Goal: Task Accomplishment & Management: Manage account settings

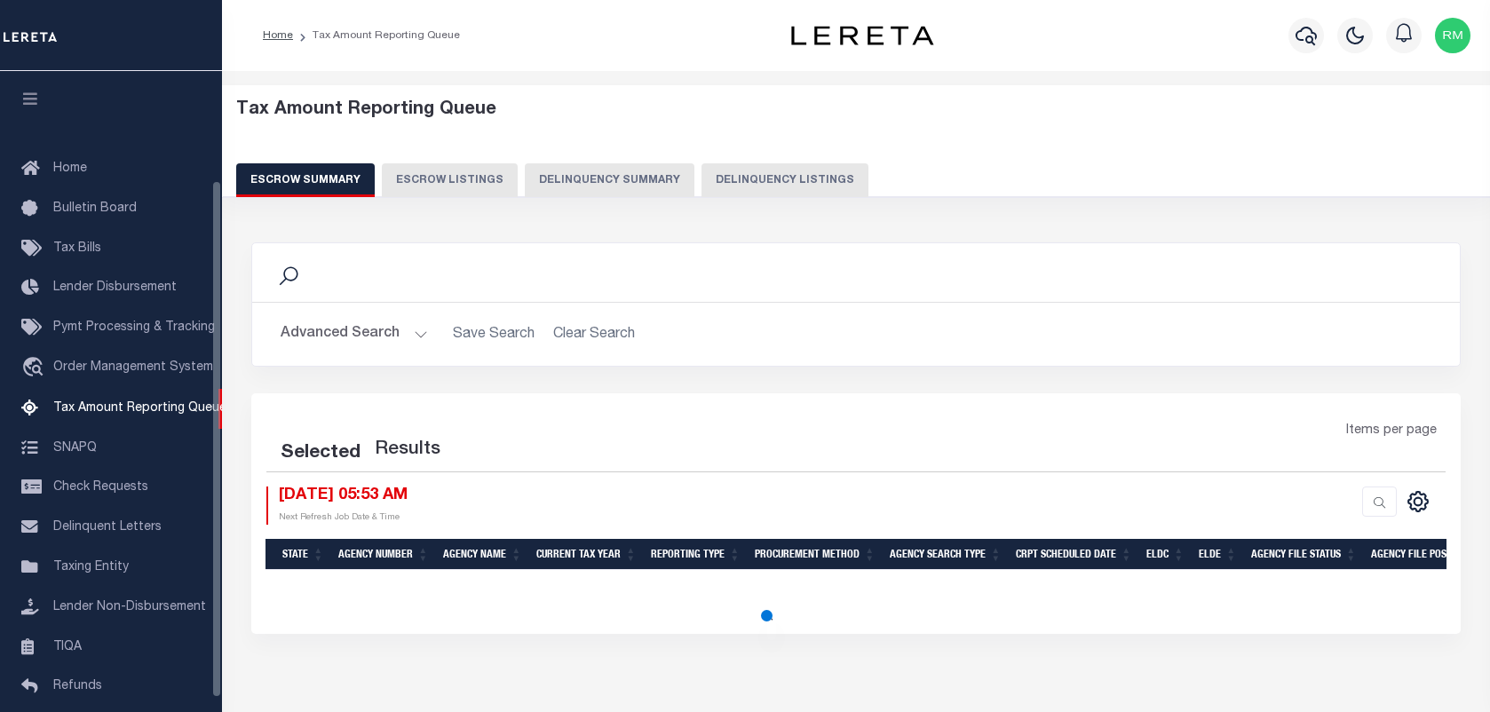
select select "100"
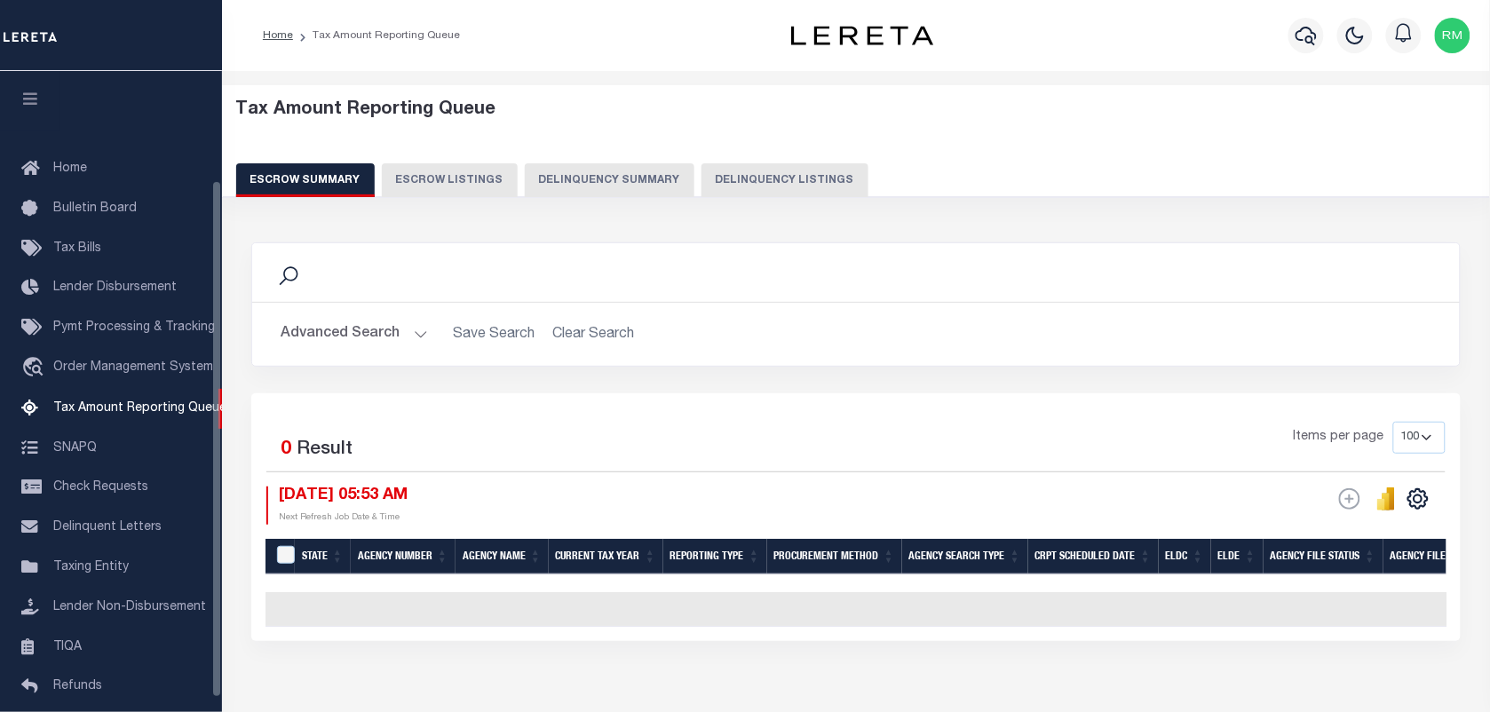
scroll to position [135, 0]
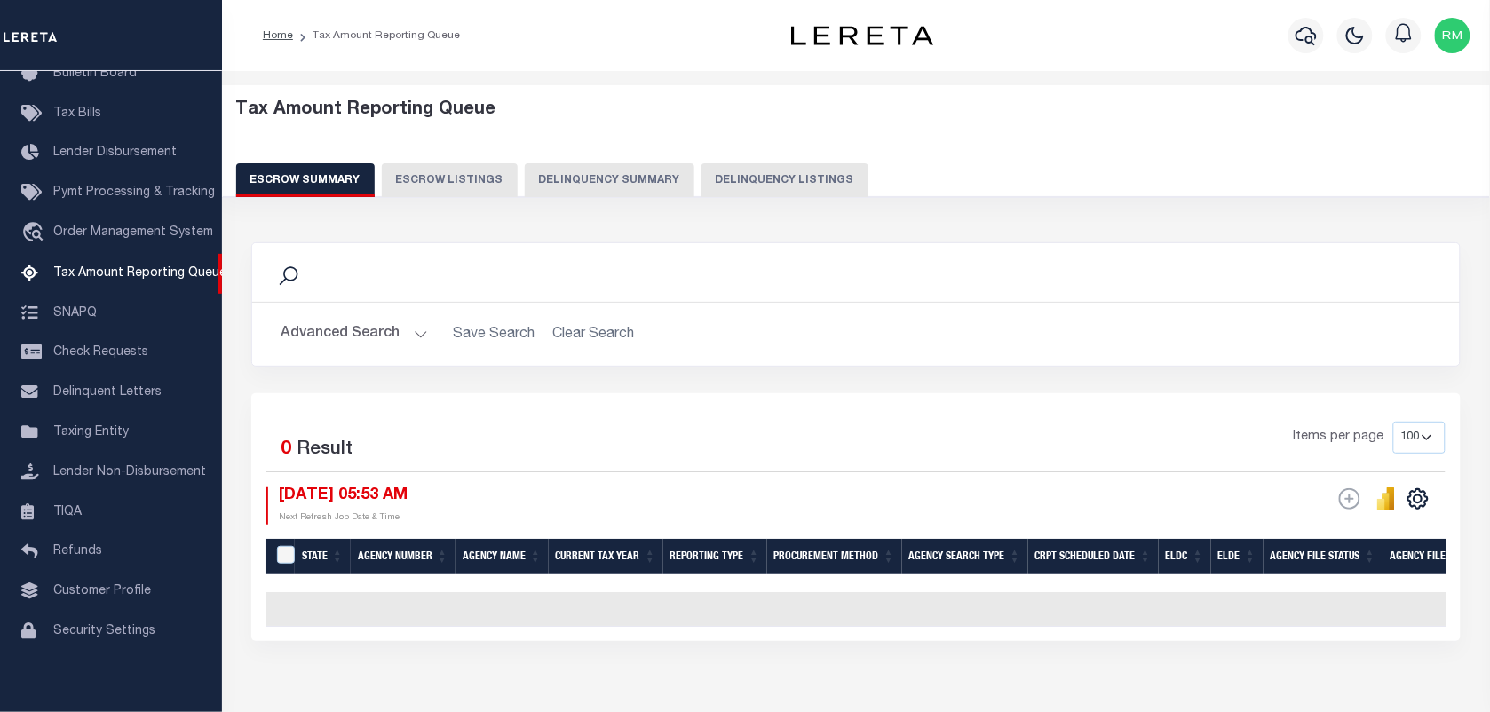
click at [773, 191] on button "Delinquency Listings" at bounding box center [784, 180] width 167 height 34
select select "100"
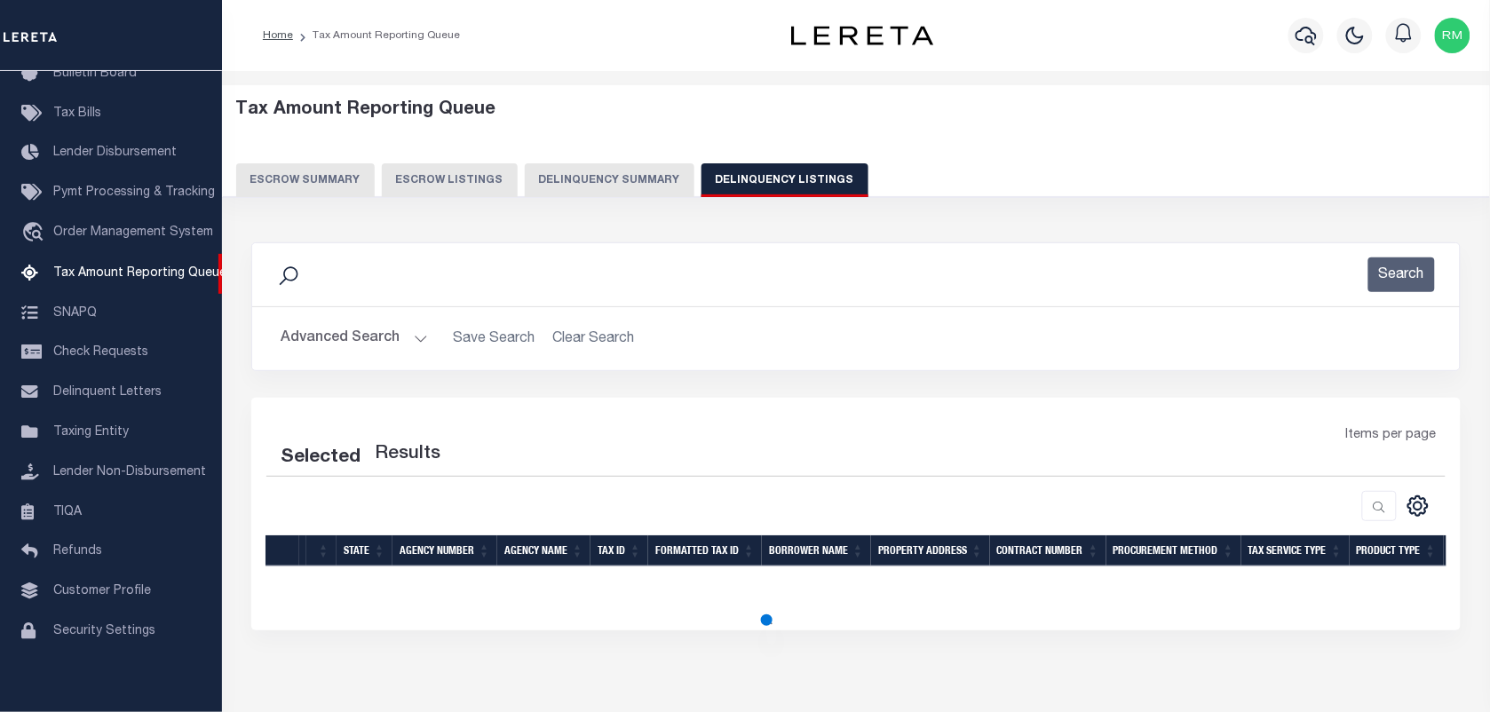
select select "100"
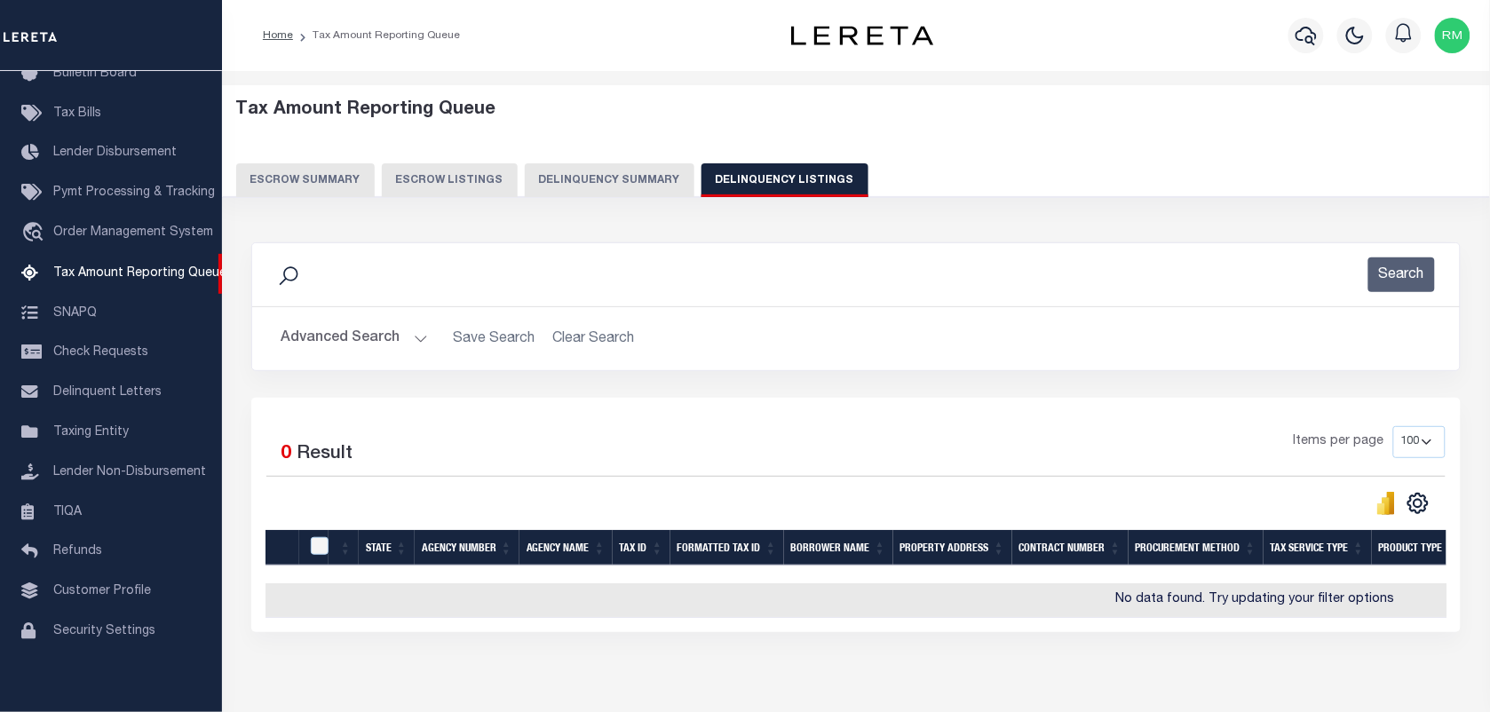
click at [362, 344] on button "Advanced Search" at bounding box center [354, 338] width 147 height 35
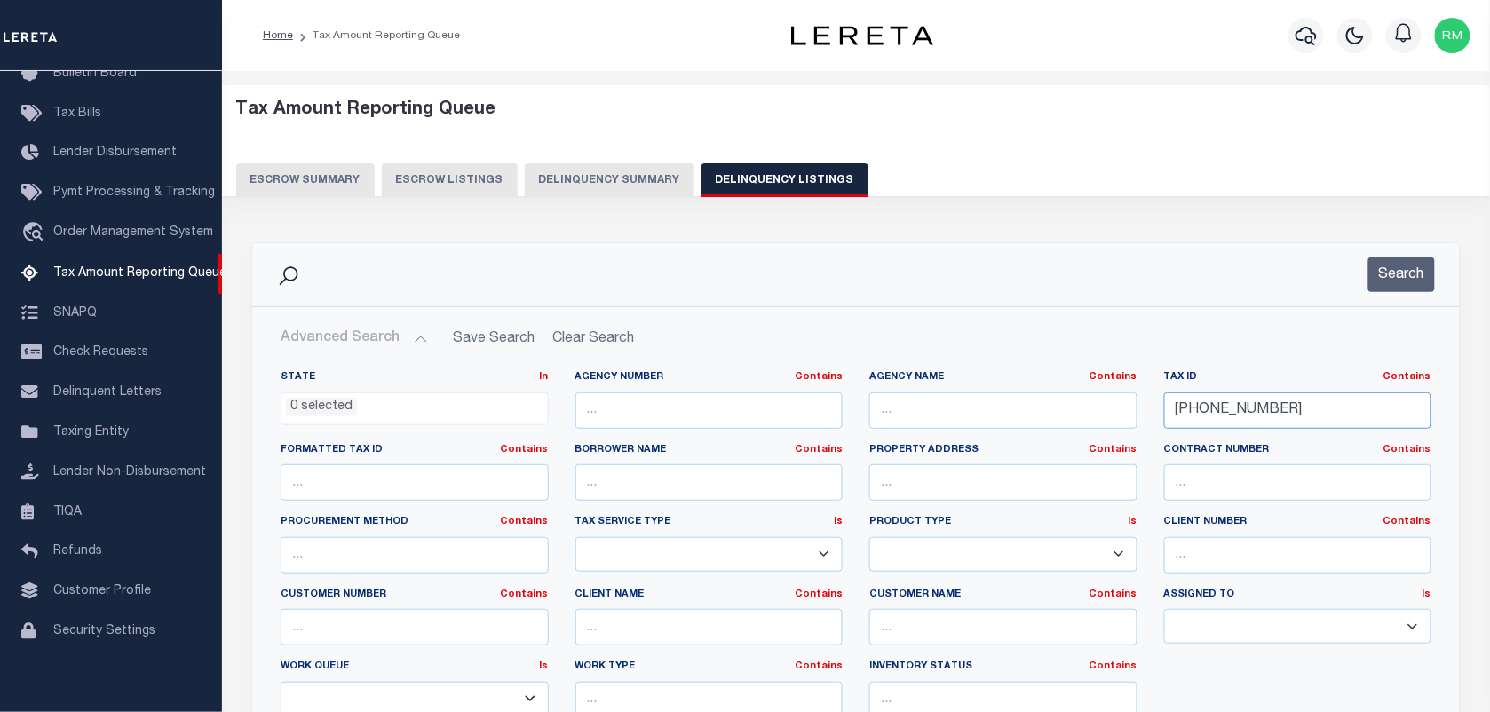
click at [1289, 417] on input "16-00434-000" at bounding box center [1298, 410] width 268 height 36
paste input "Retrieving data. Wait a few seconds and try to cut or copy again."
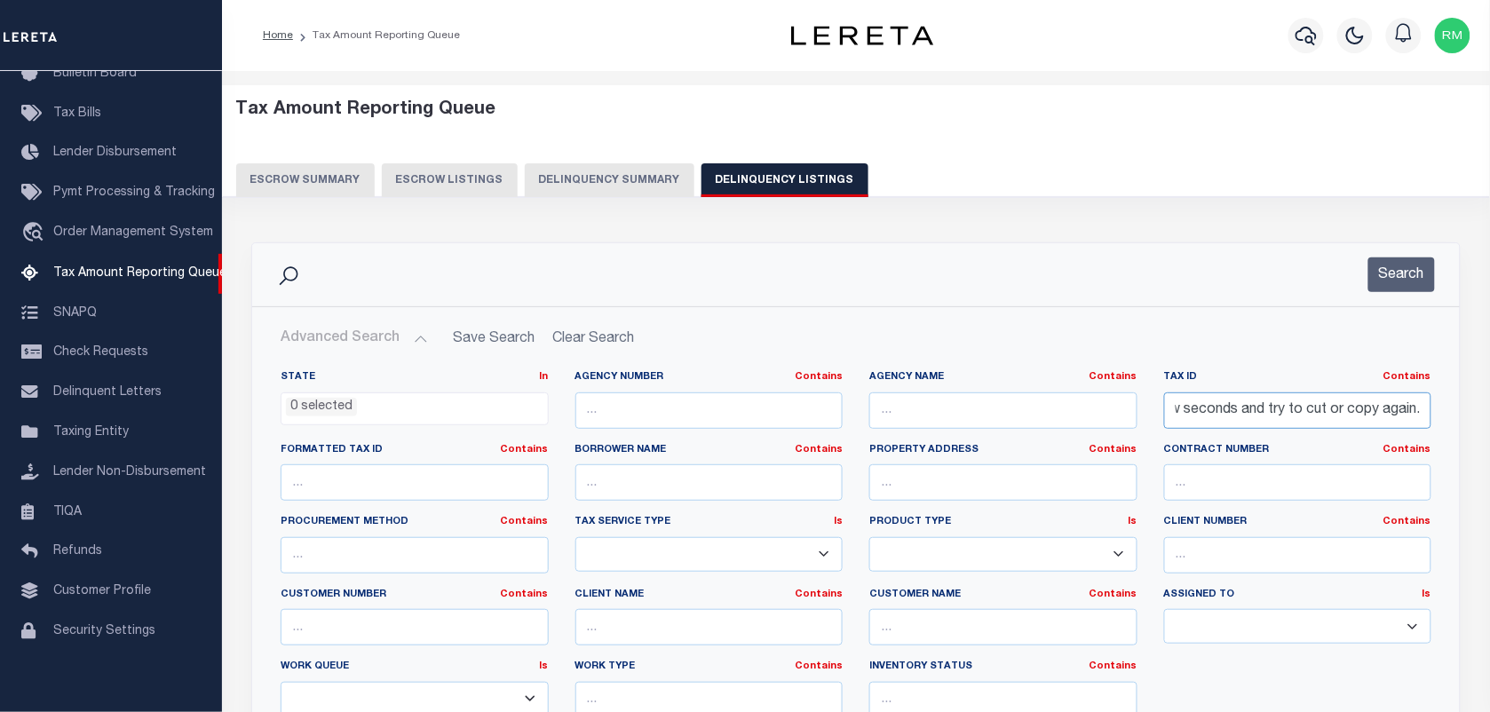
type input "Retrieving data. Wait a few seconds and try to cut or copy again."
click at [1315, 409] on input "Retrieving data. Wait a few seconds and try to cut or copy again." at bounding box center [1298, 410] width 268 height 36
click at [1219, 404] on input "Retrieving data. Wait a few seconds and try to cut or copy again." at bounding box center [1298, 410] width 268 height 36
click at [1194, 420] on input "Retrieving data. Wait a few seconds and try to cut or copy again." at bounding box center [1298, 410] width 268 height 36
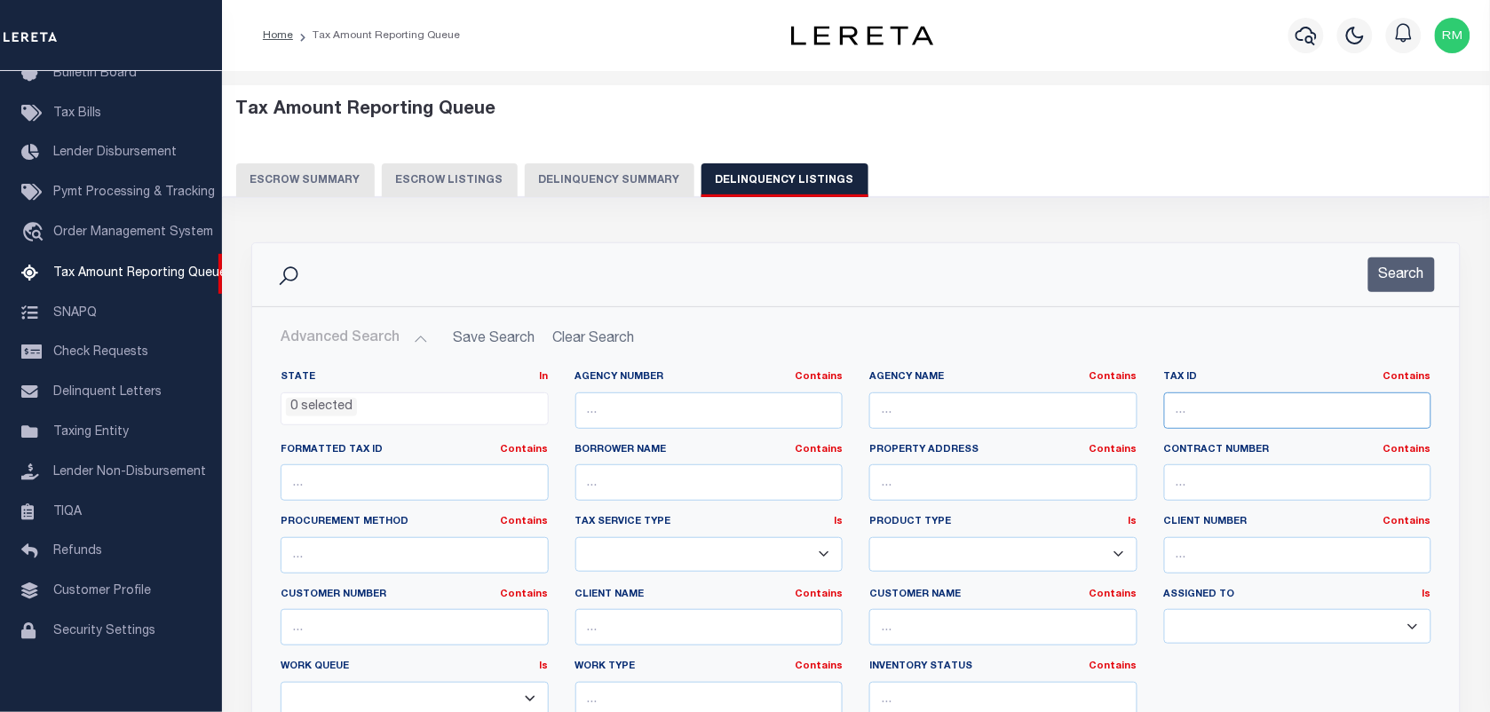
paste input "Retrieving data. Wait a few seconds and try to cut or copy again."
type input "Retrieving data. Wait a few seconds and try to cut or copy again."
click at [1231, 401] on input "Retrieving data. Wait a few seconds and try to cut or copy again." at bounding box center [1298, 410] width 268 height 36
paste input "Retrieving data. Wait a few seconds and try to cut or copy again."
type input "Retrieving data. Wait a few seconds and try to cut or copy again."
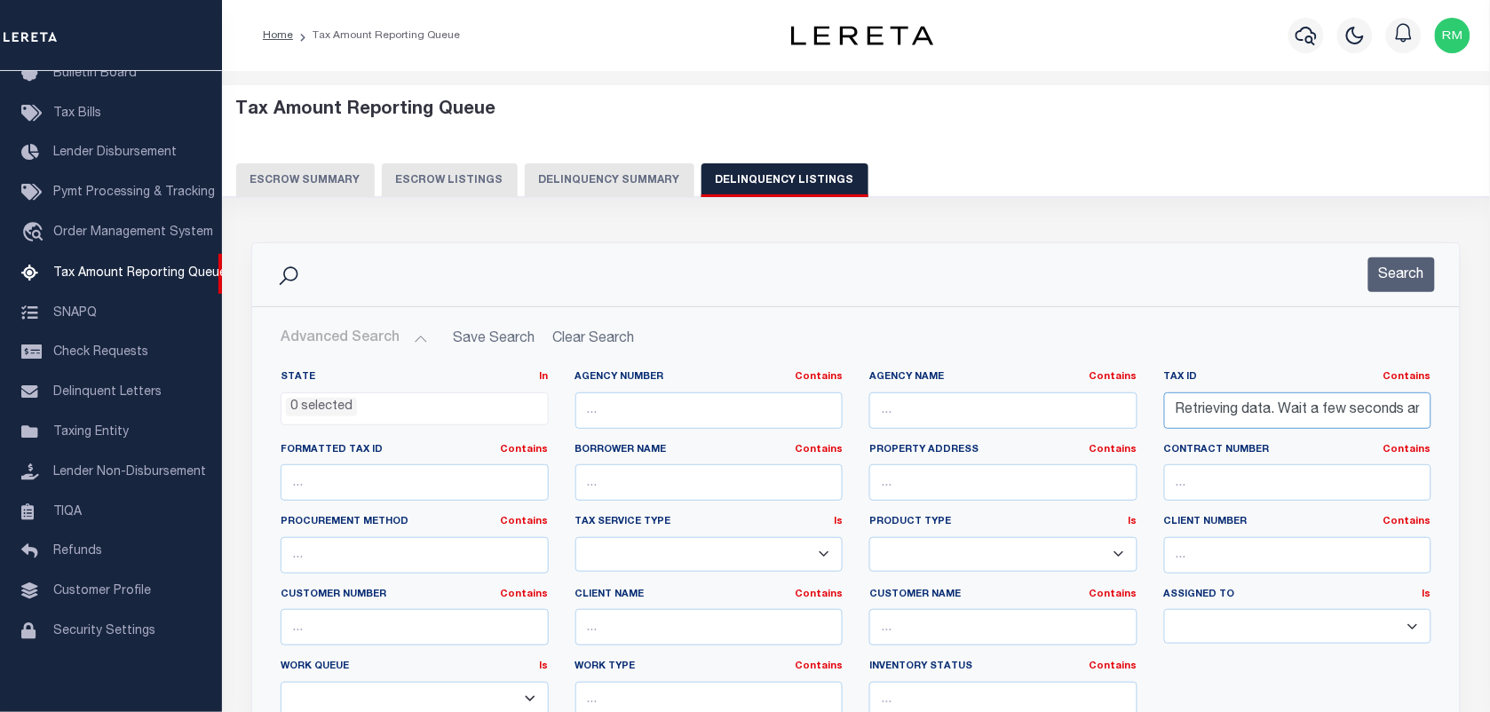
scroll to position [0, 166]
click at [1319, 418] on input "Retrieving data. Wait a few seconds and try to cut or copy again." at bounding box center [1298, 410] width 268 height 36
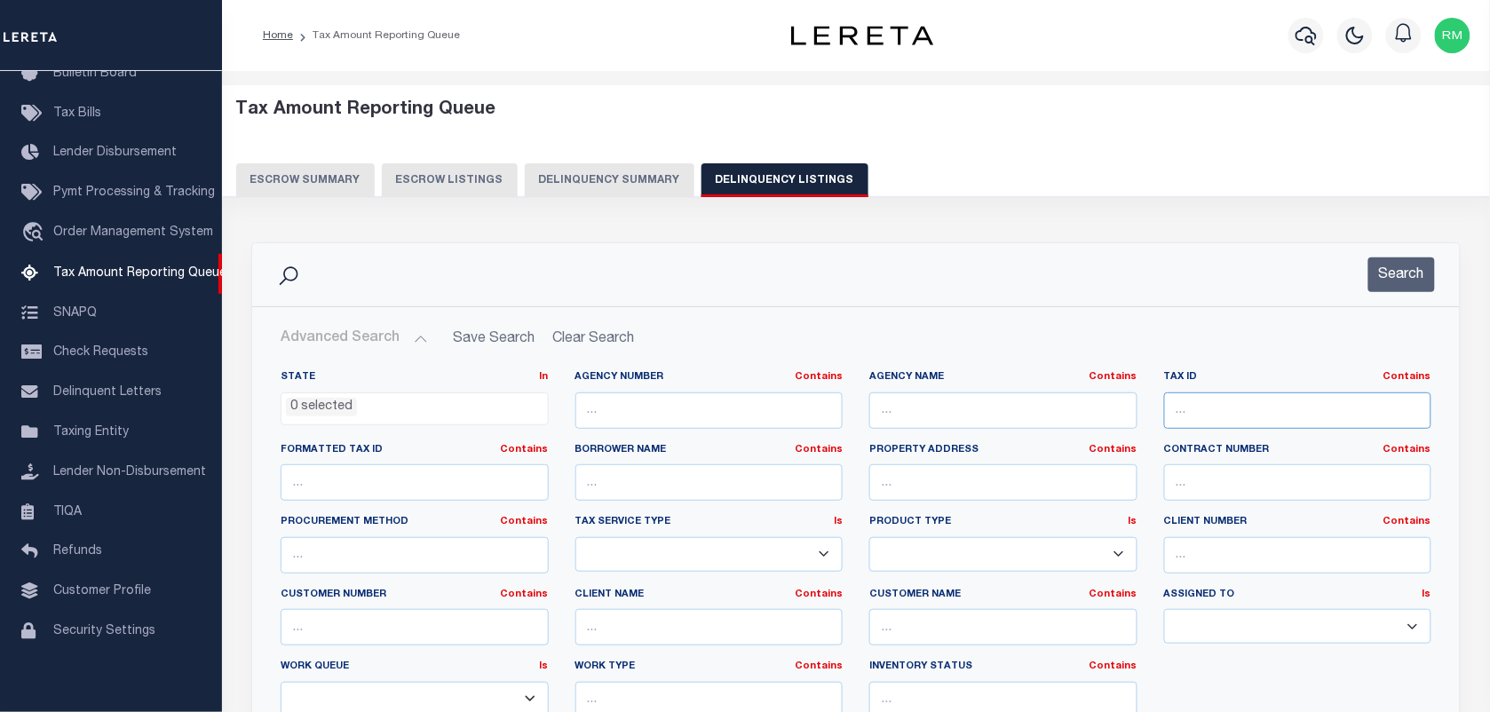
scroll to position [0, 0]
click at [1221, 402] on input "text" at bounding box center [1298, 410] width 268 height 36
paste input "Retrieving data. Wait a few seconds and try to cut or copy again."
type input "Retrieving data. Wait a few seconds and try to cut or copy again."
click at [1206, 405] on input "text" at bounding box center [1298, 410] width 268 height 36
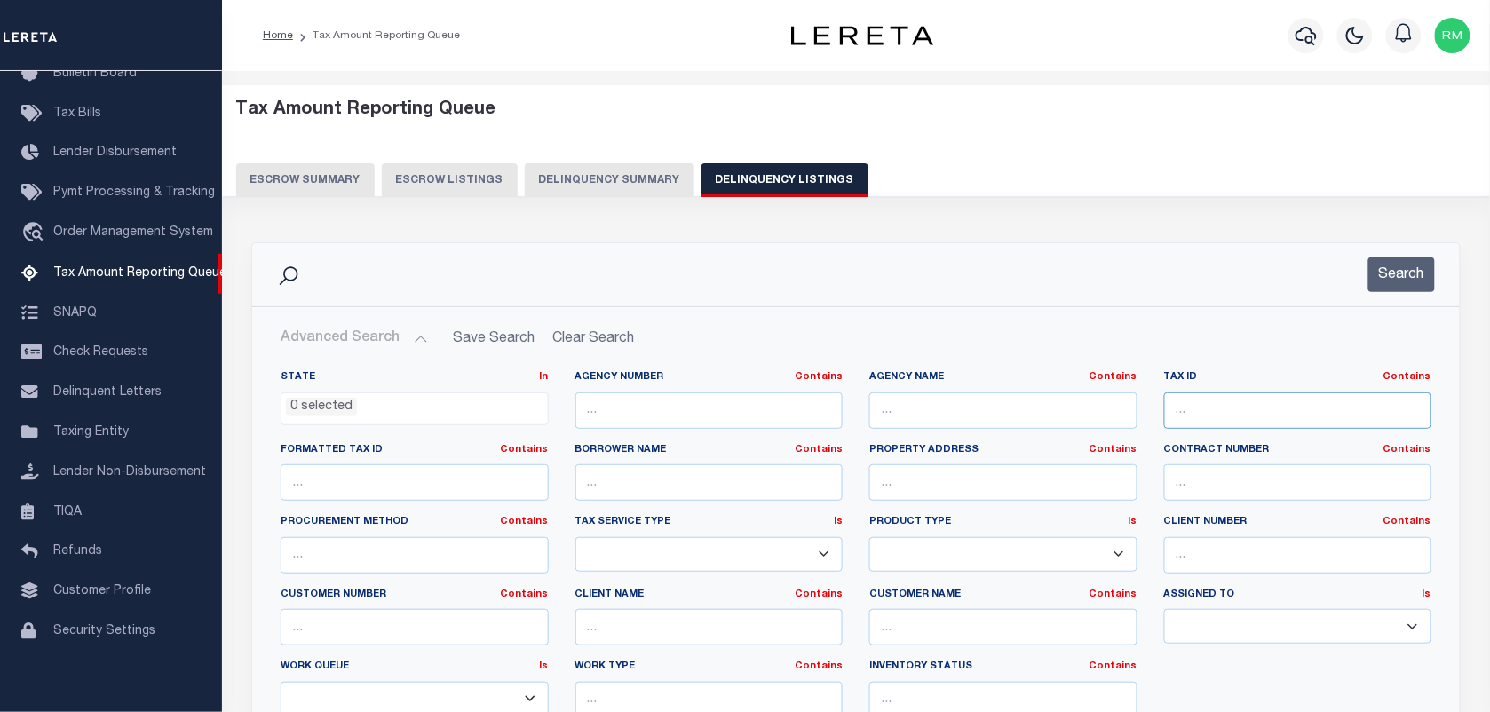
paste input "Retrieving data. Wait a few seconds and try to cut or copy again."
type input "Retrieving data. Wait a few seconds and try to cut or copy again."
paste input "[PERSON_NAME]"
click at [1249, 402] on input "[PERSON_NAME]" at bounding box center [1298, 410] width 268 height 36
paste input "Retrieving data. Wait a few seconds and try to cut or copy again."
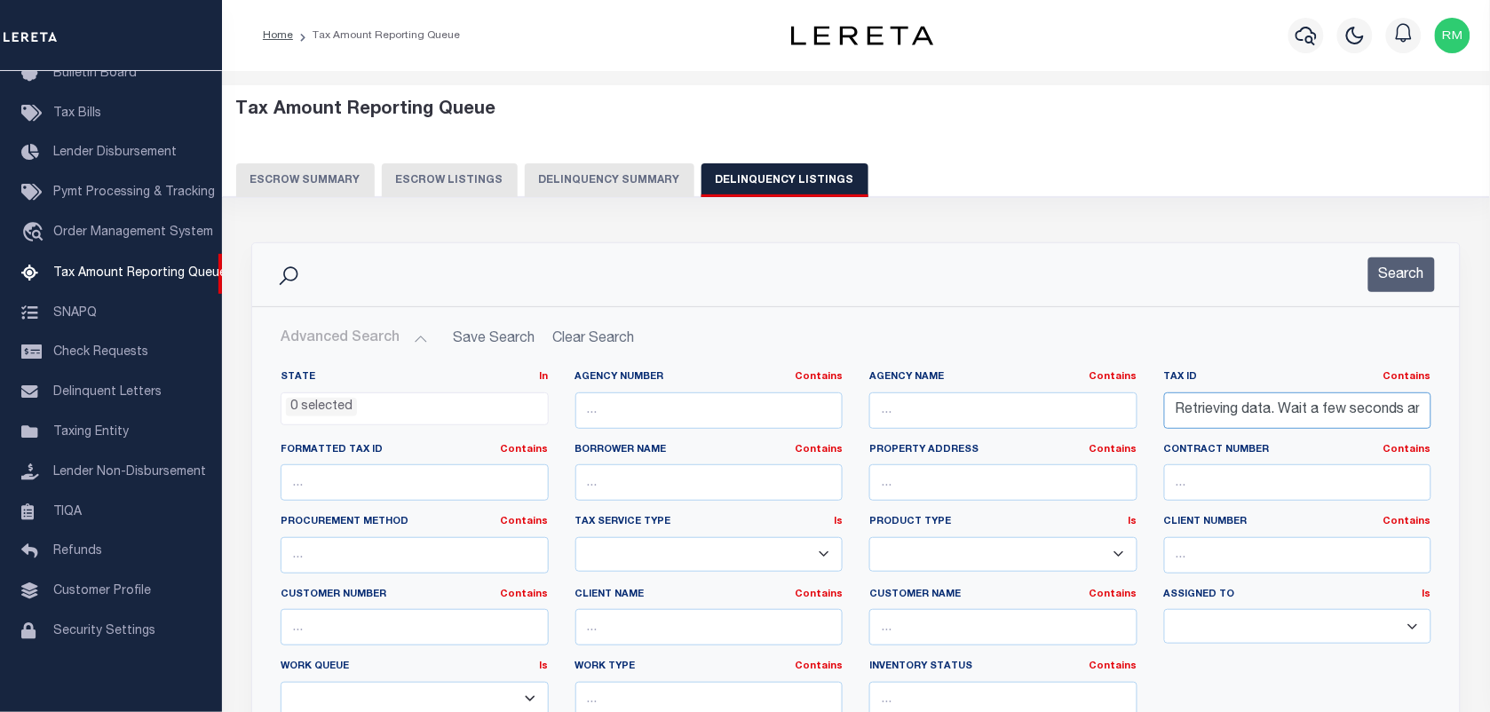
scroll to position [0, 166]
type input "Retrieving data. Wait a few seconds and try to cut or copy again."
click at [1216, 407] on input "Retrieving data. Wait a few seconds and try to cut or copy again." at bounding box center [1298, 410] width 268 height 36
paste input "Retrieving data. Wait a few seconds and try to cut or copy again."
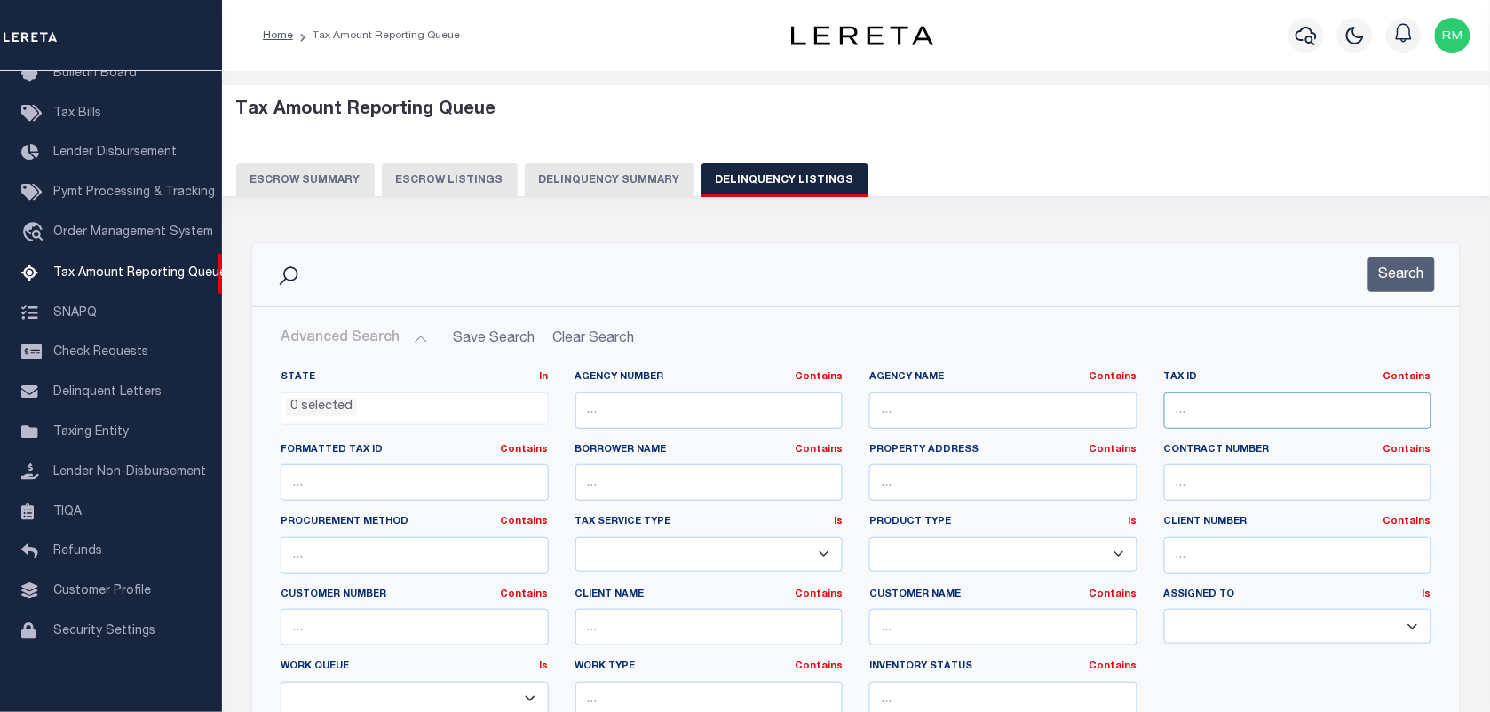
type input "Retrieving data. Wait a few seconds and try to cut or copy again."
click at [1270, 408] on input "Retrieving data. Wait a few seconds and try to cut or copy again." at bounding box center [1298, 410] width 268 height 36
paste input "18-04602-000"
type input "18-04602-000"
click at [1399, 280] on button "Search" at bounding box center [1401, 274] width 67 height 35
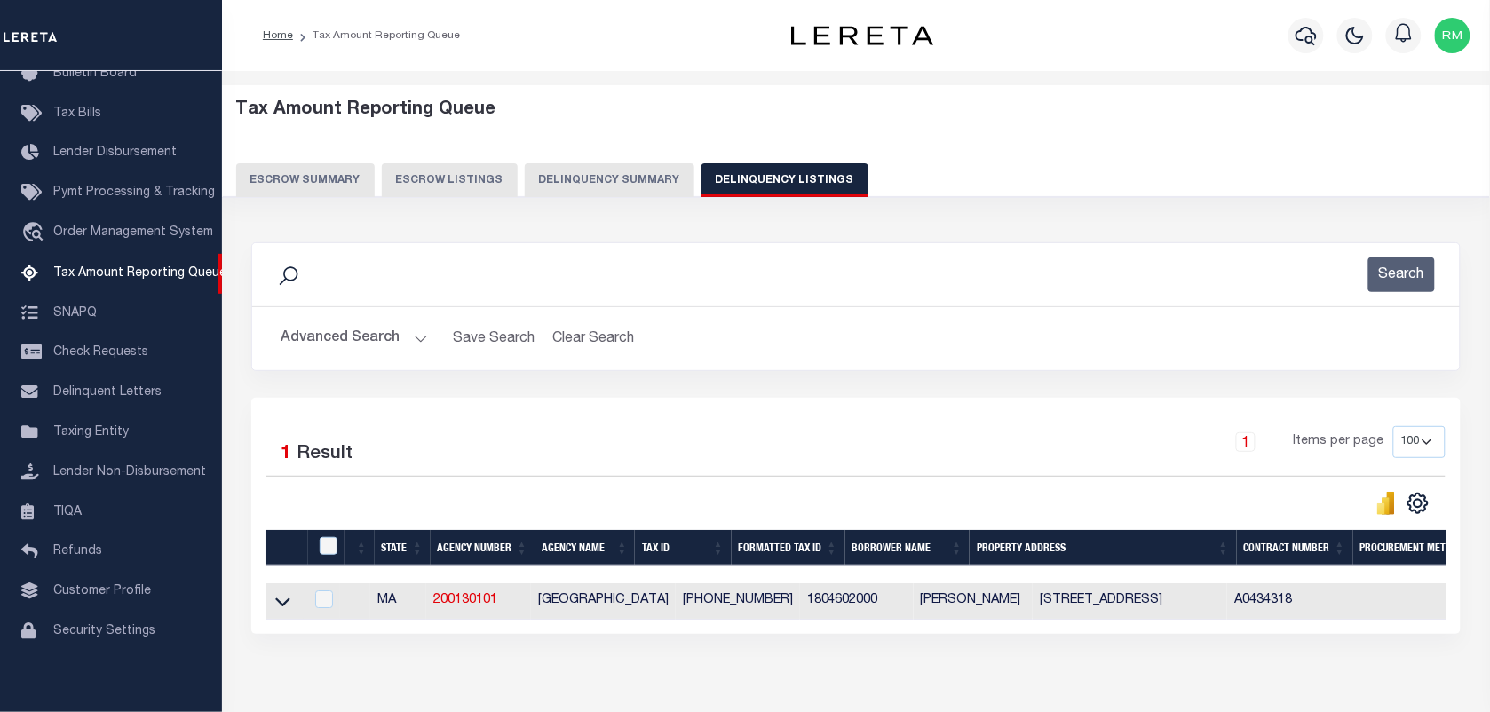
click at [281, 611] on icon at bounding box center [282, 601] width 15 height 19
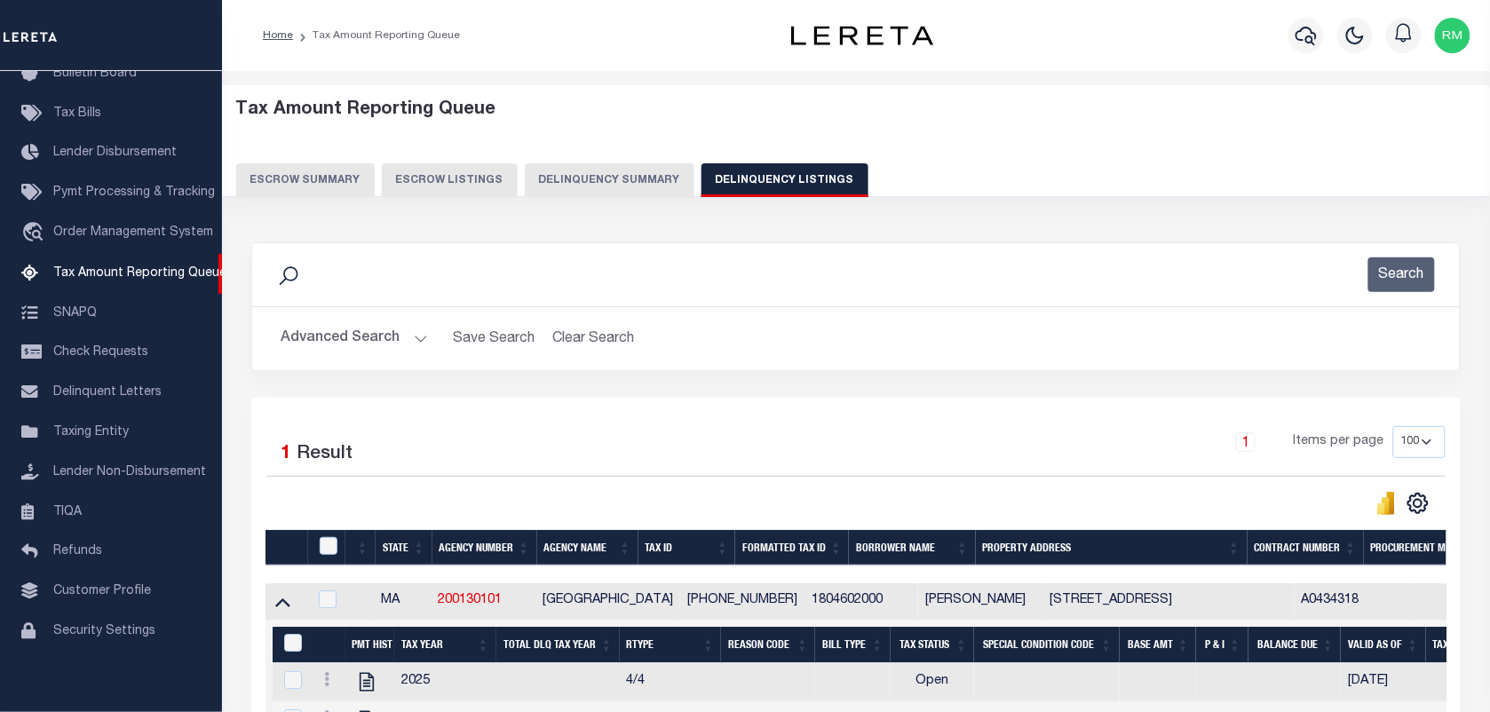
scroll to position [228, 0]
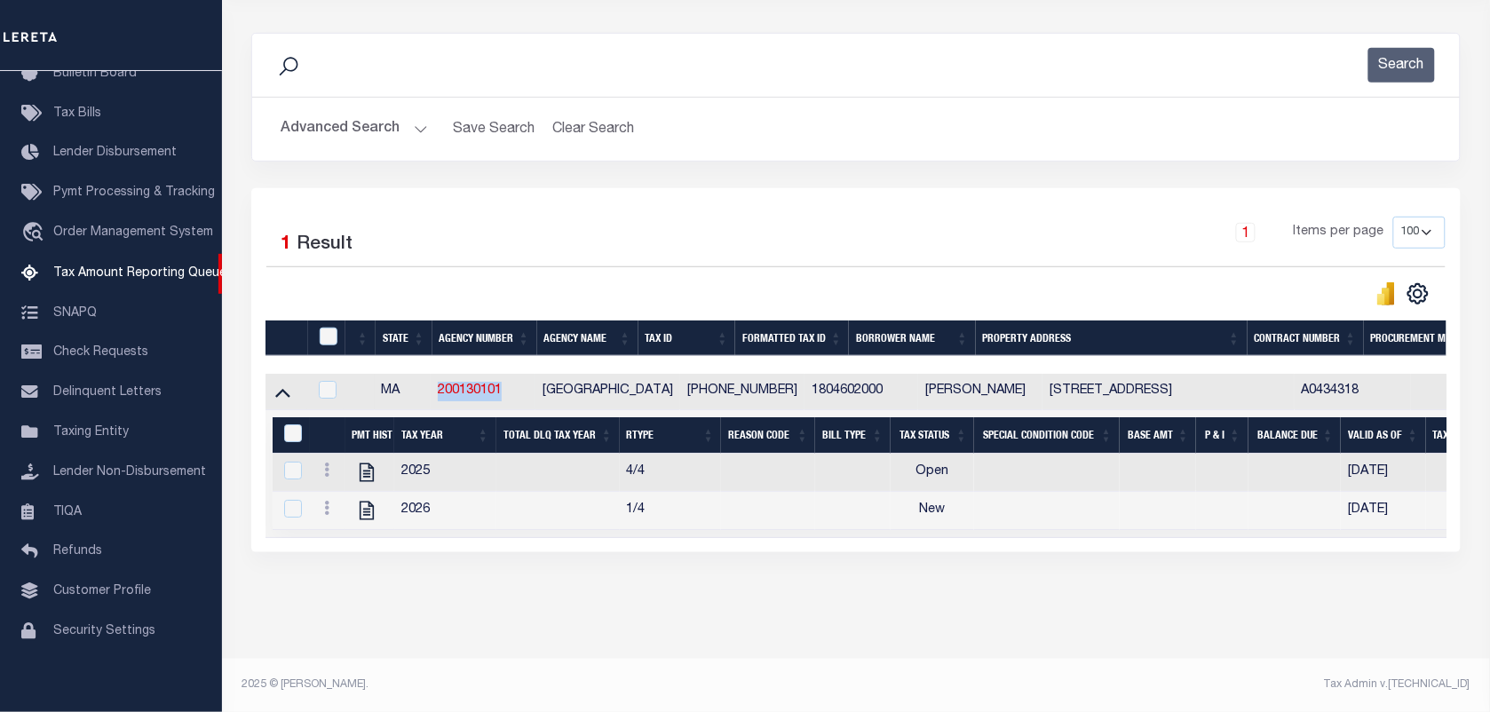
drag, startPoint x: 517, startPoint y: 374, endPoint x: 444, endPoint y: 384, distance: 73.5
click at [445, 384] on td "200130101" at bounding box center [483, 392] width 105 height 36
checkbox input "true"
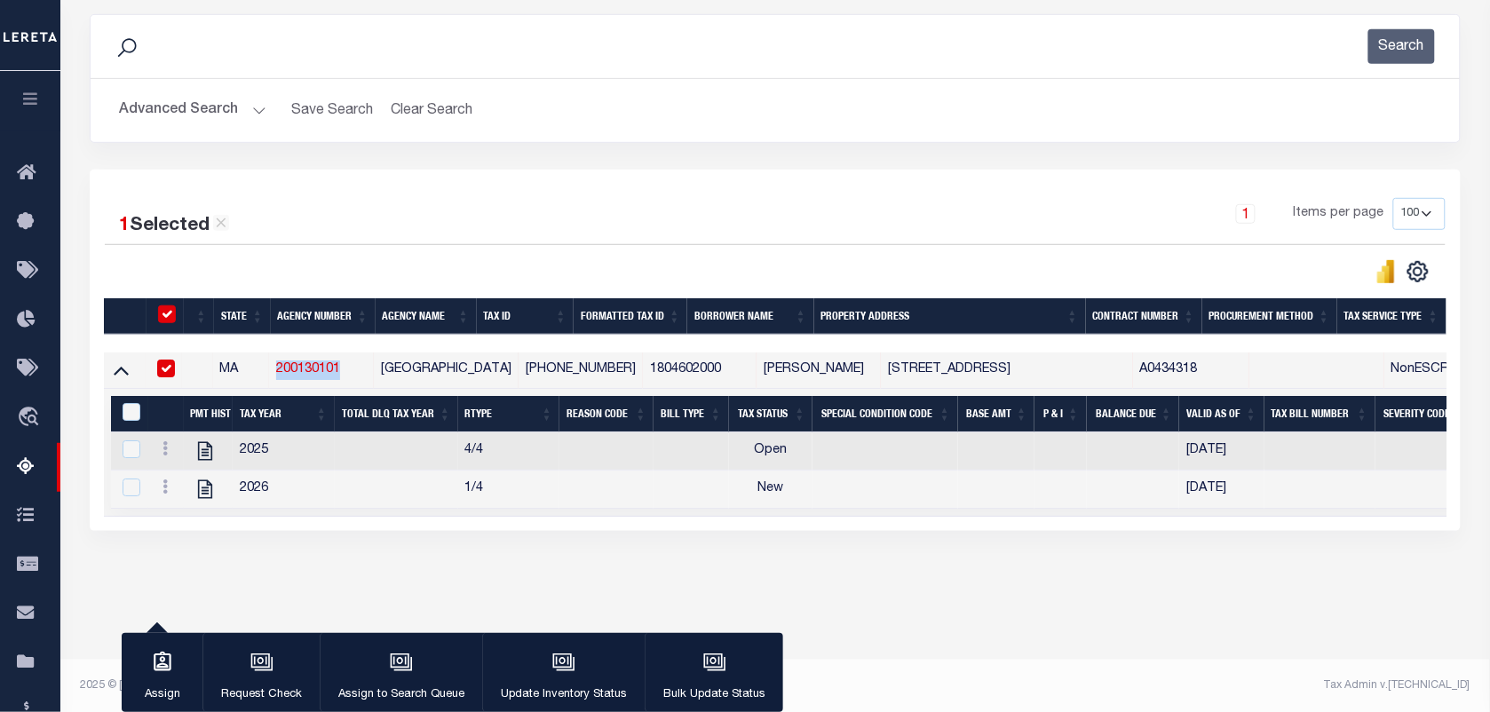
scroll to position [226, 0]
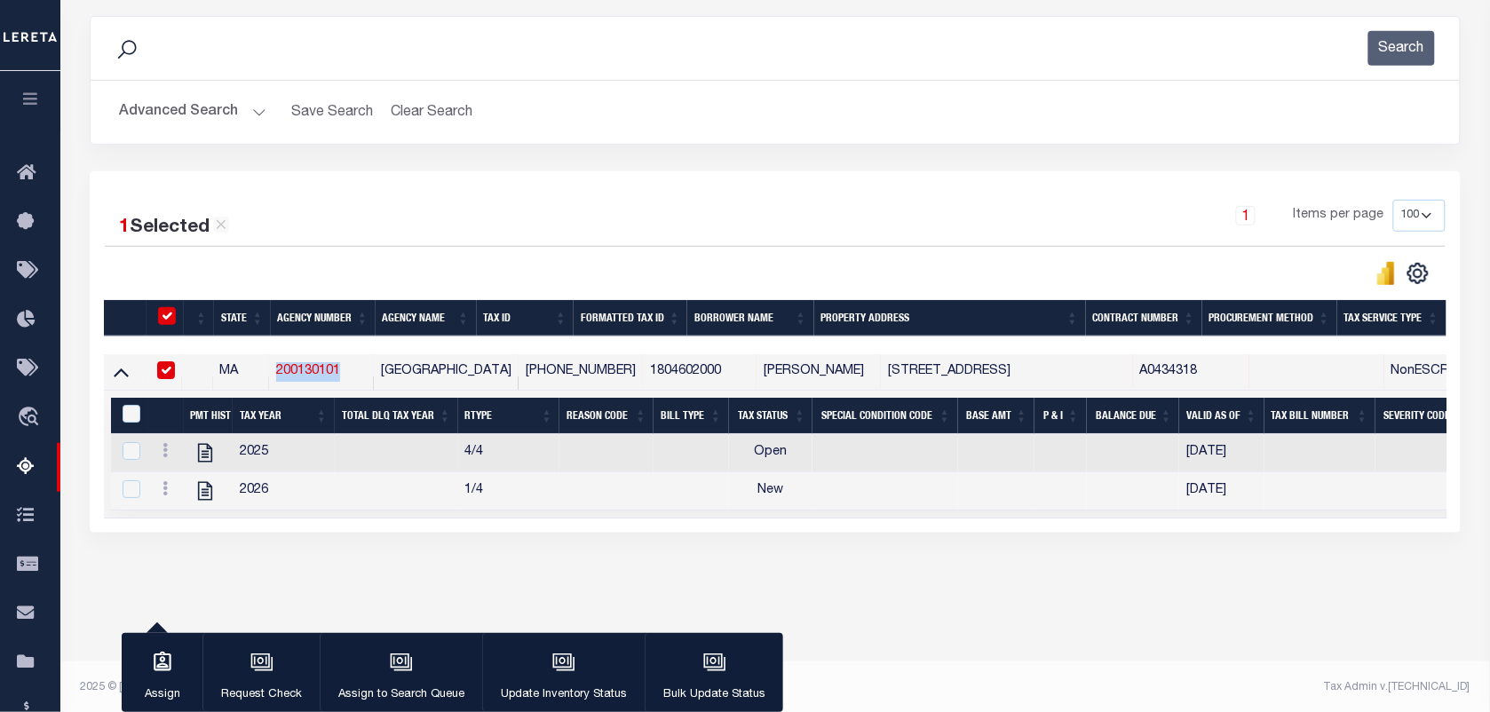
copy link "200130101"
click at [526, 370] on td "18-04602-000" at bounding box center [580, 372] width 124 height 36
checkbox input "false"
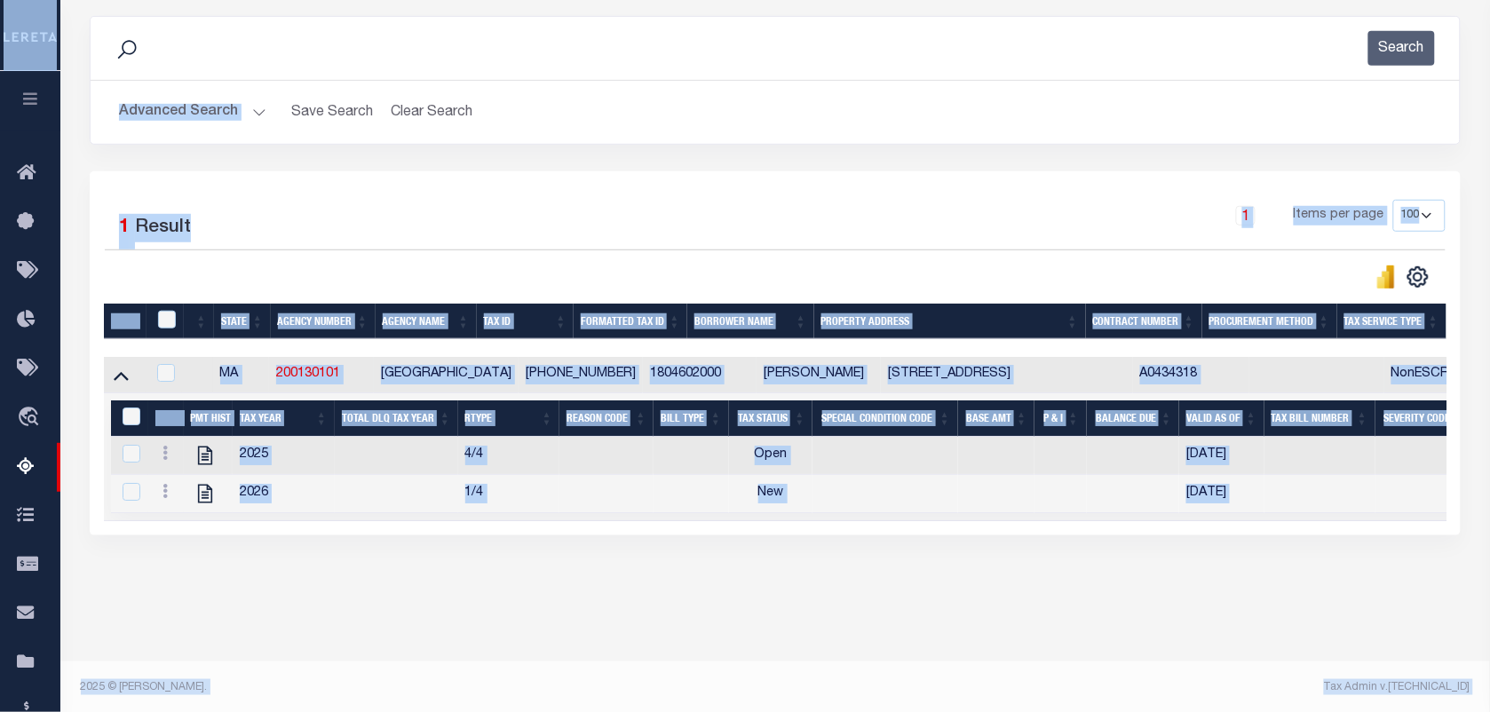
click at [526, 370] on td "18-04602-000" at bounding box center [580, 375] width 124 height 36
checkbox input "true"
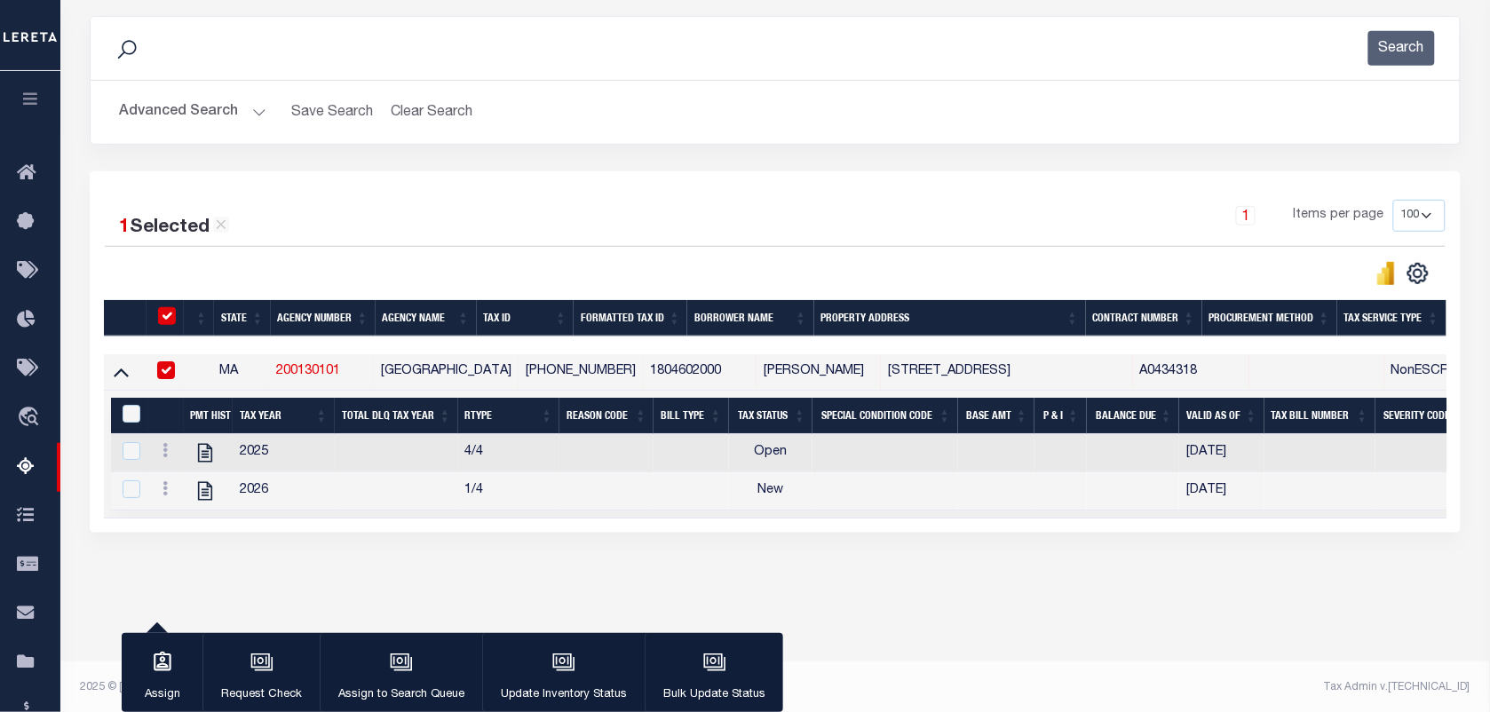
click at [534, 373] on td "18-04602-000" at bounding box center [580, 372] width 124 height 36
checkbox input "false"
click at [534, 373] on td "18-04602-000" at bounding box center [580, 372] width 124 height 36
checkbox input "true"
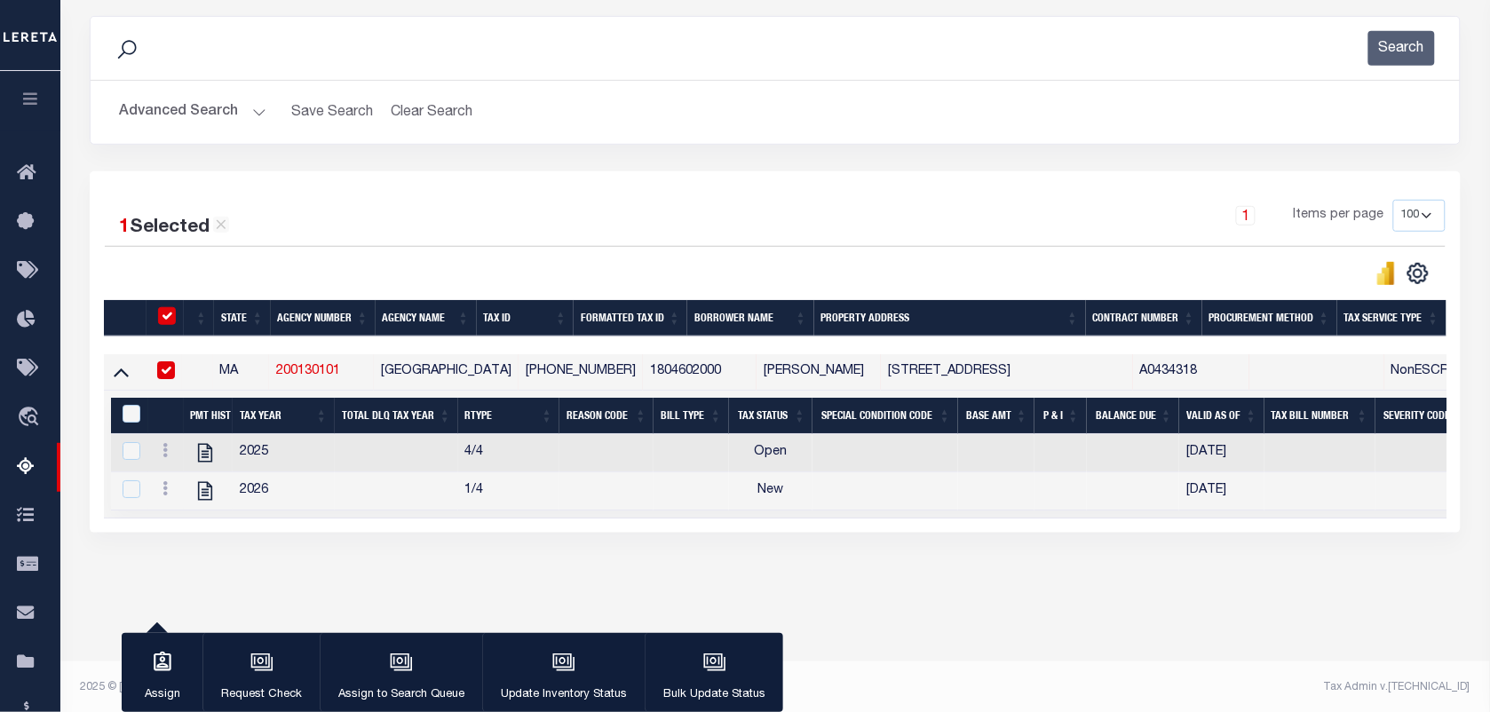
checkbox input "true"
click at [534, 373] on td "18-04602-000" at bounding box center [580, 372] width 124 height 36
checkbox input "false"
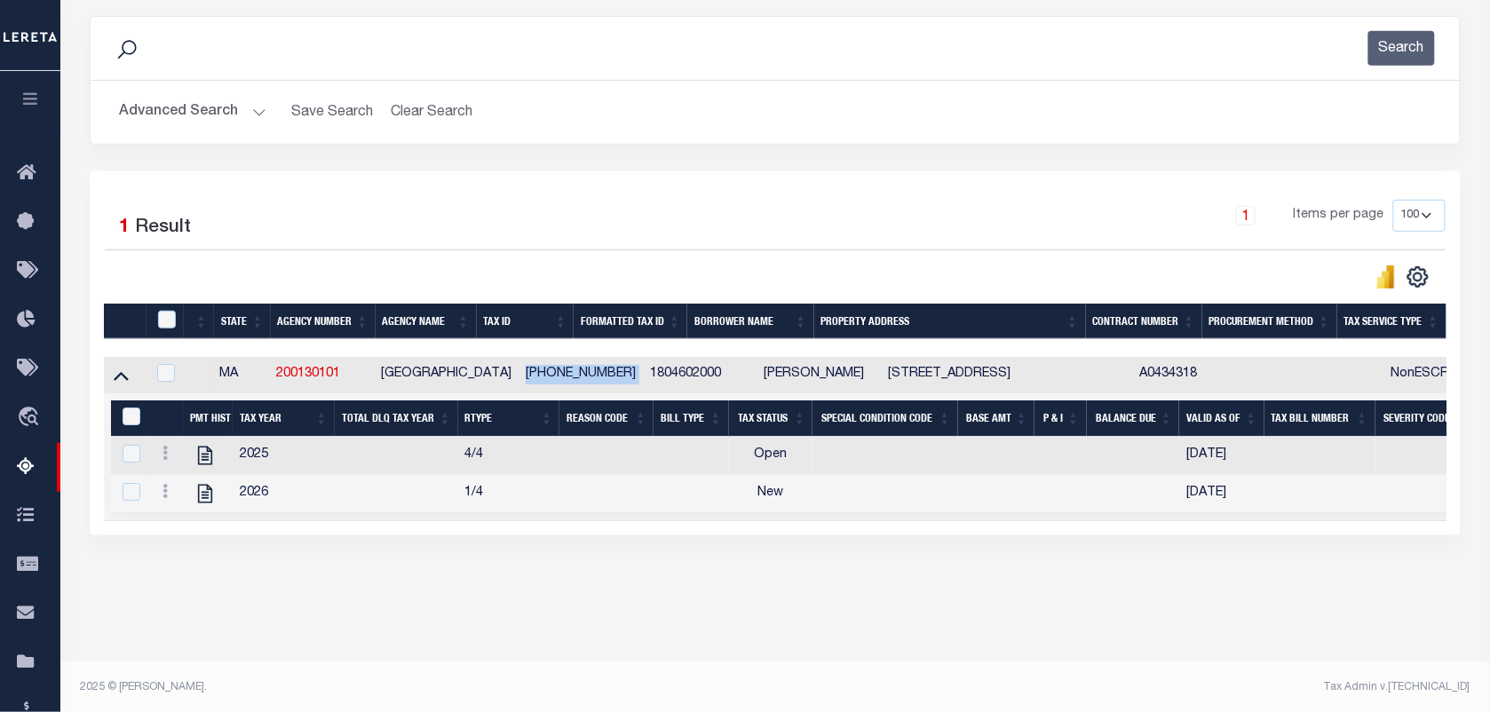
copy td "18-04602-000"
click at [170, 459] on link at bounding box center [165, 455] width 20 height 14
click at [185, 489] on img "" at bounding box center [187, 482] width 18 height 18
checkbox input "true"
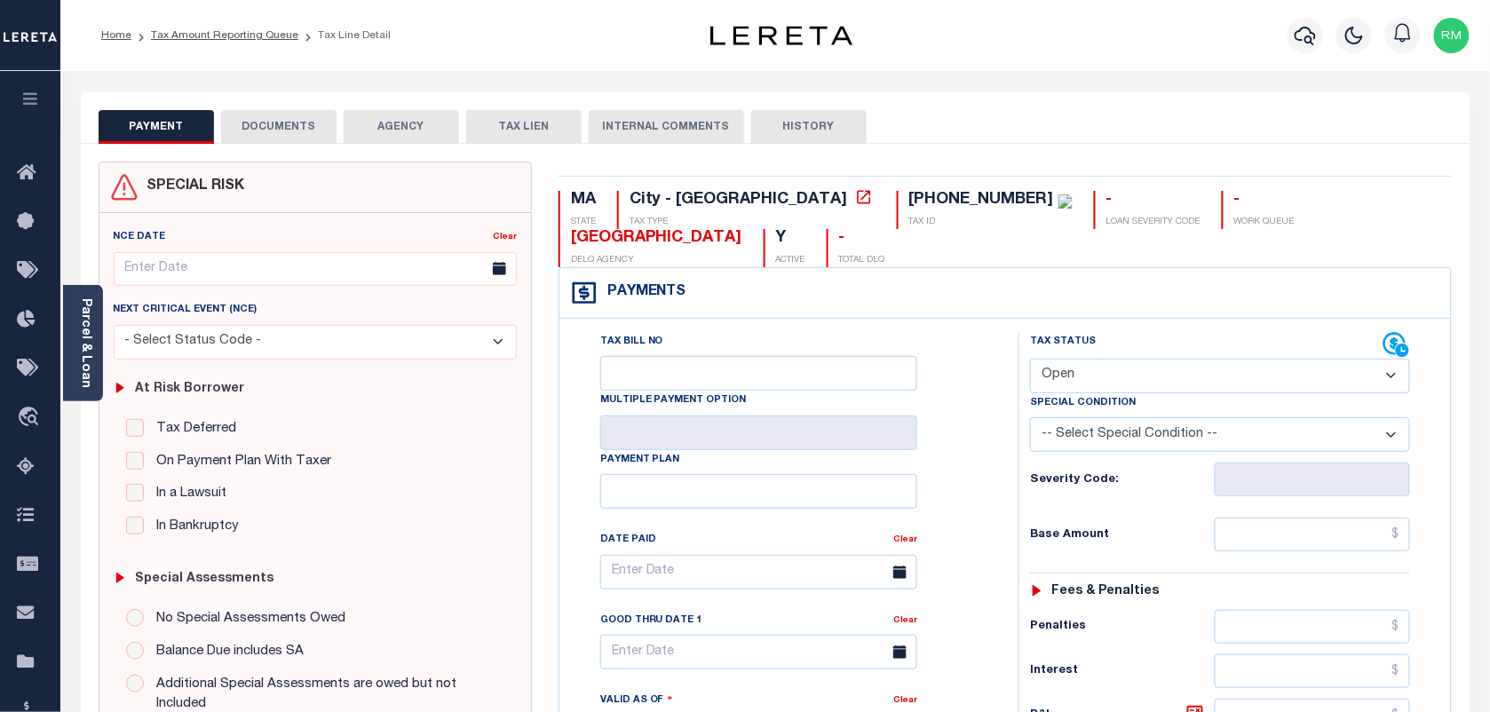
click at [1125, 359] on select "- Select Status Code - Open Due/Unpaid Paid Incomplete No Tax Due Internal Refu…" at bounding box center [1220, 376] width 380 height 35
select select "PYD"
click at [1030, 359] on select "- Select Status Code - Open Due/Unpaid Paid Incomplete No Tax Due Internal Refu…" at bounding box center [1220, 376] width 380 height 35
type input "[DATE]"
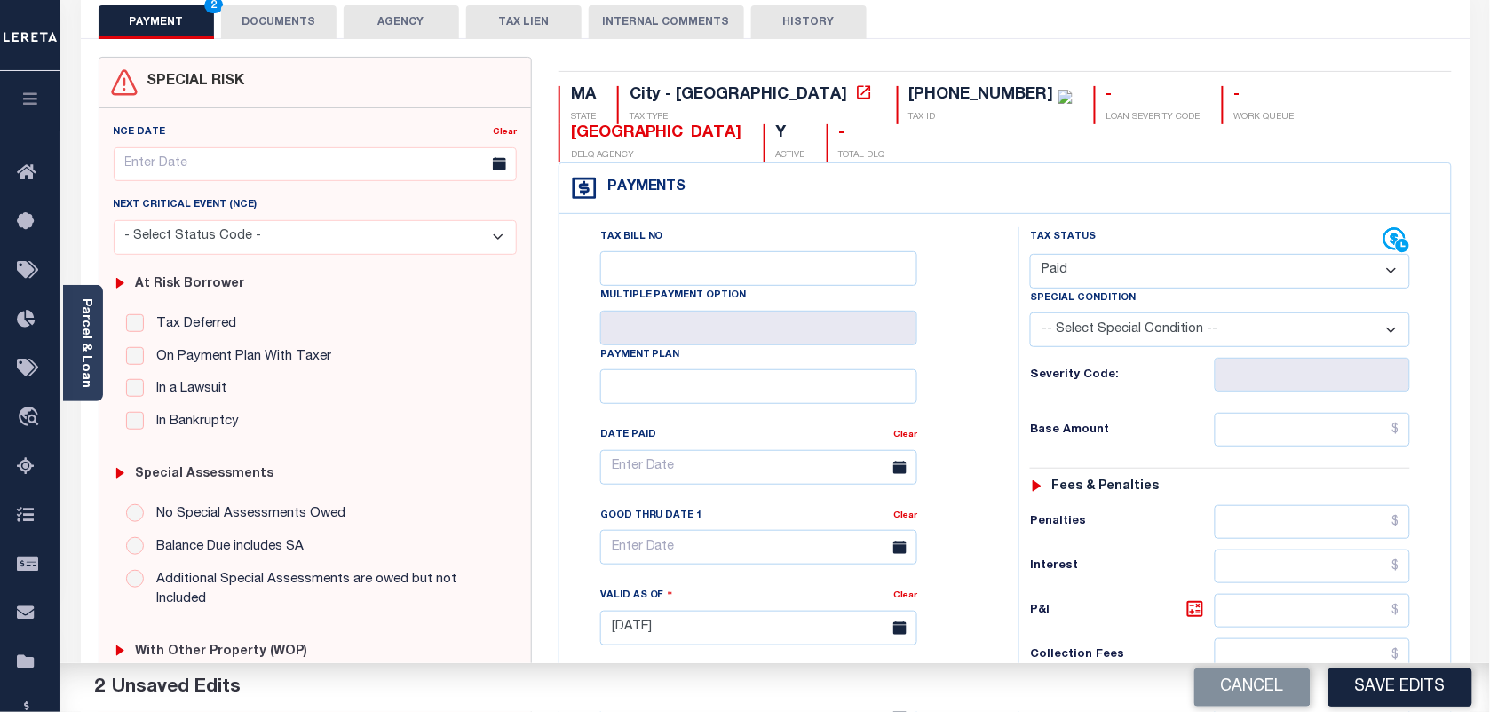
scroll to position [111, 0]
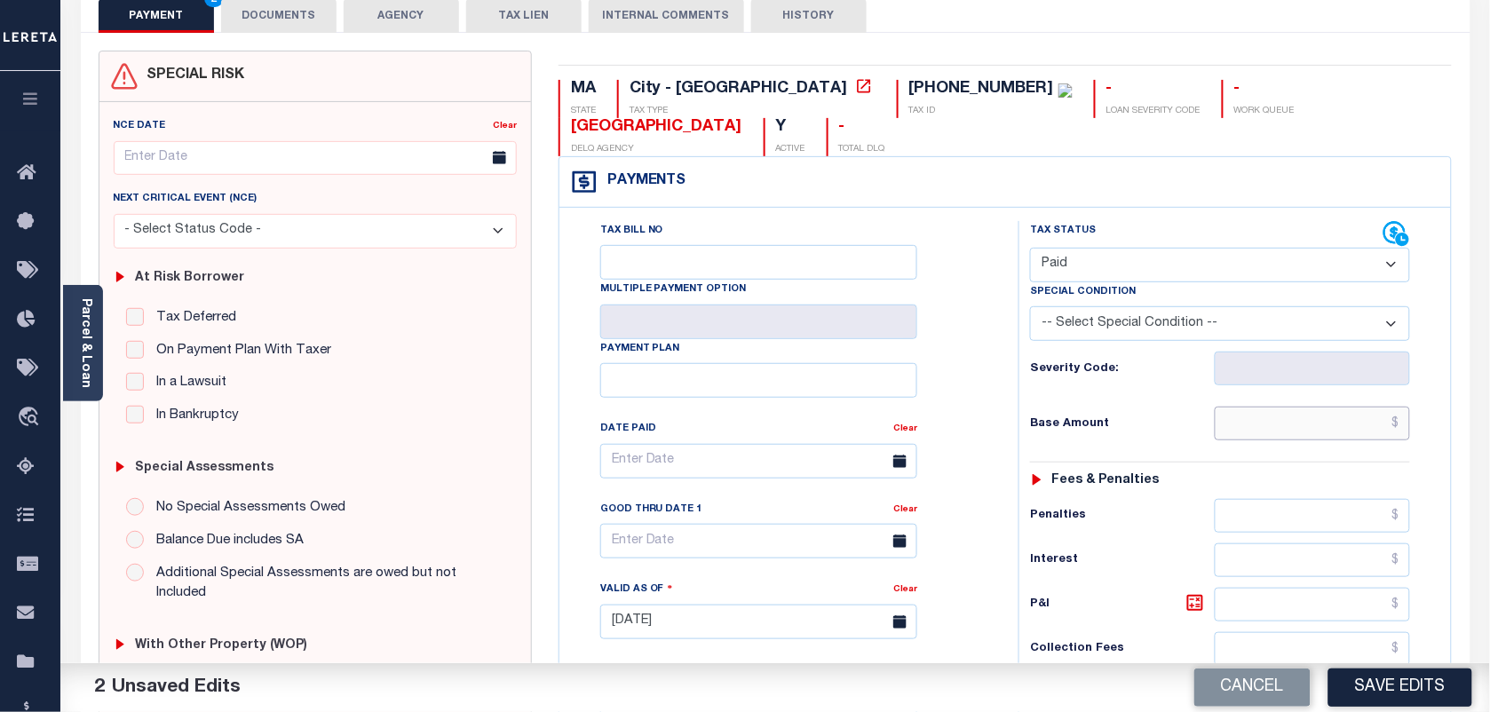
click at [1272, 407] on input "text" at bounding box center [1313, 424] width 196 height 34
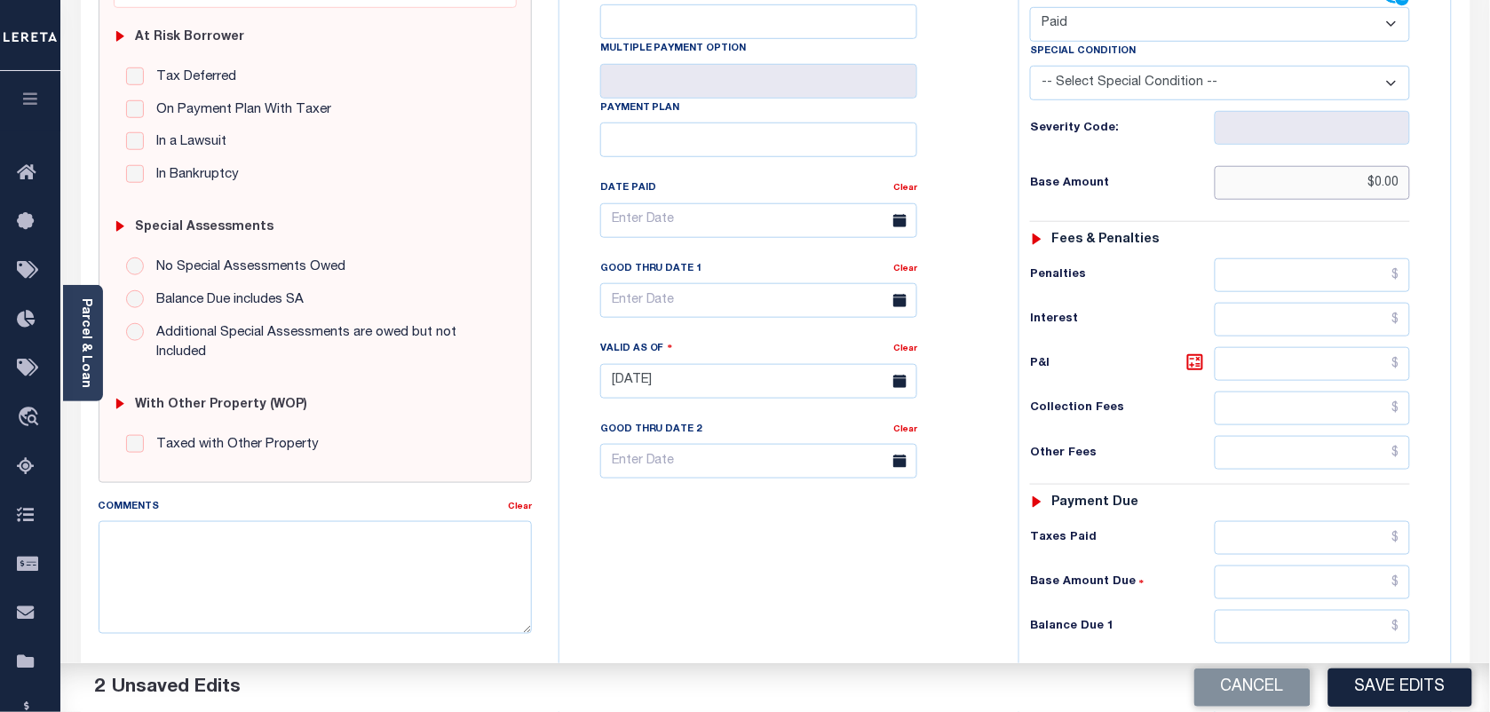
scroll to position [444, 0]
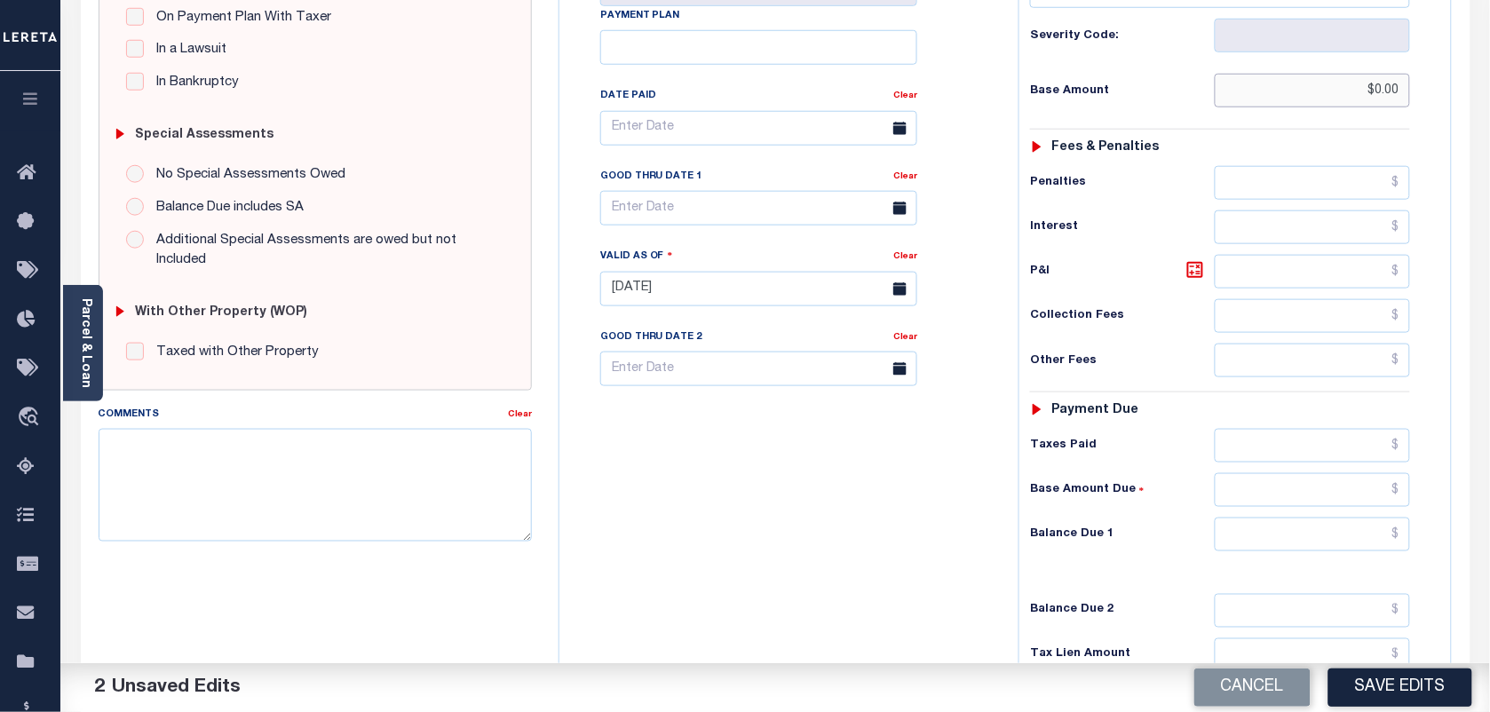
type input "$0.00"
click at [1285, 518] on input "text" at bounding box center [1313, 535] width 196 height 34
type input "$0.00"
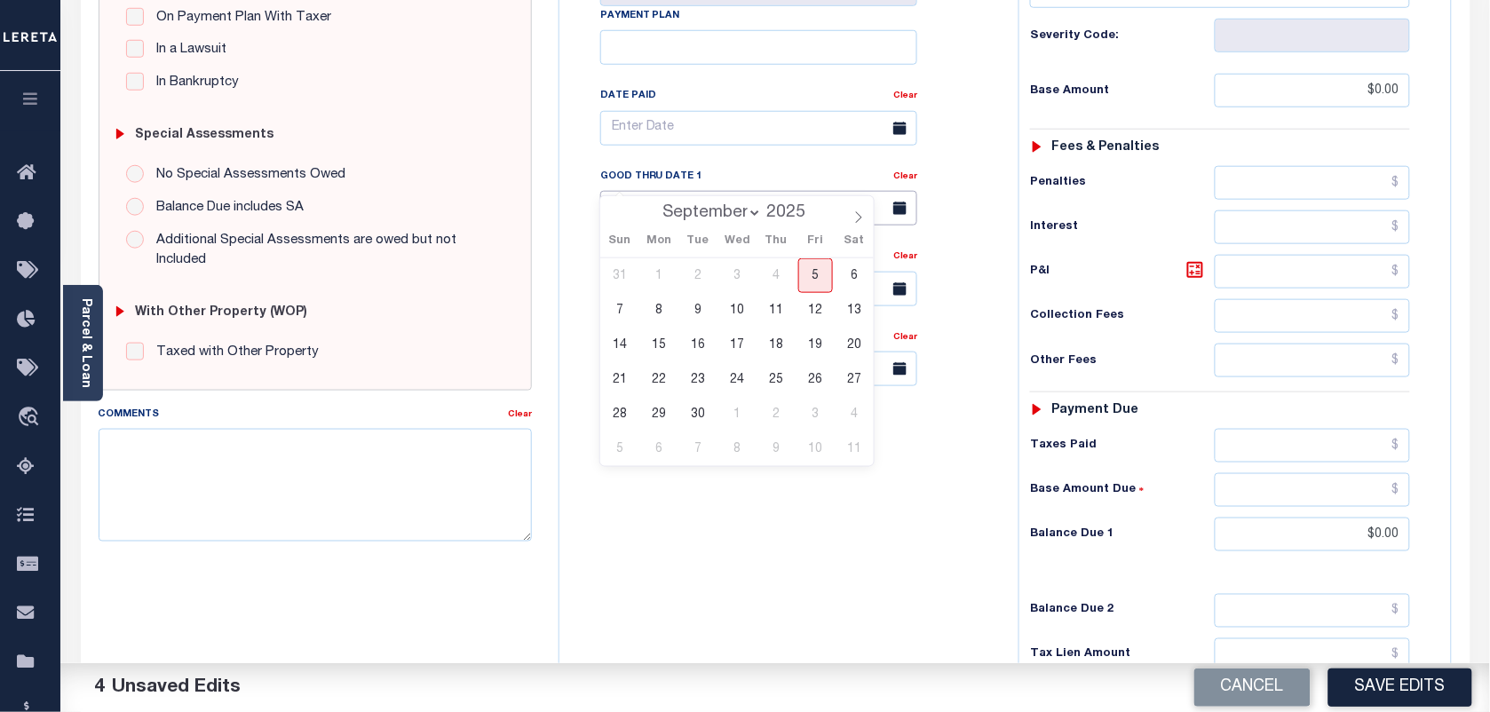
click at [694, 191] on input "text" at bounding box center [758, 208] width 317 height 35
click at [815, 281] on span "5" at bounding box center [815, 275] width 35 height 35
type input "09/05/2025"
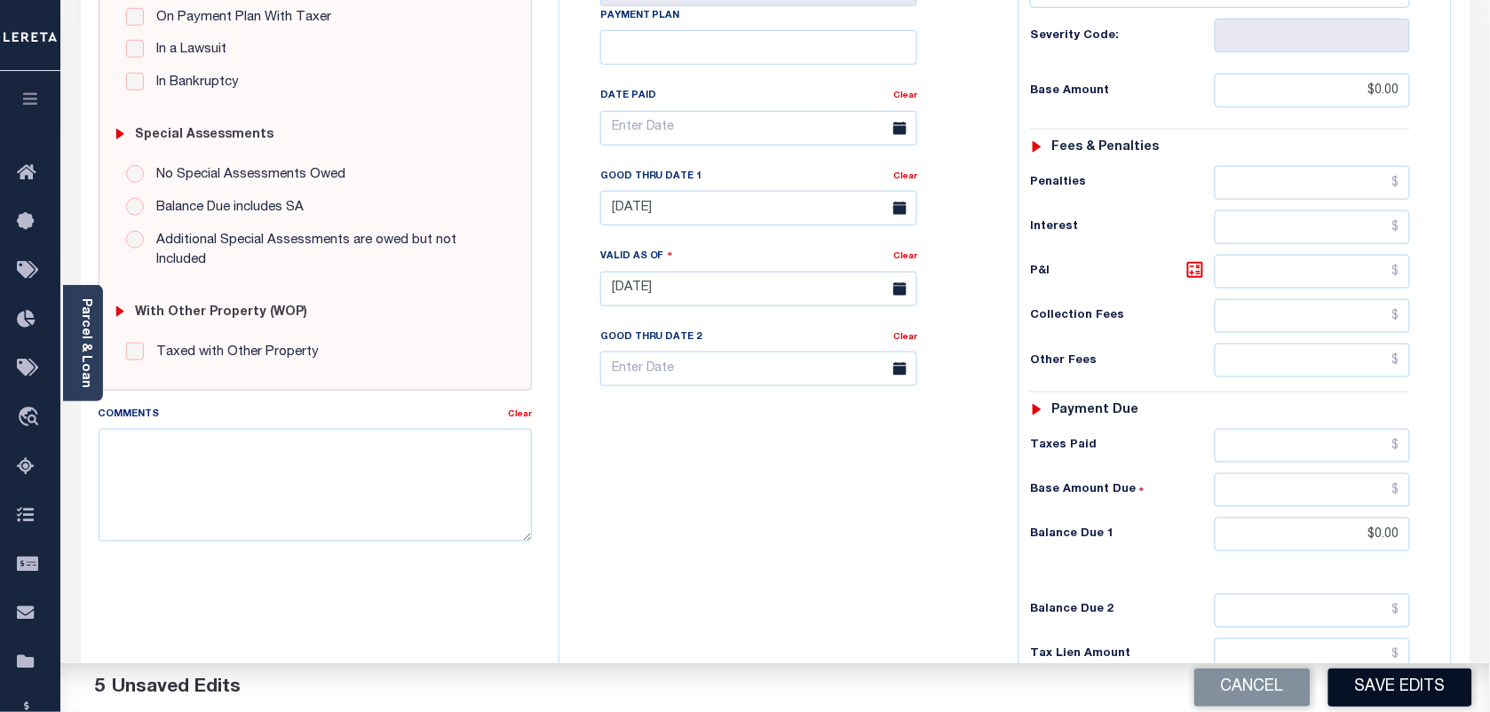
click at [1373, 690] on button "Save Edits" at bounding box center [1400, 688] width 144 height 38
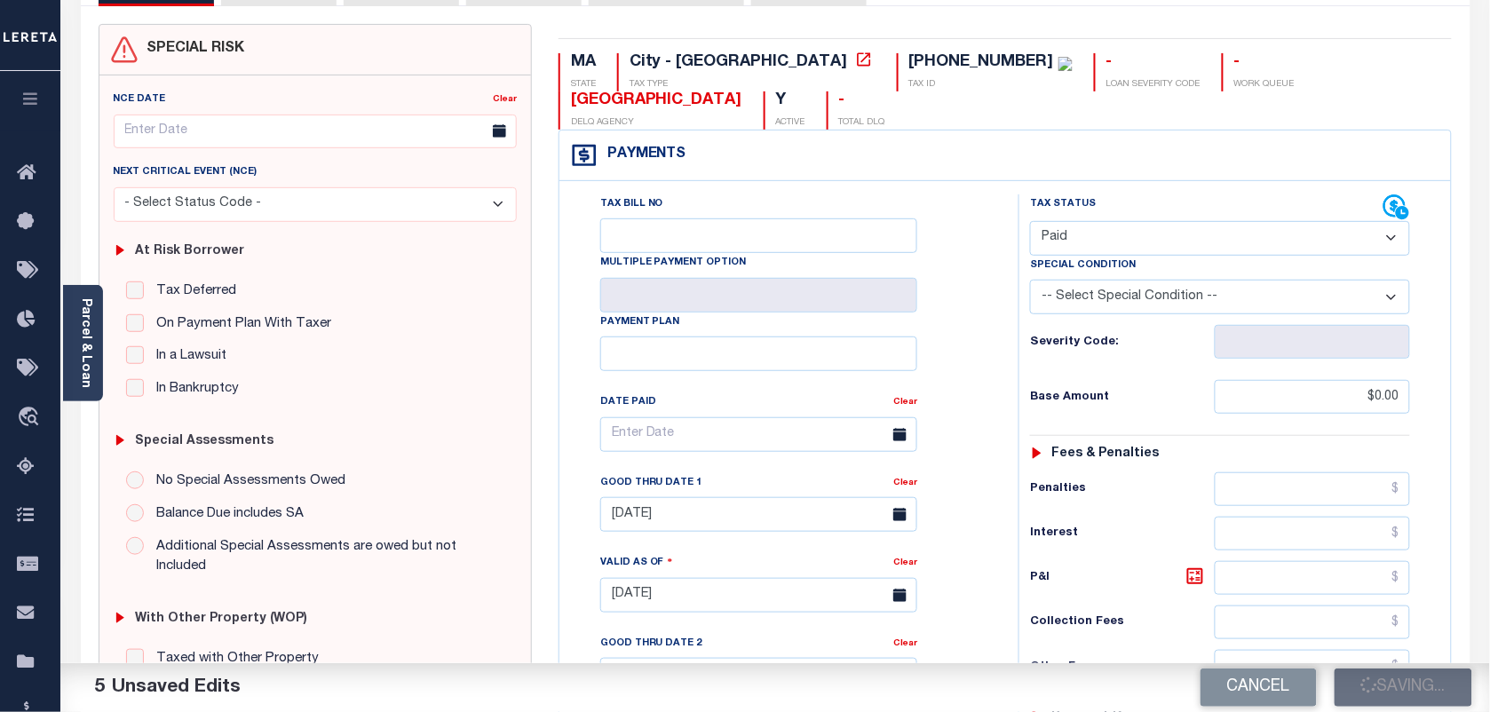
checkbox input "false"
type input "$0"
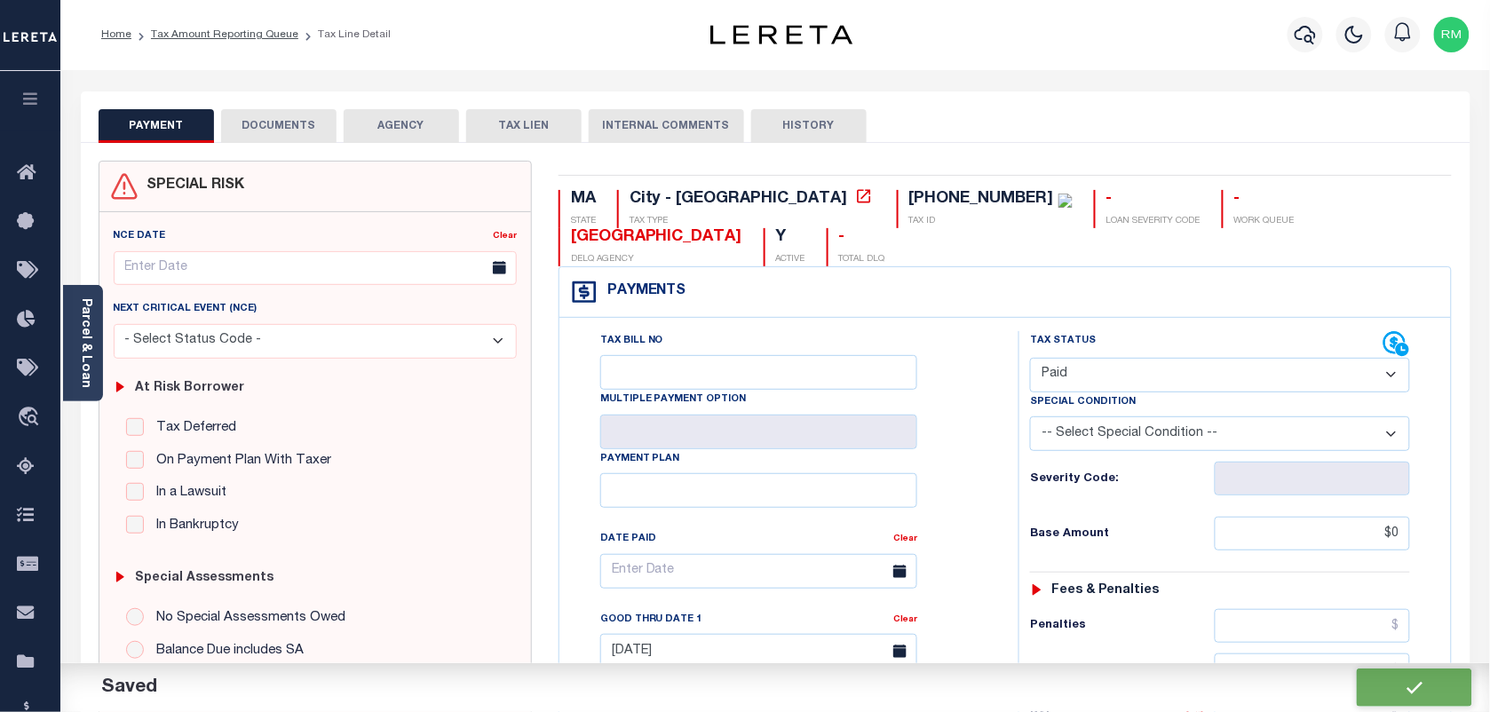
scroll to position [0, 0]
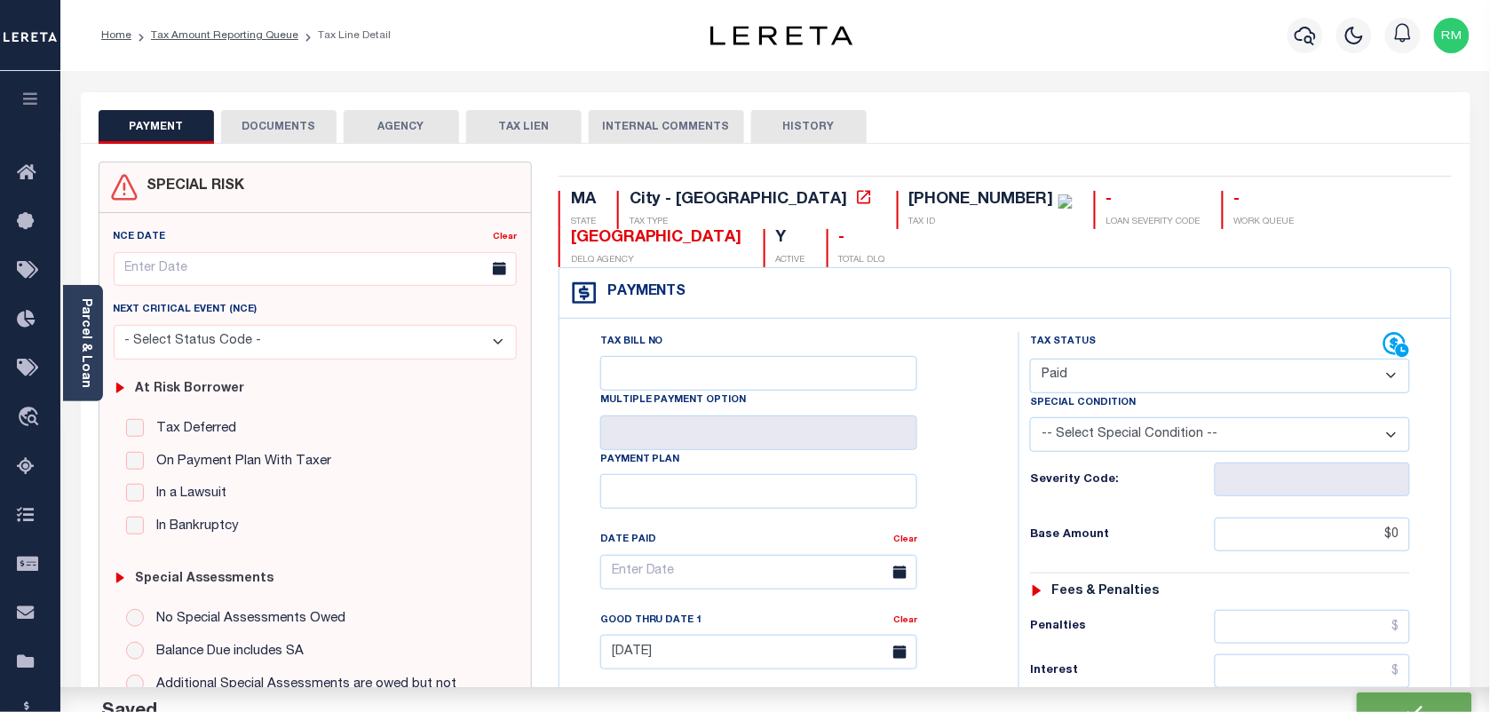
click at [293, 131] on button "DOCUMENTS" at bounding box center [278, 127] width 115 height 34
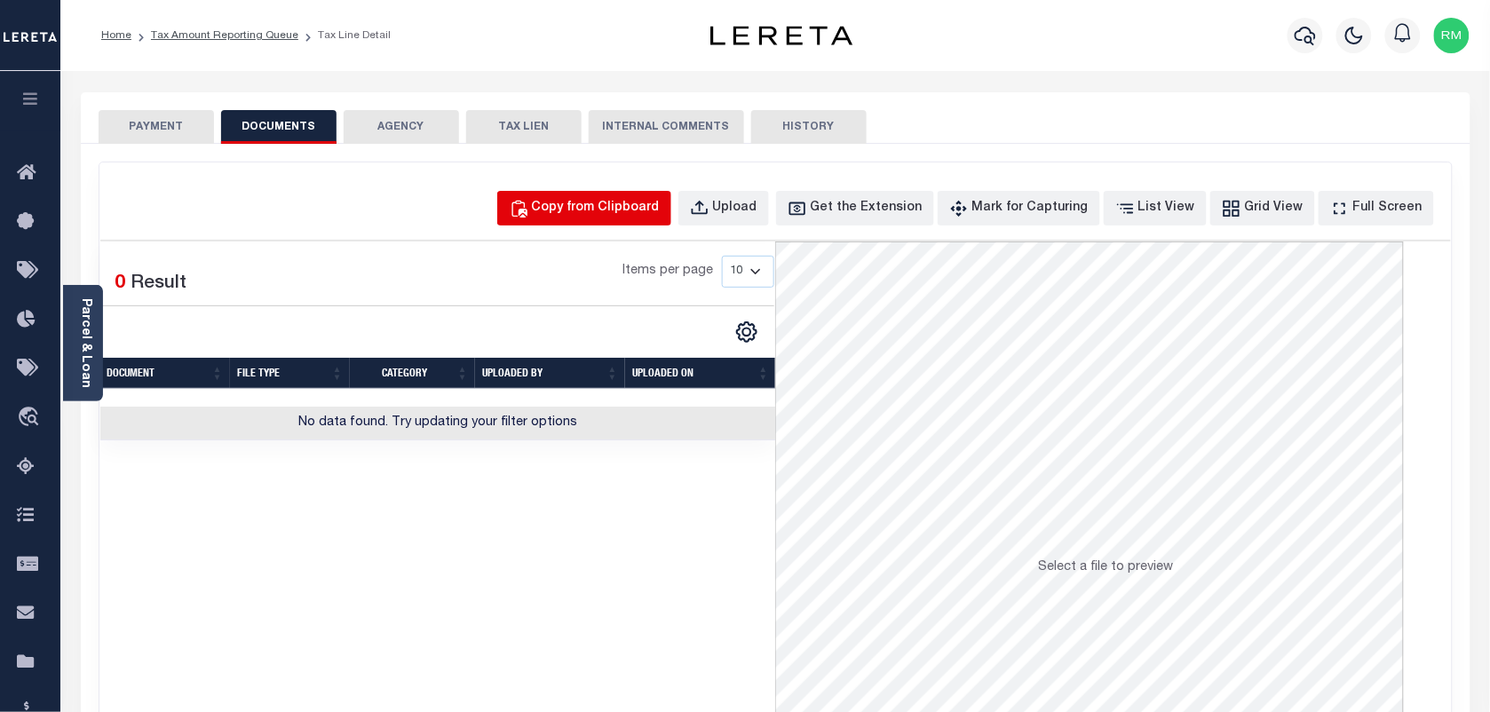
click at [627, 196] on button "Copy from Clipboard" at bounding box center [584, 208] width 174 height 35
select select "POP"
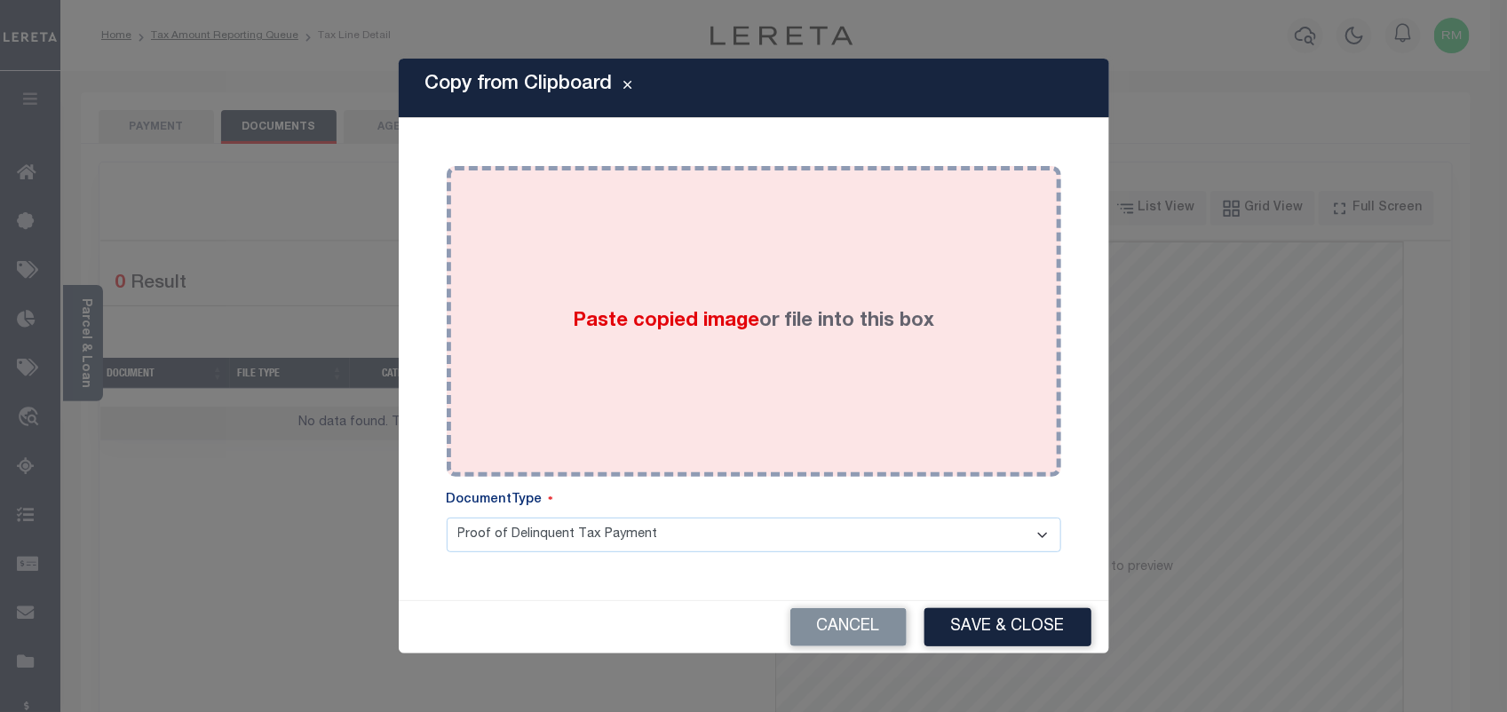
click at [753, 296] on div "Paste copied image or file into this box" at bounding box center [754, 321] width 588 height 284
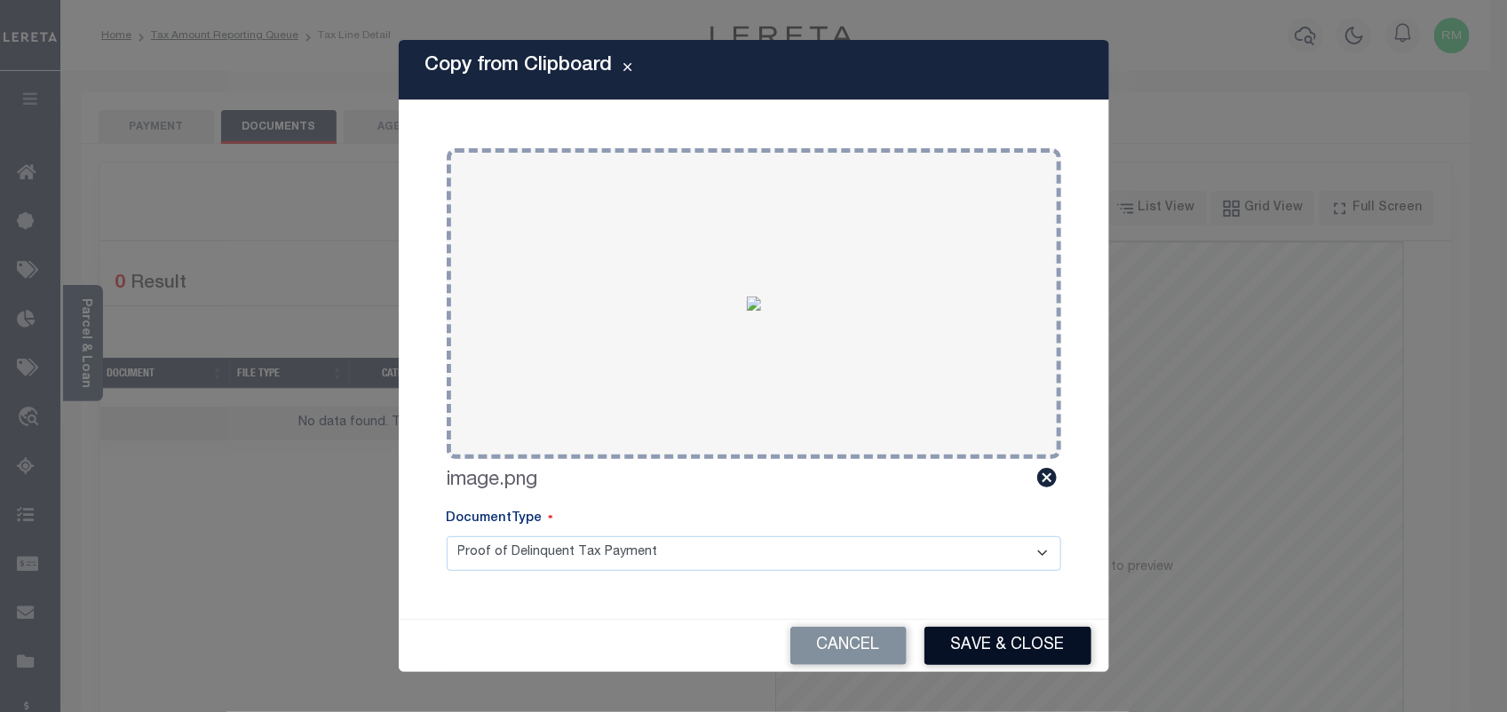
click at [987, 637] on button "Save & Close" at bounding box center [1007, 646] width 167 height 38
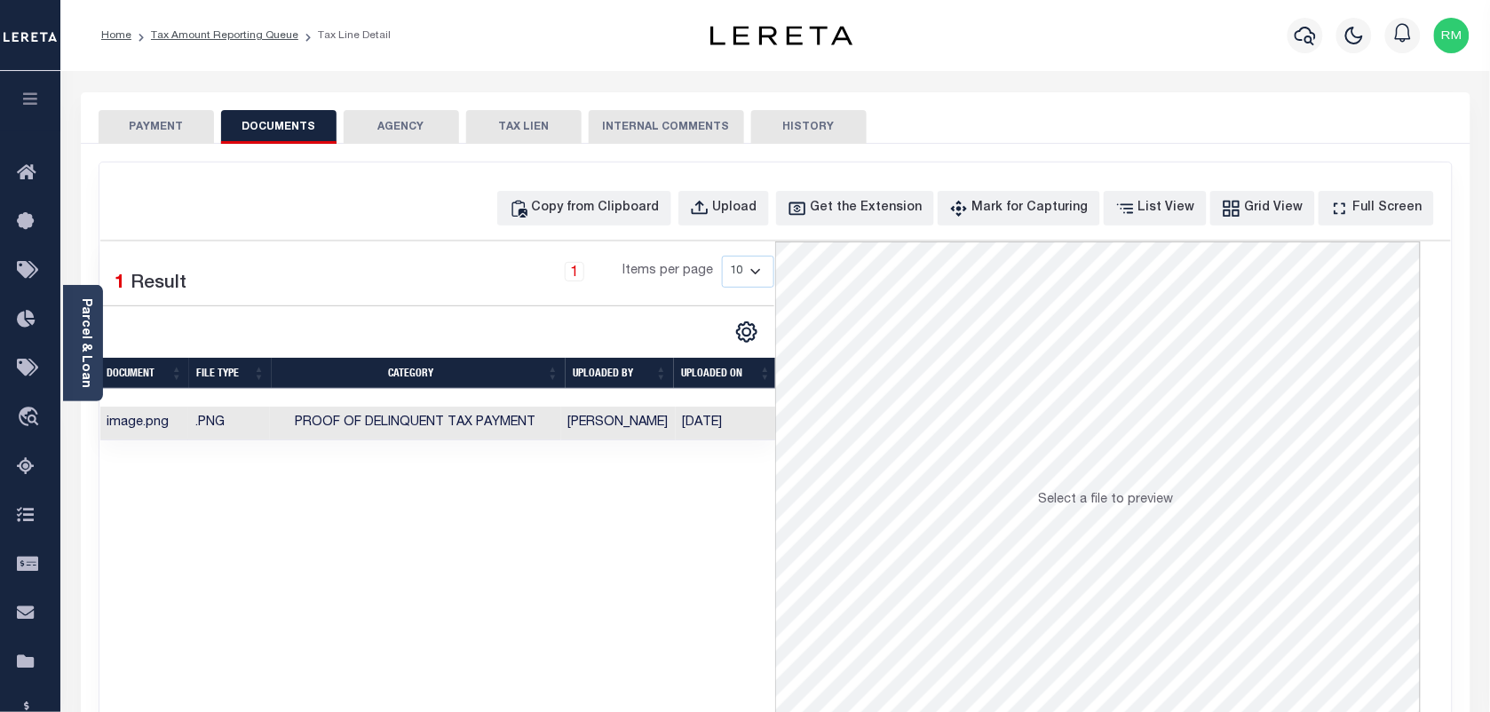
click at [233, 43] on li "Tax Amount Reporting Queue" at bounding box center [214, 36] width 167 height 16
click at [241, 36] on link "Tax Amount Reporting Queue" at bounding box center [224, 35] width 147 height 11
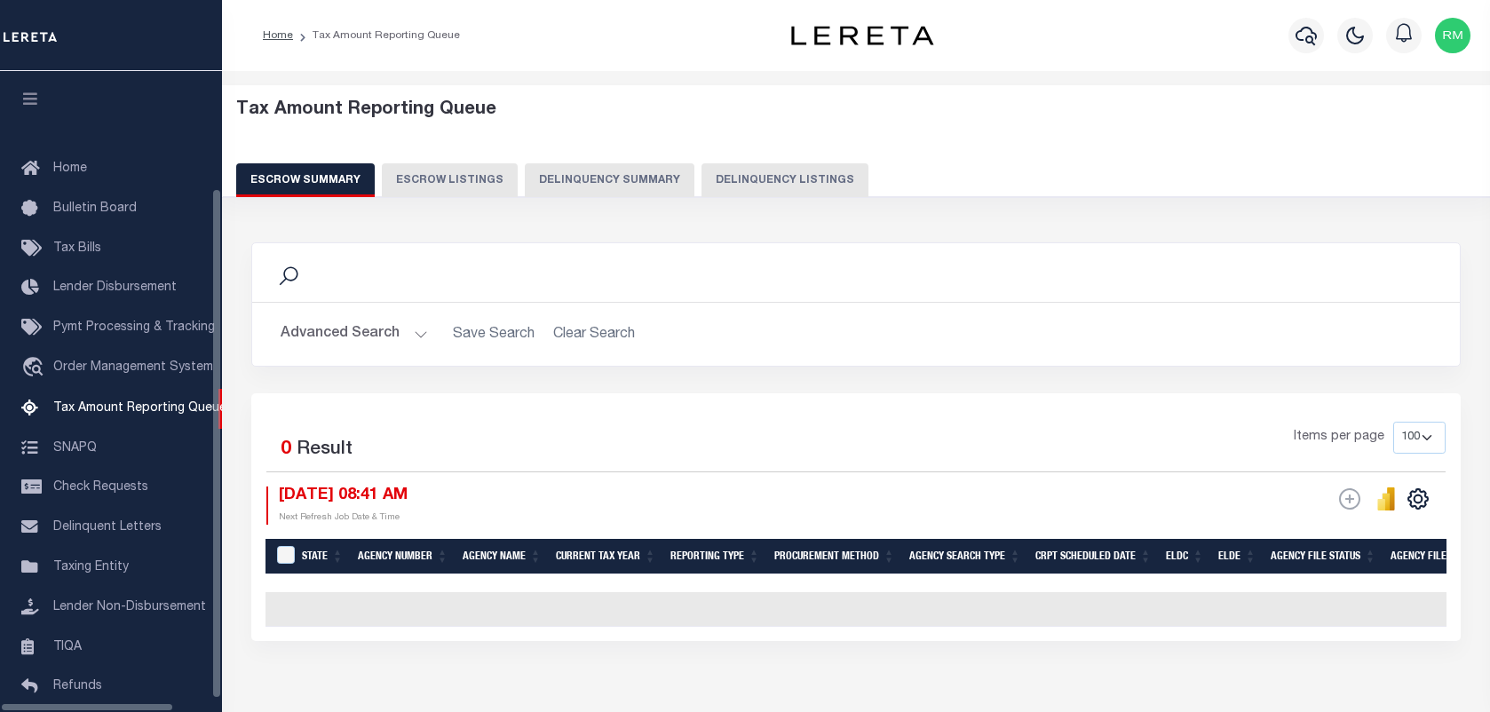
select select "100"
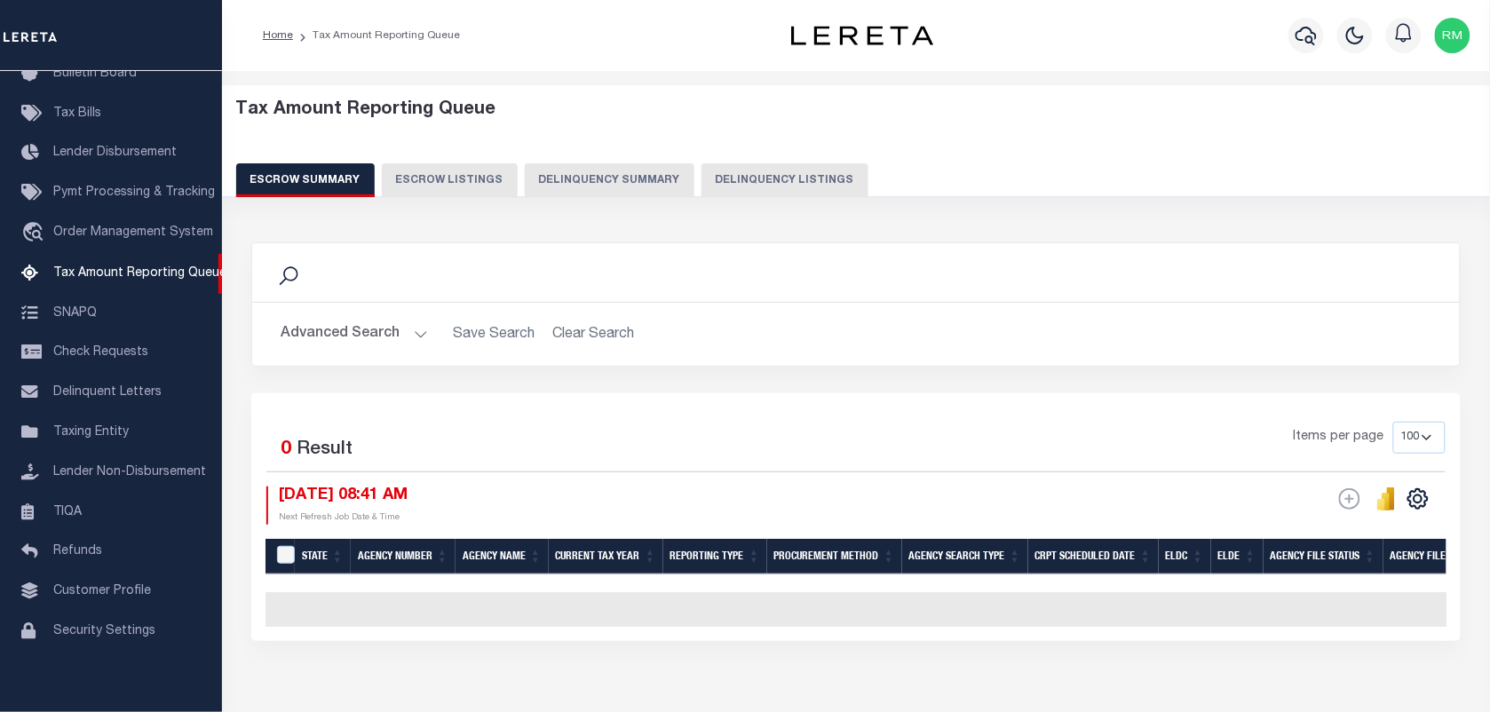
click at [751, 179] on button "Delinquency Listings" at bounding box center [784, 180] width 167 height 34
select select "100"
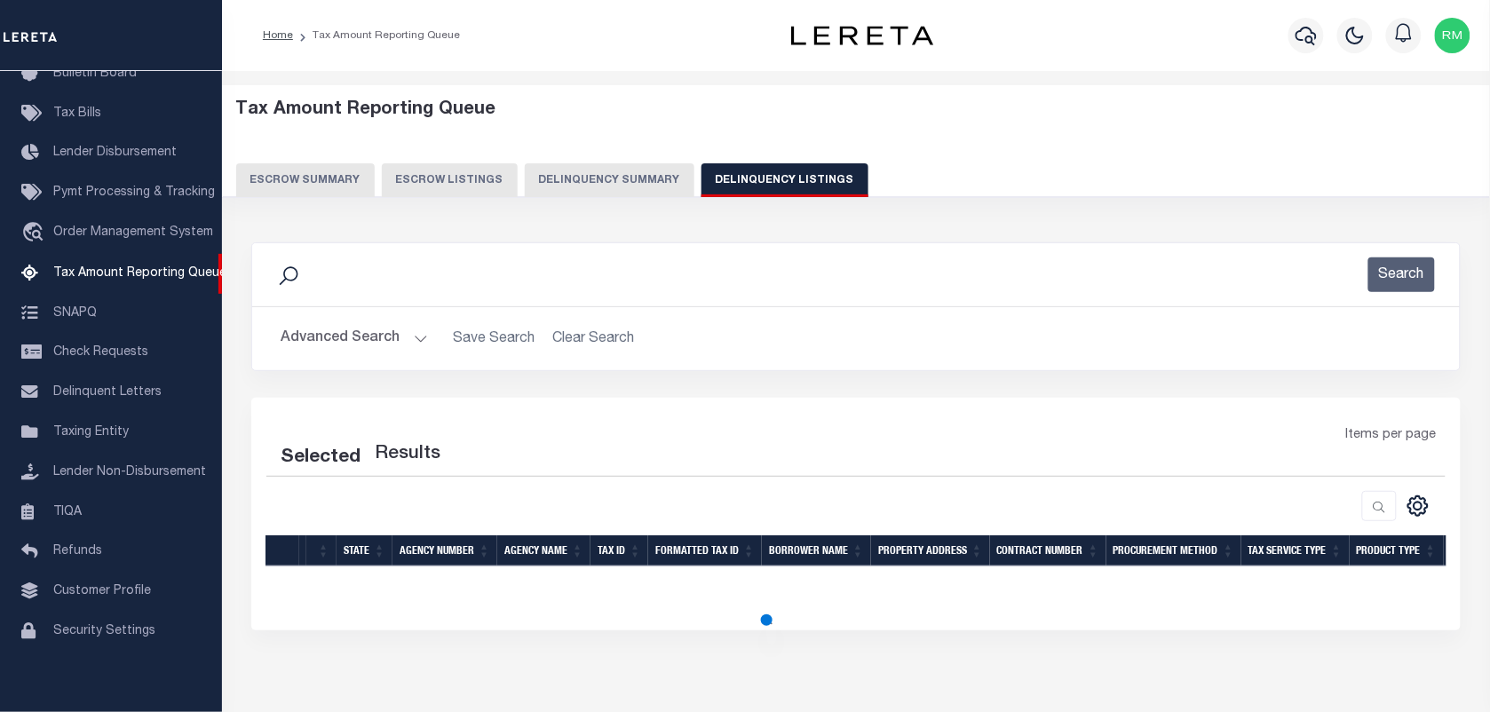
select select "100"
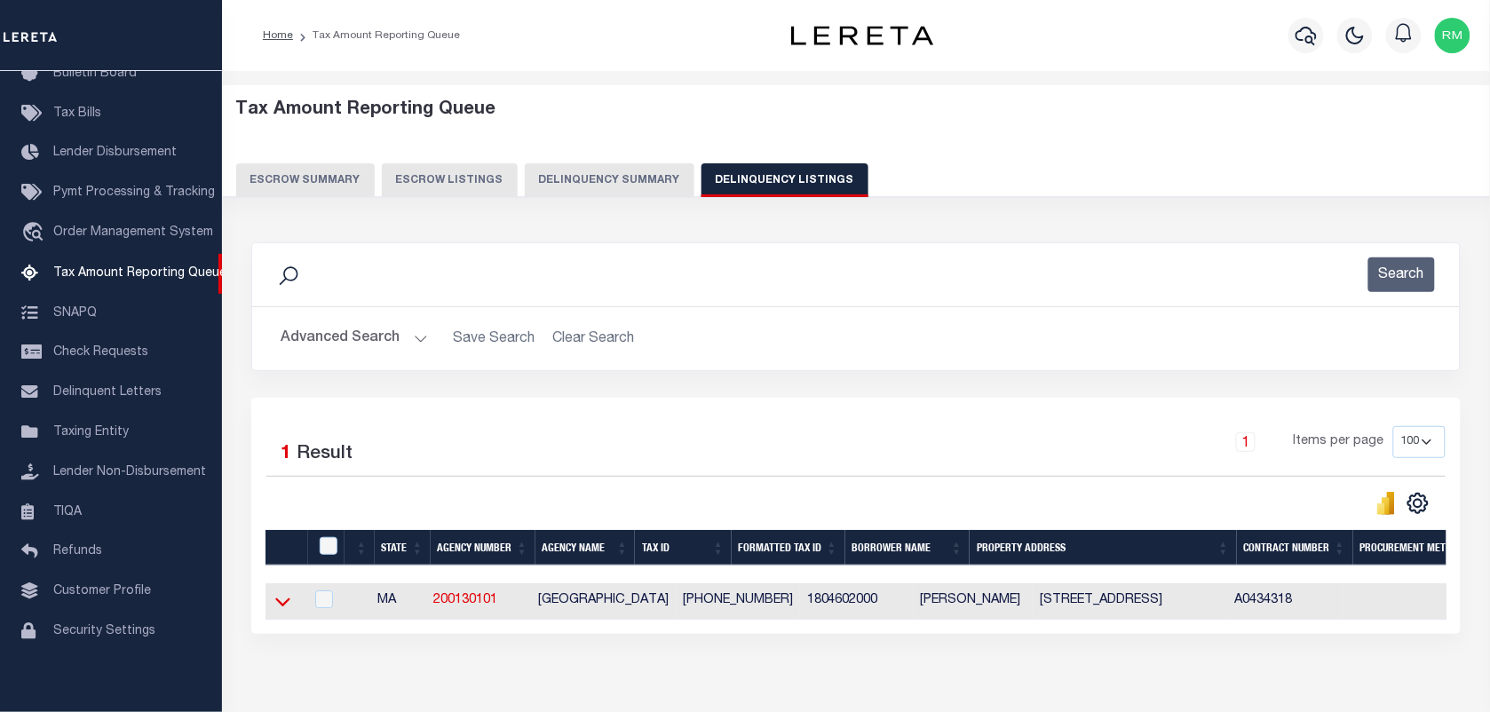
click at [276, 606] on icon at bounding box center [282, 601] width 15 height 19
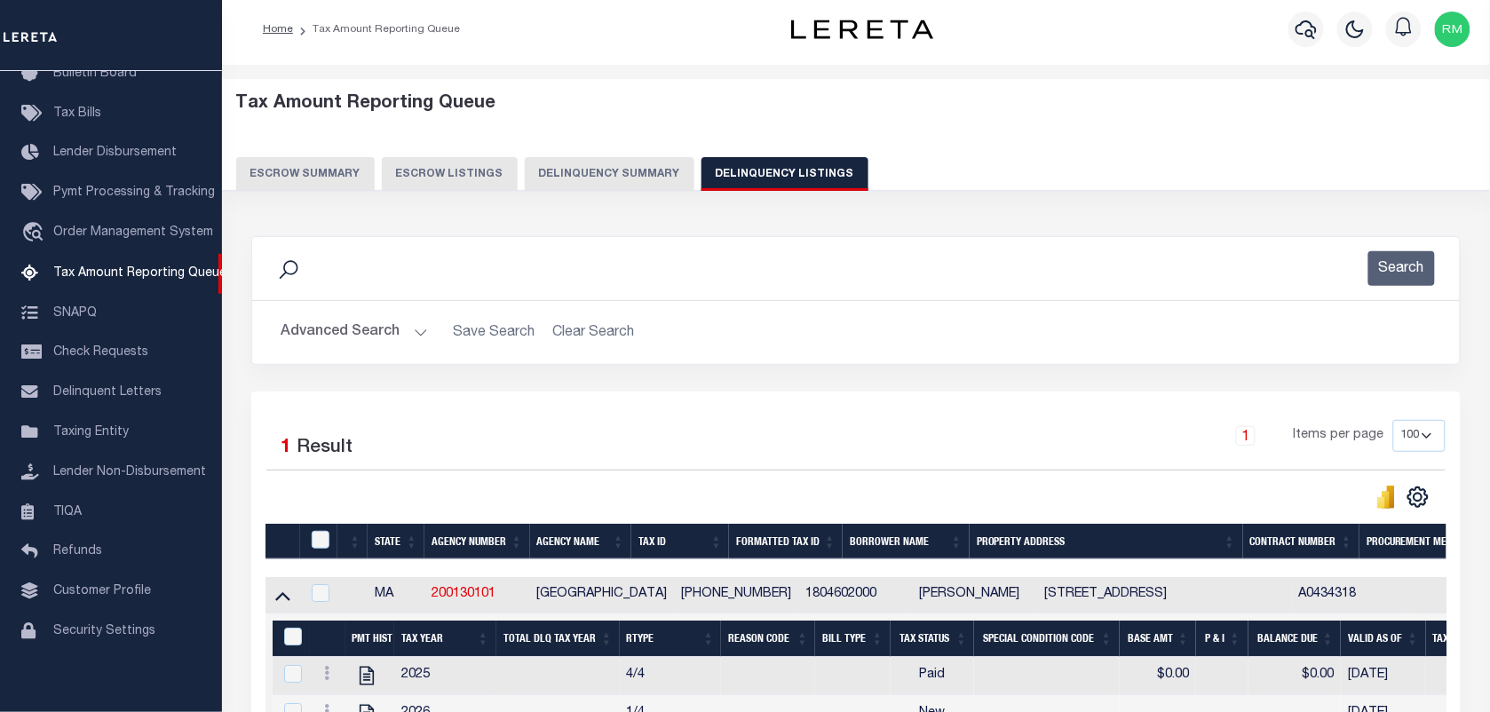
scroll to position [228, 0]
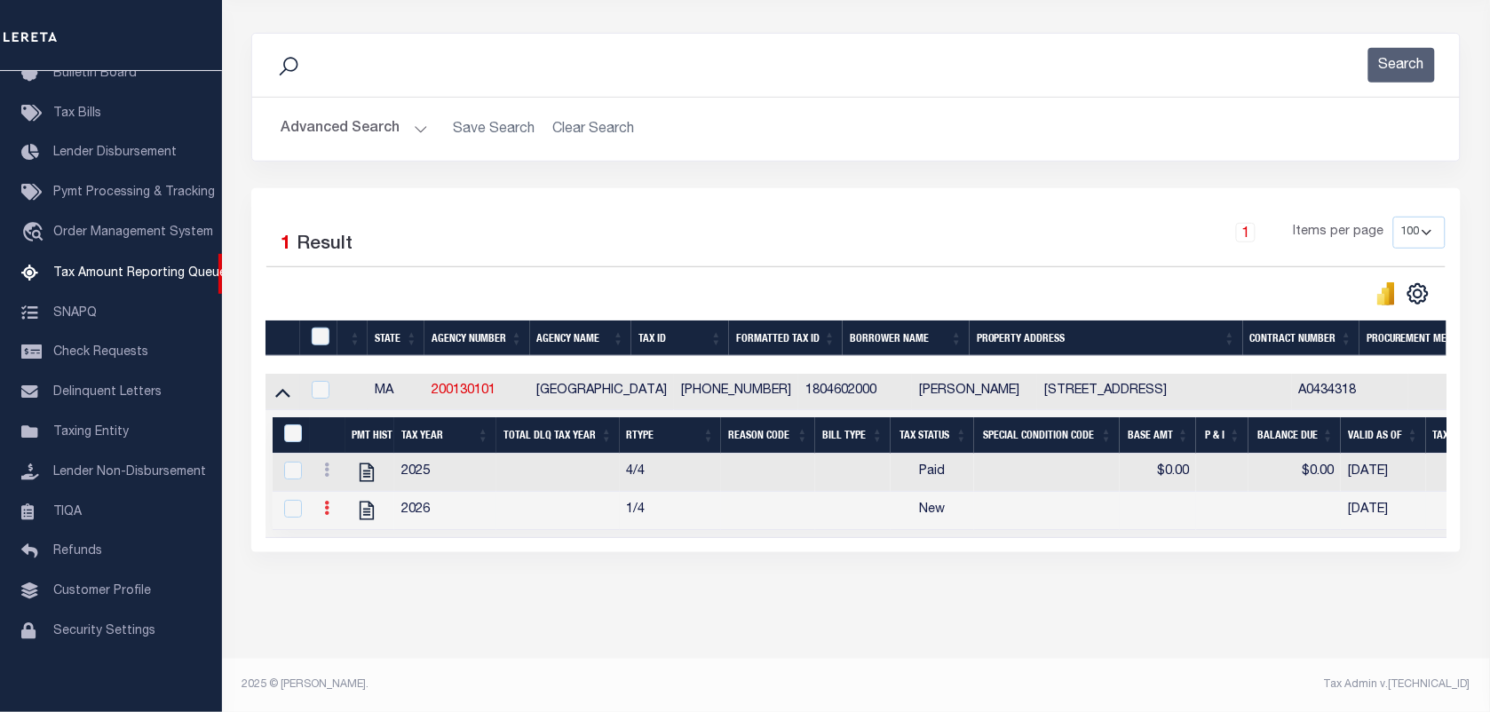
click at [328, 502] on icon at bounding box center [326, 508] width 5 height 14
click at [347, 542] on img "" at bounding box center [348, 537] width 18 height 18
checkbox input "true"
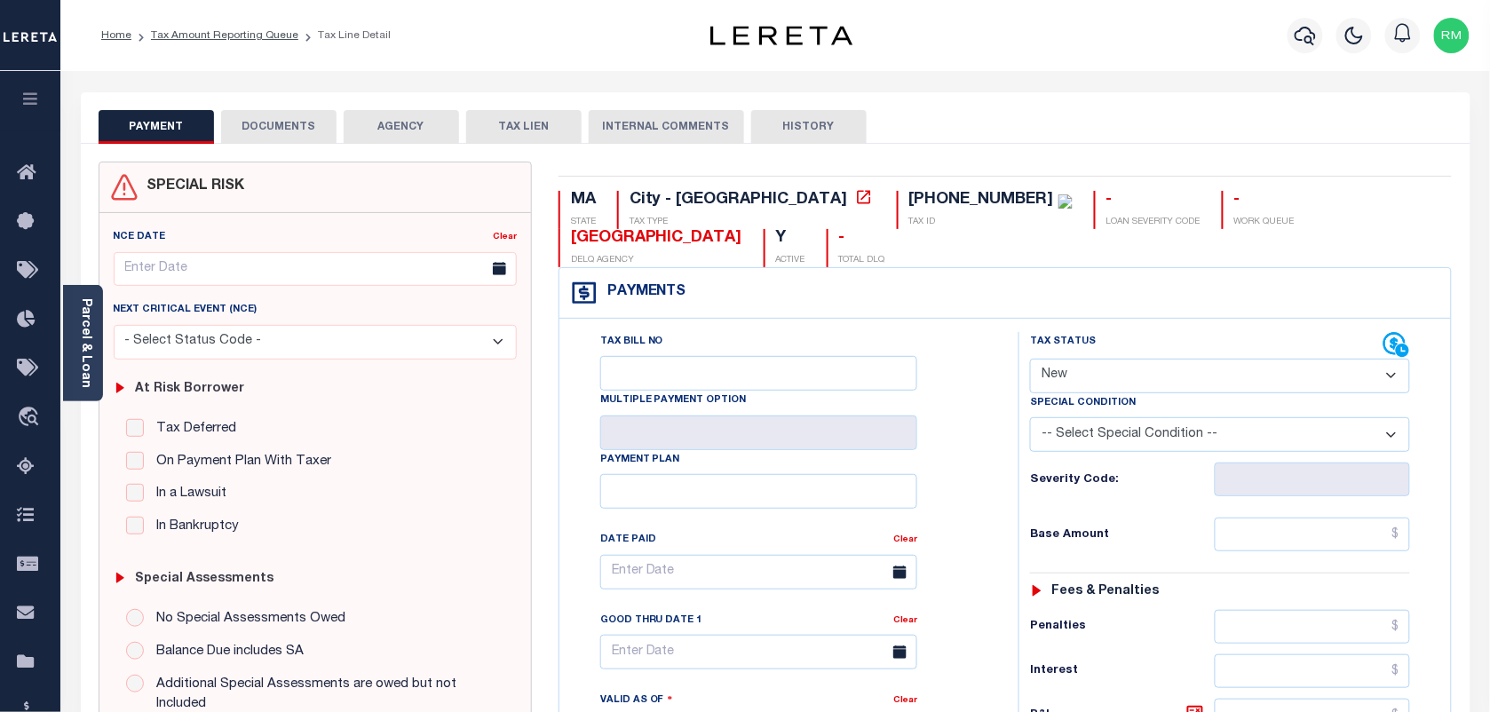
click at [1120, 359] on select "- Select Status Code - Open Due/Unpaid Paid Incomplete No Tax Due Internal Refu…" at bounding box center [1220, 376] width 380 height 35
select select "PYD"
click at [1030, 359] on select "- Select Status Code - Open Due/Unpaid Paid Incomplete No Tax Due Internal Refu…" at bounding box center [1220, 376] width 380 height 35
type input "[DATE]"
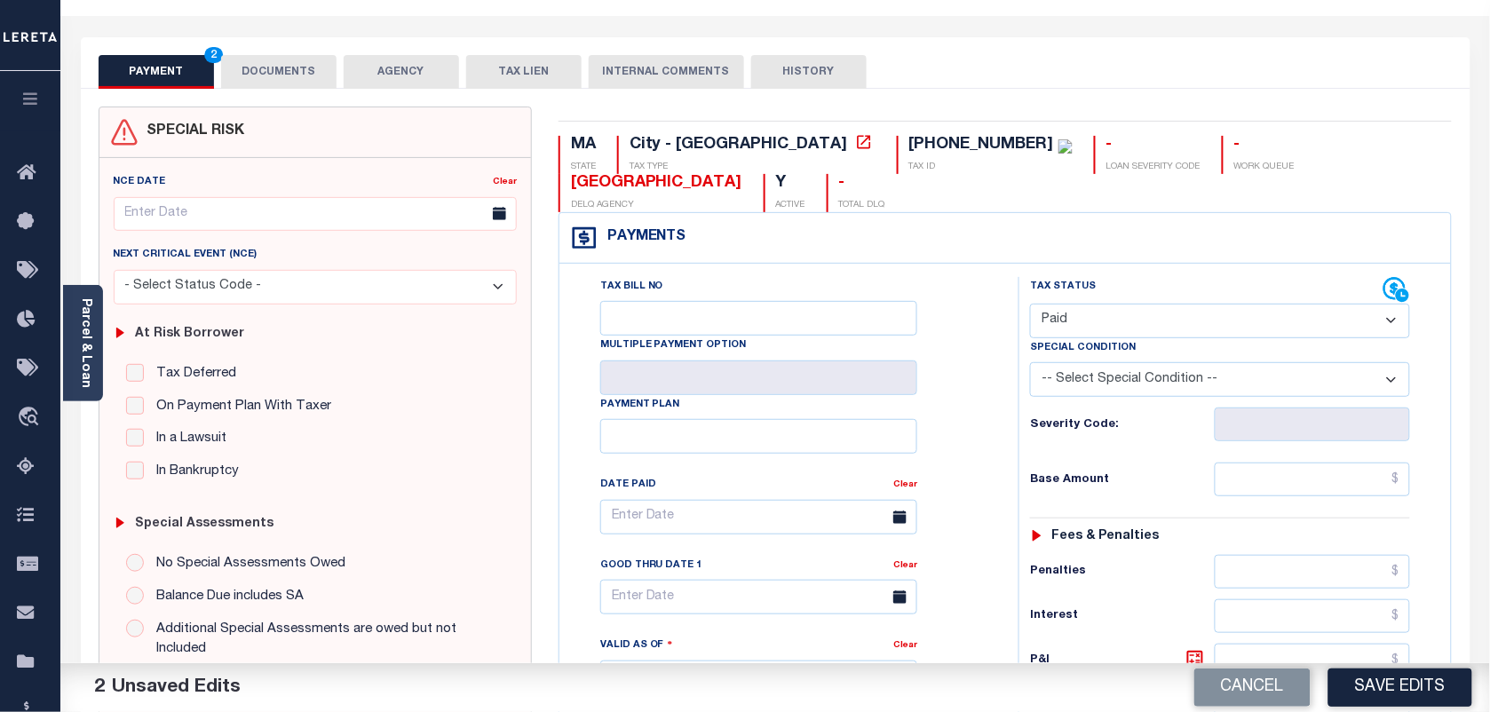
scroll to position [111, 0]
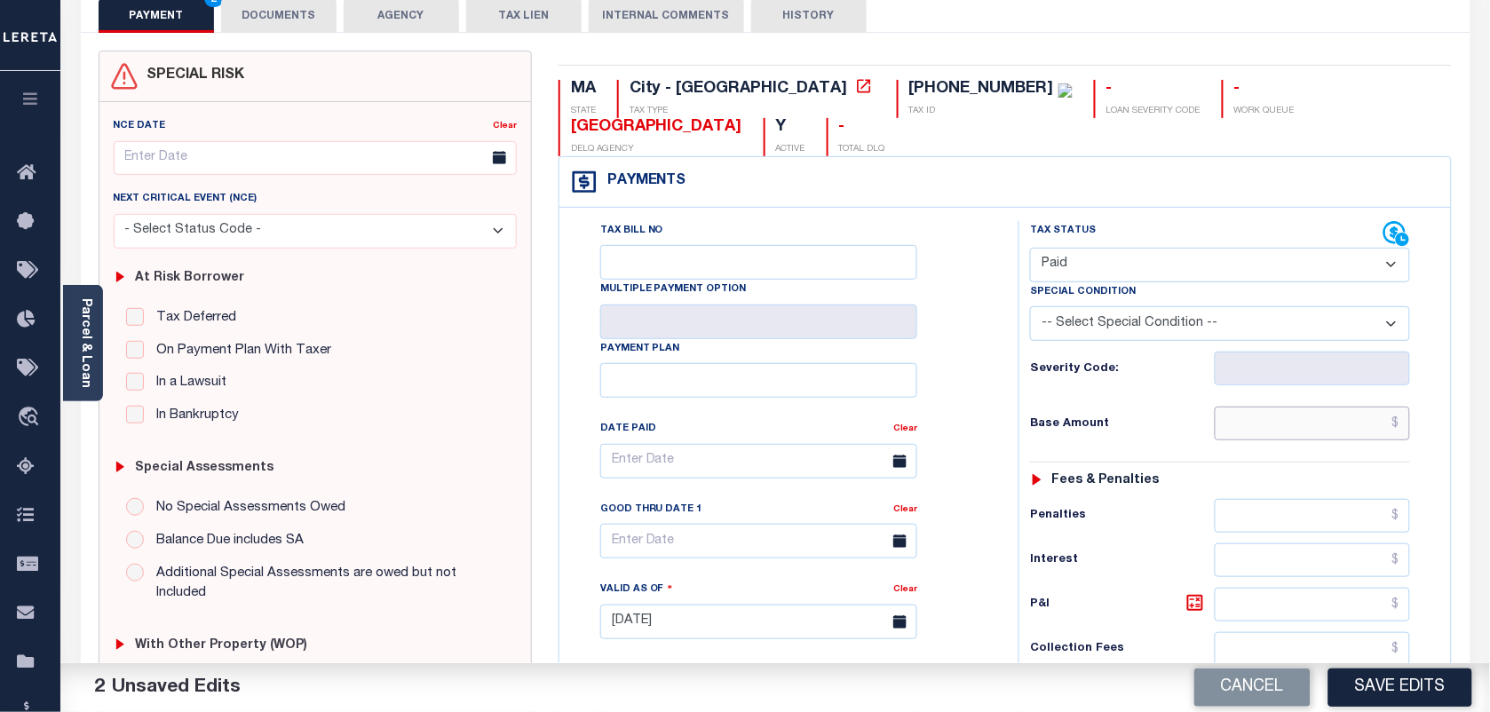
click at [1280, 407] on input "text" at bounding box center [1313, 424] width 196 height 34
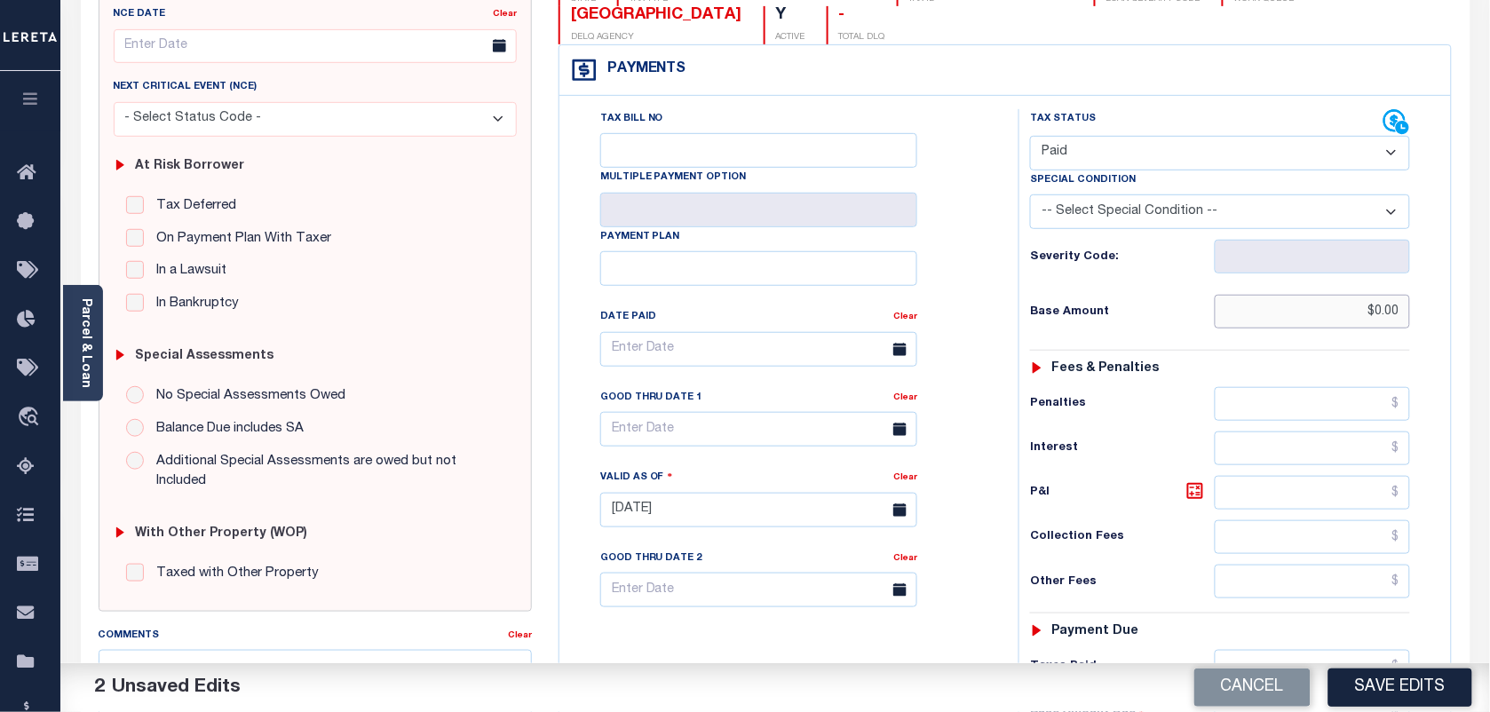
scroll to position [444, 0]
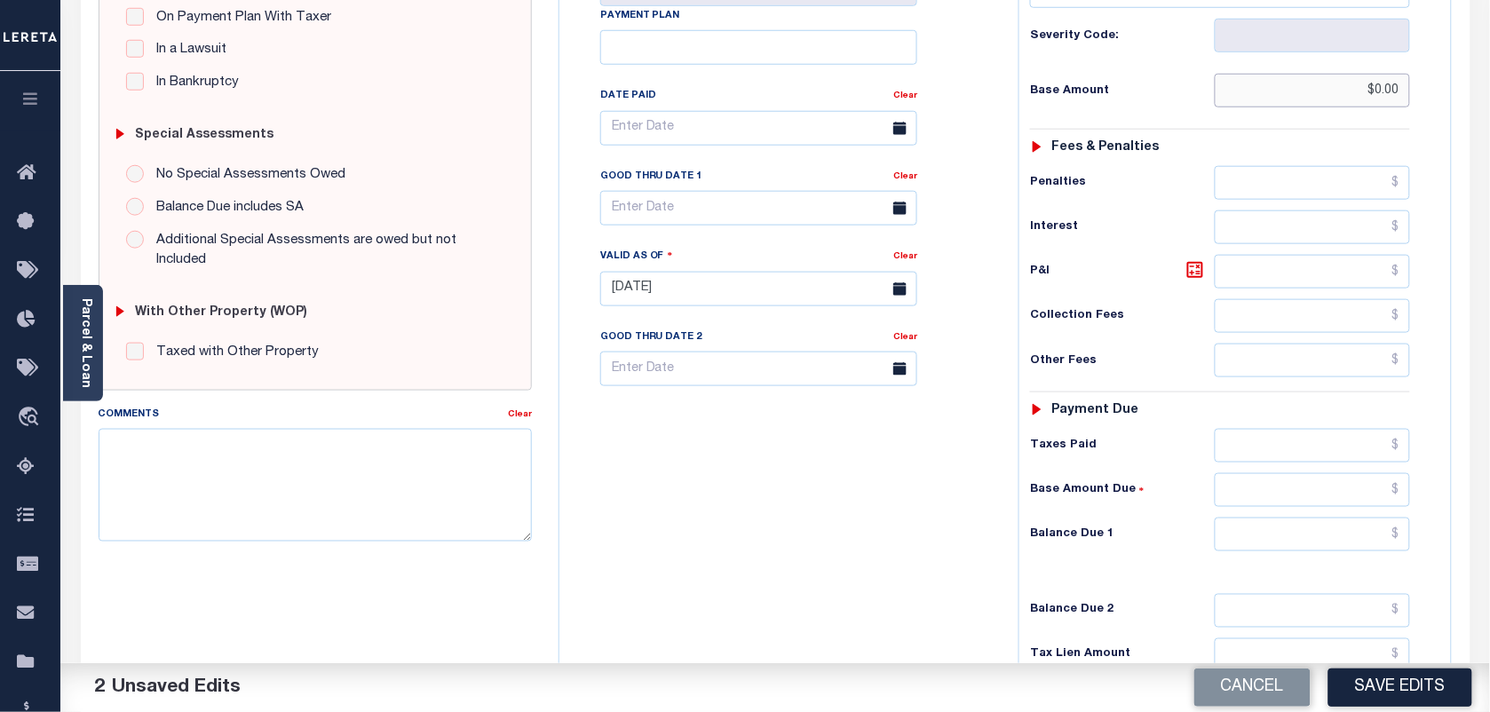
type input "$0.00"
click at [1294, 518] on input "text" at bounding box center [1313, 535] width 196 height 34
type input "$0.00"
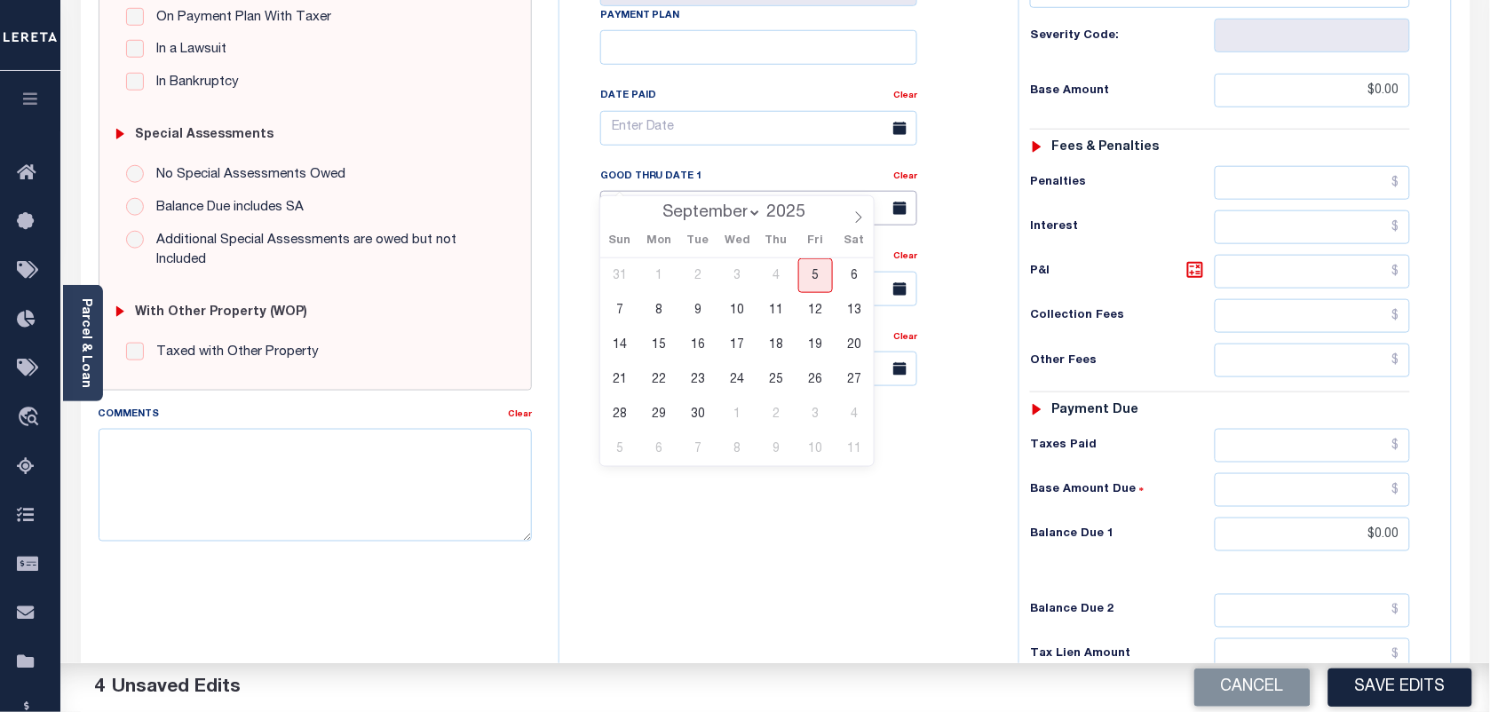
click at [737, 191] on input "text" at bounding box center [758, 208] width 317 height 35
click at [810, 286] on span "5" at bounding box center [815, 275] width 35 height 35
type input "[DATE]"
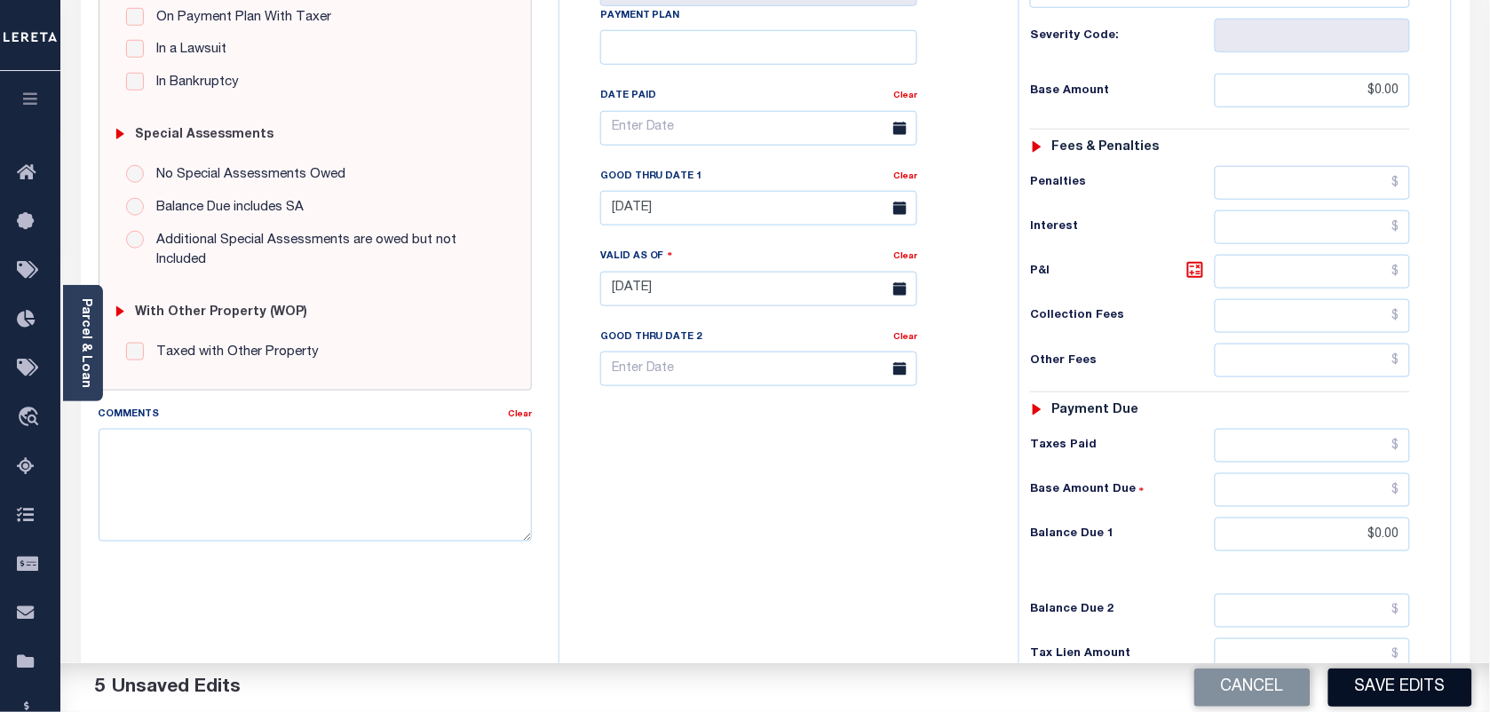
click at [1369, 680] on button "Save Edits" at bounding box center [1400, 688] width 144 height 38
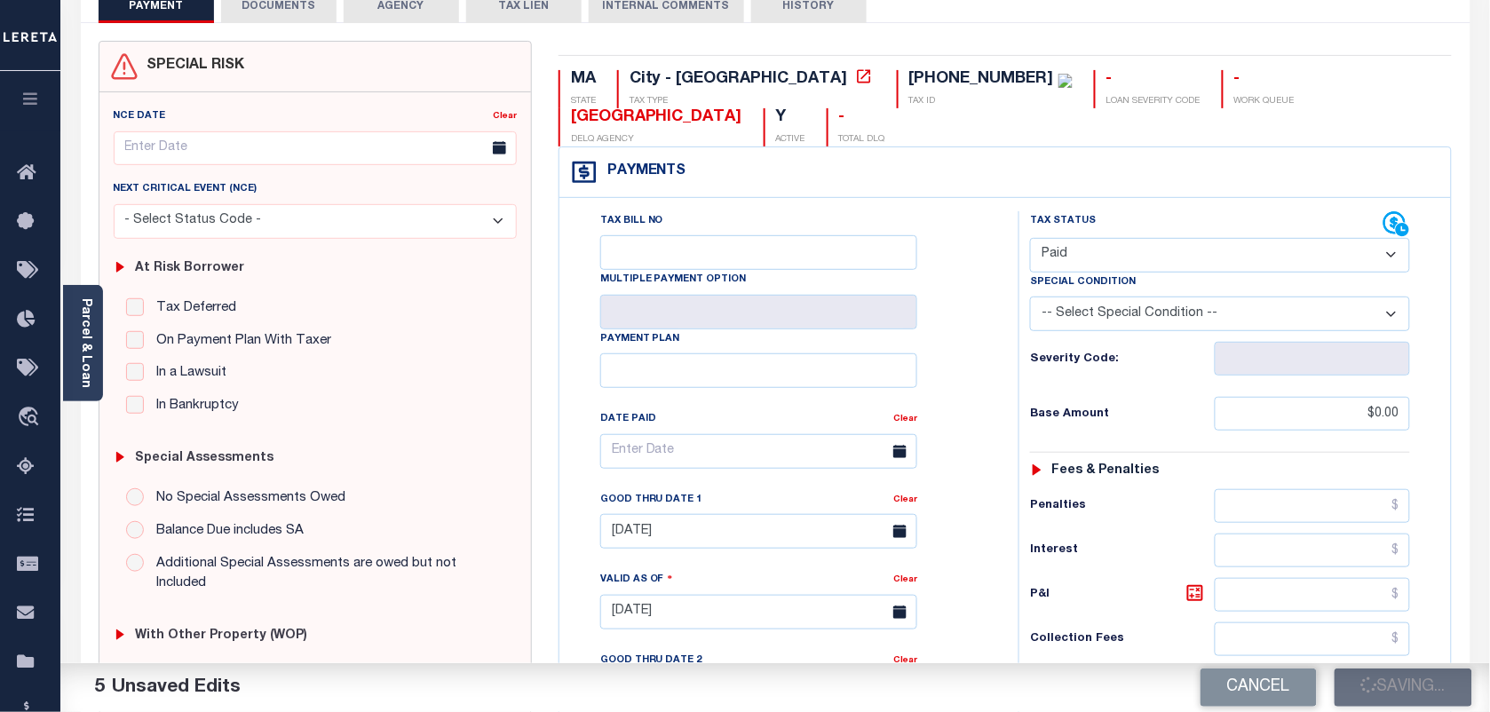
checkbox input "false"
type input "$0"
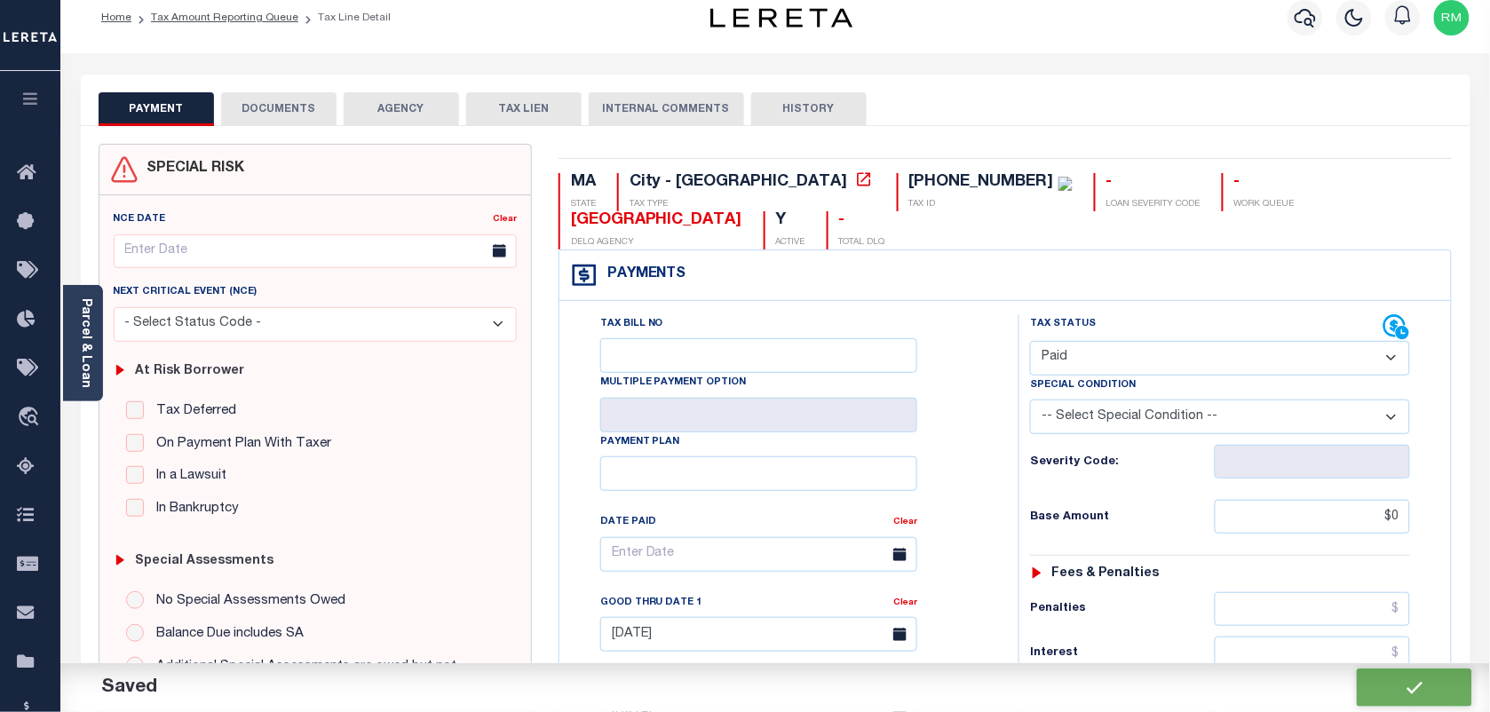
scroll to position [0, 0]
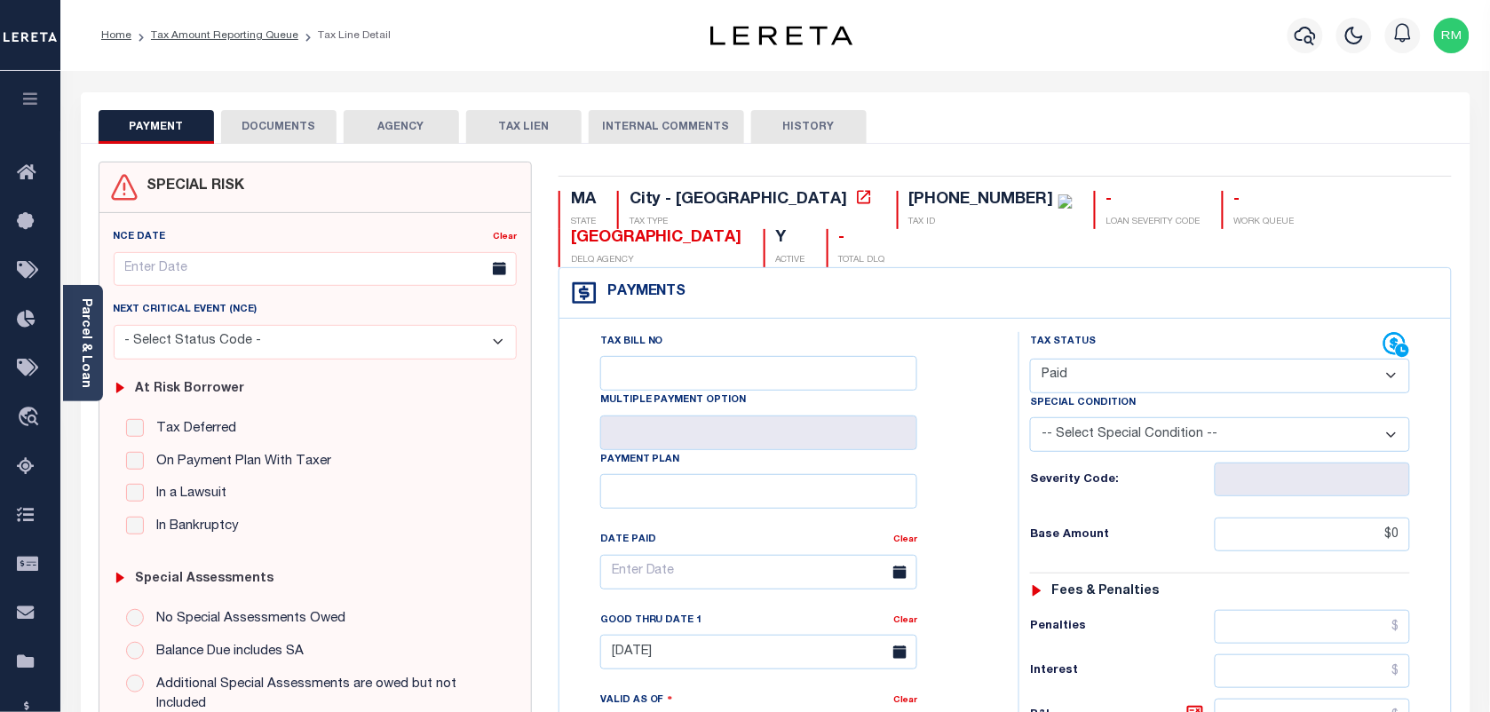
click at [308, 134] on button "DOCUMENTS" at bounding box center [278, 127] width 115 height 34
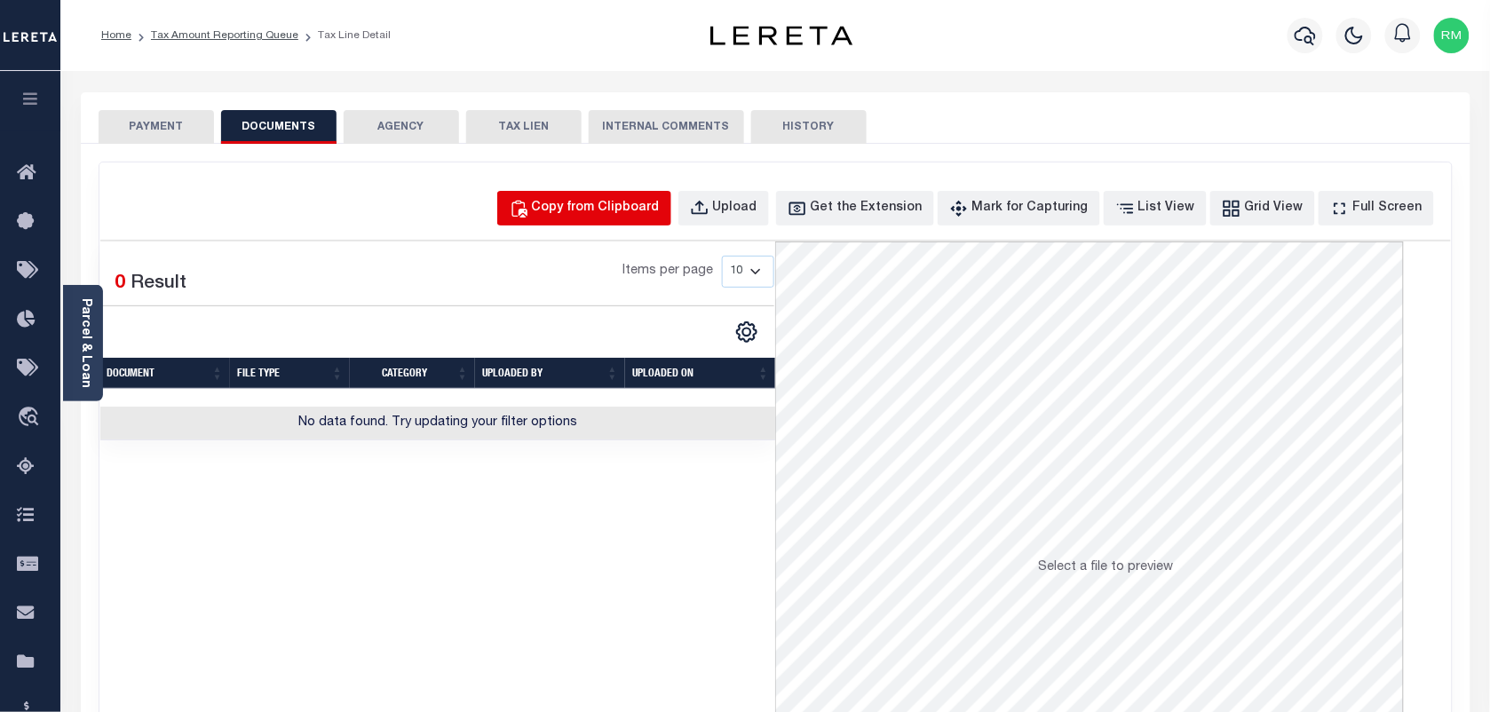
click at [660, 205] on div "Copy from Clipboard" at bounding box center [596, 209] width 128 height 20
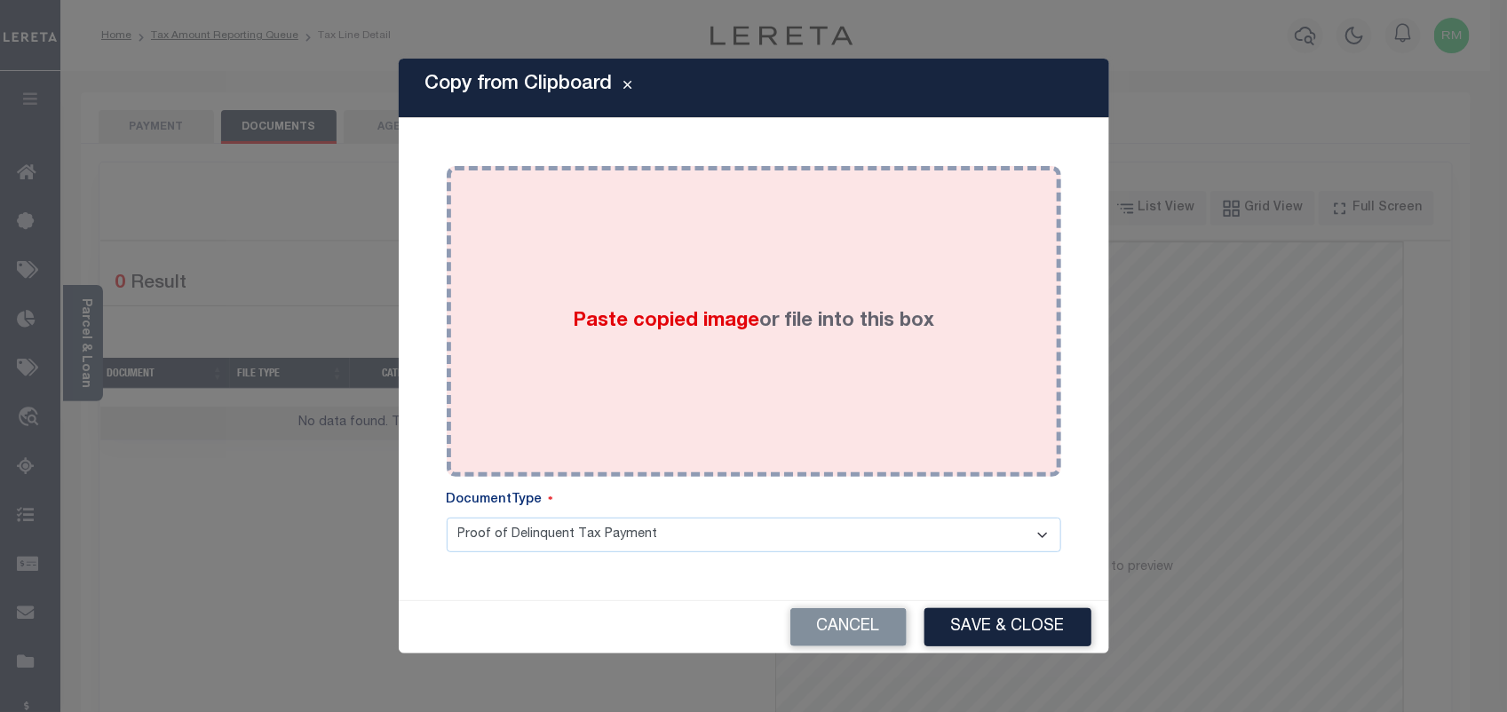
click at [697, 325] on span "Paste copied image" at bounding box center [666, 322] width 186 height 20
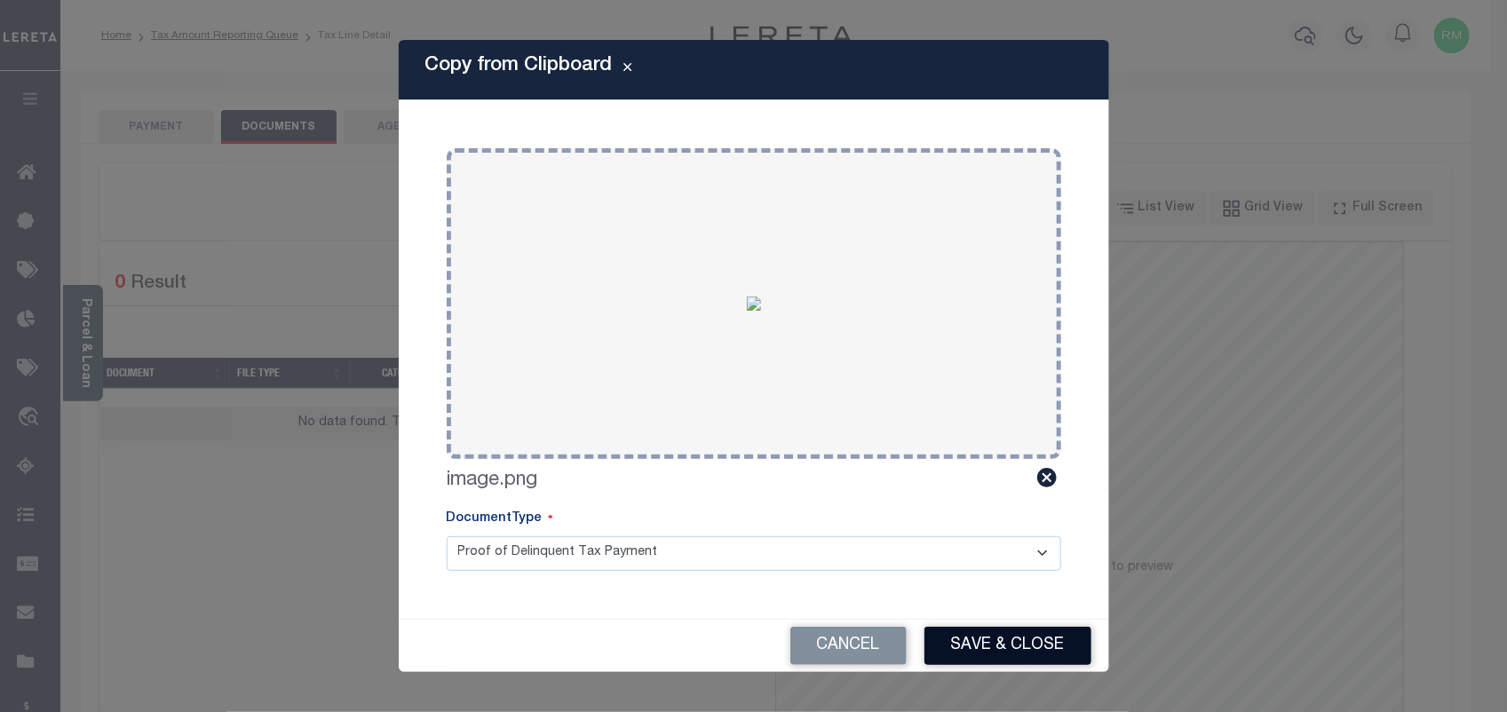
click at [997, 645] on button "Save & Close" at bounding box center [1007, 646] width 167 height 38
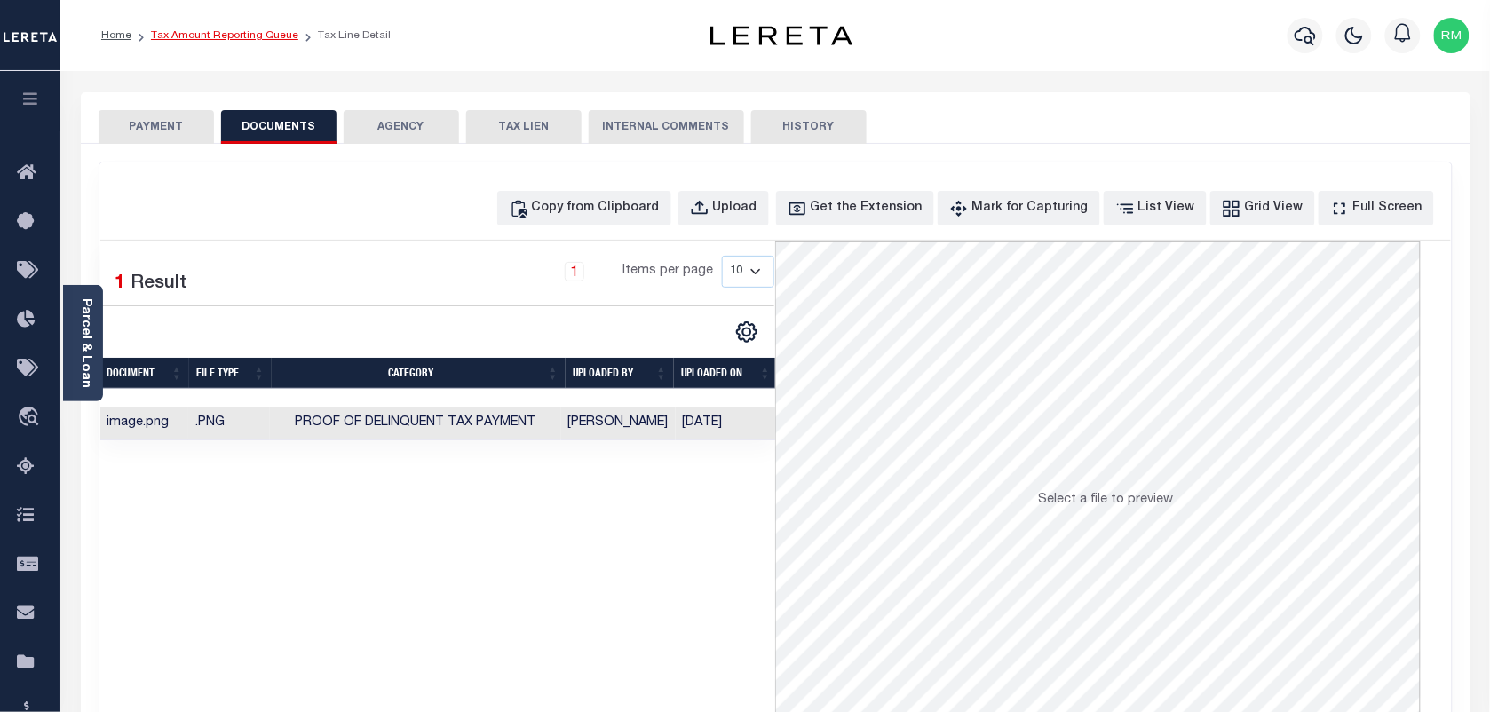
click at [242, 36] on link "Tax Amount Reporting Queue" at bounding box center [224, 35] width 147 height 11
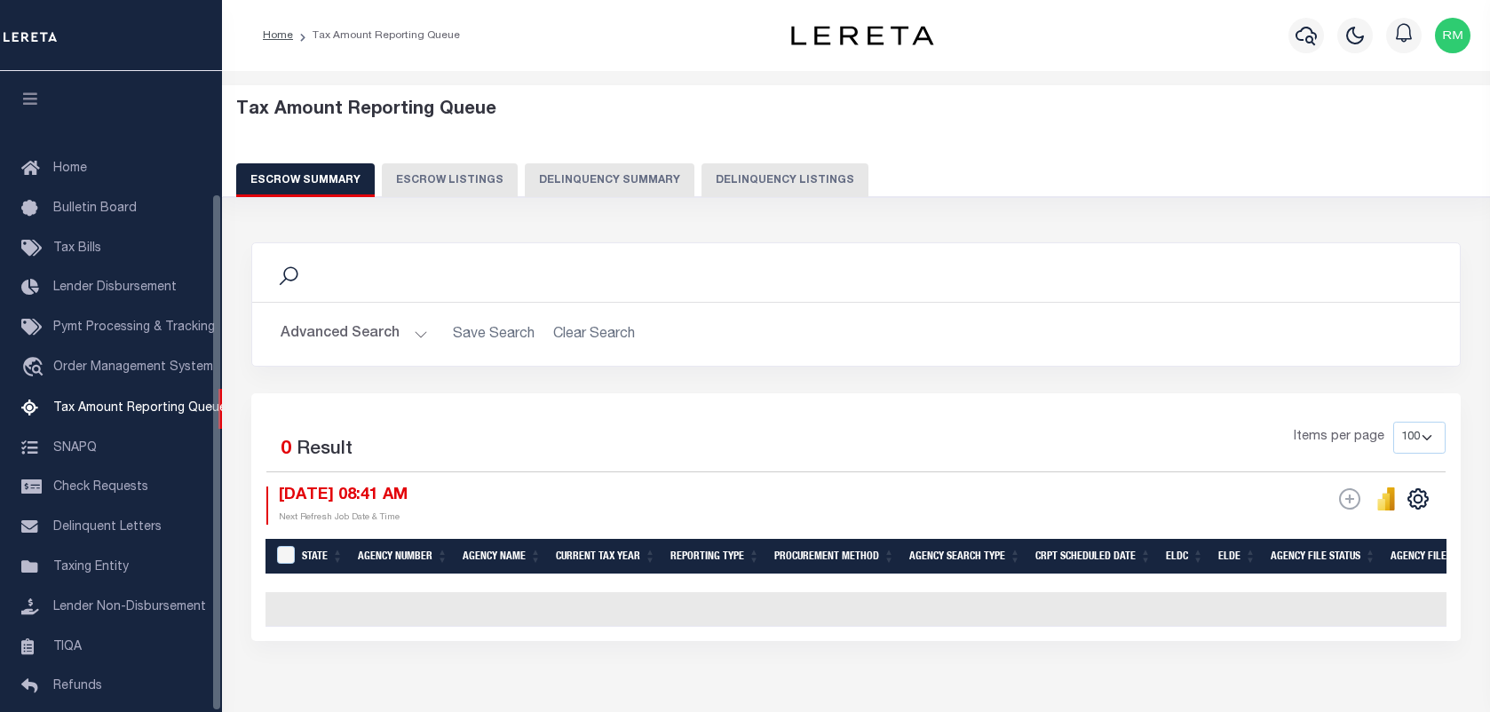
select select "100"
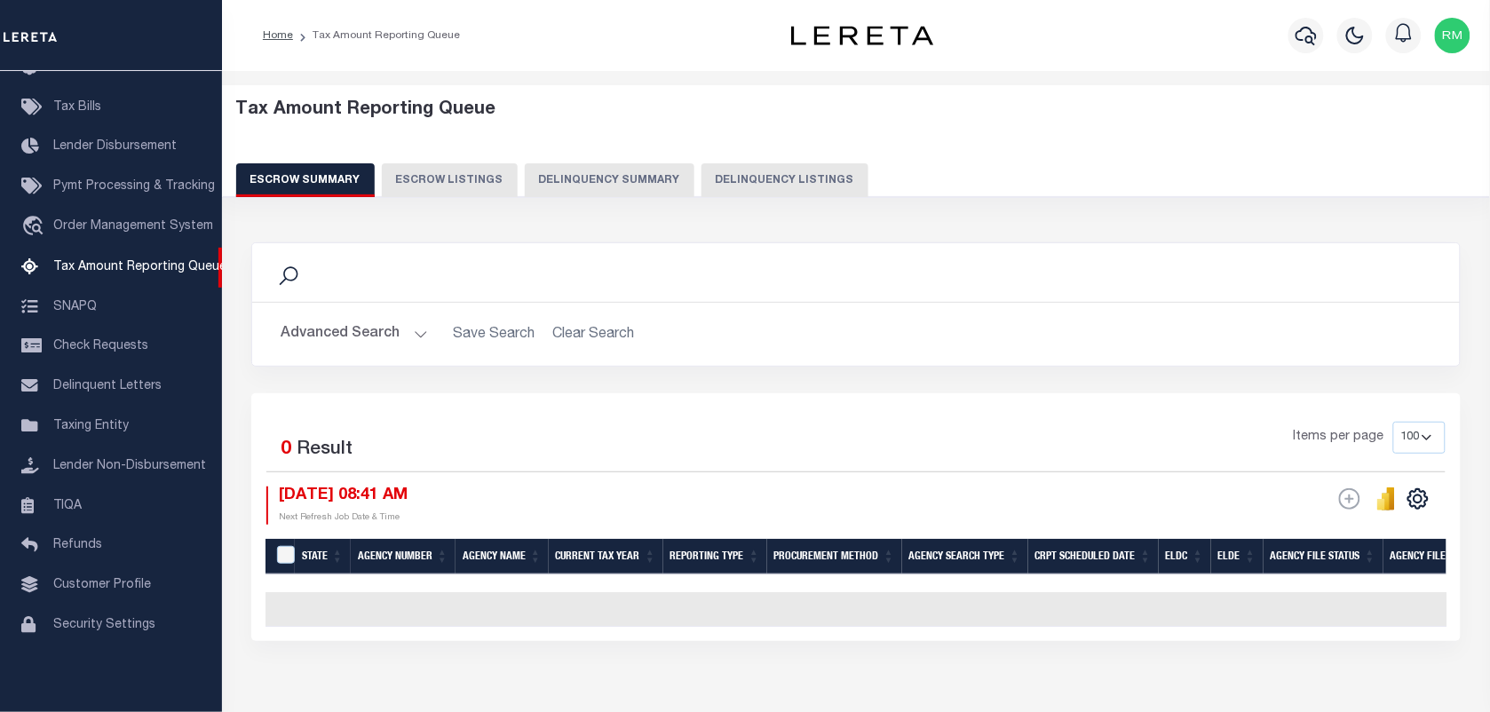
click at [777, 179] on button "Delinquency Listings" at bounding box center [784, 180] width 167 height 34
select select "100"
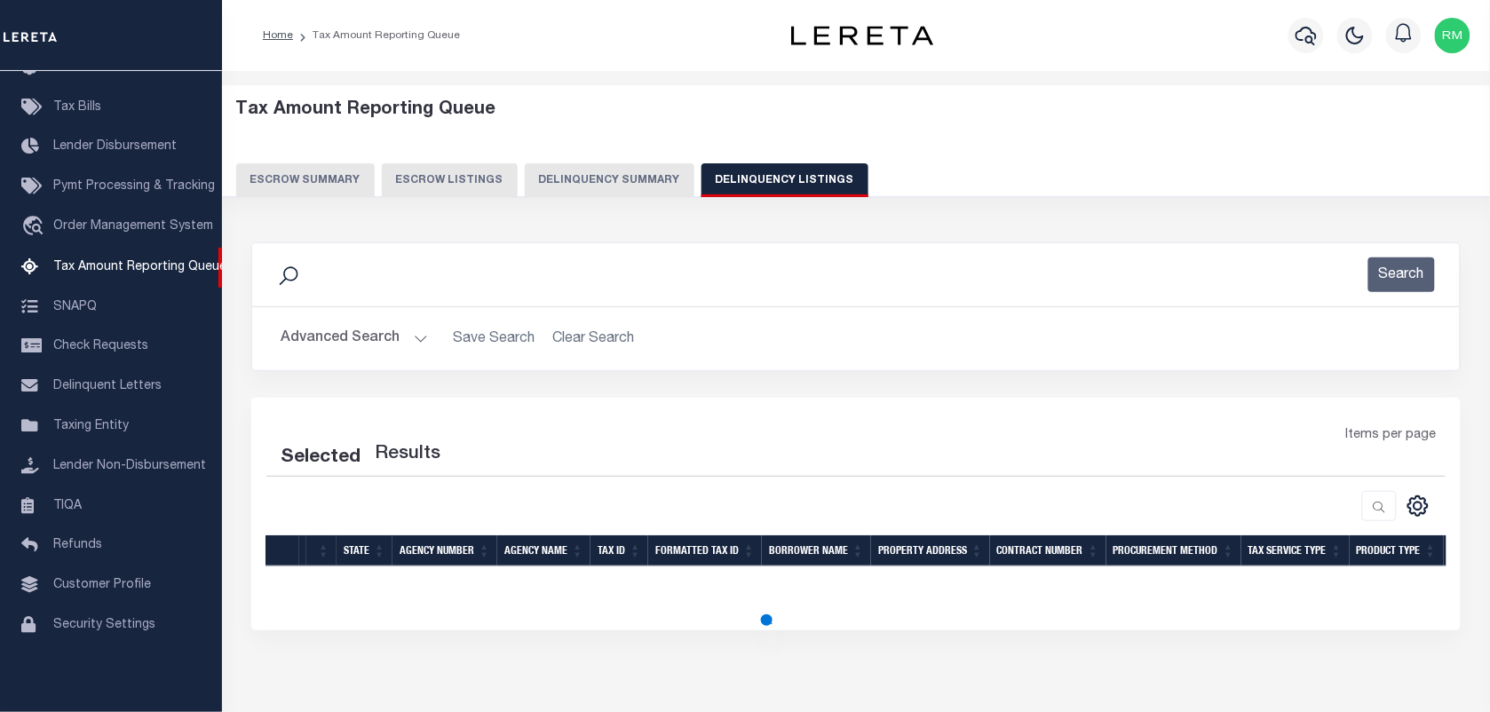
select select "100"
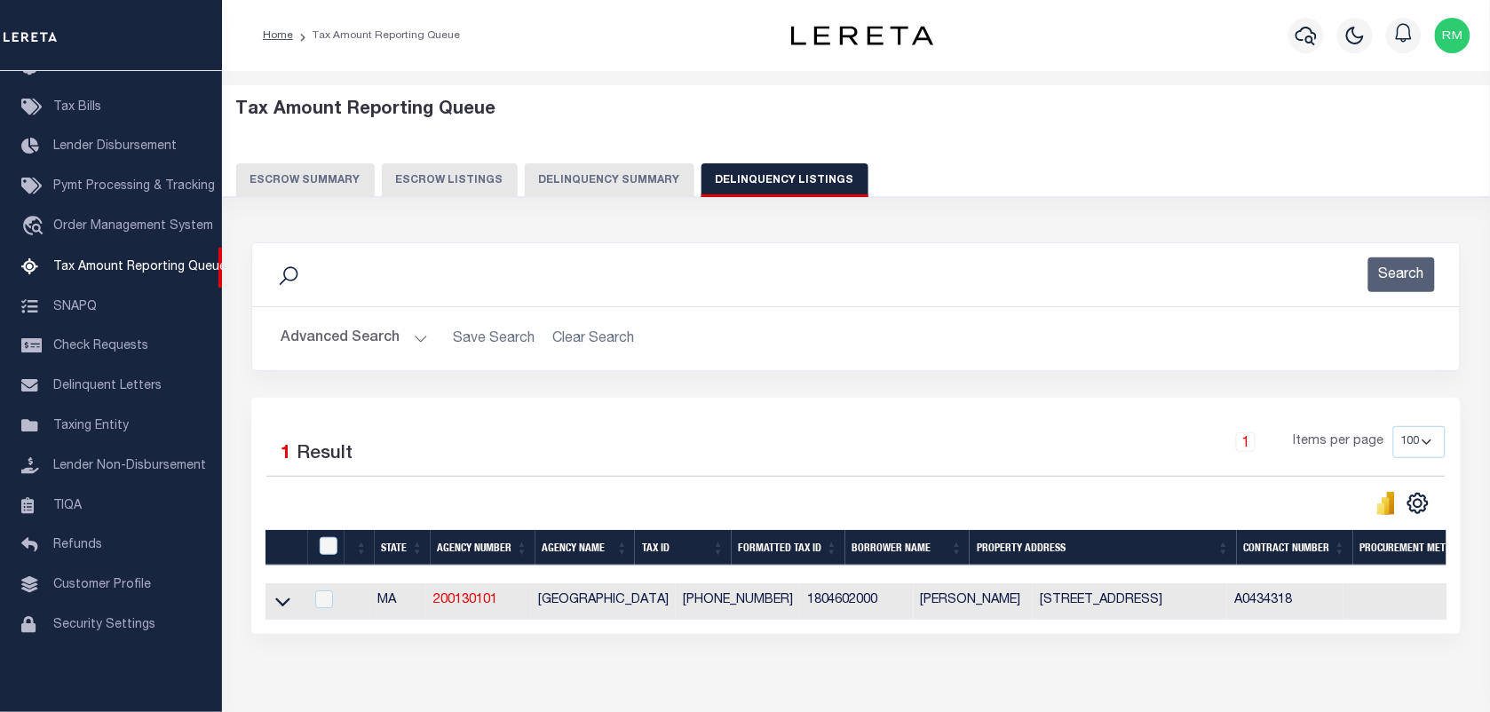
click at [281, 606] on icon at bounding box center [282, 601] width 15 height 19
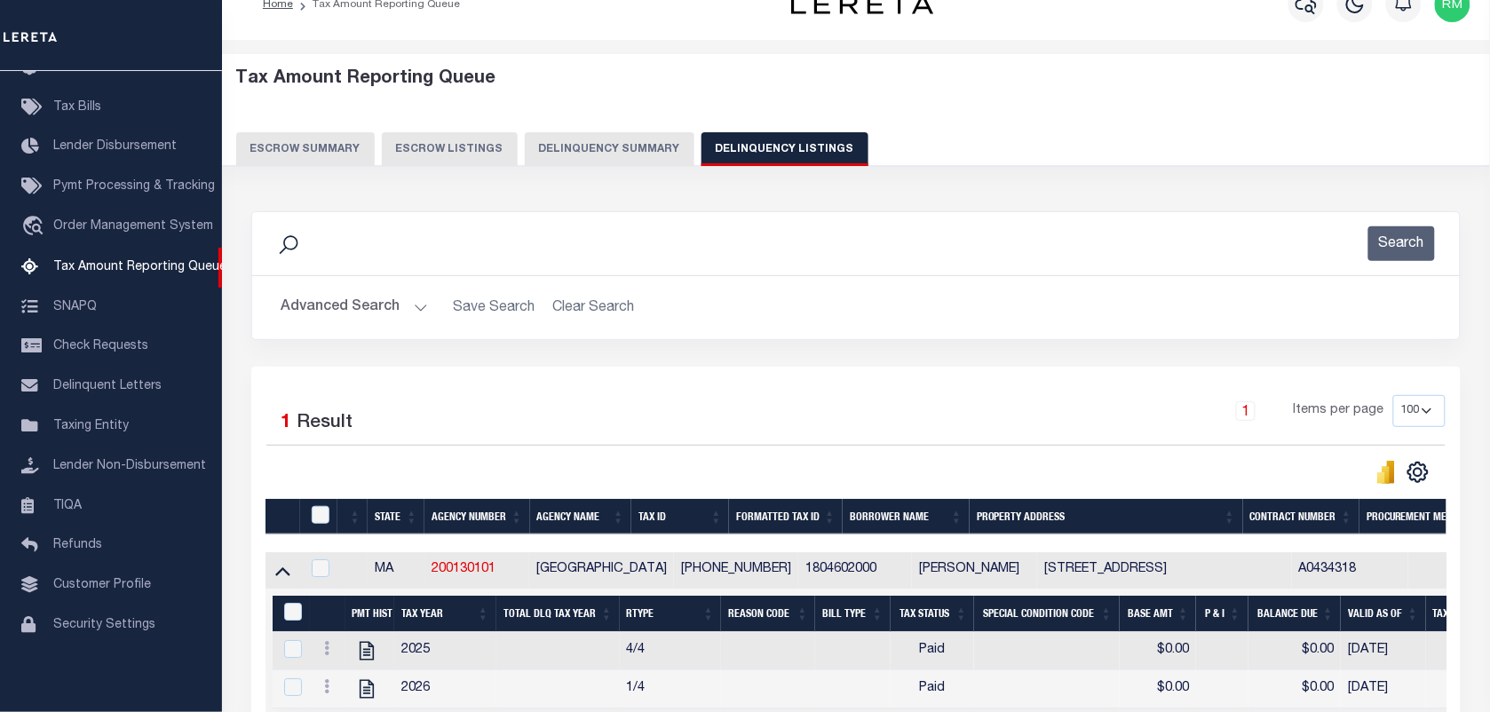
scroll to position [222, 0]
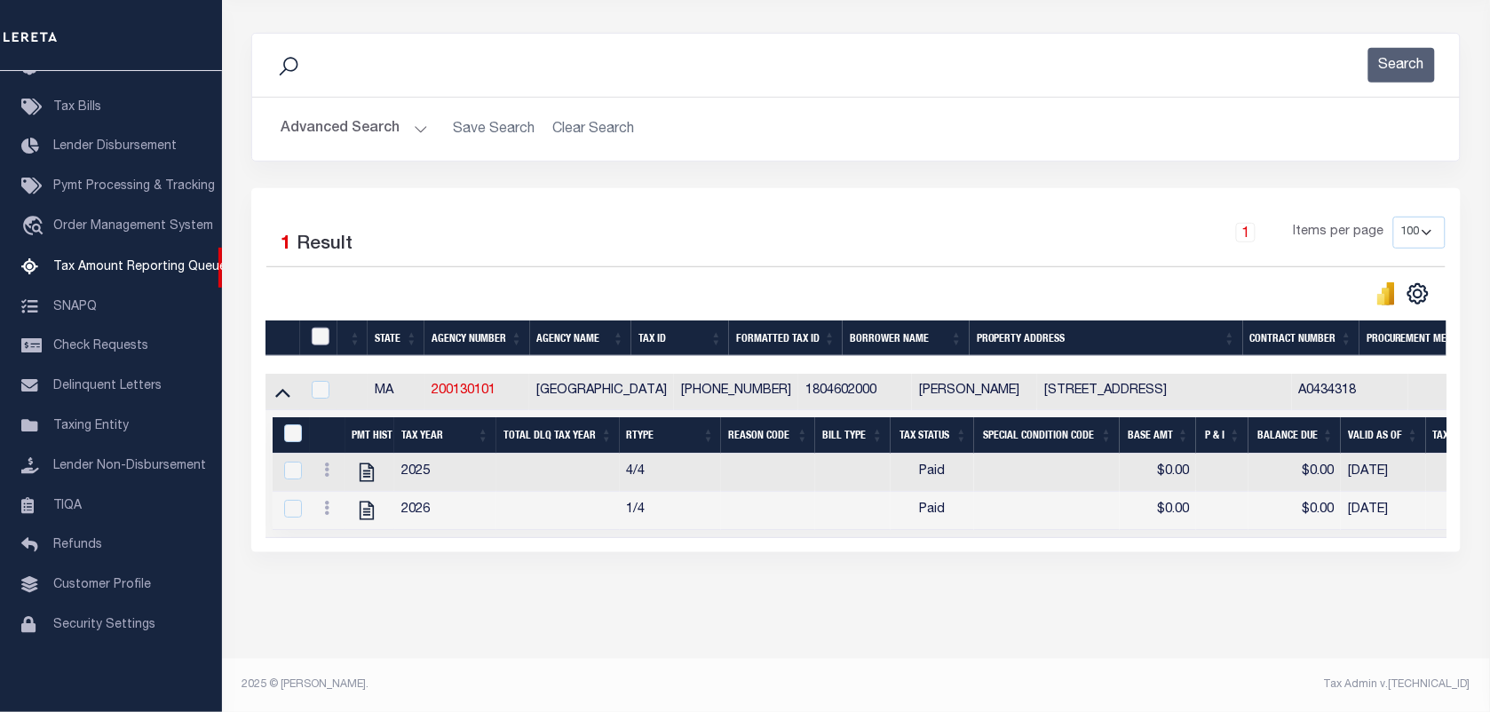
click at [321, 328] on input "checkbox" at bounding box center [321, 337] width 18 height 18
checkbox input "true"
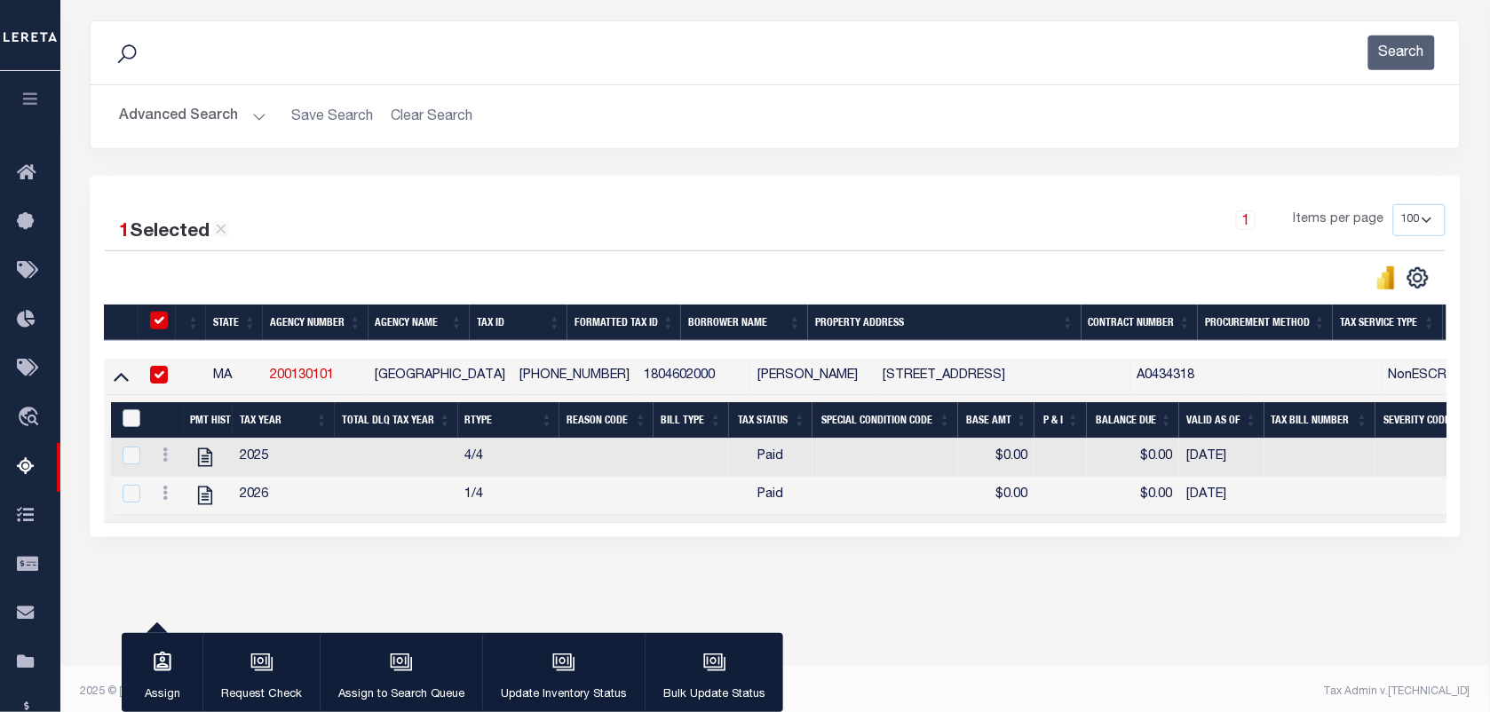
click at [134, 426] on input "&nbsp;" at bounding box center [132, 418] width 18 height 18
checkbox input "true"
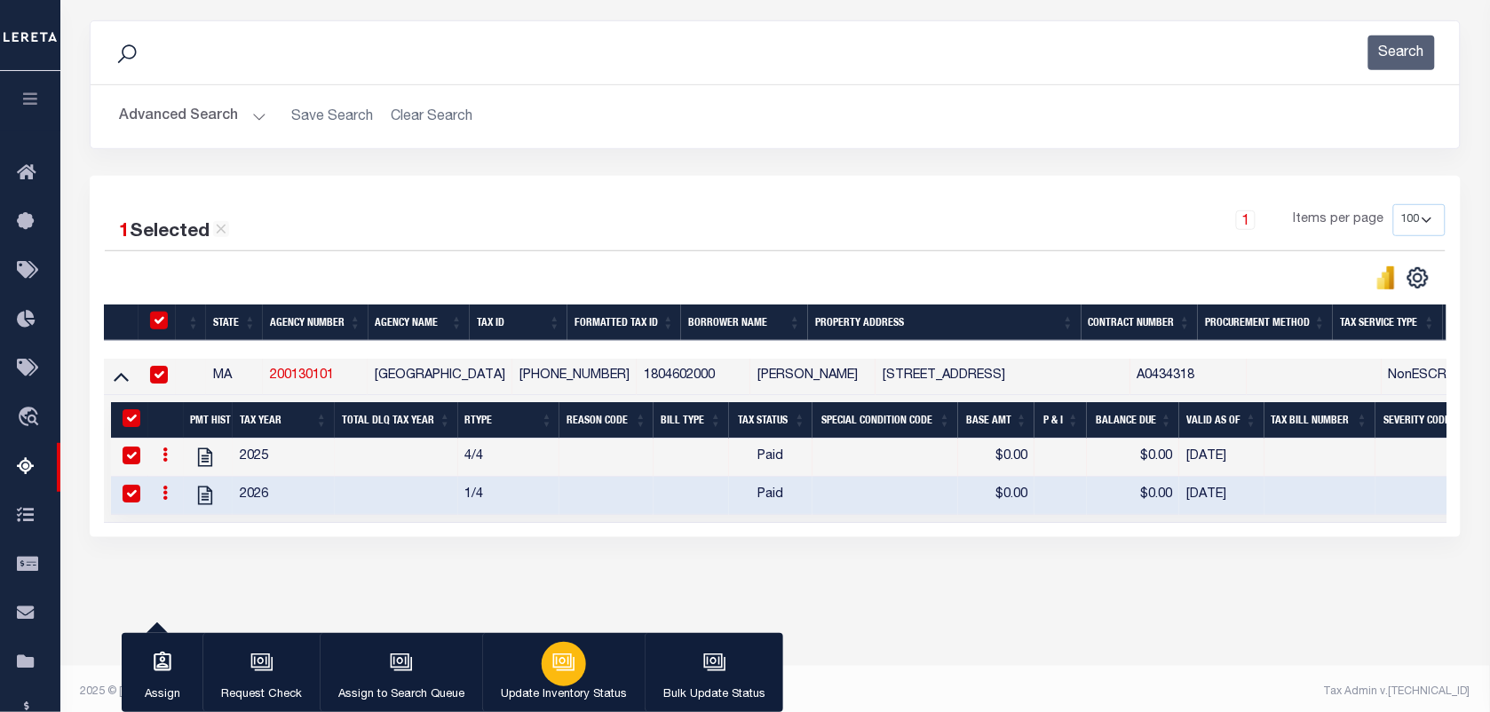
click at [552, 659] on icon "button" at bounding box center [563, 662] width 23 height 23
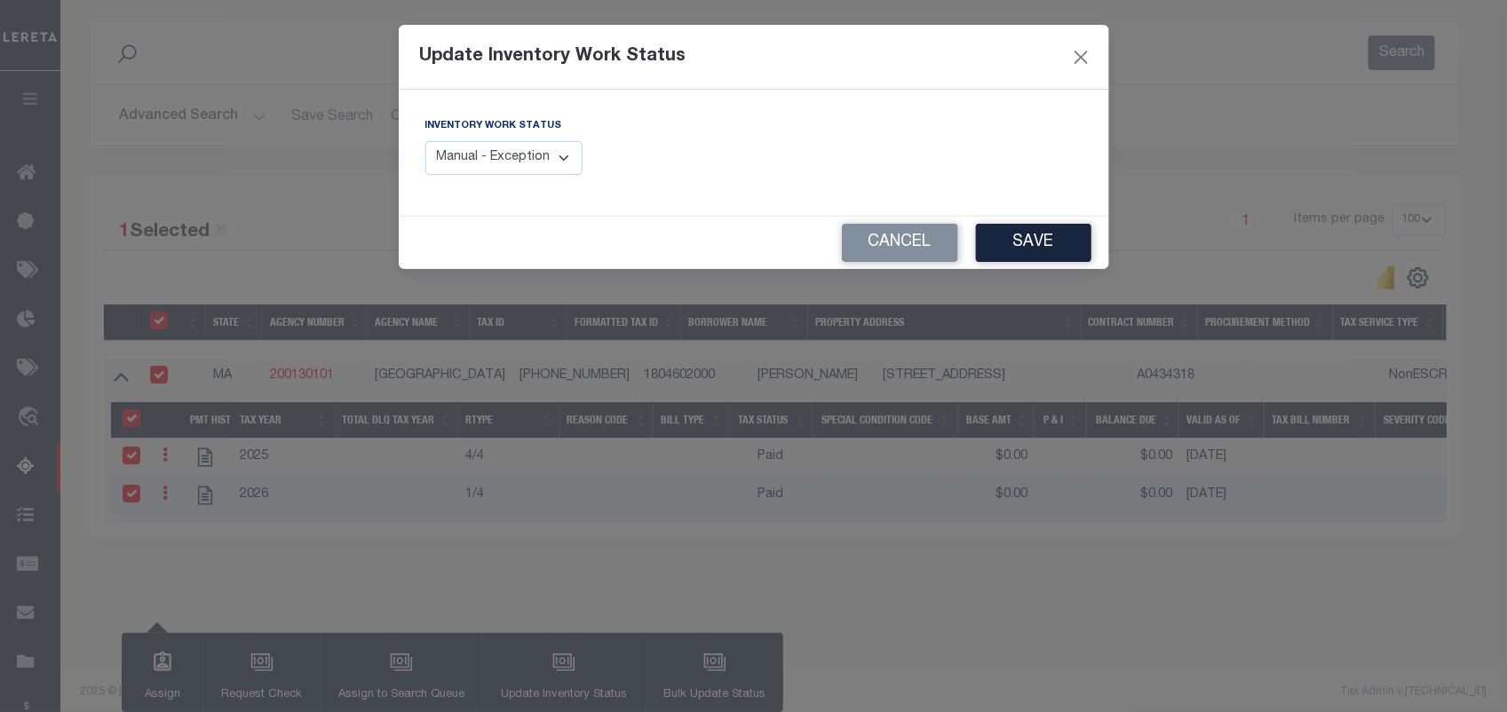
click at [529, 164] on select "Manual - Exception Pended - Awaiting Search Late Add Exception Completed" at bounding box center [504, 158] width 158 height 35
select select "4"
click at [425, 141] on select "Manual - Exception Pended - Awaiting Search Late Add Exception Completed" at bounding box center [504, 158] width 158 height 35
click at [1041, 251] on button "Save" at bounding box center [1033, 243] width 115 height 38
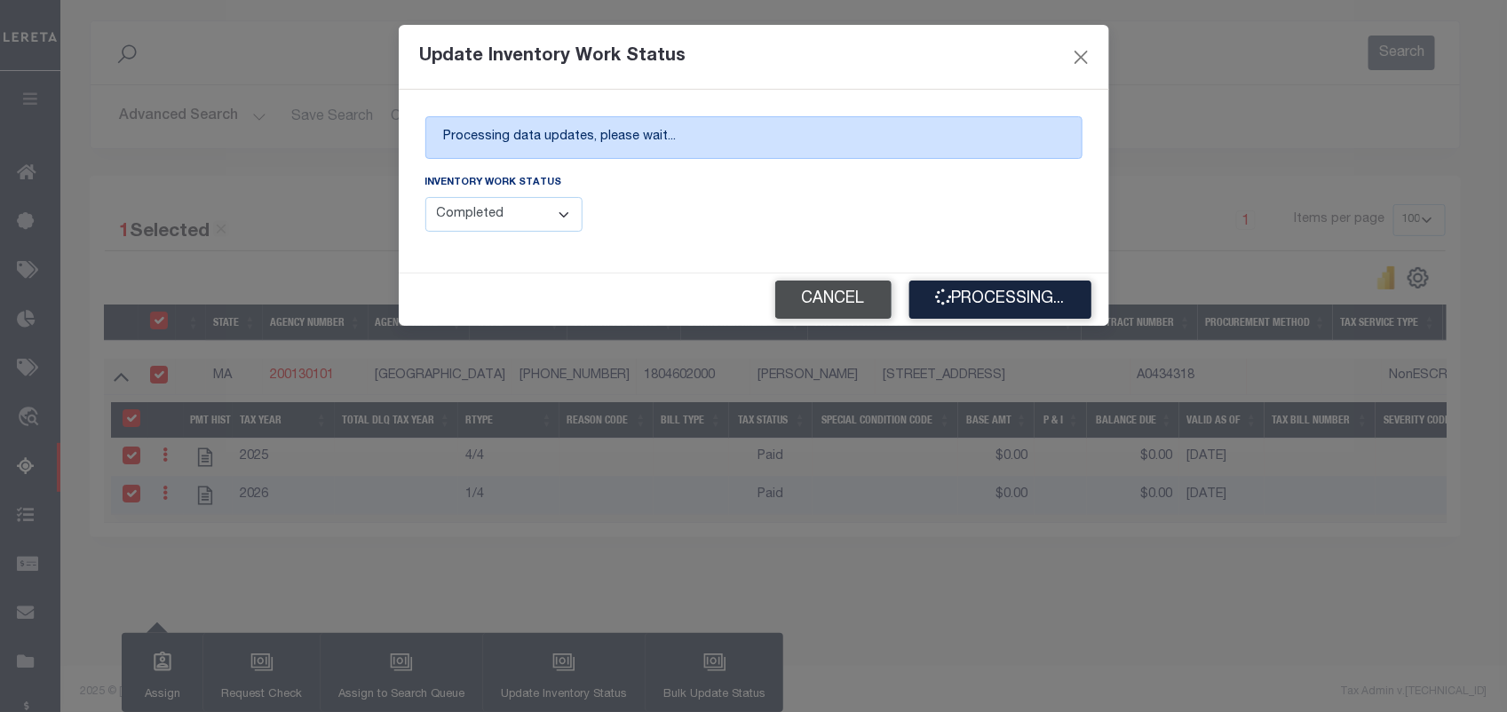
click at [830, 307] on button "Cancel" at bounding box center [833, 300] width 116 height 38
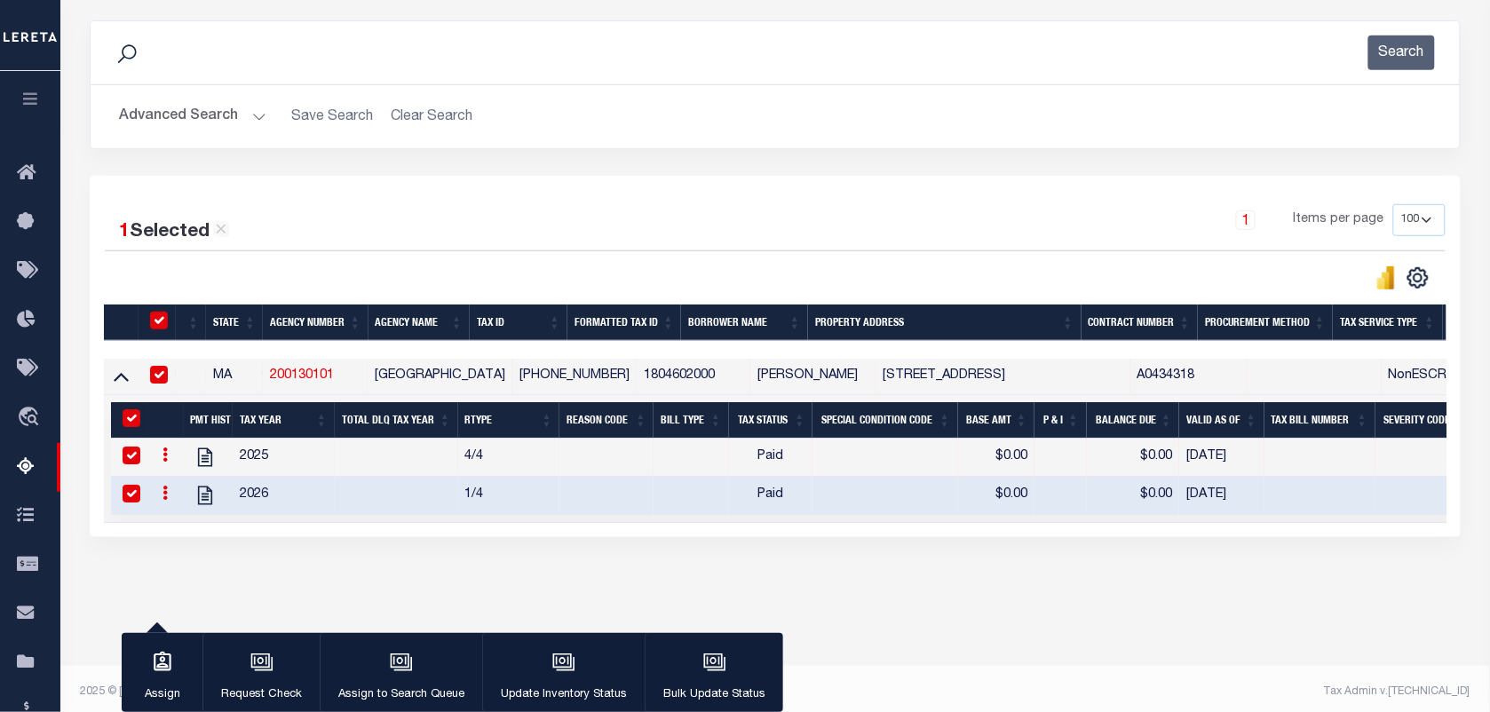
scroll to position [0, 0]
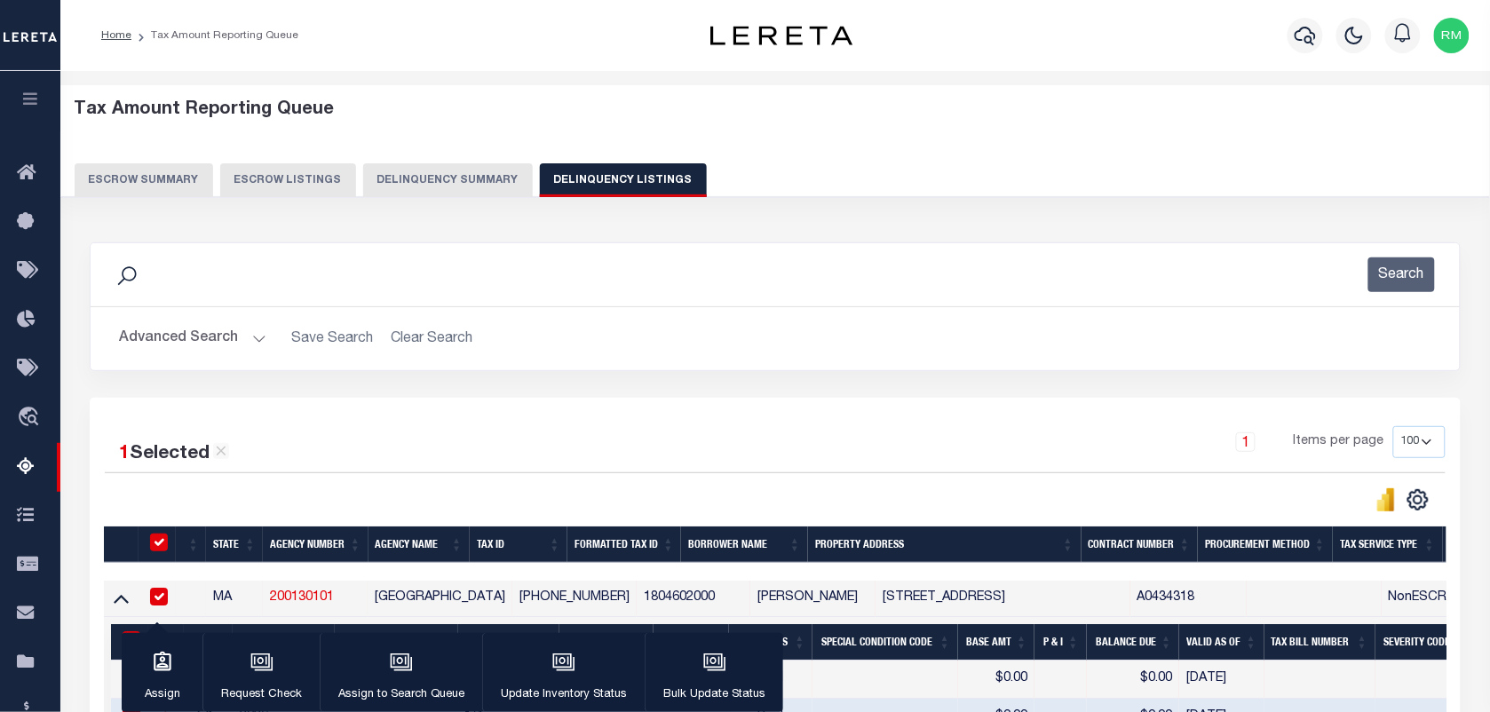
click at [194, 340] on button "Advanced Search" at bounding box center [192, 338] width 147 height 35
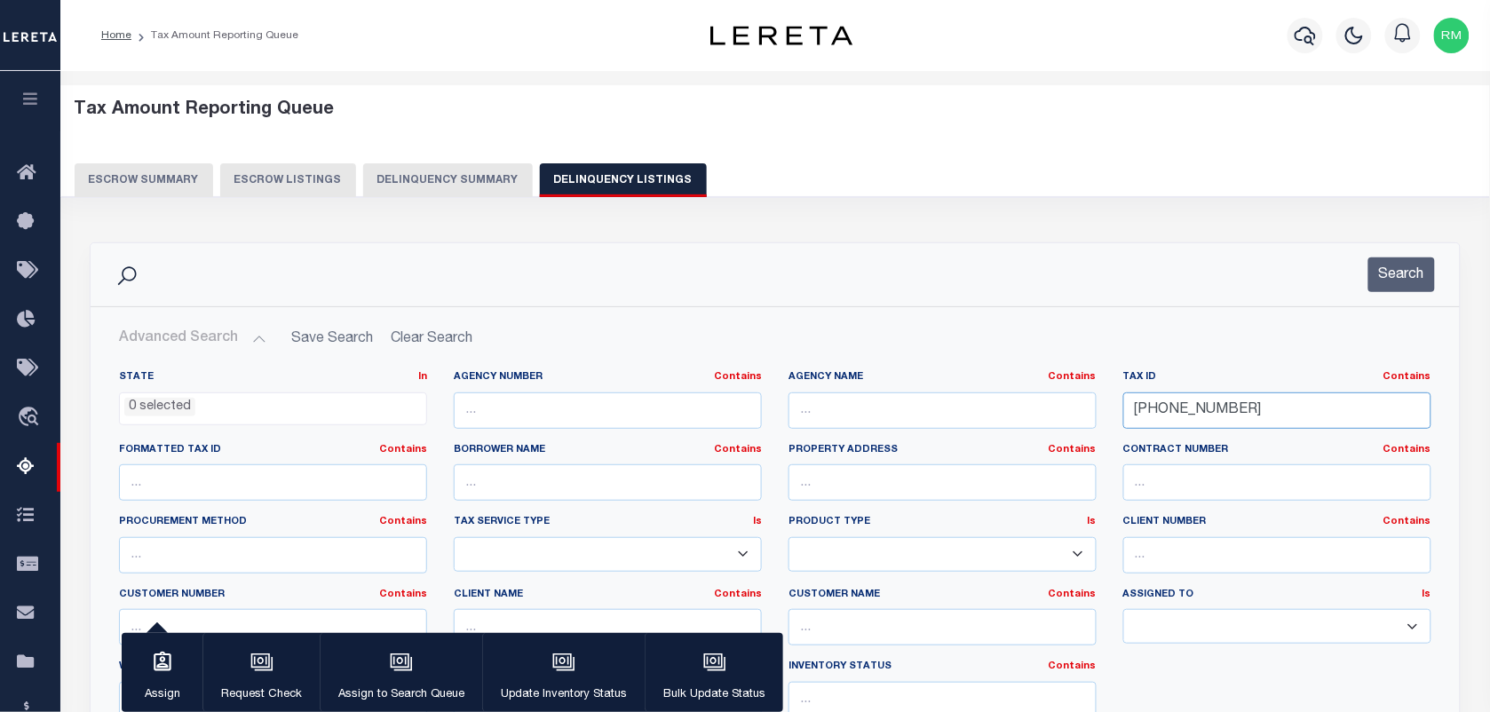
click at [1235, 411] on input "18-04602-000" at bounding box center [1277, 410] width 308 height 36
paste input "[PHONE_NUMBER]"
type input "[PHONE_NUMBER]"
click at [1421, 267] on button "Search" at bounding box center [1401, 274] width 67 height 35
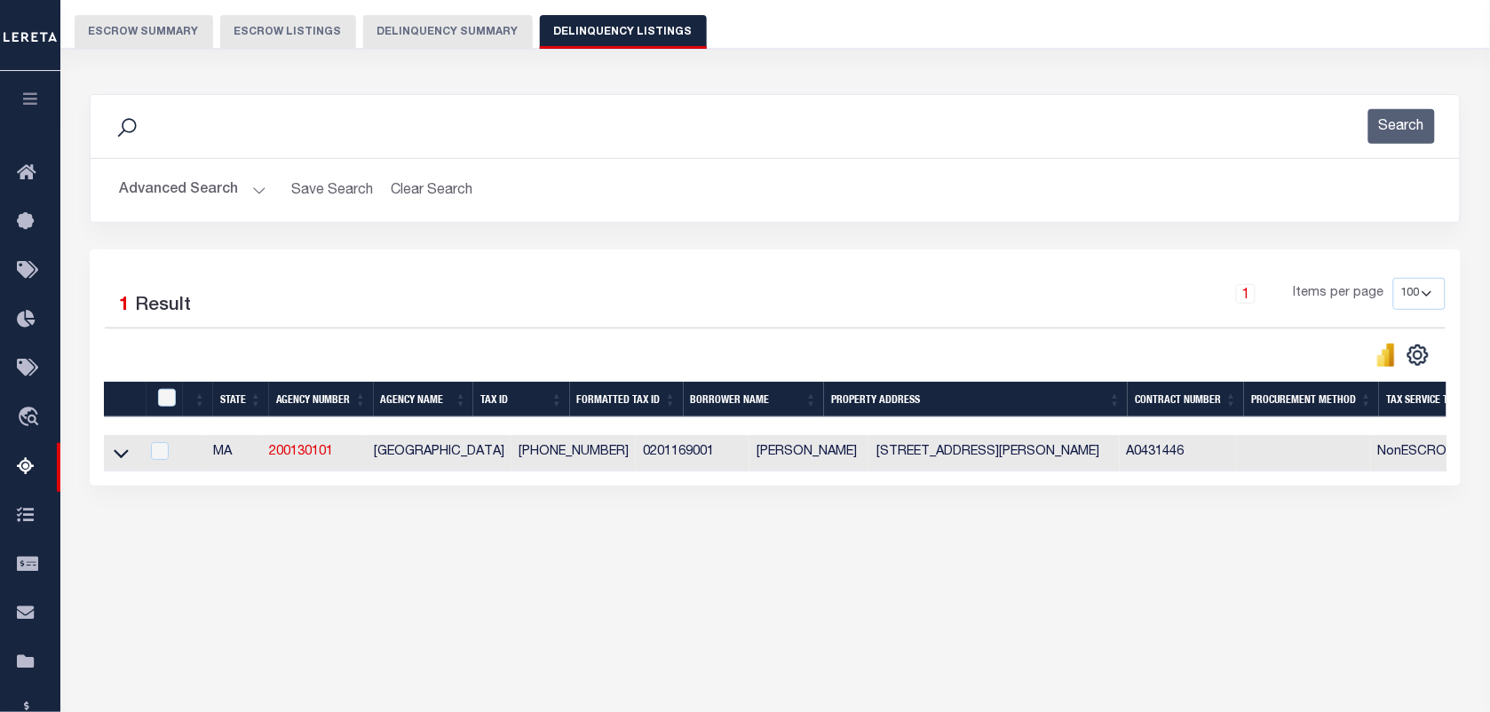
scroll to position [222, 0]
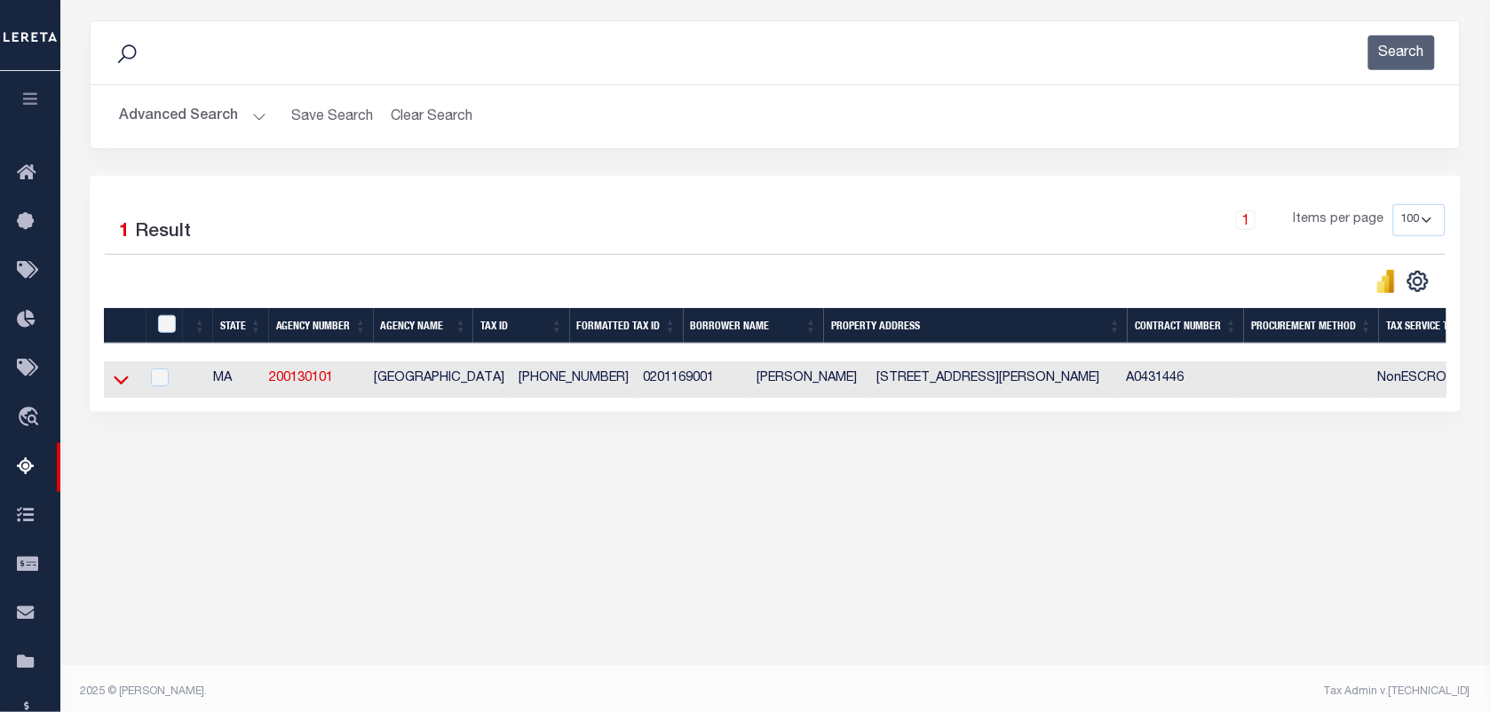
click at [125, 384] on icon at bounding box center [121, 380] width 15 height 9
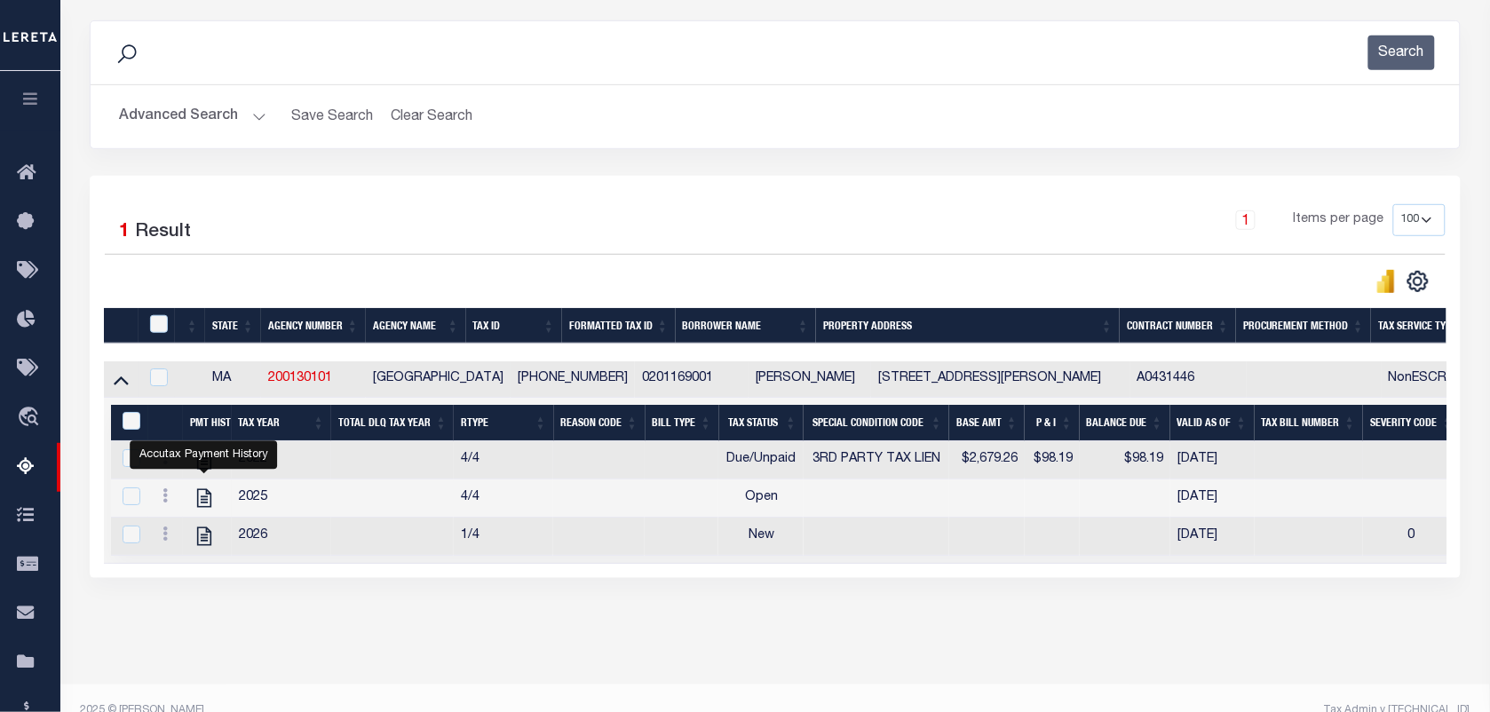
click at [524, 479] on td "4/4" at bounding box center [503, 460] width 99 height 38
checkbox input "false"
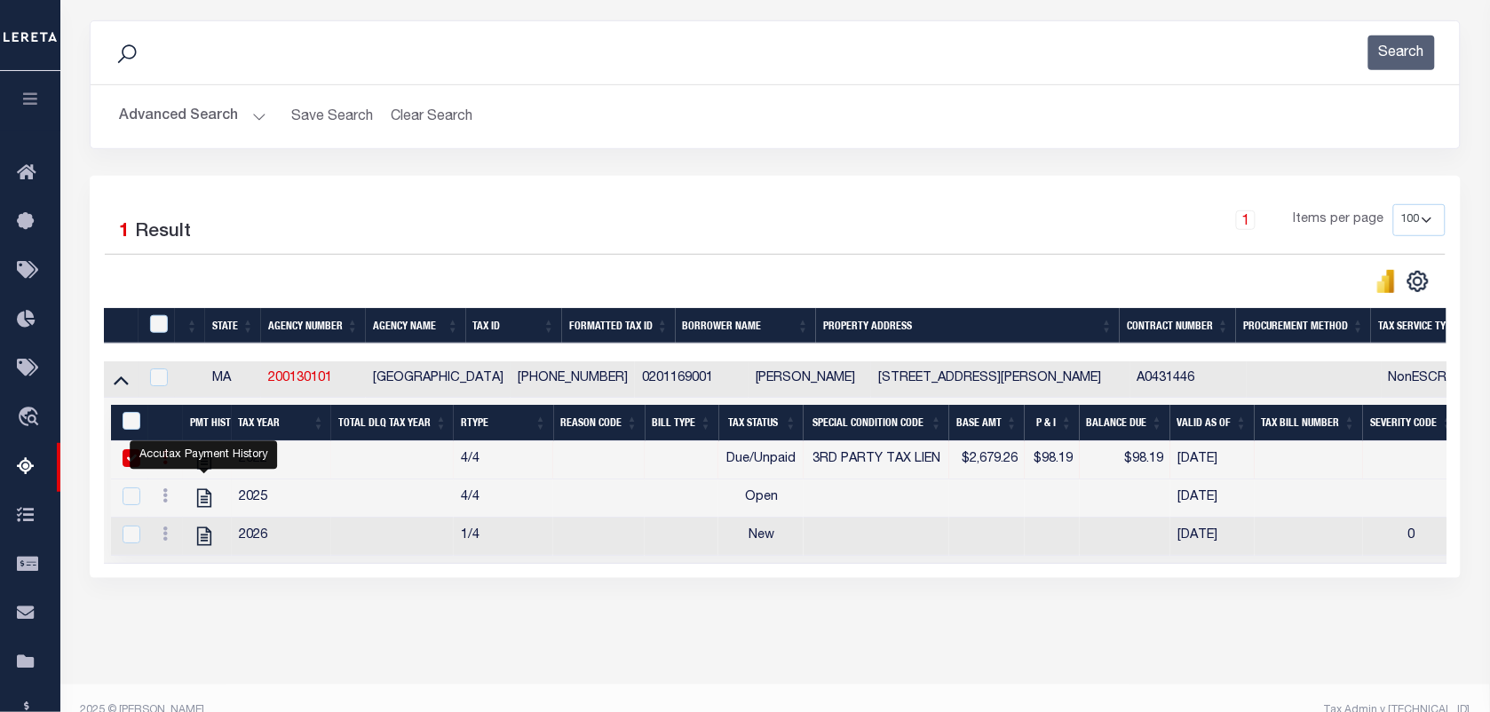
click at [361, 463] on td at bounding box center [392, 460] width 123 height 38
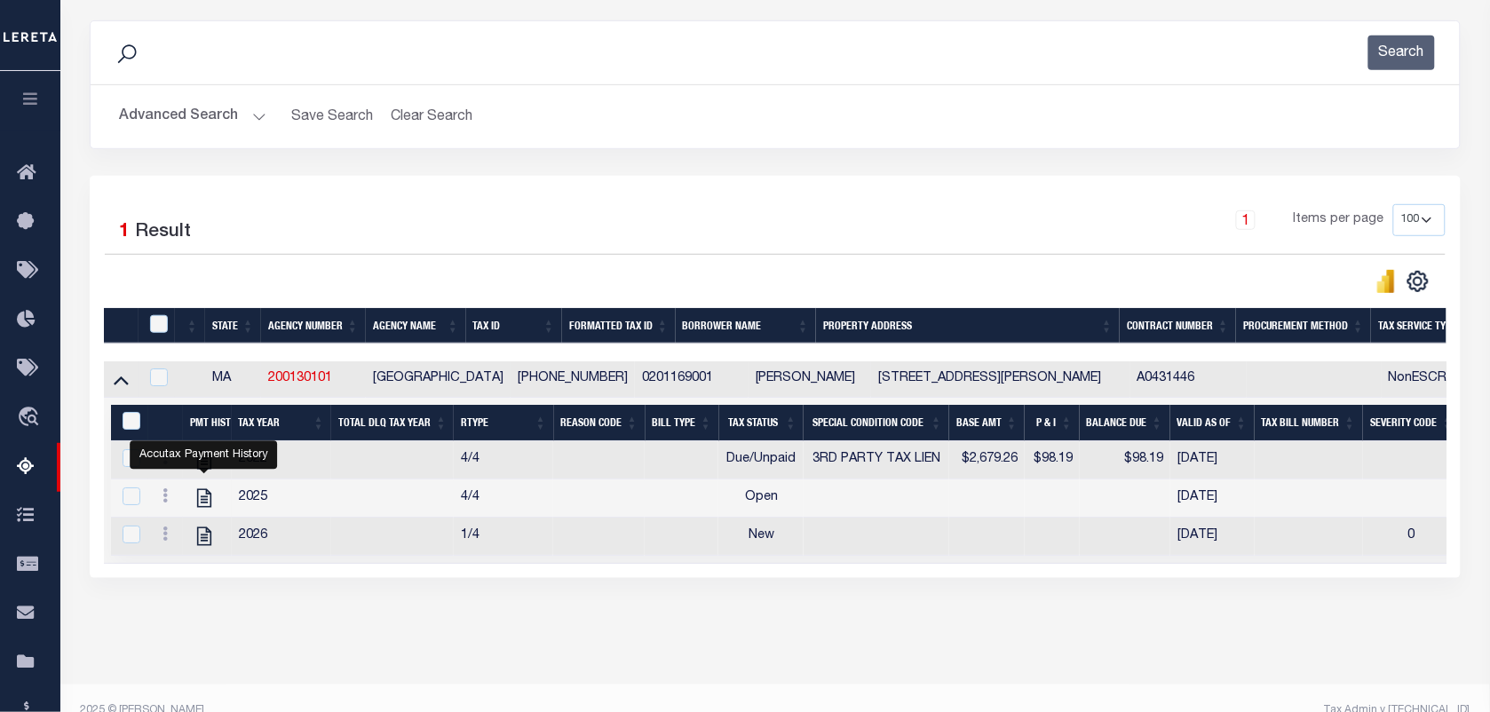
click at [205, 617] on div "Data sync process is currently running, you may face some response delays. Sear…" at bounding box center [775, 317] width 1395 height 629
click at [232, 470] on div "Accutax Payment History" at bounding box center [203, 455] width 147 height 28
click at [343, 479] on td at bounding box center [392, 460] width 123 height 38
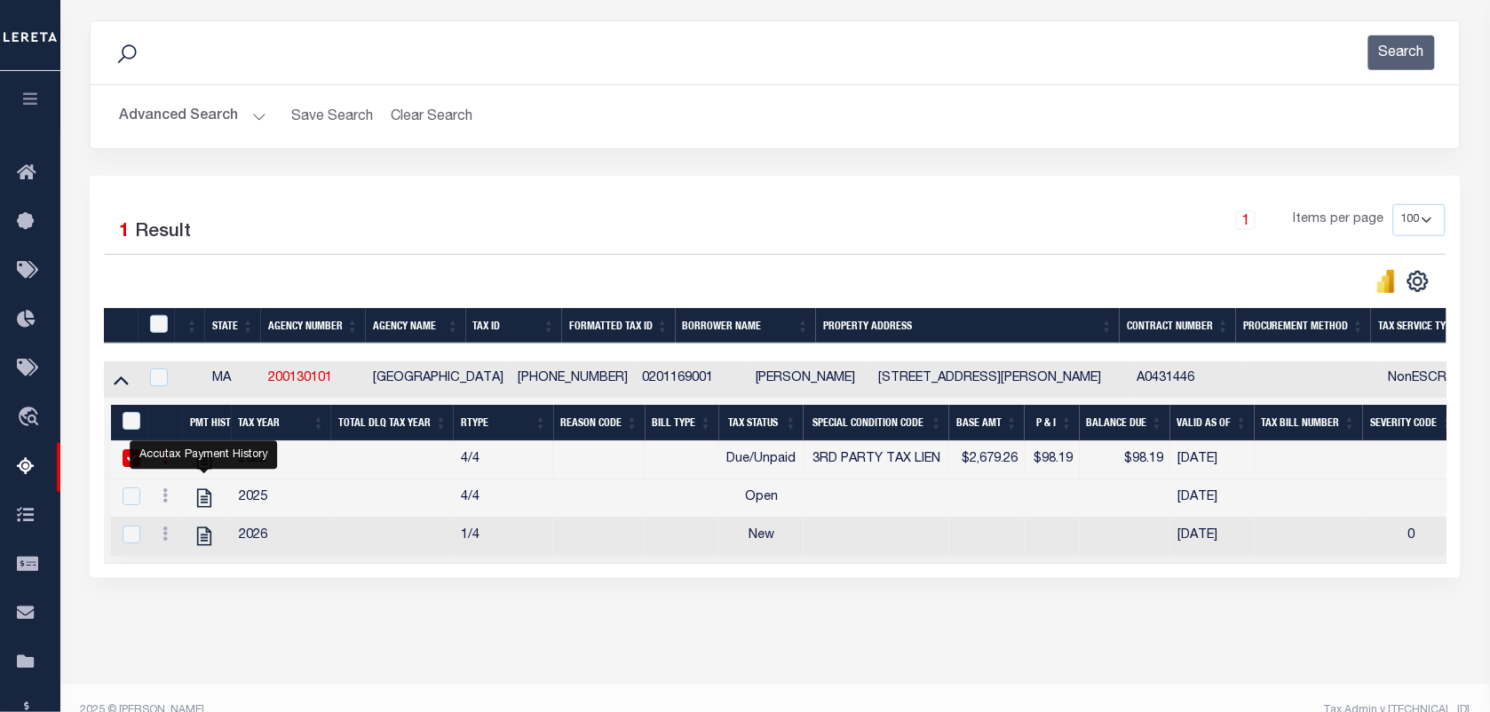
click at [245, 470] on div "Accutax Payment History" at bounding box center [203, 455] width 147 height 28
click at [330, 458] on td "2022" at bounding box center [282, 460] width 100 height 38
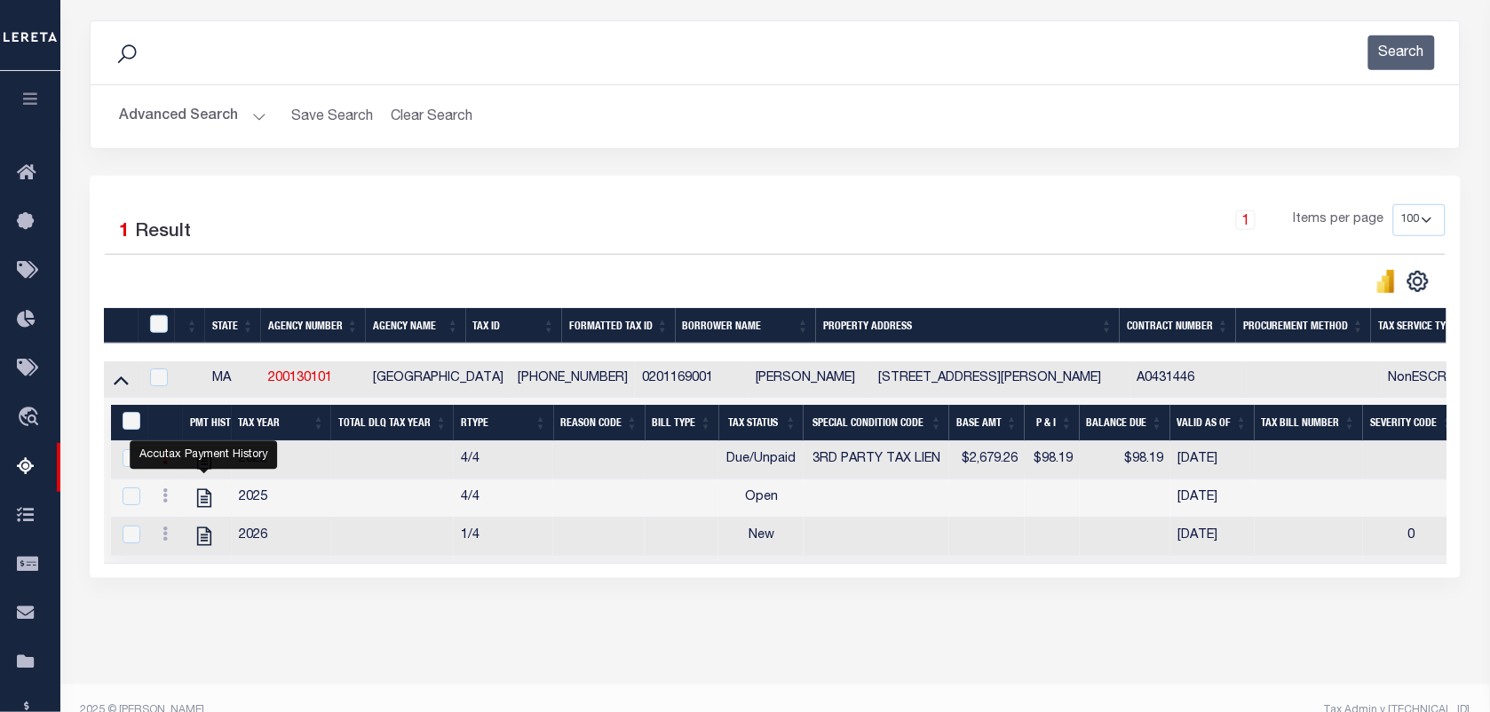
click at [165, 458] on icon at bounding box center [164, 457] width 5 height 14
click at [183, 495] on img "" at bounding box center [187, 487] width 18 height 18
checkbox input "true"
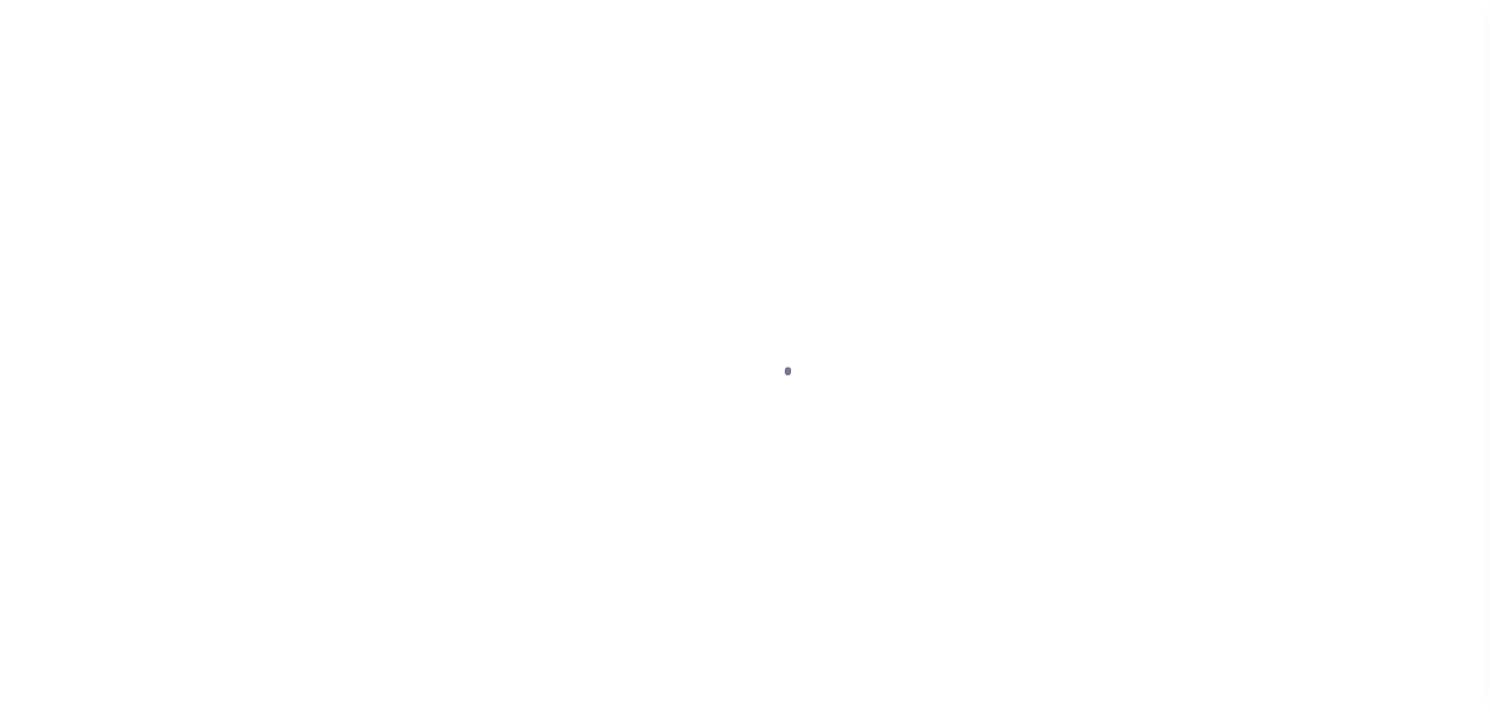
select select "DUE"
select select "20"
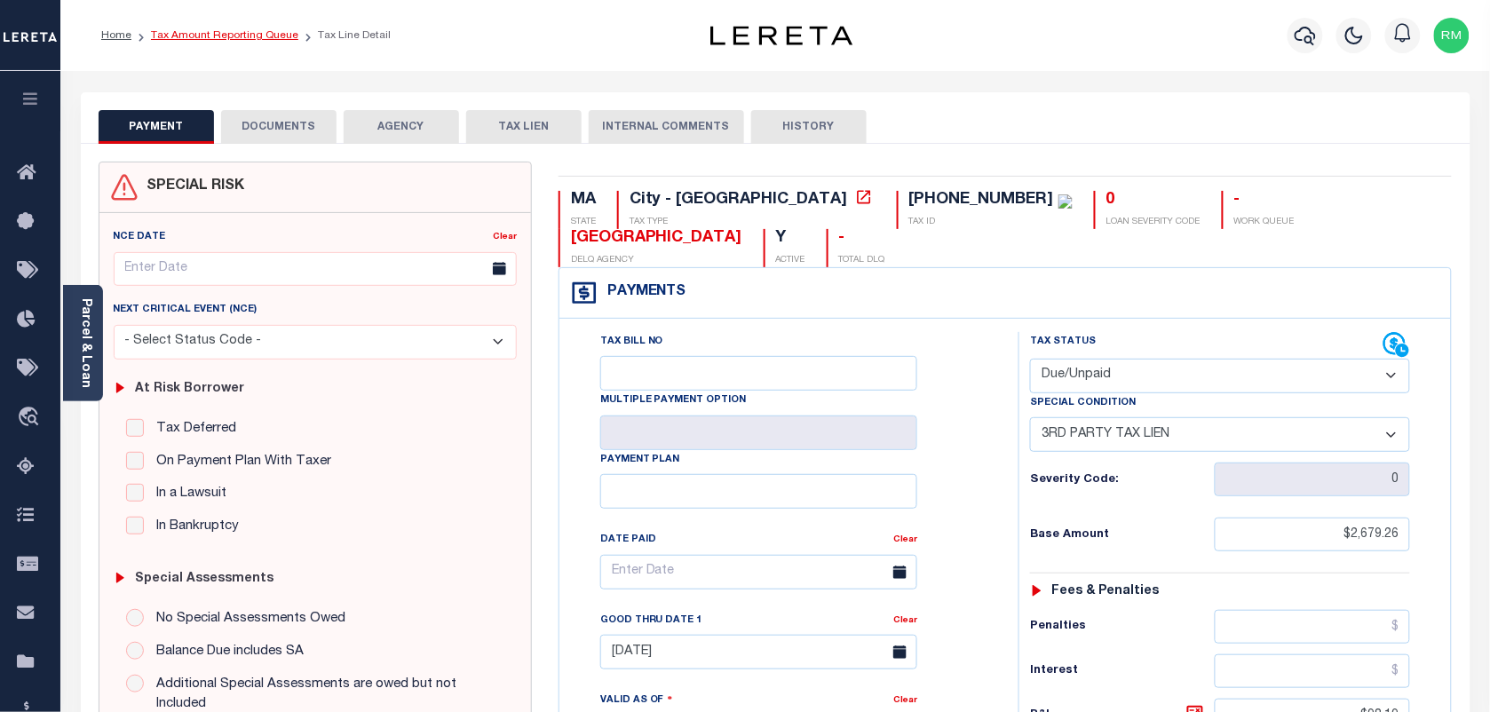
click at [253, 36] on link "Tax Amount Reporting Queue" at bounding box center [224, 35] width 147 height 11
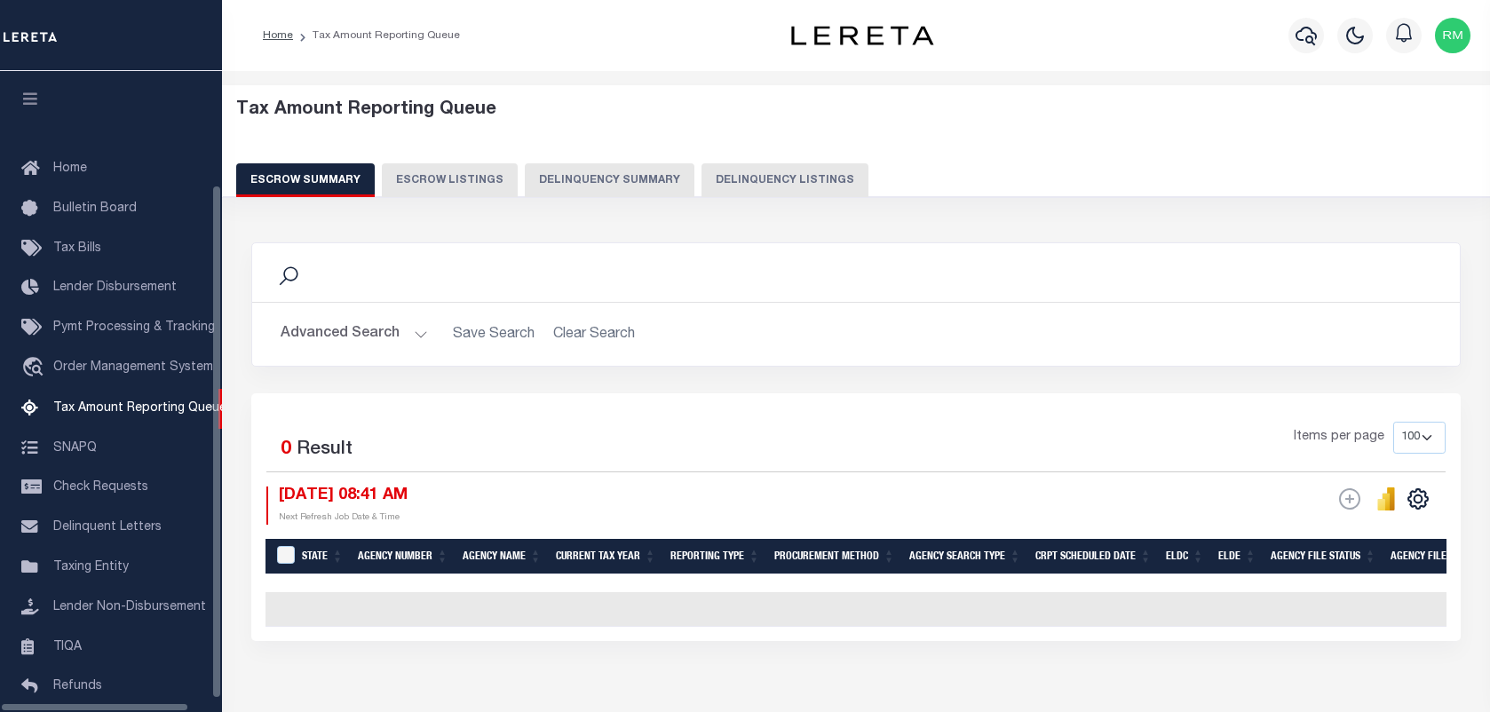
select select "100"
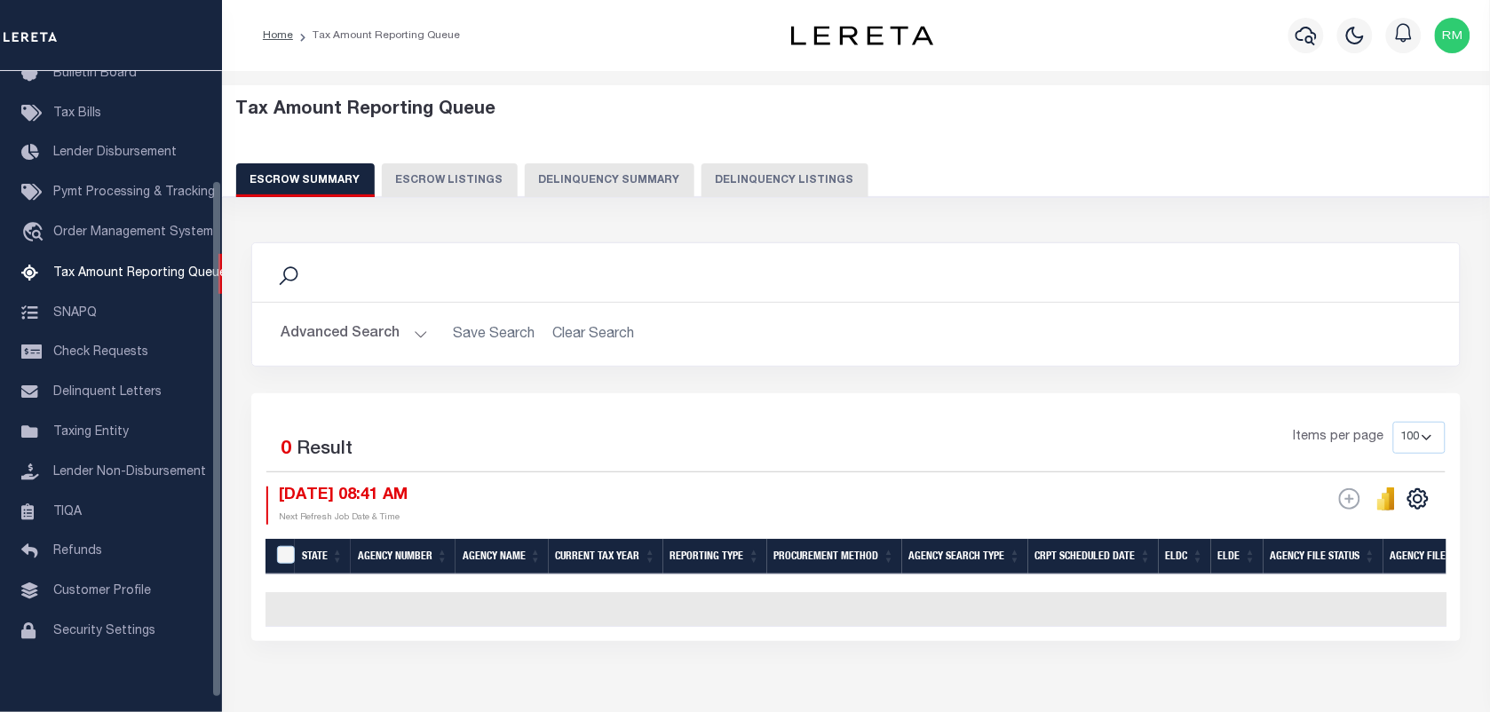
click at [791, 167] on button "Delinquency Listings" at bounding box center [784, 180] width 167 height 34
select select "100"
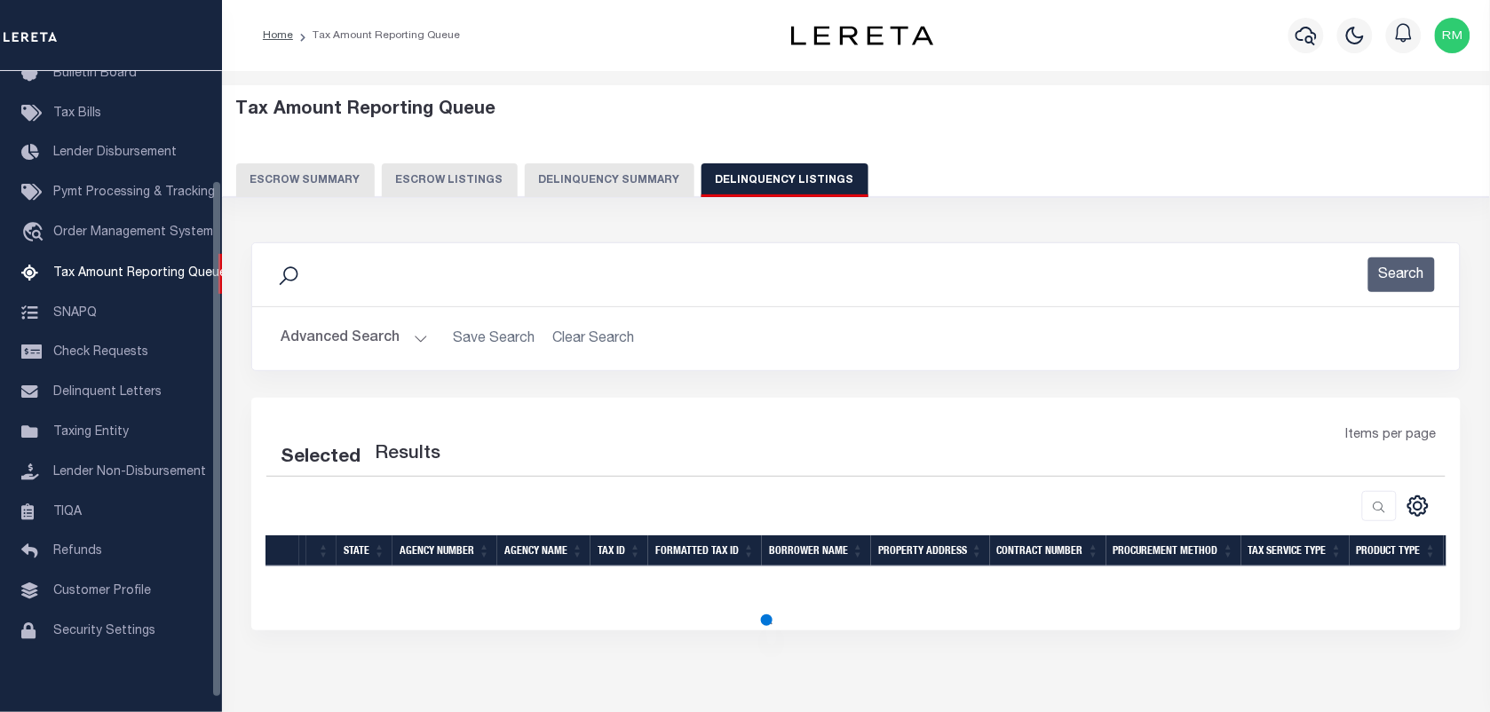
select select "100"
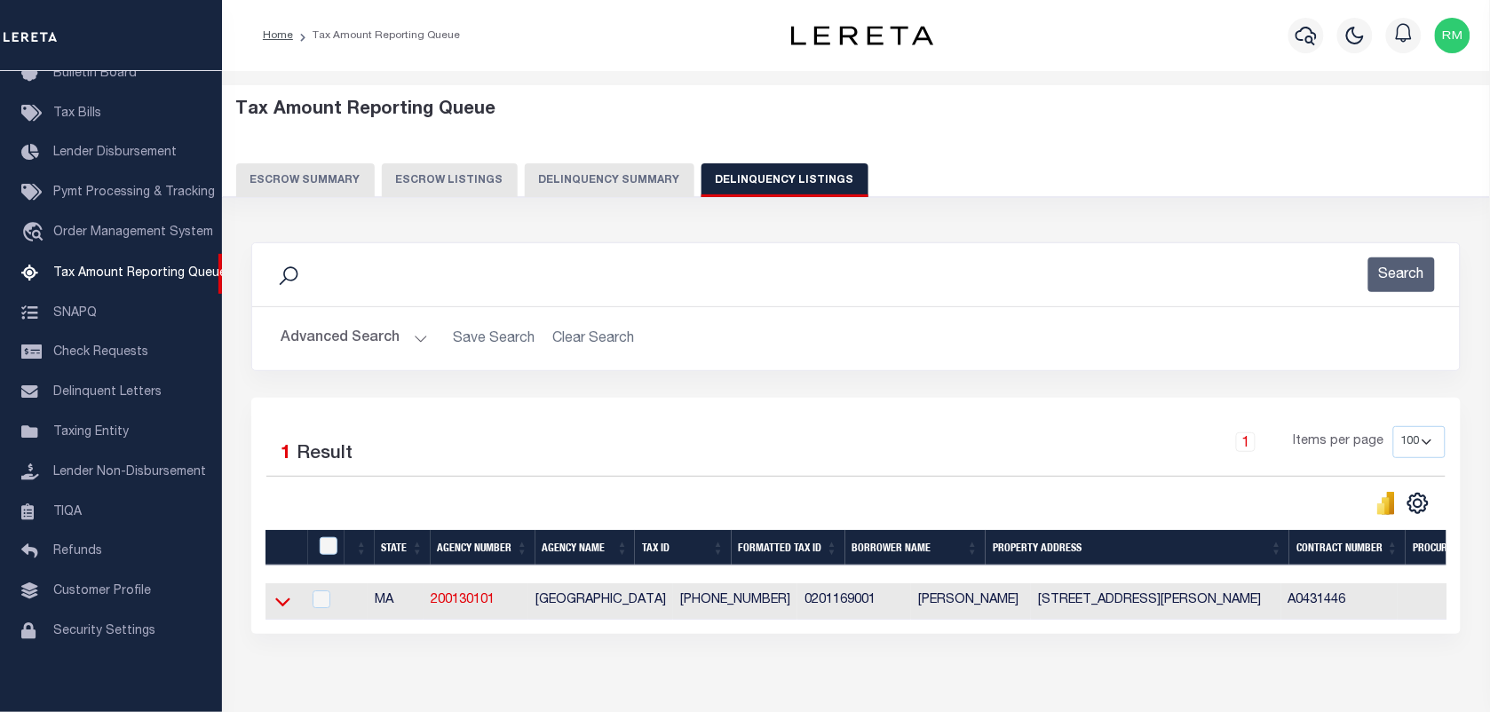
click at [276, 602] on icon at bounding box center [282, 601] width 15 height 19
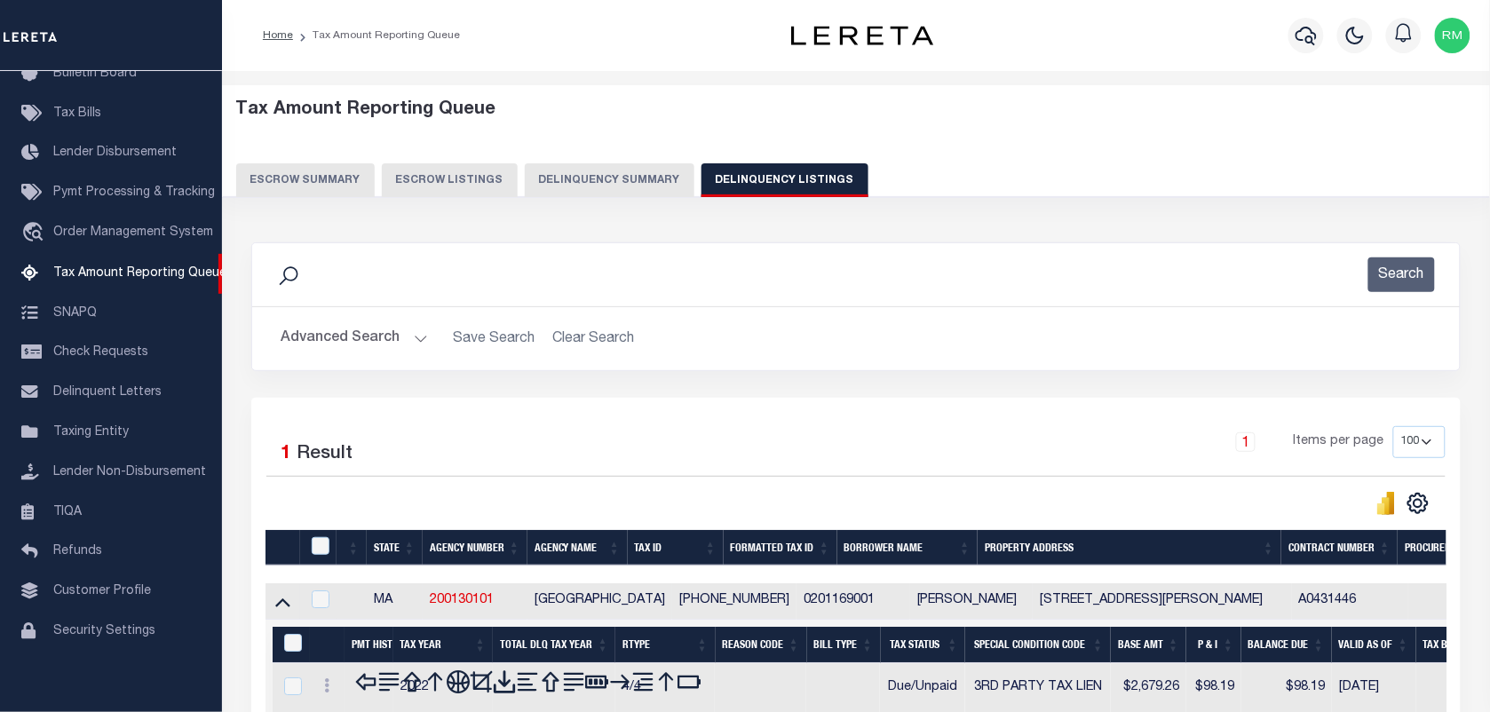
scroll to position [268, 0]
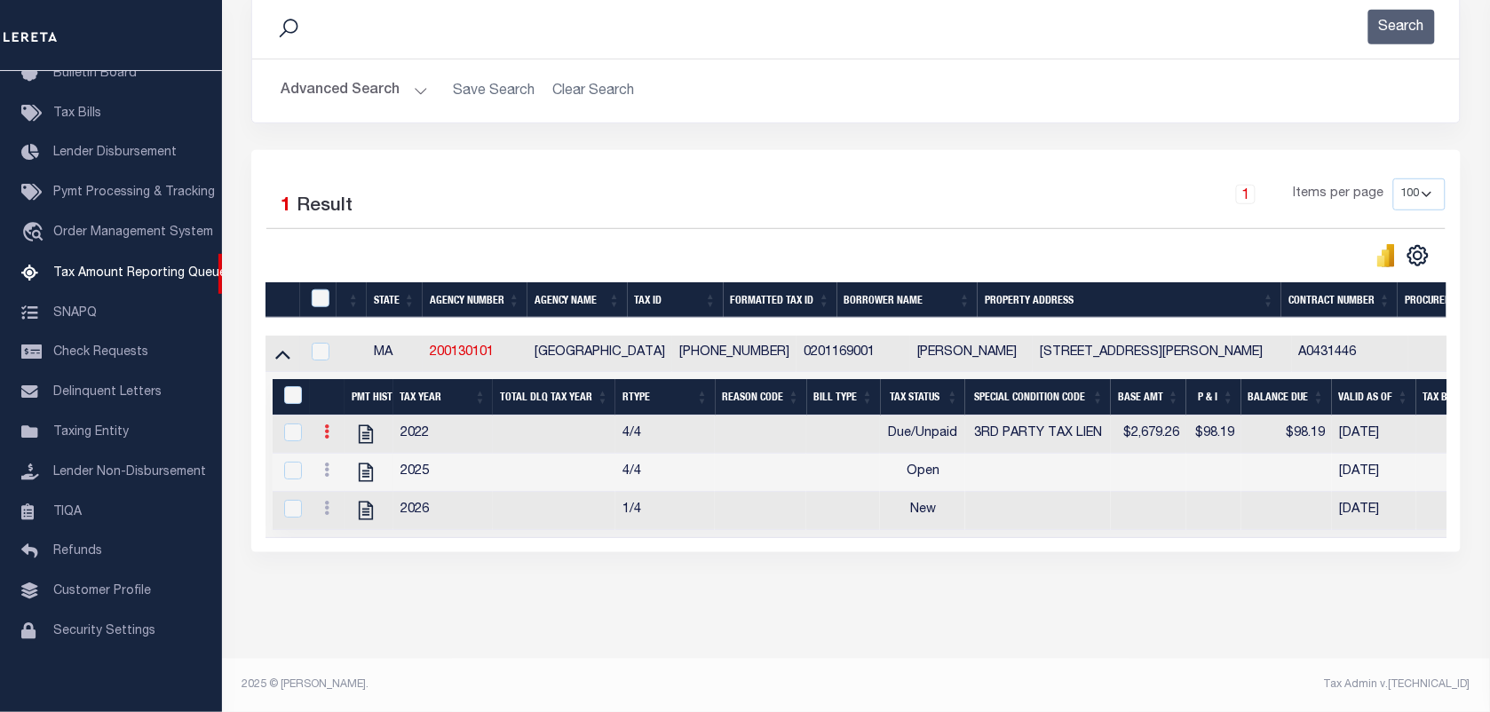
click at [324, 424] on icon at bounding box center [326, 431] width 5 height 14
click at [471, 508] on td "2026" at bounding box center [443, 511] width 100 height 38
checkbox input "true"
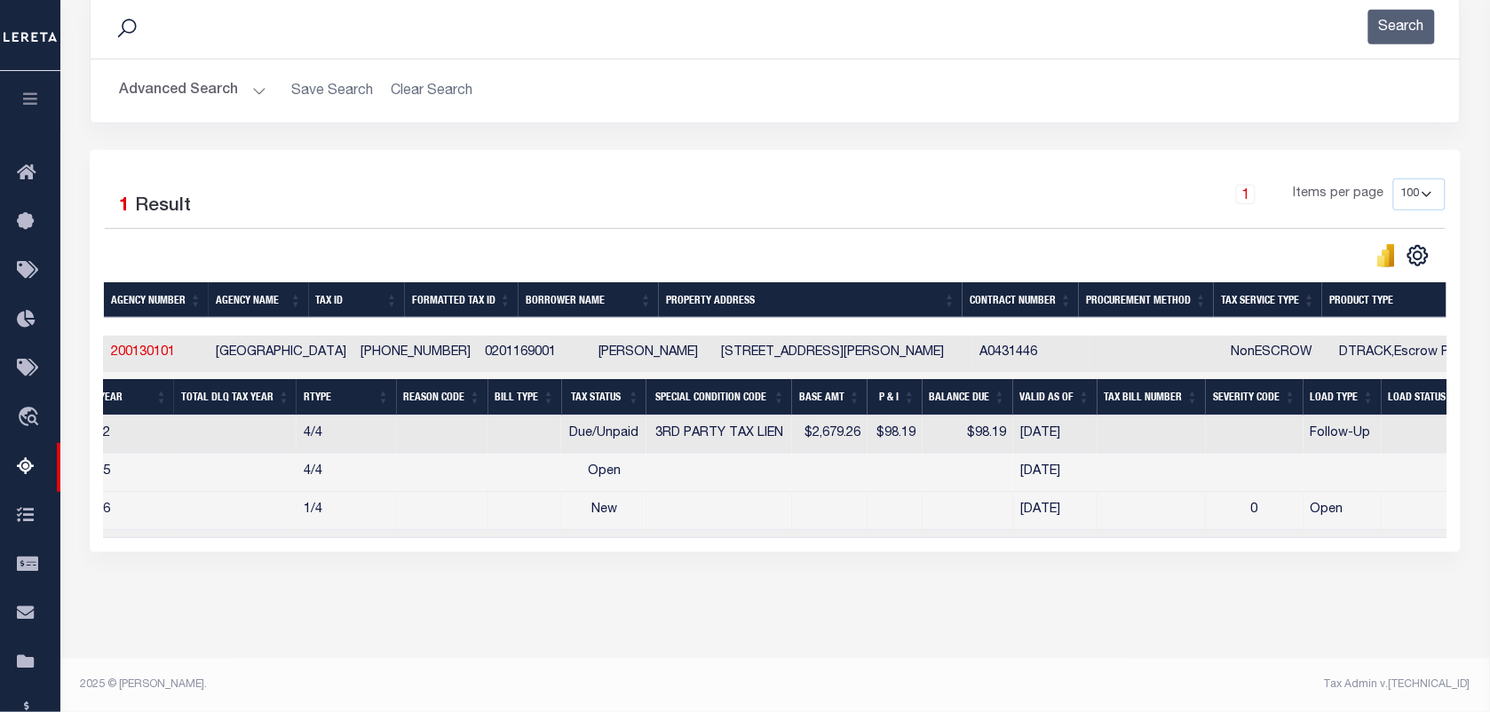
scroll to position [0, 0]
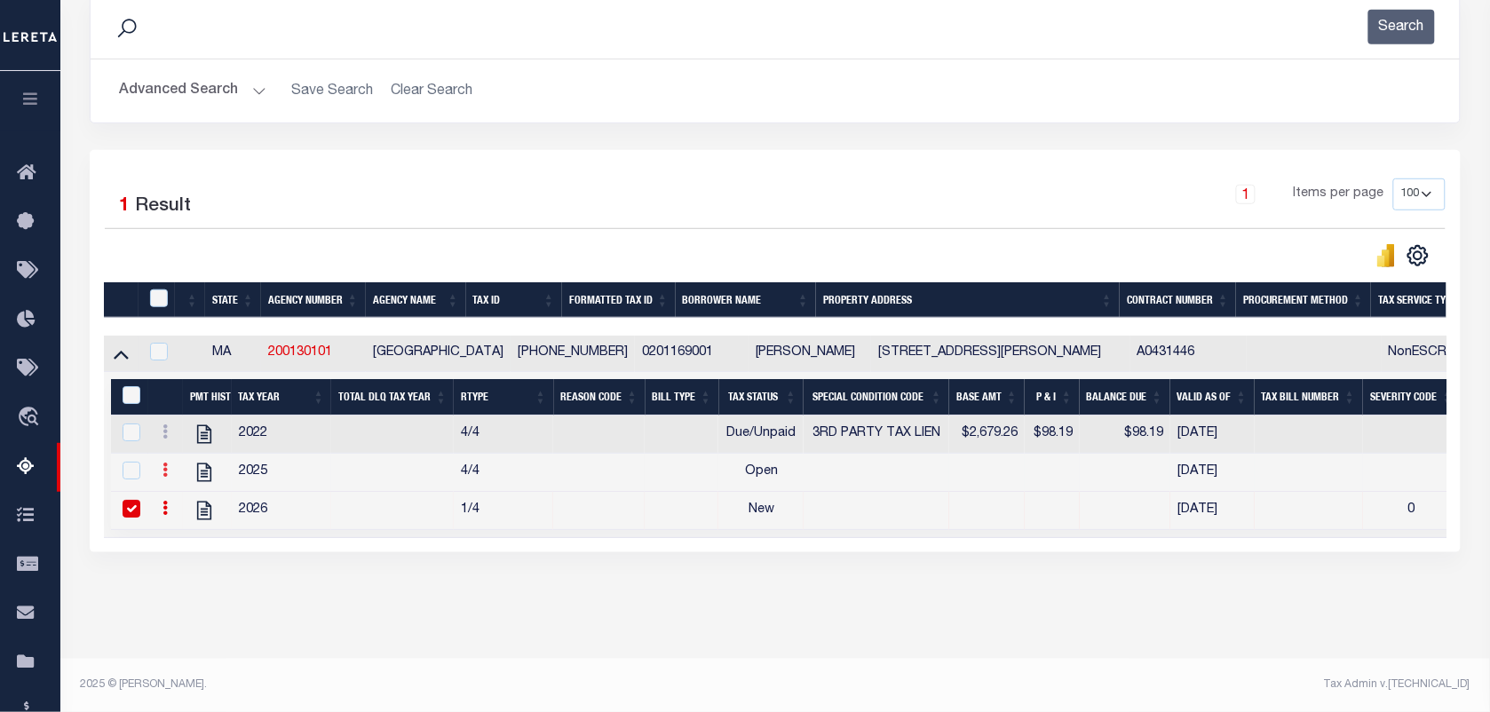
click at [165, 466] on icon at bounding box center [164, 470] width 5 height 14
click at [184, 503] on img "" at bounding box center [187, 499] width 18 height 18
checkbox input "true"
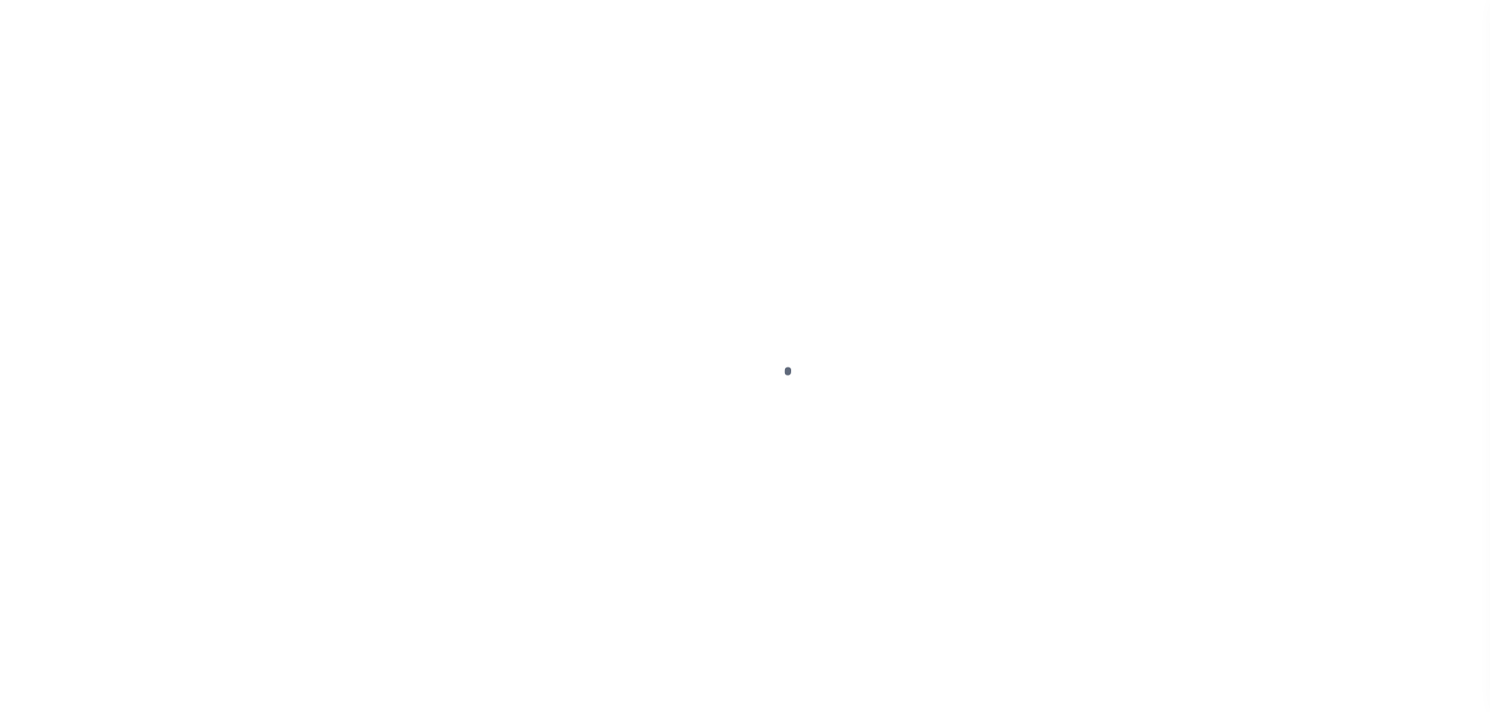
select select "OP2"
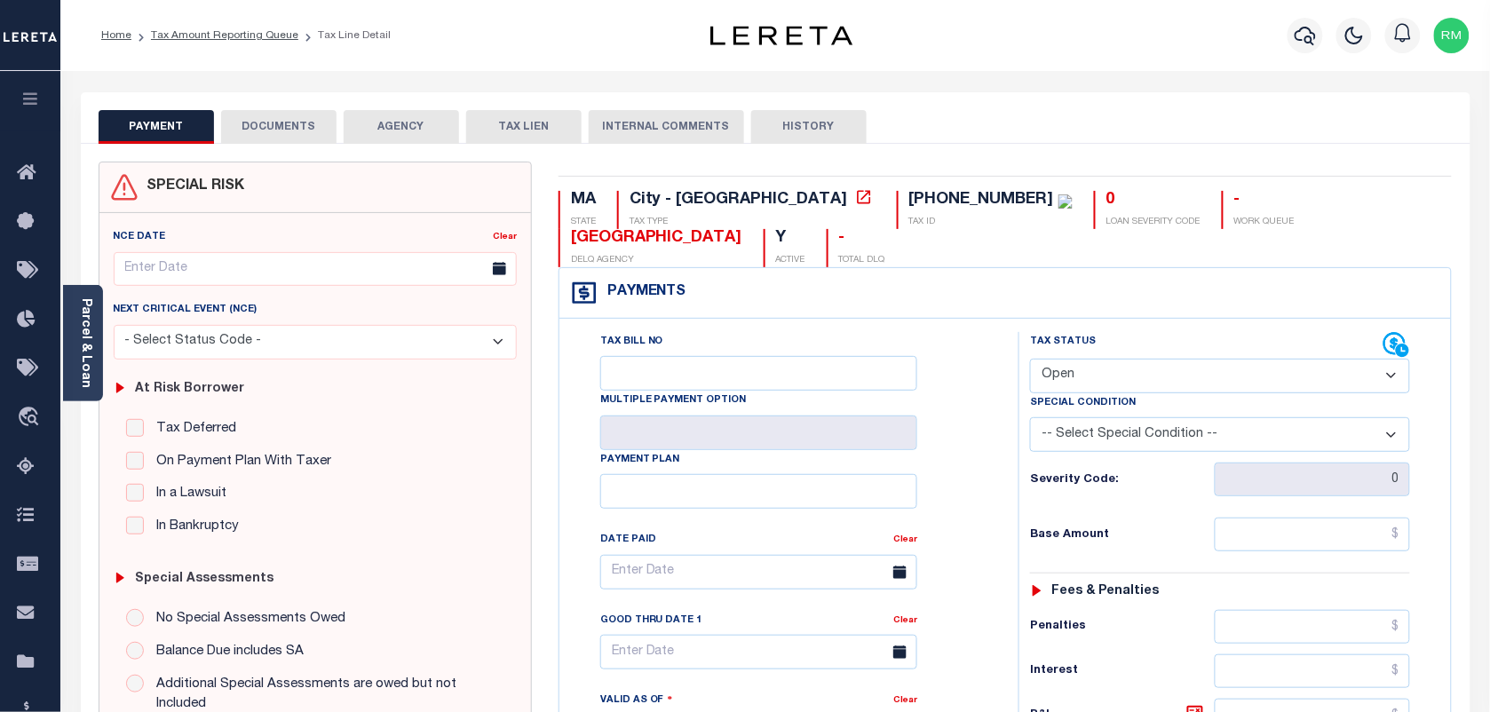
click at [1085, 359] on select "- Select Status Code - Open Due/Unpaid Paid Incomplete No Tax Due Internal Refu…" at bounding box center [1220, 376] width 380 height 35
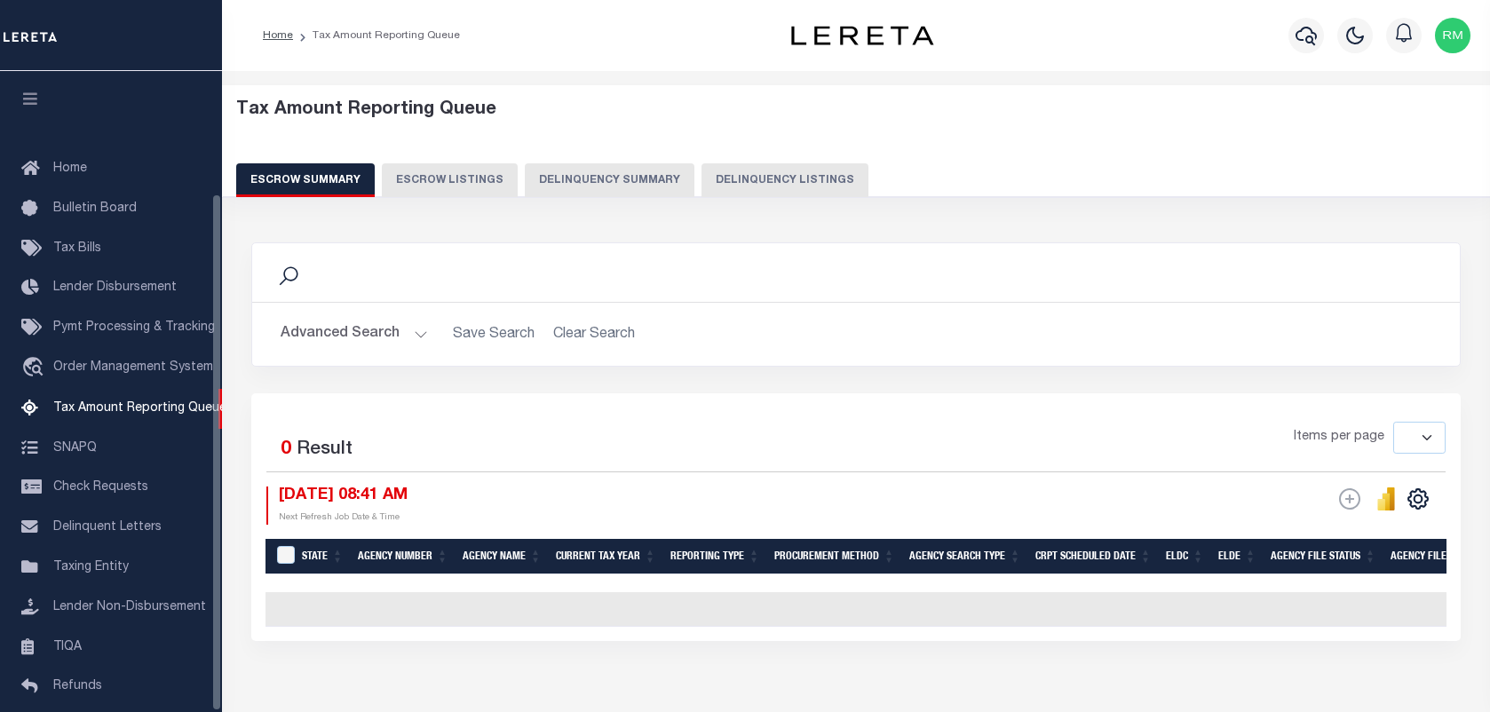
select select
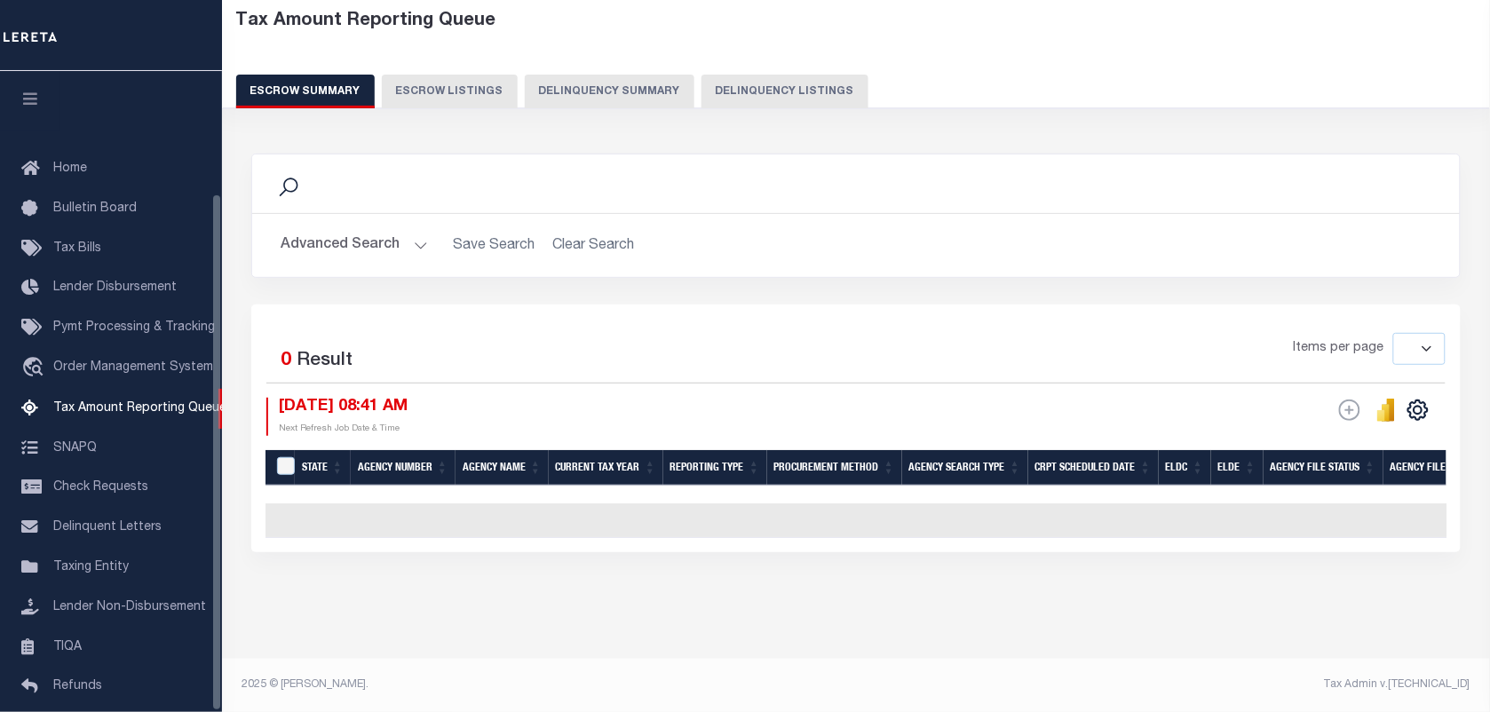
scroll to position [152, 0]
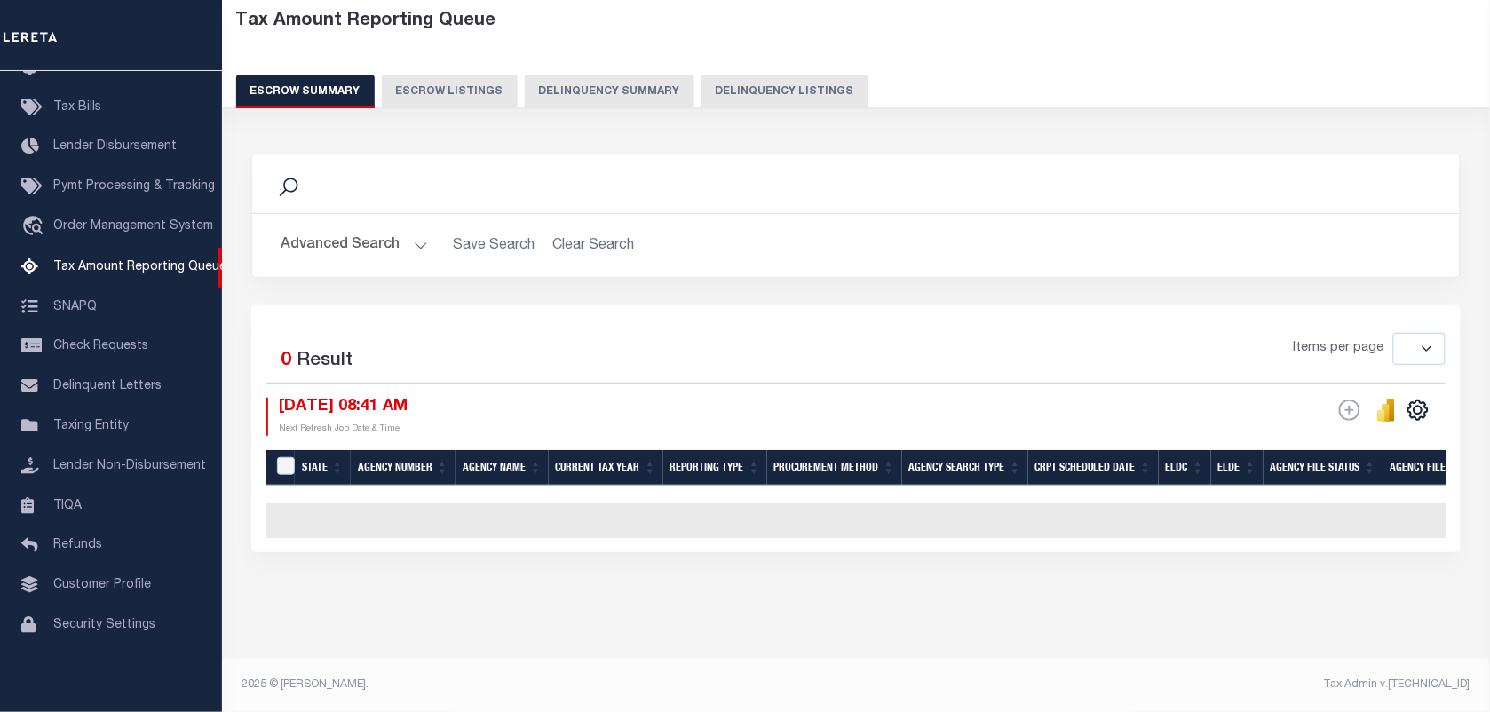
click at [769, 75] on button "Delinquency Listings" at bounding box center [784, 92] width 167 height 34
select select "100"
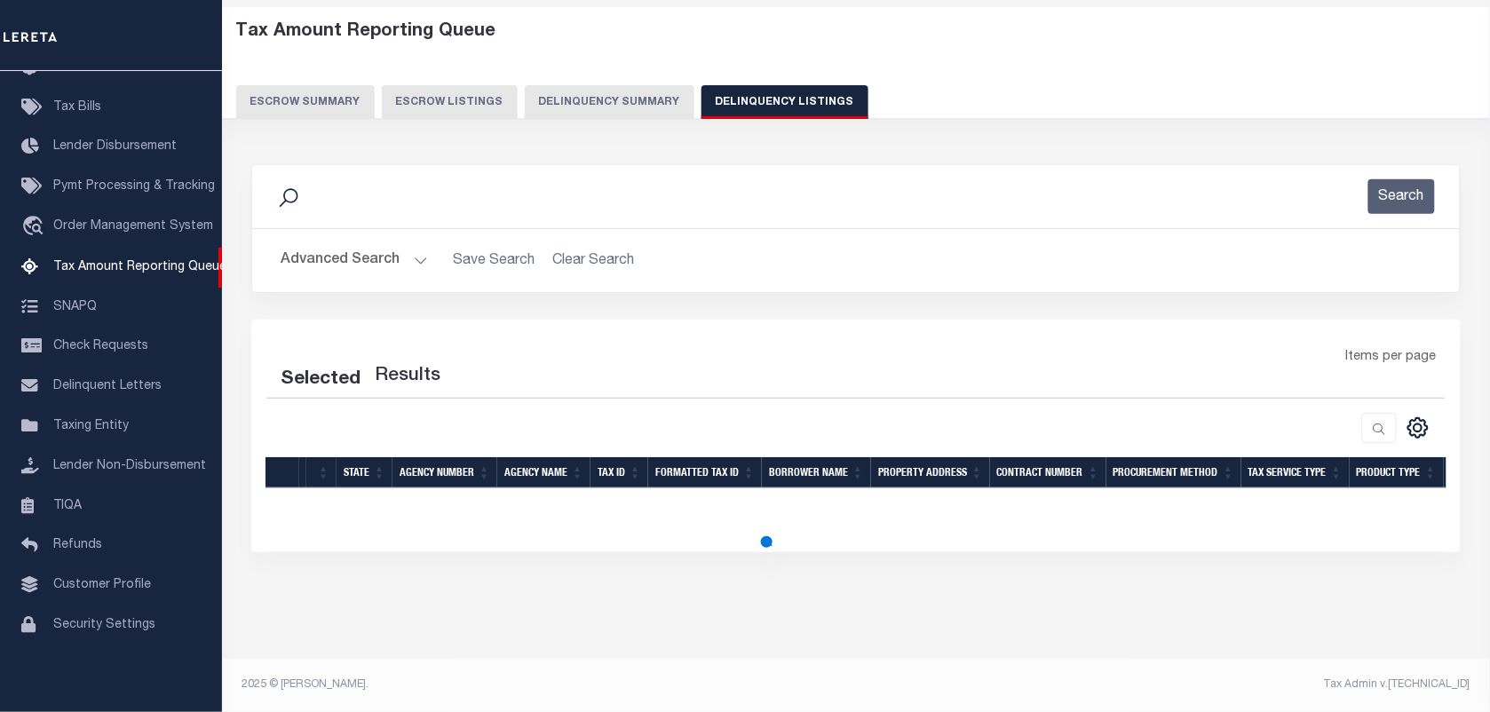
select select "100"
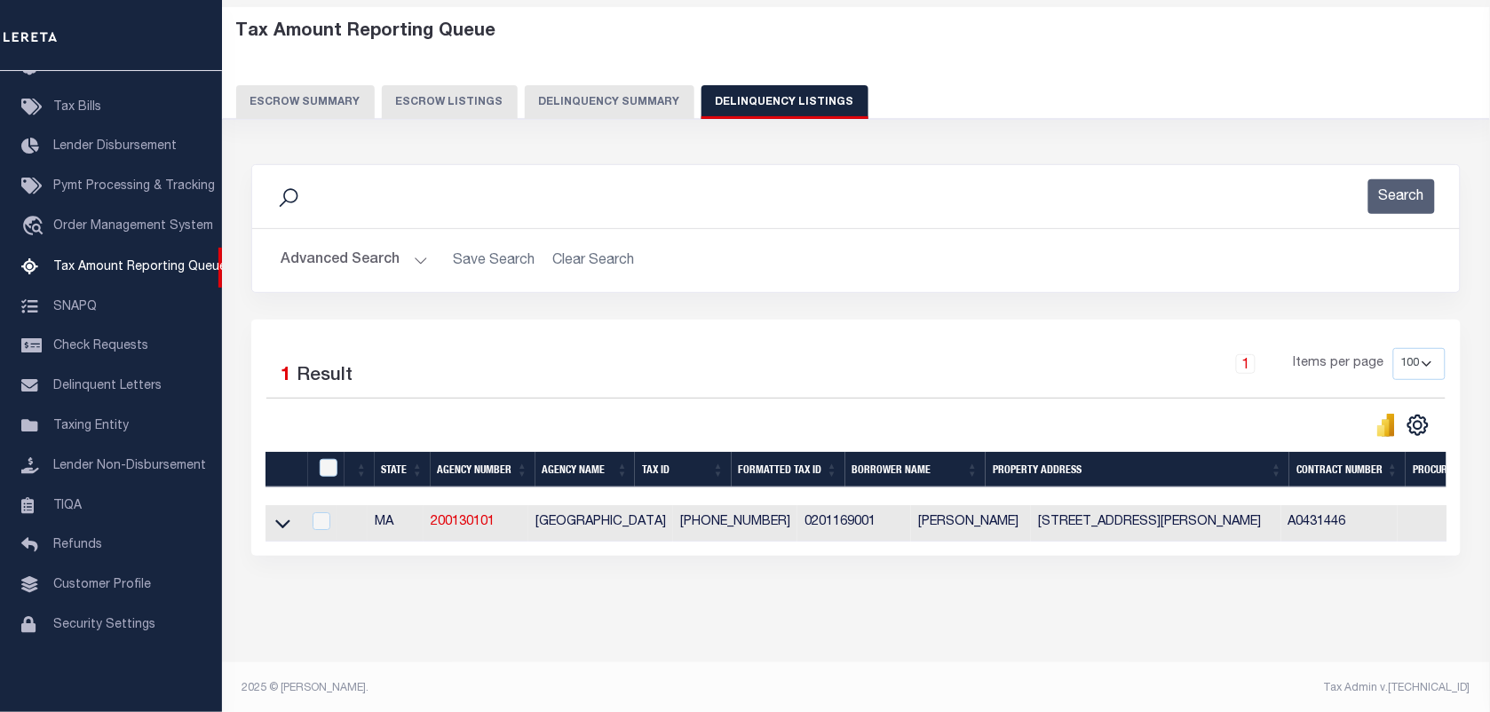
scroll to position [98, 0]
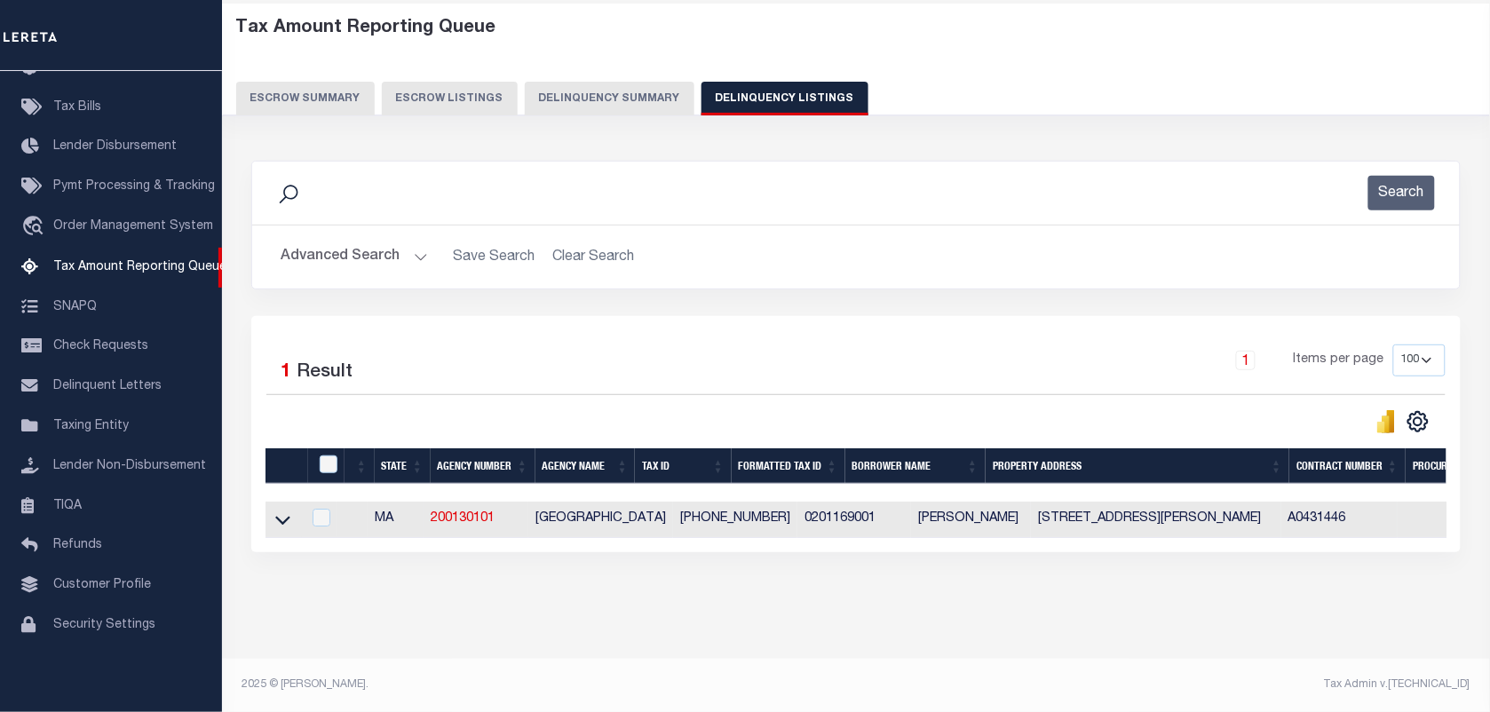
click at [272, 502] on td at bounding box center [283, 520] width 36 height 36
checkbox input "true"
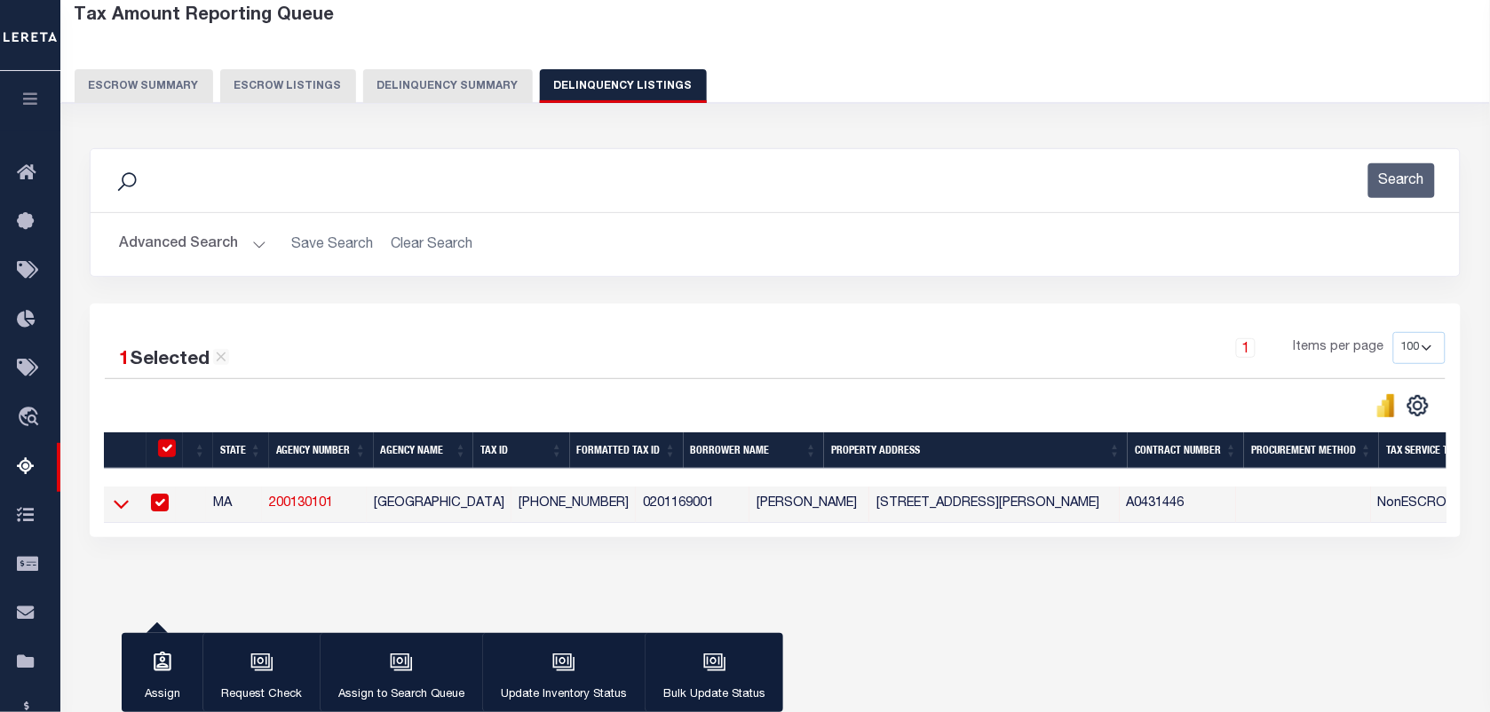
click at [123, 503] on icon at bounding box center [121, 504] width 15 height 19
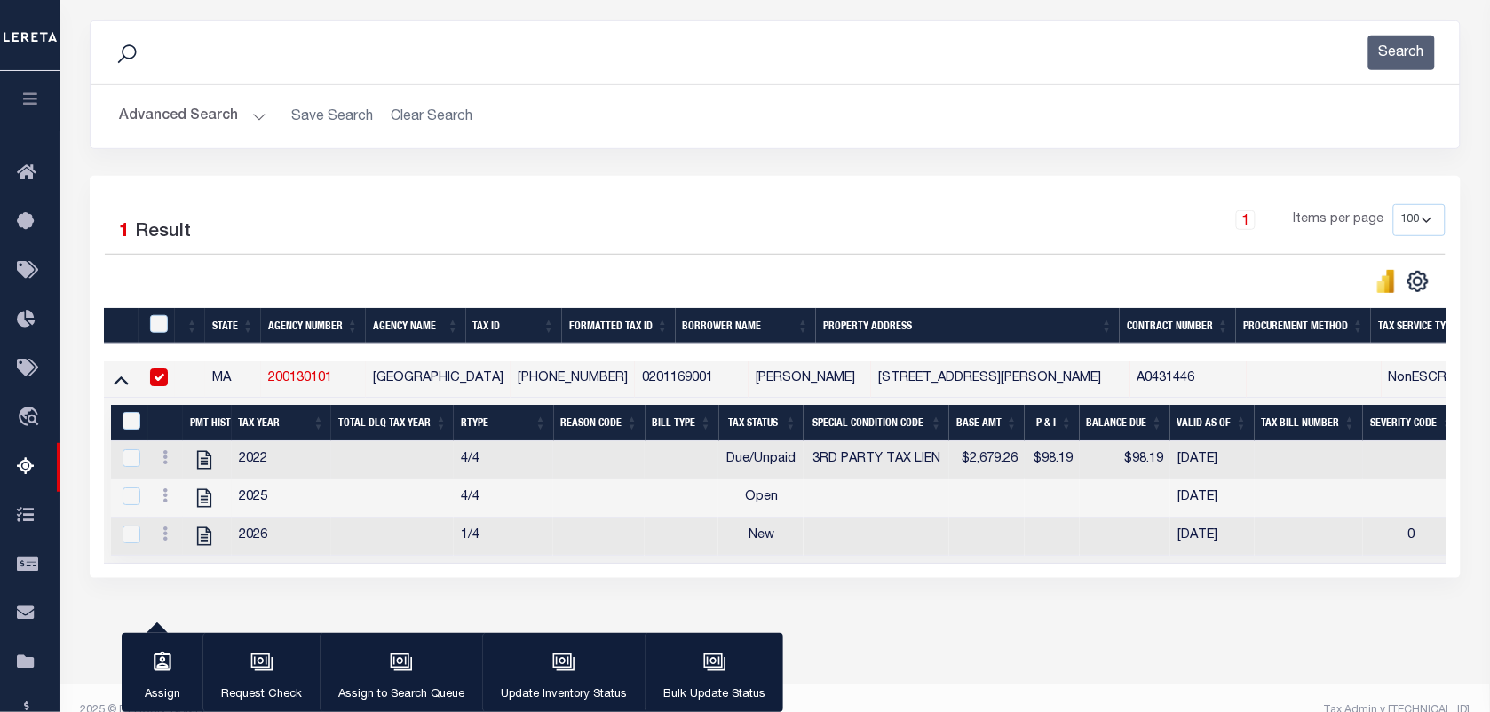
scroll to position [268, 0]
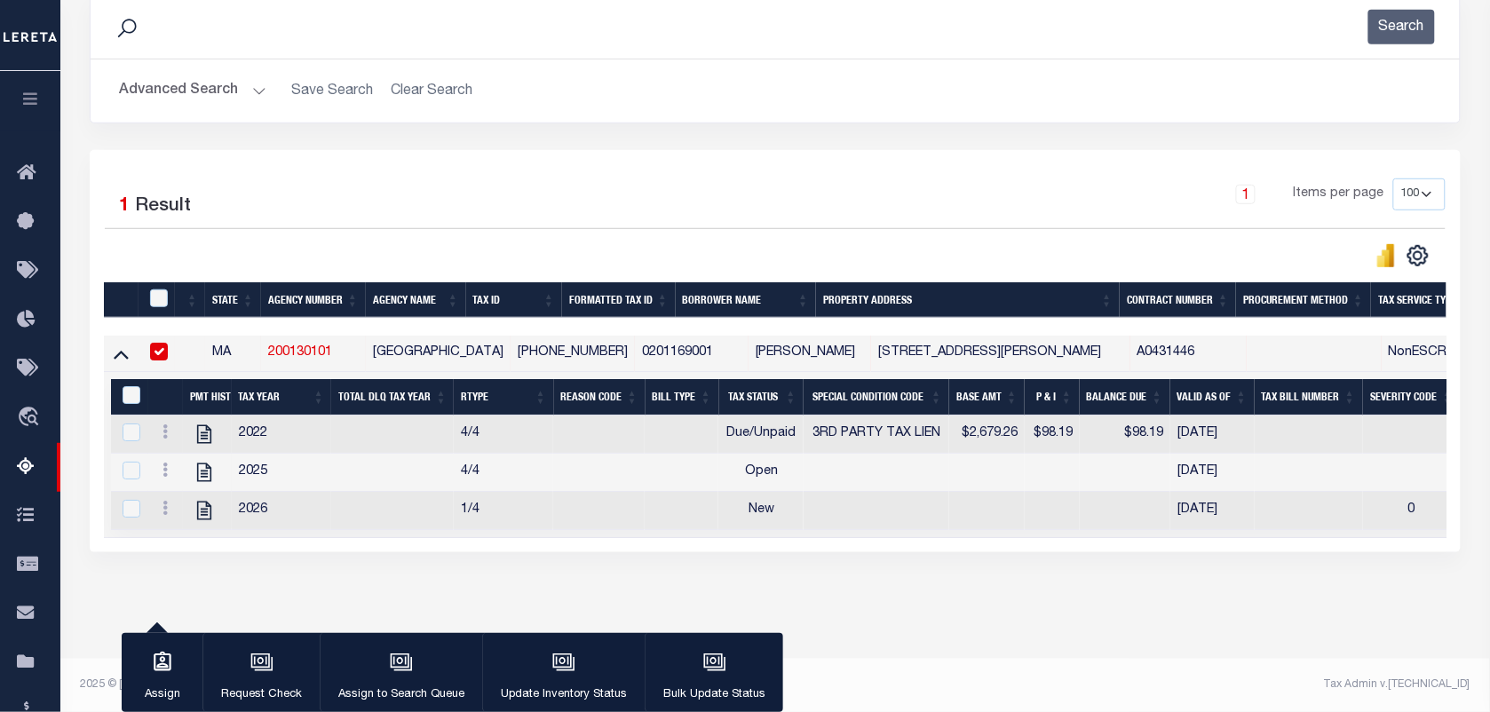
click at [158, 343] on input "checkbox" at bounding box center [159, 352] width 18 height 18
checkbox input "false"
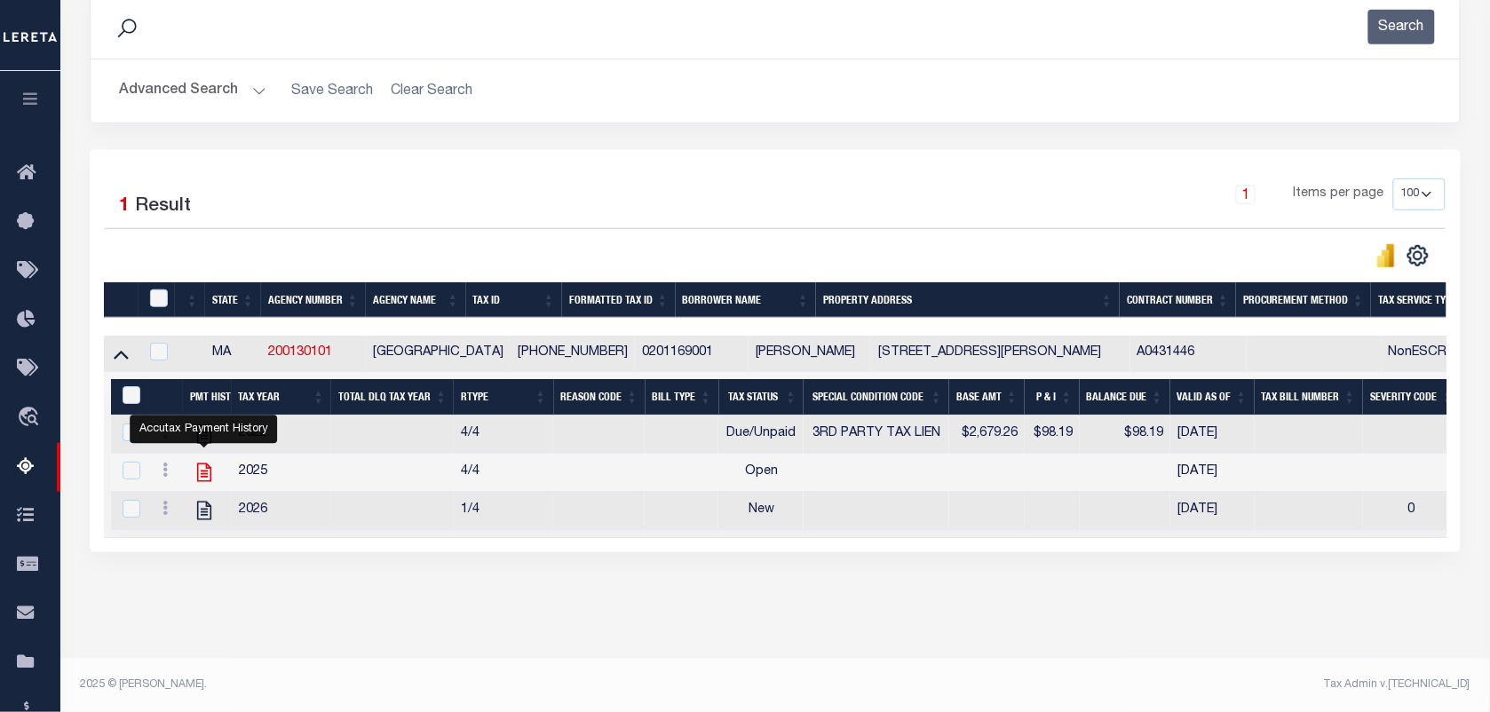
click at [202, 461] on icon "" at bounding box center [204, 472] width 23 height 23
checkbox input "true"
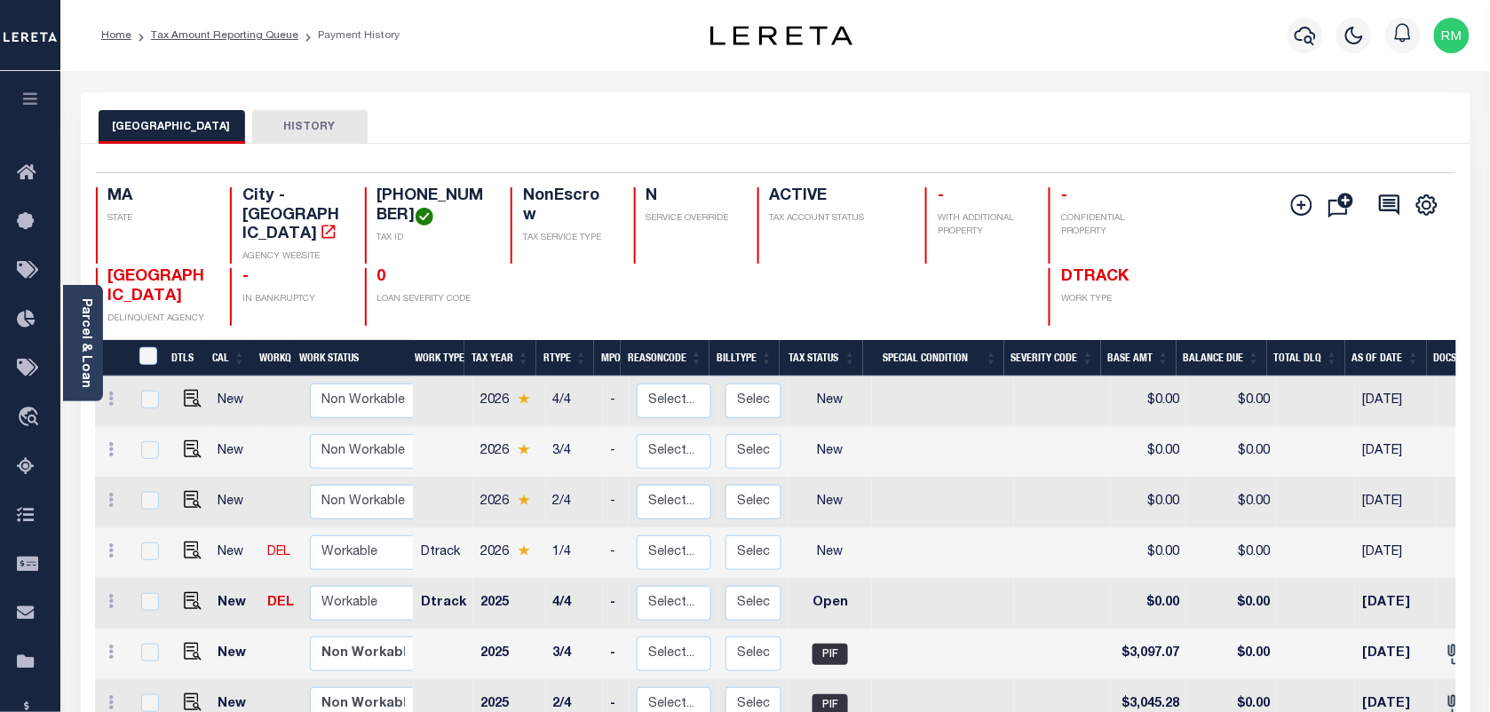
click at [178, 546] on link at bounding box center [188, 552] width 27 height 12
checkbox input "true"
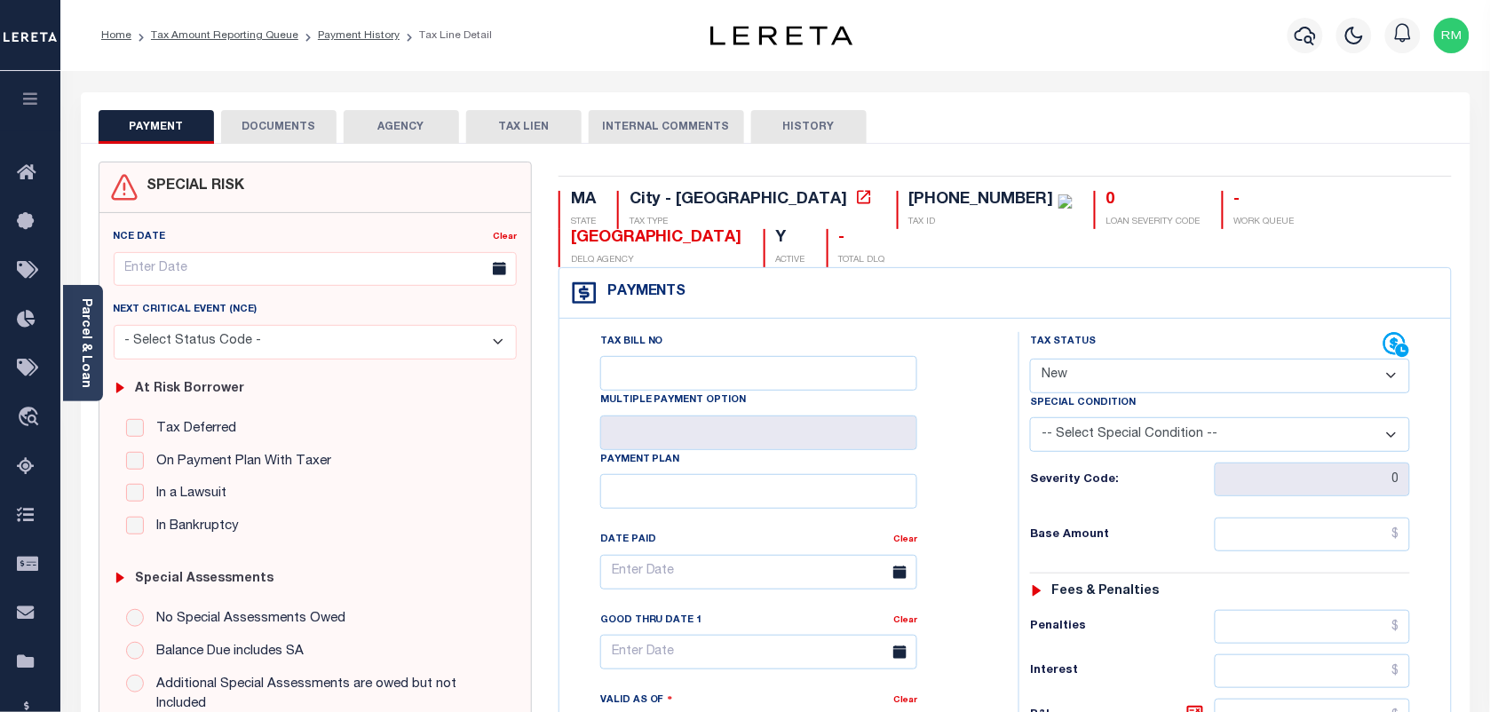
click at [1099, 359] on select "- Select Status Code - Open Due/Unpaid Paid Incomplete No Tax Due Internal Refu…" at bounding box center [1220, 376] width 380 height 35
select select "DUE"
click at [1030, 359] on select "- Select Status Code - Open Due/Unpaid Paid Incomplete No Tax Due Internal Refu…" at bounding box center [1220, 376] width 380 height 35
type input "[DATE]"
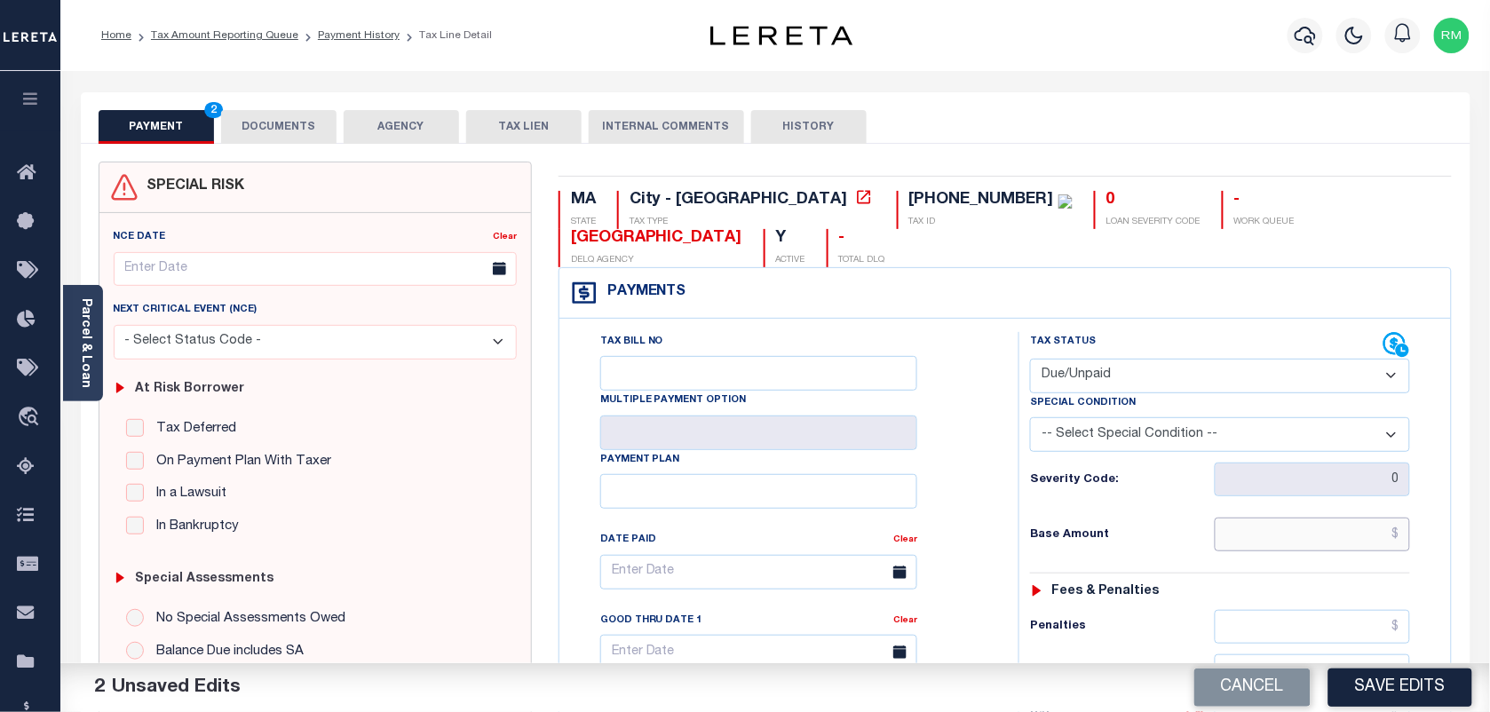
click at [1259, 518] on input "text" at bounding box center [1313, 535] width 196 height 34
paste input "3,097.07"
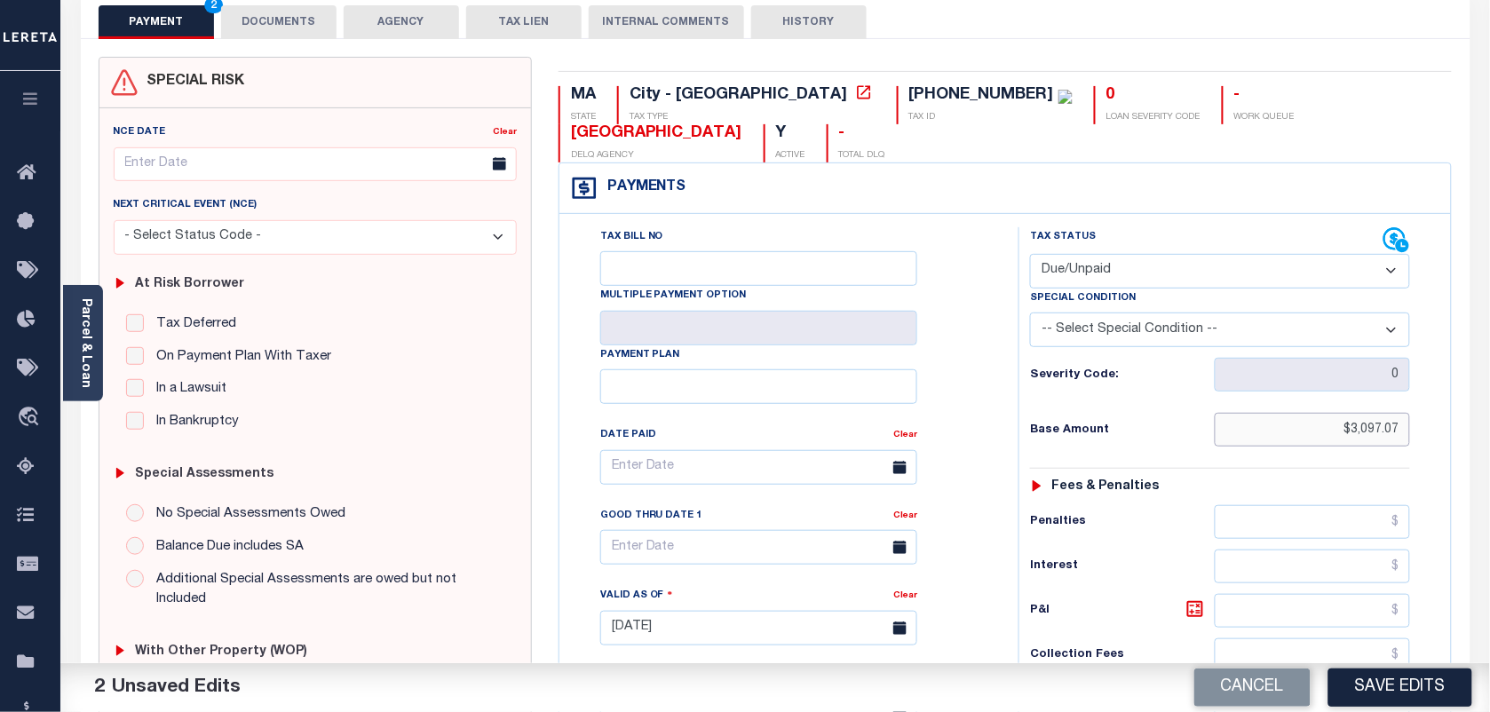
scroll to position [111, 0]
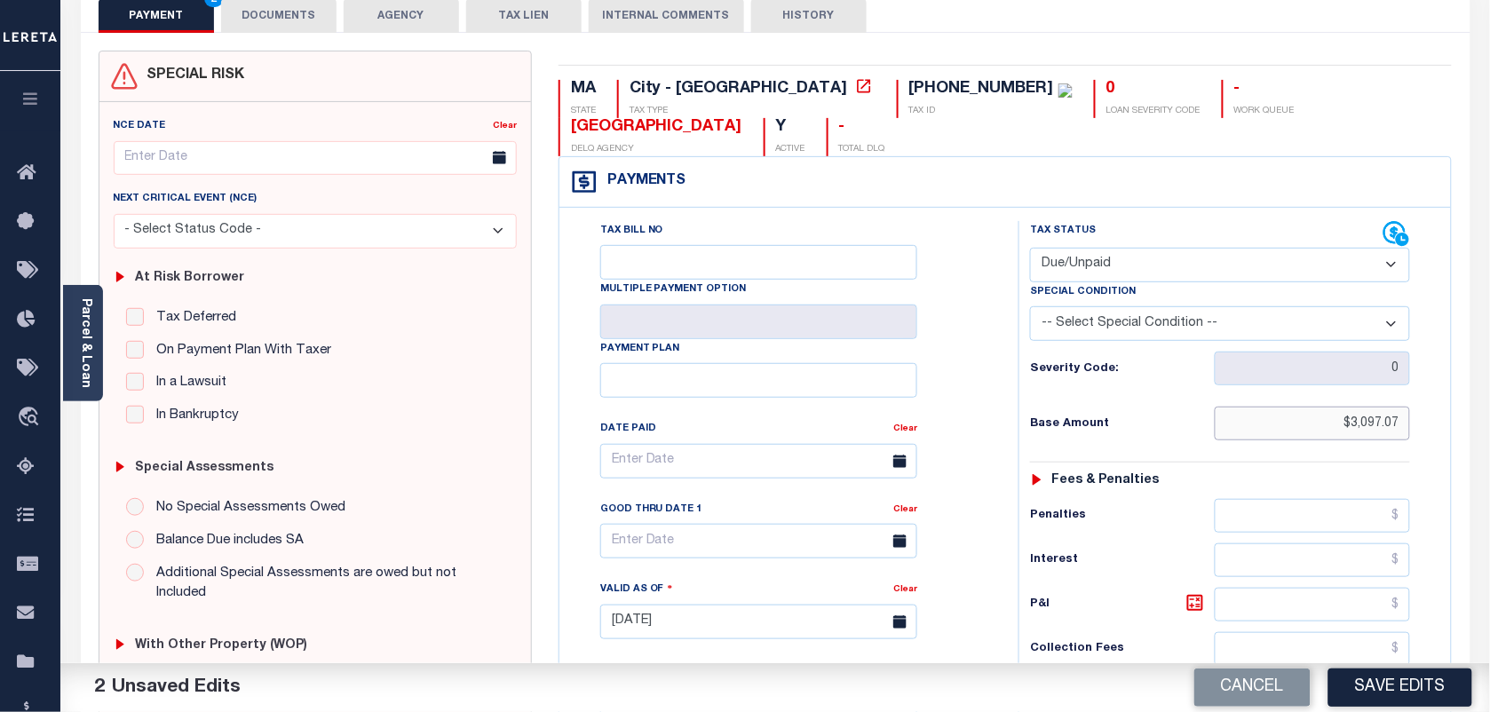
type input "$3,097.07"
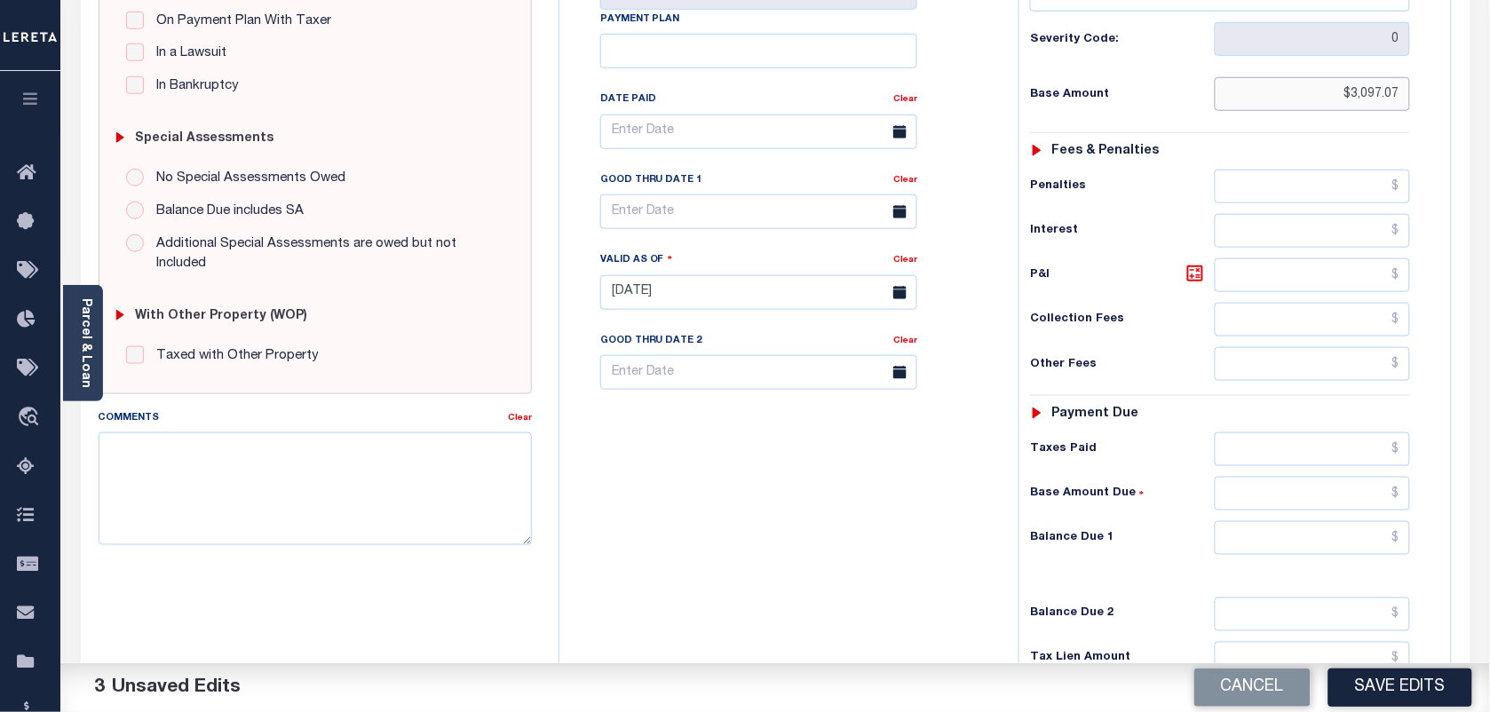
scroll to position [444, 0]
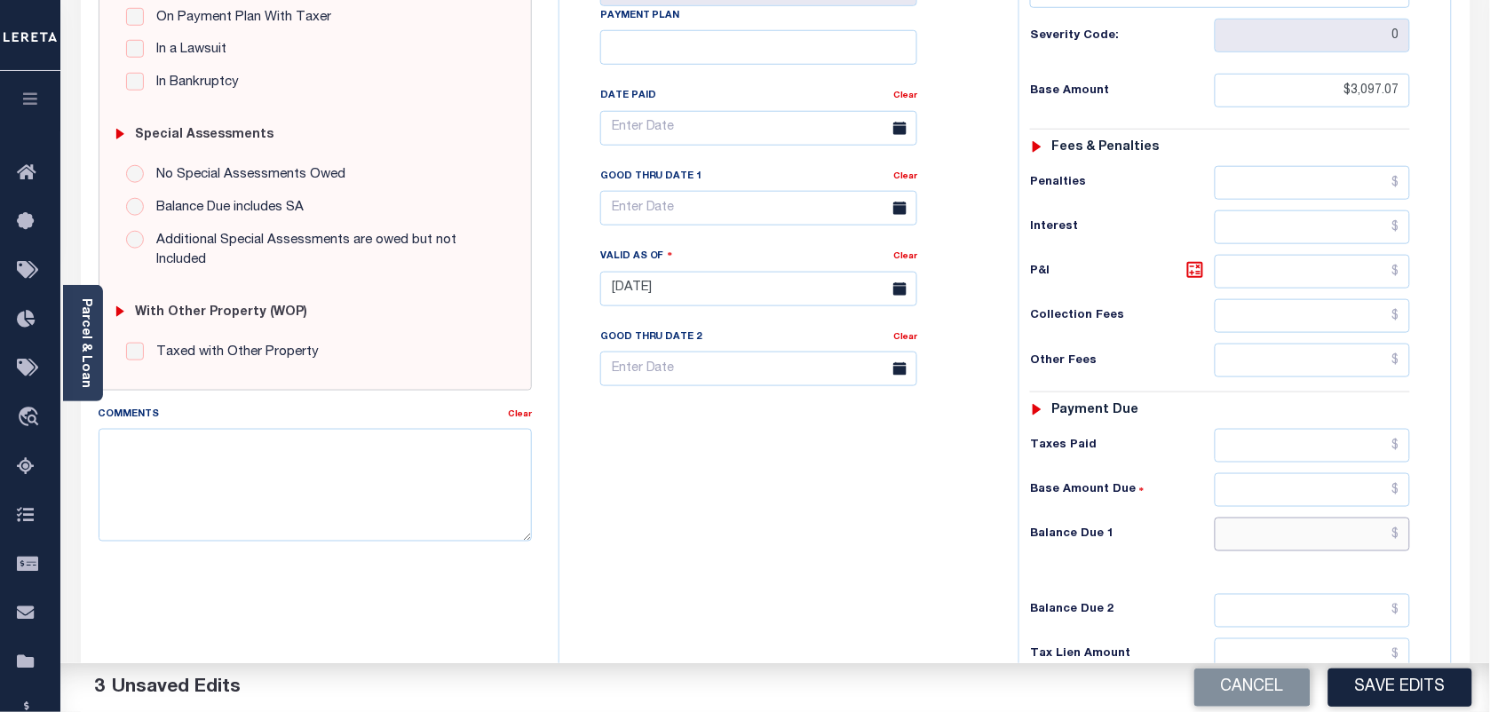
click at [1255, 518] on input "text" at bounding box center [1313, 535] width 196 height 34
paste input "3,264.93"
type input "$3,264.93"
click at [1188, 262] on icon at bounding box center [1195, 270] width 16 height 16
type input "$167.86"
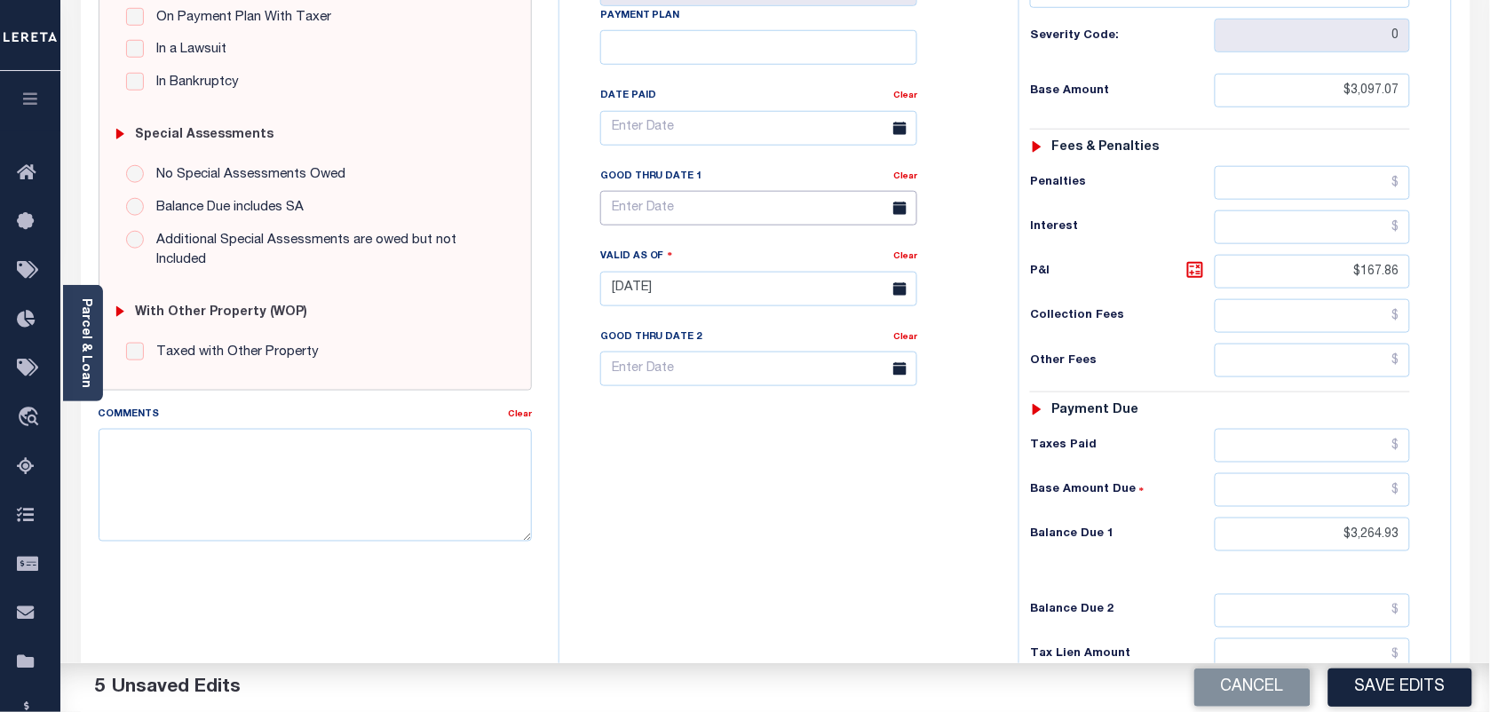
click at [717, 191] on input "text" at bounding box center [758, 208] width 317 height 35
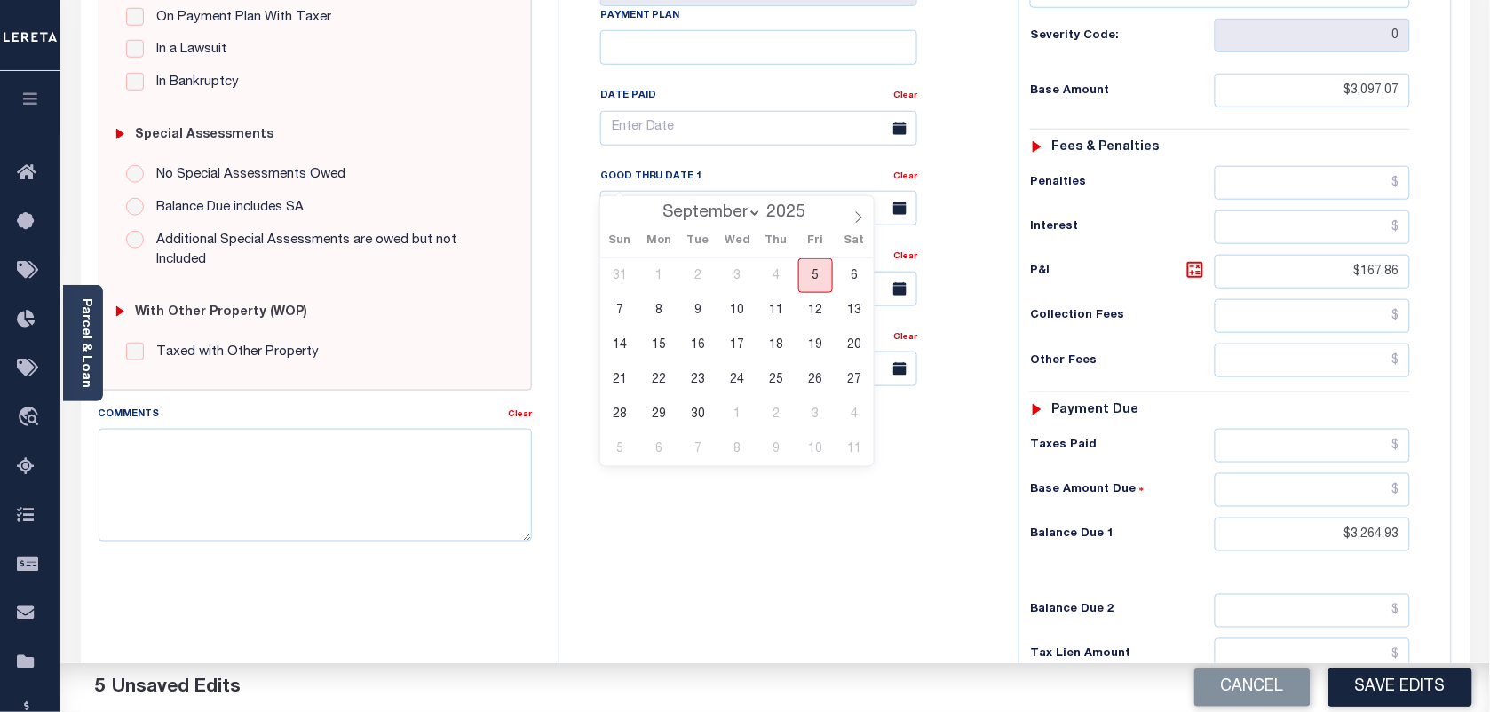
click at [812, 281] on span "5" at bounding box center [815, 275] width 35 height 35
type input "[DATE]"
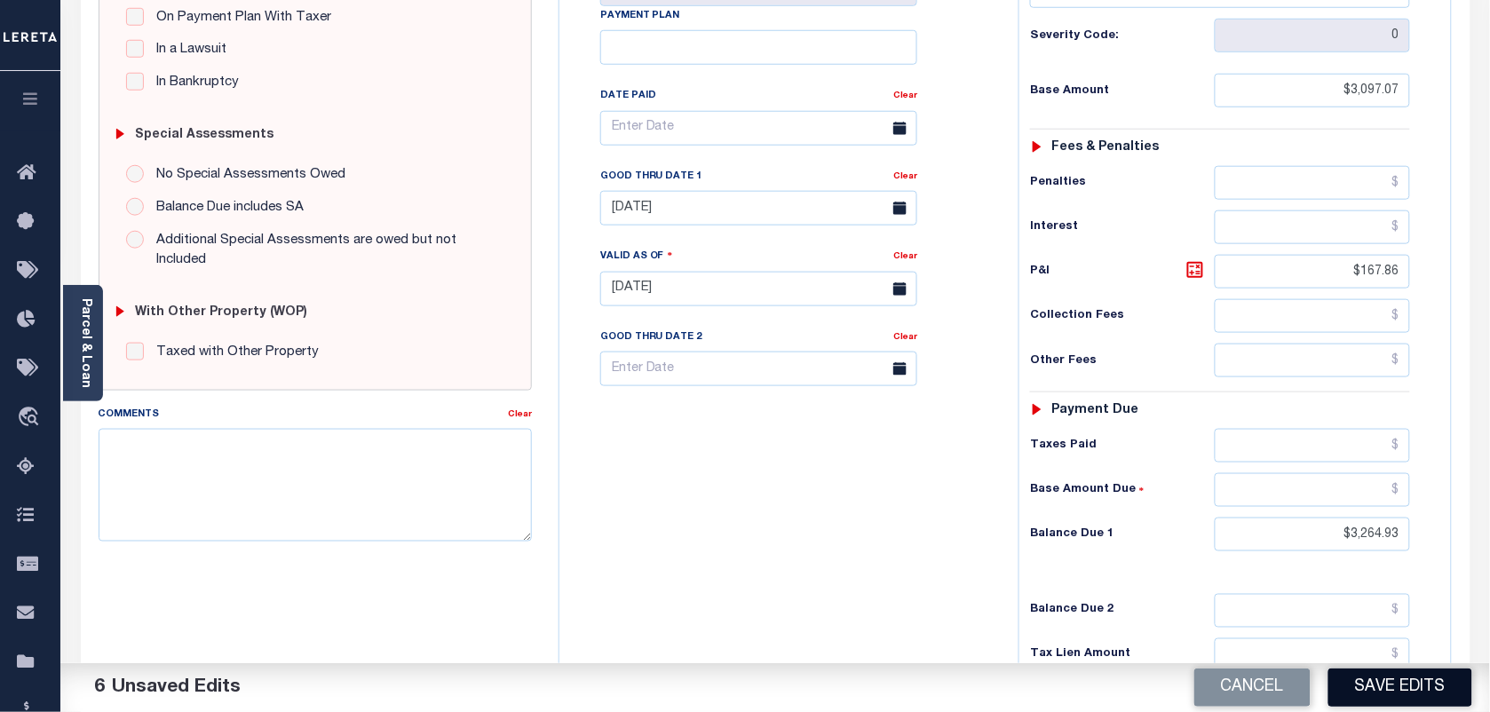
click at [1410, 675] on button "Save Edits" at bounding box center [1400, 688] width 144 height 38
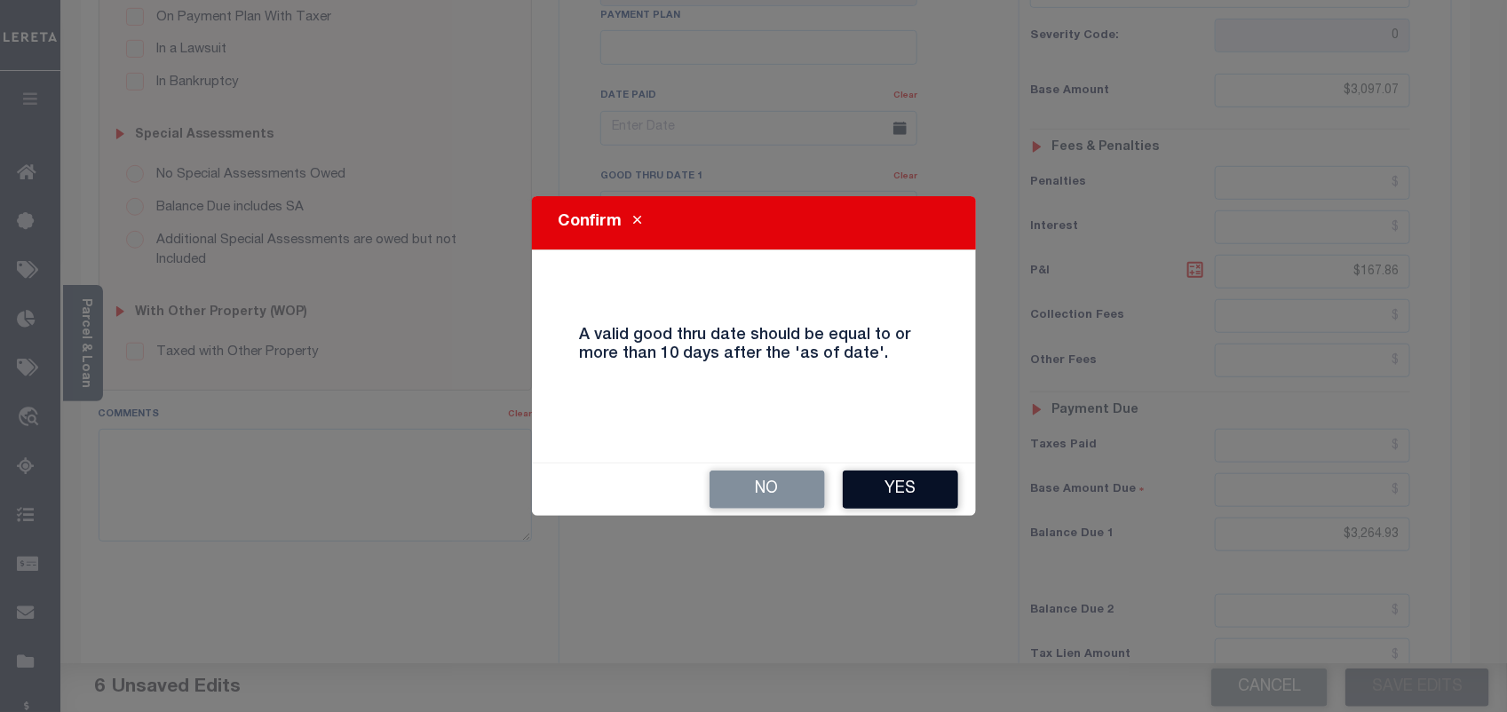
click at [889, 480] on button "Yes" at bounding box center [900, 490] width 115 height 38
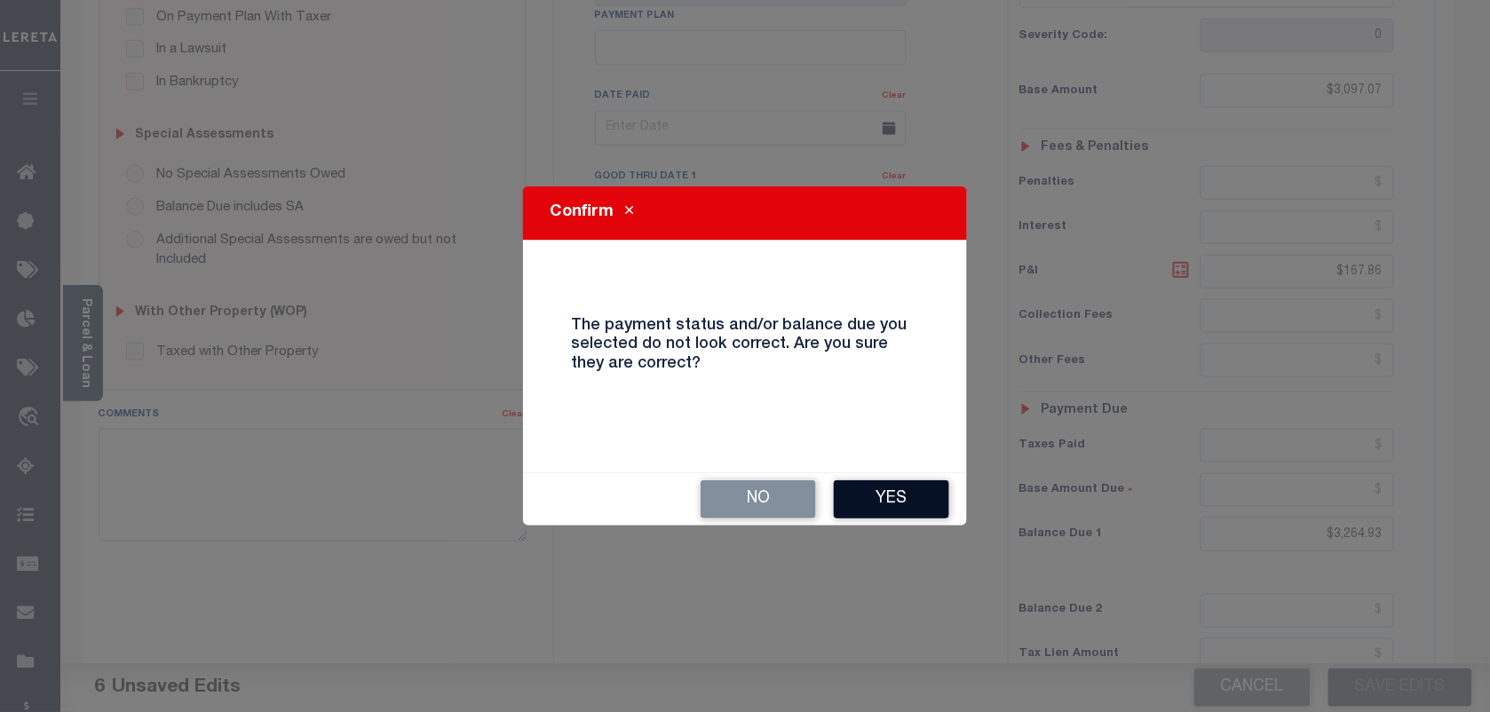
click at [894, 504] on button "Yes" at bounding box center [891, 499] width 115 height 38
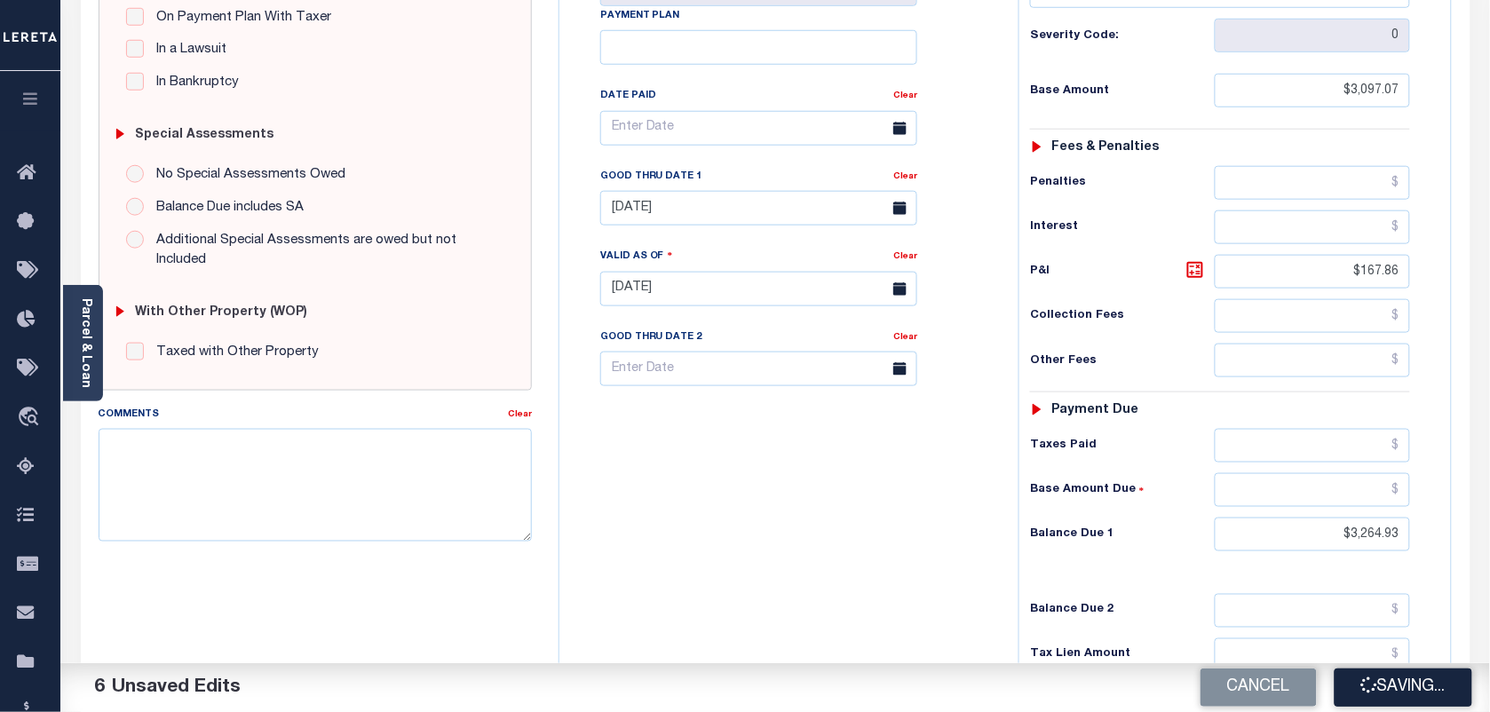
checkbox input "false"
type input "$3,097.07"
type input "$167.86"
type input "$3,264.93"
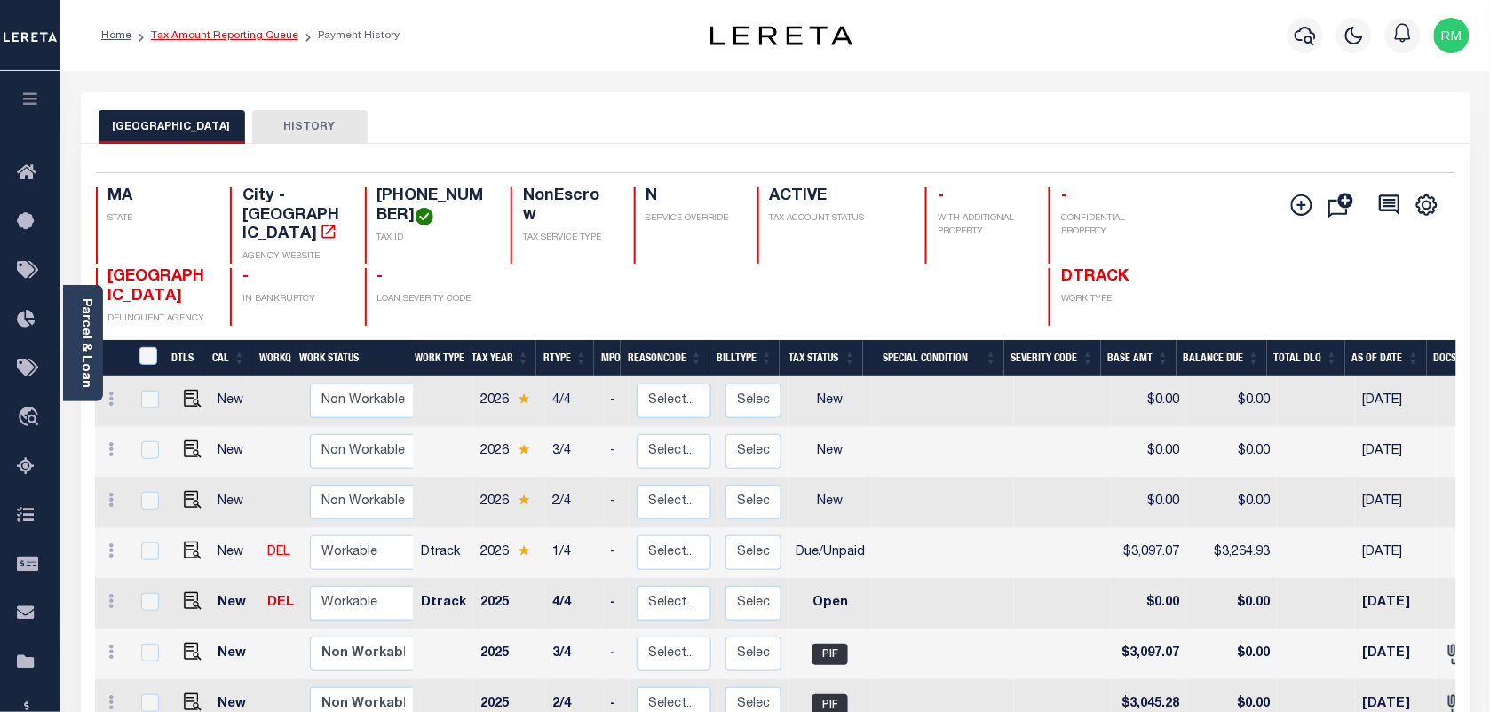
click at [268, 32] on link "Tax Amount Reporting Queue" at bounding box center [224, 35] width 147 height 11
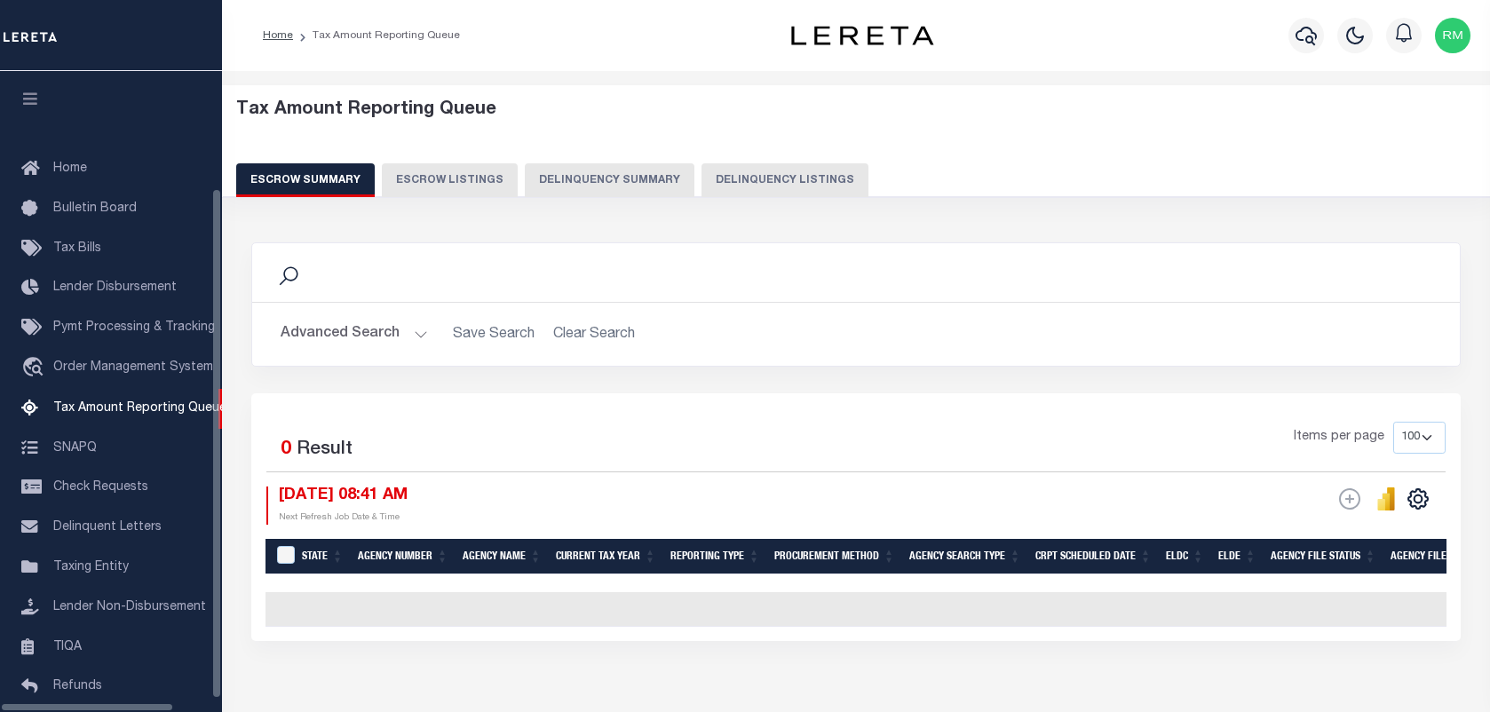
select select "100"
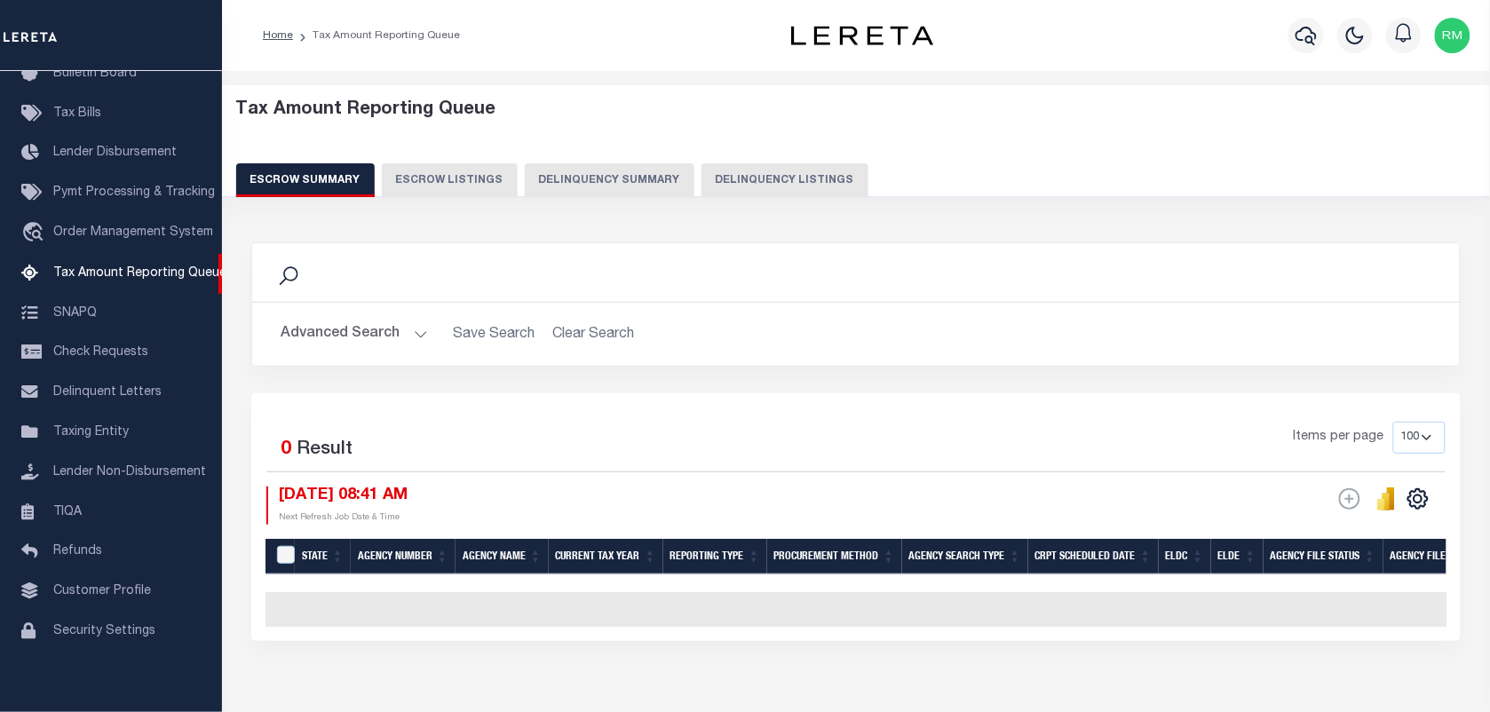
click at [787, 164] on button "Delinquency Listings" at bounding box center [784, 180] width 167 height 34
select select "100"
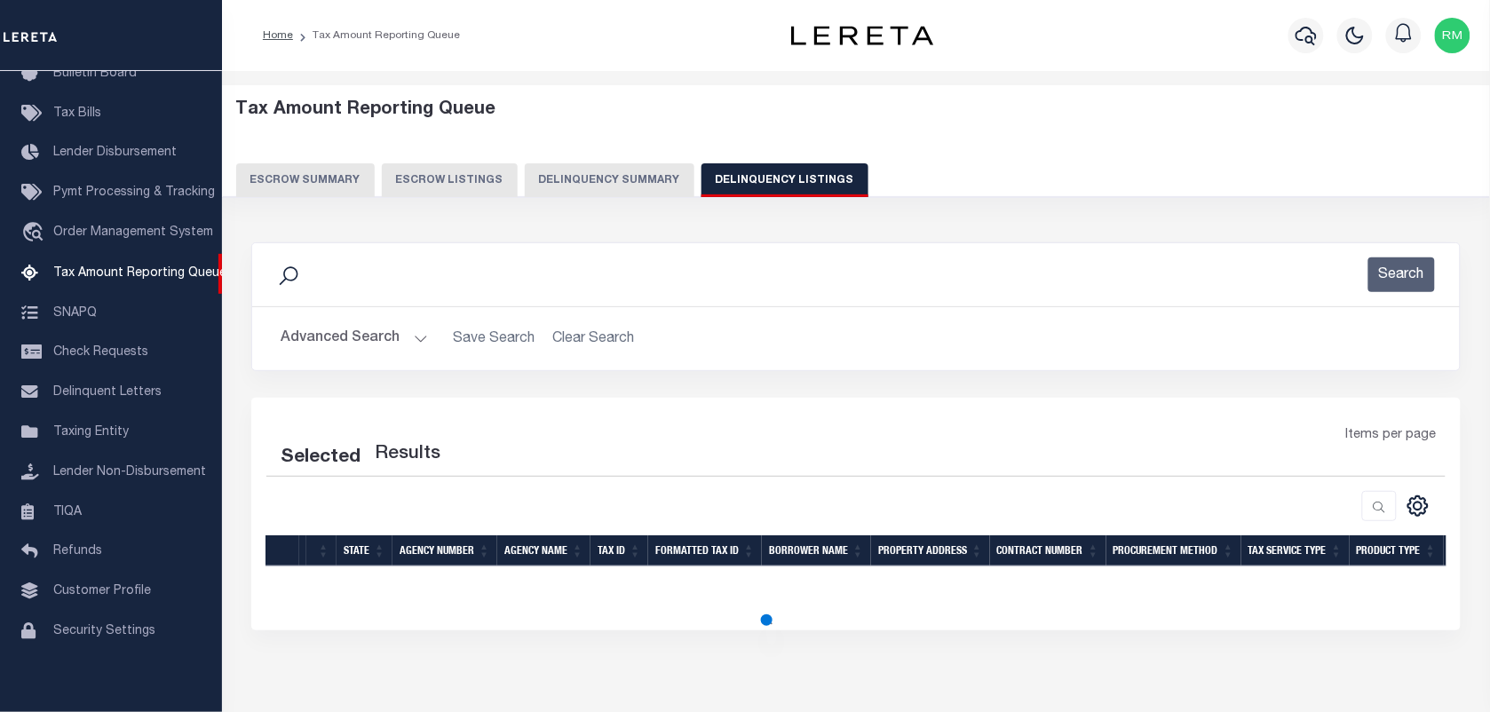
select select "100"
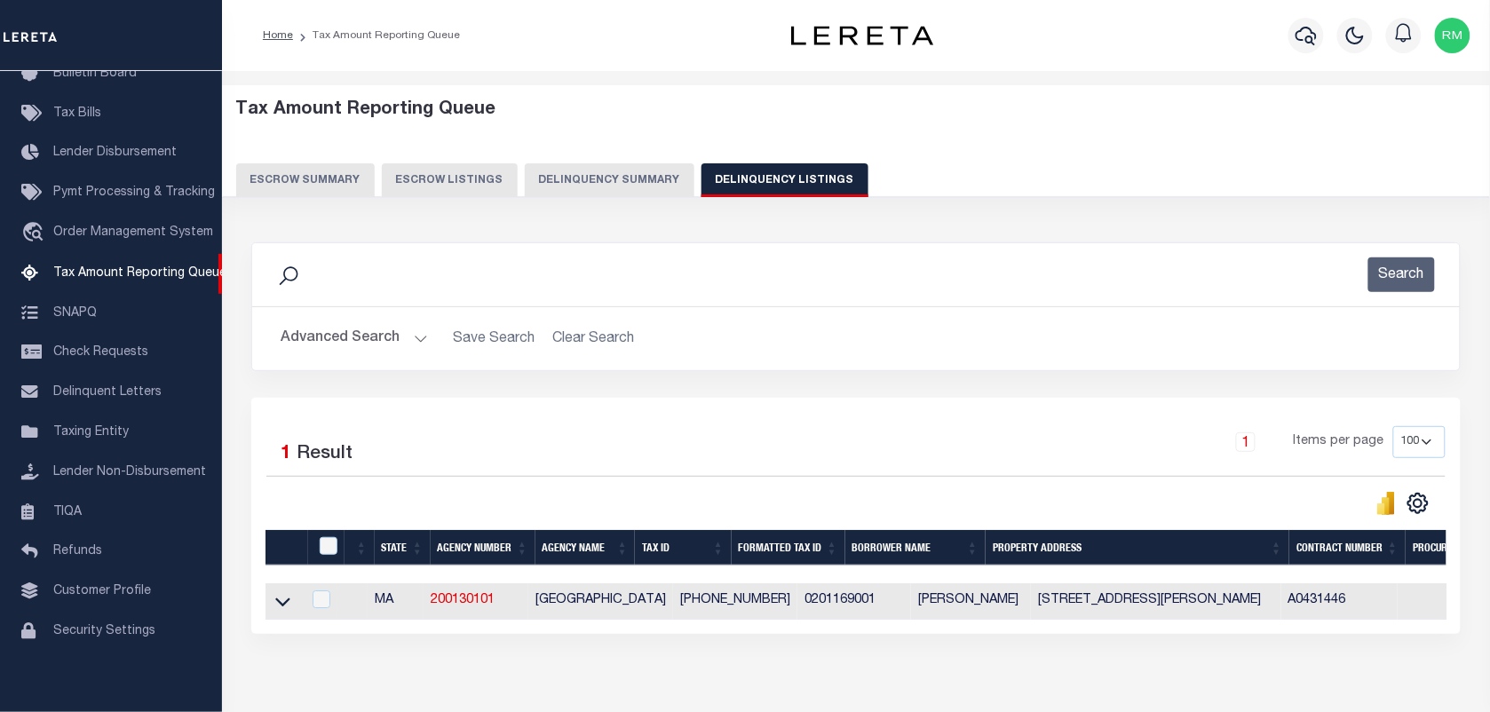
drag, startPoint x: 280, startPoint y: 606, endPoint x: 375, endPoint y: 446, distance: 185.9
click at [278, 606] on icon at bounding box center [282, 601] width 15 height 19
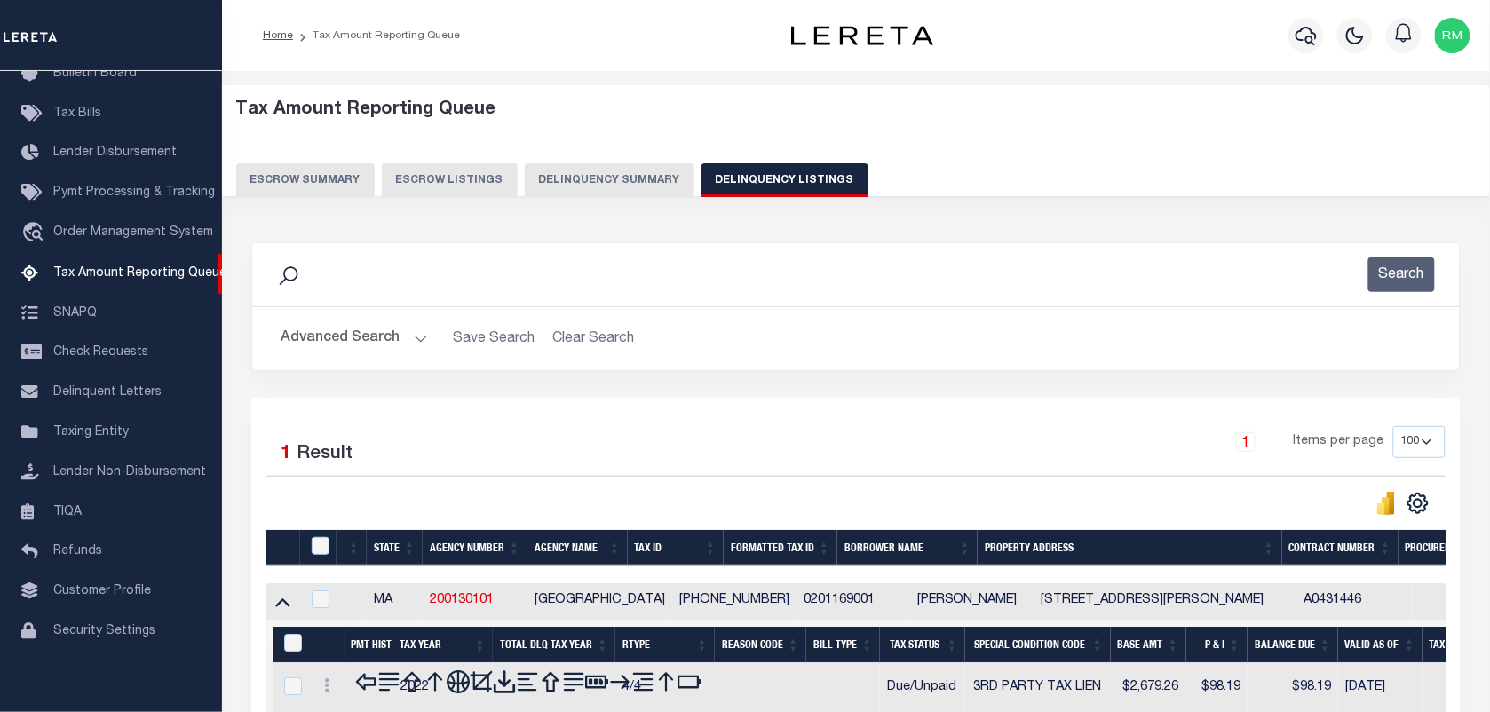
scroll to position [222, 0]
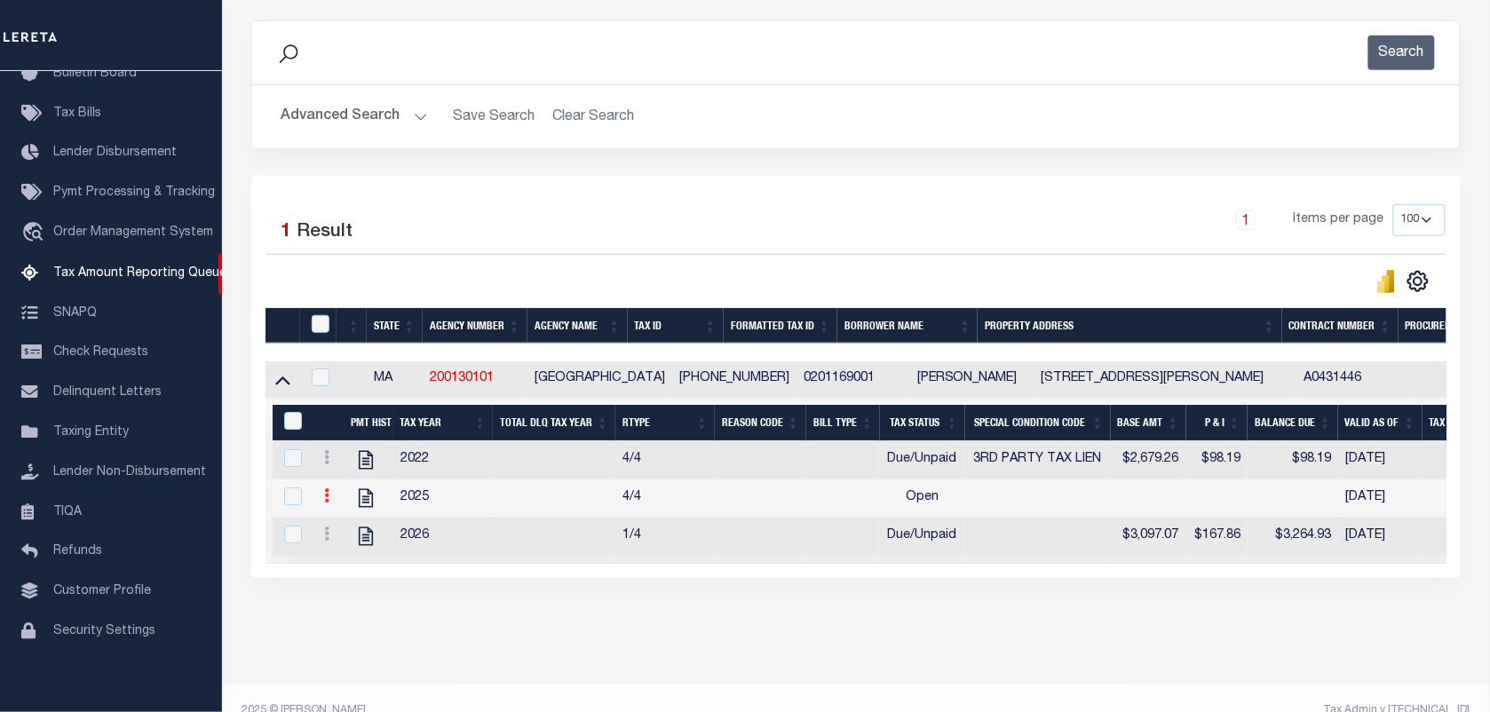
click at [324, 499] on icon at bounding box center [326, 495] width 5 height 14
click at [344, 528] on img "" at bounding box center [348, 525] width 18 height 18
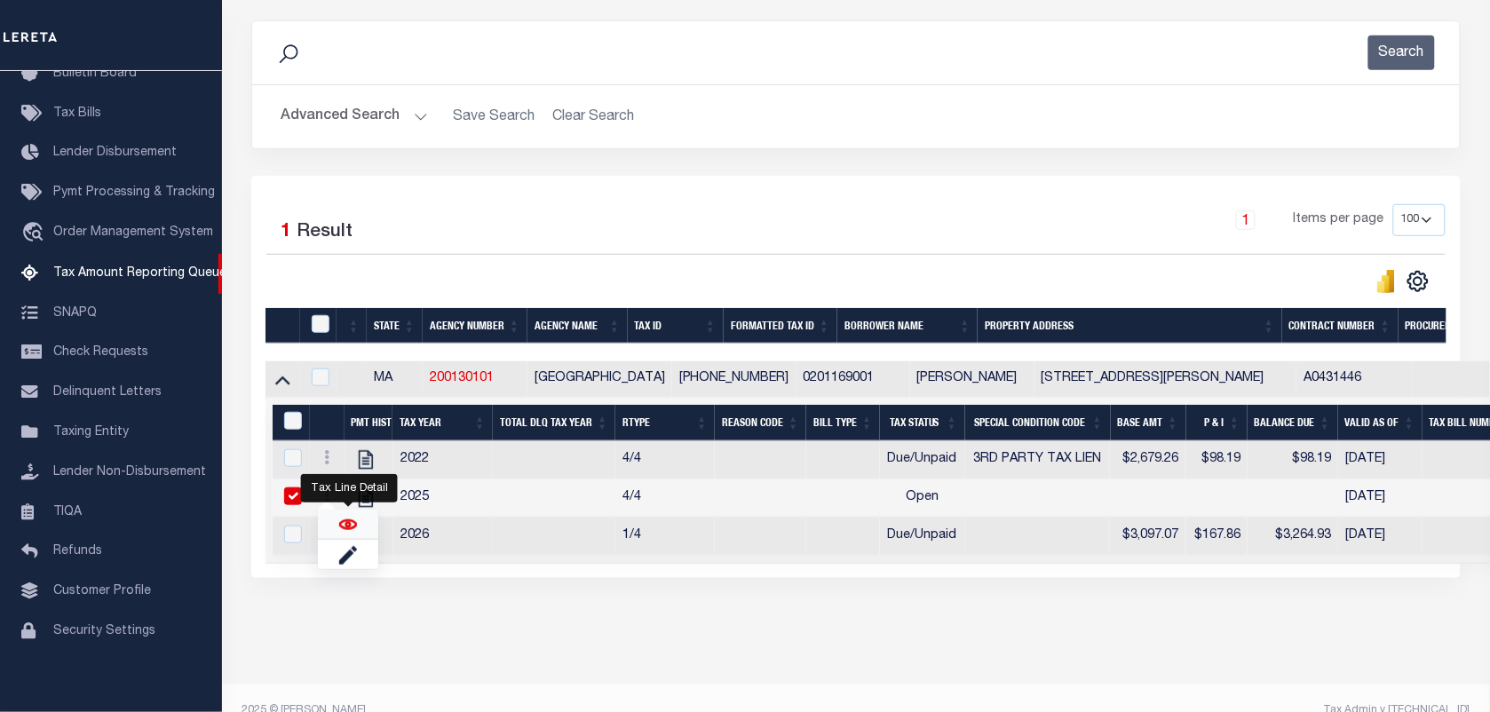
checkbox input "true"
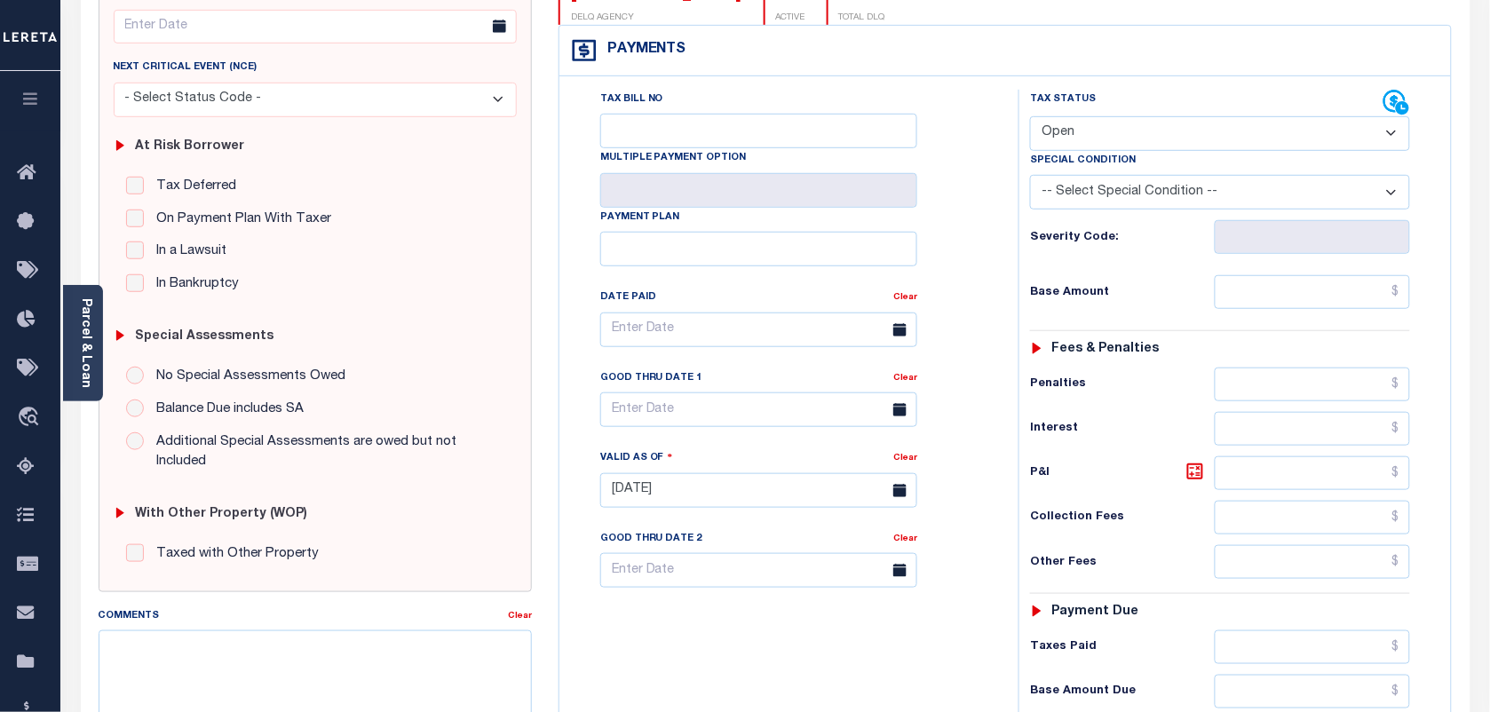
scroll to position [111, 0]
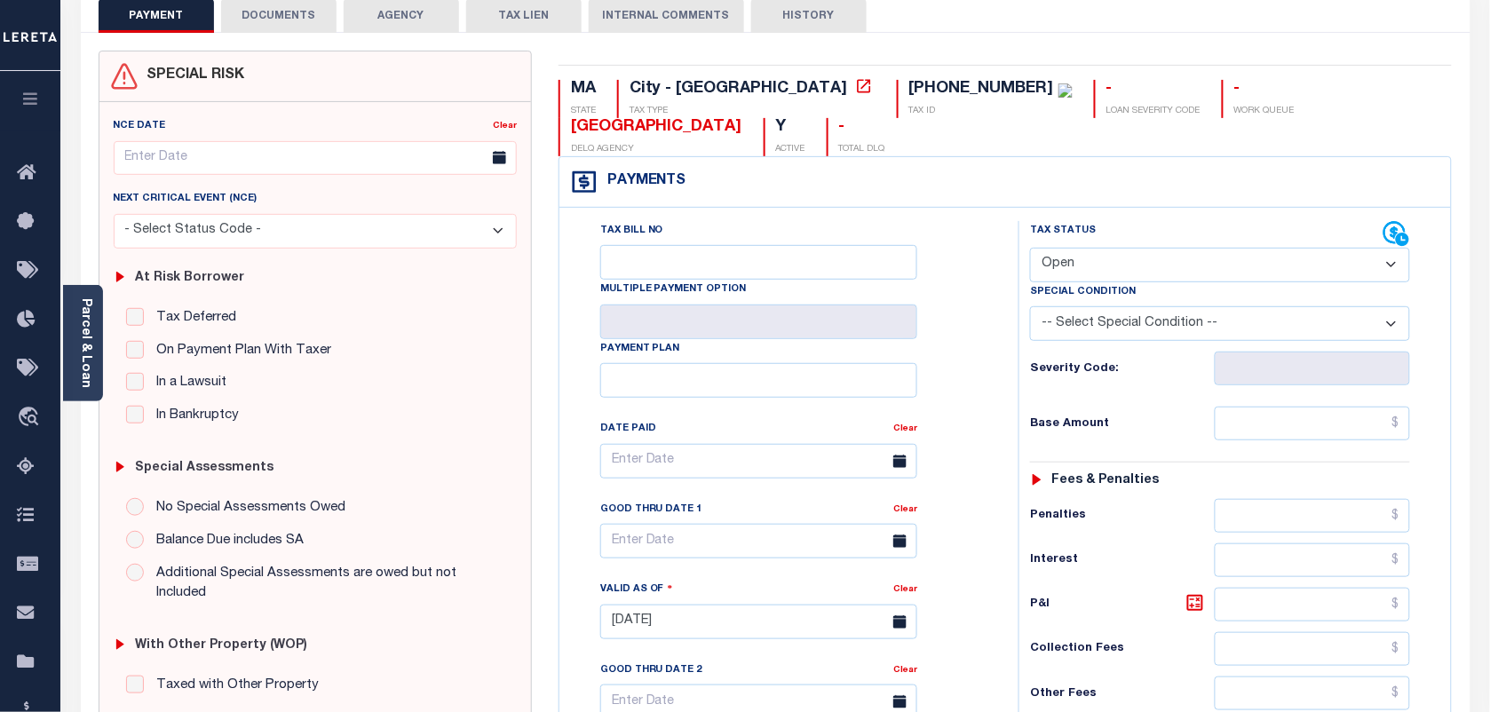
click at [1081, 248] on select "- Select Status Code - Open Due/Unpaid Paid Incomplete No Tax Due Internal Refu…" at bounding box center [1220, 265] width 380 height 35
select select "DUE"
click at [1030, 248] on select "- Select Status Code - Open Due/Unpaid Paid Incomplete No Tax Due Internal Refu…" at bounding box center [1220, 265] width 380 height 35
type input "[DATE]"
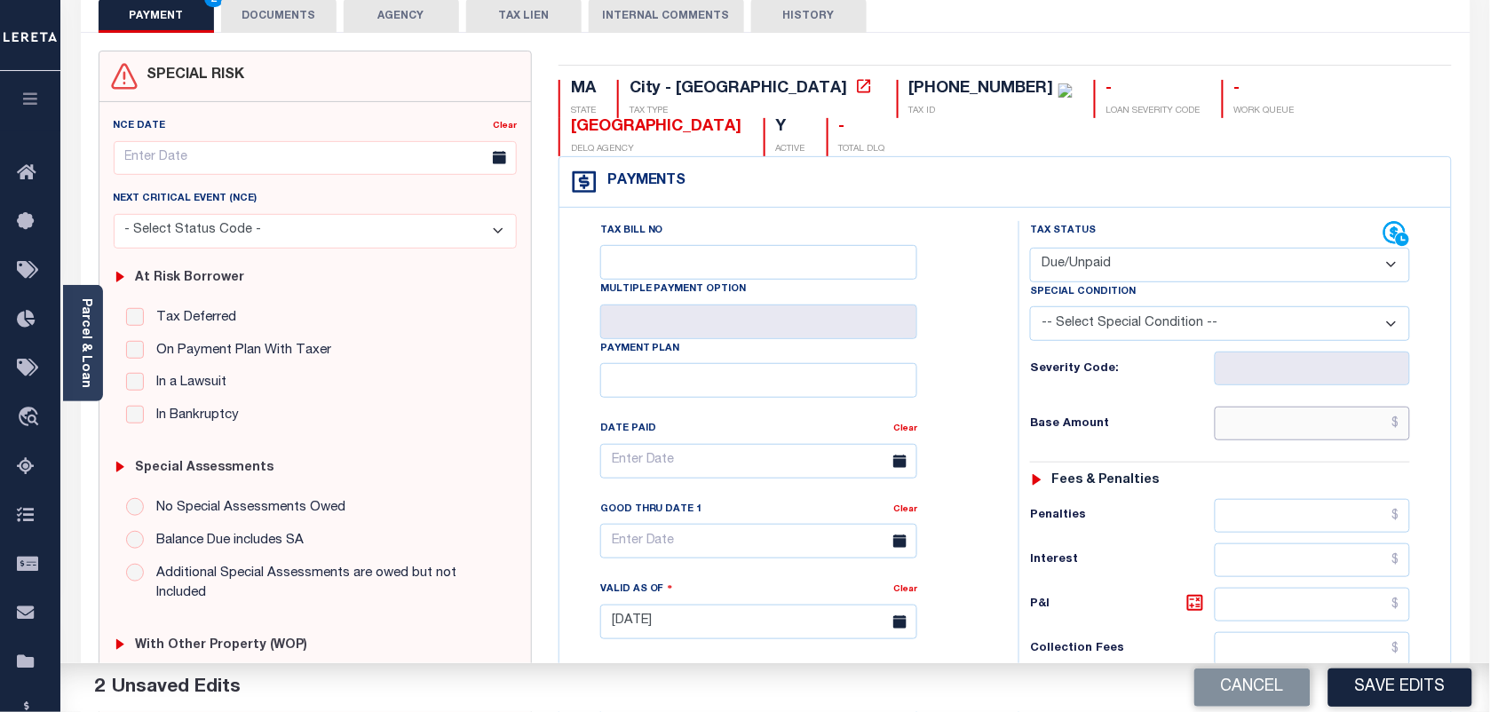
drag, startPoint x: 1303, startPoint y: 393, endPoint x: 1228, endPoint y: 384, distance: 76.1
click at [1303, 407] on input "text" at bounding box center [1313, 424] width 196 height 34
type input "$3,097.07"
type input "$3,264.93"
click at [1191, 592] on icon at bounding box center [1194, 602] width 21 height 21
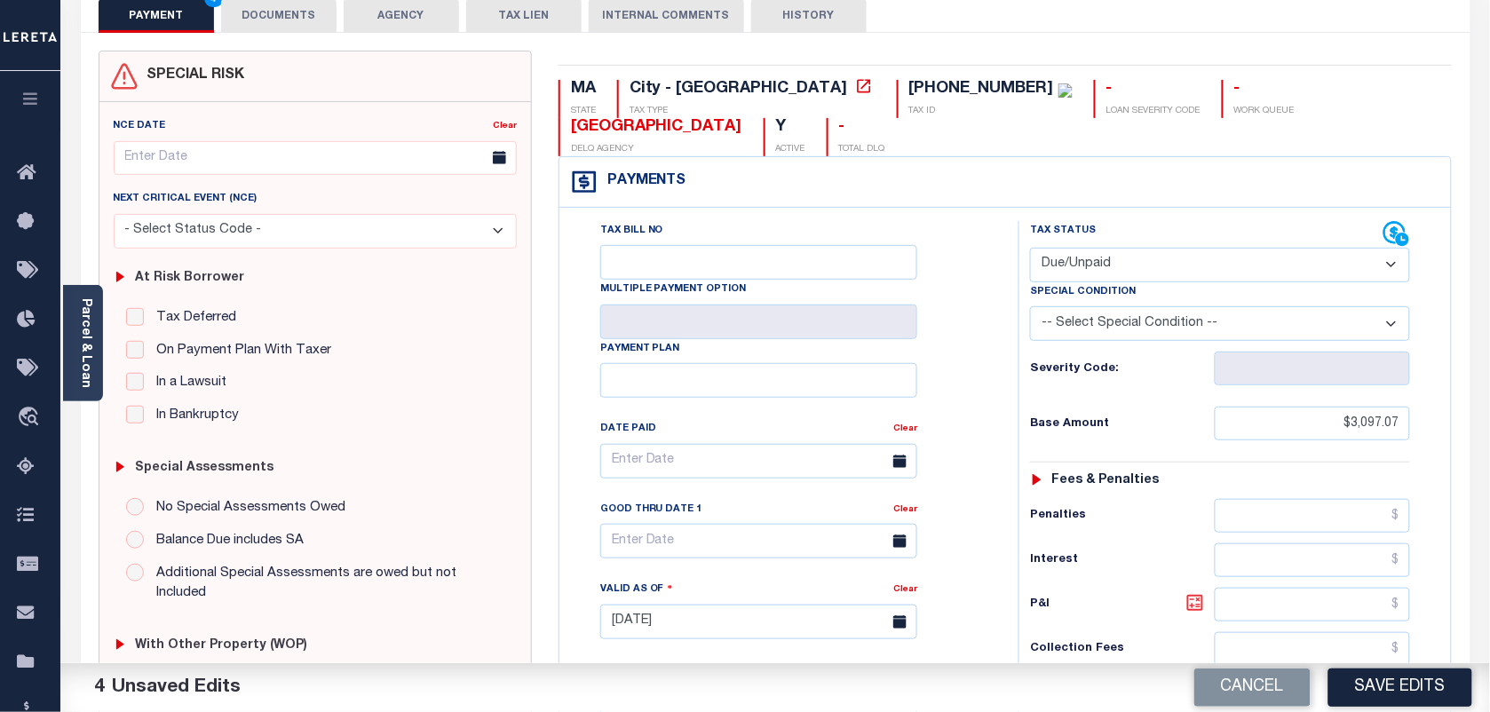
type input "$167.86"
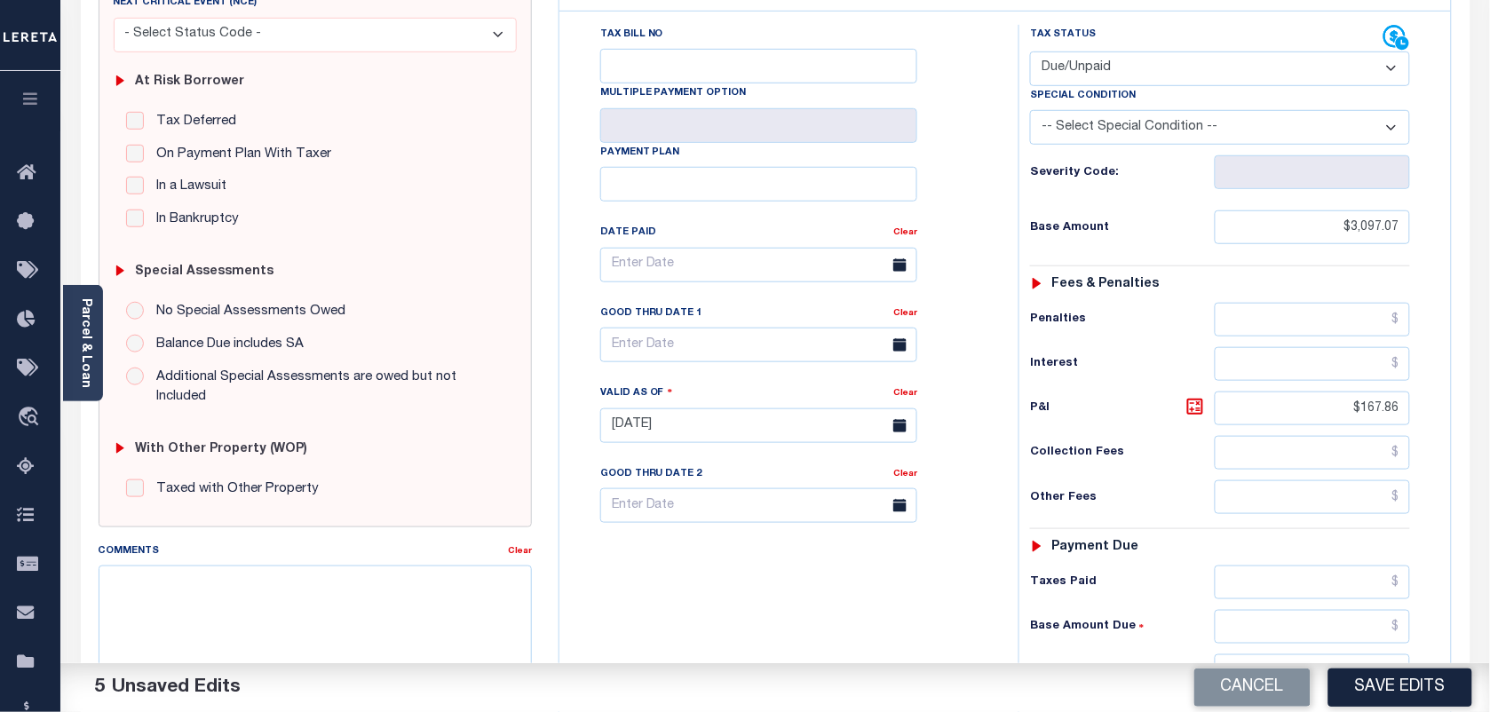
scroll to position [333, 0]
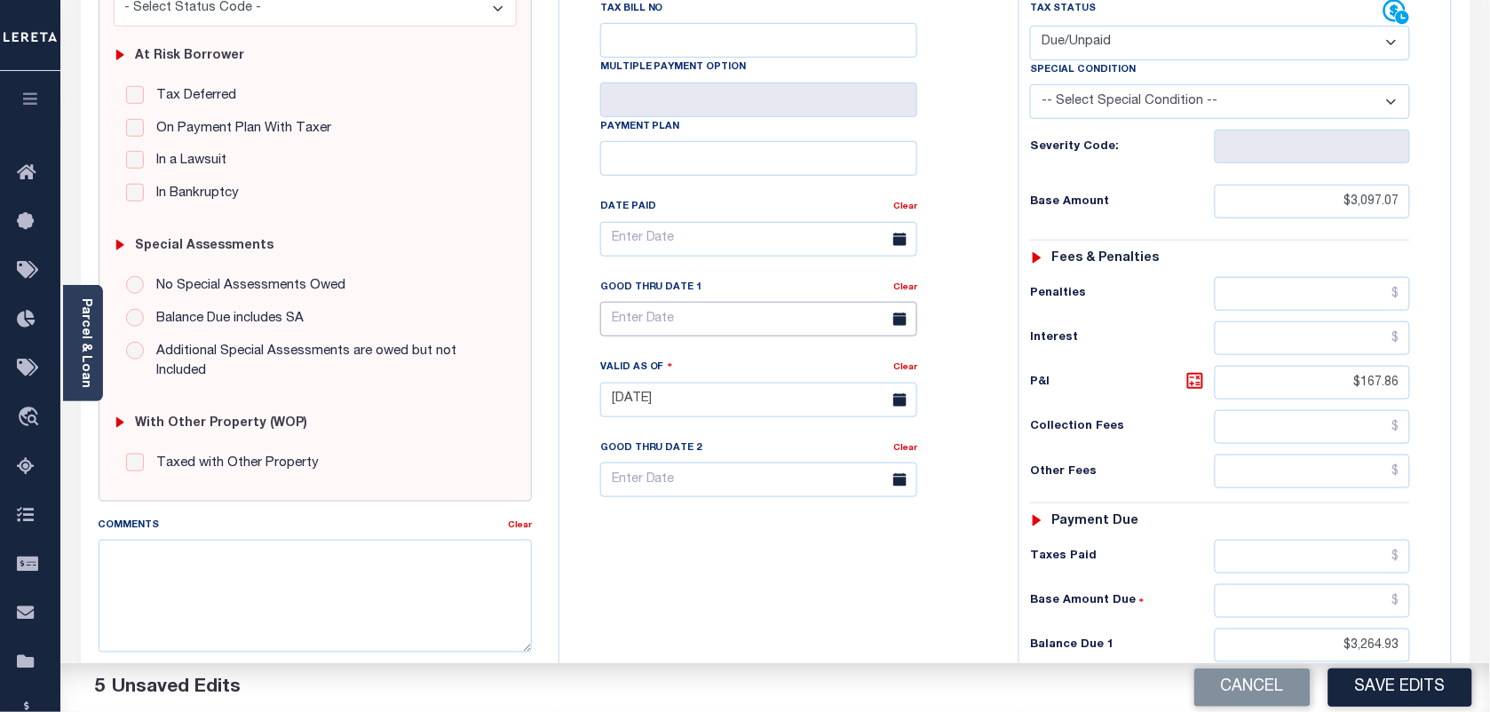
click at [756, 302] on input "text" at bounding box center [758, 319] width 317 height 35
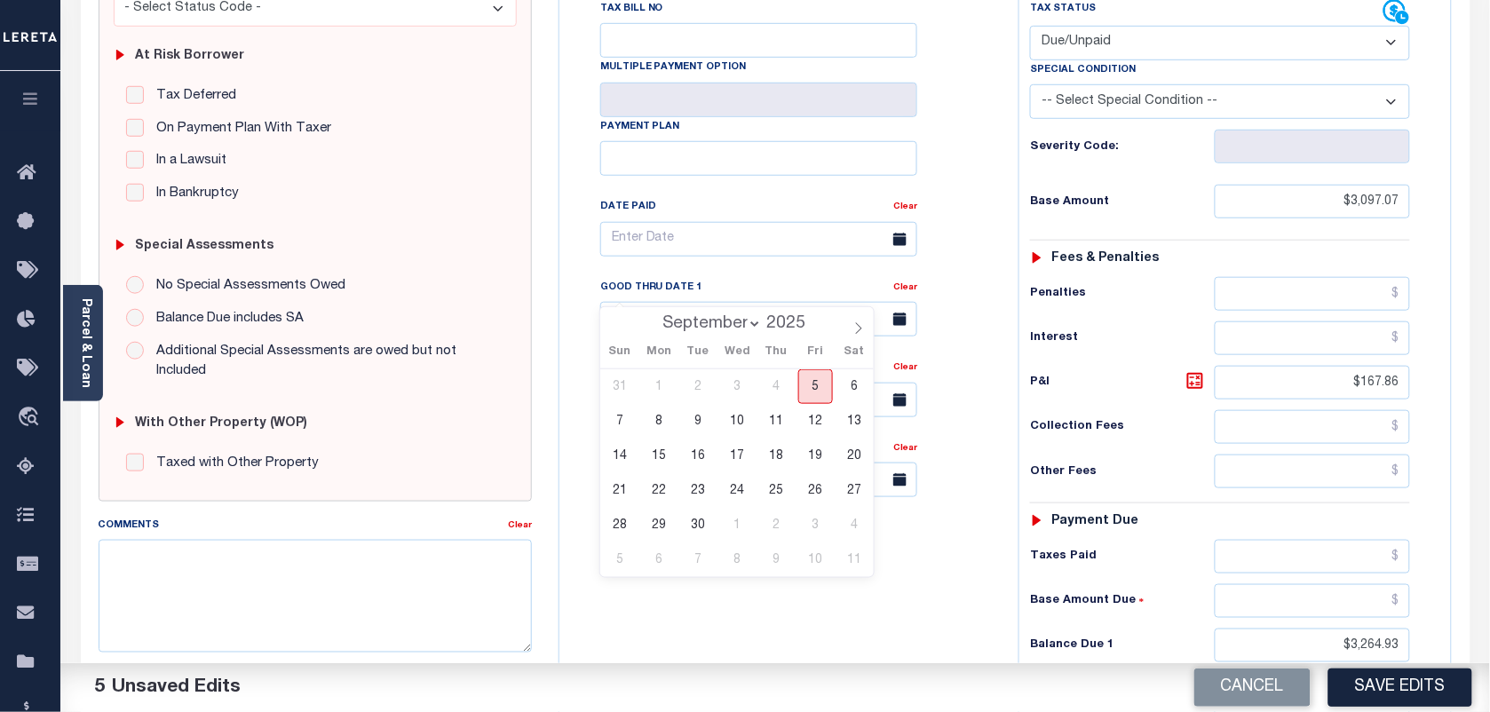
click at [802, 392] on span "5" at bounding box center [815, 386] width 35 height 35
type input "[DATE]"
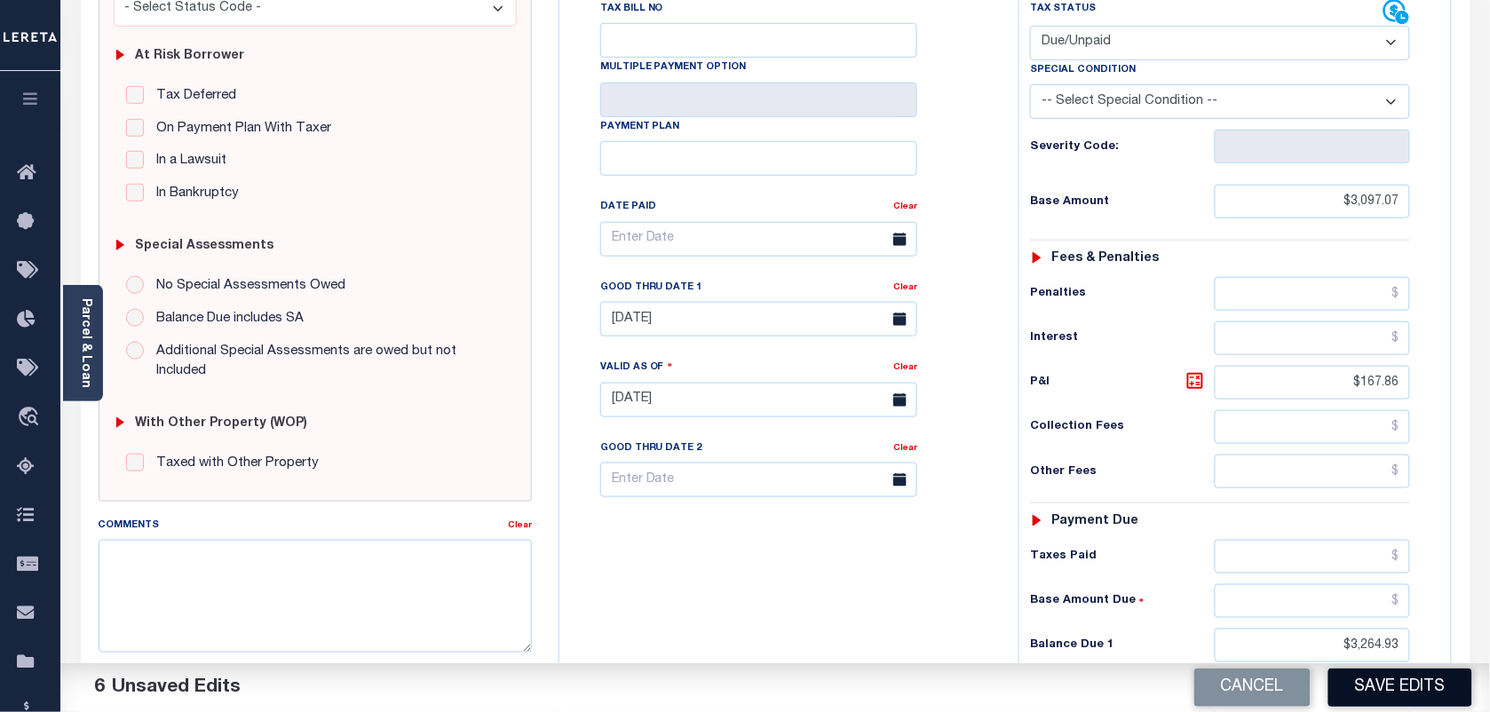
click at [1369, 685] on button "Save Edits" at bounding box center [1400, 688] width 144 height 38
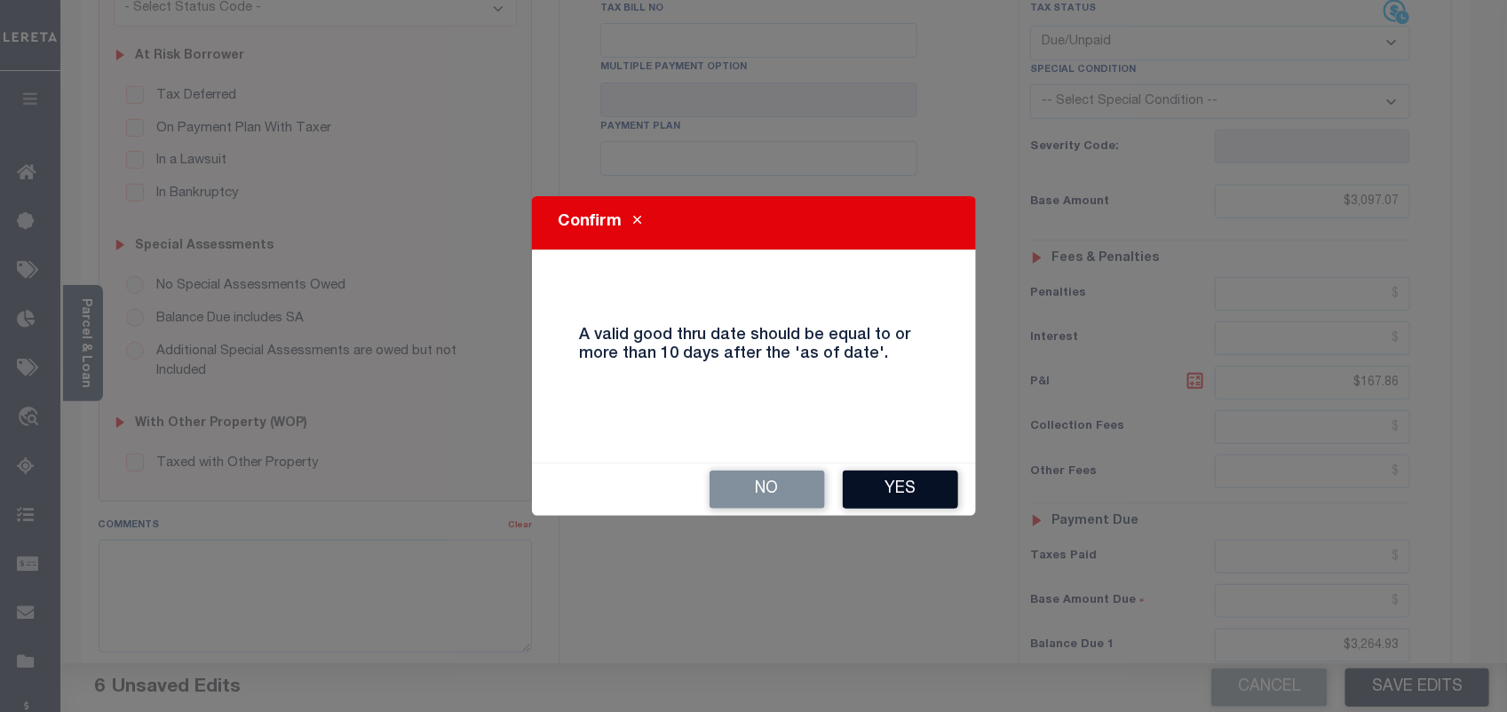
click at [906, 486] on button "Yes" at bounding box center [900, 490] width 115 height 38
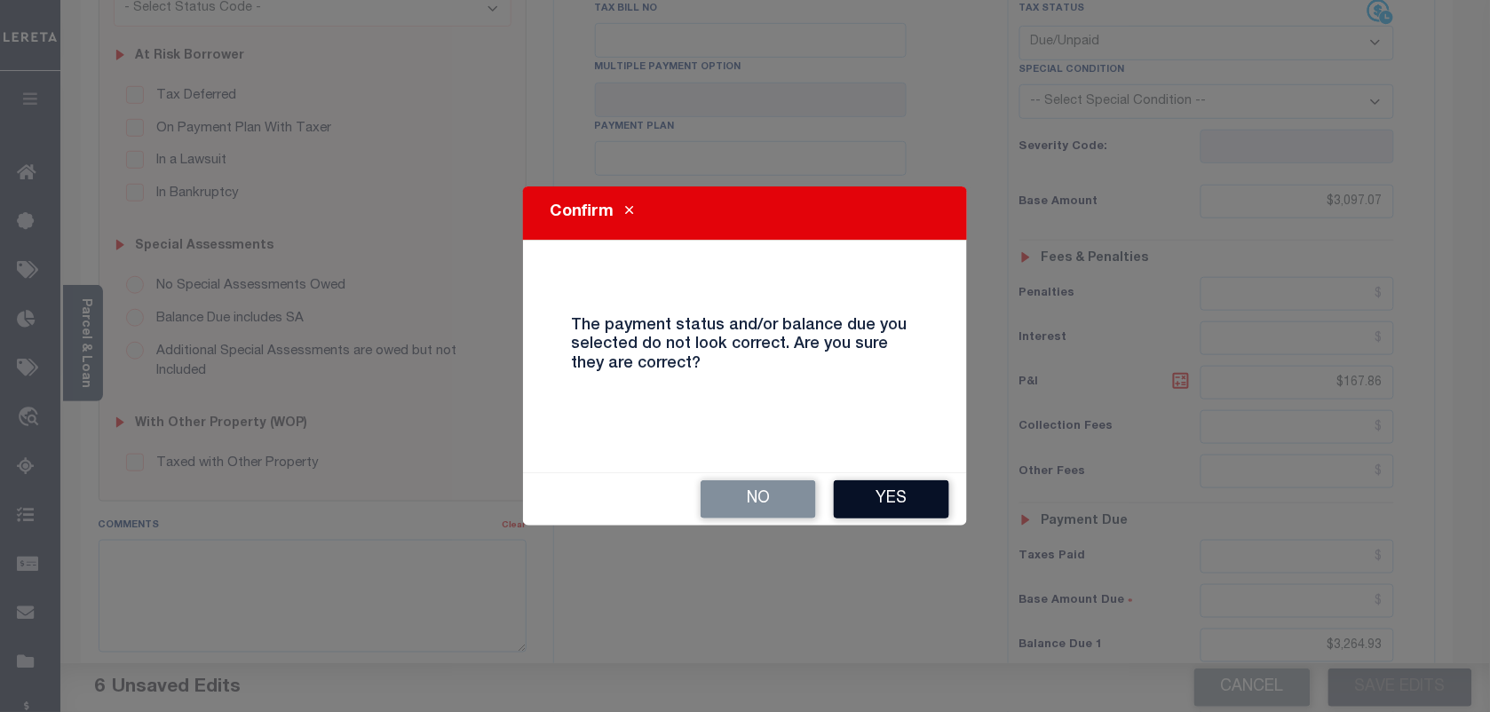
click at [890, 493] on button "Yes" at bounding box center [891, 499] width 115 height 38
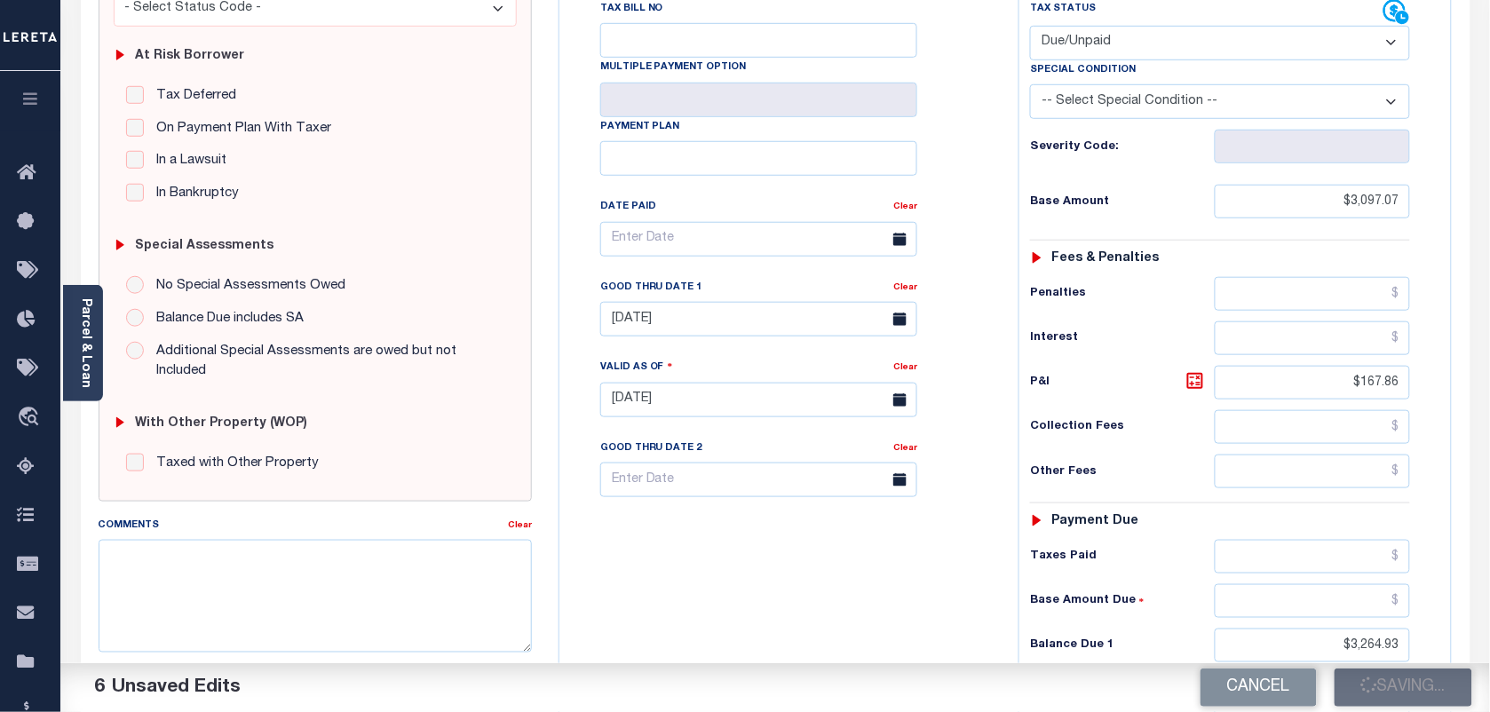
checkbox input "false"
type input "$3,097.07"
type input "$167.86"
type input "$3,264.93"
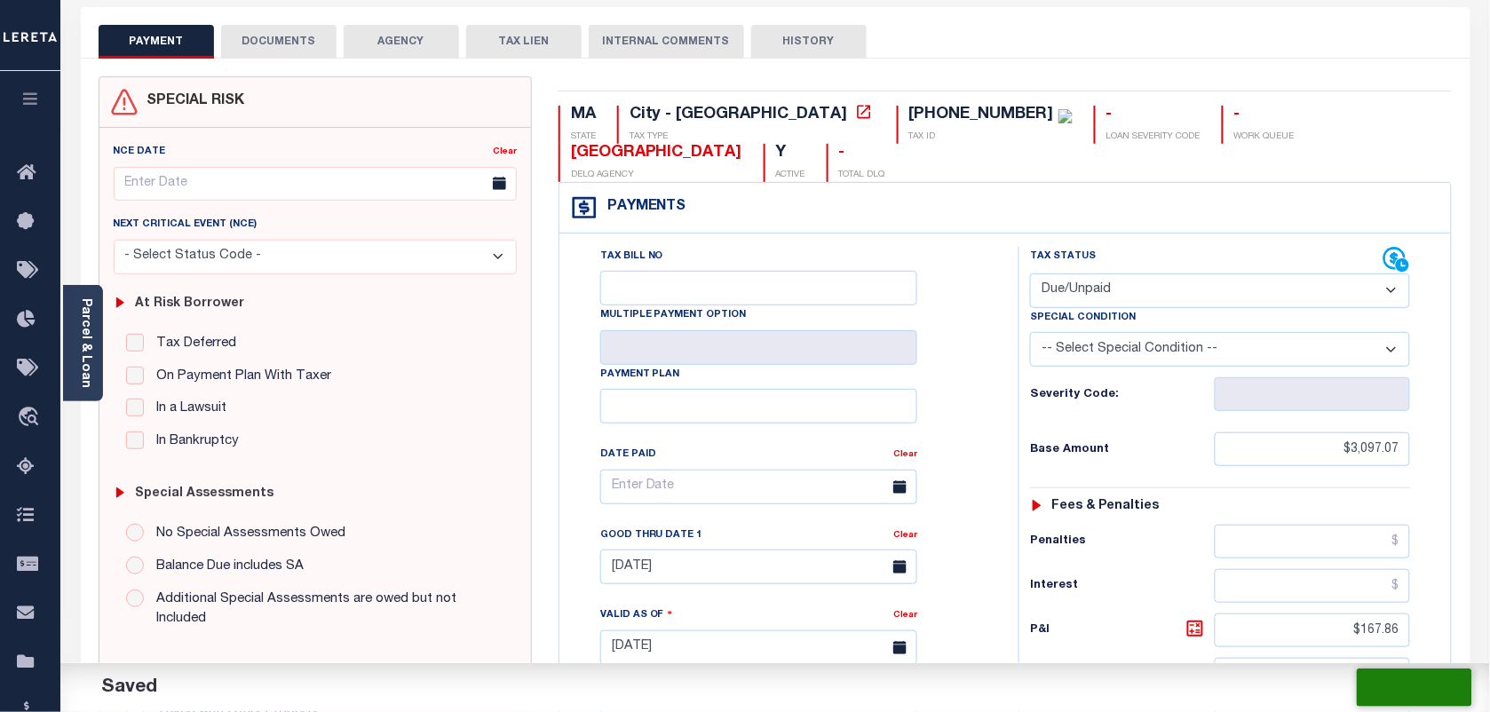
scroll to position [0, 0]
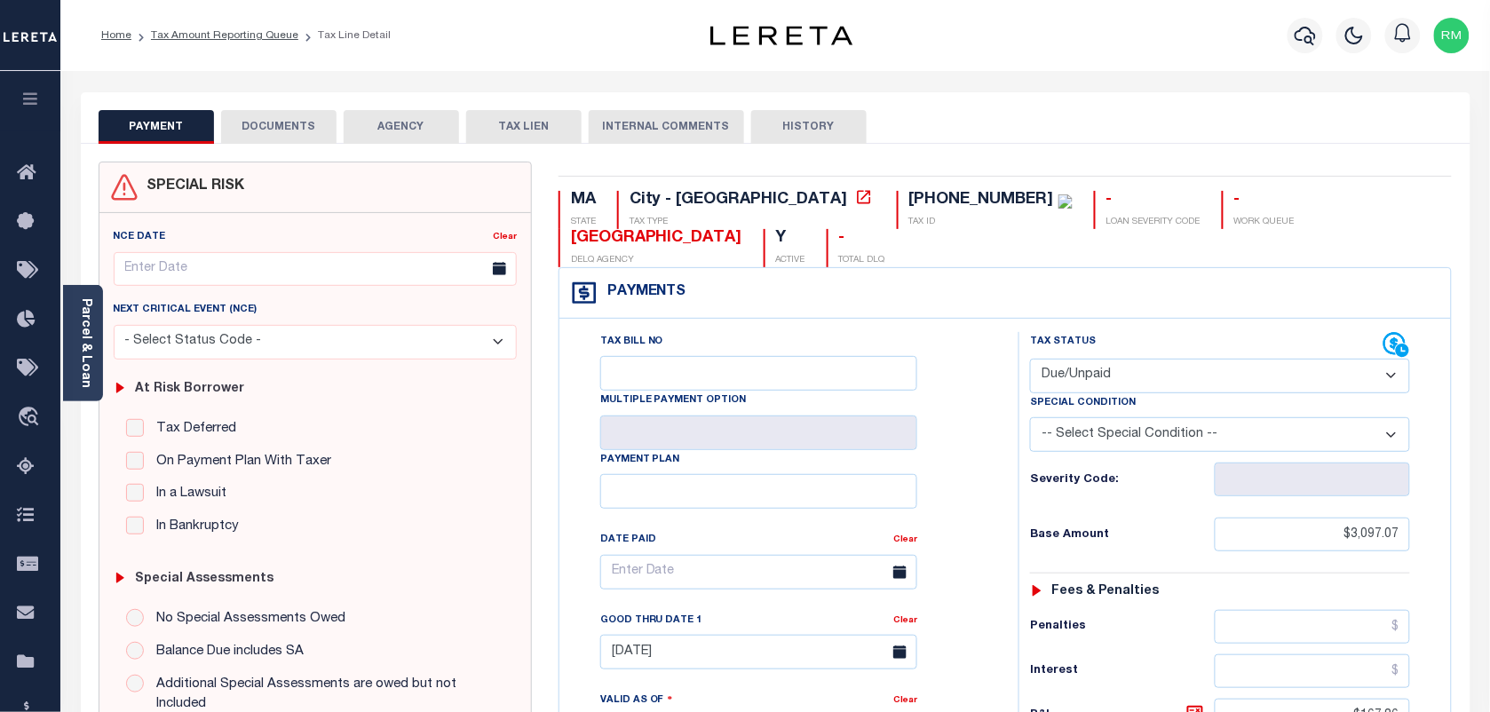
click at [296, 127] on button "DOCUMENTS" at bounding box center [278, 127] width 115 height 34
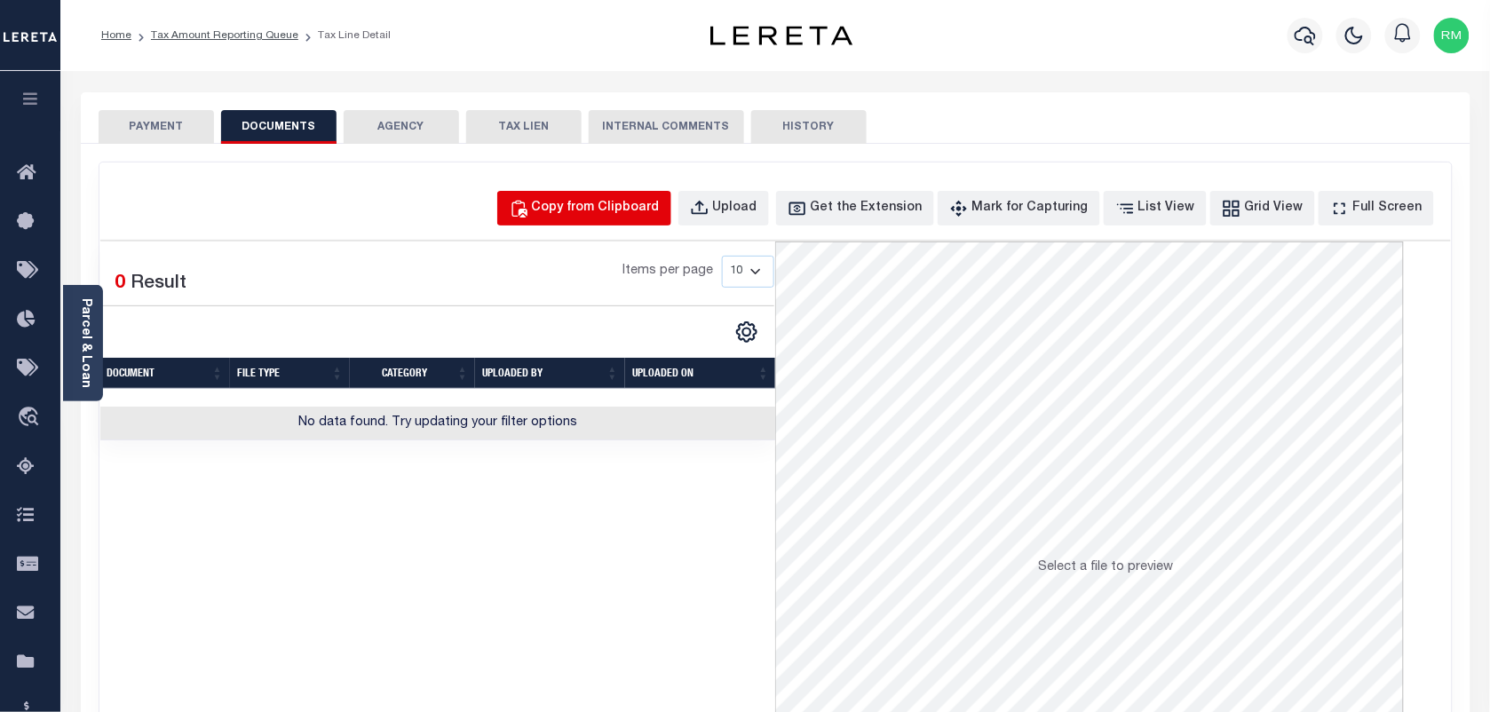
click at [613, 215] on div "Copy from Clipboard" at bounding box center [596, 209] width 128 height 20
select select "POP"
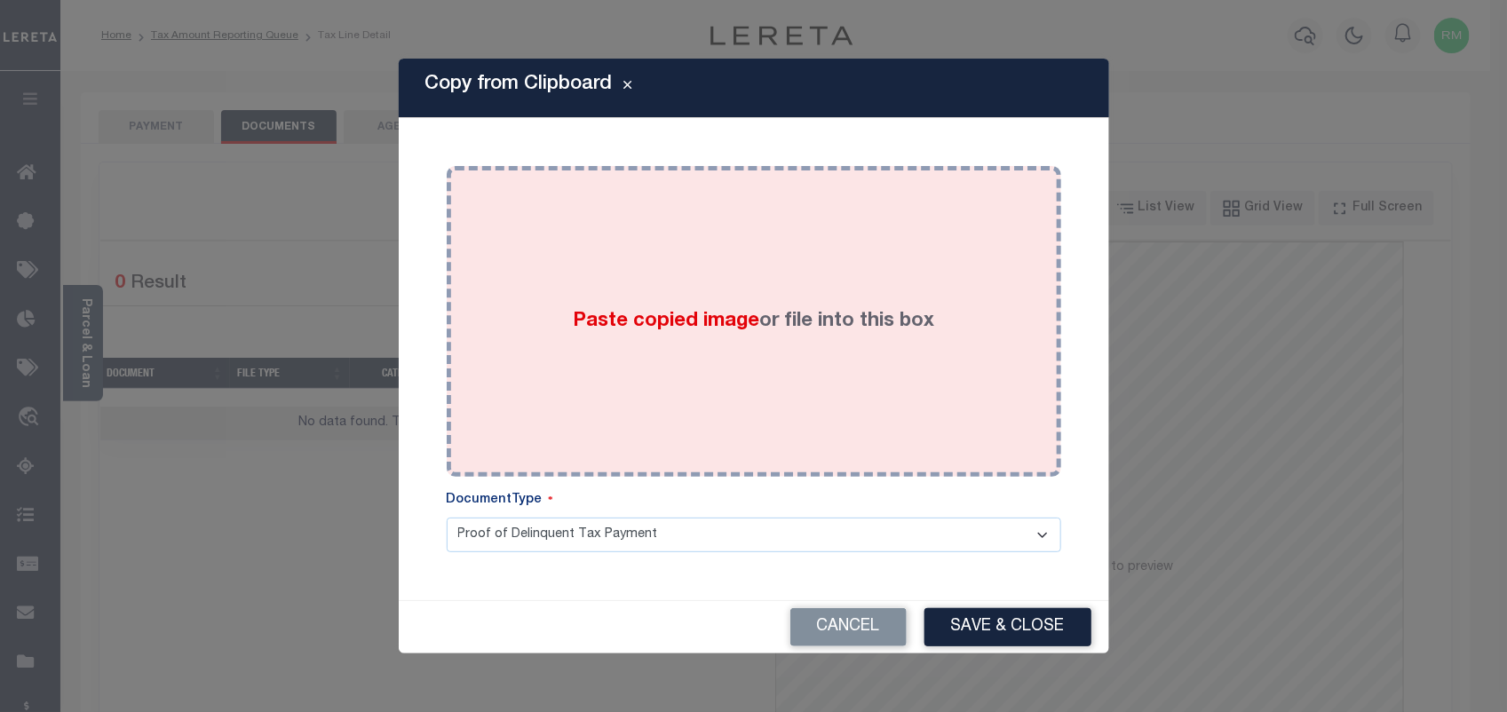
click at [716, 415] on div "Paste copied image or file into this box" at bounding box center [754, 321] width 588 height 284
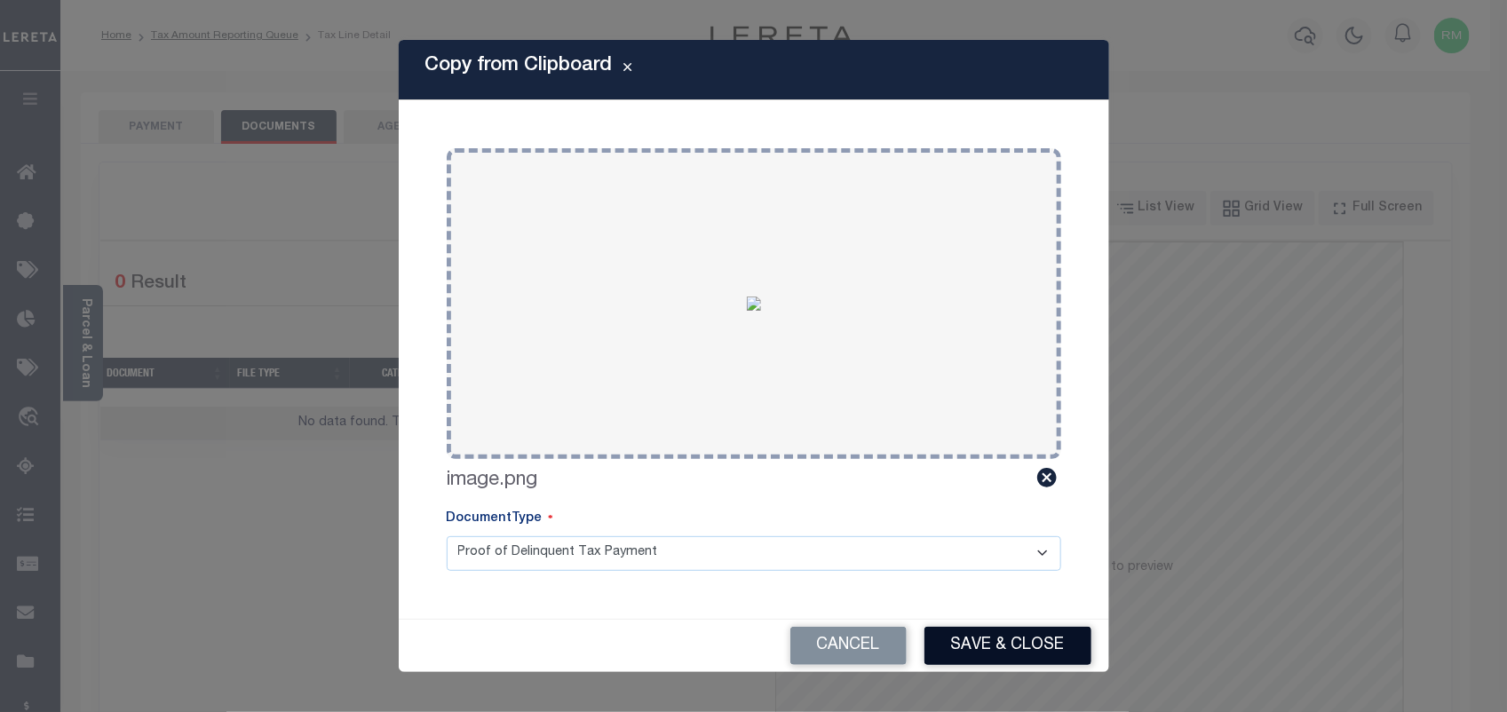
click at [1001, 644] on button "Save & Close" at bounding box center [1007, 646] width 167 height 38
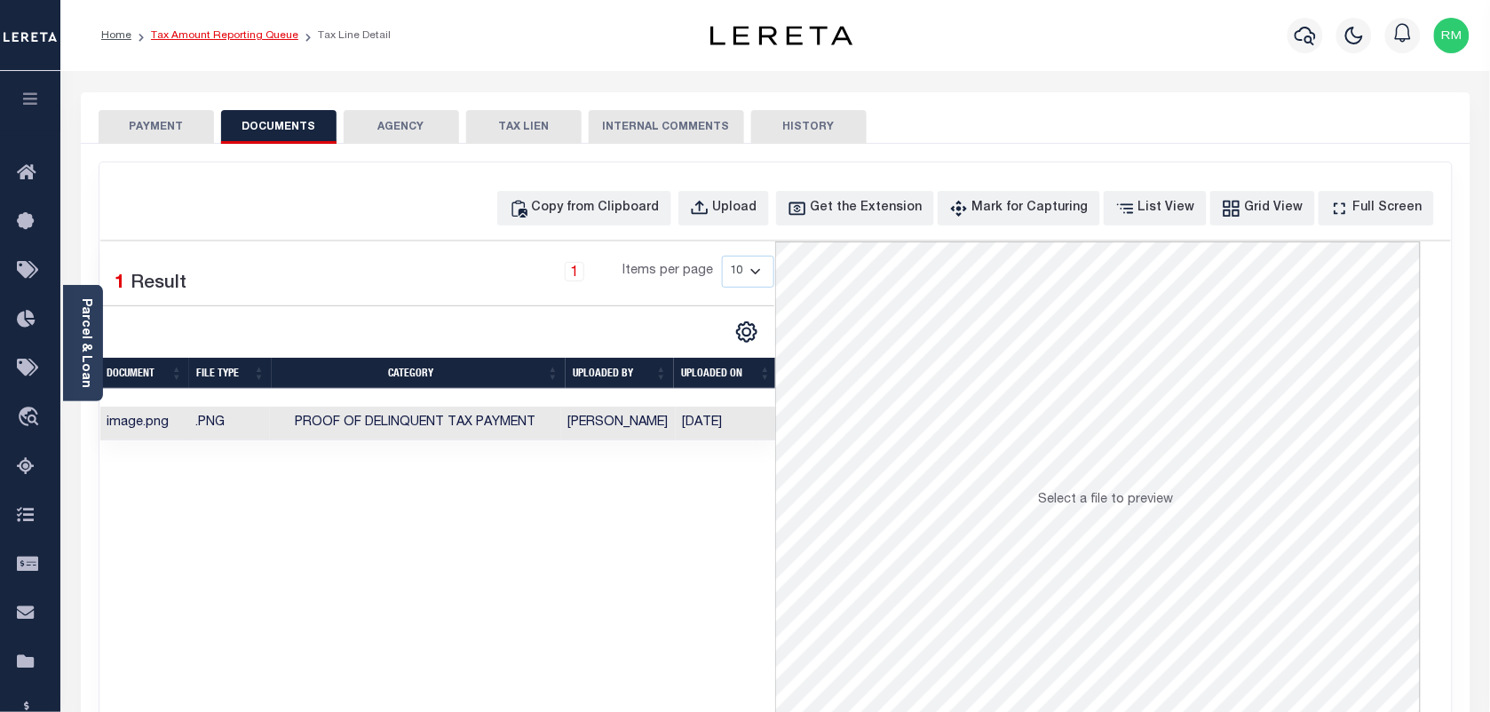
click at [227, 32] on link "Tax Amount Reporting Queue" at bounding box center [224, 35] width 147 height 11
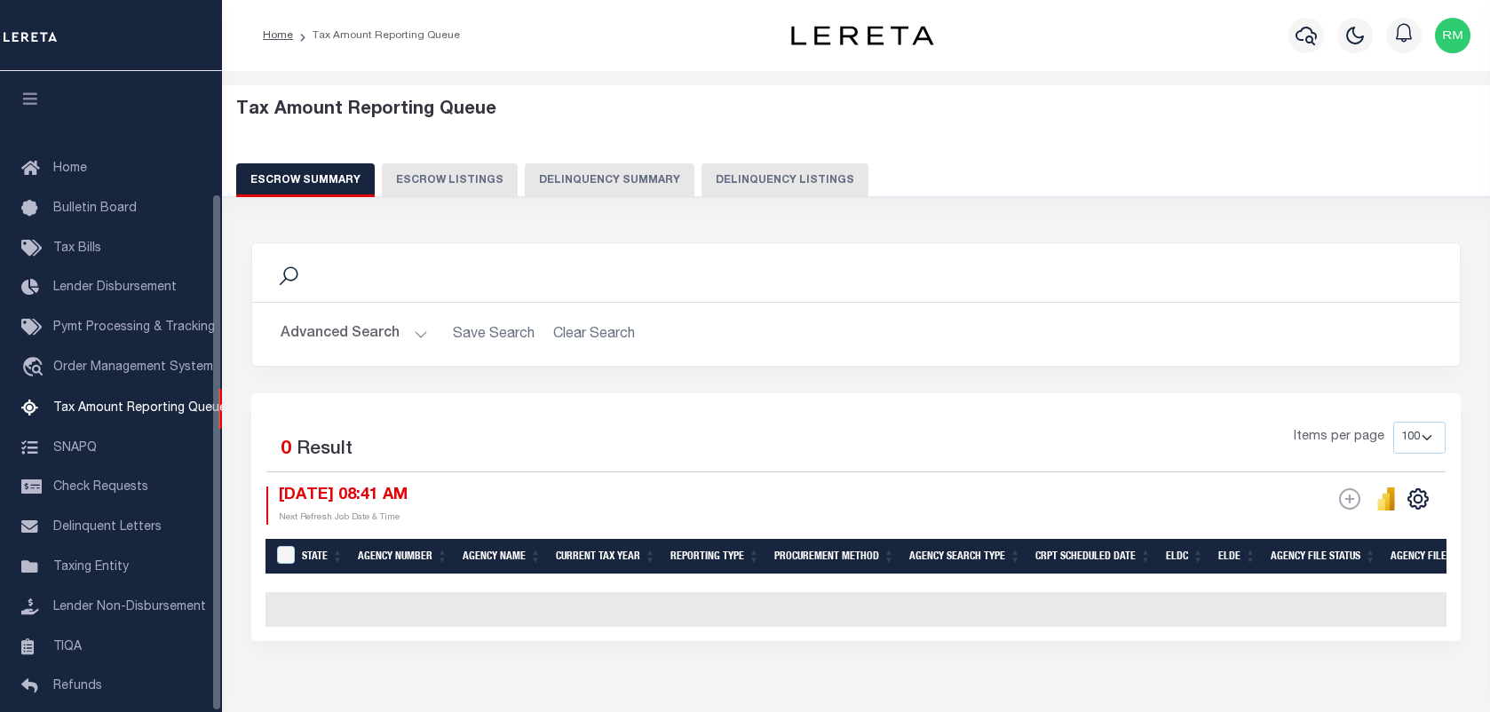
select select "100"
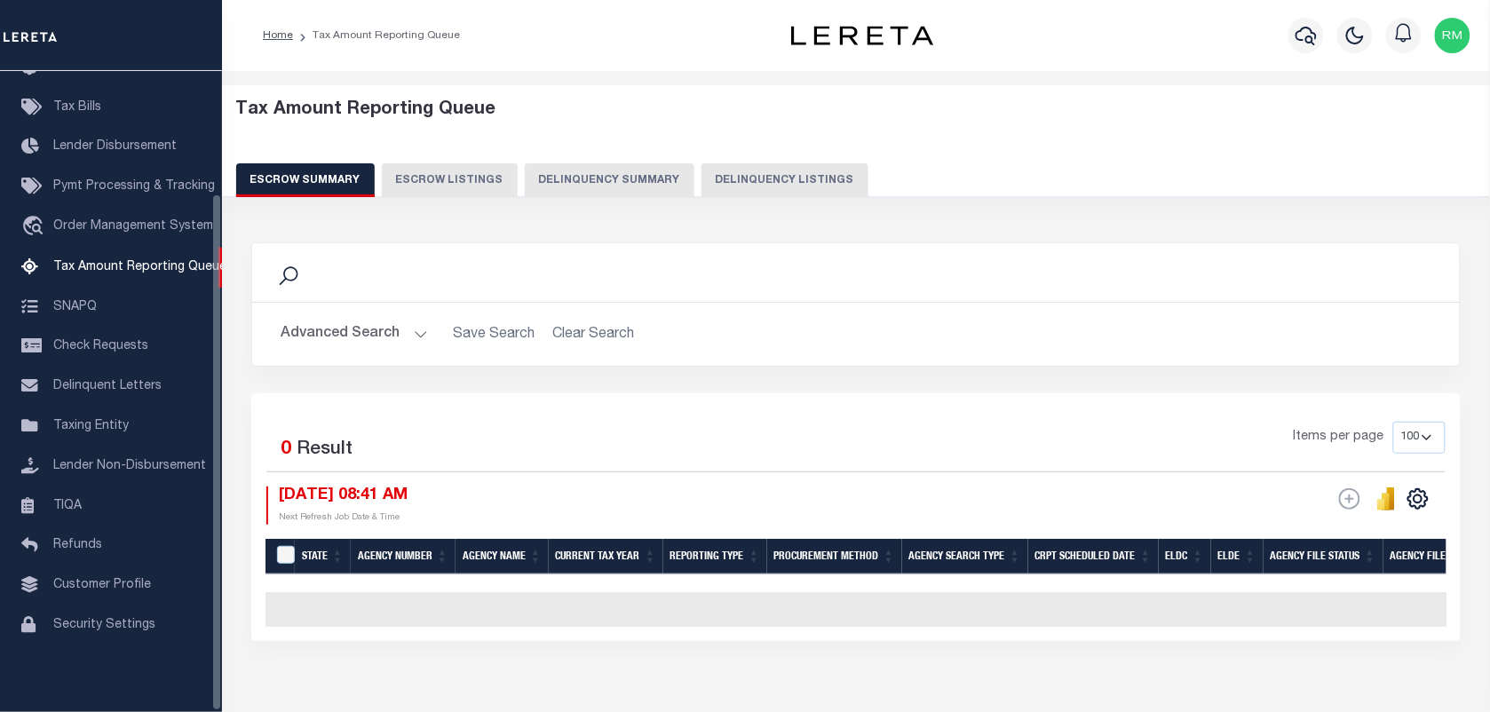
click at [781, 175] on button "Delinquency Listings" at bounding box center [784, 180] width 167 height 34
select select "100"
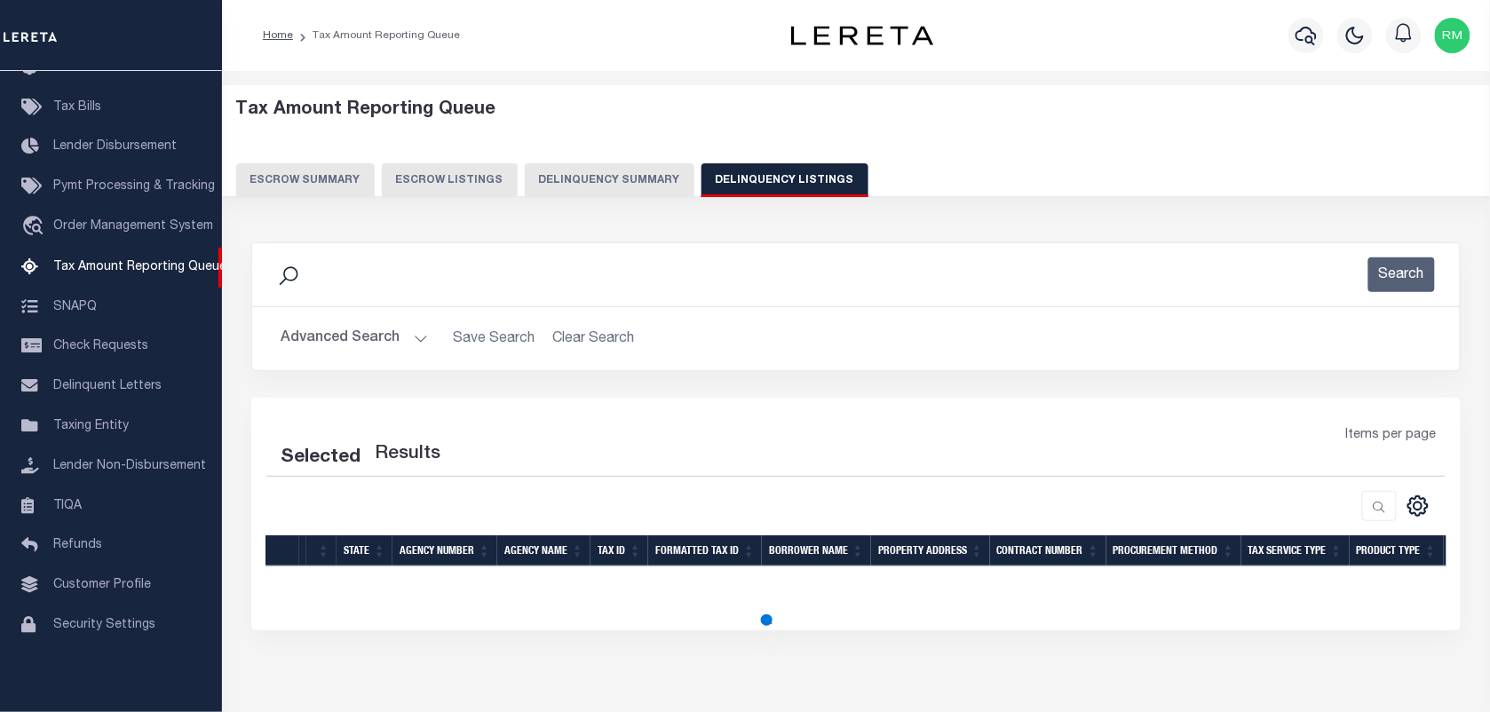
select select "100"
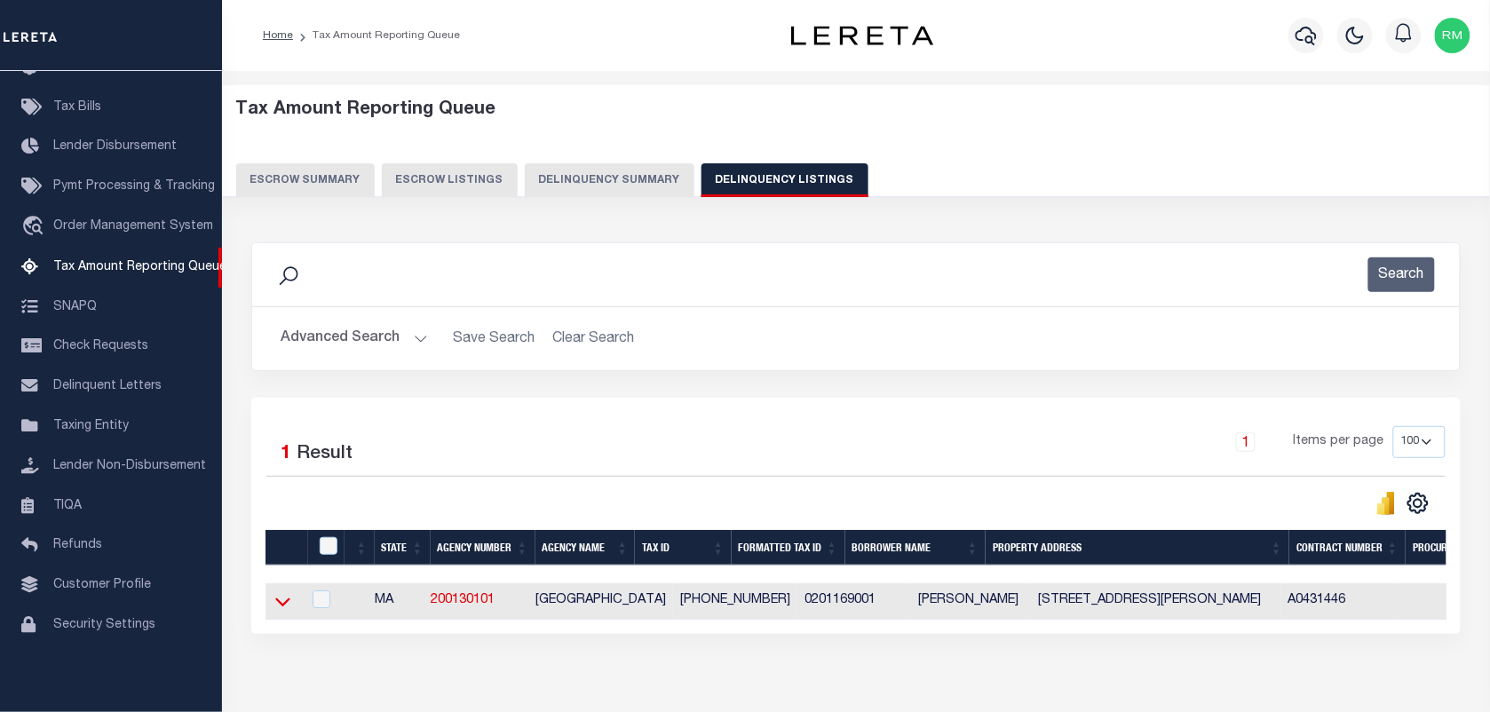
click at [276, 599] on icon at bounding box center [282, 601] width 15 height 19
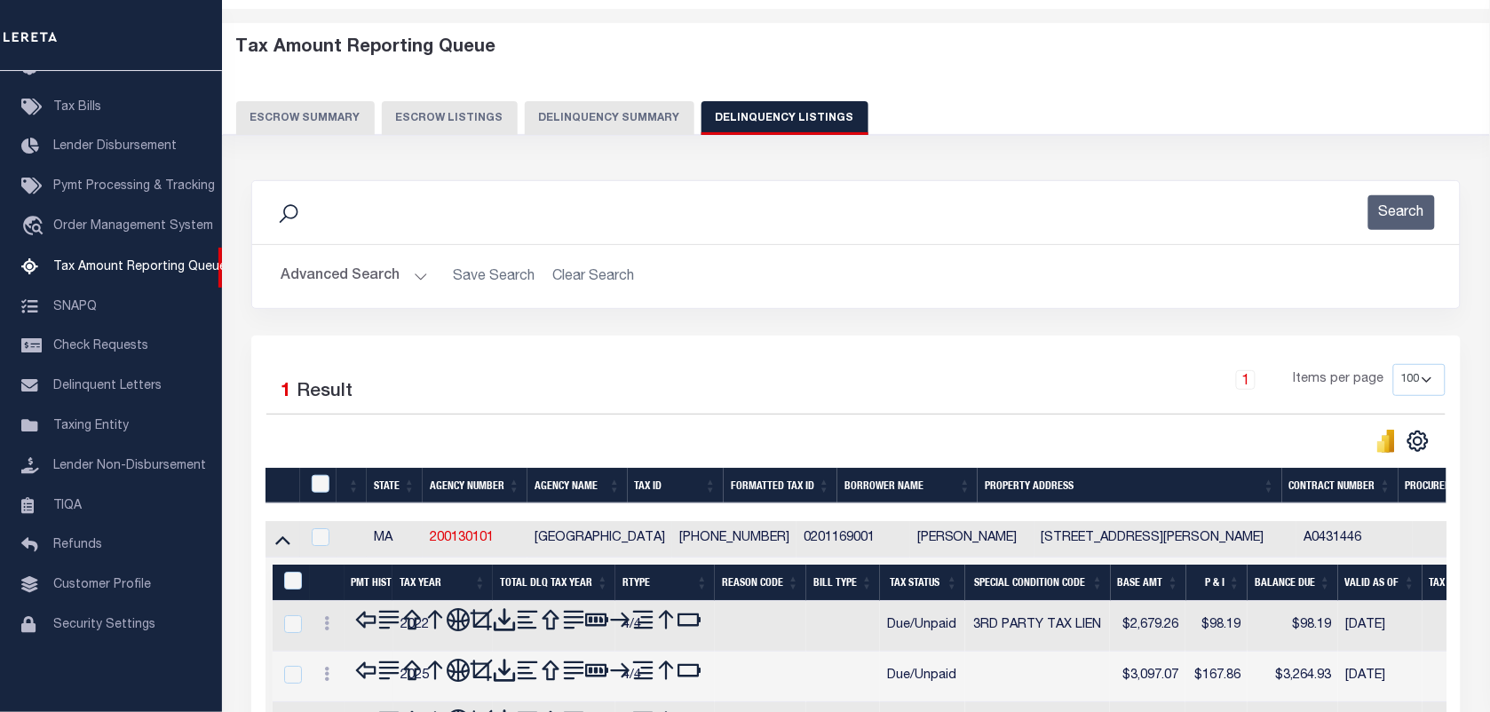
scroll to position [268, 0]
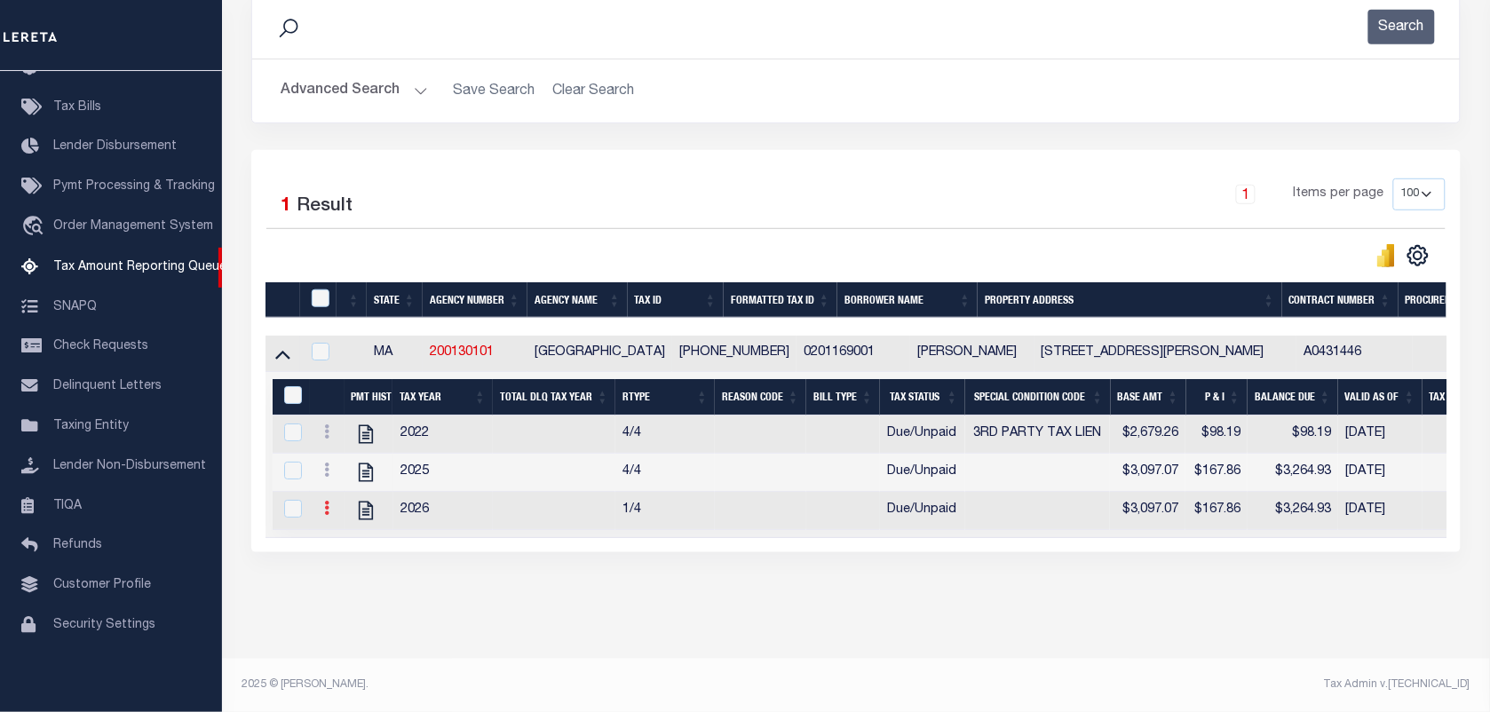
click at [327, 501] on icon at bounding box center [326, 508] width 5 height 14
click at [346, 542] on img "" at bounding box center [348, 537] width 18 height 18
checkbox input "true"
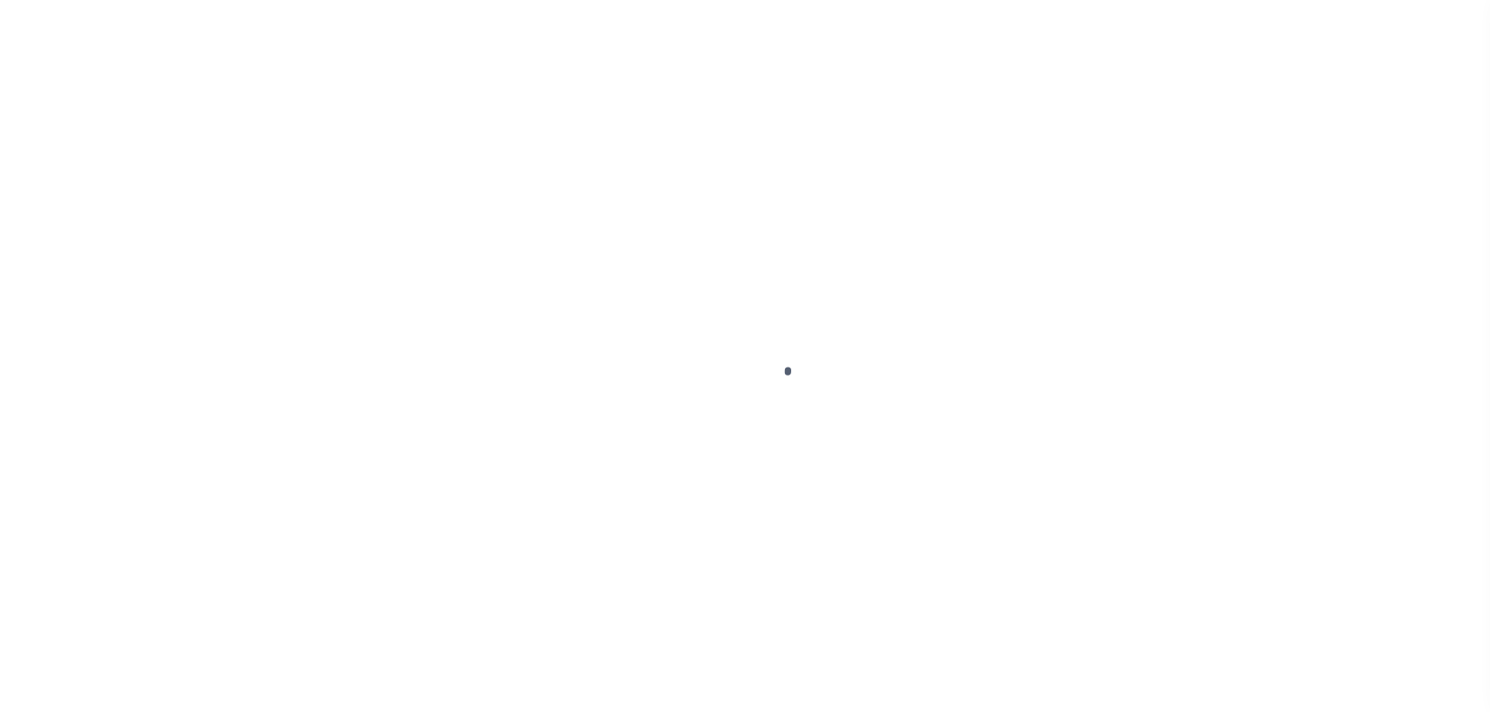
select select "DUE"
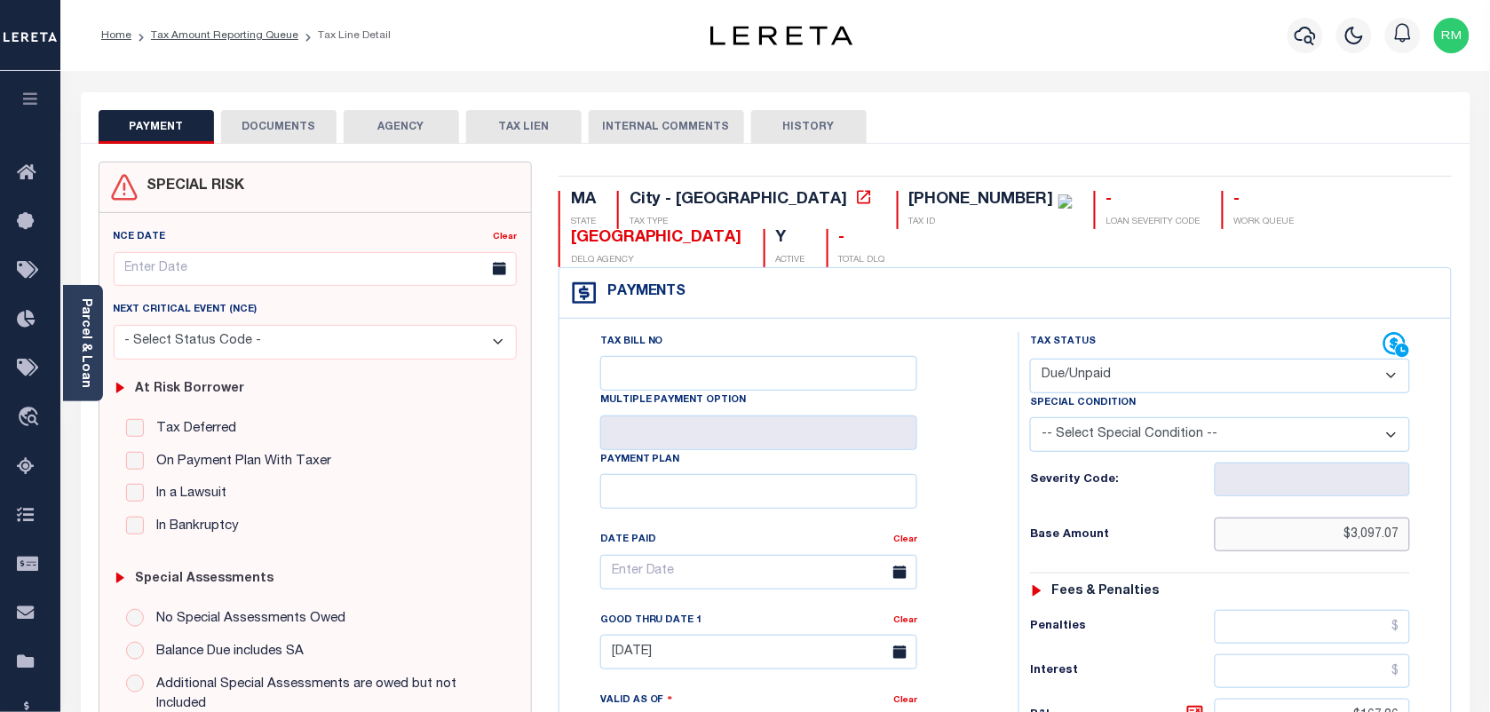
click at [1376, 518] on input "$3,097.07" at bounding box center [1313, 535] width 196 height 34
paste input "71.1"
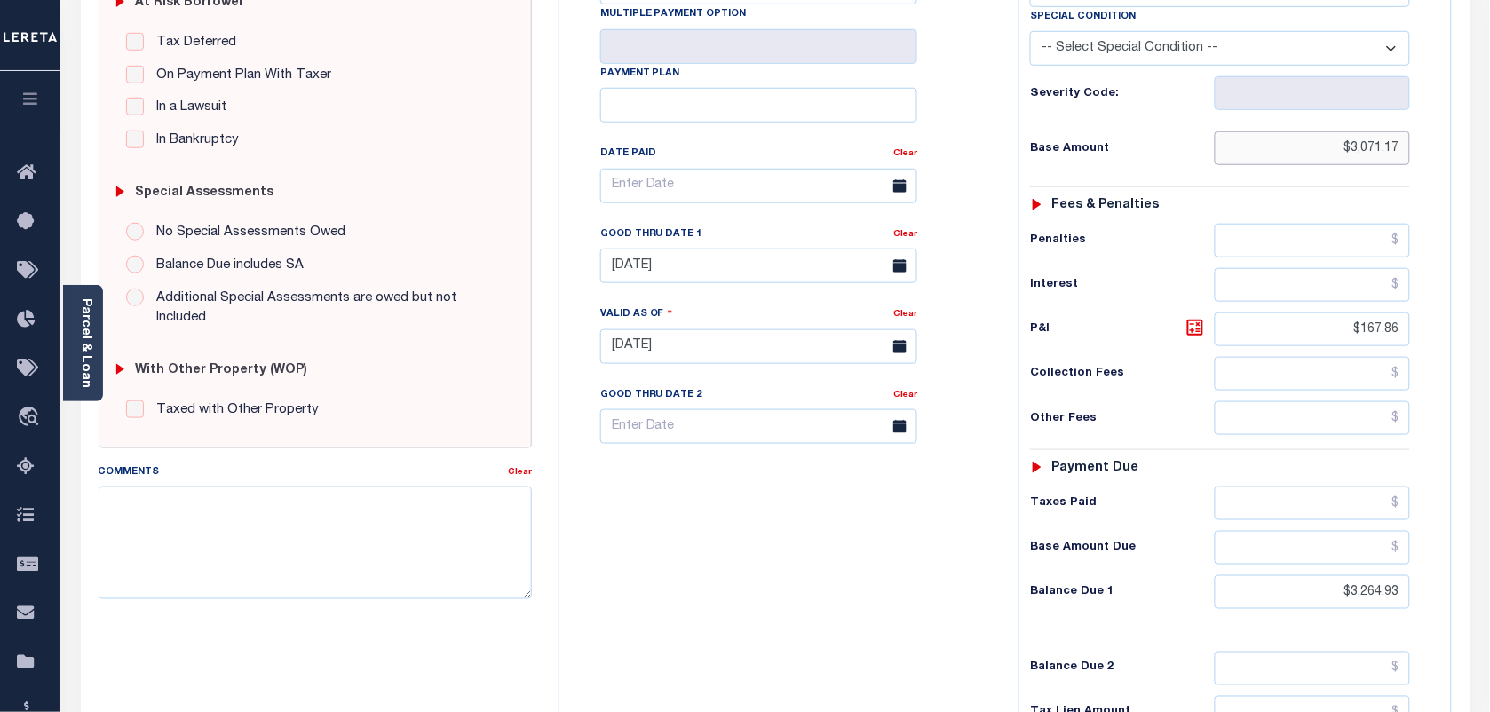
scroll to position [444, 0]
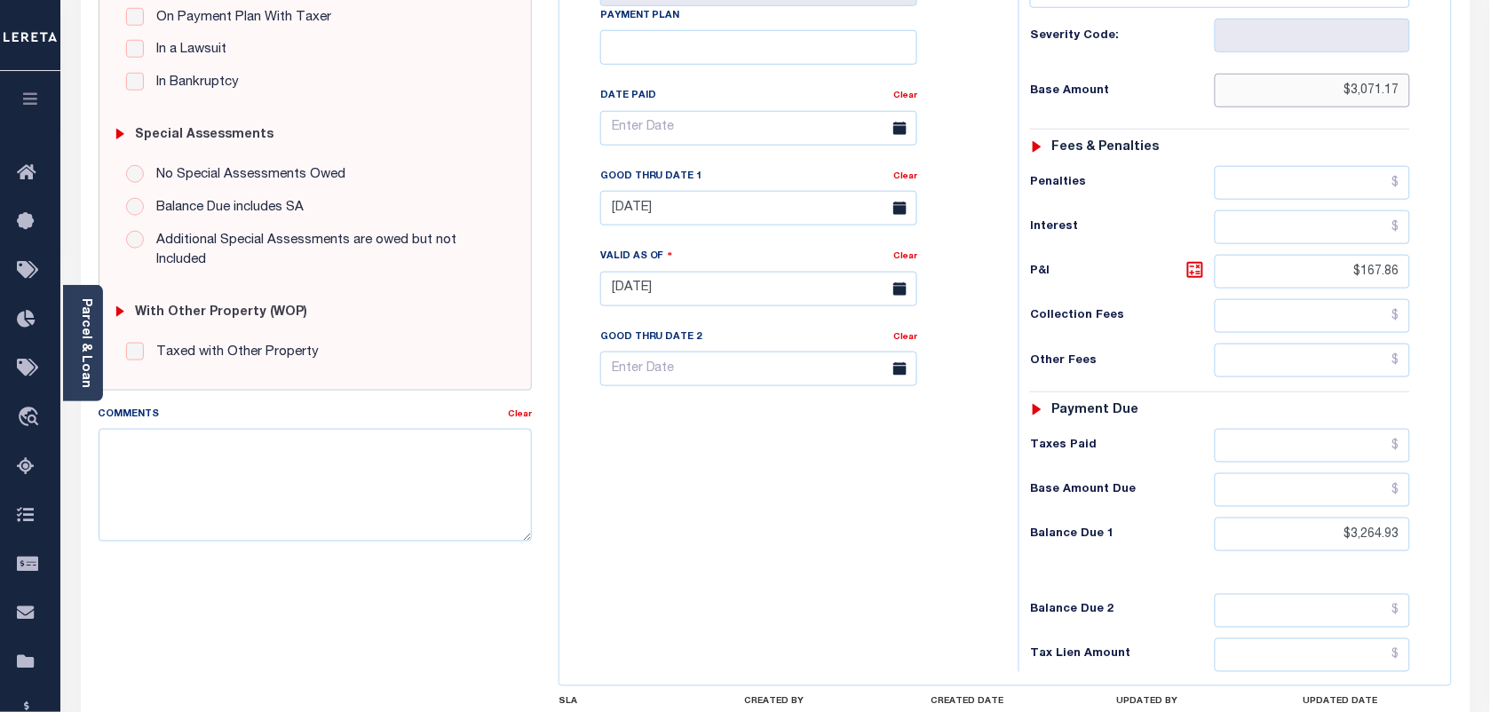
type input "$3,071.17"
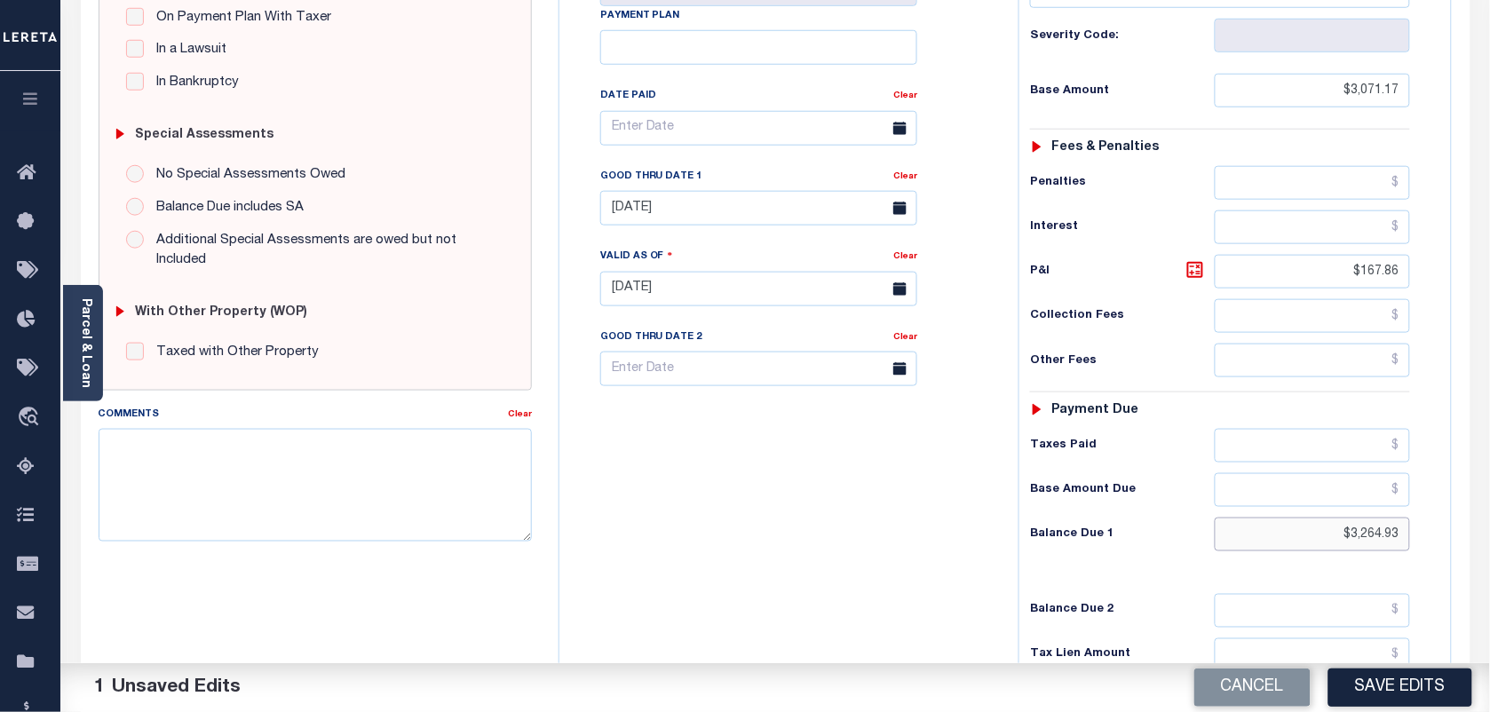
click at [1372, 518] on input "$3,264.93" at bounding box center [1313, 535] width 196 height 34
paste input "112.41"
type input "$3,112.41"
click at [1194, 259] on icon at bounding box center [1194, 269] width 21 height 21
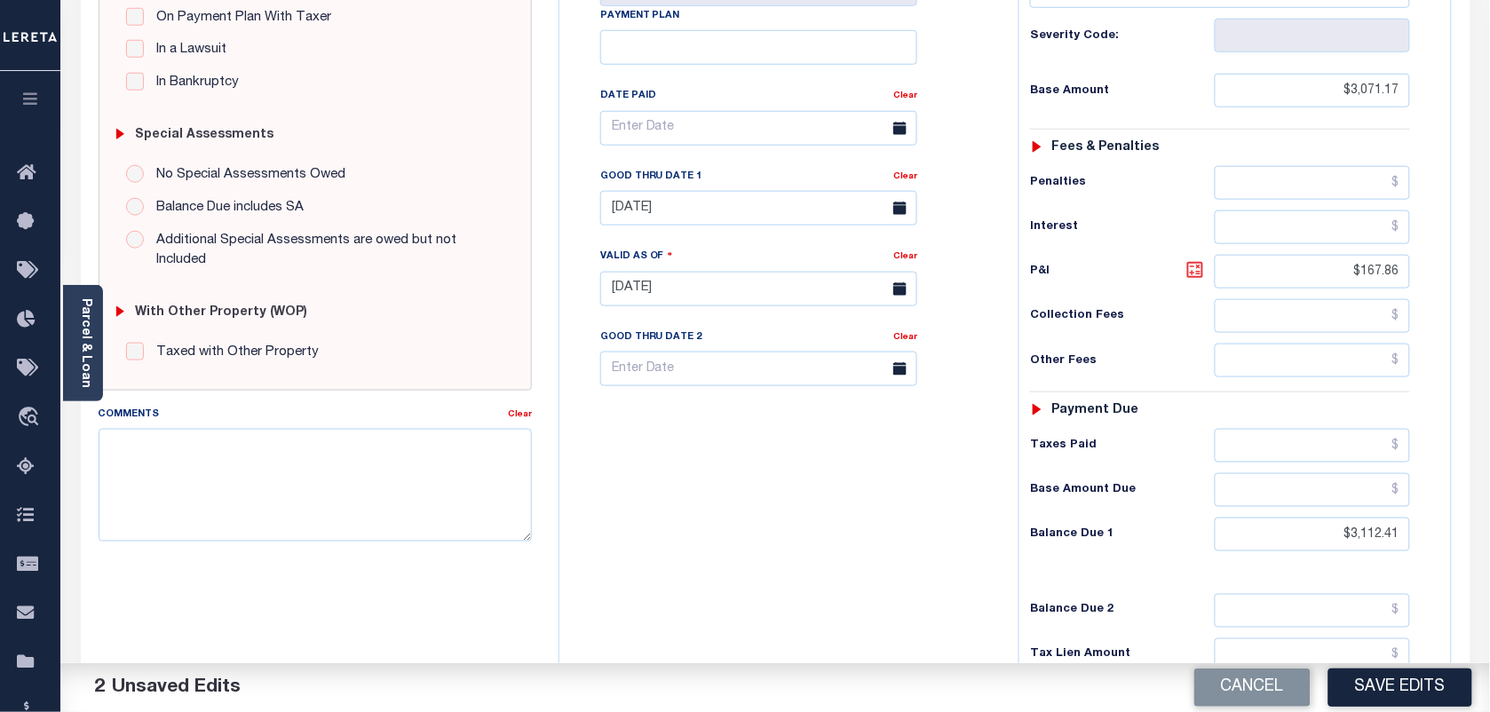
type input "$41.24"
click at [710, 191] on input "[DATE]" at bounding box center [758, 208] width 317 height 35
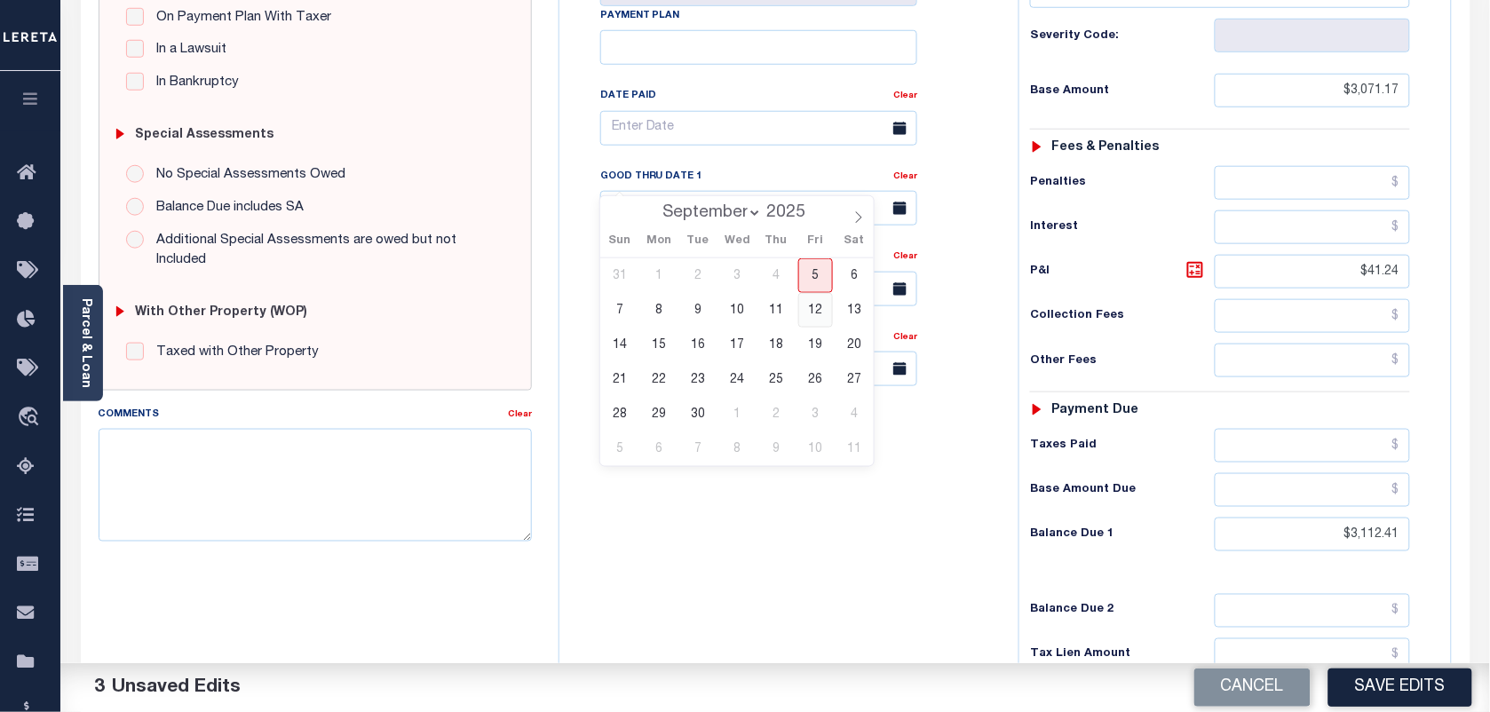
click at [821, 293] on span "12" at bounding box center [815, 310] width 35 height 35
type input "[DATE]"
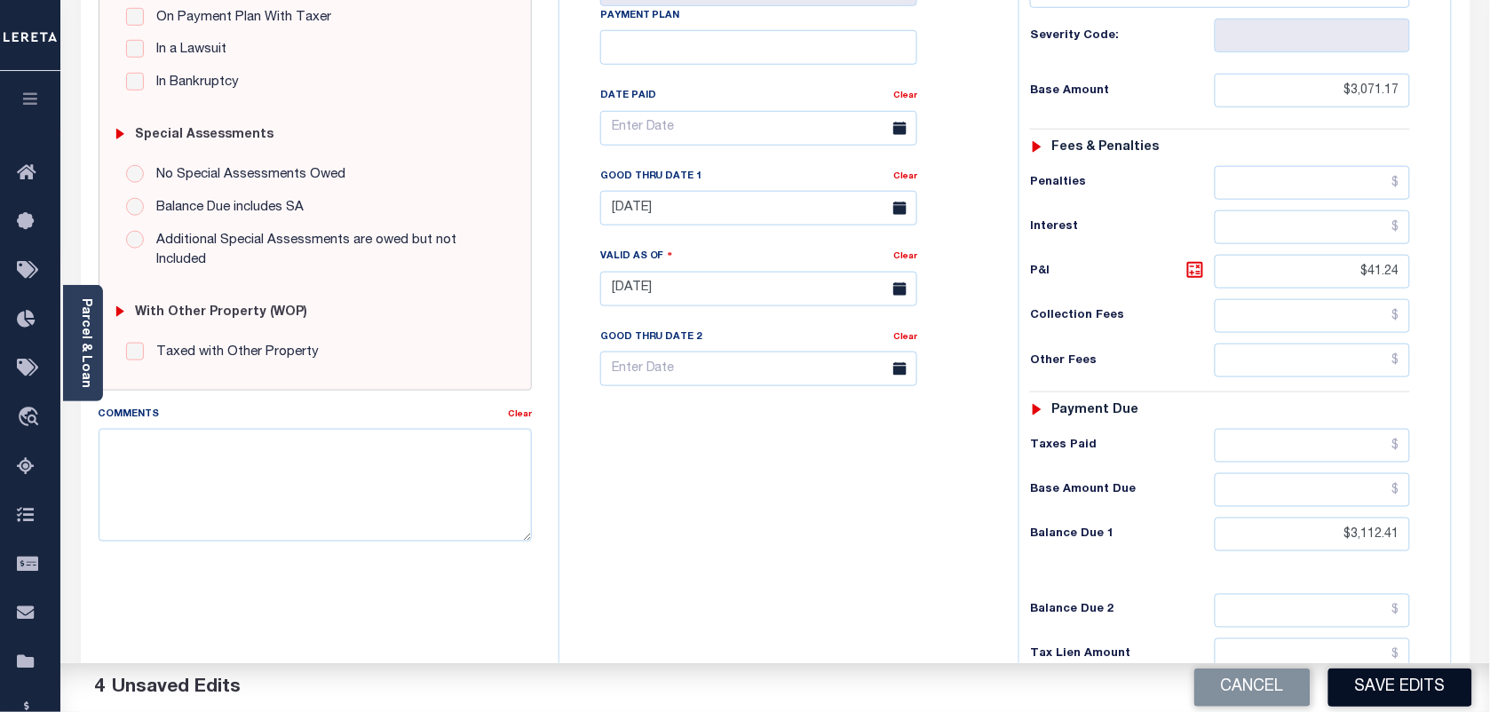
click at [1413, 693] on button "Save Edits" at bounding box center [1400, 688] width 144 height 38
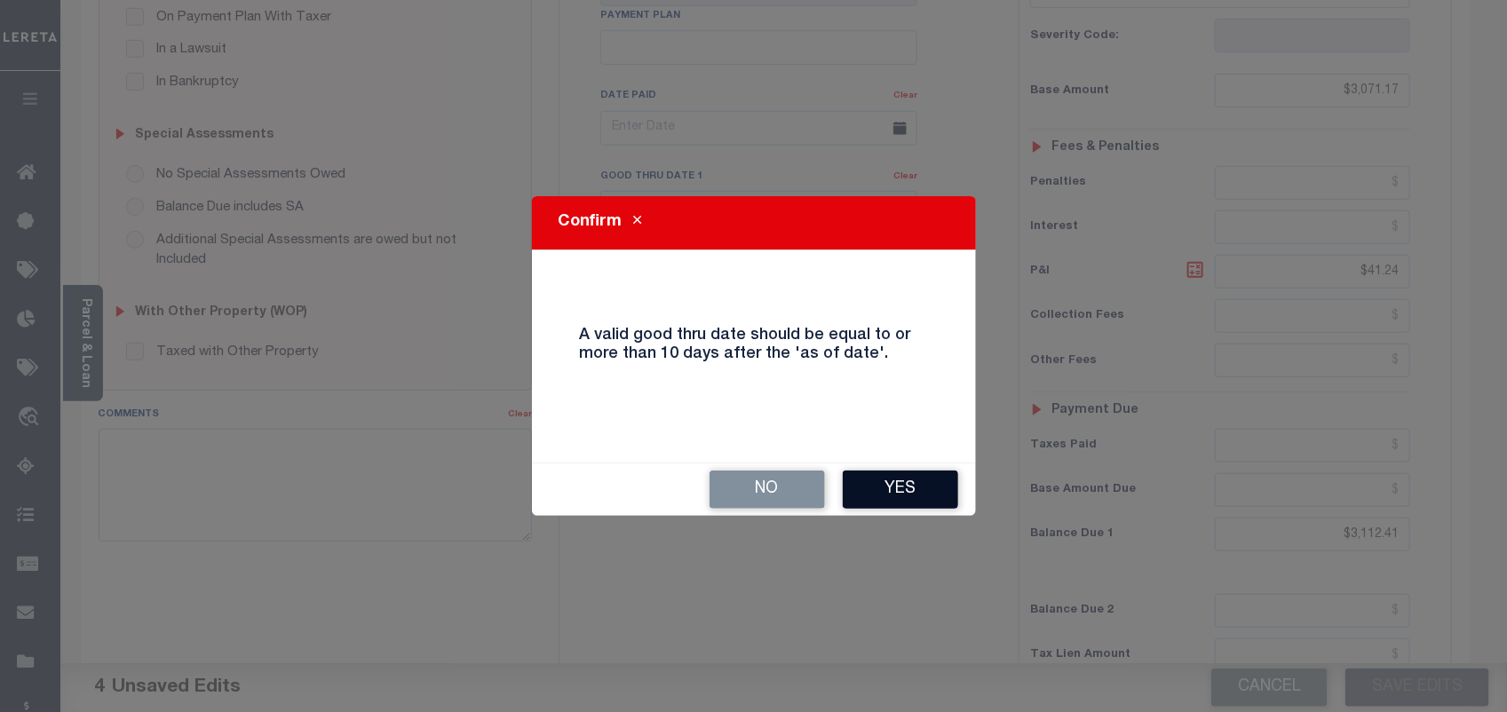
click at [892, 495] on button "Yes" at bounding box center [900, 490] width 115 height 38
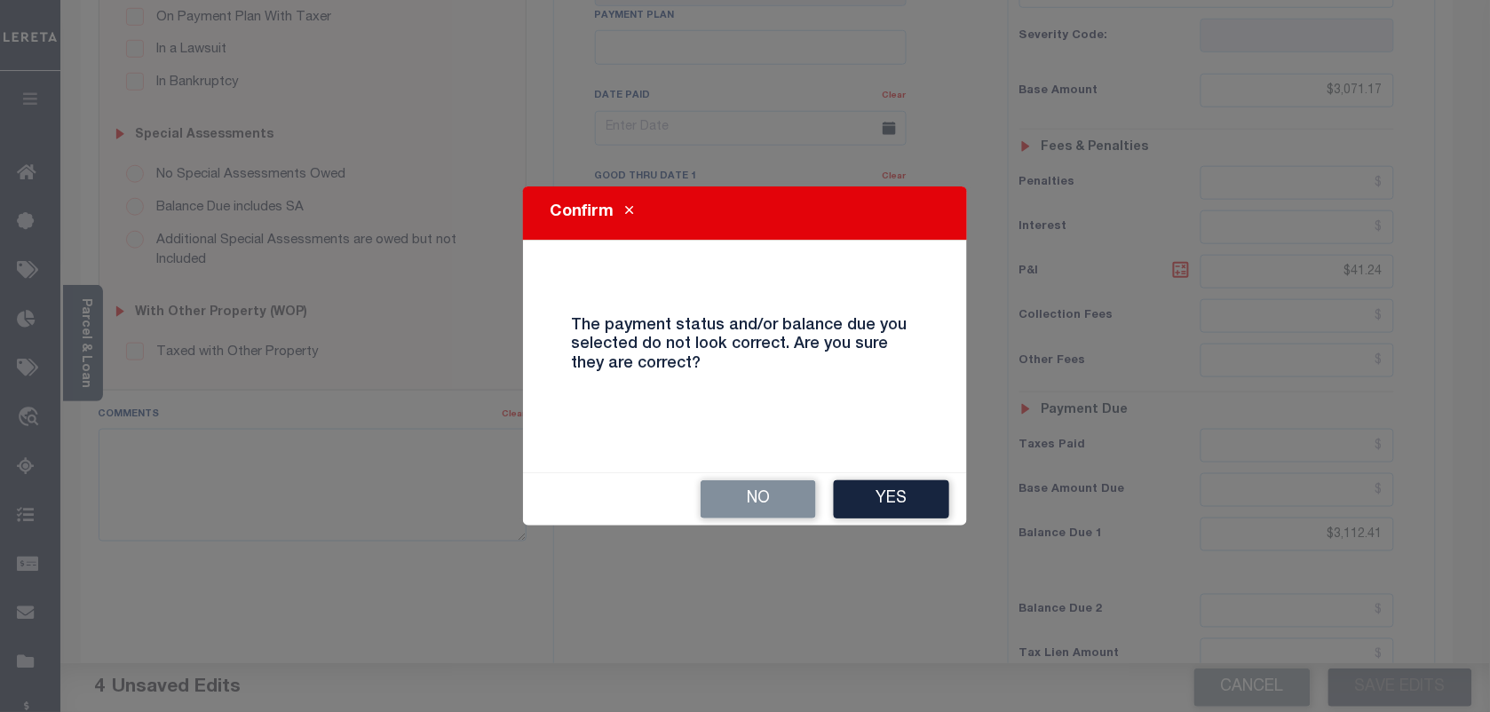
click at [892, 495] on button "Yes" at bounding box center [891, 499] width 115 height 38
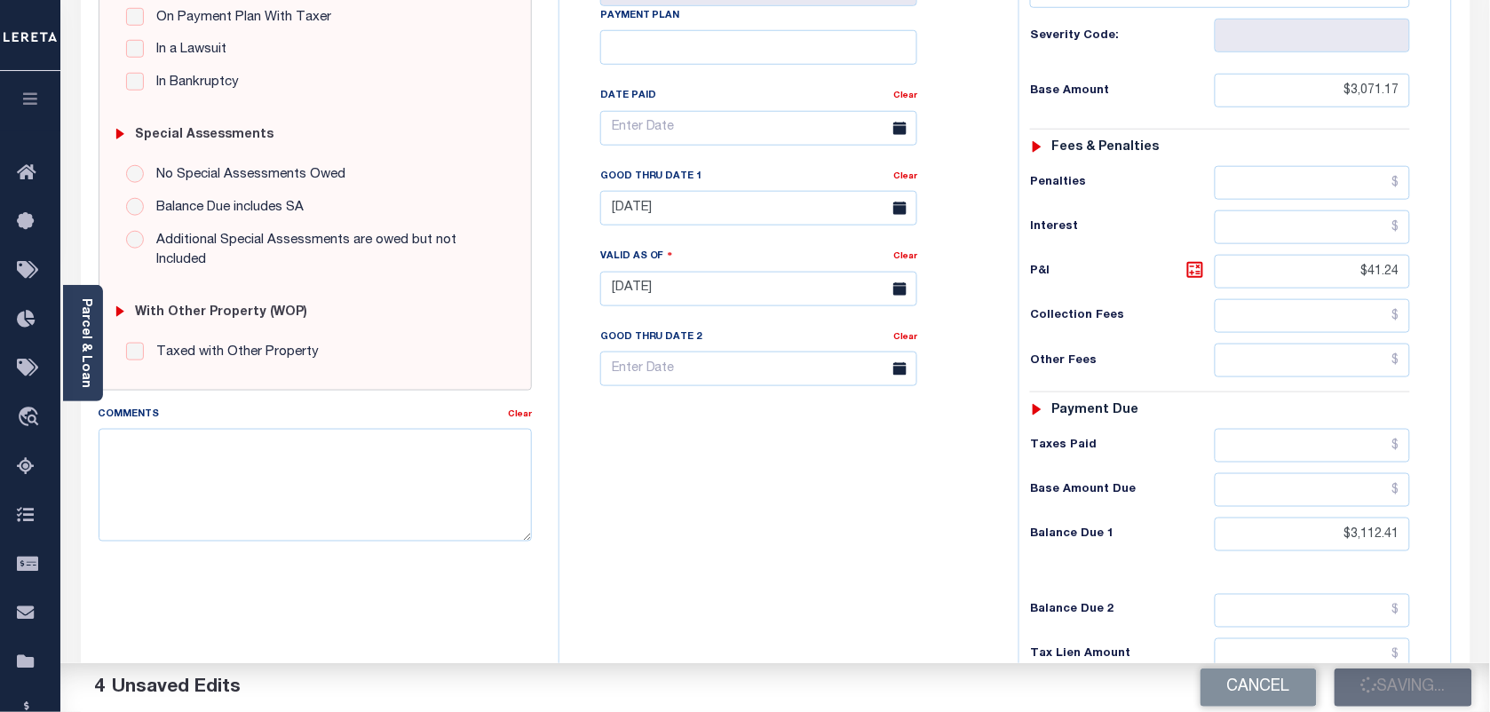
checkbox input "false"
type input "$3,071.17"
type input "$41.24"
type input "$3,112.41"
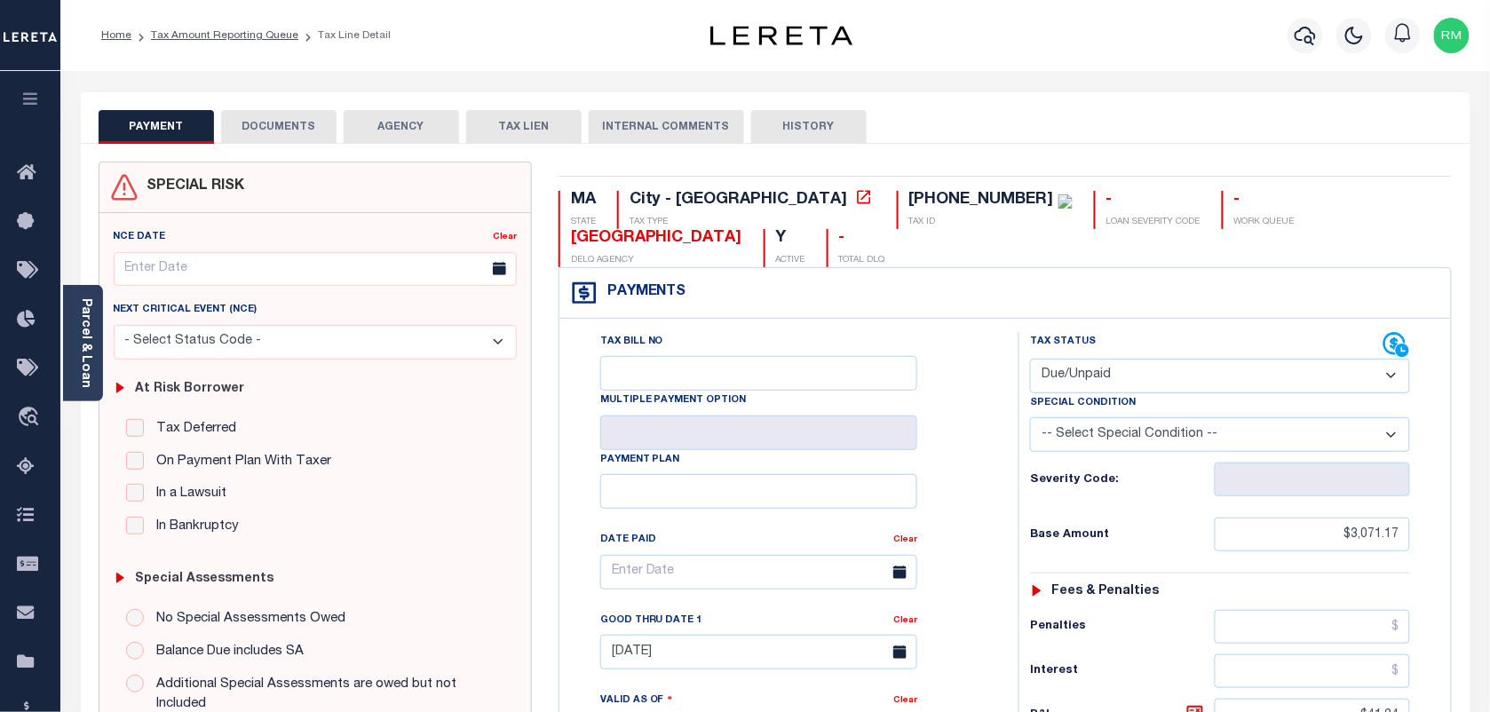
click at [291, 125] on button "DOCUMENTS" at bounding box center [278, 127] width 115 height 34
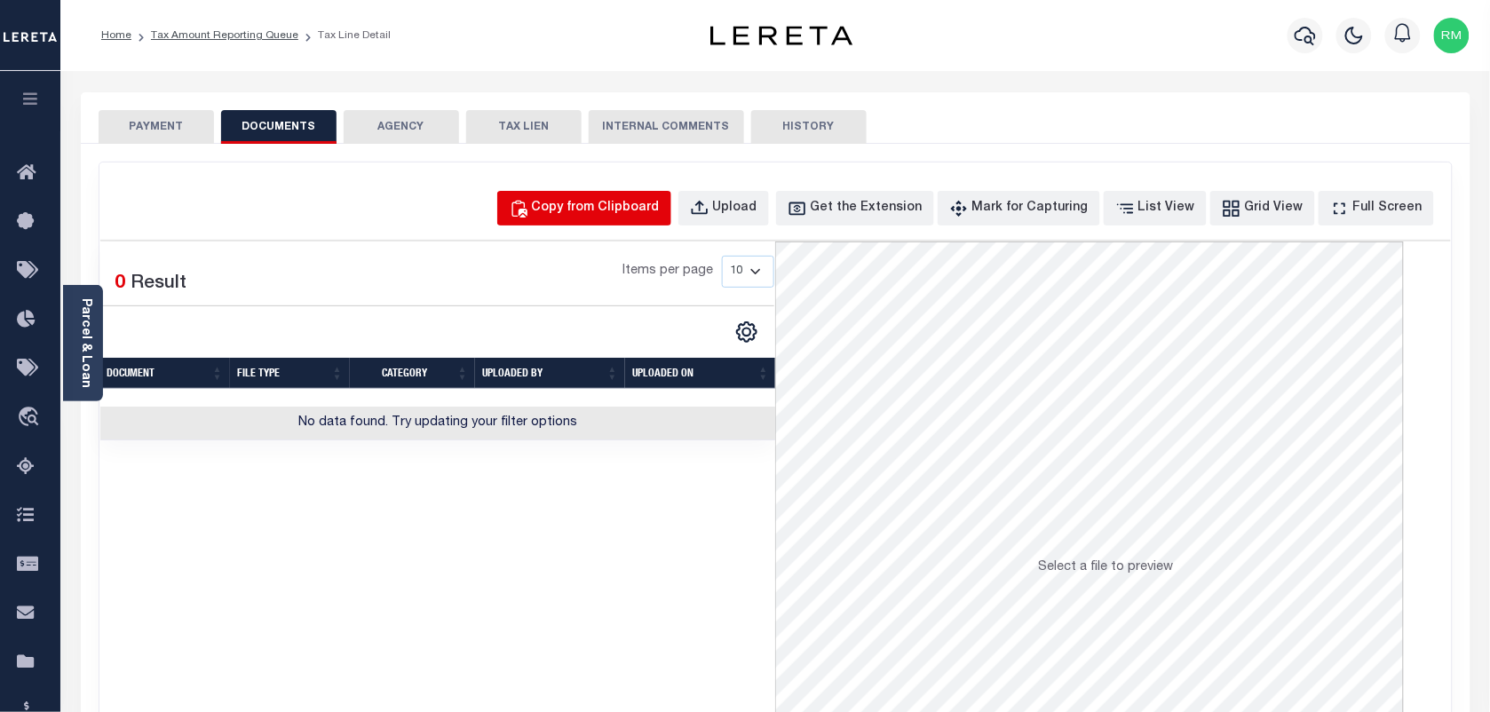
click at [650, 223] on button "Copy from Clipboard" at bounding box center [584, 208] width 174 height 35
select select "POP"
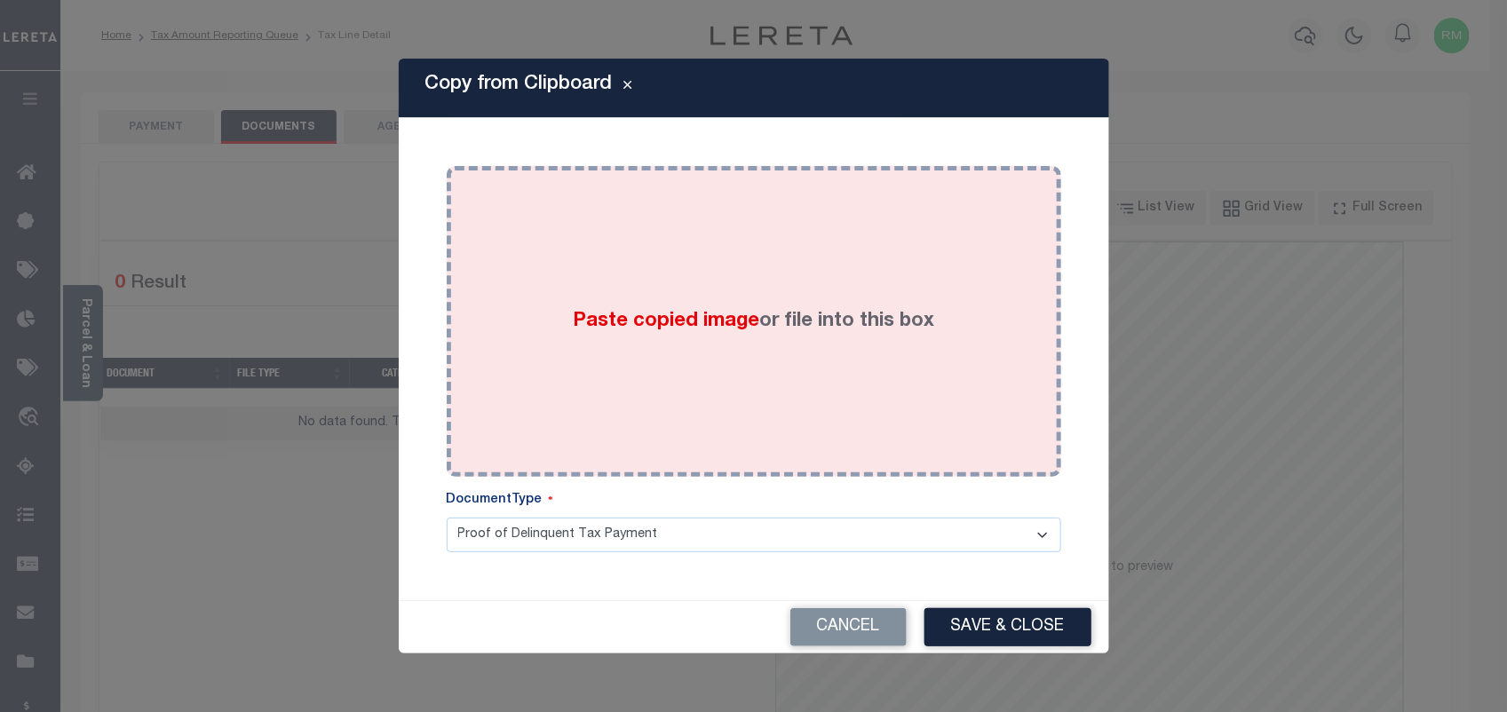
click at [661, 246] on div "Paste copied image or file into this box" at bounding box center [754, 321] width 588 height 284
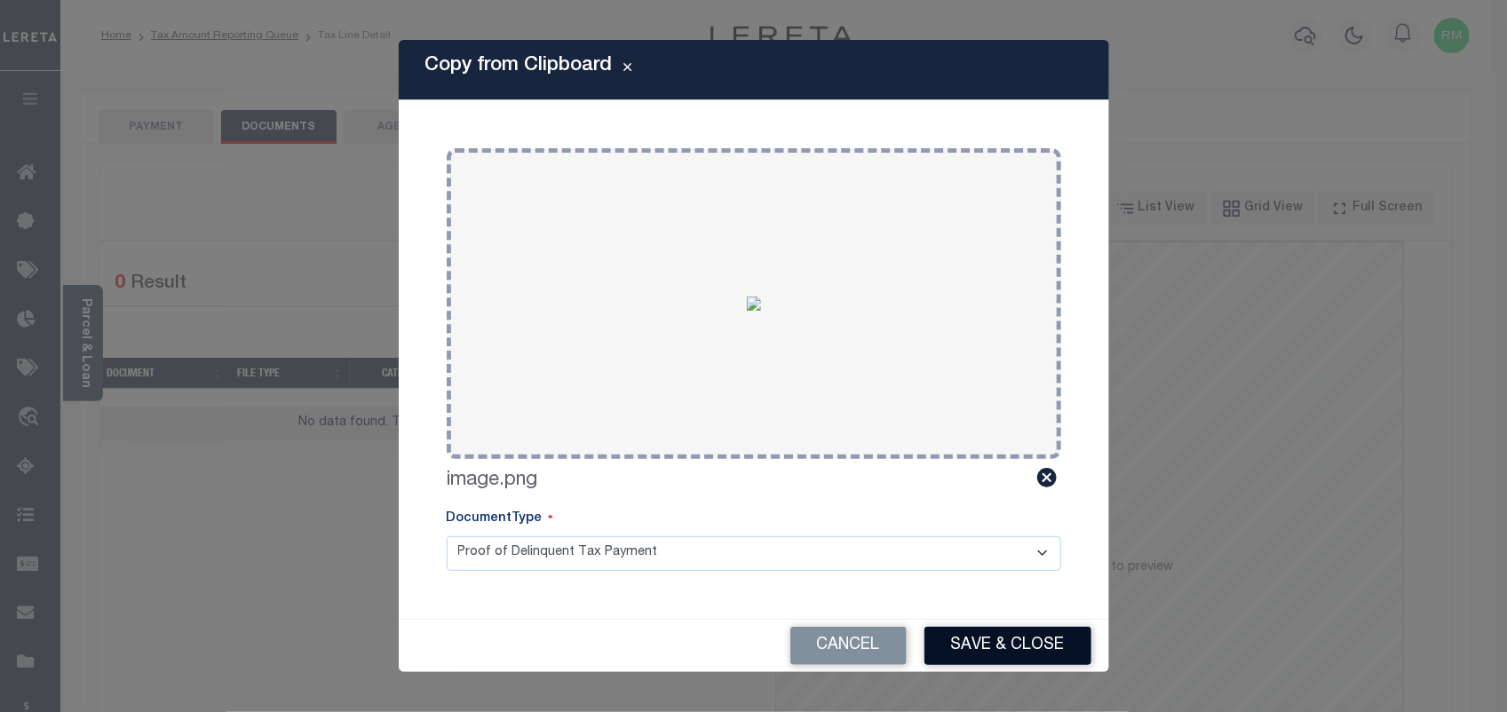
click at [1025, 632] on button "Save & Close" at bounding box center [1007, 646] width 167 height 38
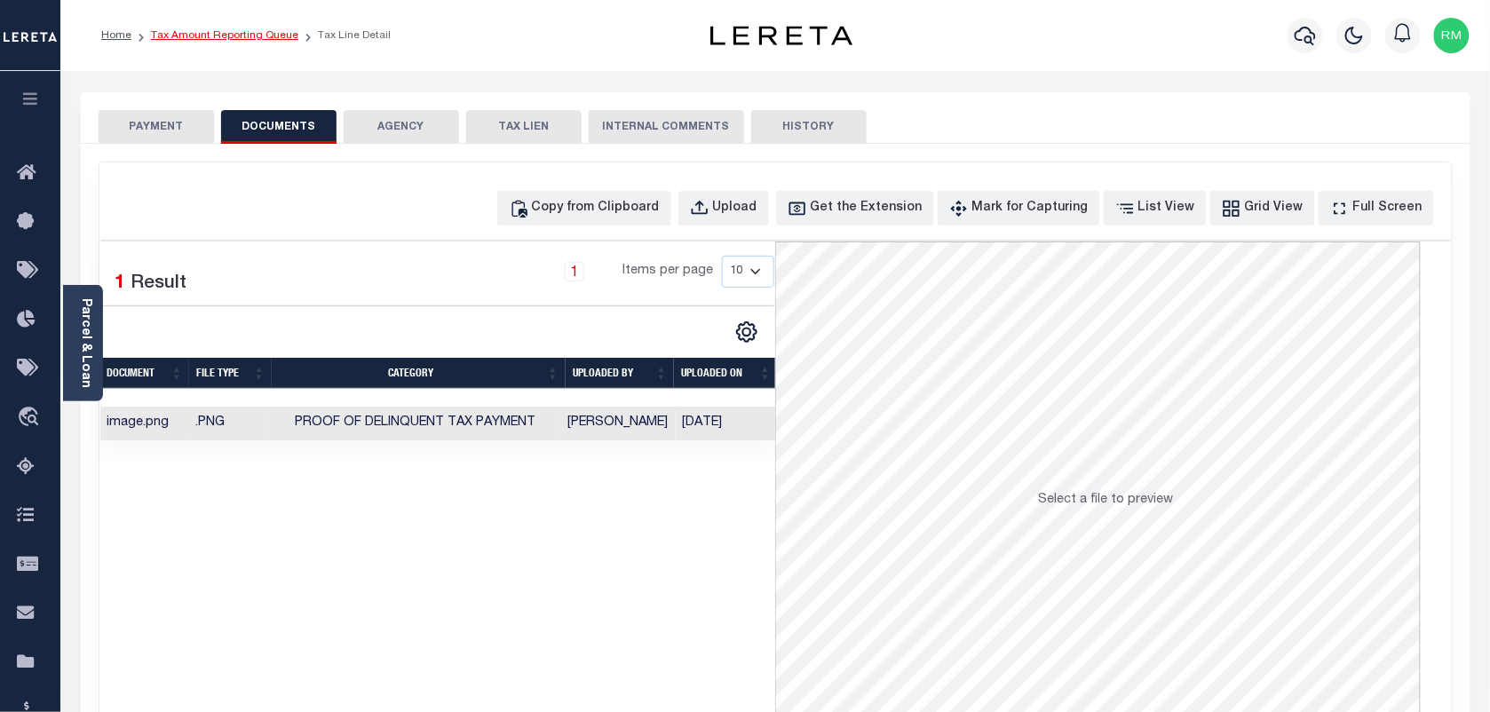
click at [245, 32] on link "Tax Amount Reporting Queue" at bounding box center [224, 35] width 147 height 11
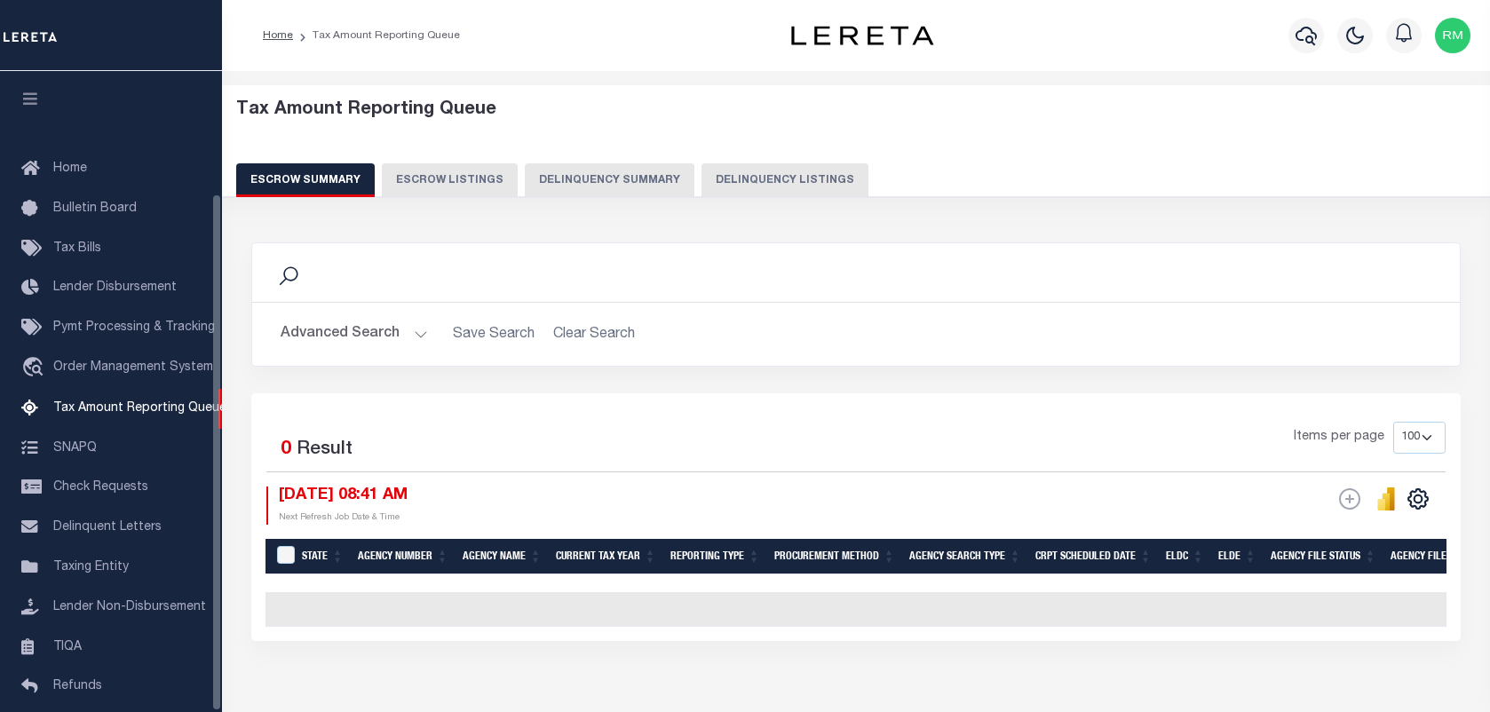
select select "100"
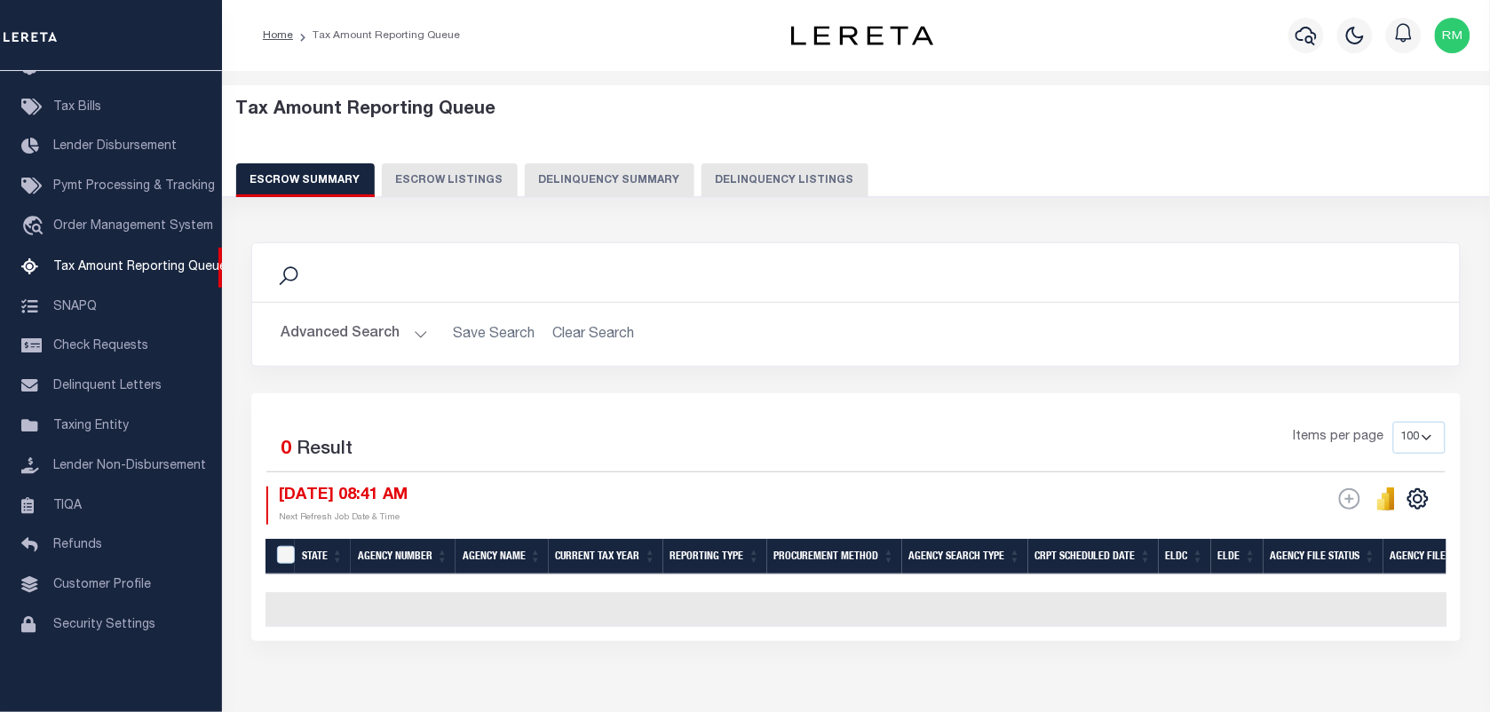
click at [774, 174] on button "Delinquency Listings" at bounding box center [784, 180] width 167 height 34
select select "100"
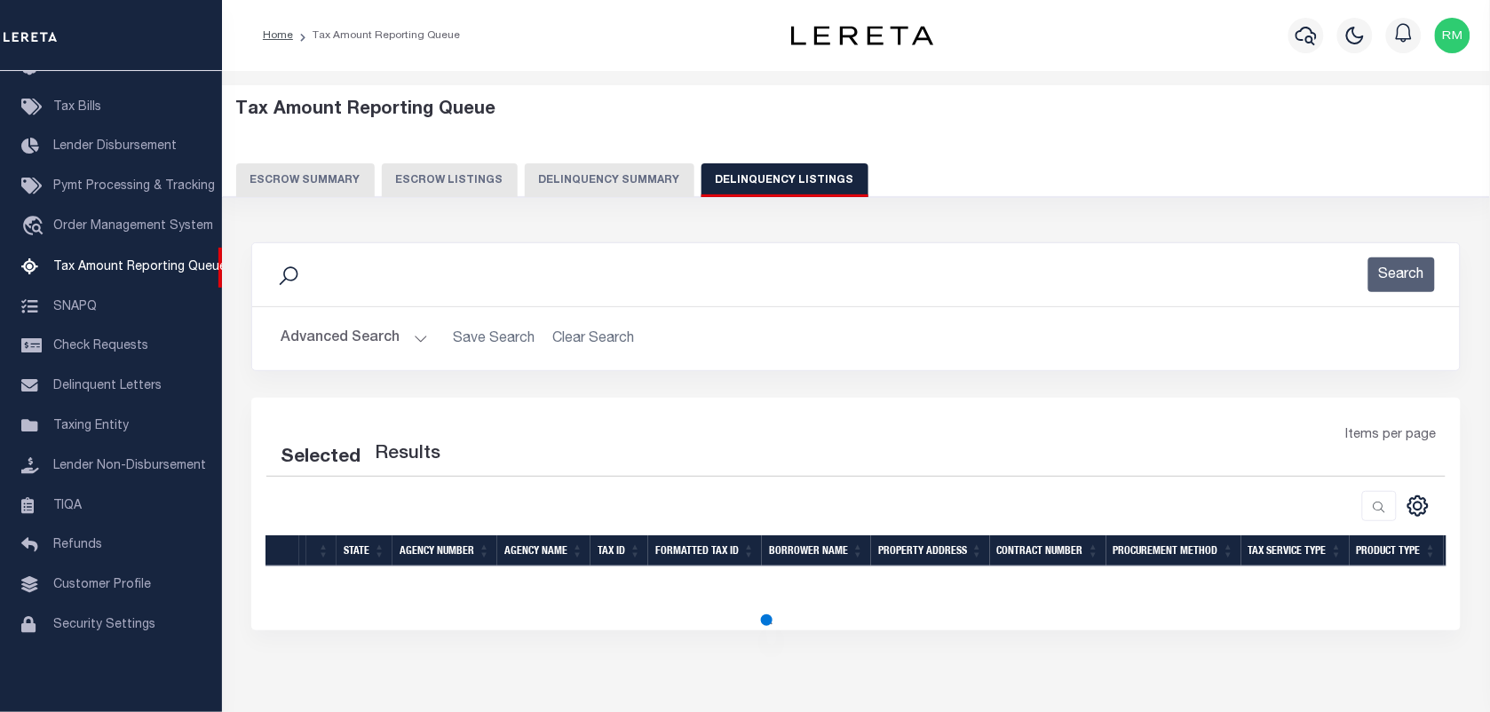
select select "100"
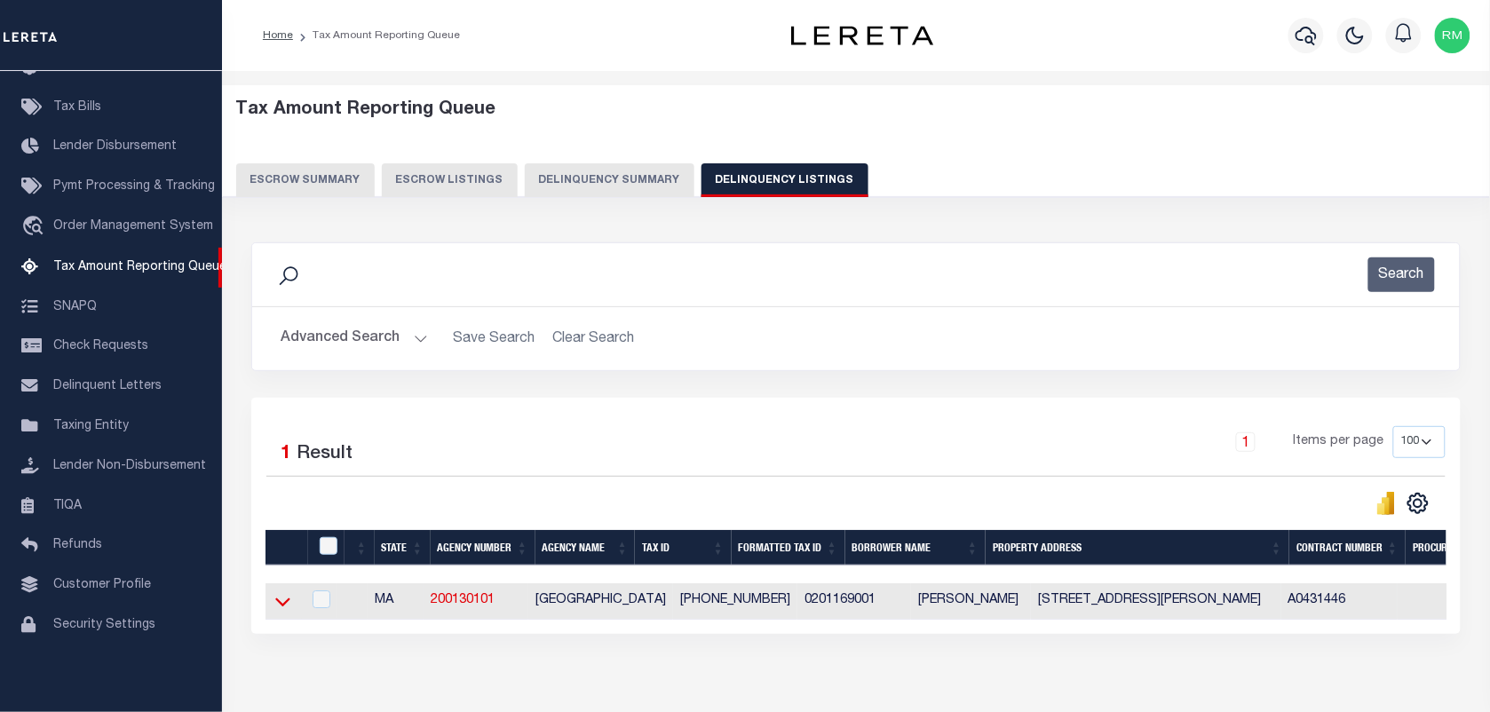
click at [275, 611] on icon at bounding box center [282, 601] width 15 height 19
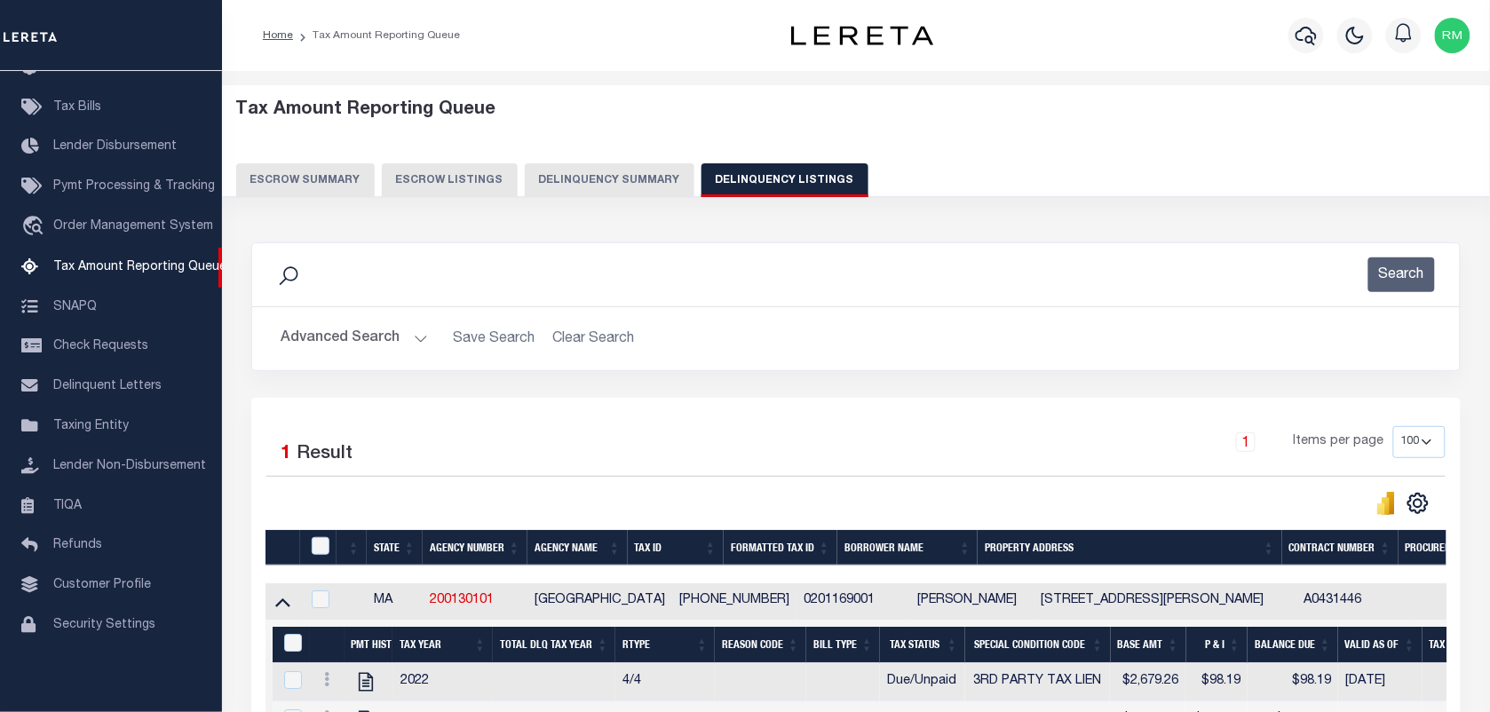
scroll to position [268, 0]
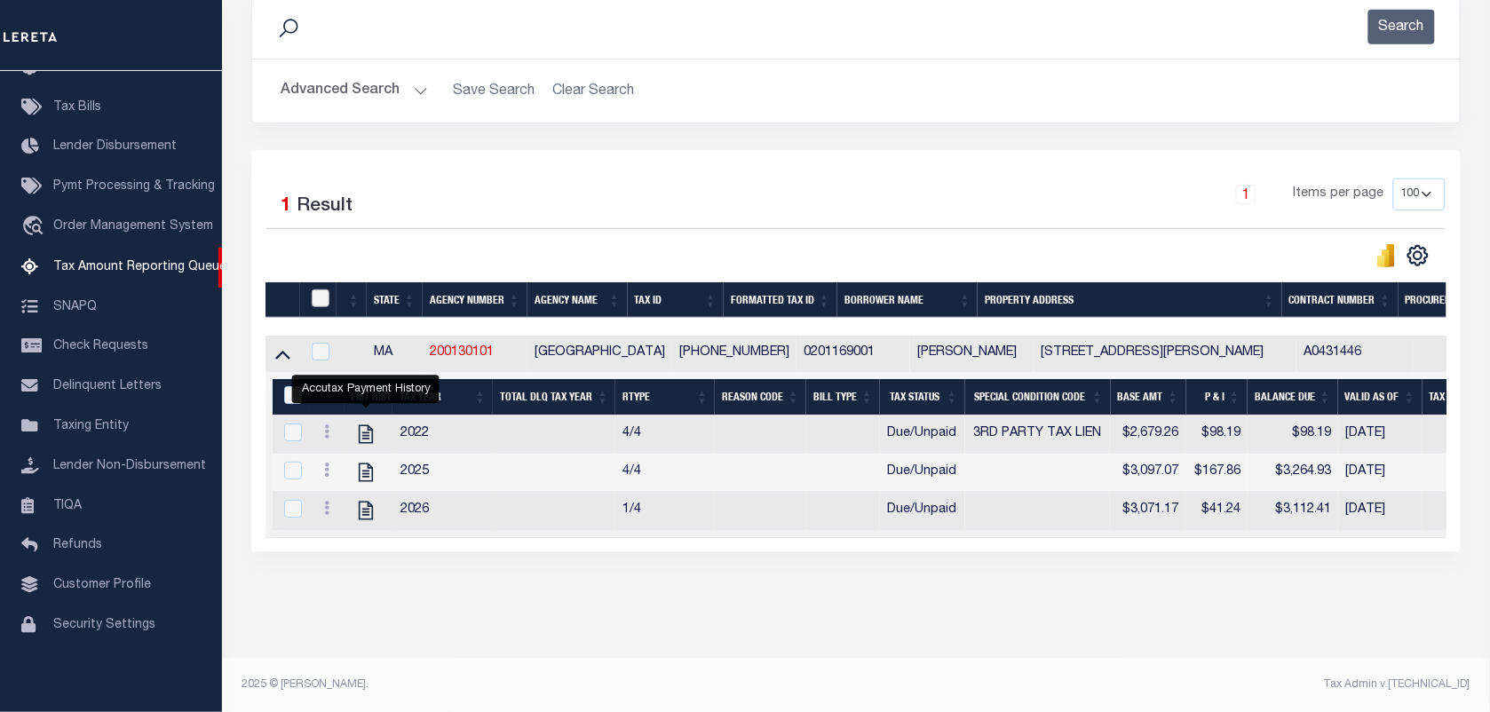
click at [321, 289] on input "checkbox" at bounding box center [321, 298] width 18 height 18
checkbox input "true"
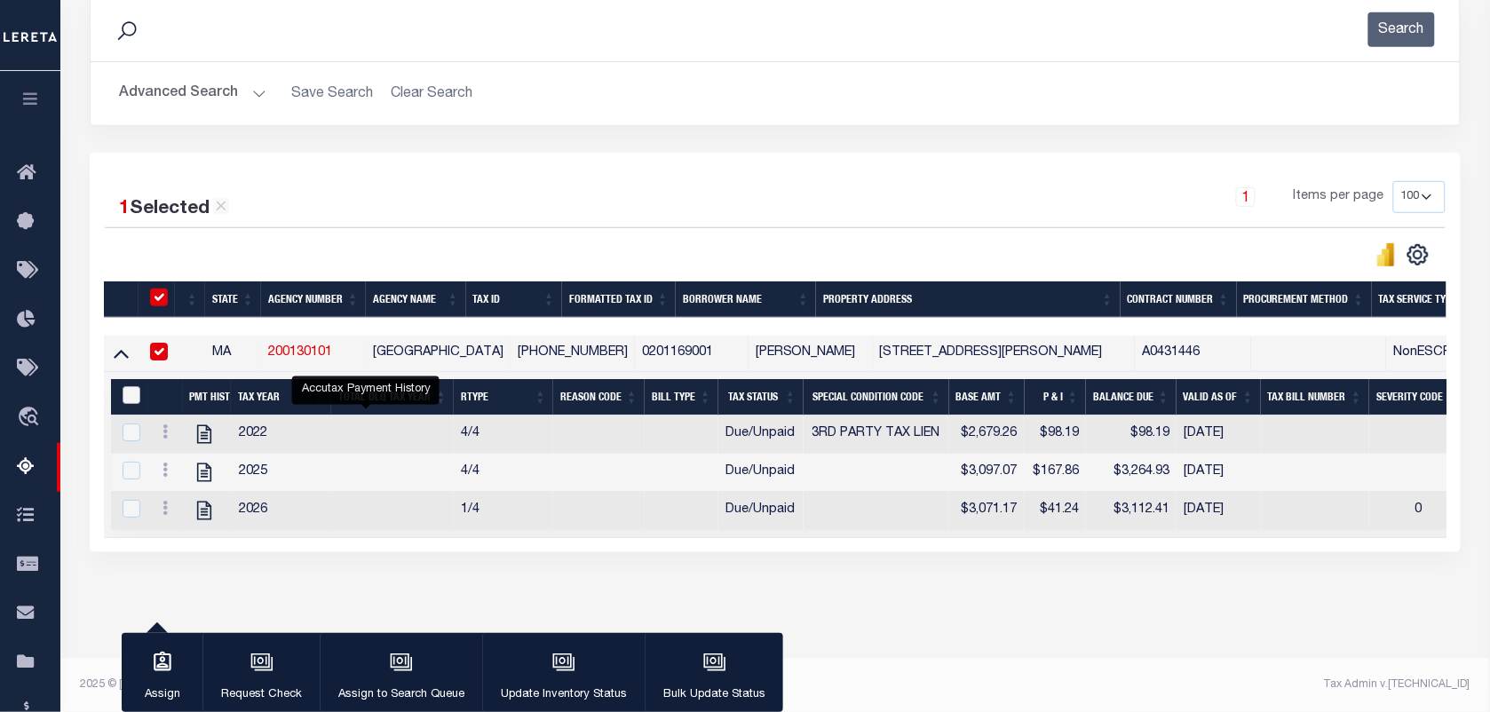
click at [125, 386] on input "&nbsp;" at bounding box center [132, 395] width 18 height 18
checkbox input "true"
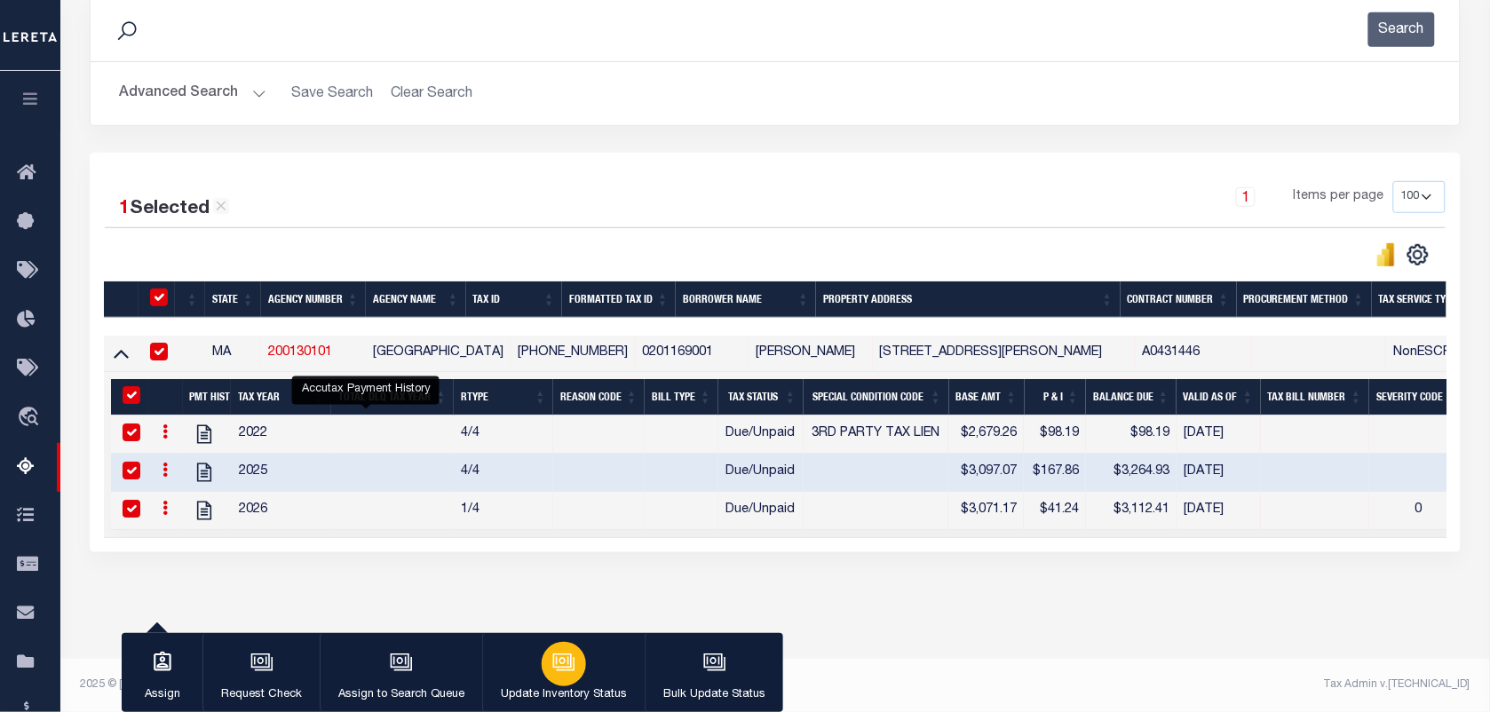
click at [552, 671] on icon "button" at bounding box center [563, 662] width 23 height 23
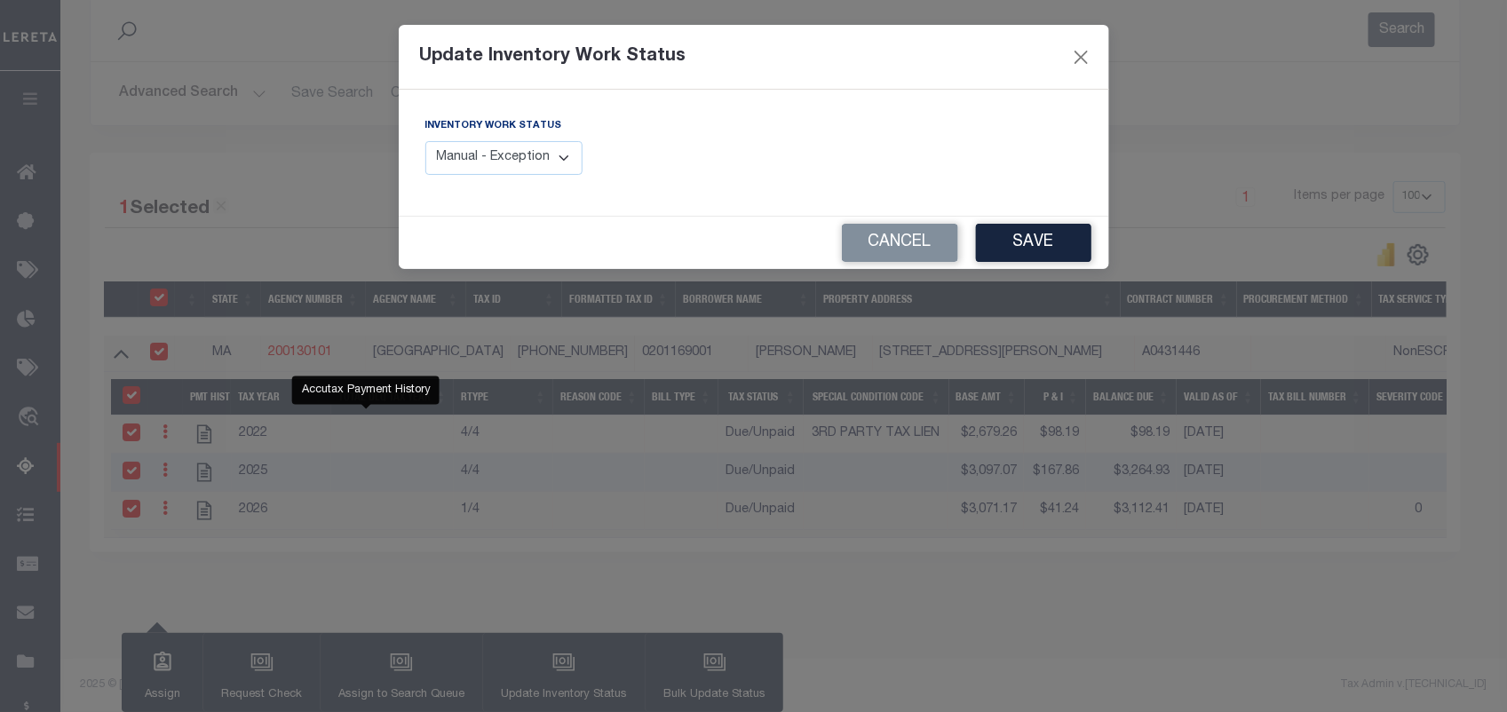
click at [495, 143] on select "Manual - Exception Pended - Awaiting Search Late Add Exception Completed" at bounding box center [504, 158] width 158 height 35
select select "4"
click at [425, 141] on select "Manual - Exception Pended - Awaiting Search Late Add Exception Completed" at bounding box center [504, 158] width 158 height 35
click at [1044, 249] on button "Save" at bounding box center [1033, 243] width 115 height 38
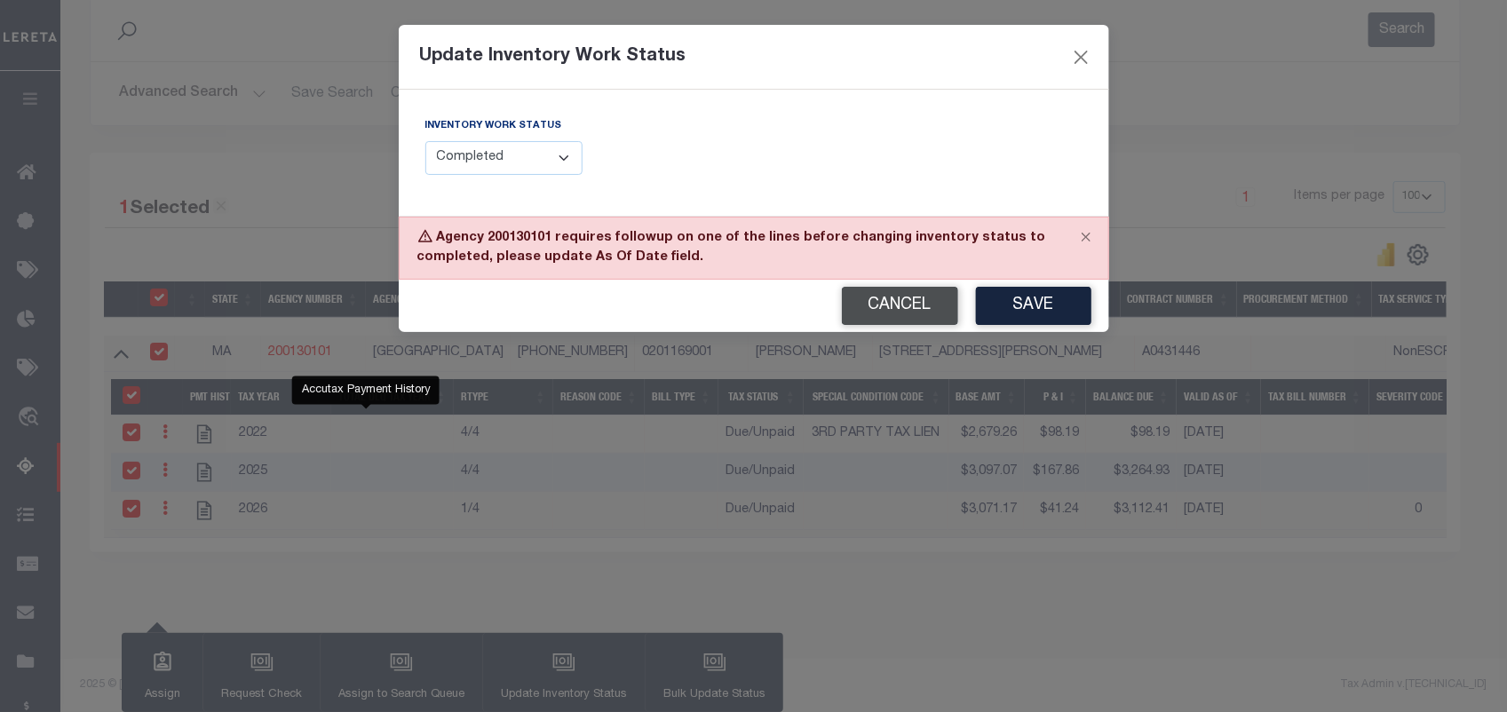
click at [908, 309] on button "Cancel" at bounding box center [900, 306] width 116 height 38
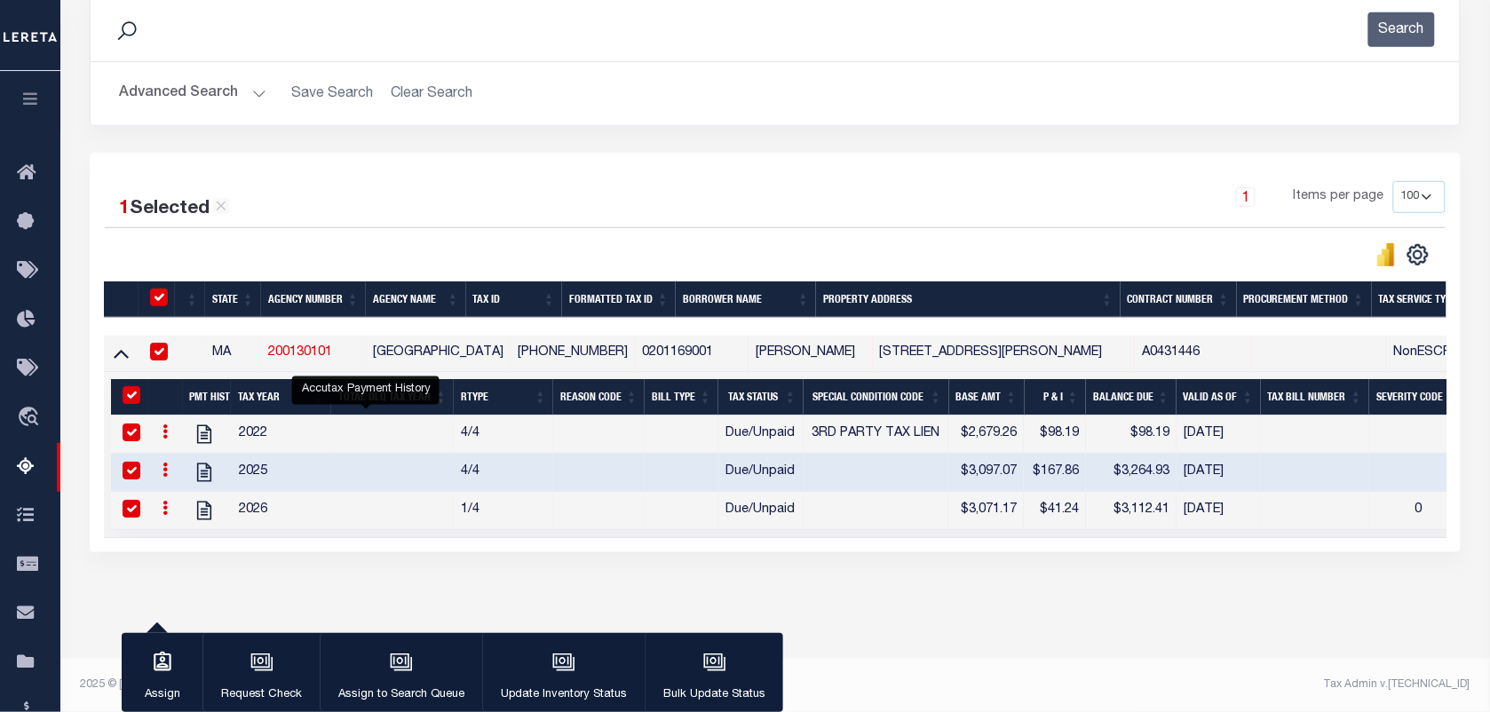
click at [166, 424] on icon at bounding box center [164, 431] width 5 height 14
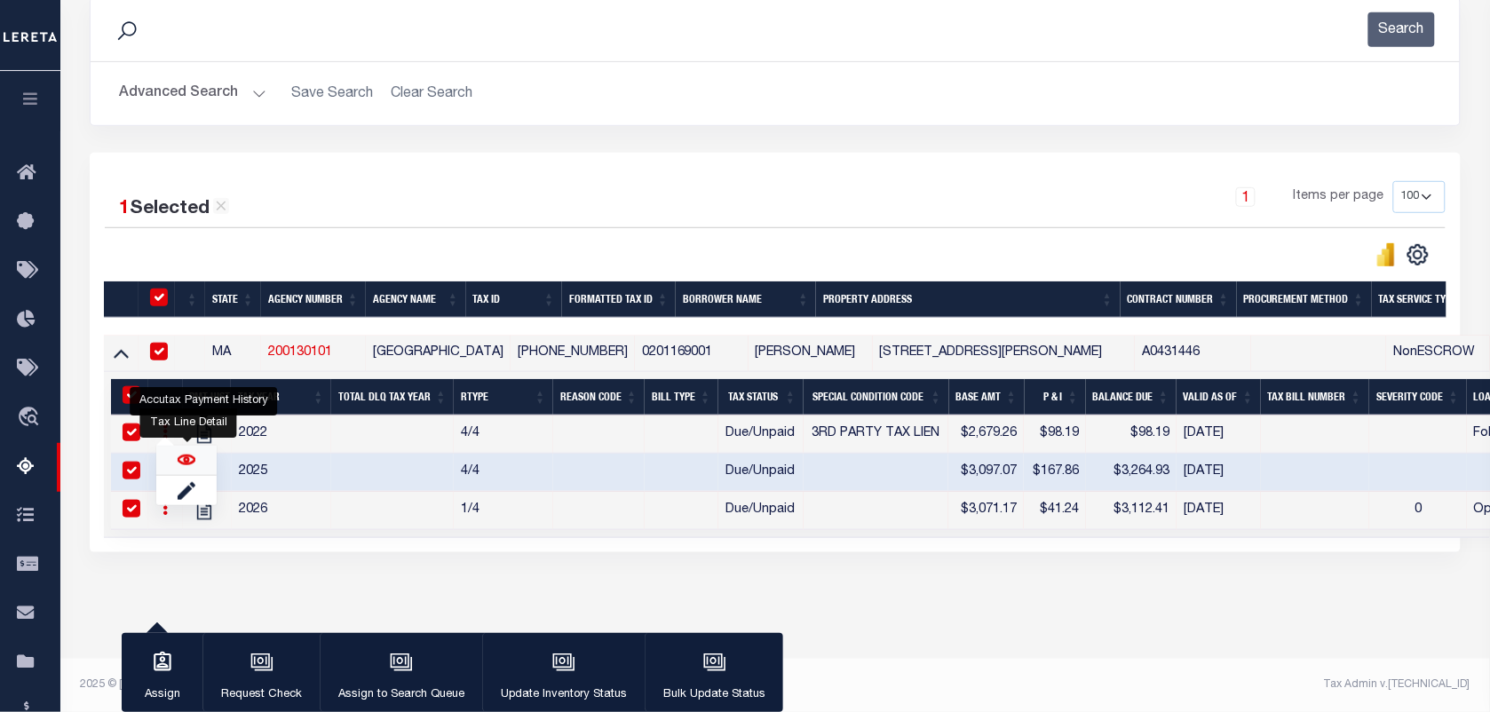
click at [191, 460] on img "" at bounding box center [187, 460] width 18 height 18
checkbox input "false"
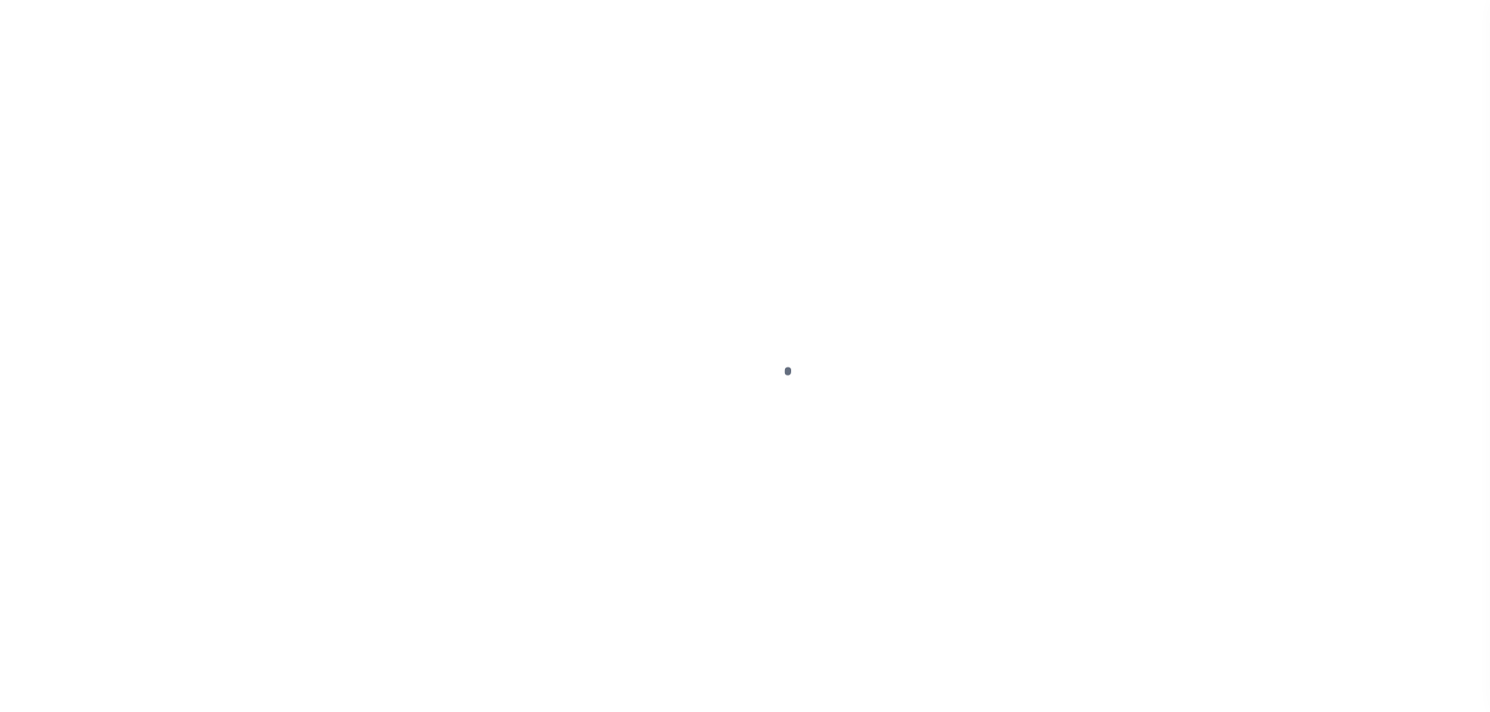
select select "DUE"
select select "20"
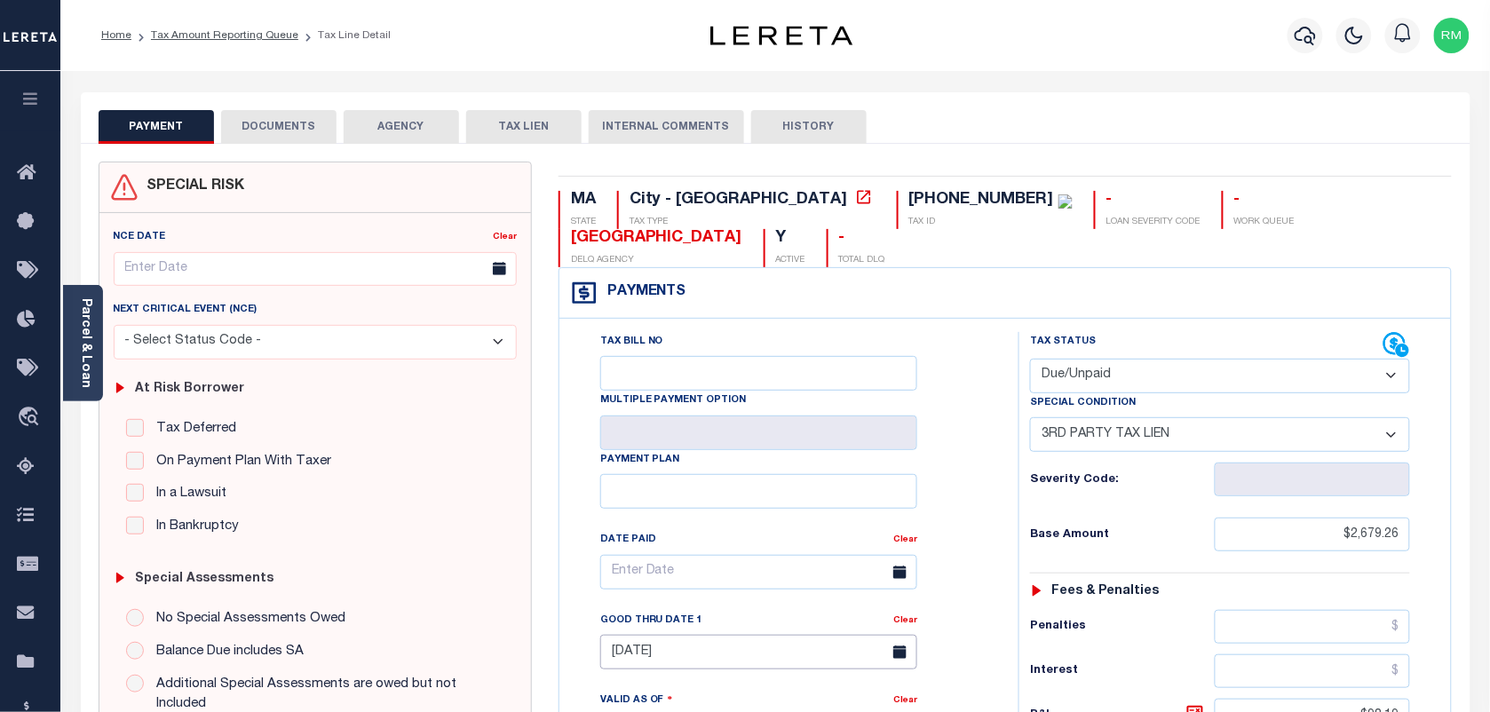
click at [670, 635] on input "[DATE]" at bounding box center [758, 652] width 317 height 35
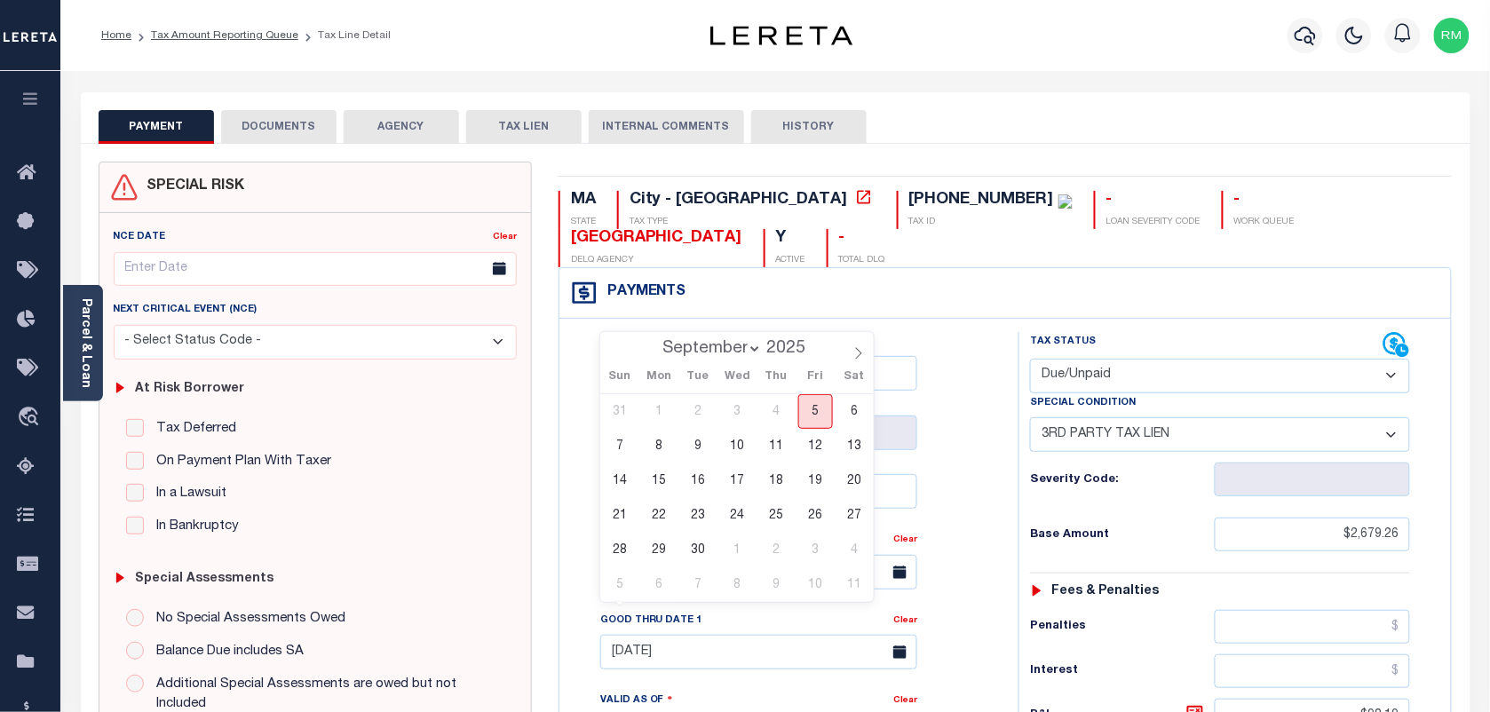
click at [809, 413] on span "5" at bounding box center [815, 411] width 35 height 35
type input "[DATE]"
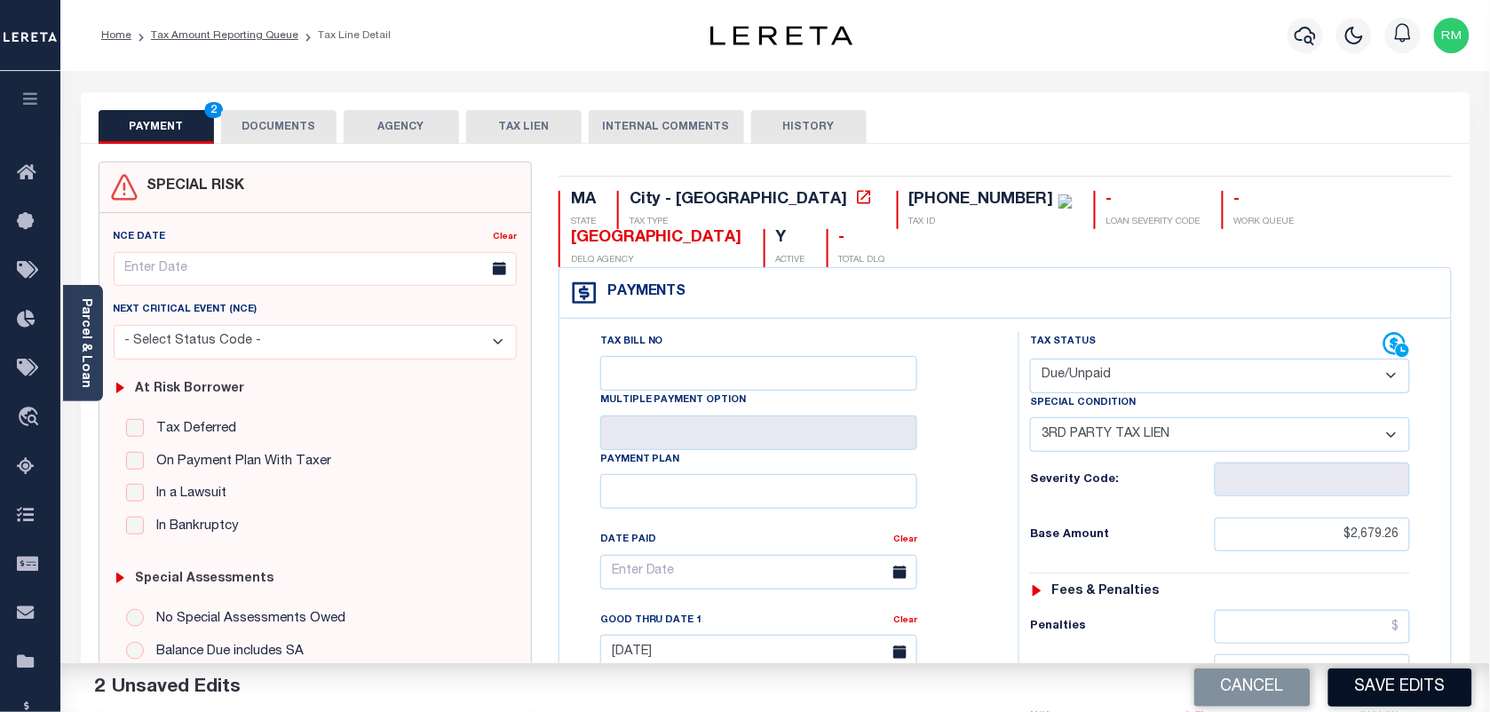
click at [1379, 684] on button "Save Edits" at bounding box center [1400, 688] width 144 height 38
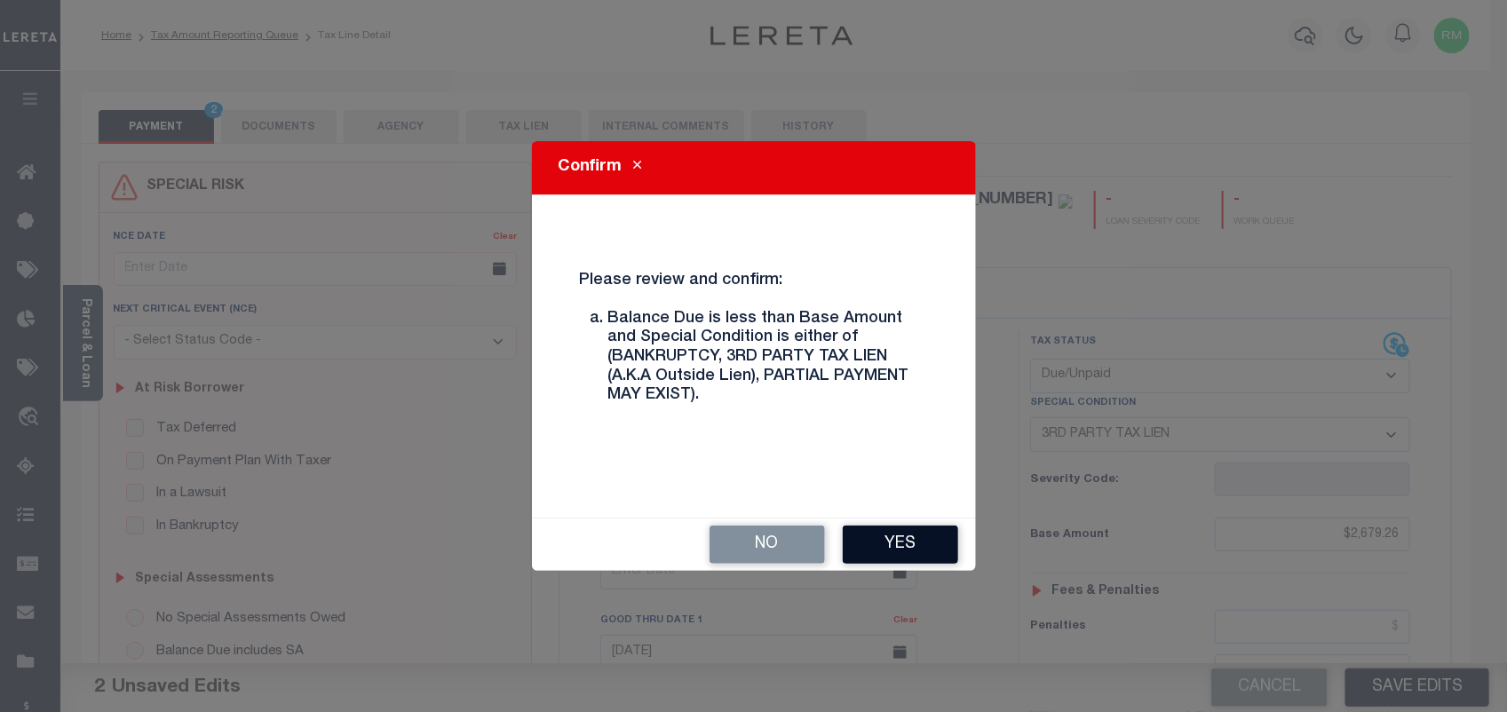
click at [906, 557] on button "Yes" at bounding box center [900, 545] width 115 height 38
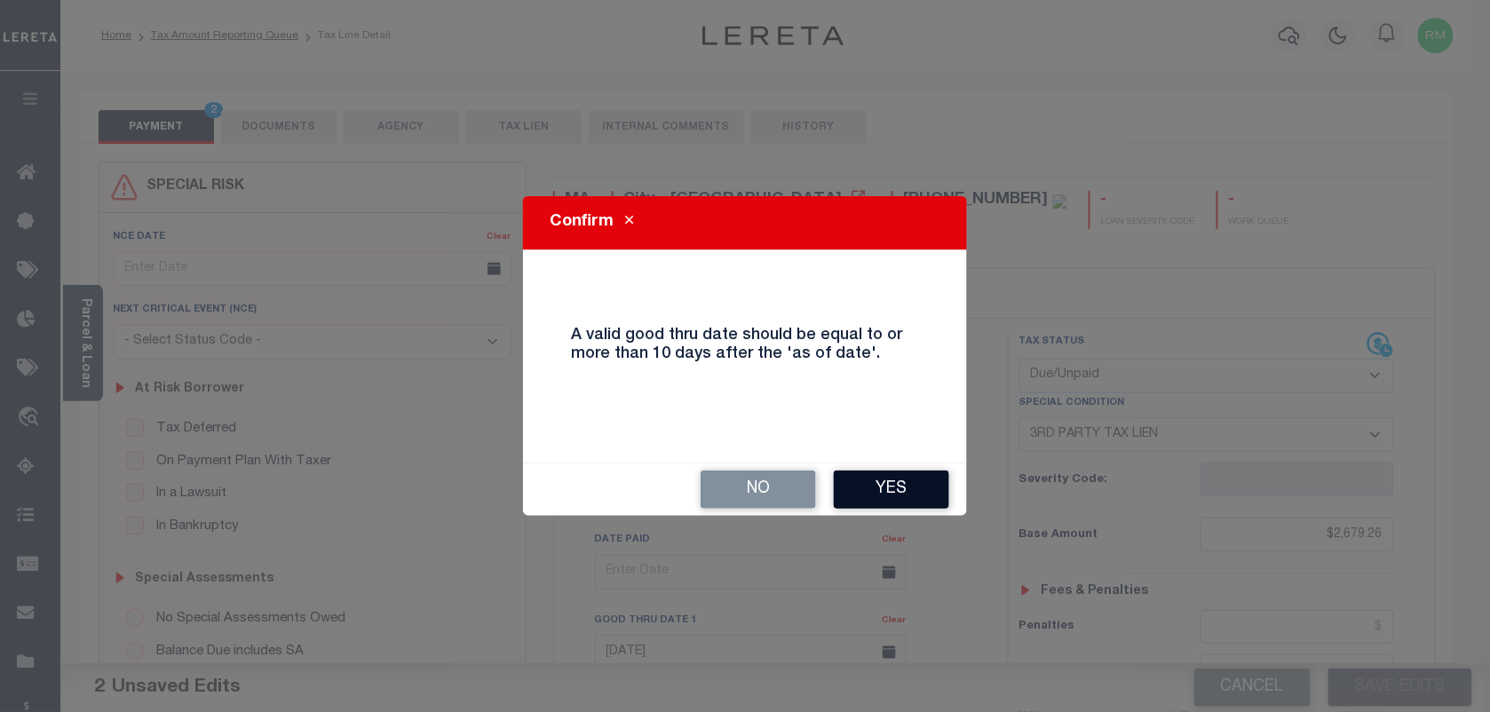
click at [899, 487] on button "Yes" at bounding box center [891, 490] width 115 height 38
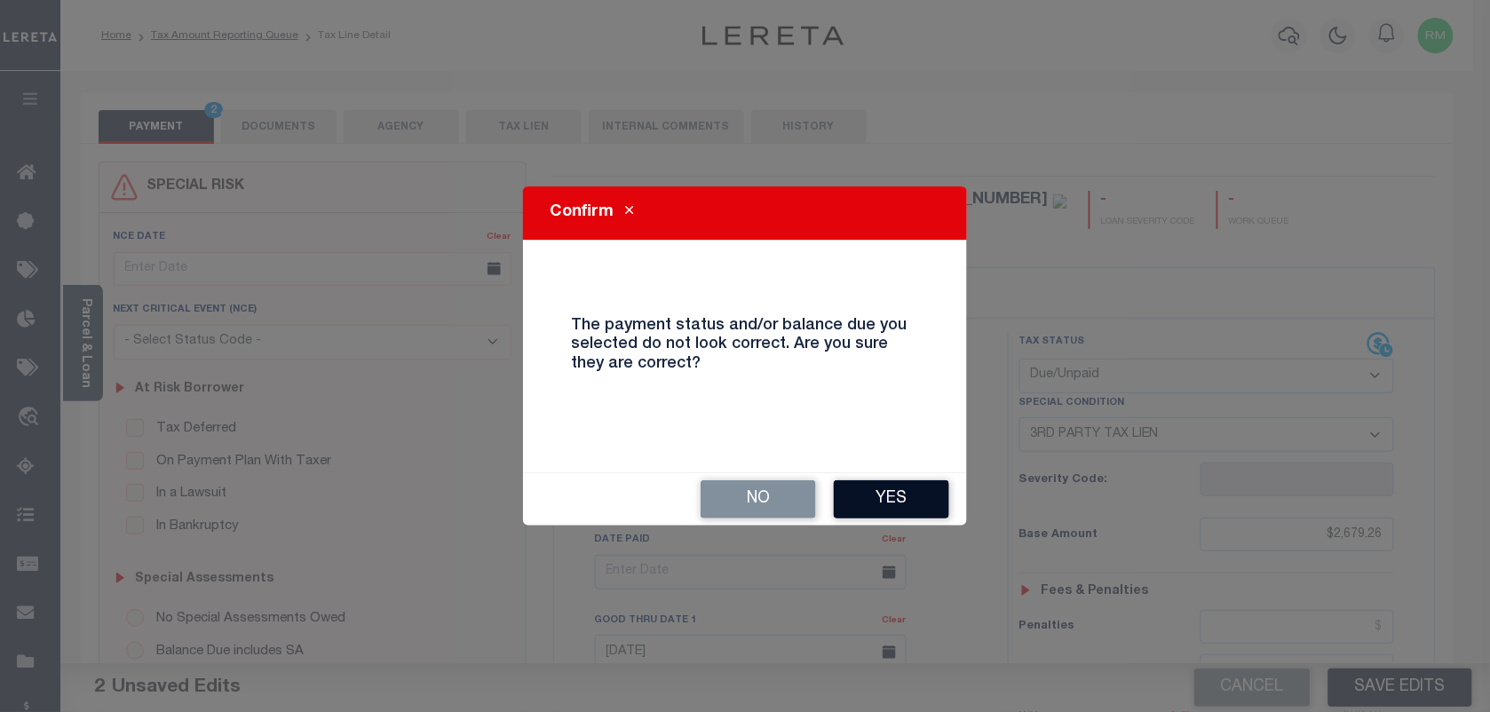
click at [895, 497] on button "Yes" at bounding box center [891, 499] width 115 height 38
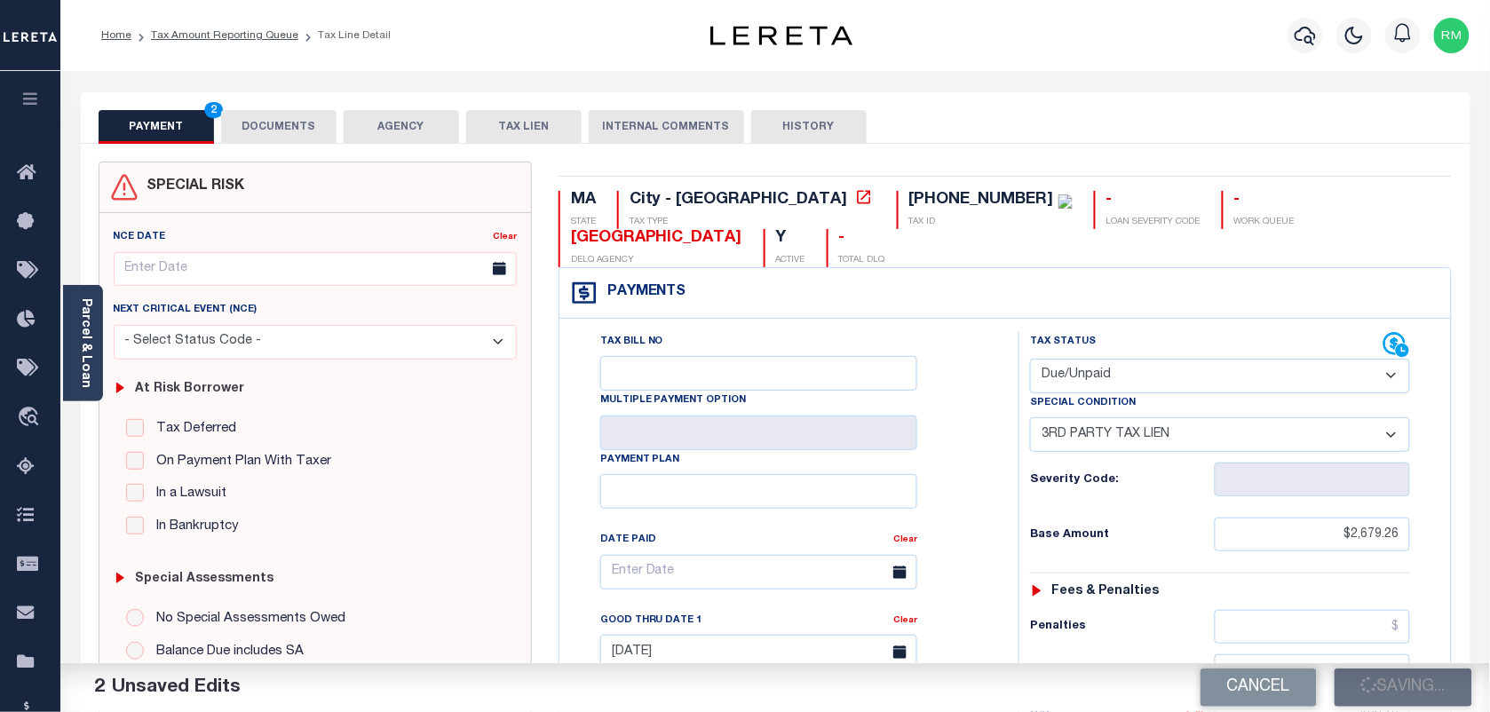
checkbox input "false"
type input "0"
type input "$2,679.26"
type input "$98.19"
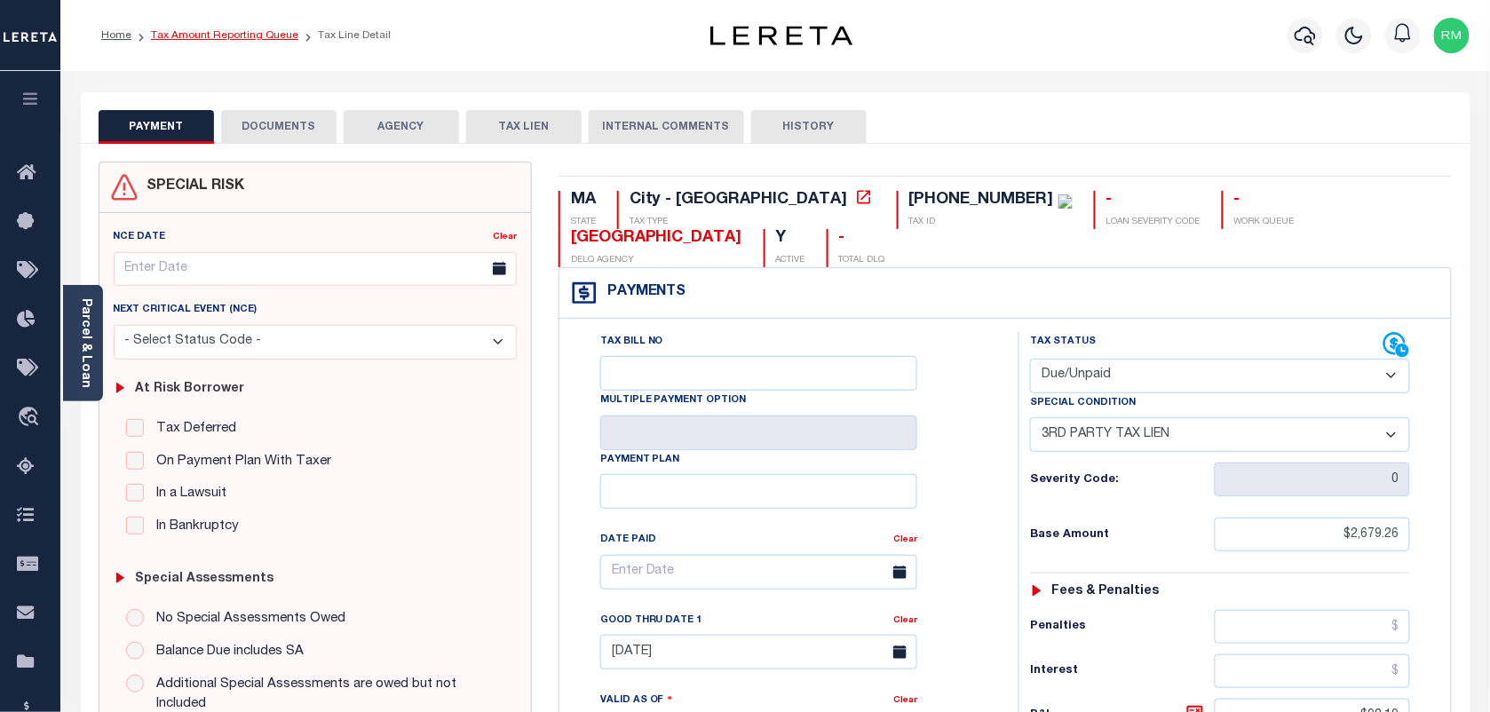
click at [193, 32] on link "Tax Amount Reporting Queue" at bounding box center [224, 35] width 147 height 11
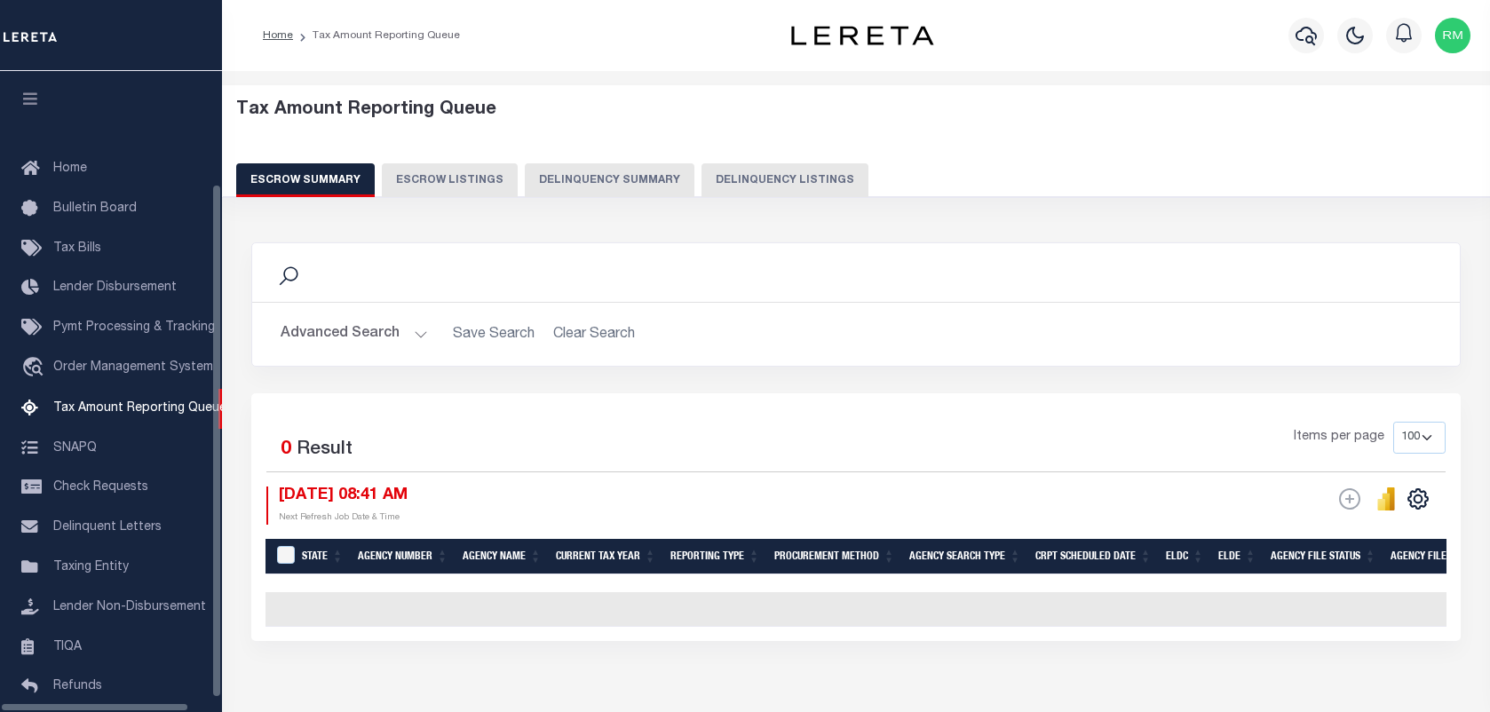
select select "100"
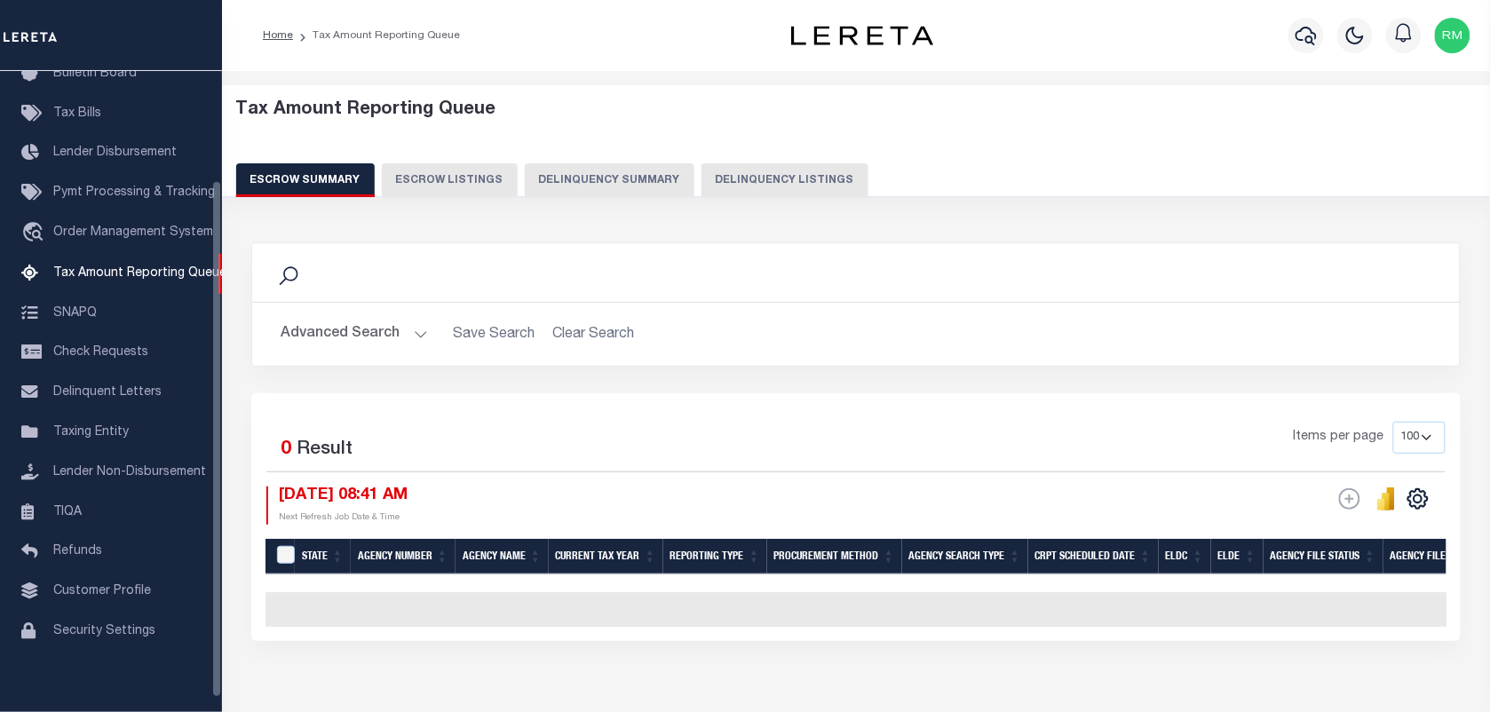
click at [604, 176] on button "Delinquency Summary" at bounding box center [610, 180] width 170 height 34
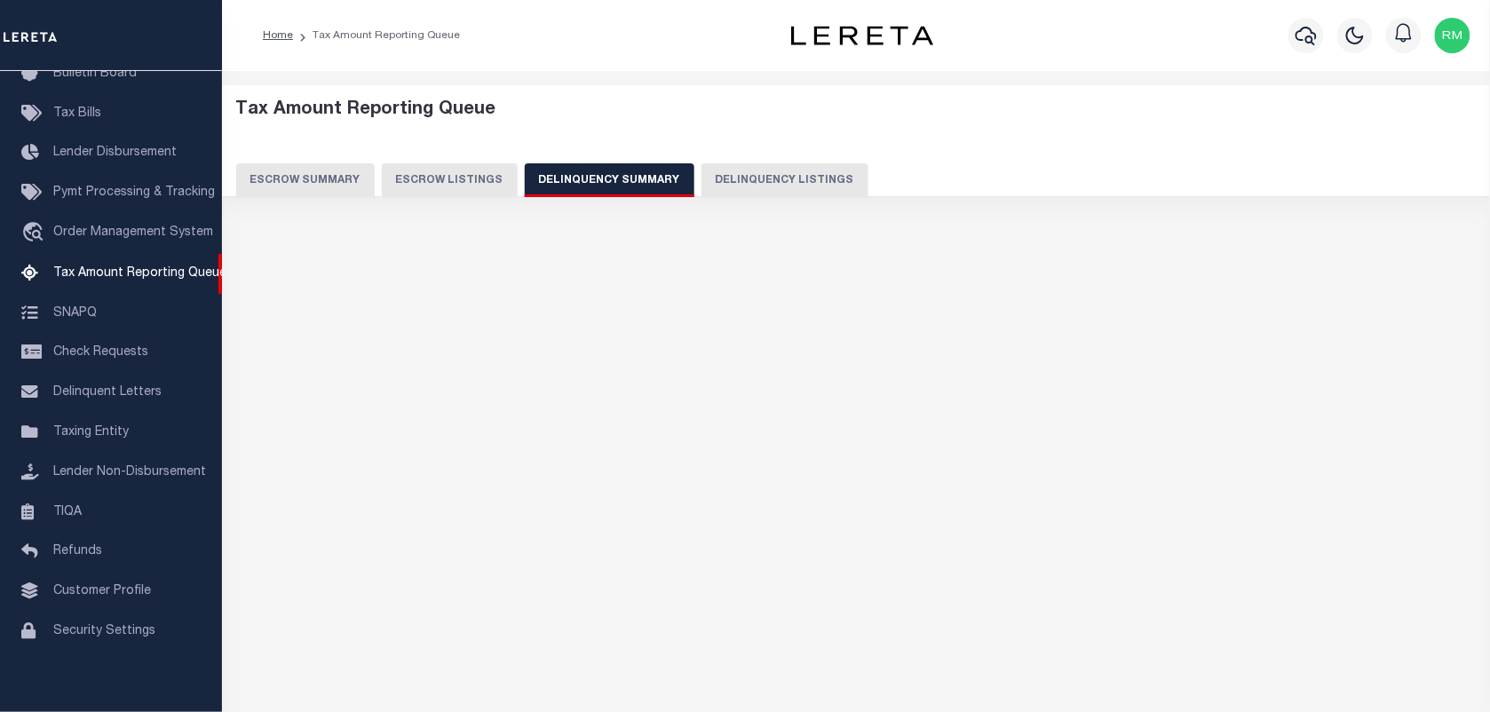
click at [833, 188] on button "Delinquency Listings" at bounding box center [784, 180] width 167 height 34
select select "100"
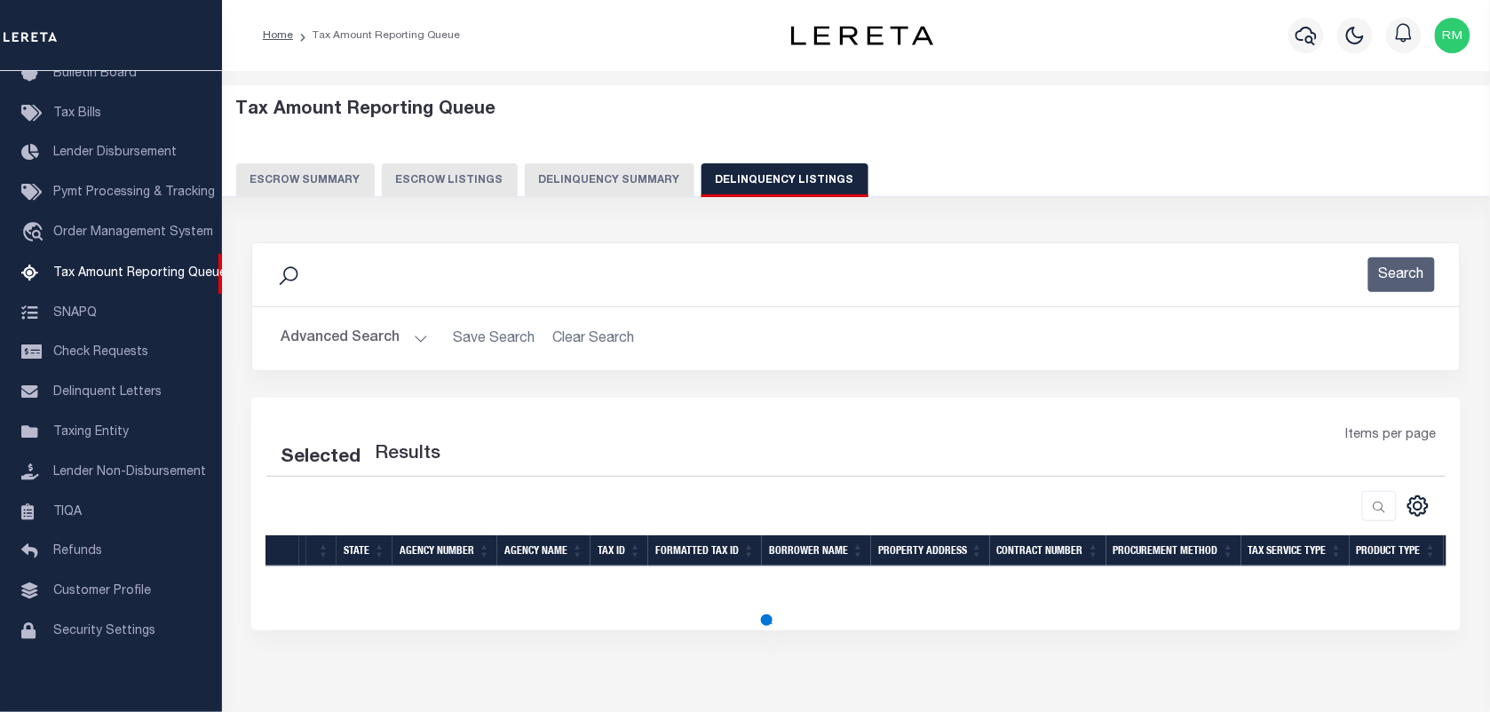
select select "100"
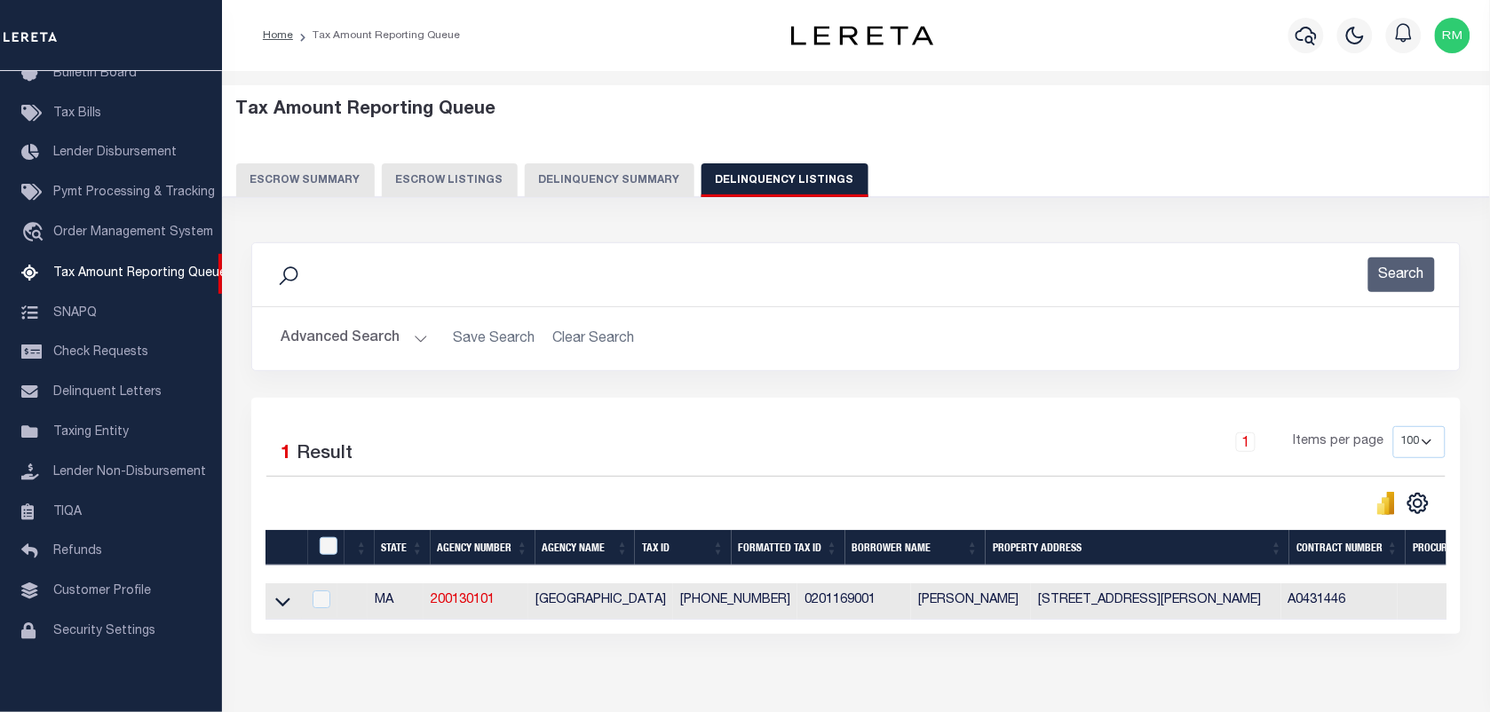
click at [278, 611] on icon at bounding box center [282, 601] width 15 height 19
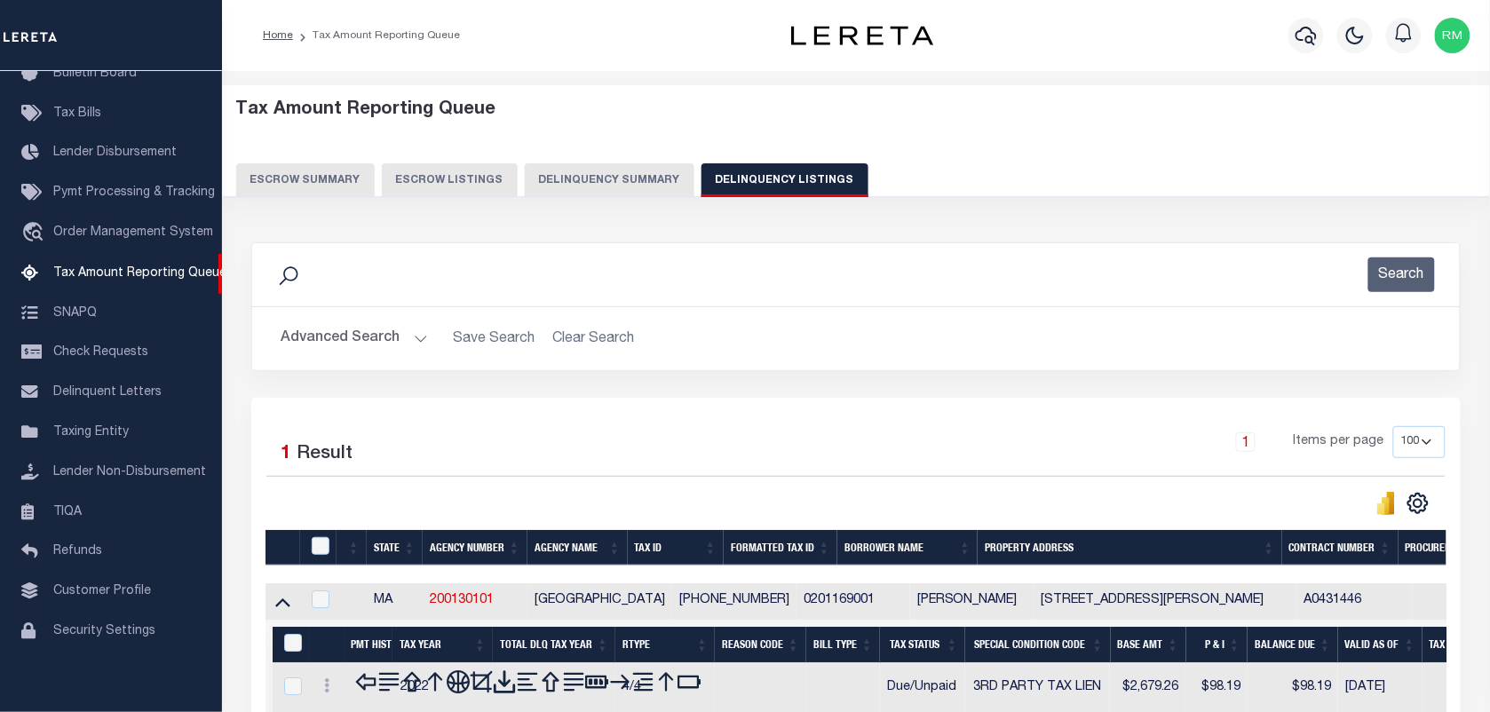
scroll to position [98, 0]
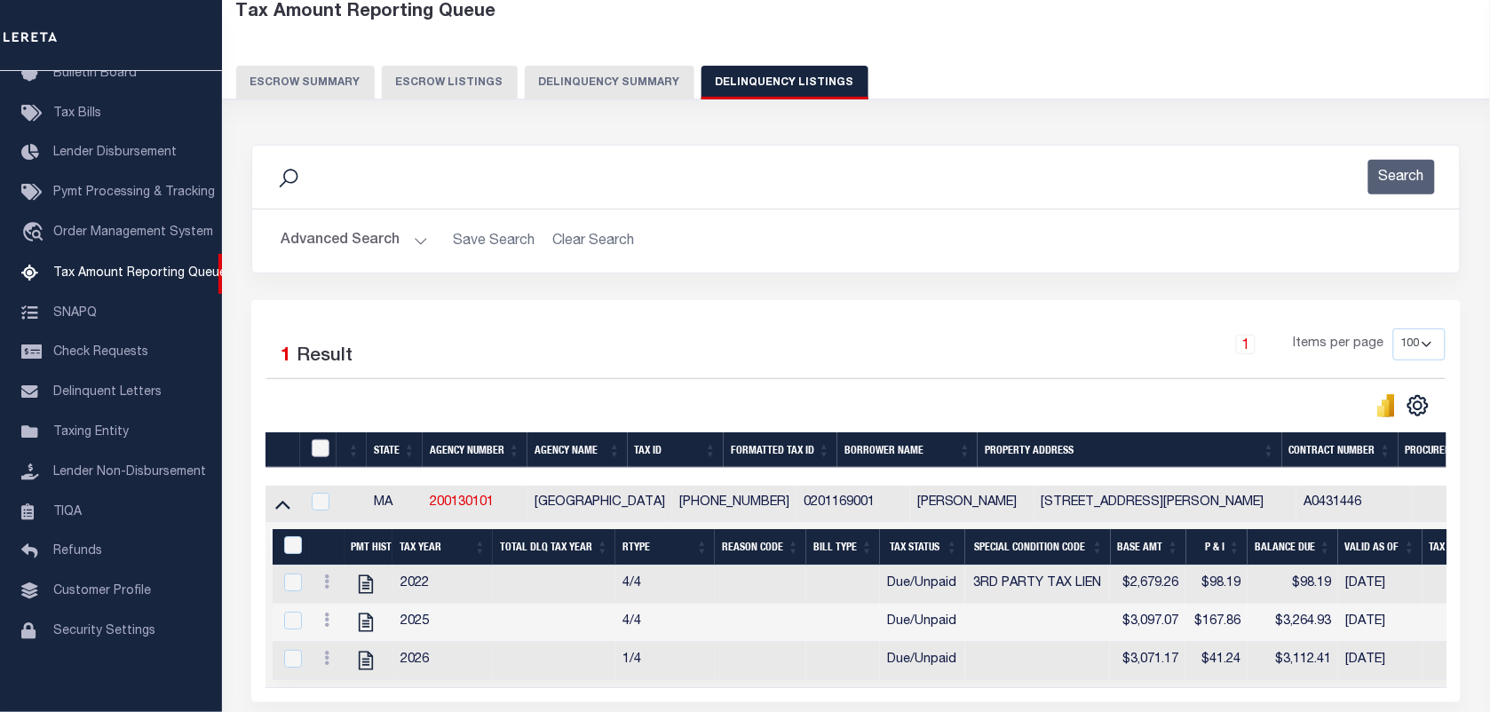
click at [312, 454] on input "checkbox" at bounding box center [321, 448] width 18 height 18
checkbox input "true"
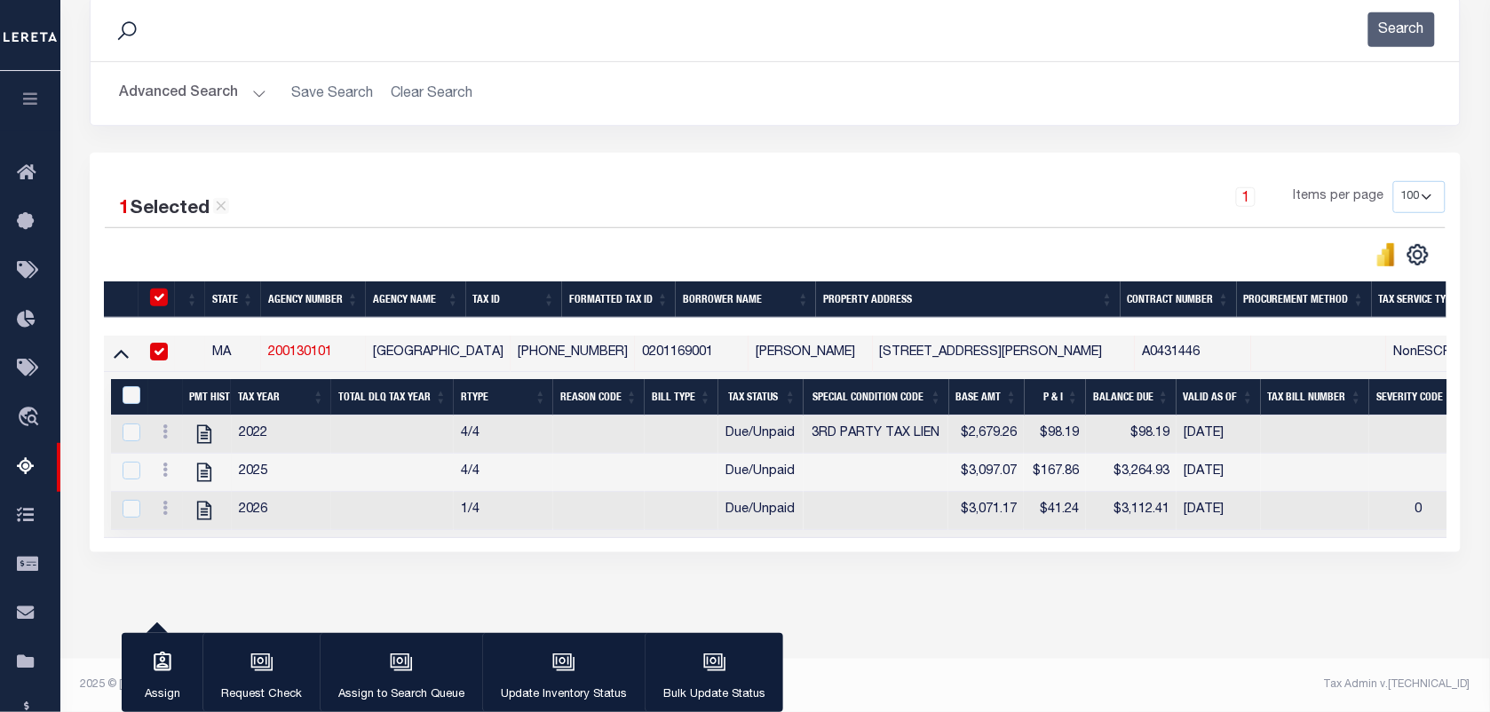
scroll to position [265, 0]
click at [131, 386] on input "&nbsp;" at bounding box center [132, 395] width 18 height 18
checkbox input "true"
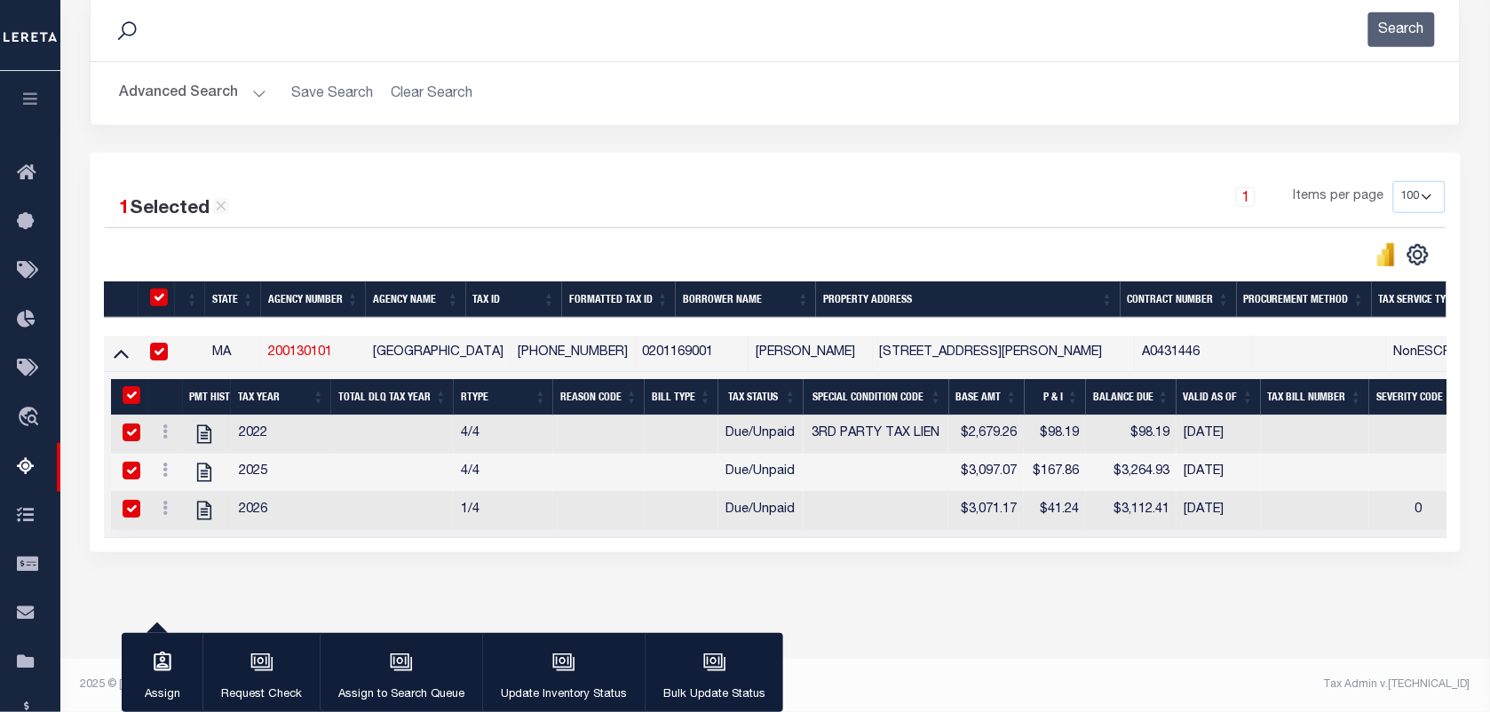
checkbox input "true"
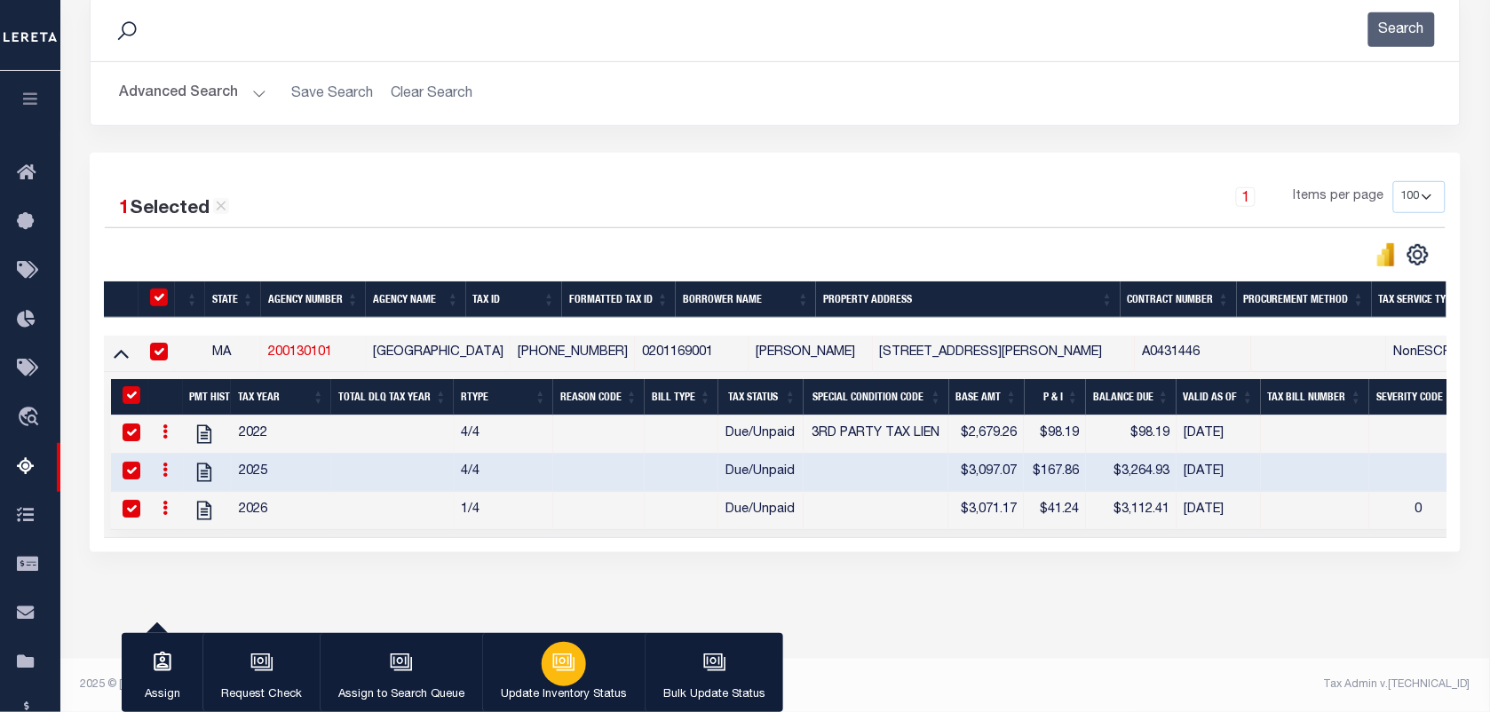
click at [556, 663] on icon "button" at bounding box center [562, 661] width 13 height 8
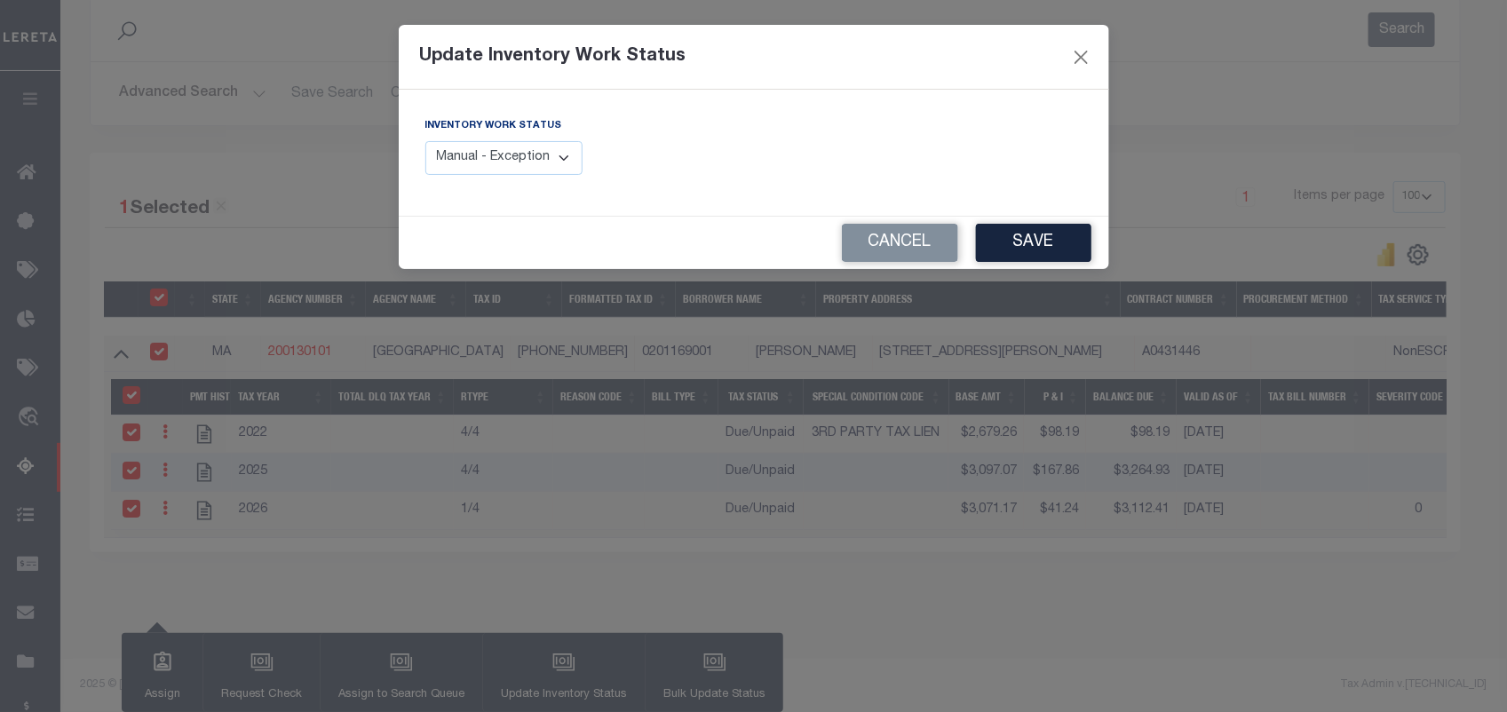
click at [531, 166] on select "Manual - Exception Pended - Awaiting Search Late Add Exception Completed" at bounding box center [504, 158] width 158 height 35
select select "4"
click at [425, 141] on select "Manual - Exception Pended - Awaiting Search Late Add Exception Completed" at bounding box center [504, 158] width 158 height 35
click at [1027, 251] on button "Save" at bounding box center [1033, 243] width 115 height 38
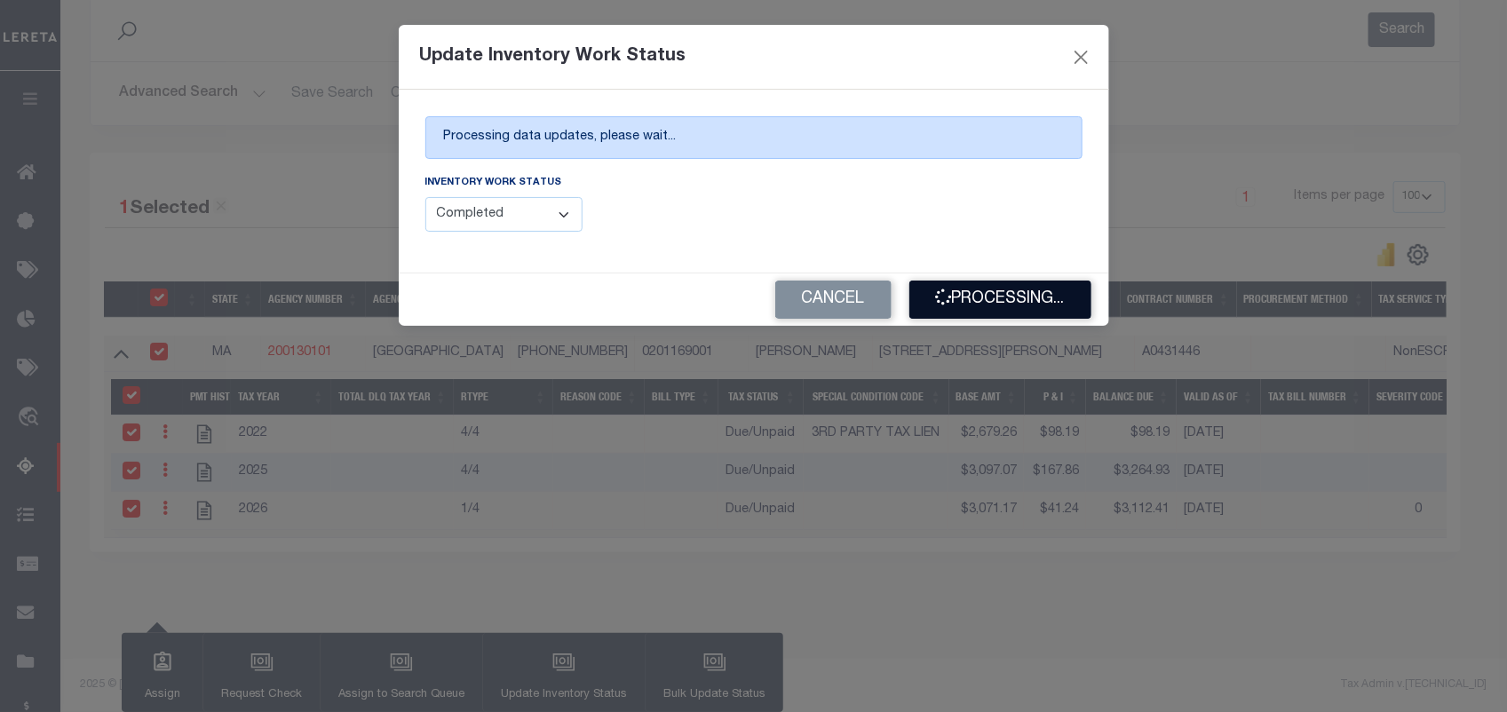
click at [1001, 289] on button "Processing..." at bounding box center [1000, 300] width 182 height 38
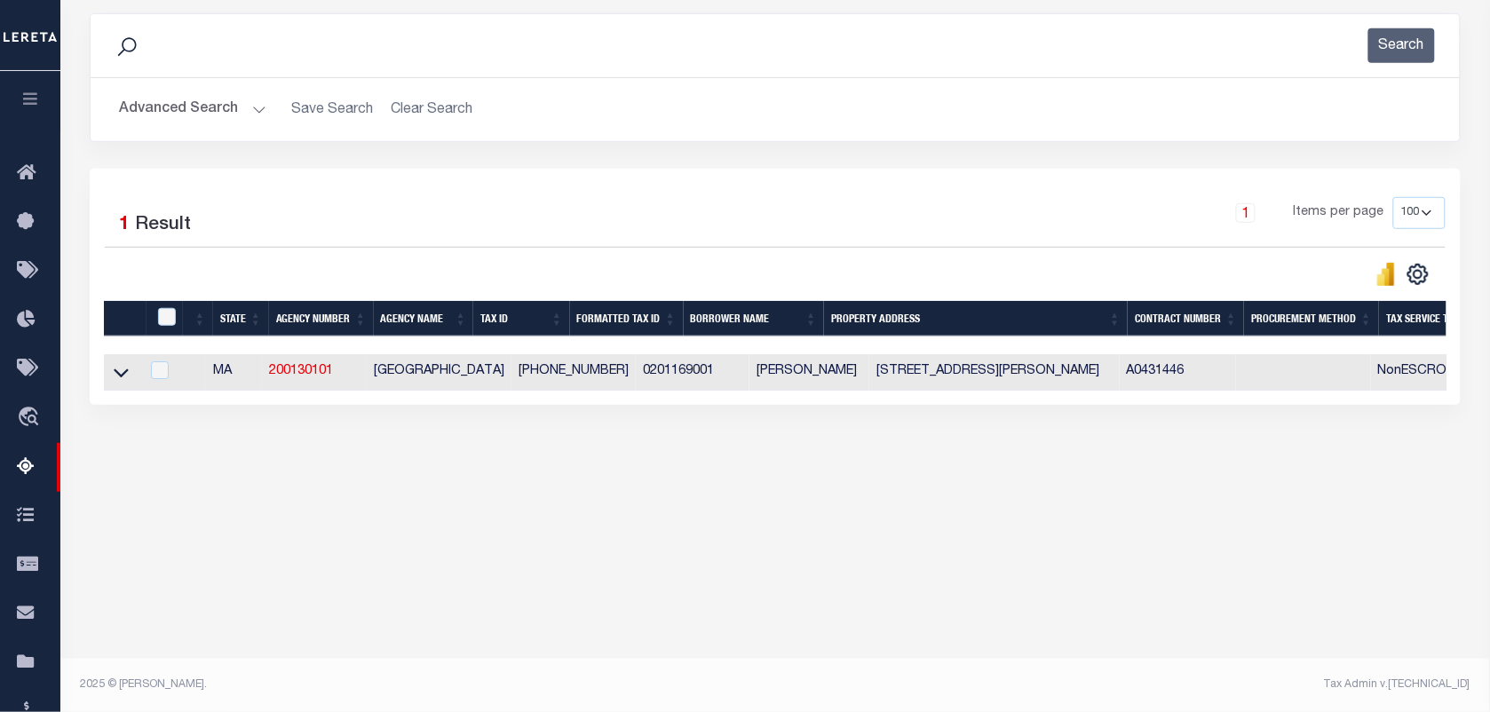
scroll to position [228, 0]
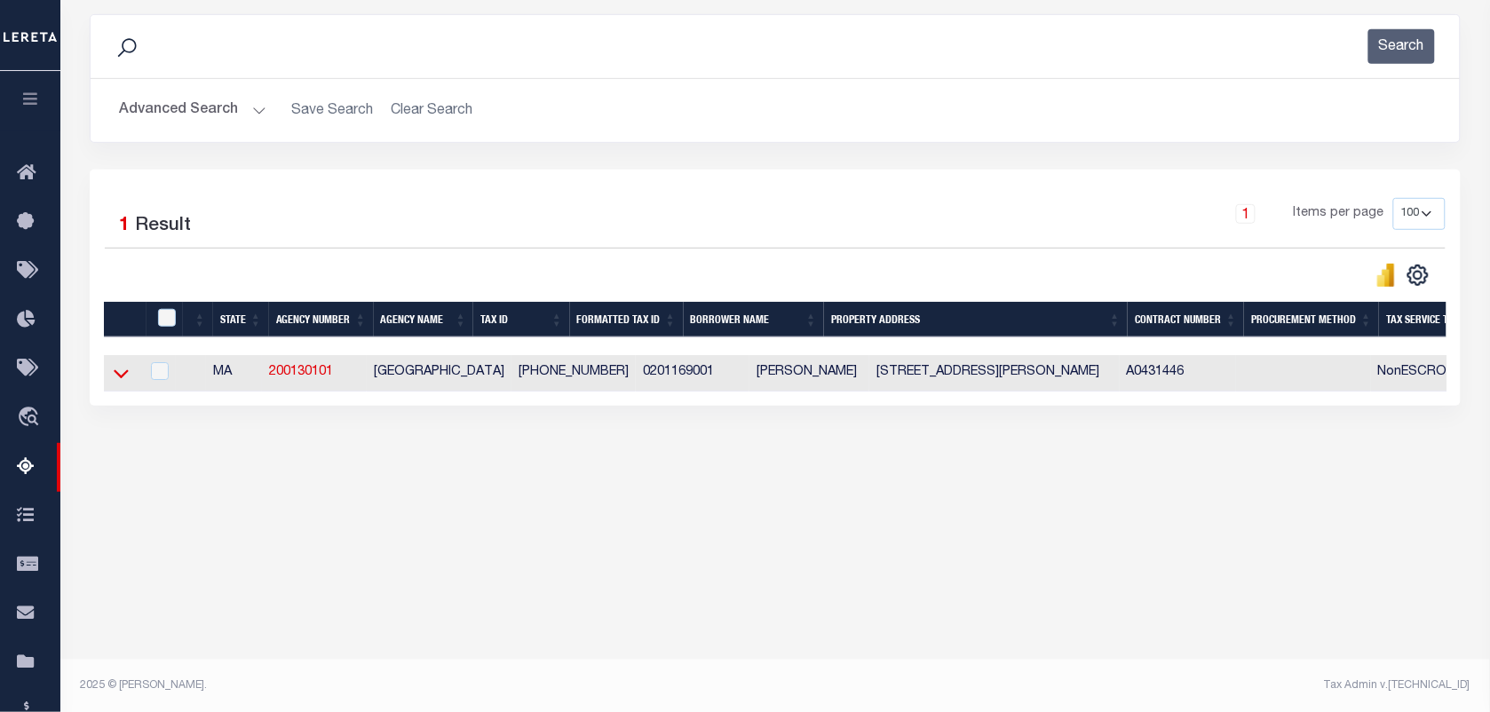
click at [114, 377] on icon at bounding box center [121, 374] width 15 height 9
click at [115, 378] on icon at bounding box center [121, 374] width 15 height 9
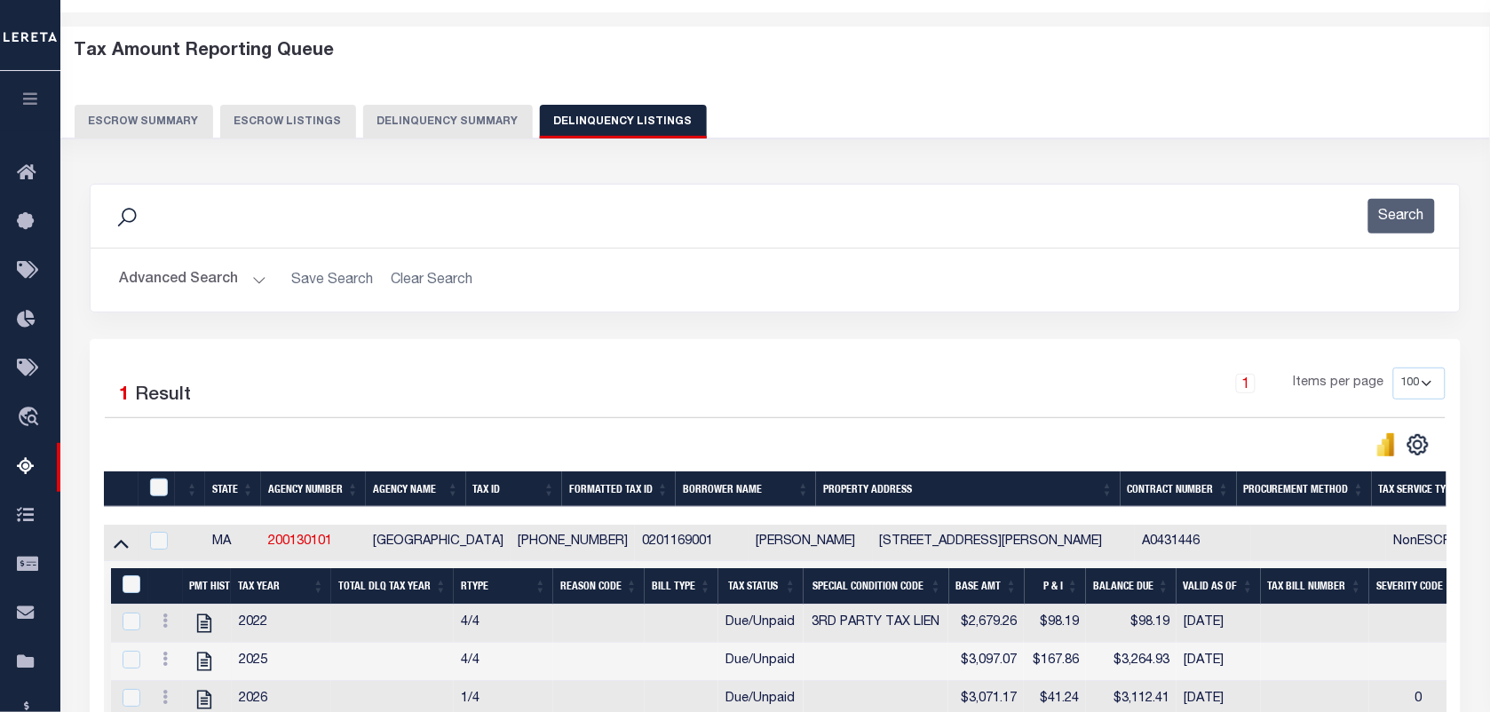
scroll to position [0, 0]
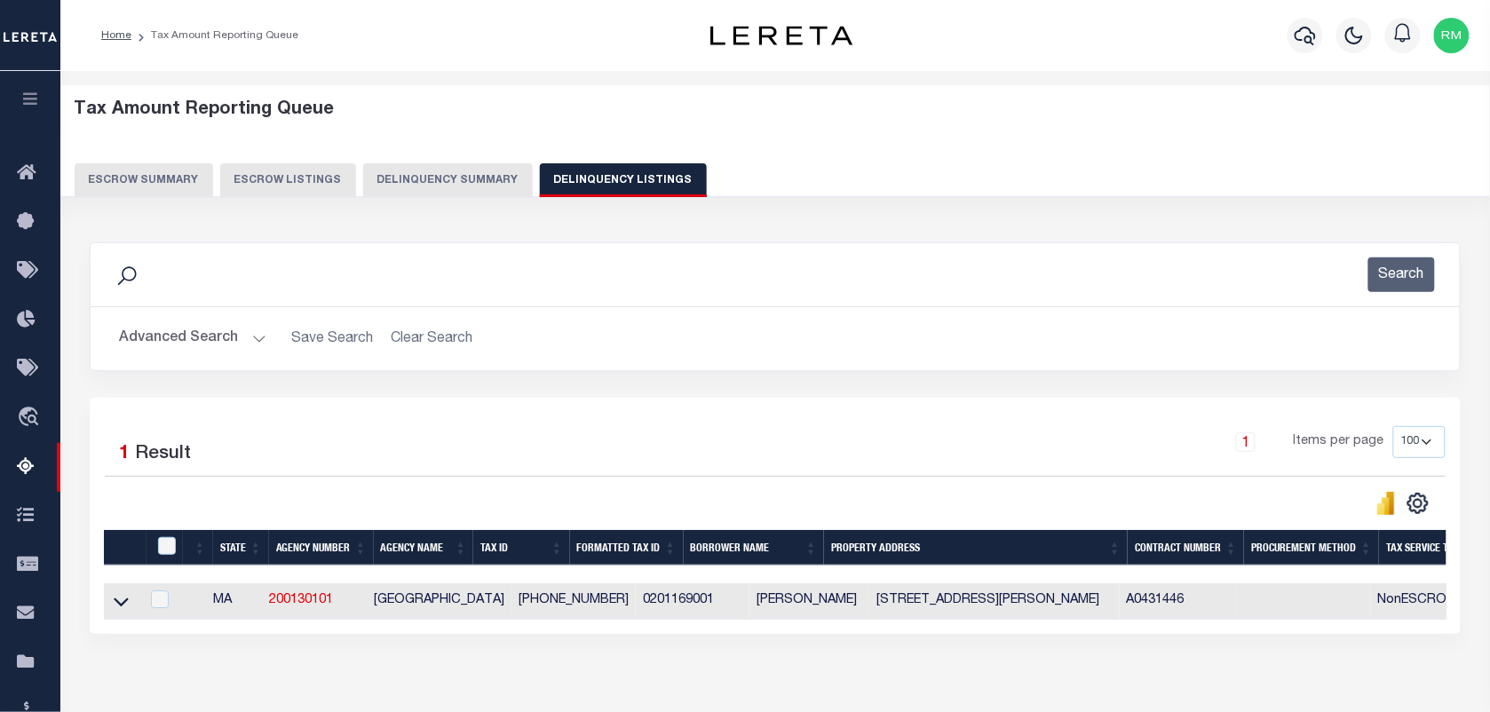
click at [155, 546] on div at bounding box center [168, 547] width 29 height 20
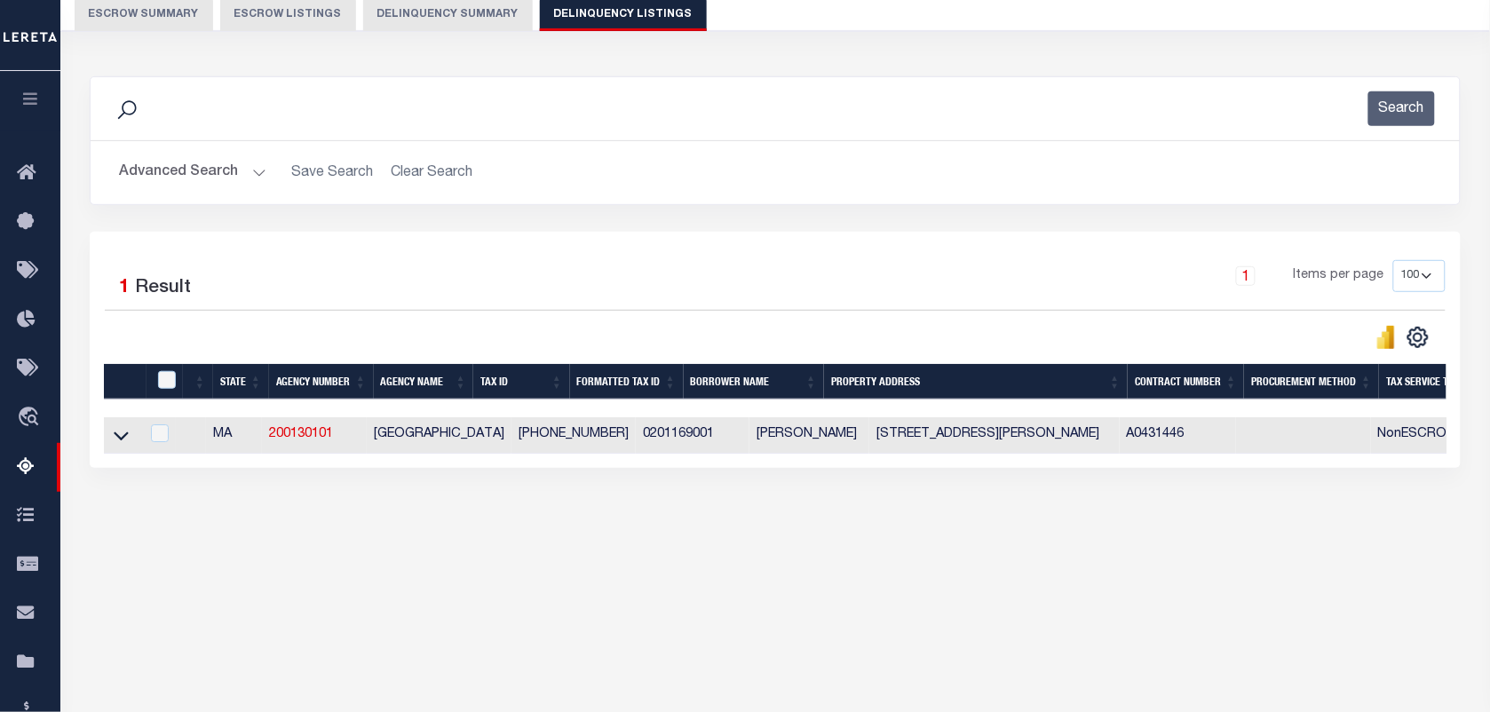
scroll to position [228, 0]
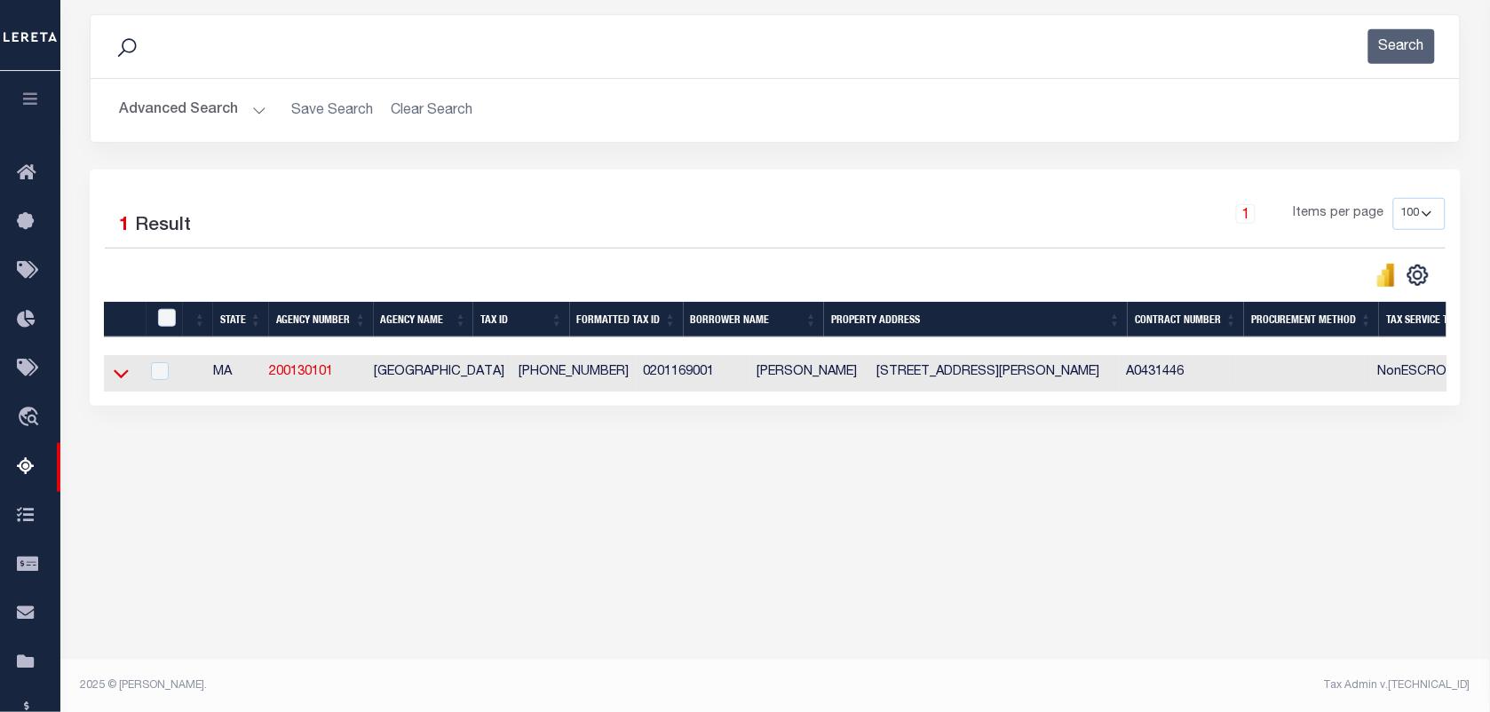
click at [114, 383] on icon at bounding box center [121, 373] width 15 height 19
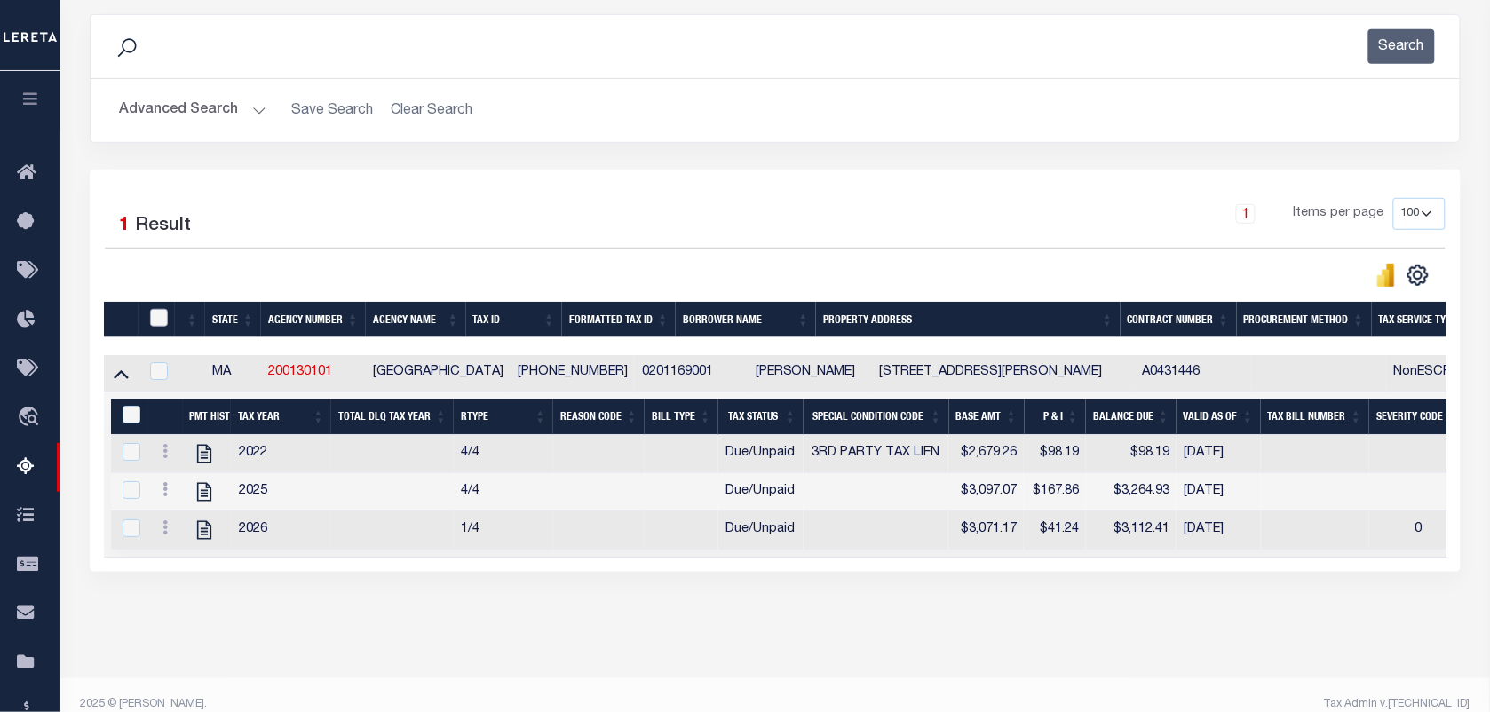
click at [162, 317] on input "checkbox" at bounding box center [159, 318] width 18 height 18
checkbox input "true"
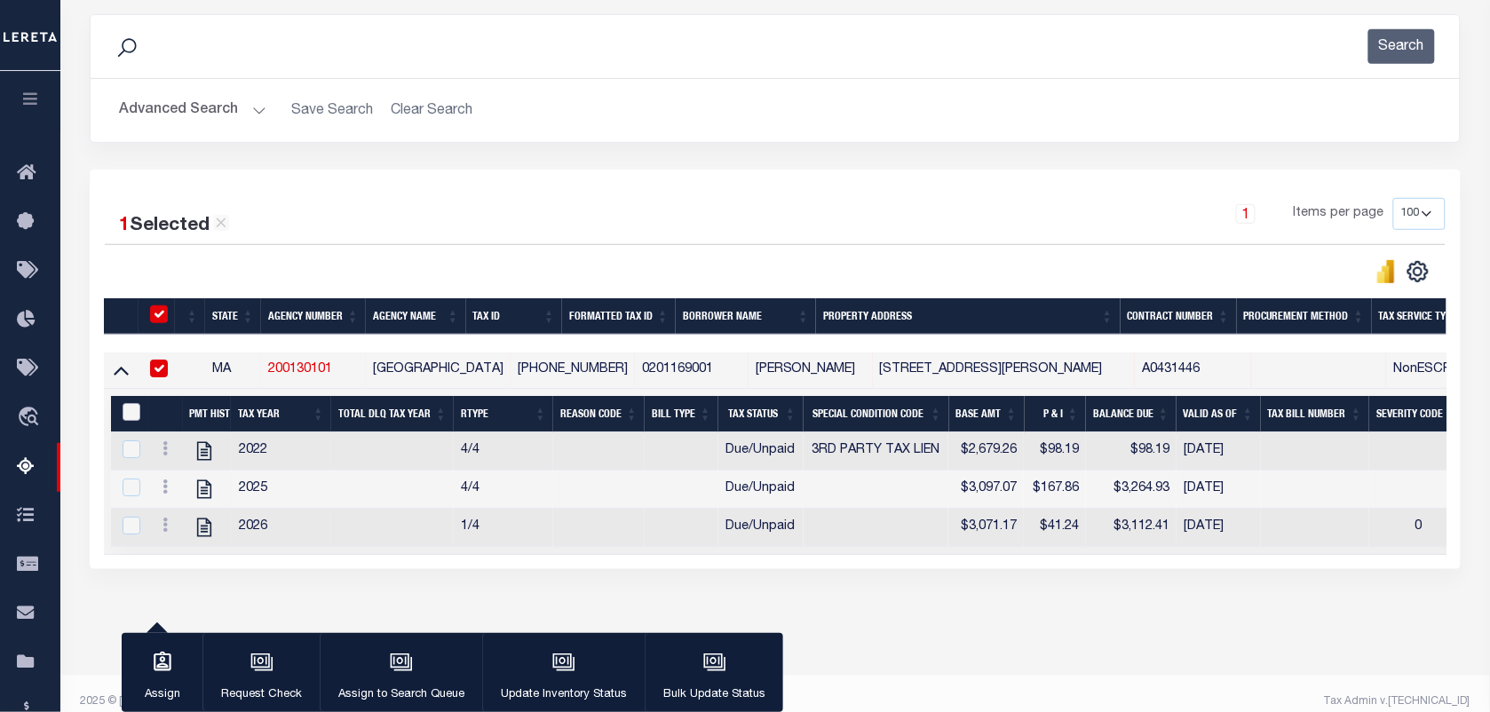
click at [134, 417] on input "&nbsp;" at bounding box center [132, 412] width 18 height 18
checkbox input "true"
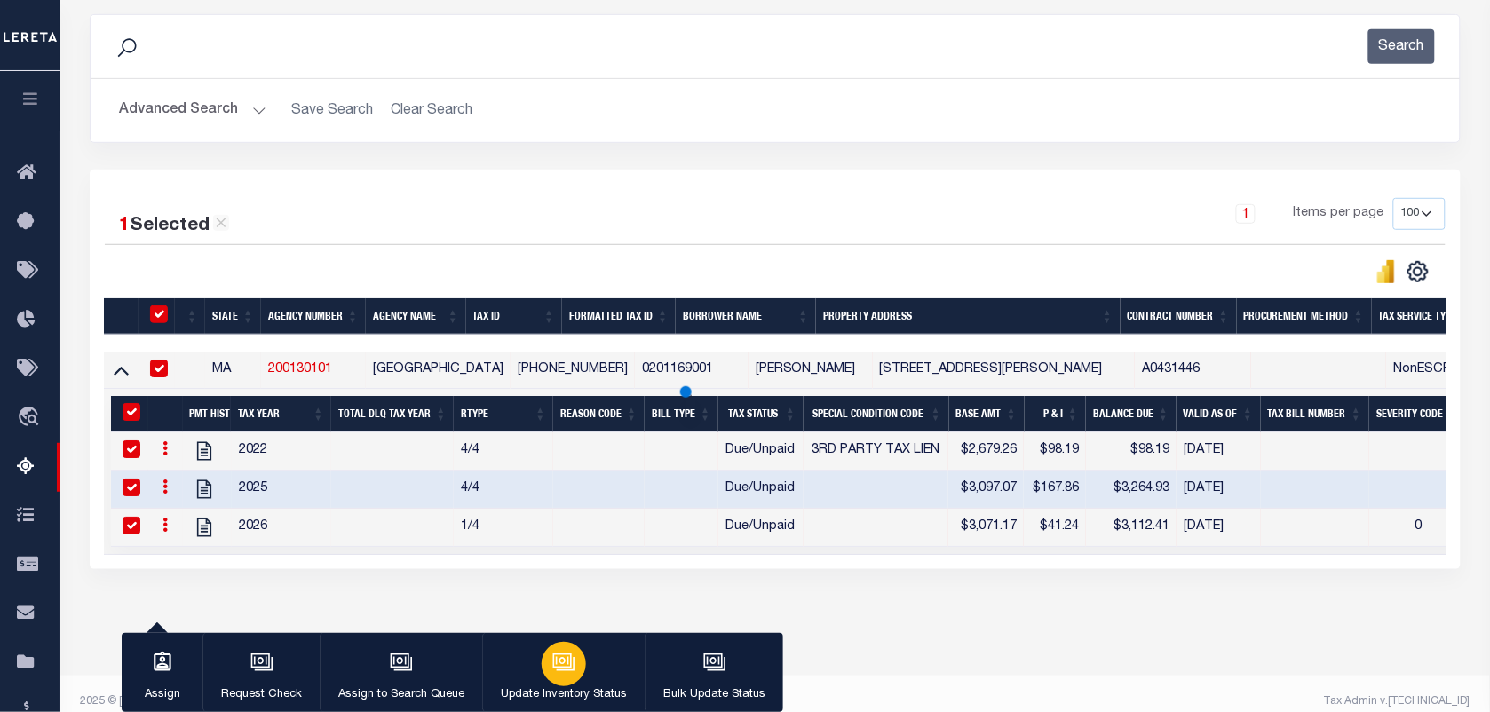
click at [557, 664] on icon "button" at bounding box center [563, 662] width 23 height 23
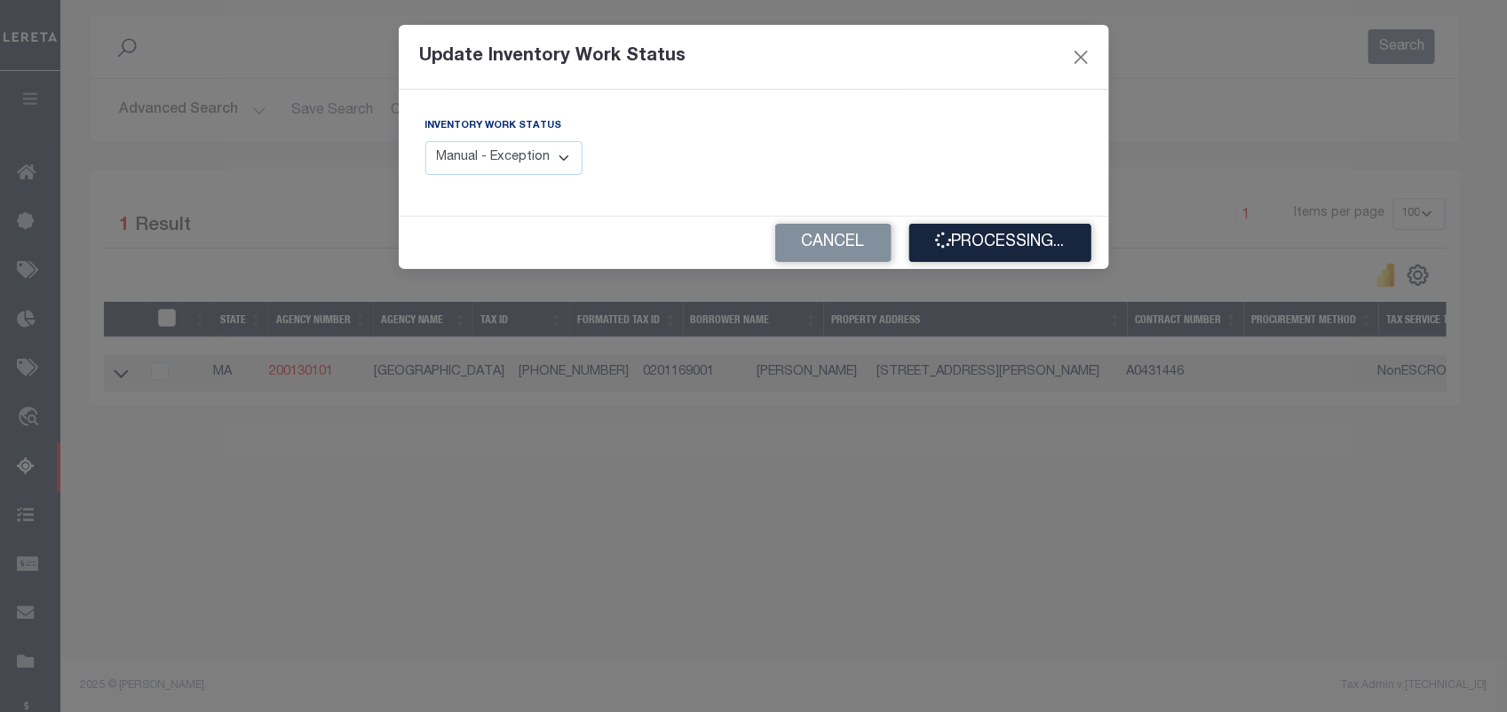
click at [508, 165] on select "Manual - Exception Pended - Awaiting Search Late Add Exception Completed" at bounding box center [504, 158] width 158 height 35
select select "4"
click at [425, 141] on select "Manual - Exception Pended - Awaiting Search Late Add Exception Completed" at bounding box center [504, 158] width 158 height 35
click at [960, 245] on button "Processing..." at bounding box center [1000, 243] width 182 height 38
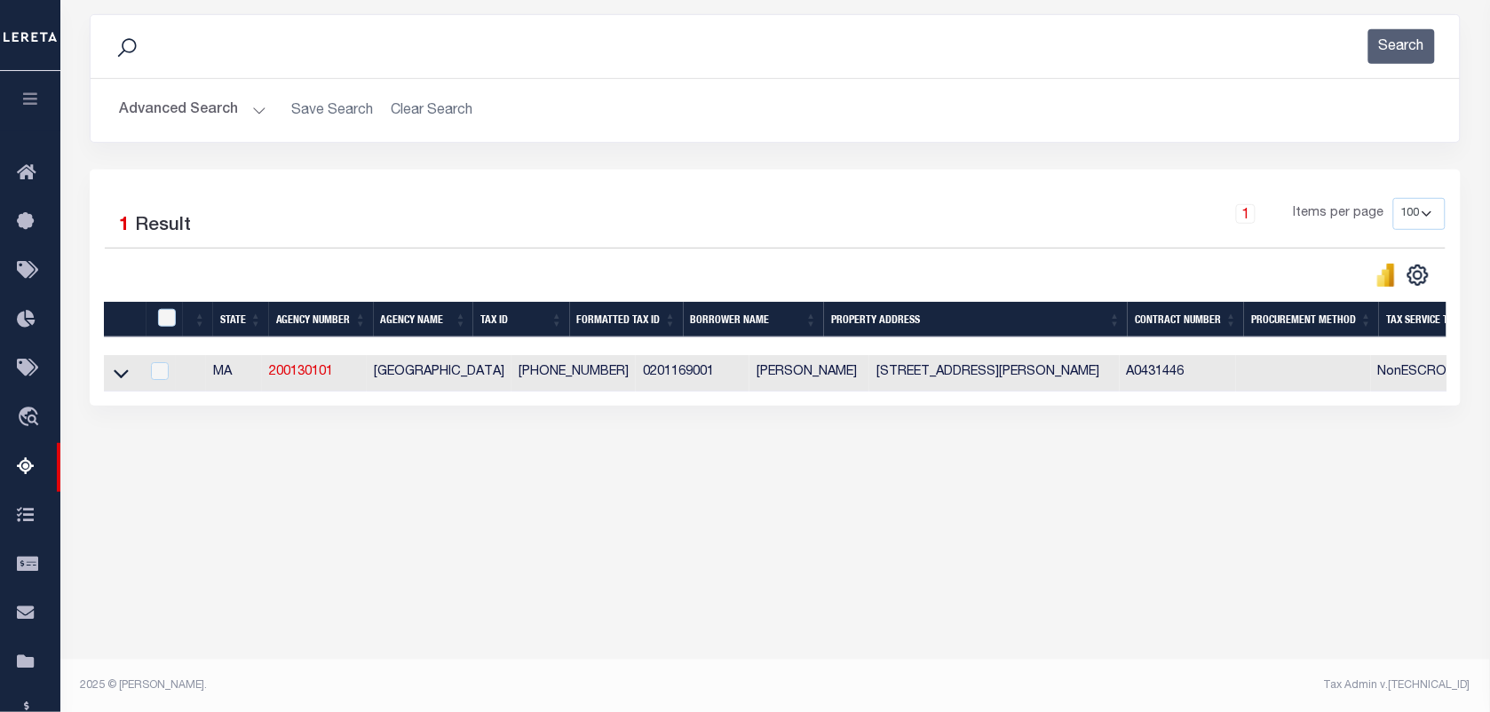
click at [191, 103] on button "Advanced Search" at bounding box center [192, 110] width 147 height 35
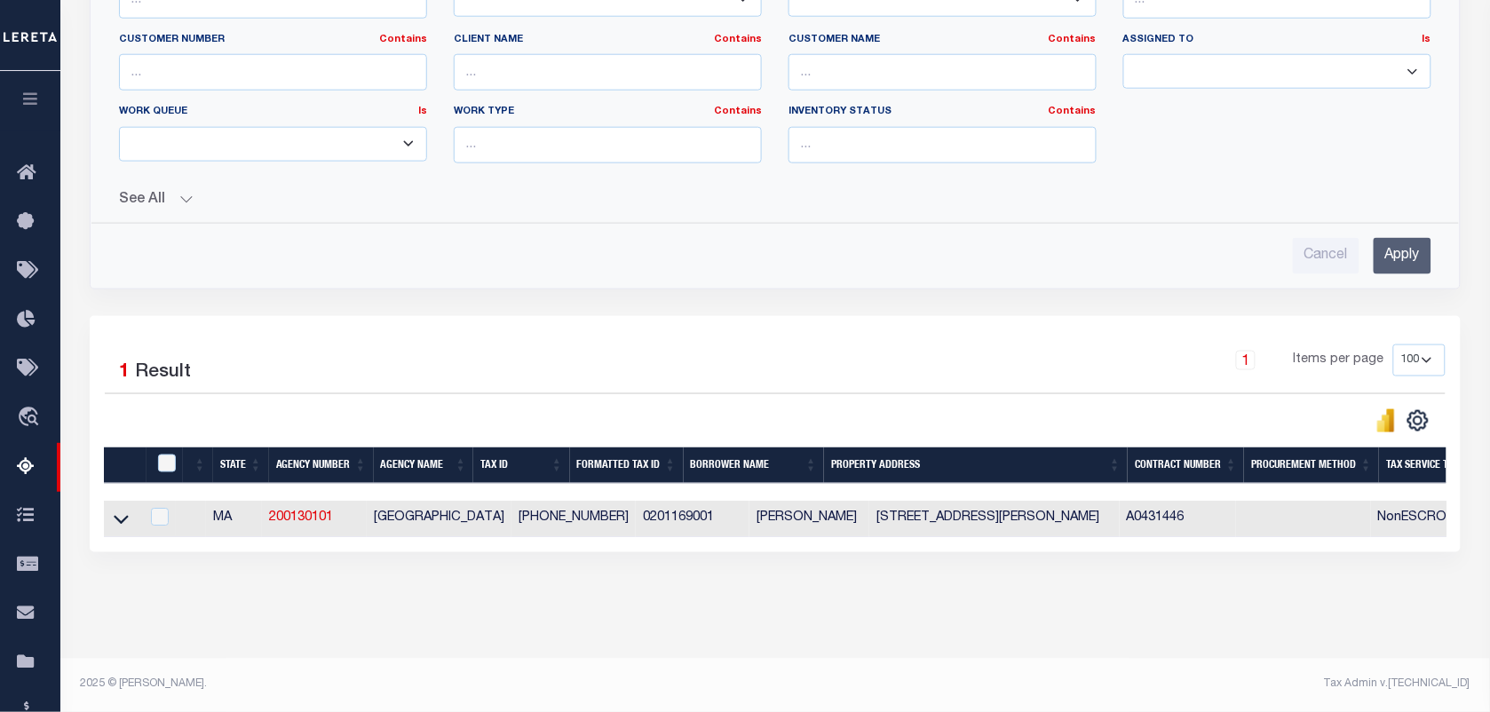
scroll to position [241, 0]
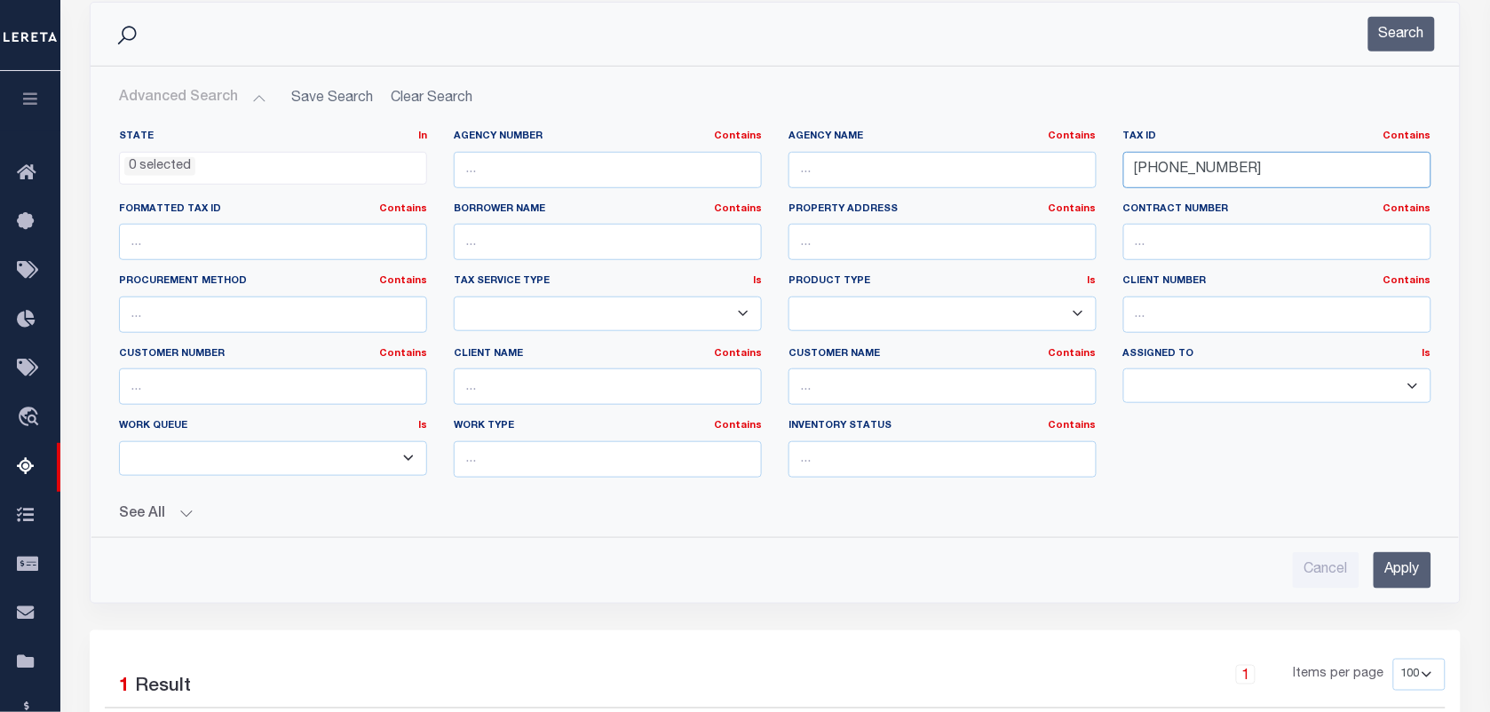
click at [1228, 171] on input "02-01169-001" at bounding box center [1277, 170] width 308 height 36
paste input "6-02670-08"
type input "[PHONE_NUMBER]"
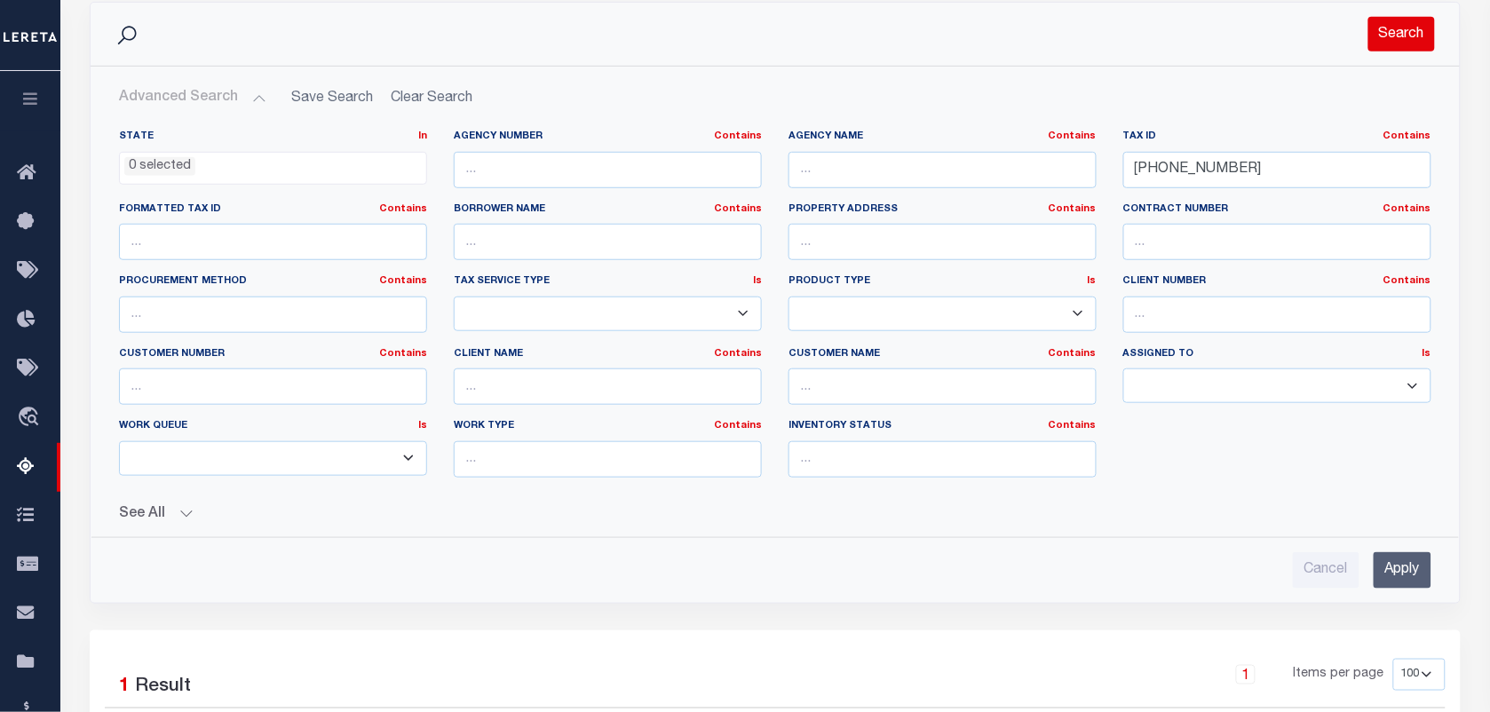
click at [1405, 29] on button "Search" at bounding box center [1401, 34] width 67 height 35
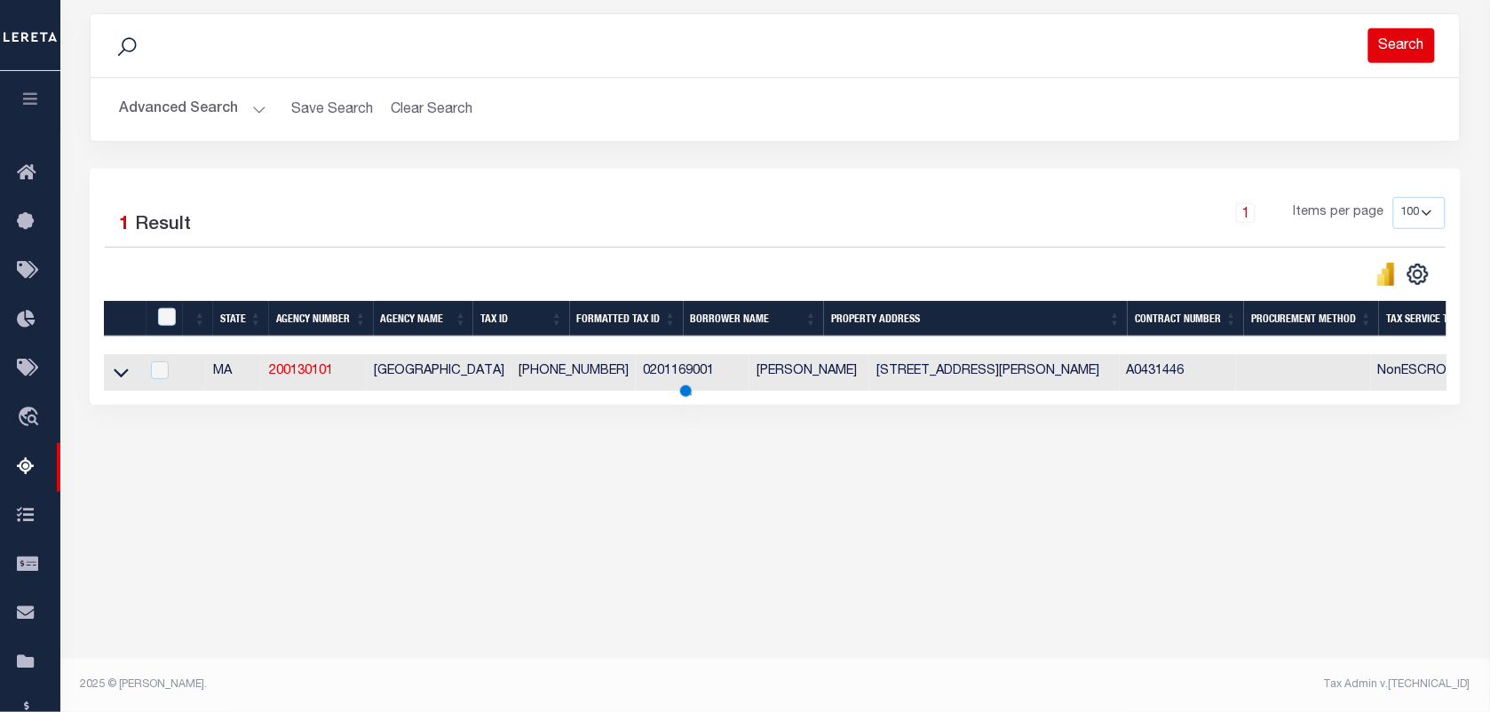
scroll to position [228, 0]
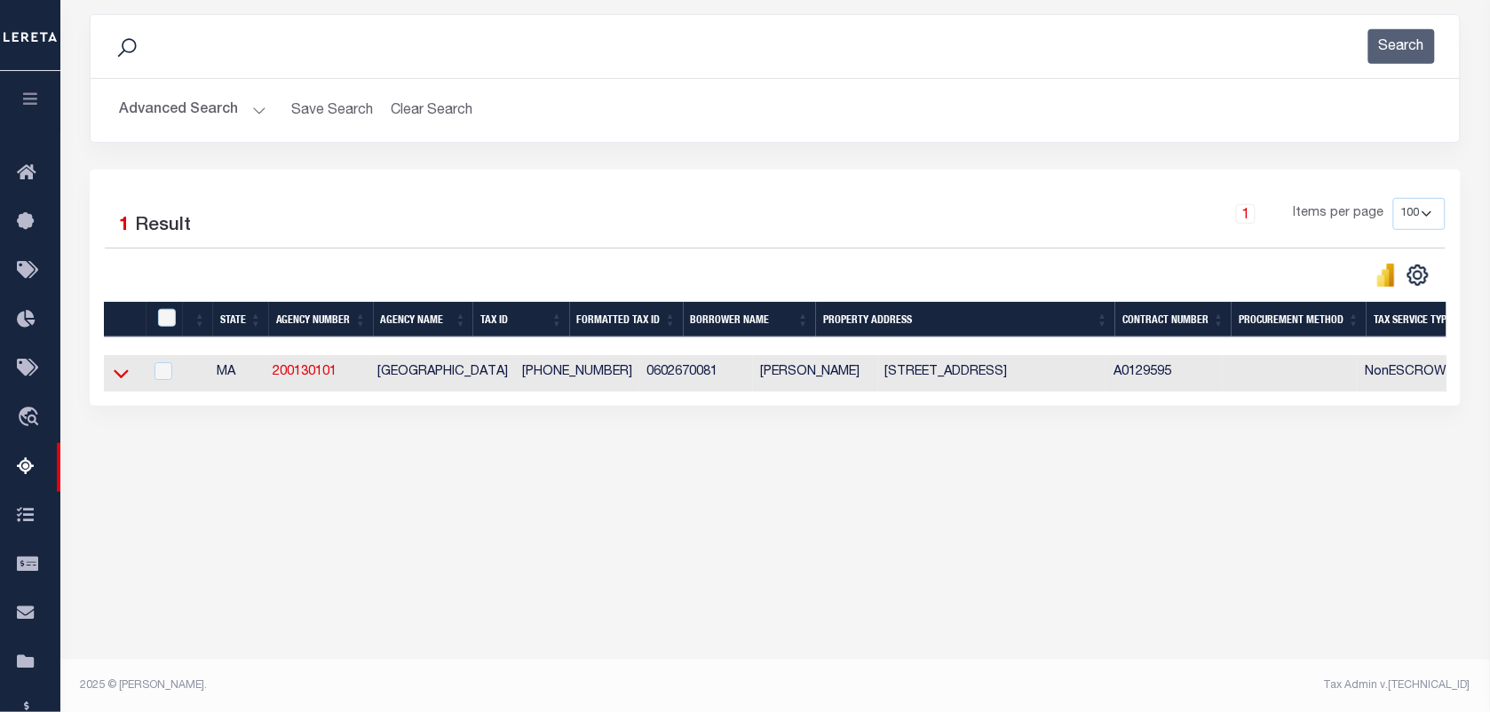
click at [117, 379] on icon at bounding box center [121, 374] width 15 height 9
click at [118, 374] on icon at bounding box center [121, 373] width 15 height 19
click at [121, 379] on icon at bounding box center [121, 373] width 15 height 19
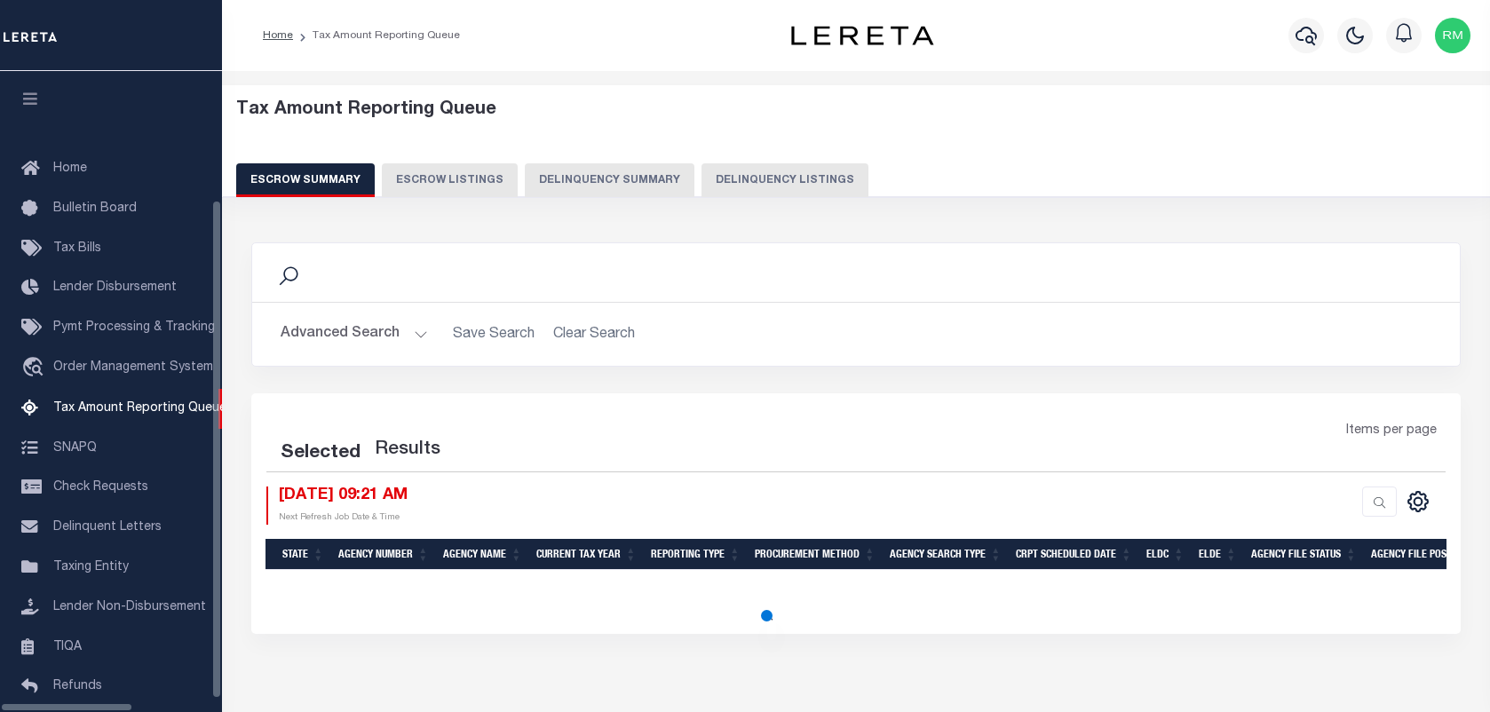
select select "100"
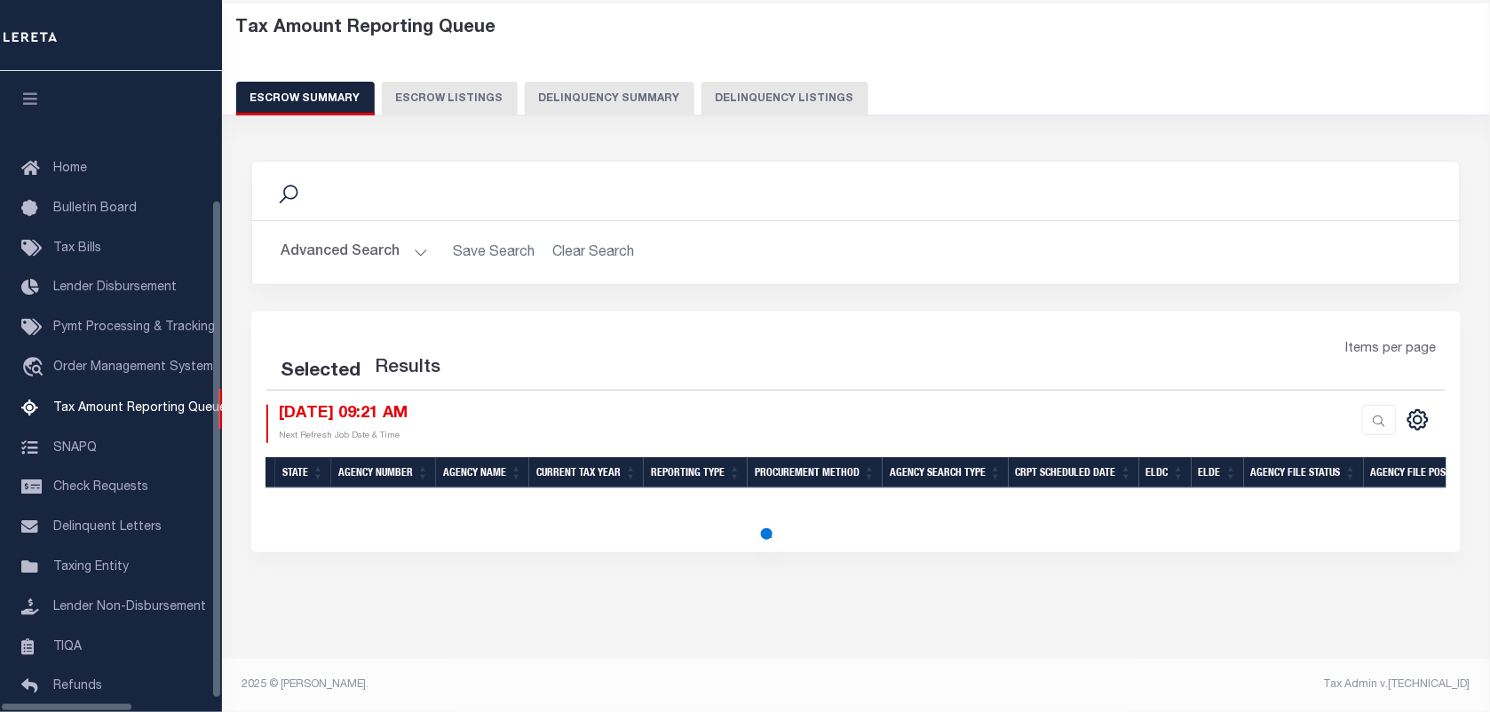
scroll to position [135, 0]
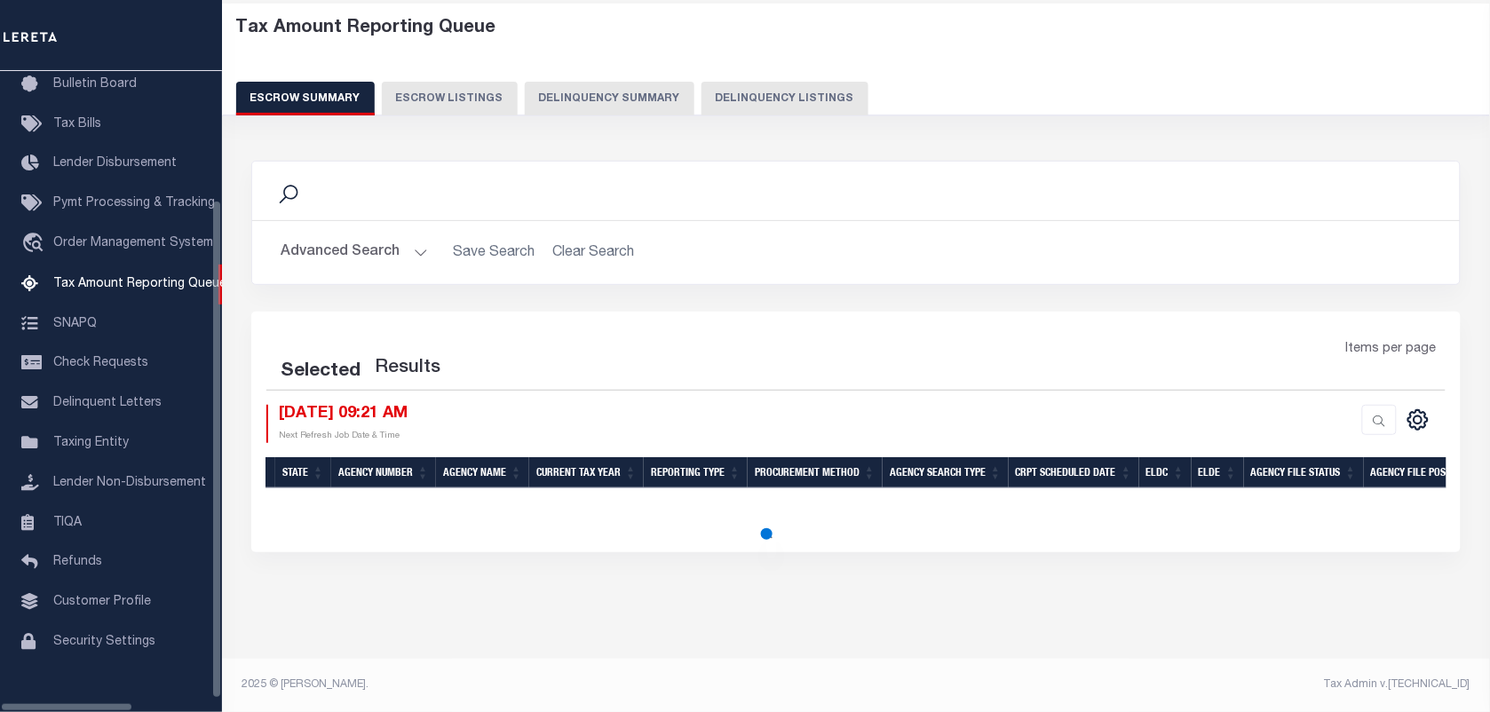
select select "100"
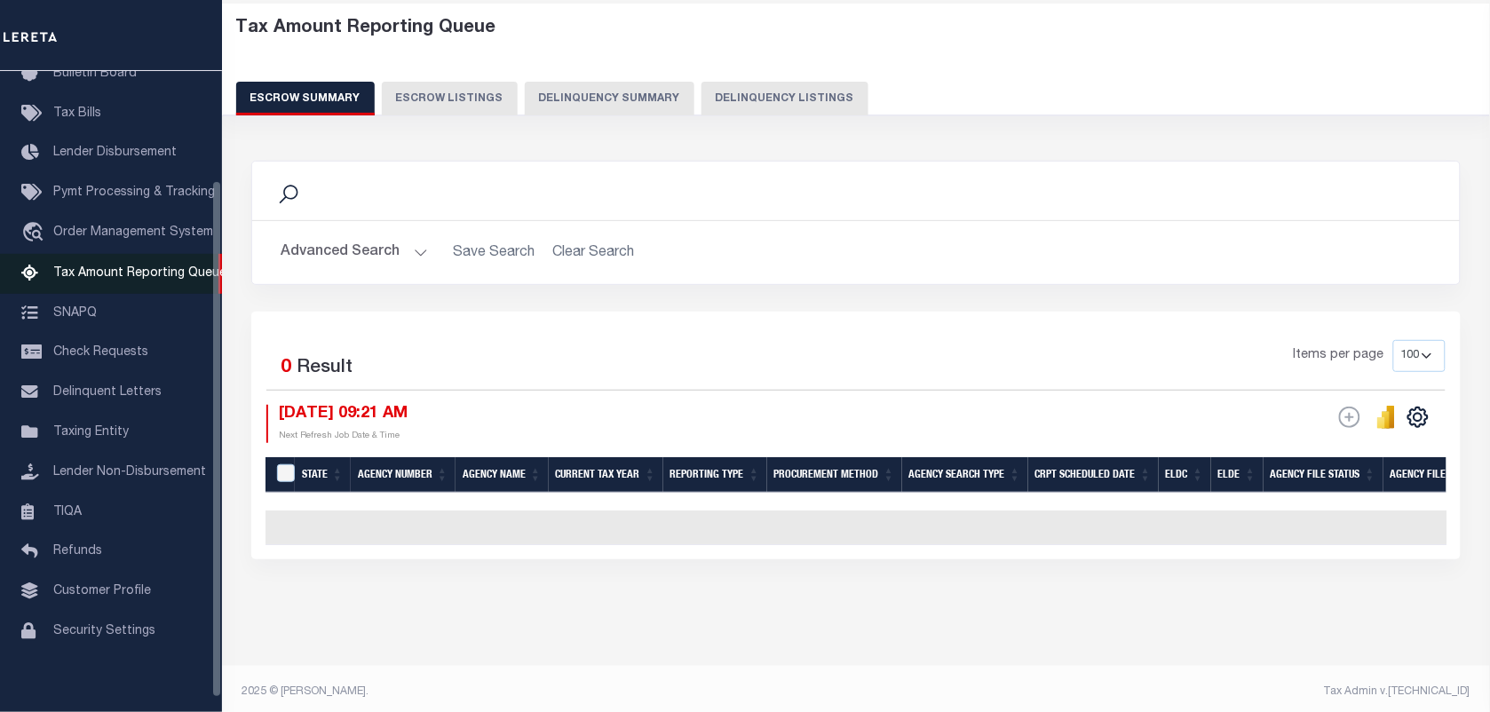
scroll to position [82, 0]
click at [759, 95] on button "Delinquency Listings" at bounding box center [784, 99] width 167 height 34
select select "100"
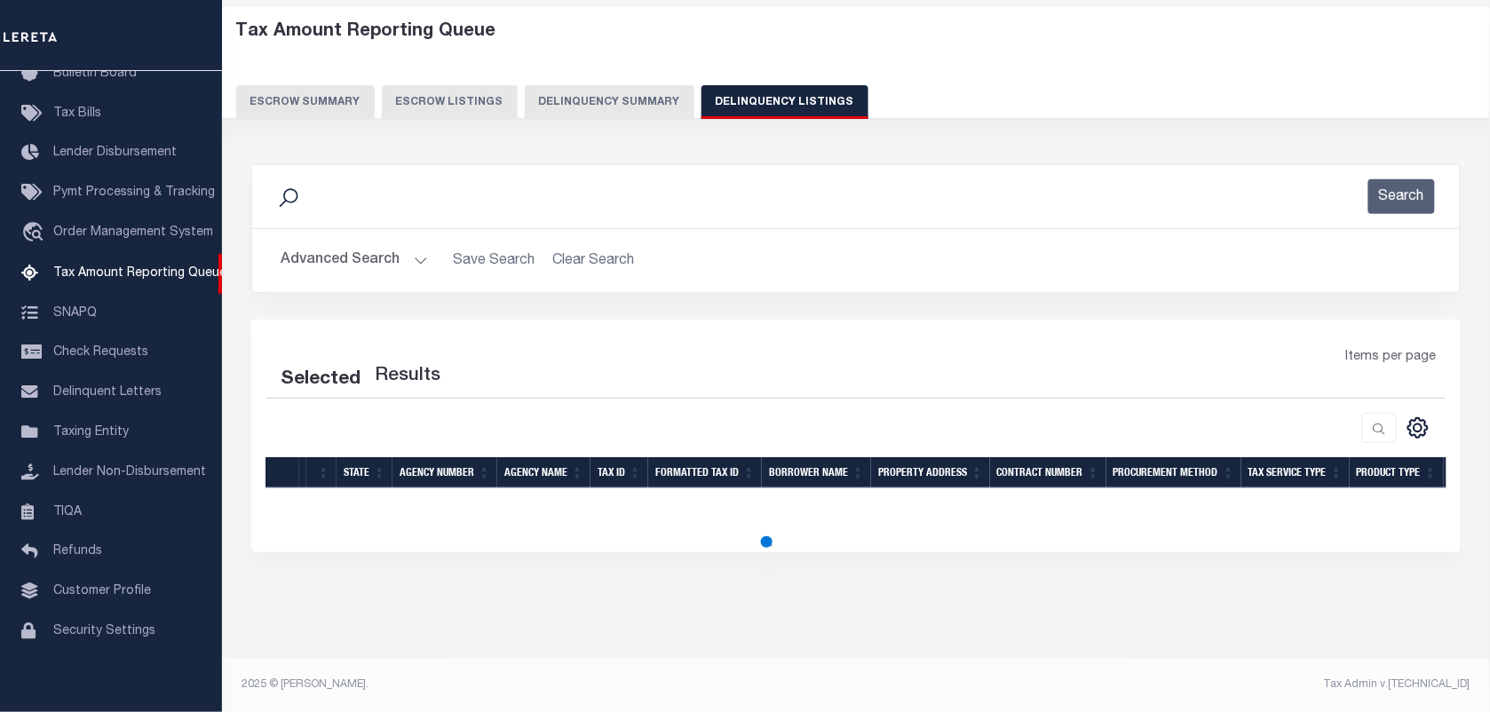
select select "100"
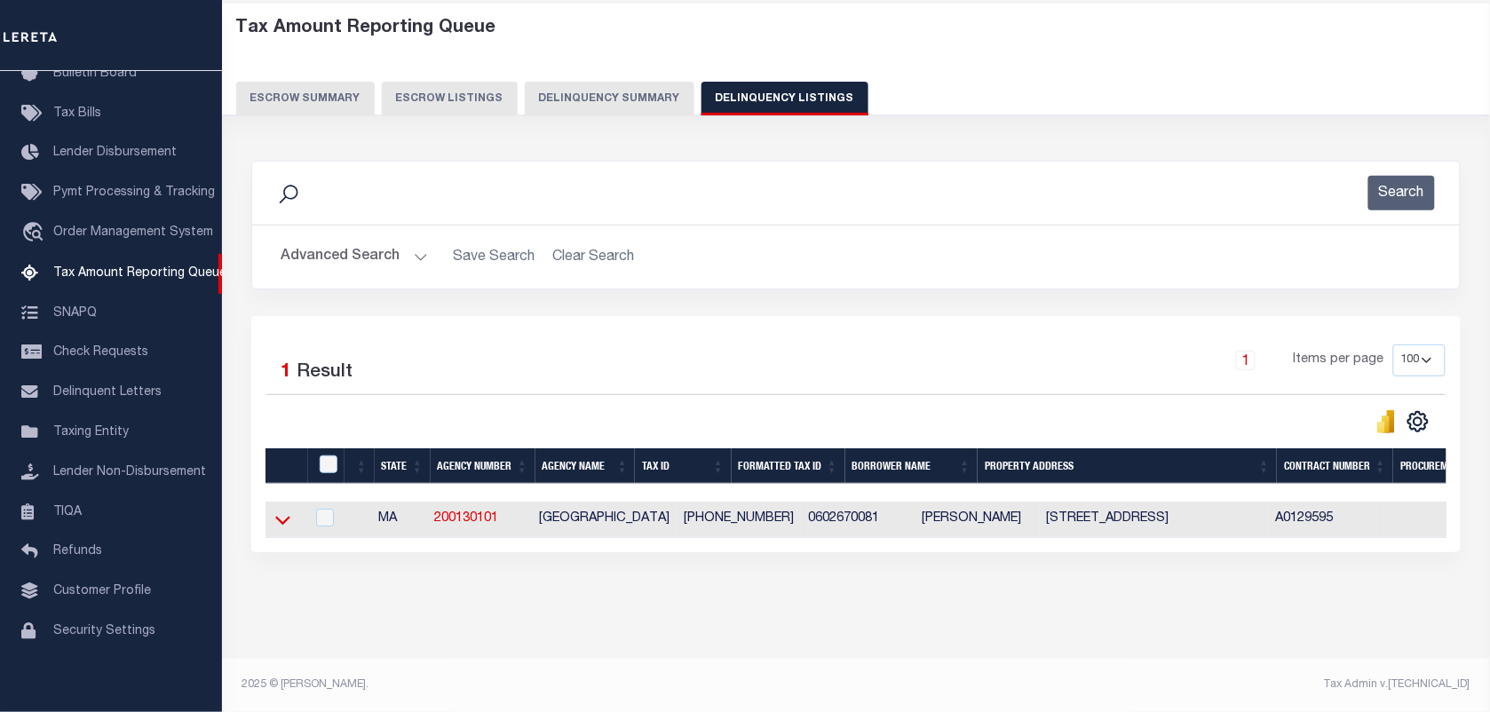
click at [286, 526] on icon at bounding box center [282, 521] width 15 height 9
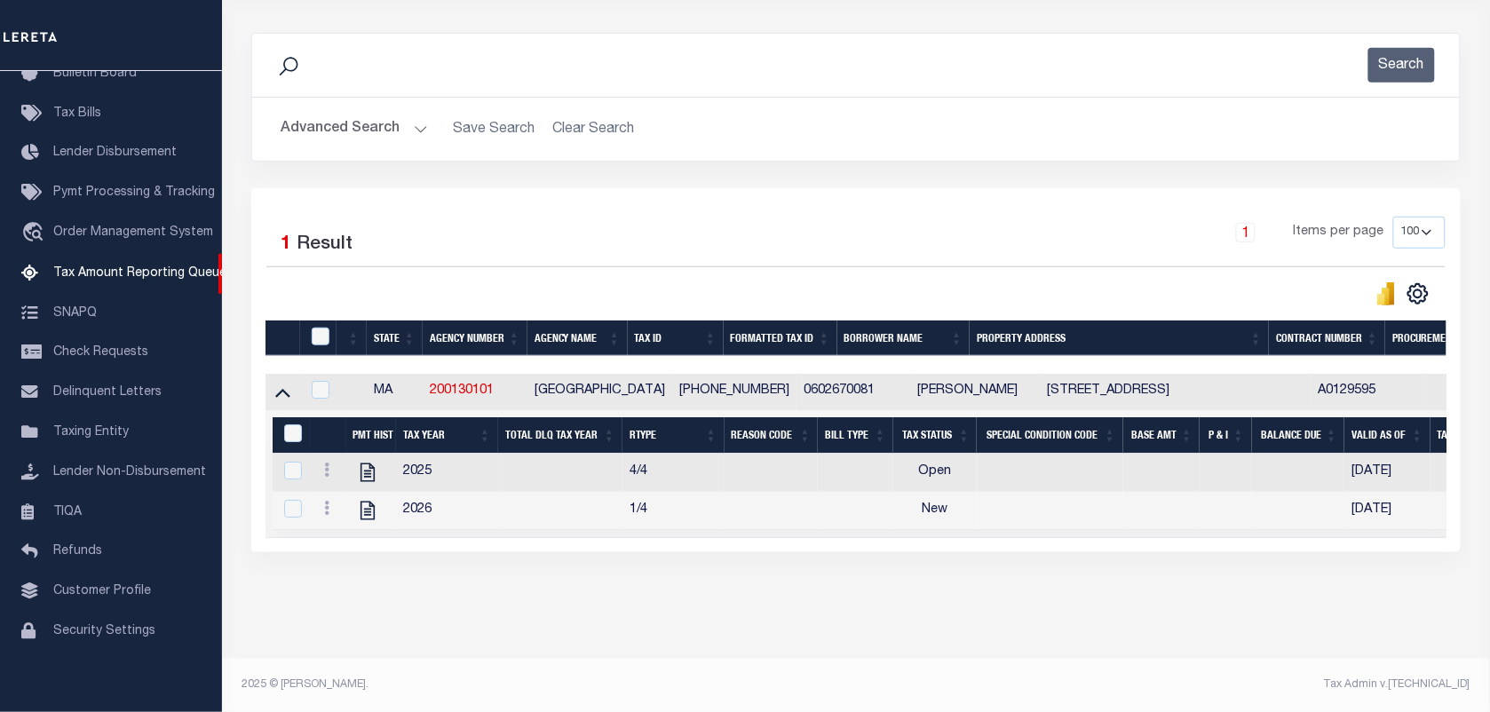
scroll to position [228, 0]
click at [327, 463] on icon at bounding box center [326, 470] width 5 height 14
click at [347, 502] on img "" at bounding box center [348, 499] width 18 height 18
checkbox input "true"
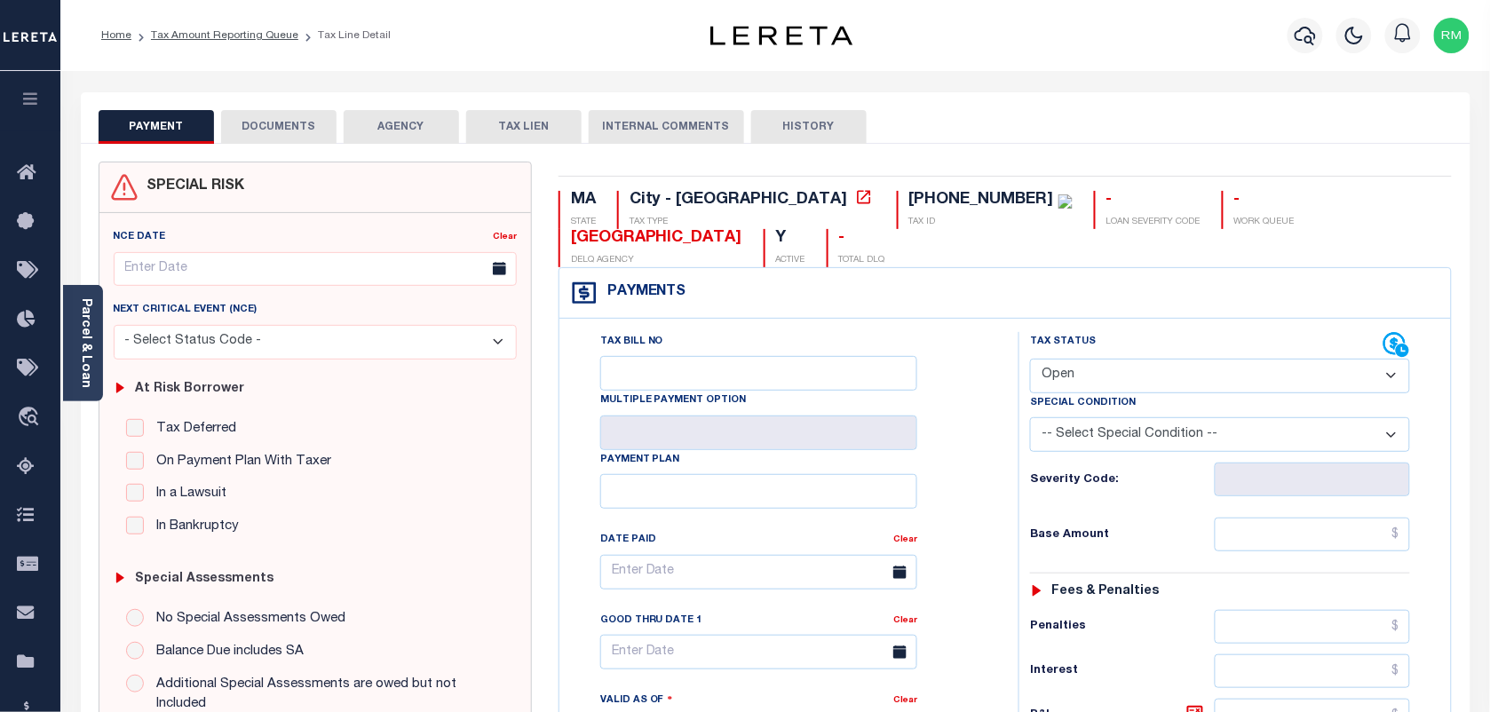
click at [1064, 359] on select "- Select Status Code - Open Due/Unpaid Paid Incomplete No Tax Due Internal Refu…" at bounding box center [1220, 376] width 380 height 35
select select "PYD"
click at [1030, 359] on select "- Select Status Code - Open Due/Unpaid Paid Incomplete No Tax Due Internal Refu…" at bounding box center [1220, 376] width 380 height 35
type input "[DATE]"
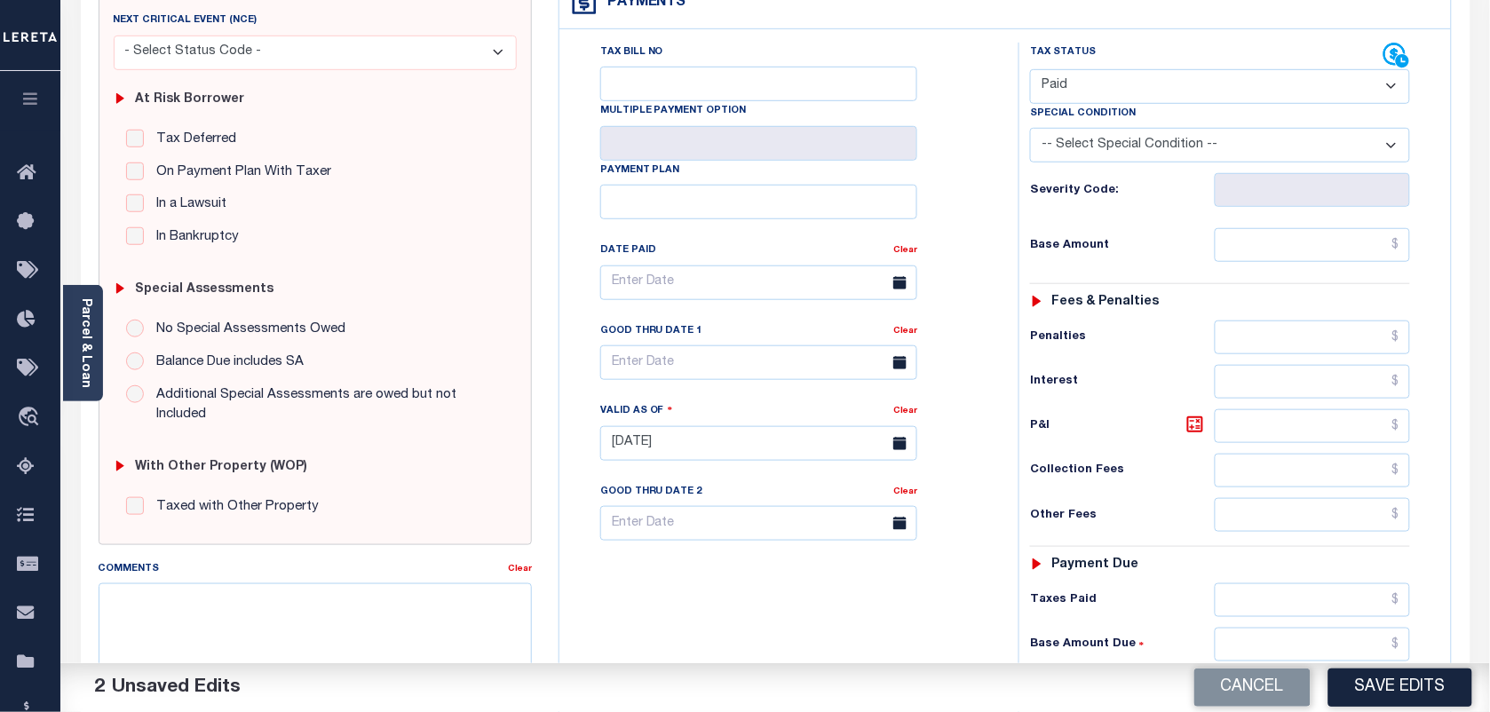
scroll to position [444, 0]
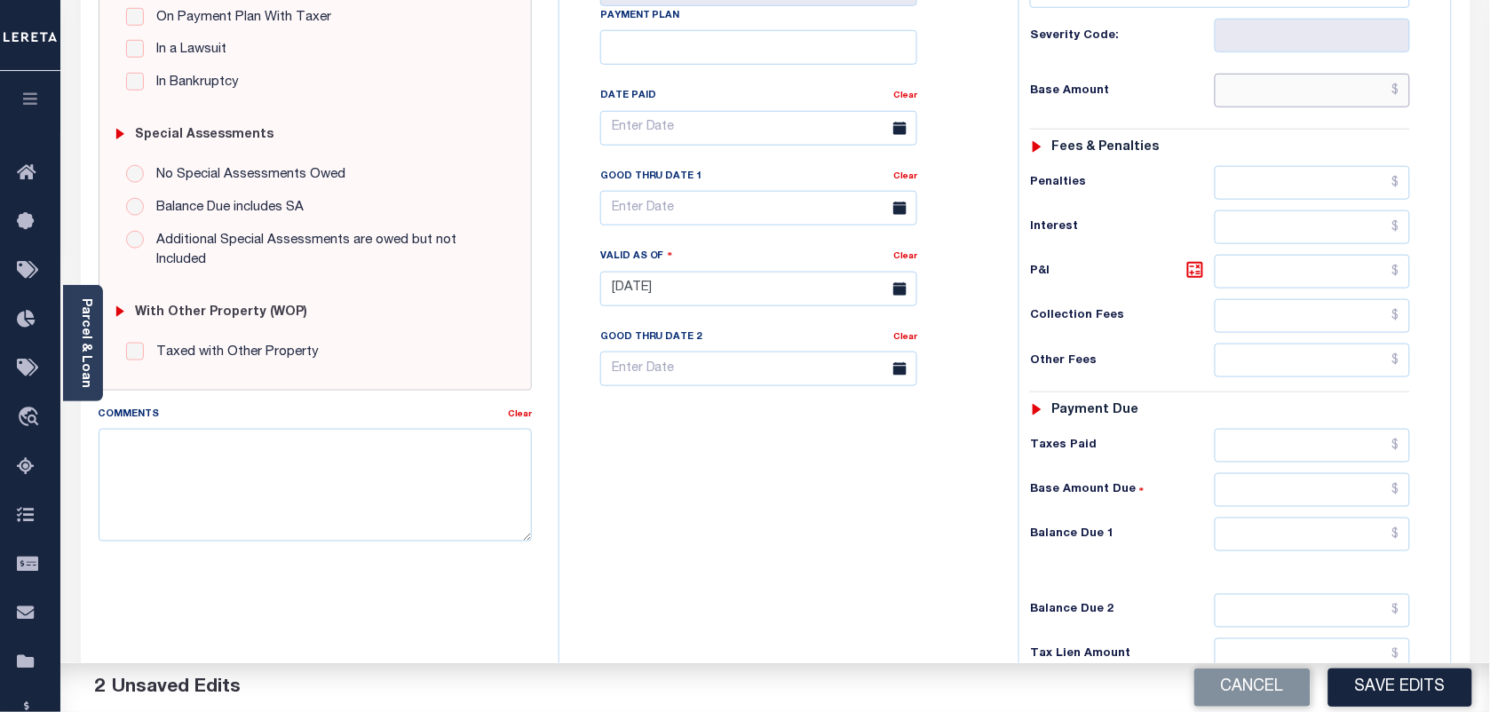
click at [1315, 74] on input "text" at bounding box center [1313, 91] width 196 height 34
type input "$0.00"
click at [1302, 518] on input "text" at bounding box center [1313, 535] width 196 height 34
type input "$0.00"
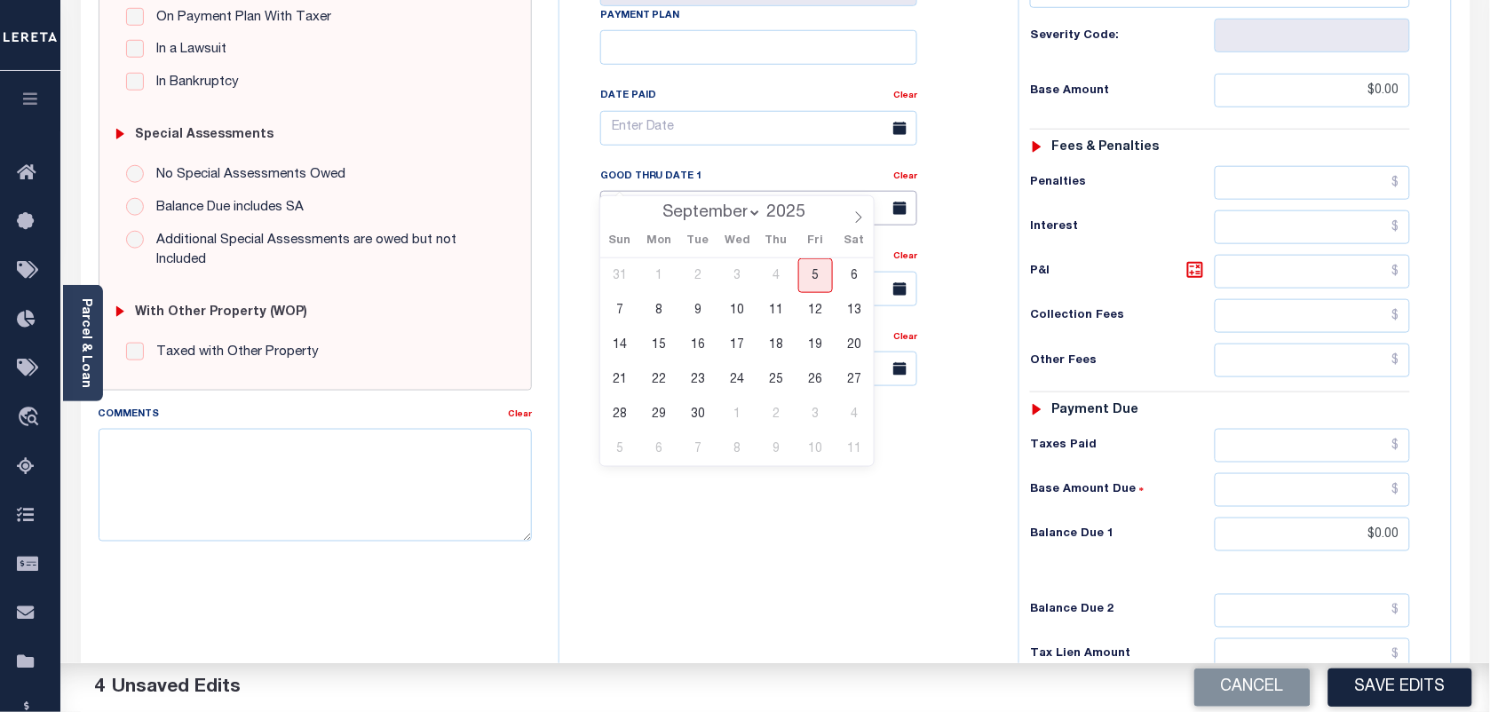
click at [679, 191] on input "text" at bounding box center [758, 208] width 317 height 35
click at [821, 275] on span "5" at bounding box center [815, 275] width 35 height 35
type input "[DATE]"
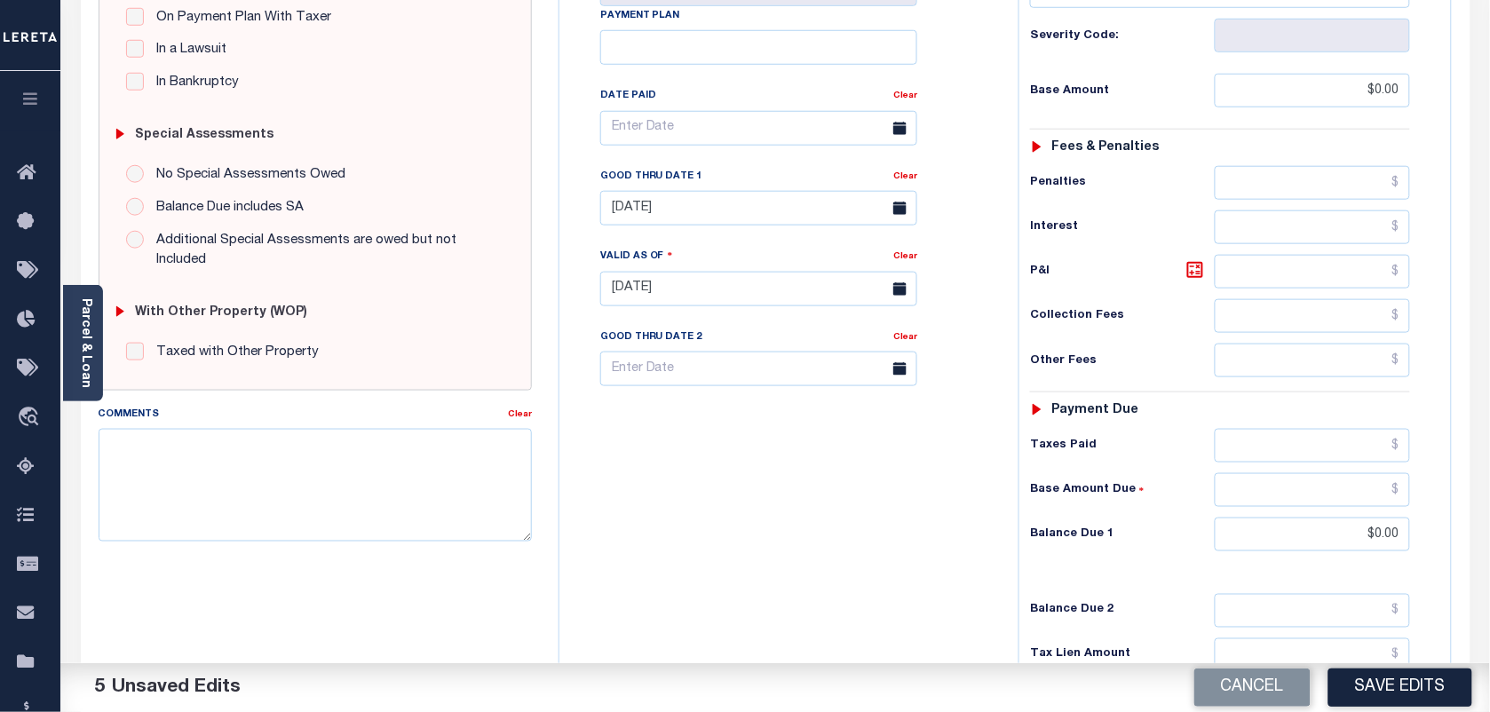
click at [1377, 688] on button "Save Edits" at bounding box center [1400, 688] width 144 height 38
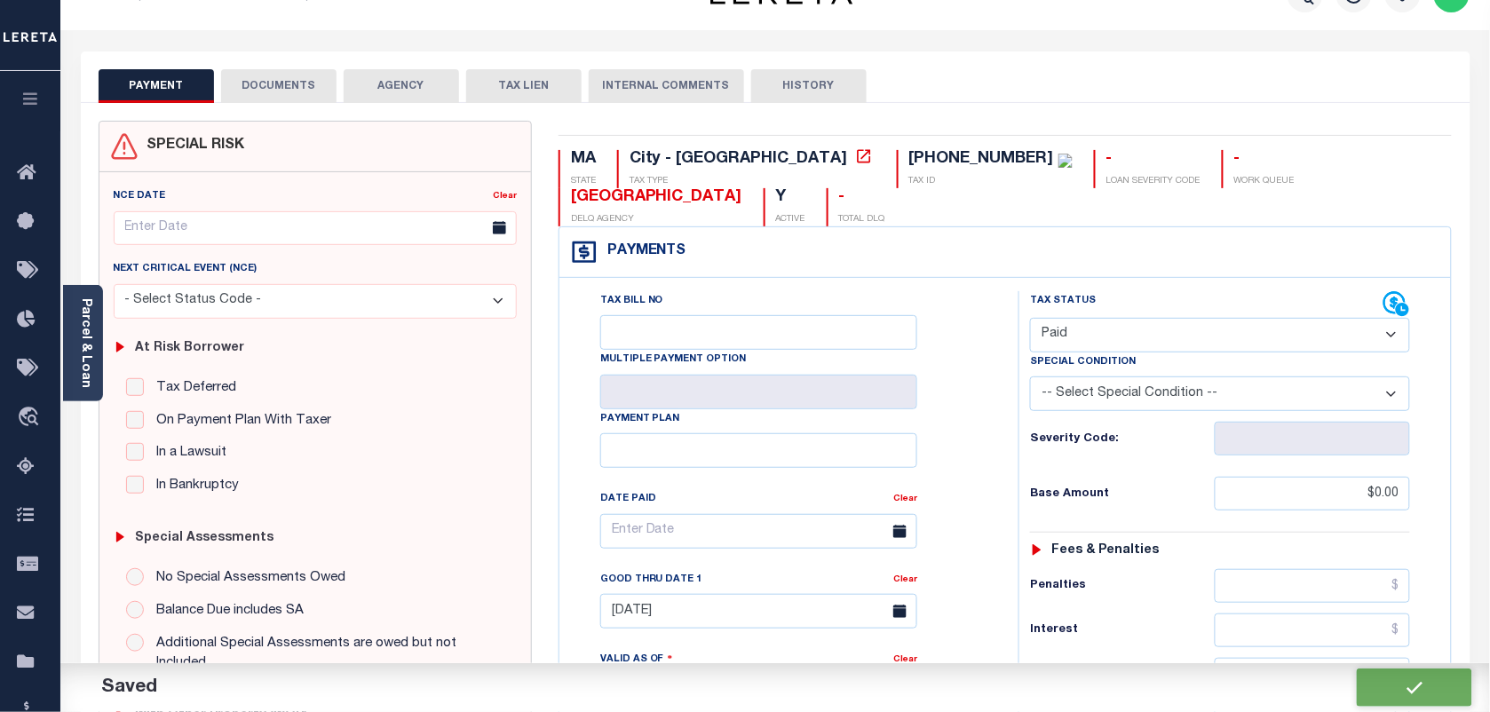
scroll to position [0, 0]
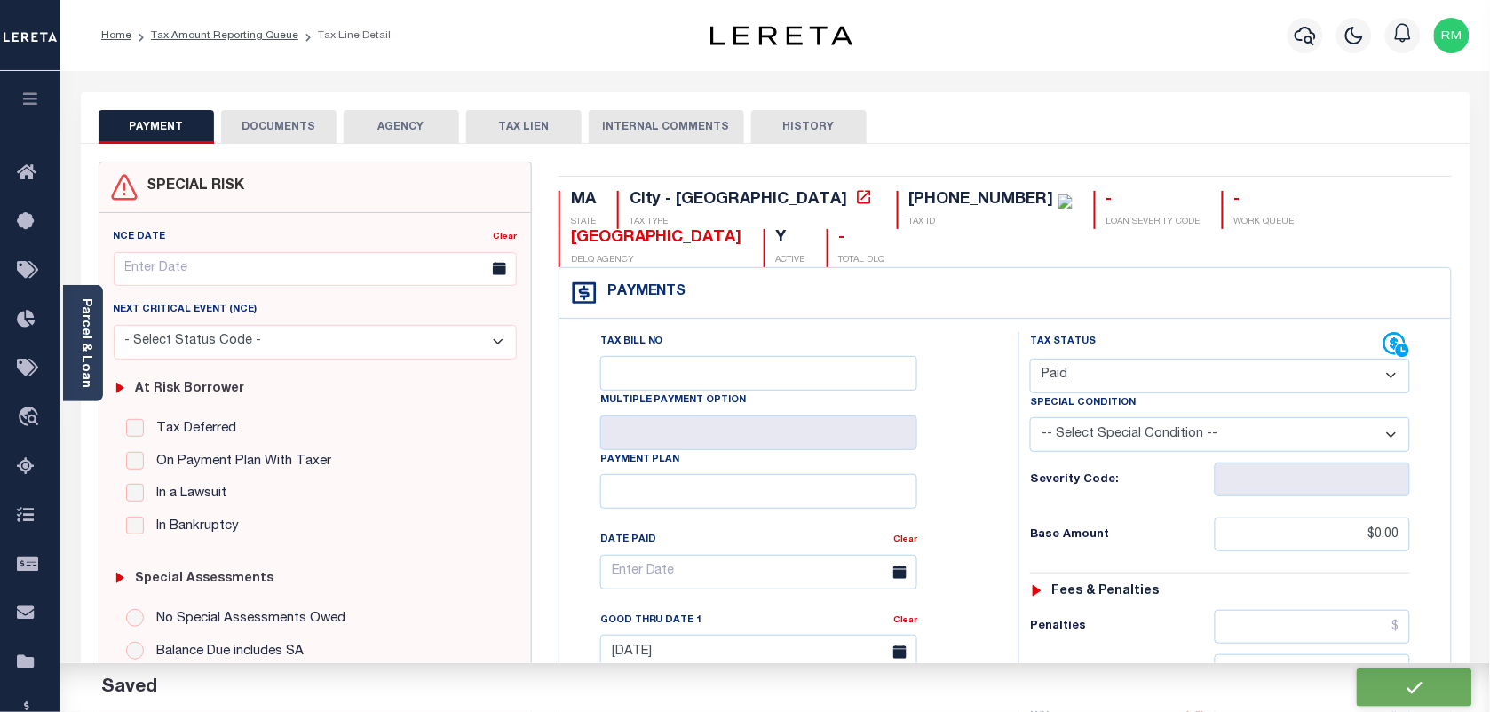
checkbox input "false"
type input "$0"
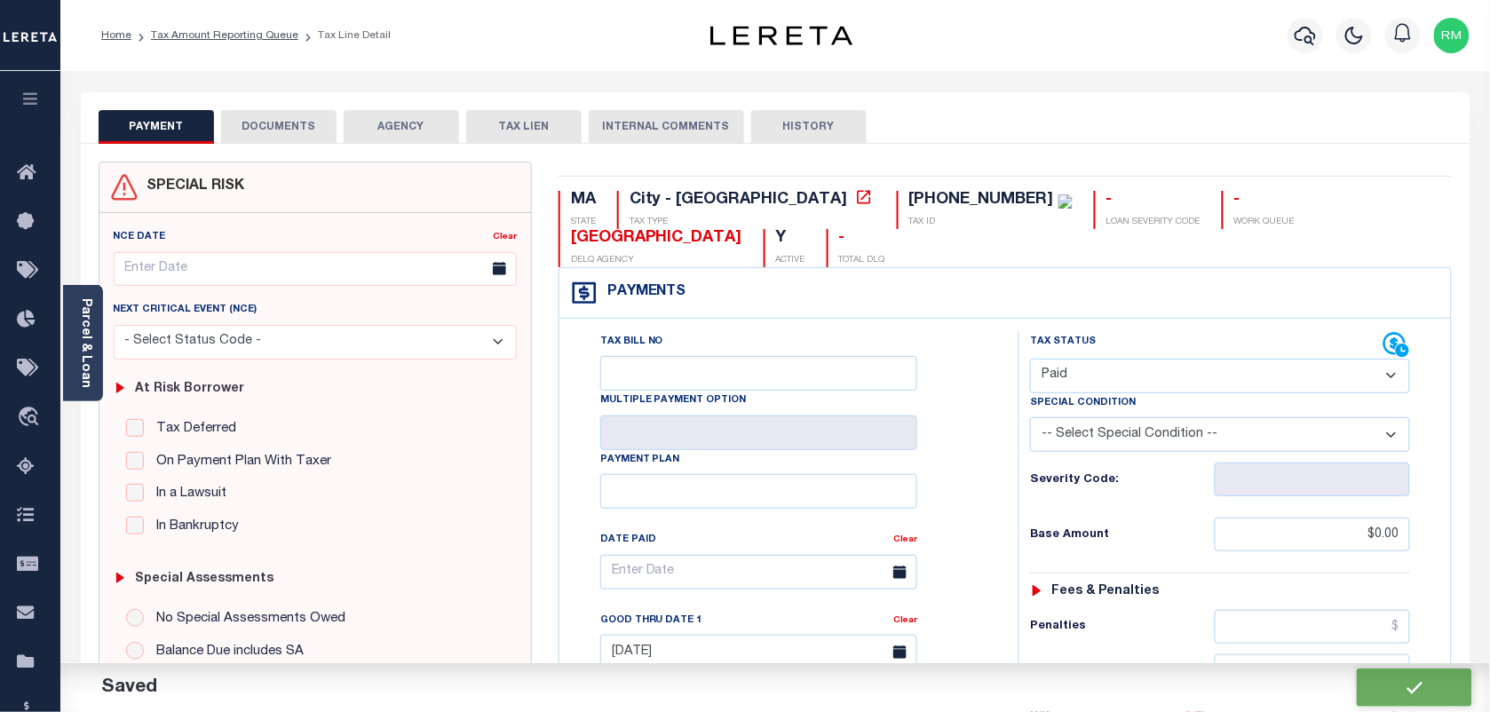
type input "$0"
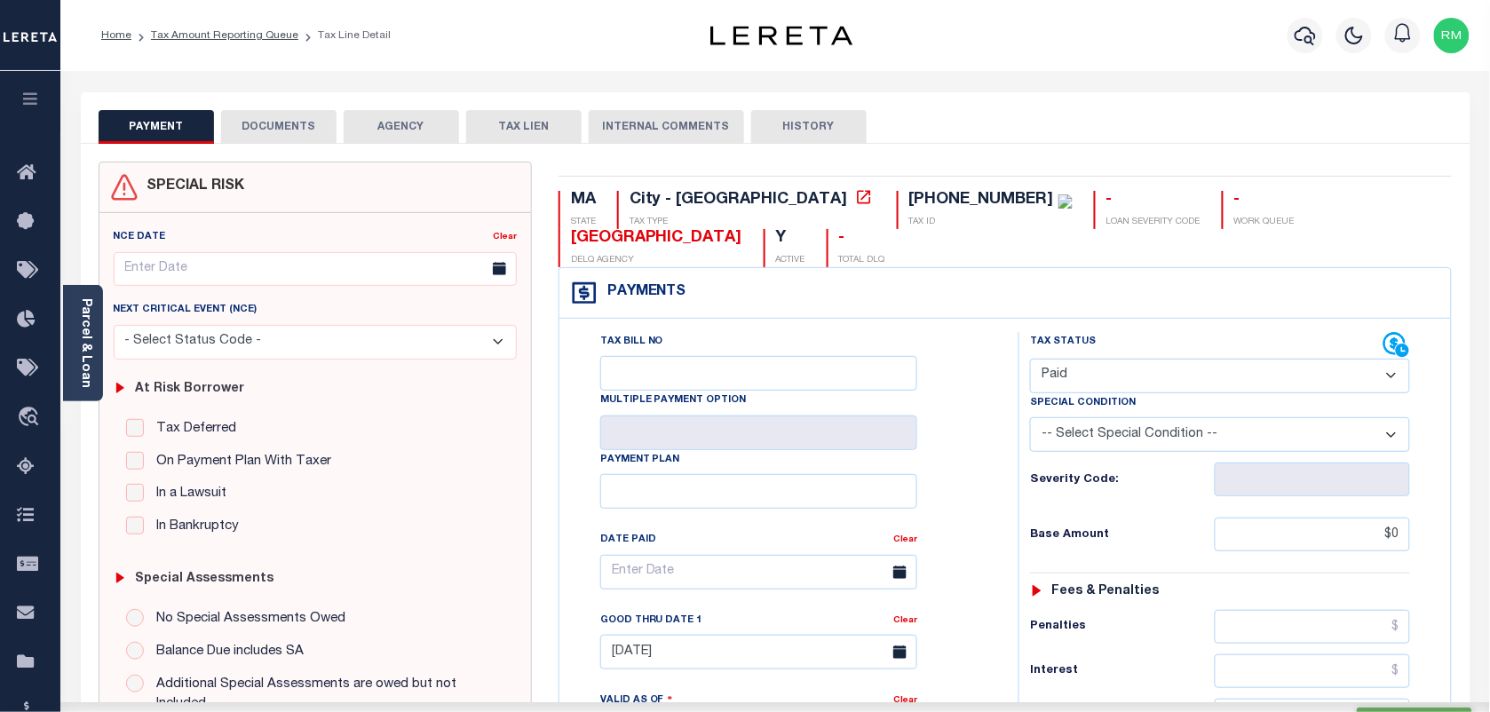
click at [303, 118] on button "DOCUMENTS" at bounding box center [278, 127] width 115 height 34
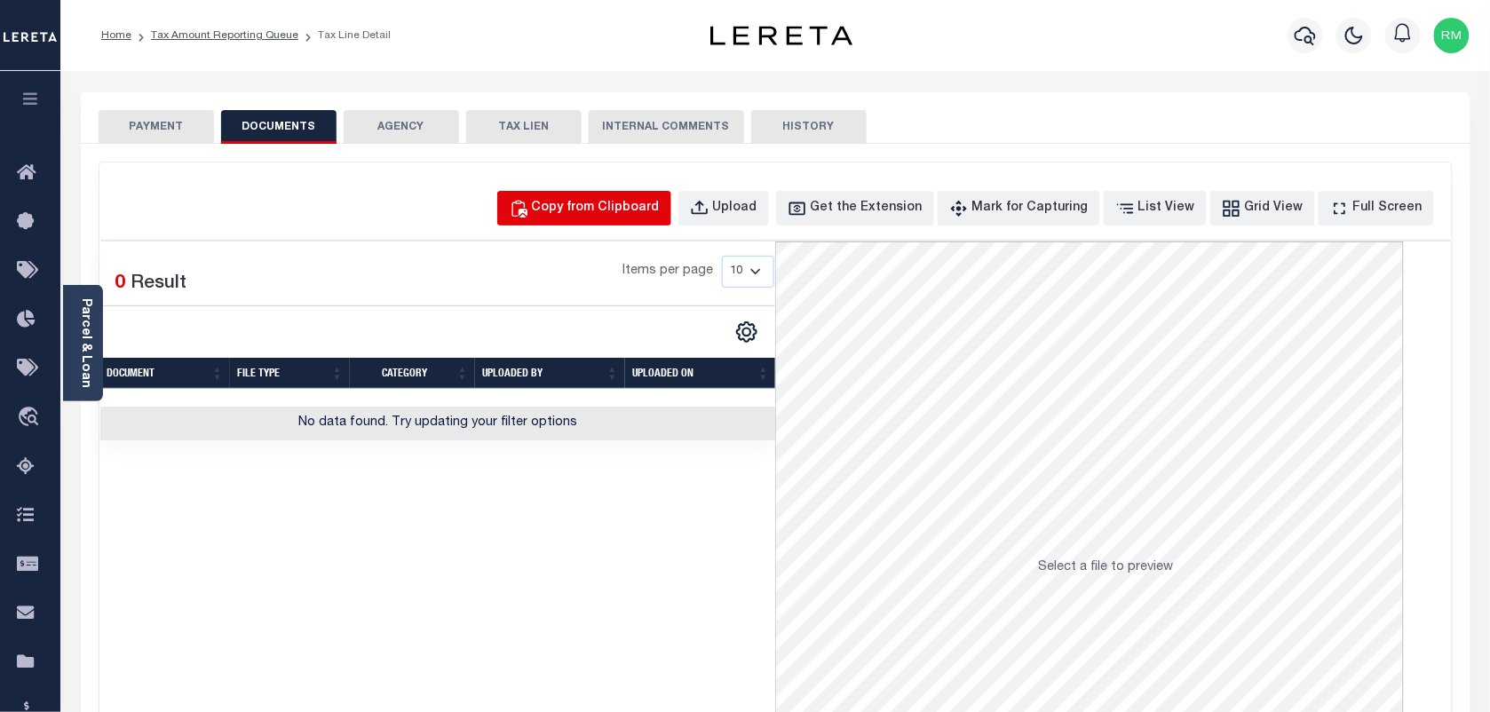
click at [650, 210] on div "Copy from Clipboard" at bounding box center [596, 209] width 128 height 20
select select "POP"
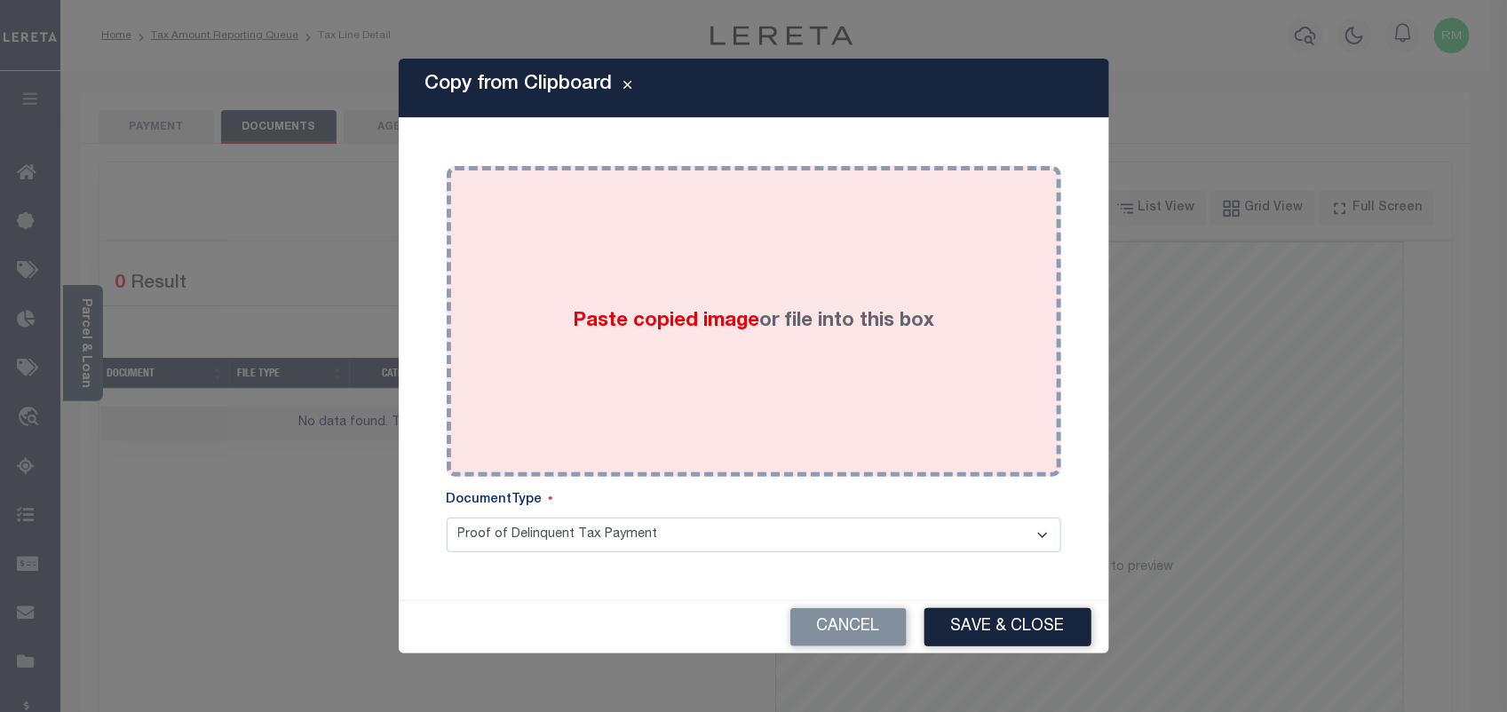
click at [703, 338] on div "Paste copied image or file into this box" at bounding box center [754, 321] width 588 height 284
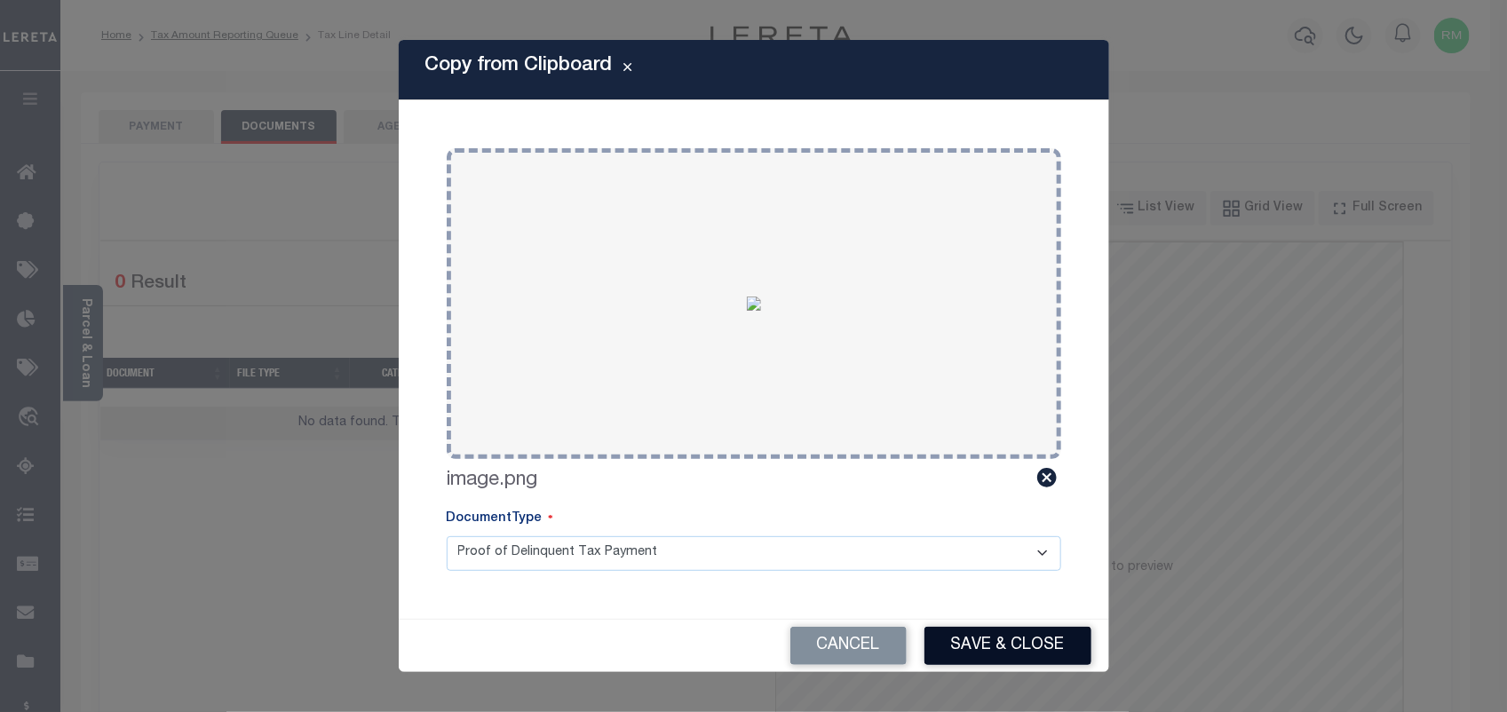
click at [1008, 645] on button "Save & Close" at bounding box center [1007, 646] width 167 height 38
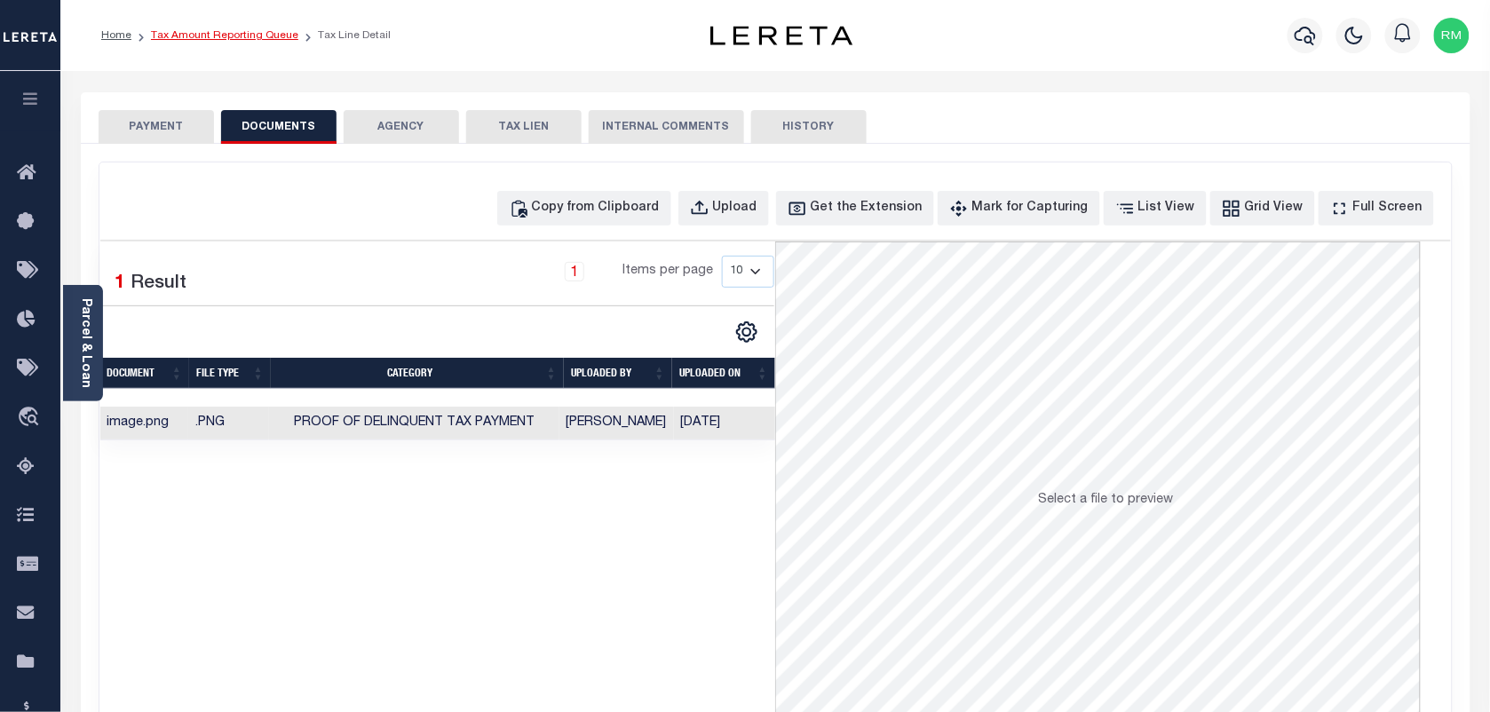
click at [242, 31] on link "Tax Amount Reporting Queue" at bounding box center [224, 35] width 147 height 11
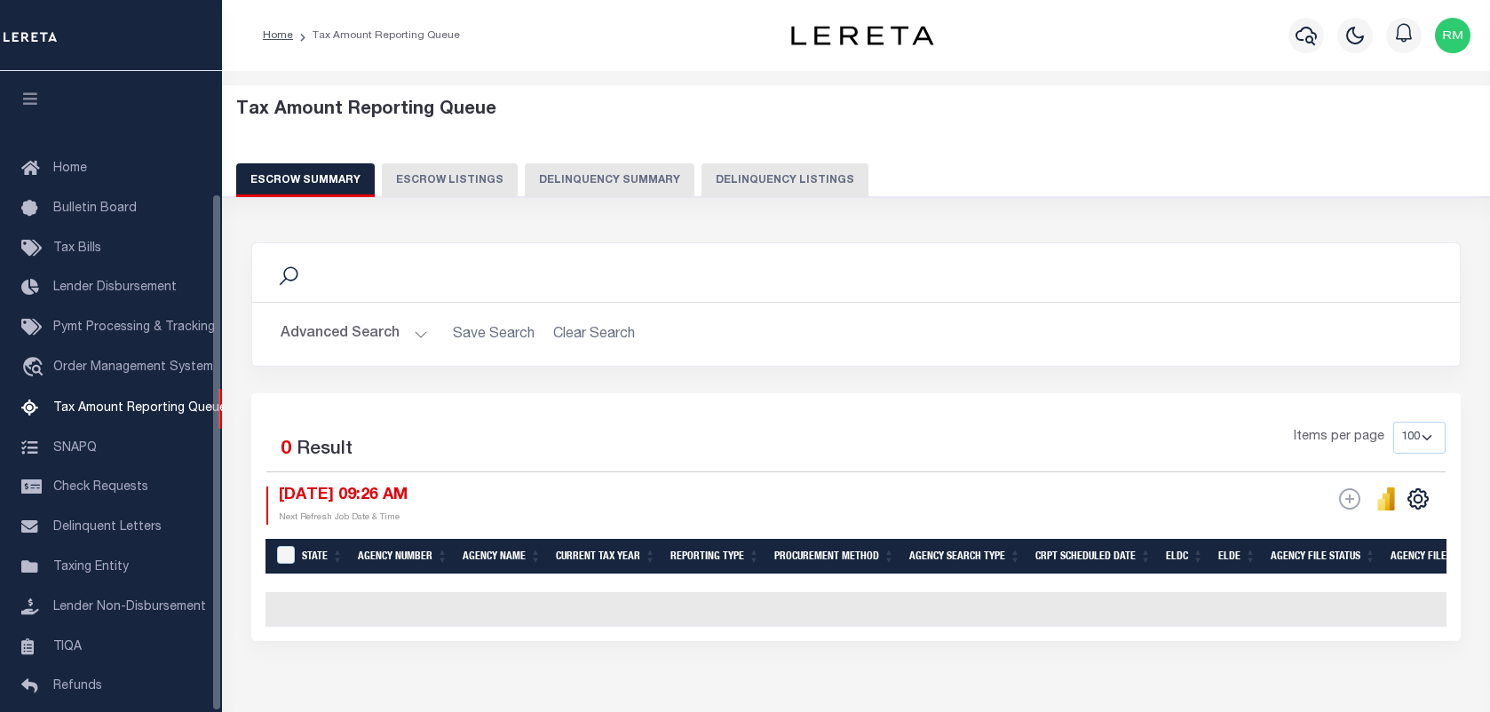
select select "100"
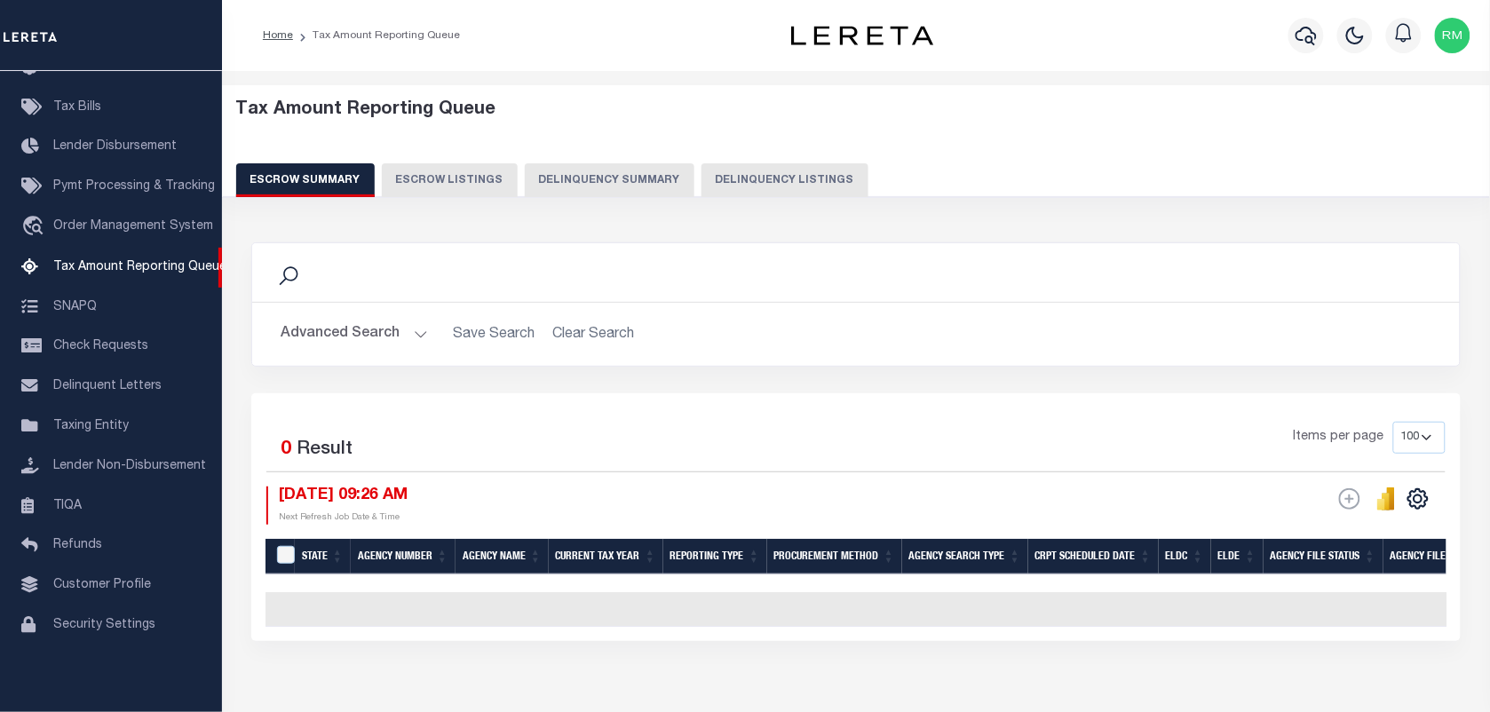
click at [771, 167] on button "Delinquency Listings" at bounding box center [784, 180] width 167 height 34
select select "100"
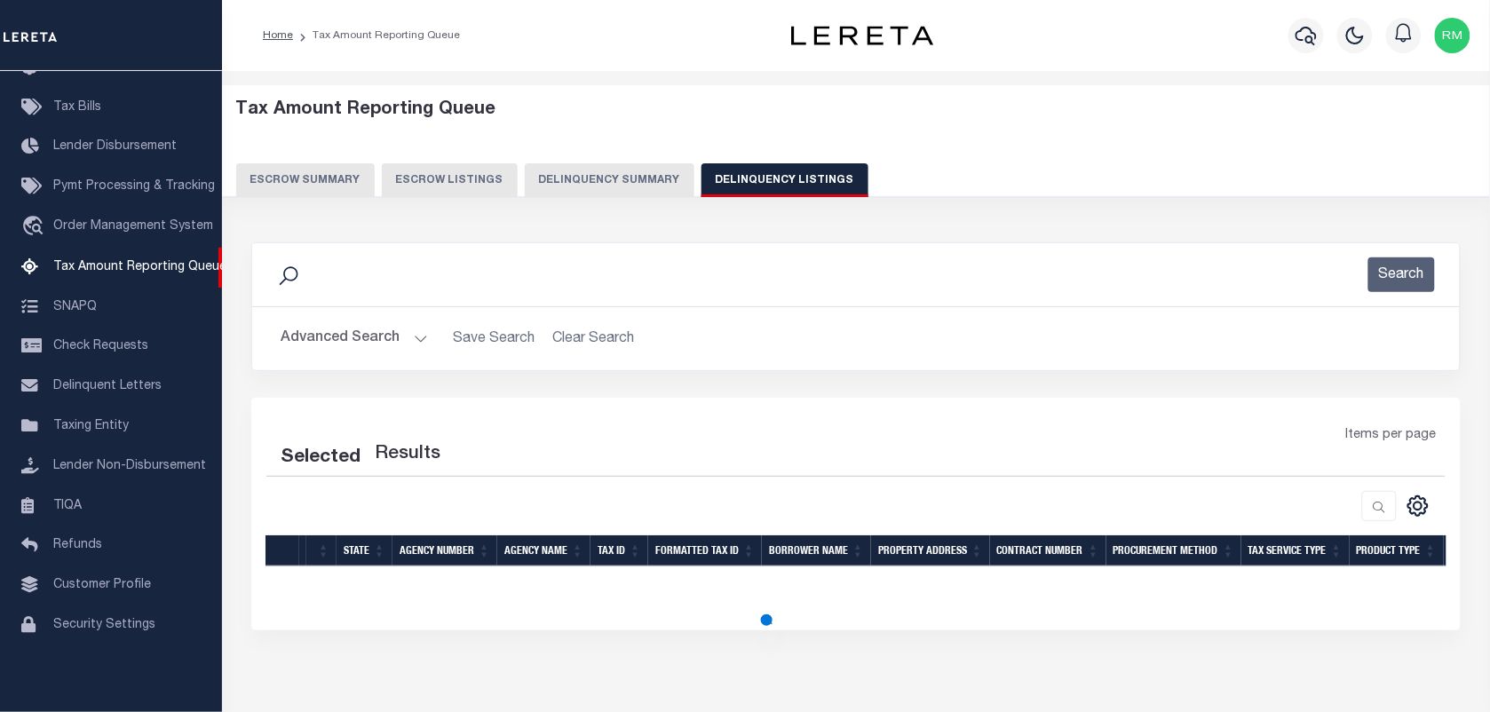
select select "100"
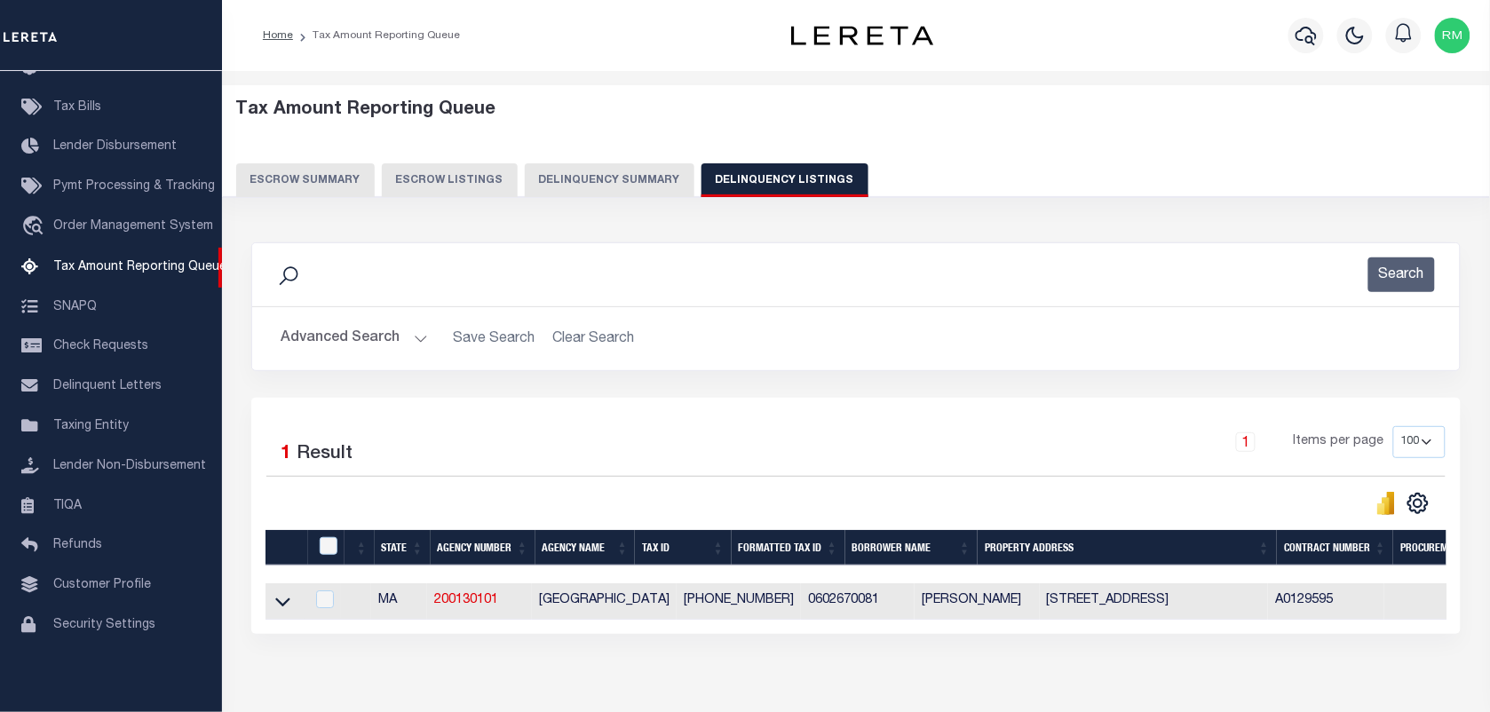
drag, startPoint x: 280, startPoint y: 604, endPoint x: 486, endPoint y: 380, distance: 304.1
click at [280, 604] on icon at bounding box center [282, 601] width 15 height 19
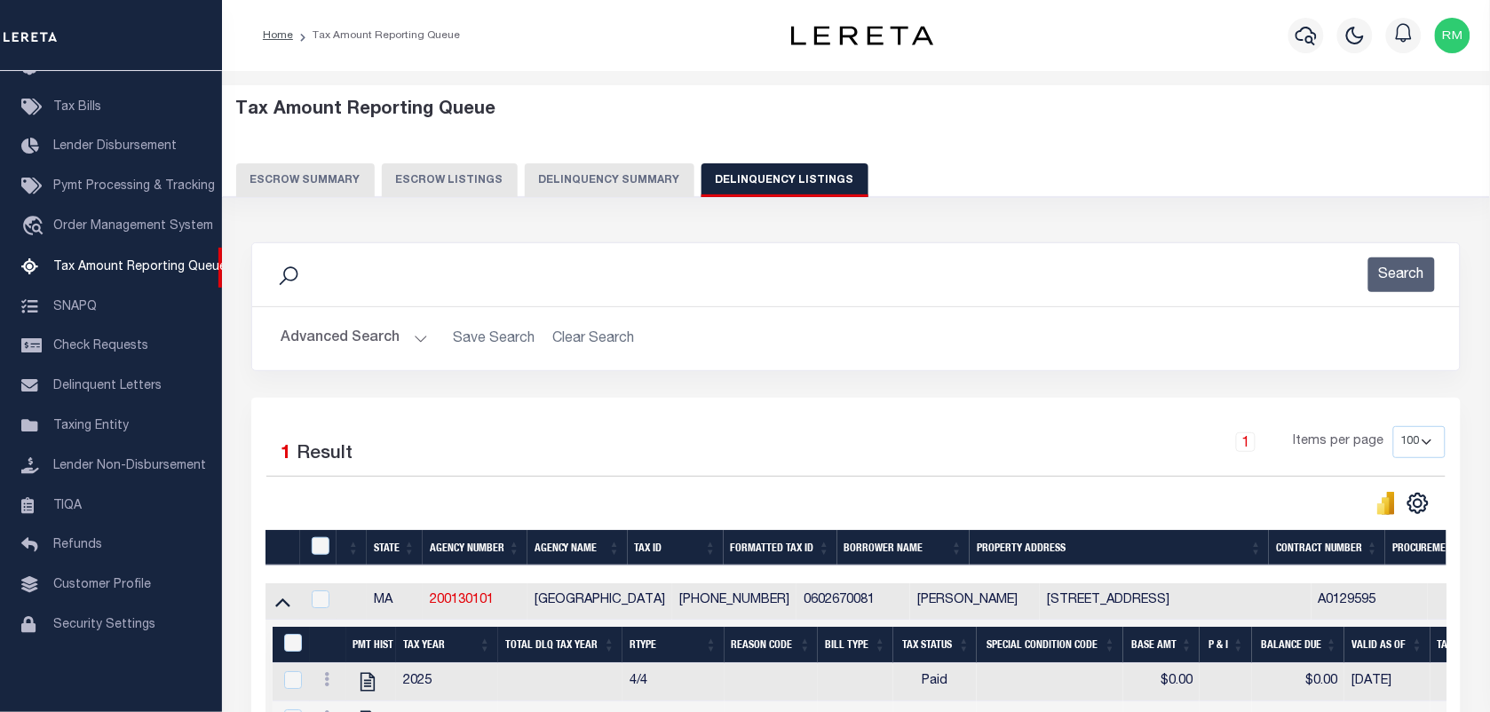
scroll to position [207, 0]
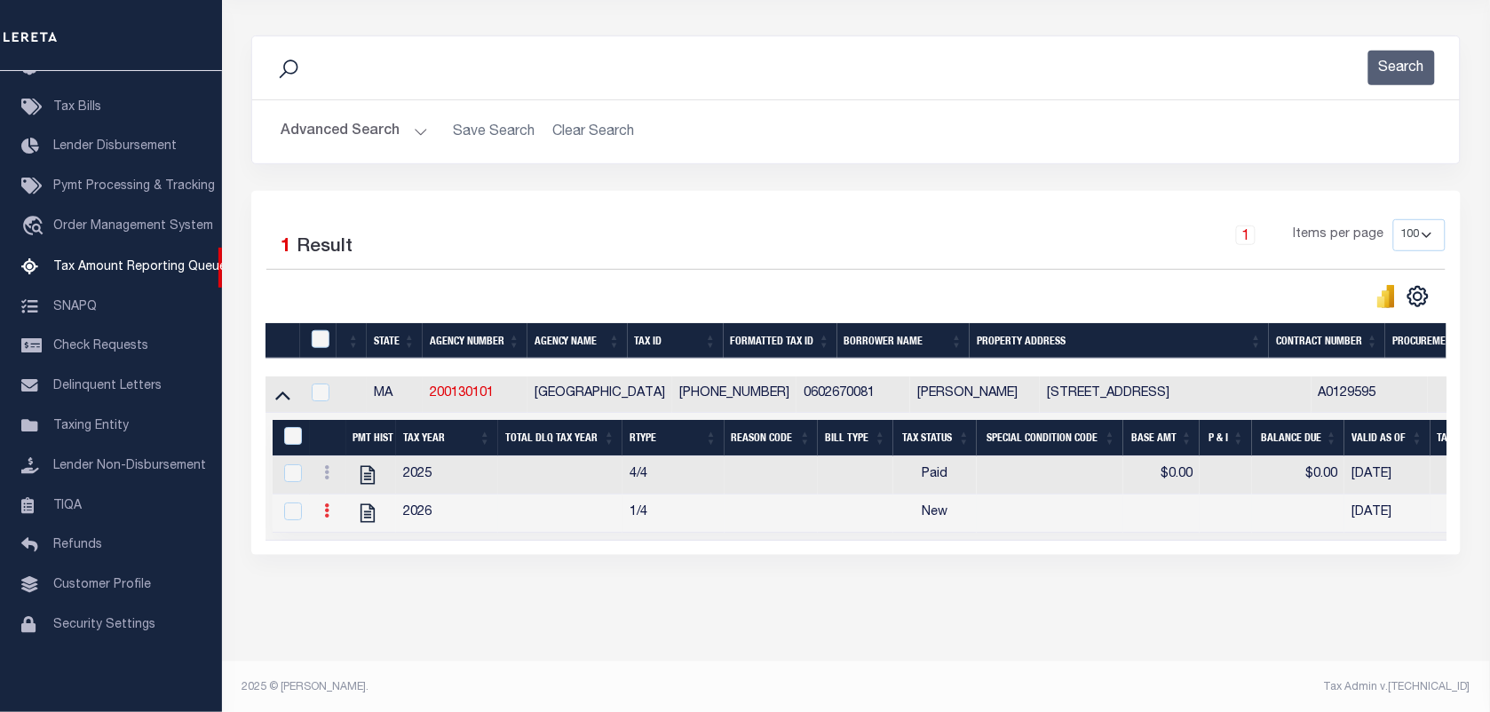
click at [325, 518] on icon at bounding box center [326, 510] width 5 height 14
click at [342, 542] on img "" at bounding box center [348, 540] width 18 height 18
checkbox input "true"
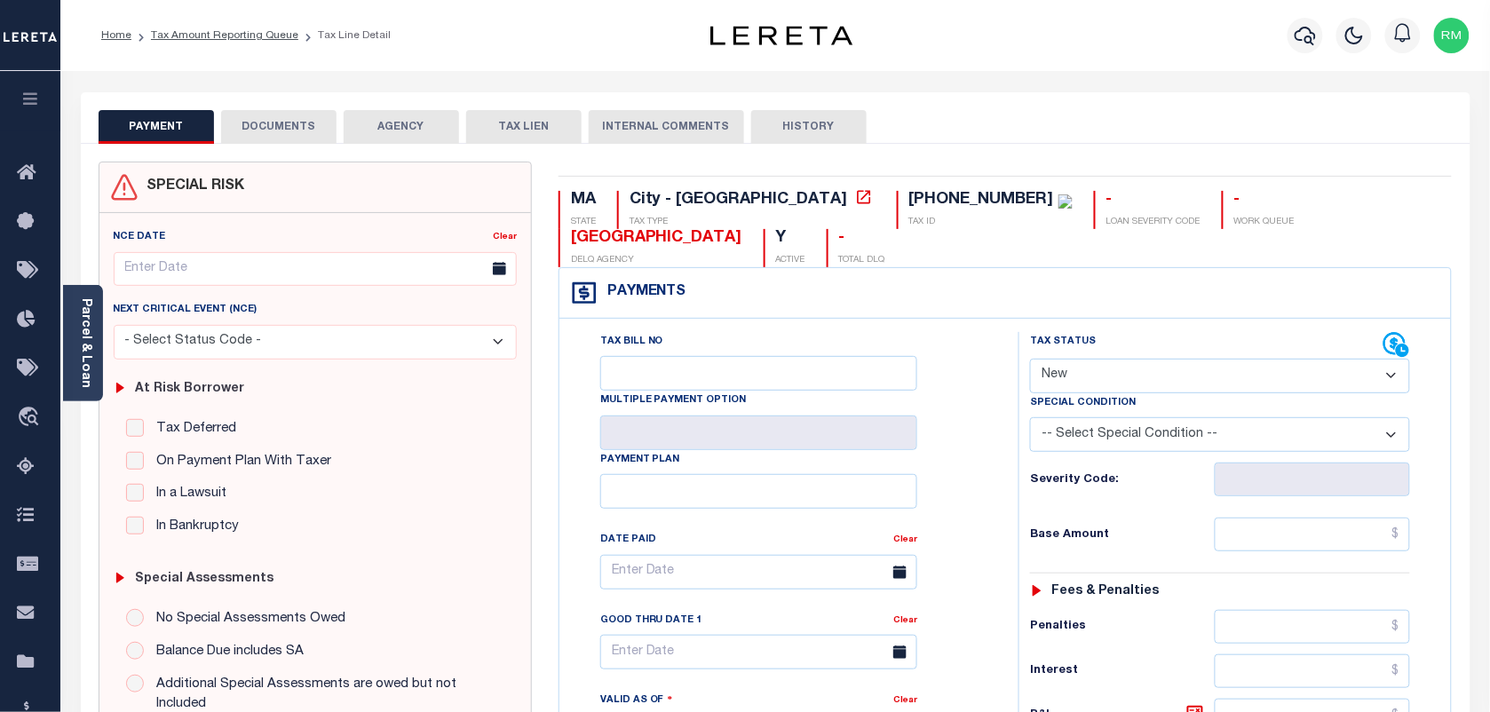
click at [1143, 359] on select "- Select Status Code - Open Due/Unpaid Paid Incomplete No Tax Due Internal Refu…" at bounding box center [1220, 376] width 380 height 35
select select "PYD"
click at [1030, 359] on select "- Select Status Code - Open Due/Unpaid Paid Incomplete No Tax Due Internal Refu…" at bounding box center [1220, 376] width 380 height 35
type input "[DATE]"
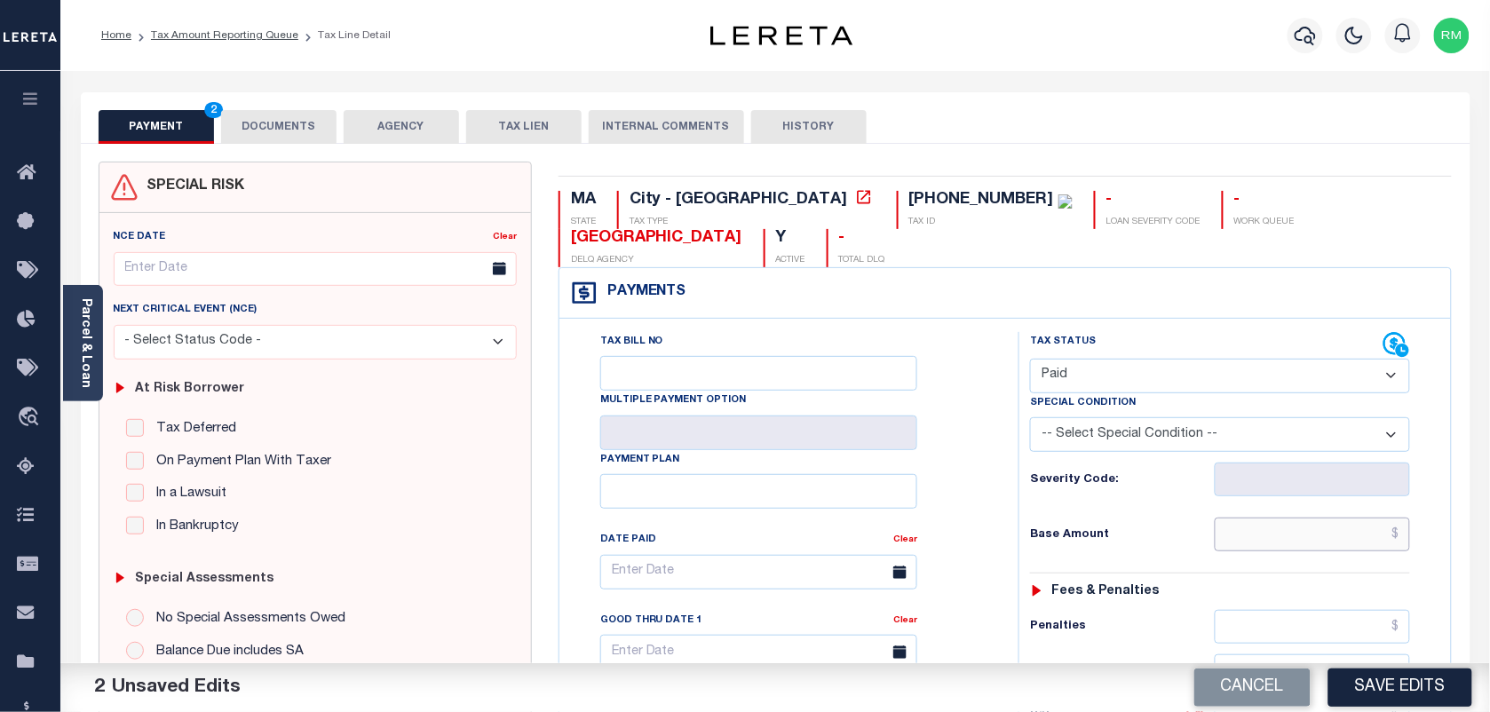
click at [1290, 518] on input "text" at bounding box center [1313, 535] width 196 height 34
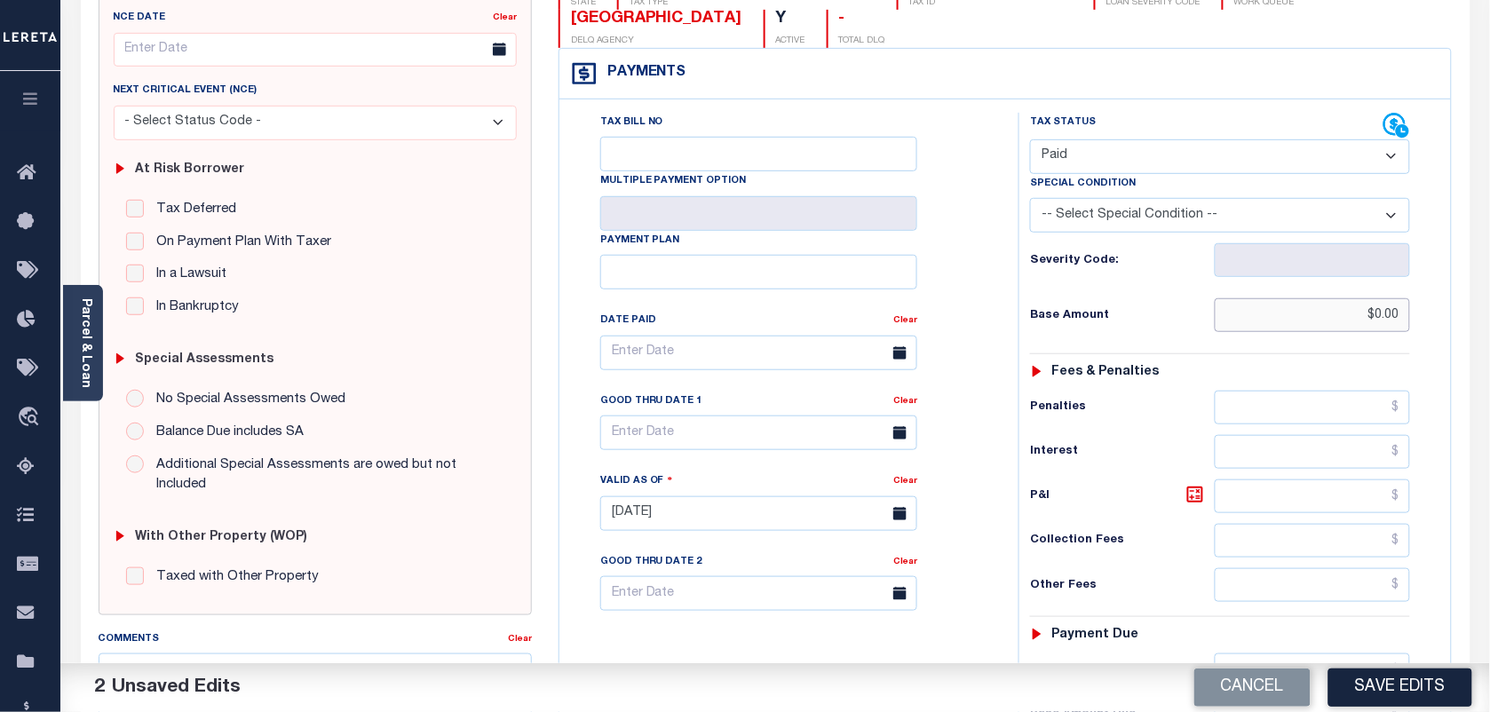
scroll to position [444, 0]
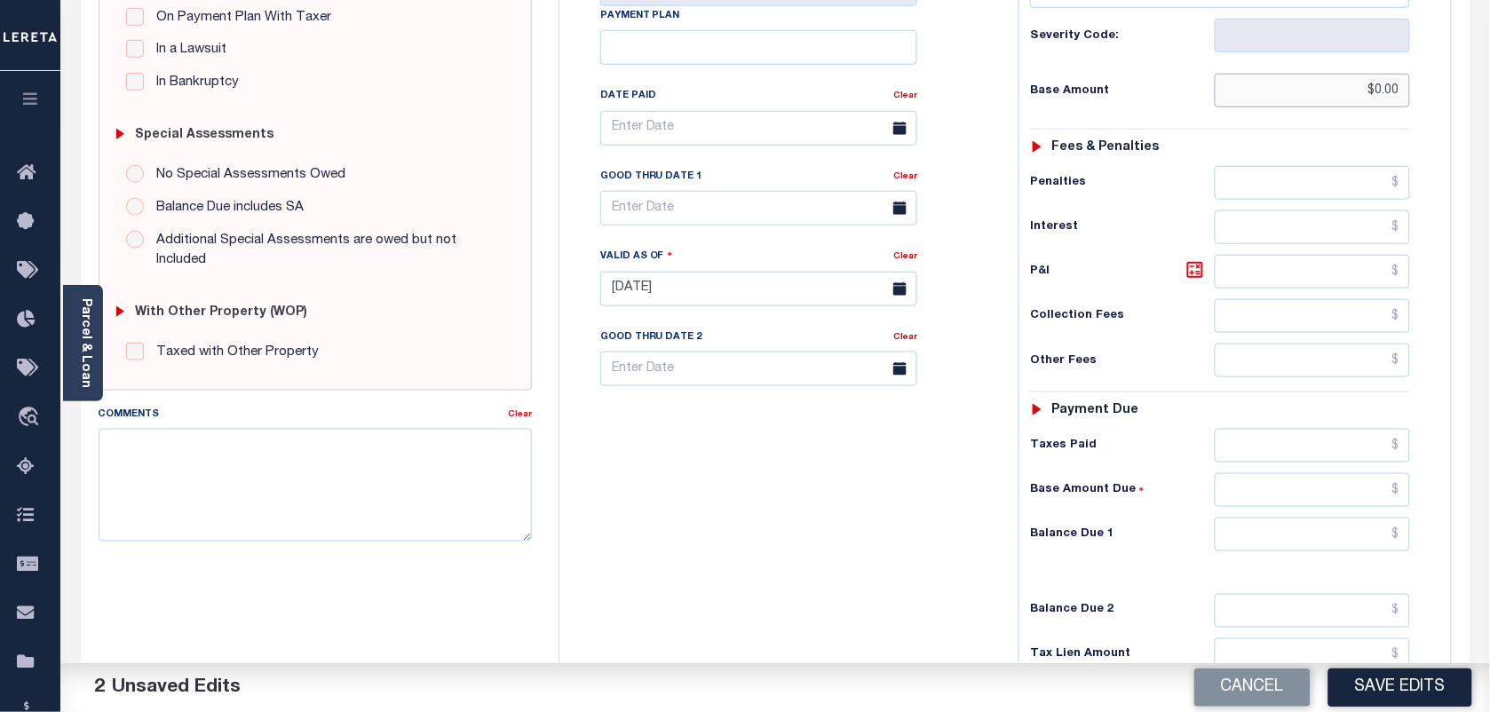
type input "$0.00"
click at [1296, 518] on input "text" at bounding box center [1313, 535] width 196 height 34
type input "$0.00"
click at [1410, 685] on button "Save Edits" at bounding box center [1400, 688] width 144 height 38
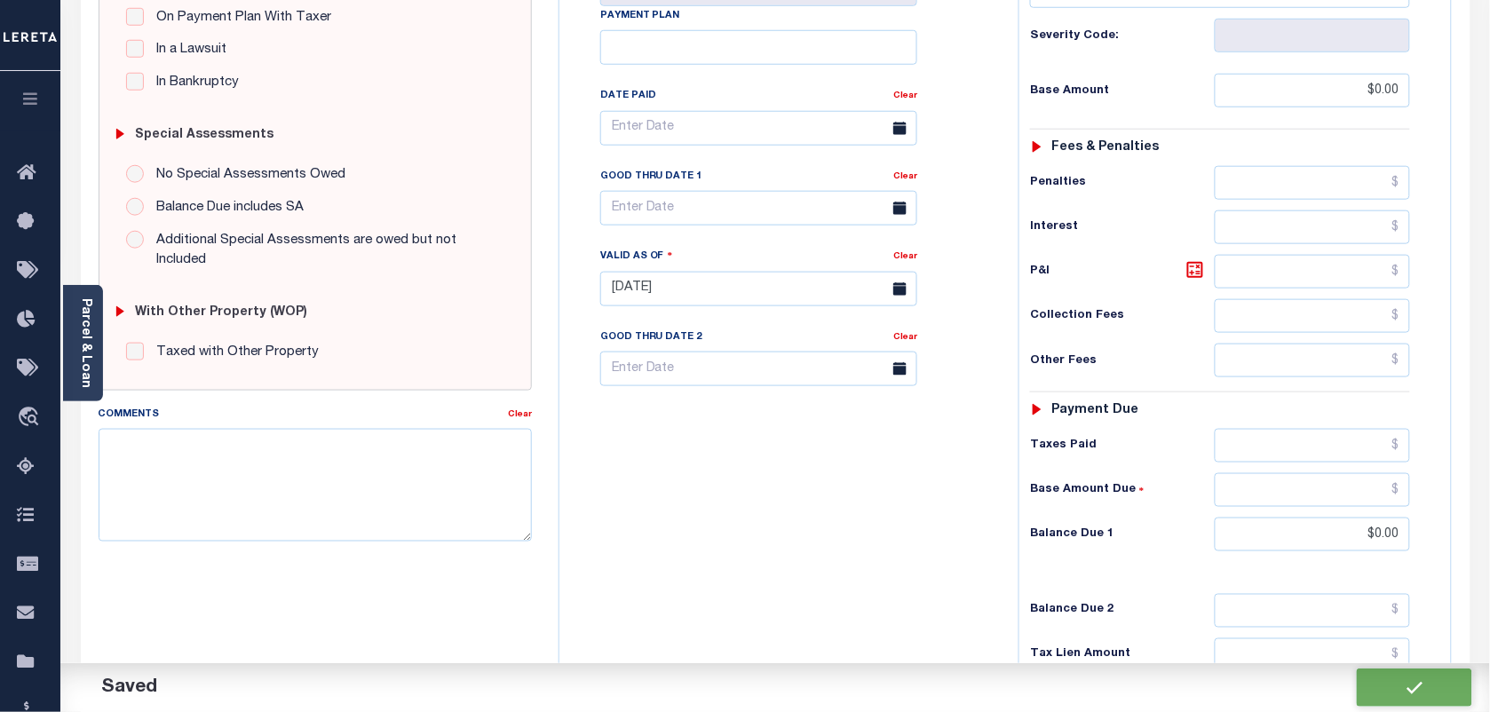
checkbox input "false"
type input "$0"
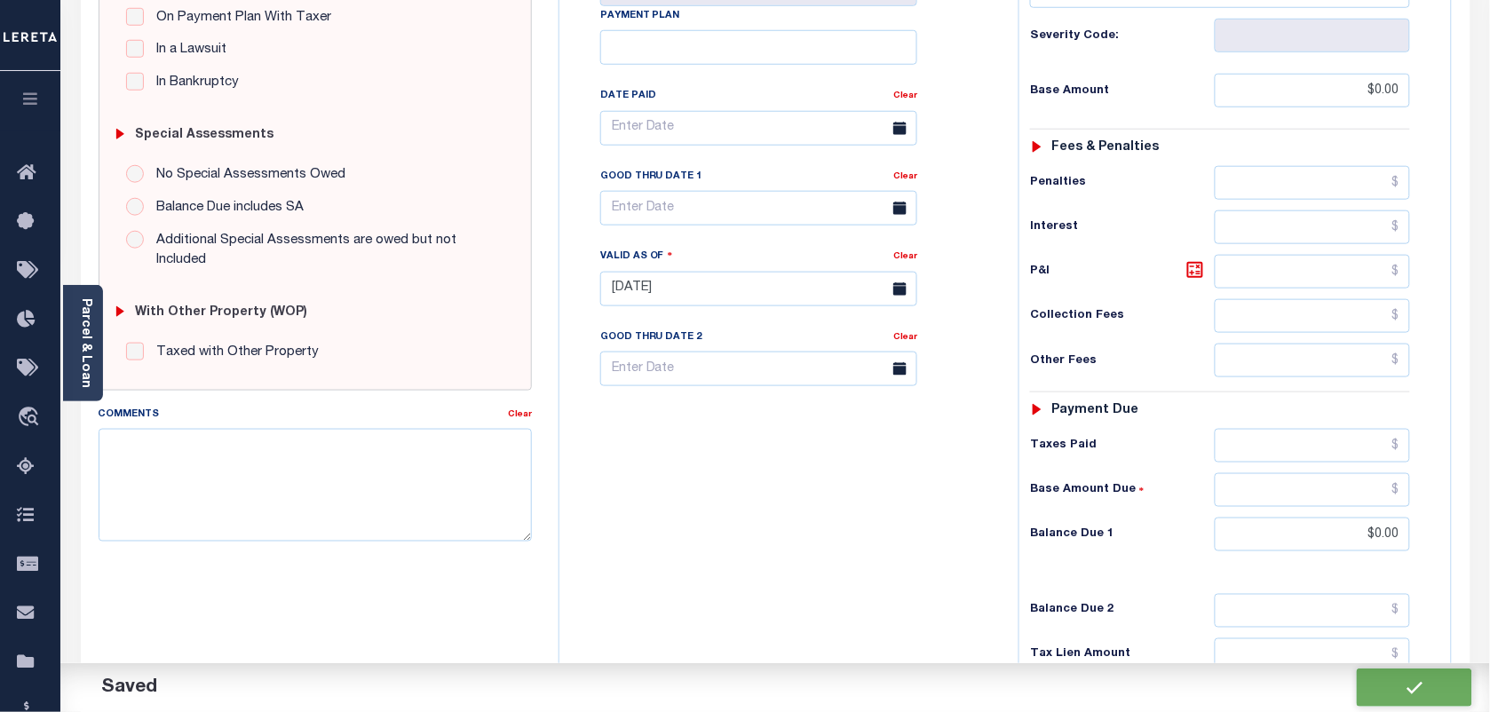
type input "$0"
click at [708, 191] on input "text" at bounding box center [758, 208] width 317 height 35
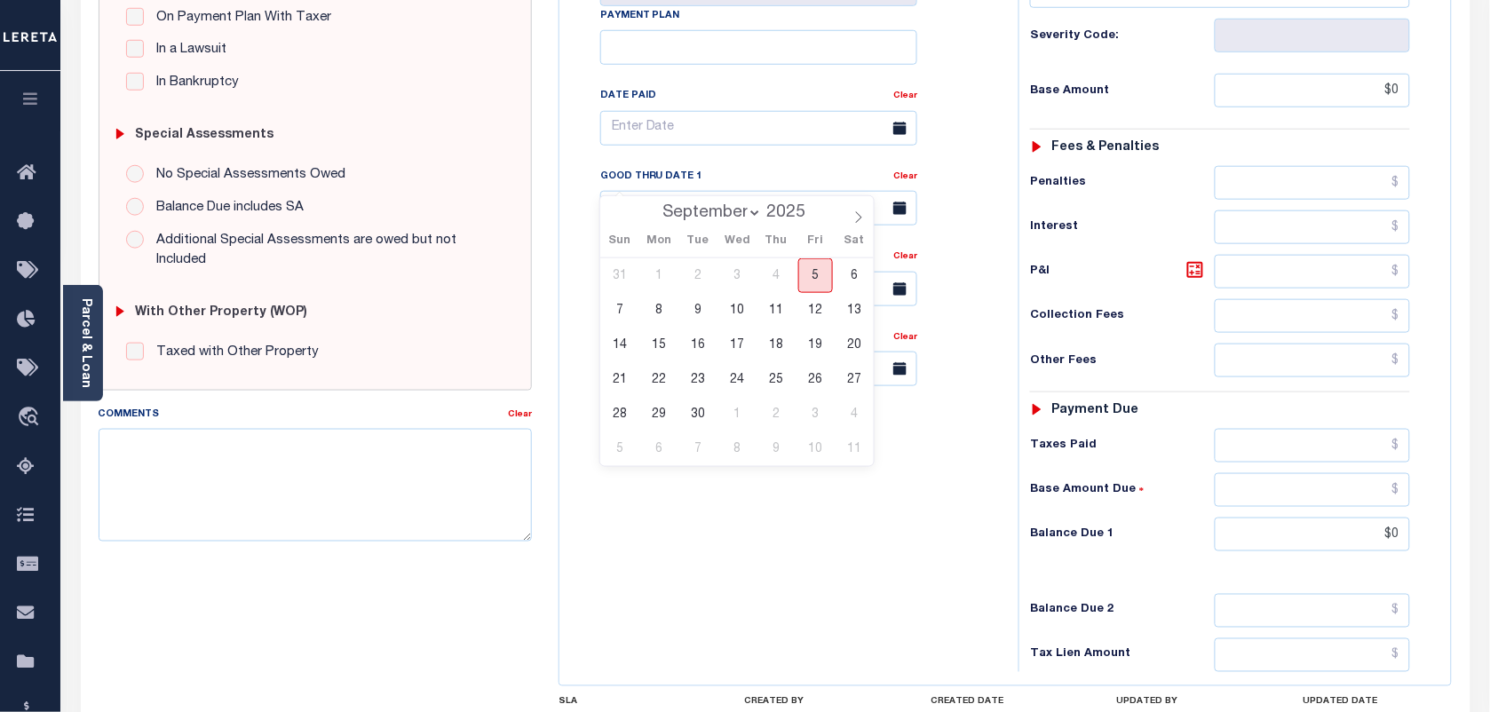
click at [818, 281] on span "5" at bounding box center [815, 275] width 35 height 35
type input "[DATE]"
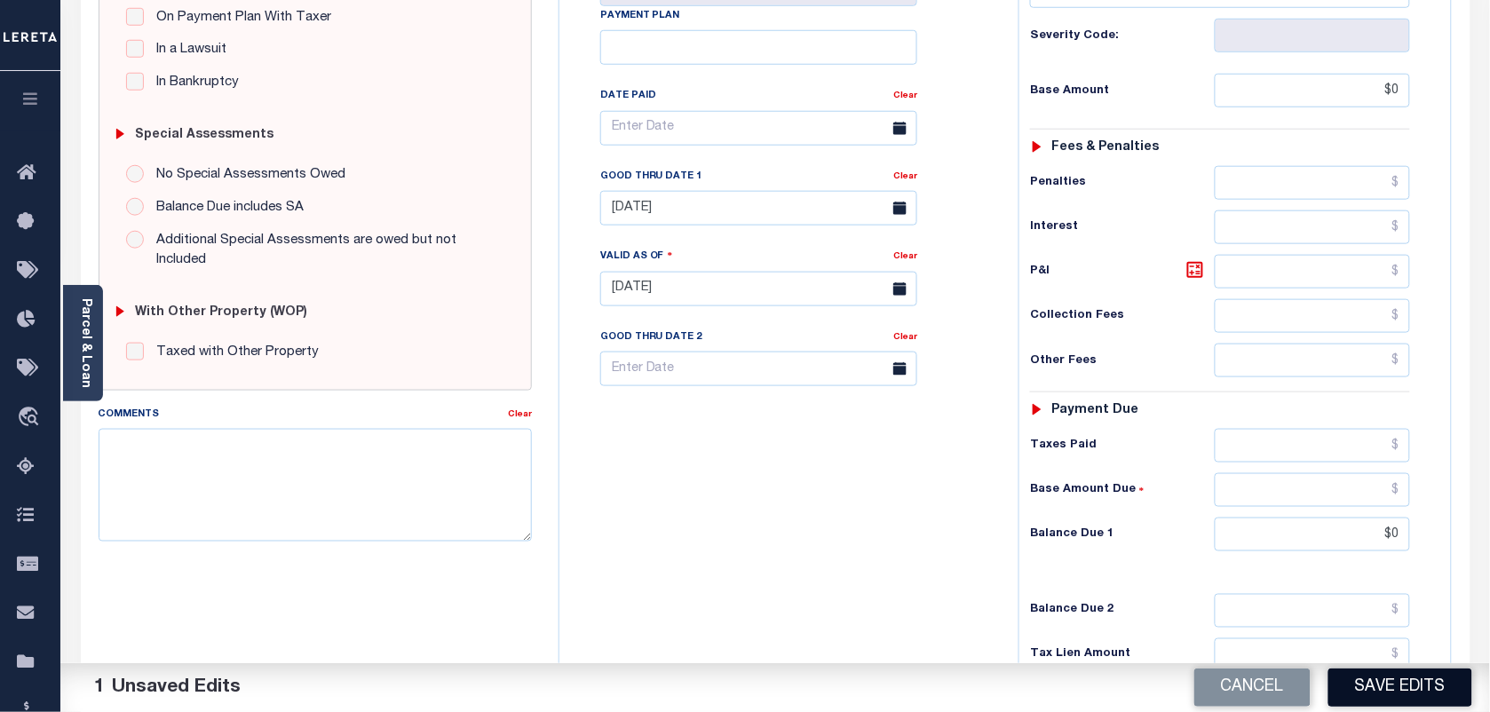
click at [1381, 695] on button "Save Edits" at bounding box center [1400, 688] width 144 height 38
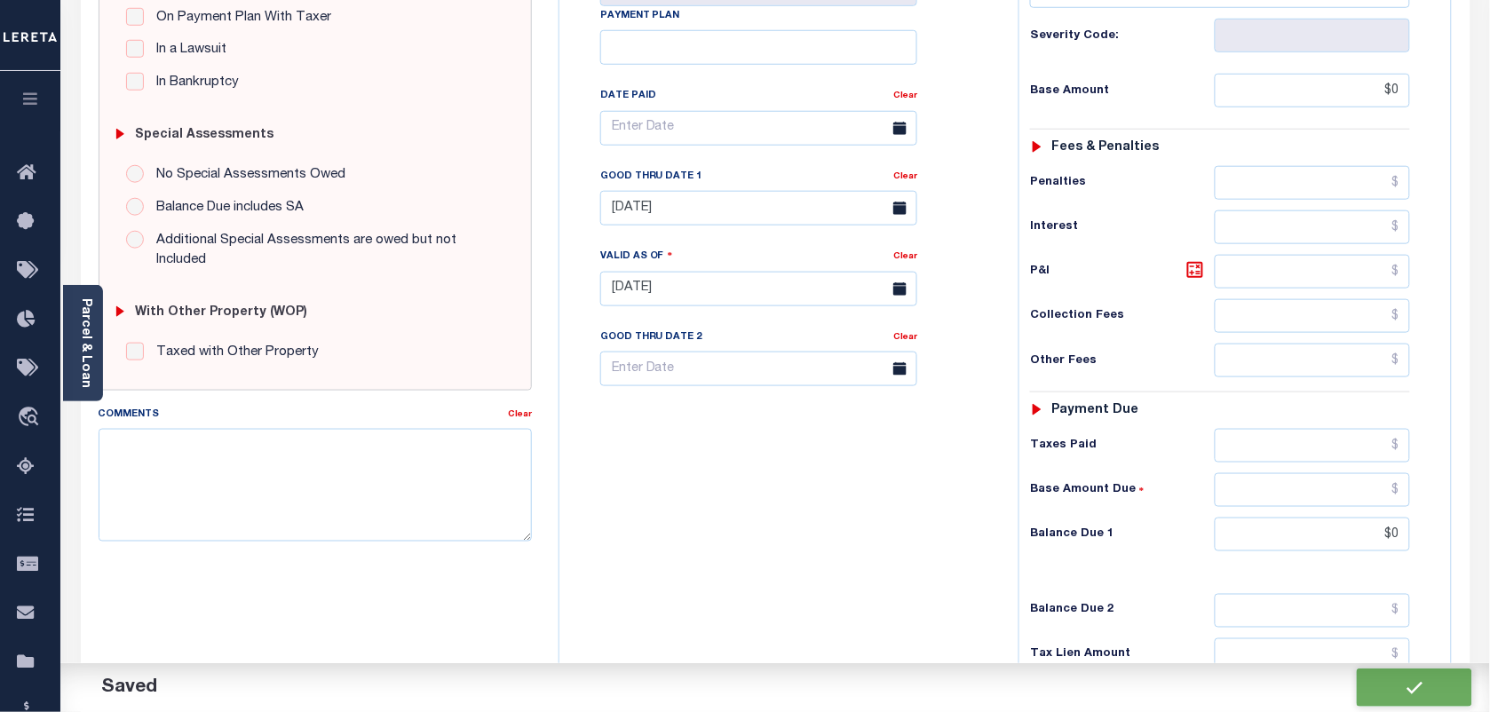
checkbox input "false"
type input "$0"
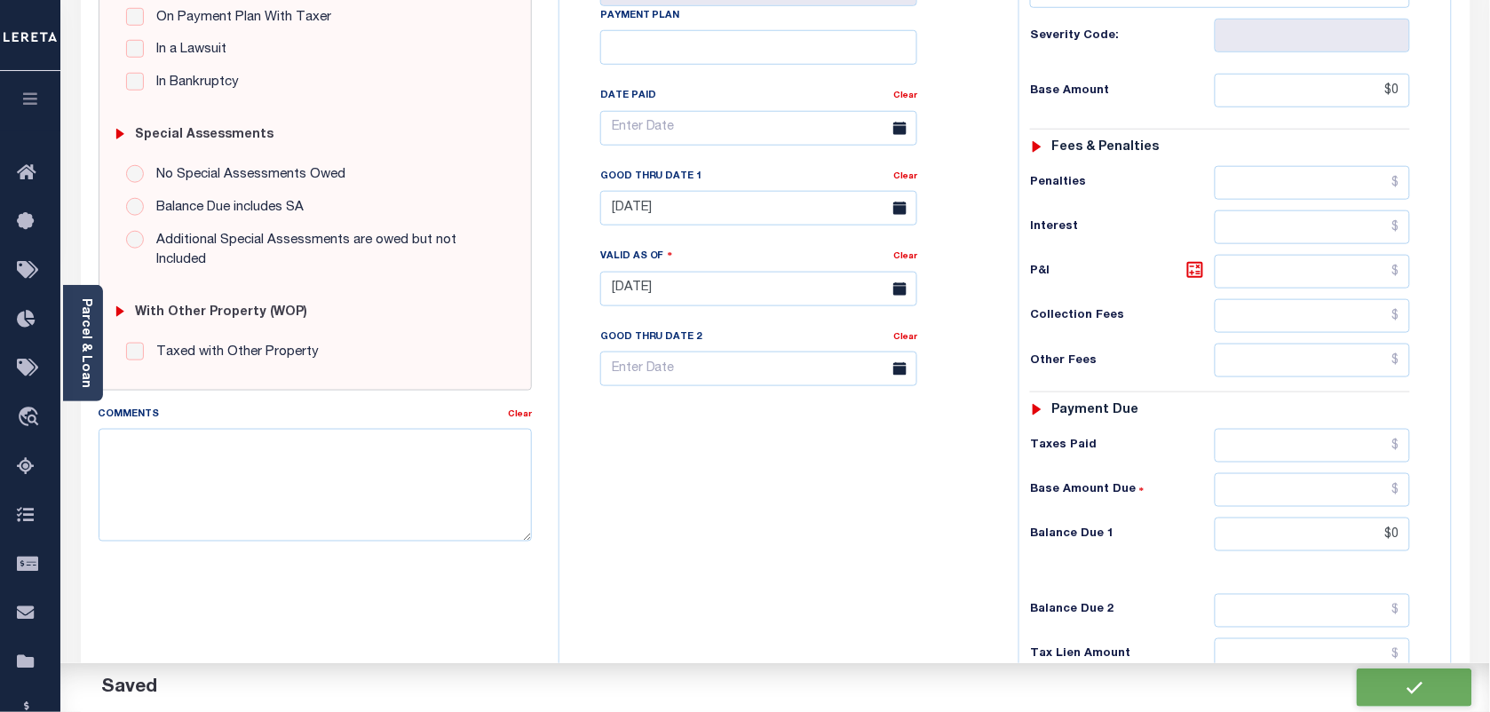
type input "$0"
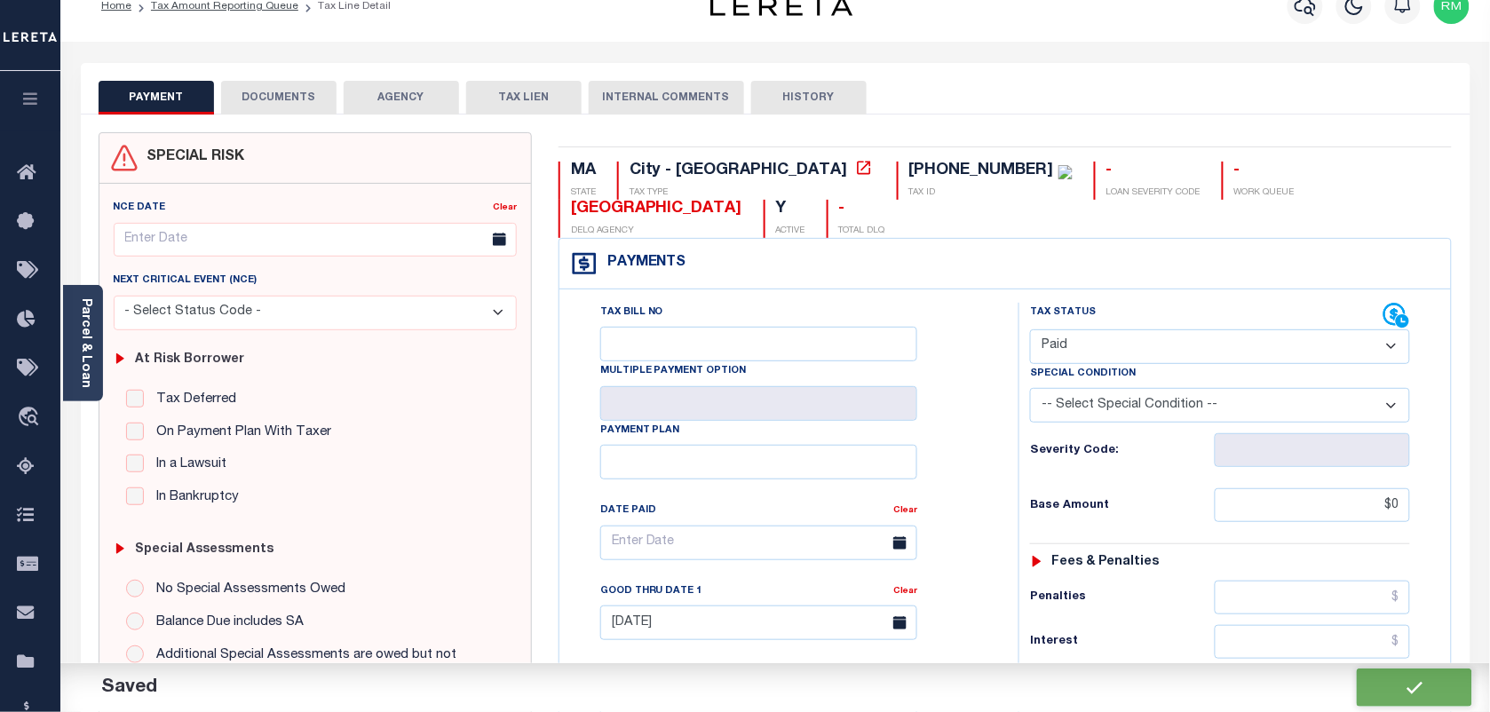
scroll to position [0, 0]
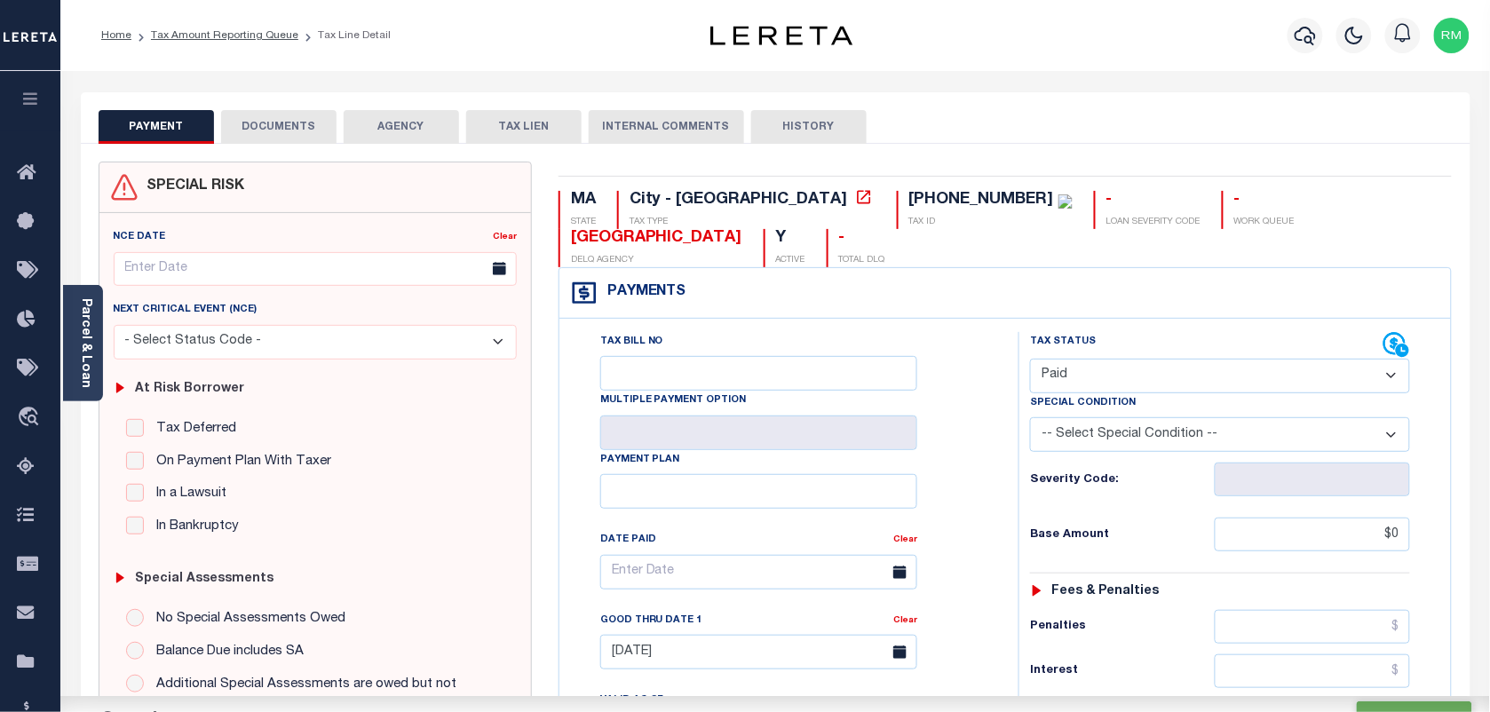
click at [291, 110] on button "DOCUMENTS" at bounding box center [278, 127] width 115 height 34
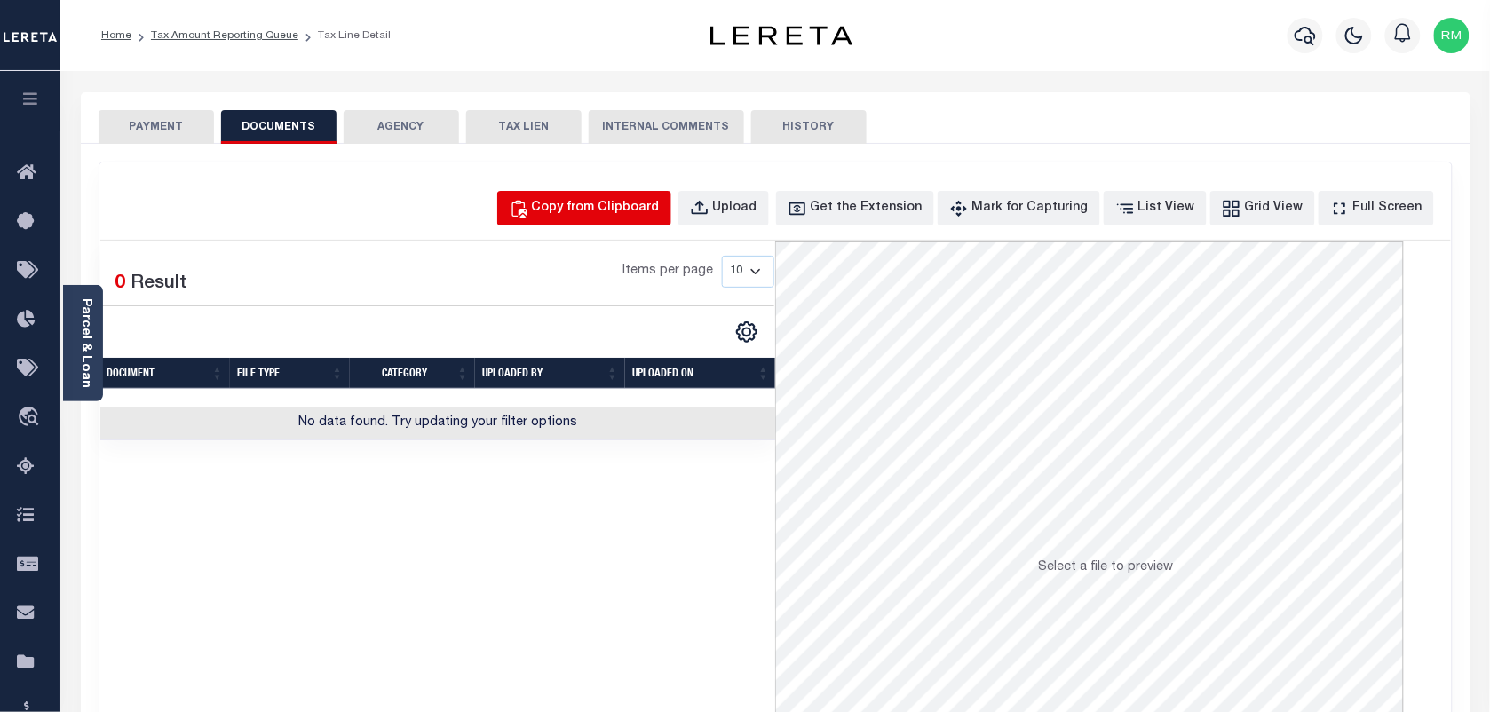
click at [610, 202] on div "Copy from Clipboard" at bounding box center [596, 209] width 128 height 20
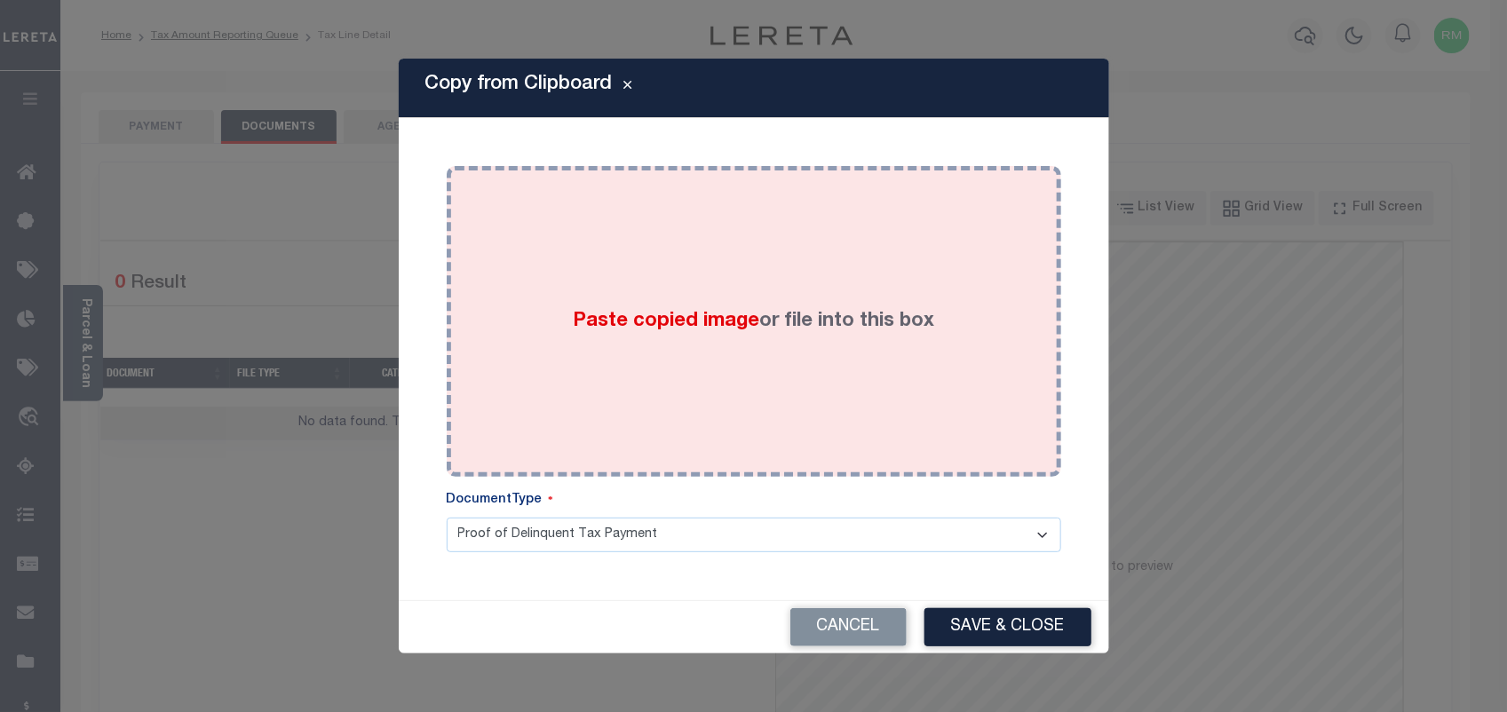
click at [792, 307] on label "Paste copied image or file into this box" at bounding box center [753, 321] width 361 height 29
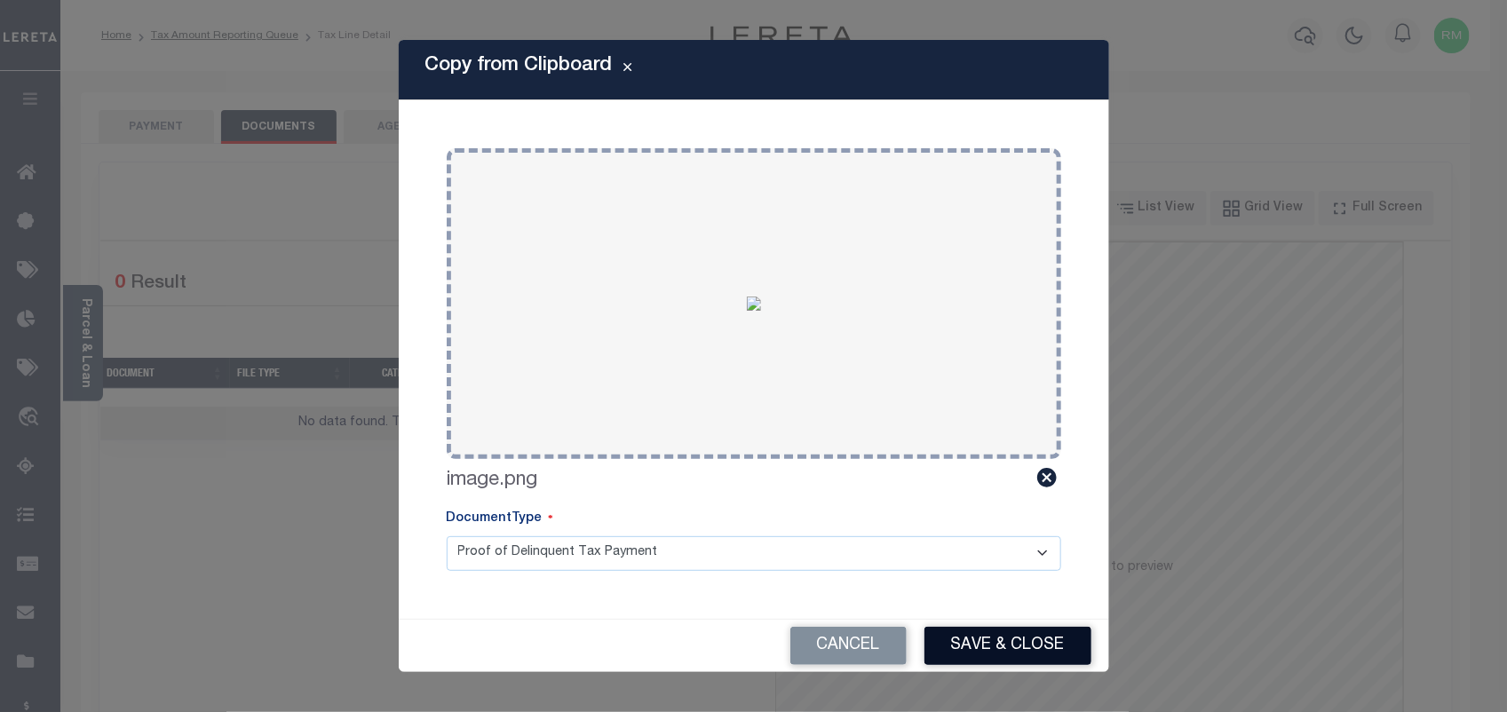
click at [1026, 636] on button "Save & Close" at bounding box center [1007, 646] width 167 height 38
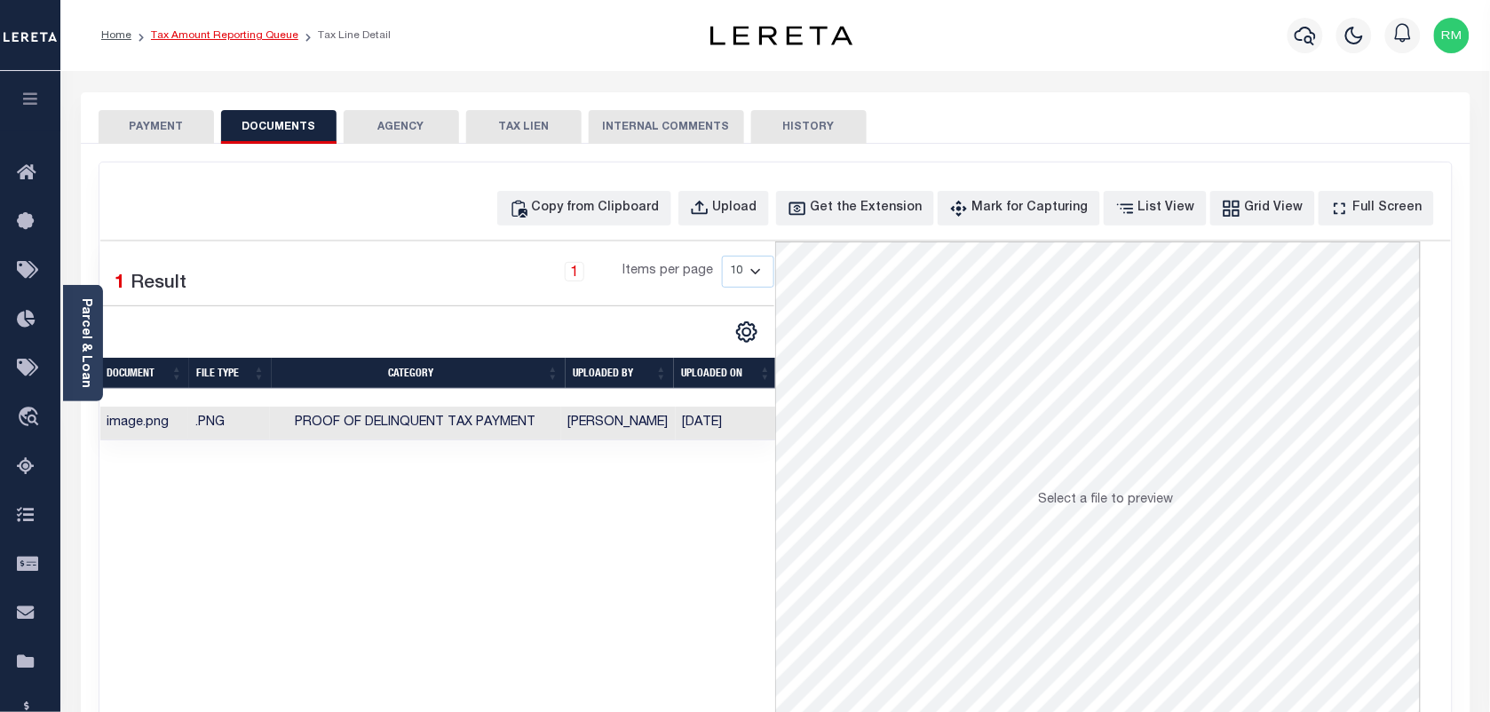
click at [226, 30] on link "Tax Amount Reporting Queue" at bounding box center [224, 35] width 147 height 11
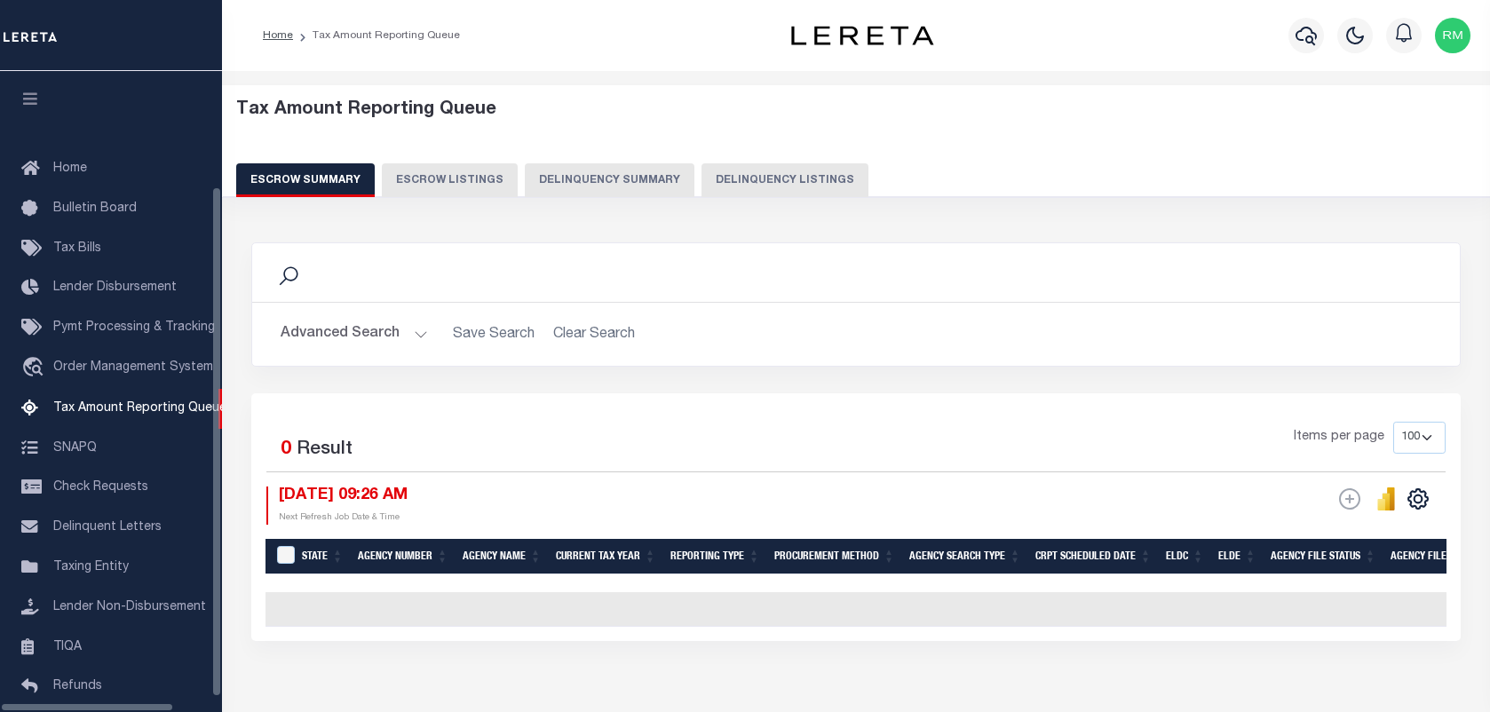
select select "100"
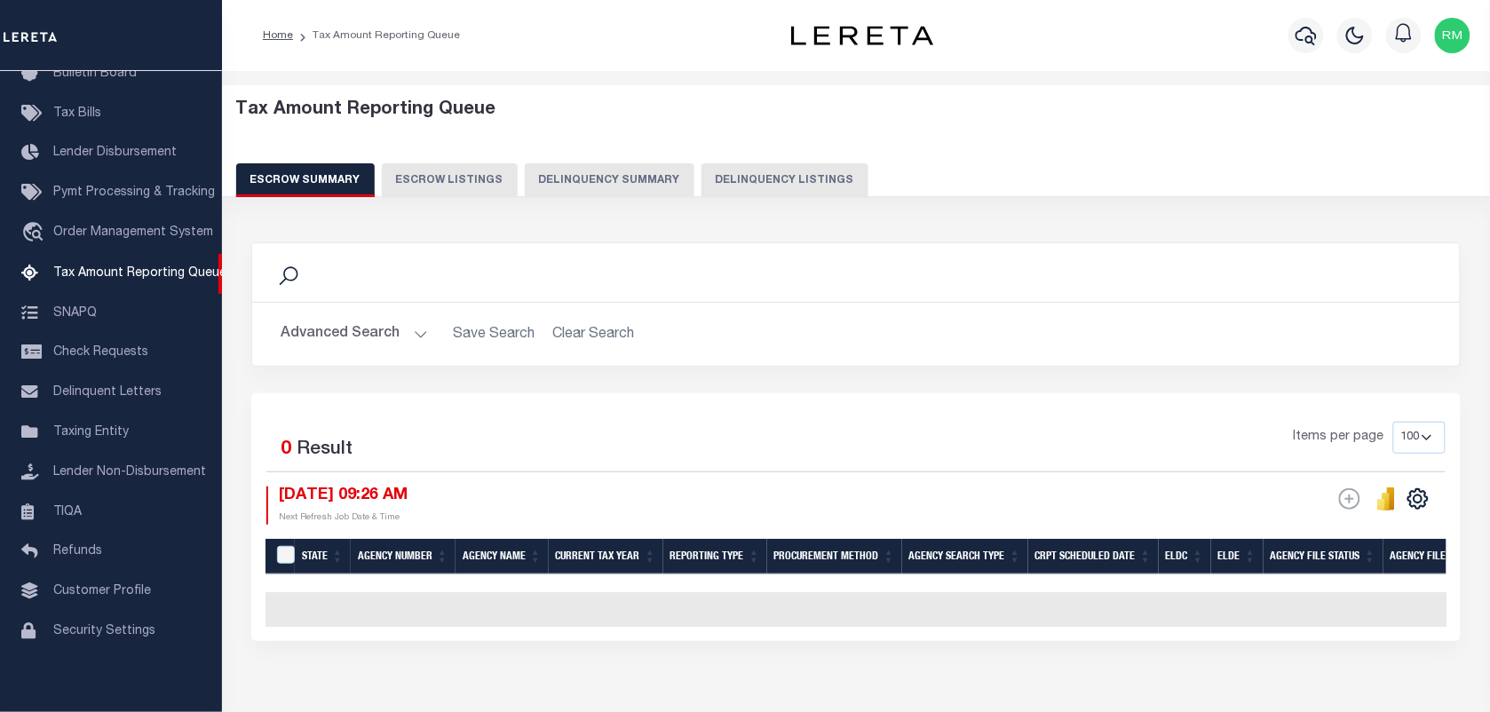
click at [774, 185] on button "Delinquency Listings" at bounding box center [784, 180] width 167 height 34
select select "100"
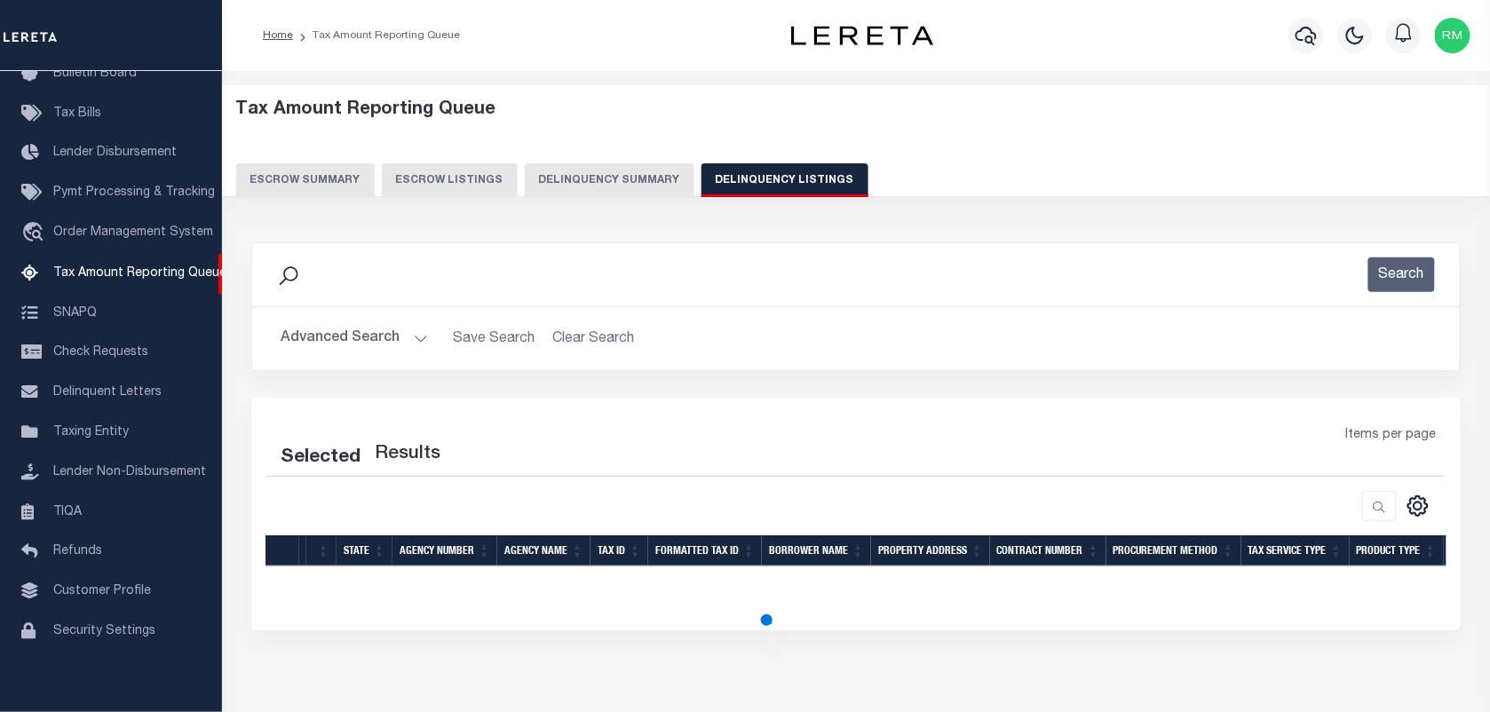
select select "100"
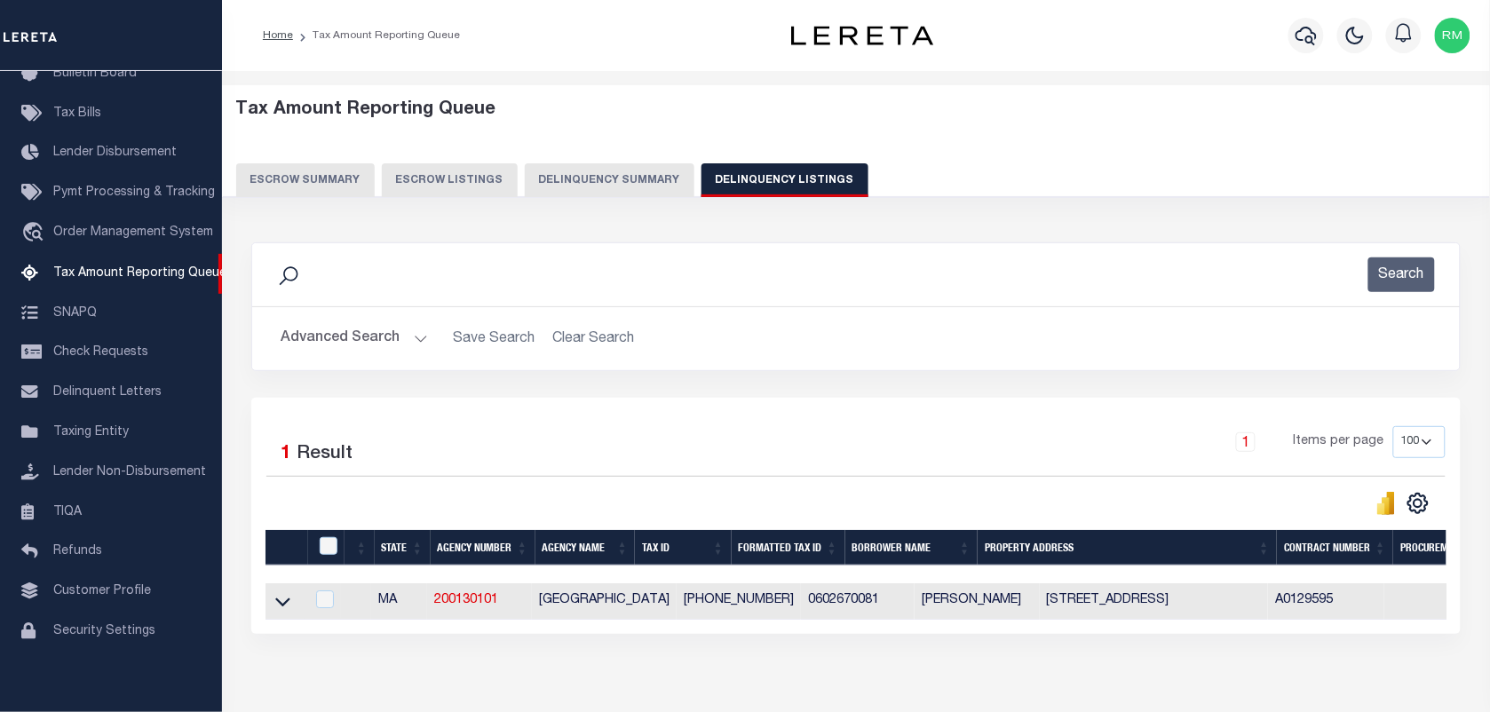
drag, startPoint x: 278, startPoint y: 613, endPoint x: 438, endPoint y: 480, distance: 207.5
click at [277, 611] on icon at bounding box center [282, 601] width 15 height 19
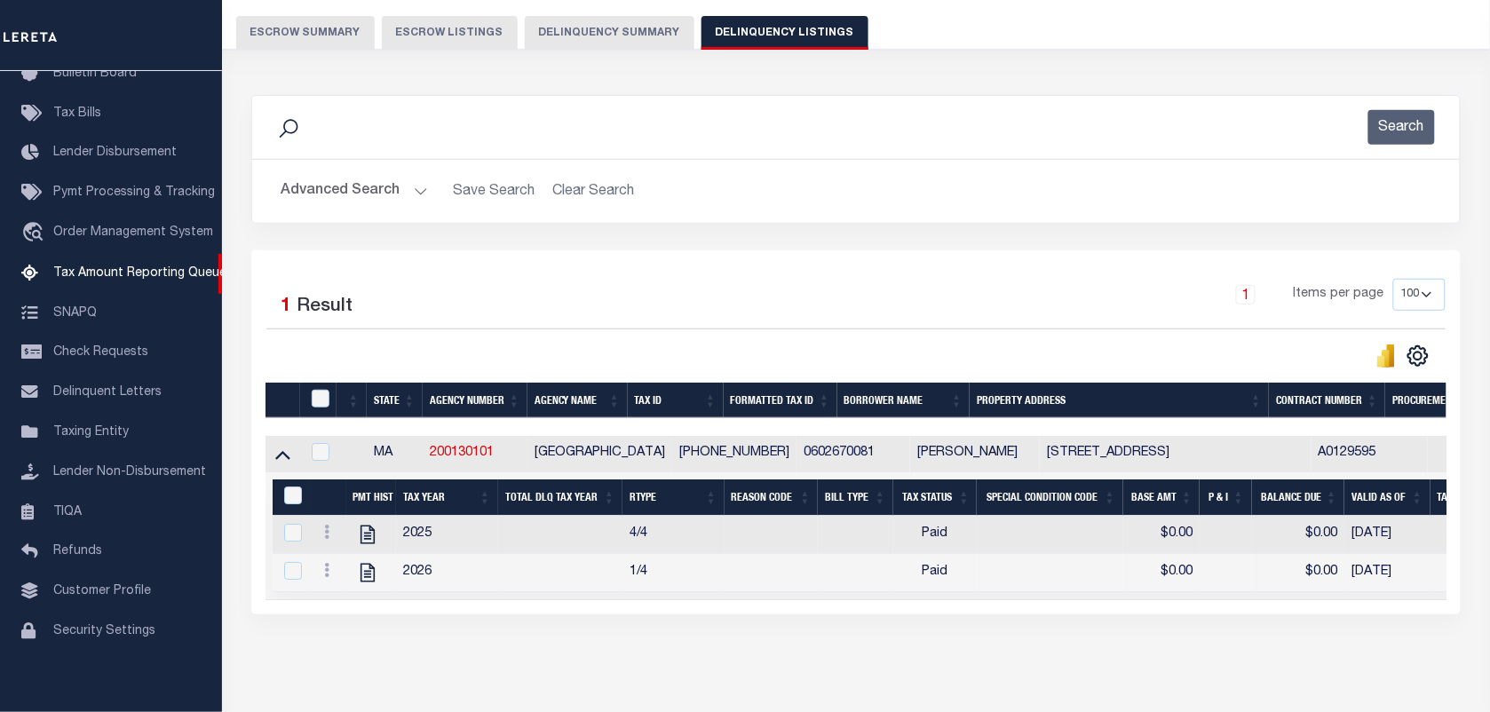
scroll to position [222, 0]
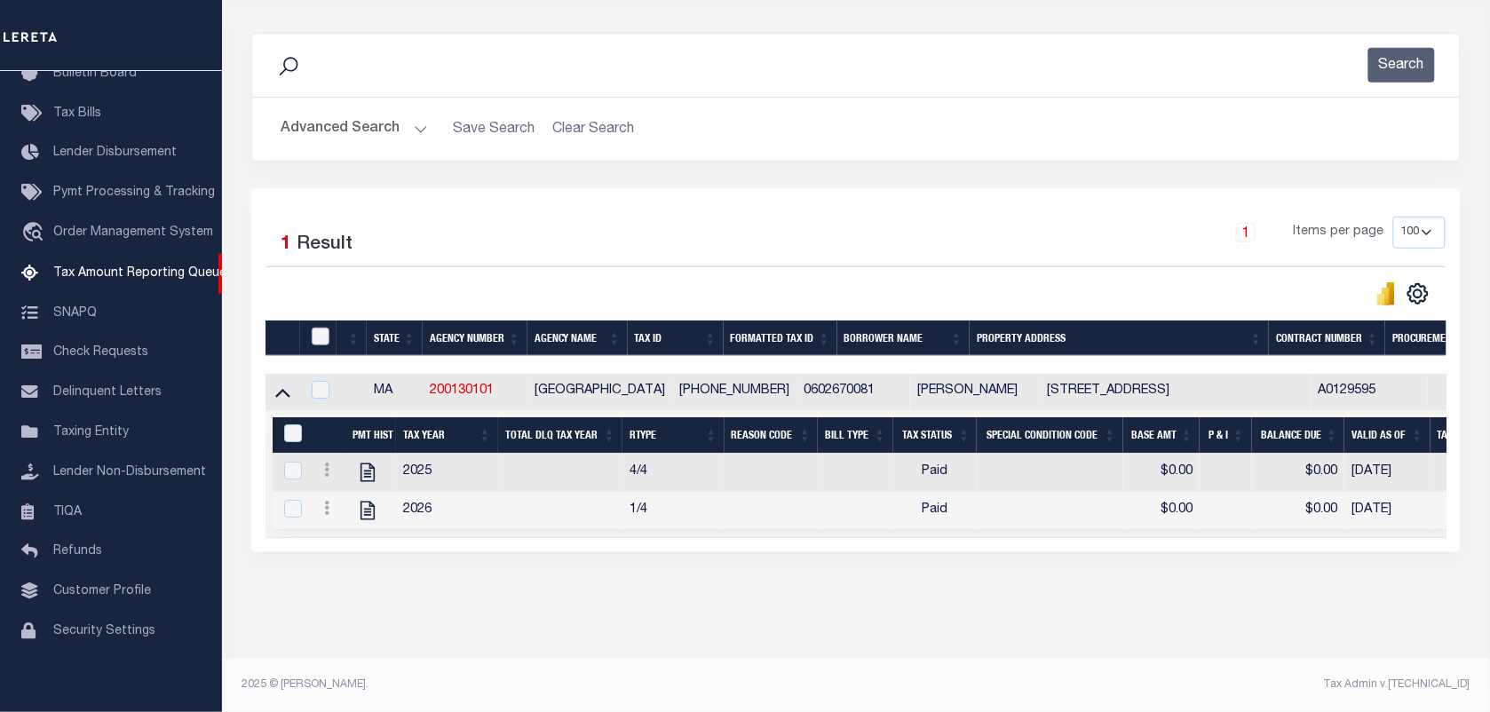
click at [324, 328] on input "checkbox" at bounding box center [321, 337] width 18 height 18
checkbox input "true"
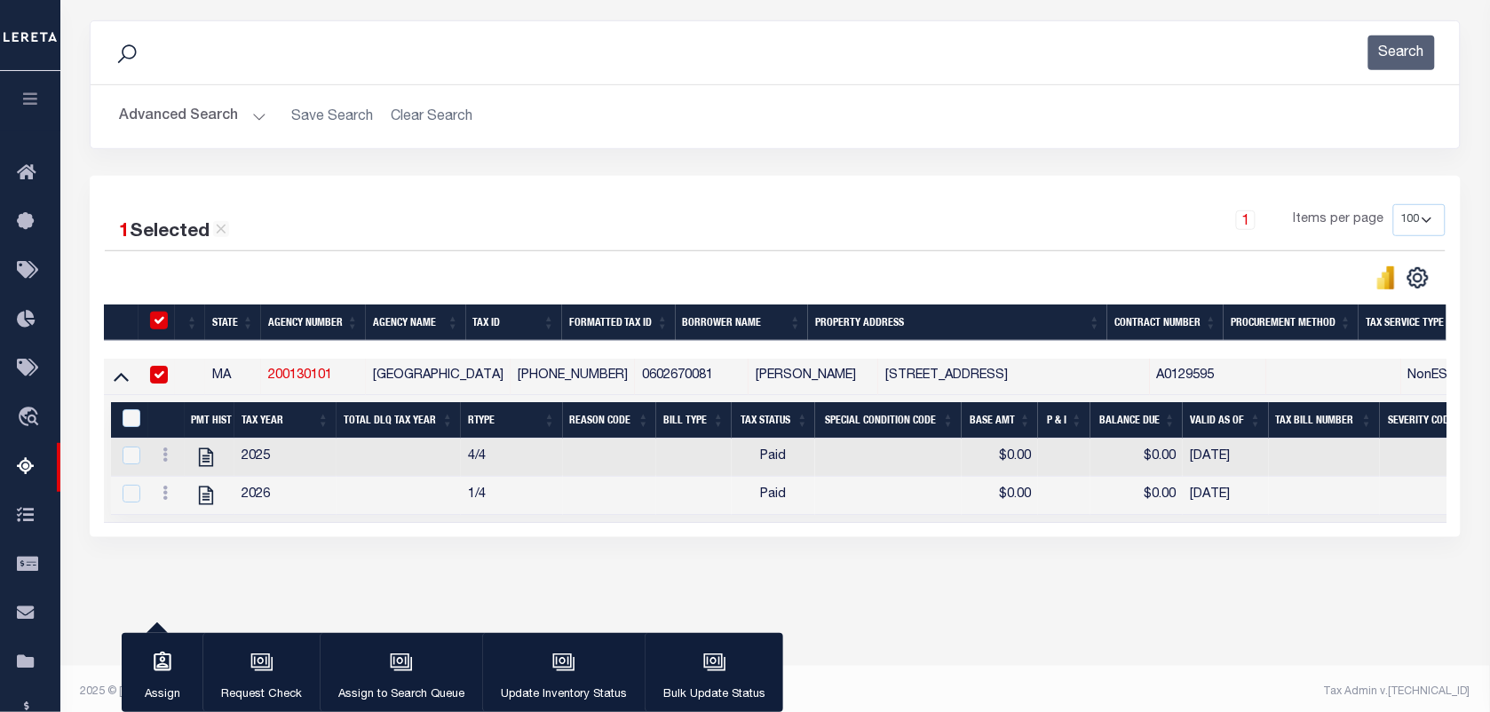
click at [124, 437] on th "&nbsp;" at bounding box center [129, 420] width 37 height 36
click at [138, 427] on input "&nbsp;" at bounding box center [132, 418] width 18 height 18
checkbox input "true"
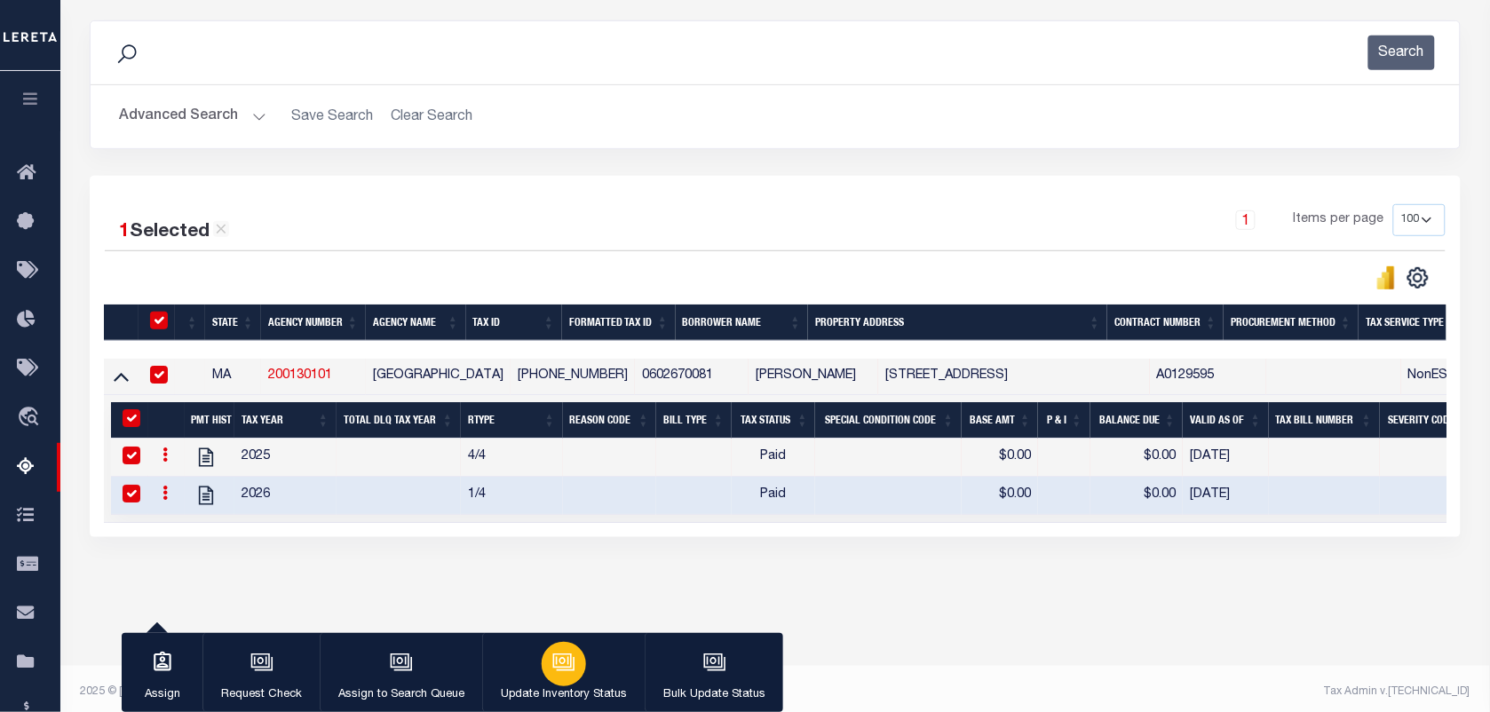
click at [573, 660] on icon "button" at bounding box center [563, 662] width 23 height 23
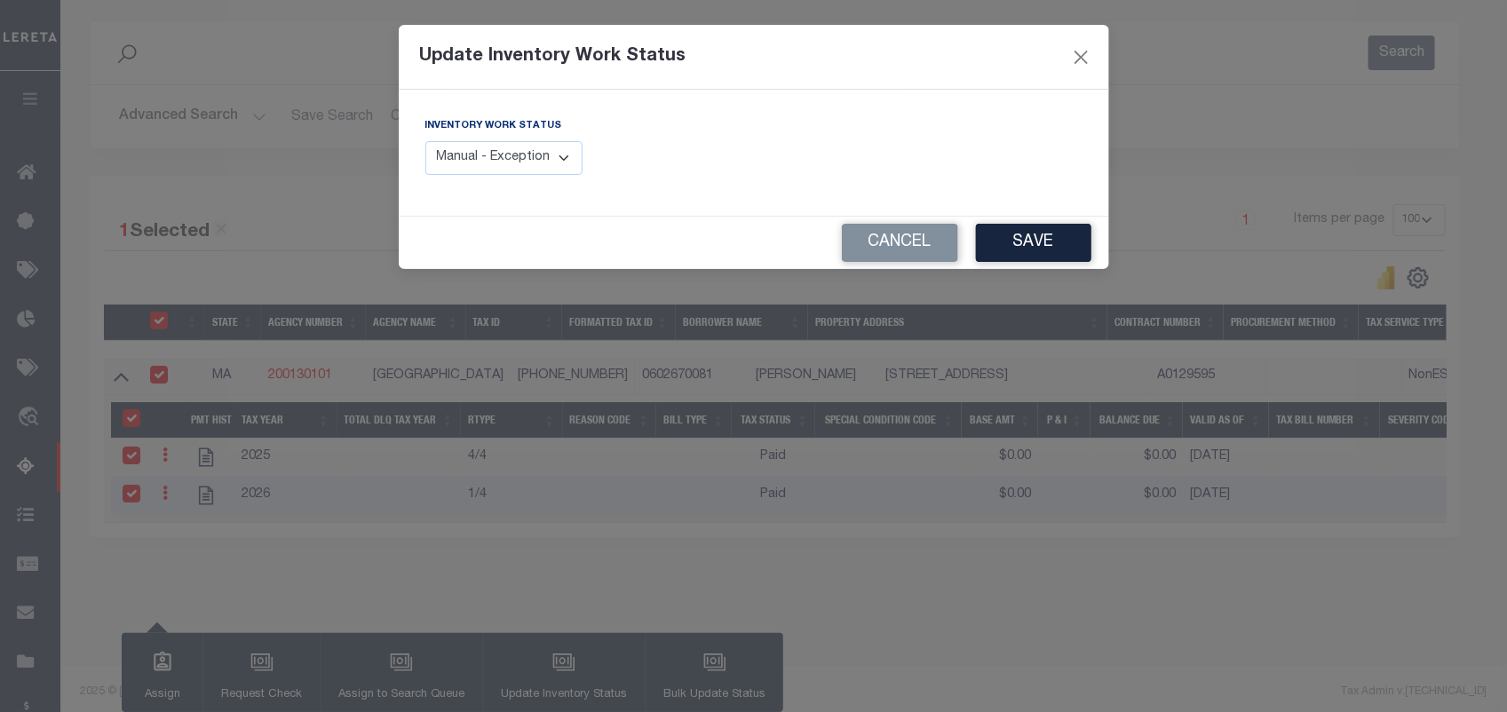
click at [552, 158] on select "Manual - Exception Pended - Awaiting Search Late Add Exception Completed" at bounding box center [504, 158] width 158 height 35
select select "4"
click at [425, 141] on select "Manual - Exception Pended - Awaiting Search Late Add Exception Completed" at bounding box center [504, 158] width 158 height 35
click at [1000, 245] on button "Save" at bounding box center [1033, 243] width 115 height 38
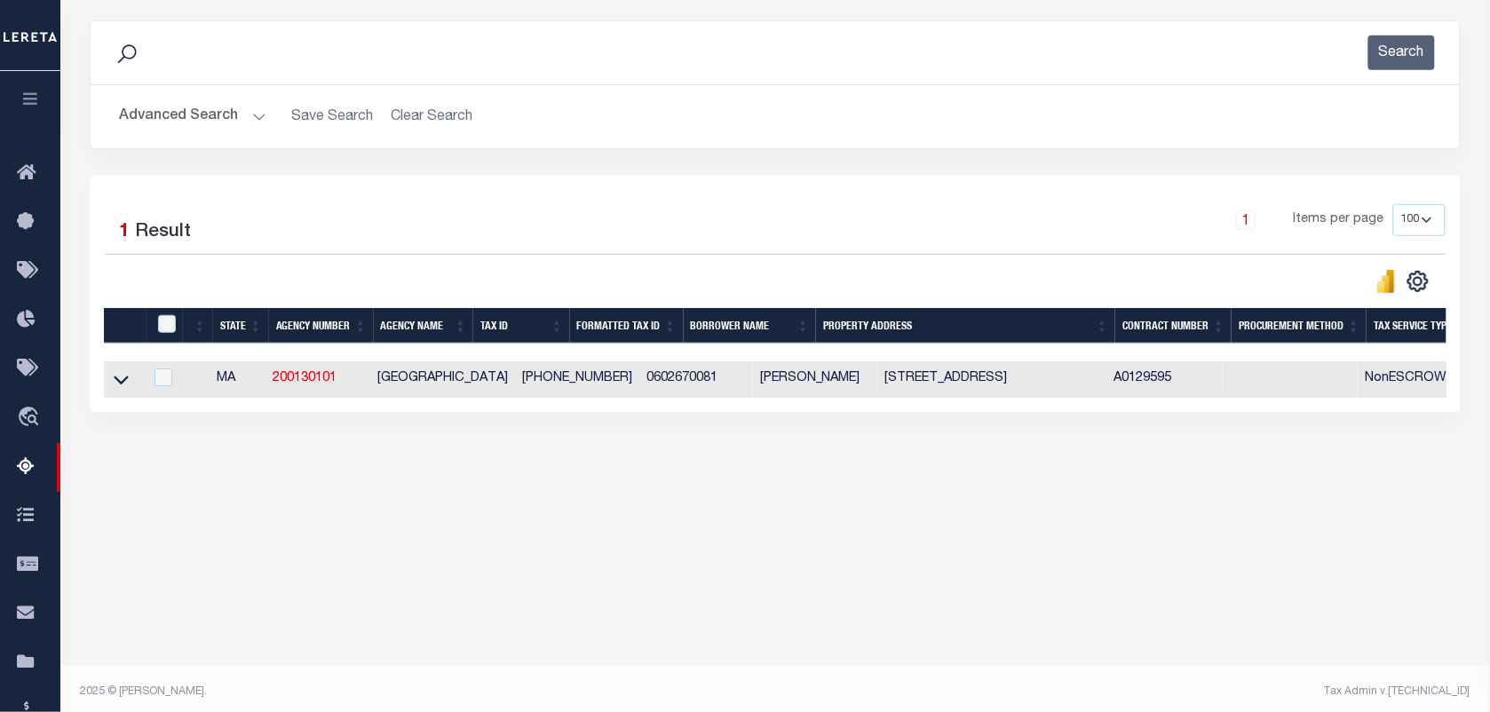
click at [225, 102] on button "Advanced Search" at bounding box center [192, 116] width 147 height 35
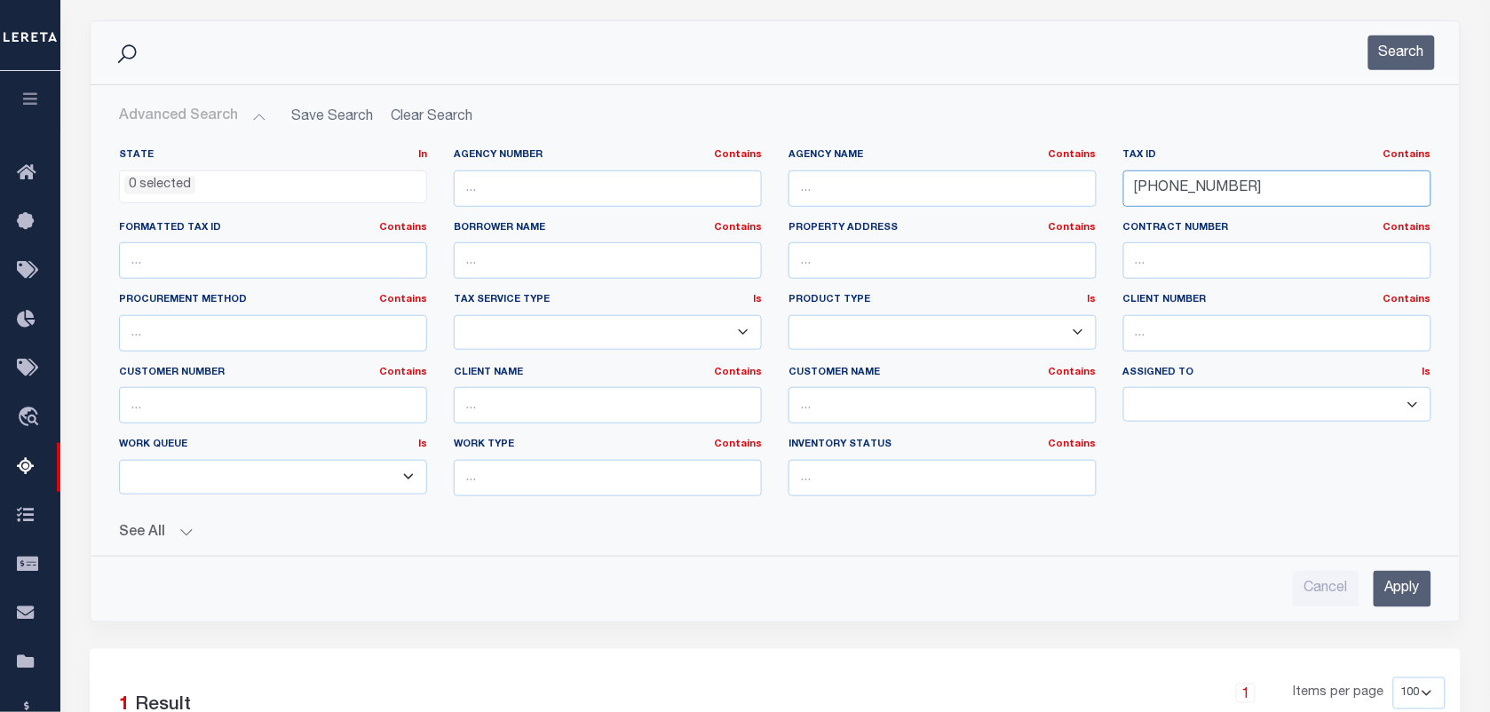
click at [1254, 192] on input "[PHONE_NUMBER]" at bounding box center [1277, 188] width 308 height 36
paste input "[PHONE_NUMBER]"
click at [1410, 60] on button "Search" at bounding box center [1401, 53] width 67 height 35
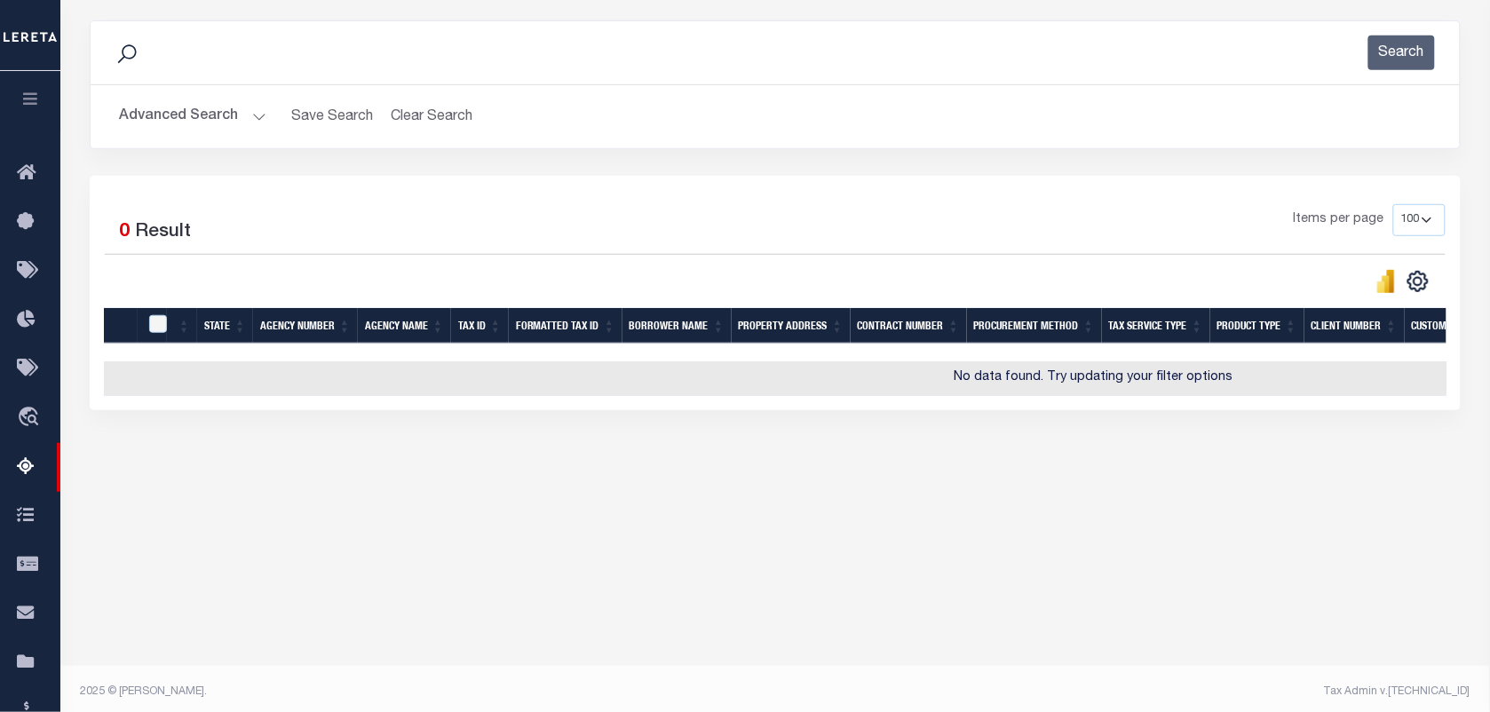
click at [219, 122] on button "Advanced Search" at bounding box center [192, 116] width 147 height 35
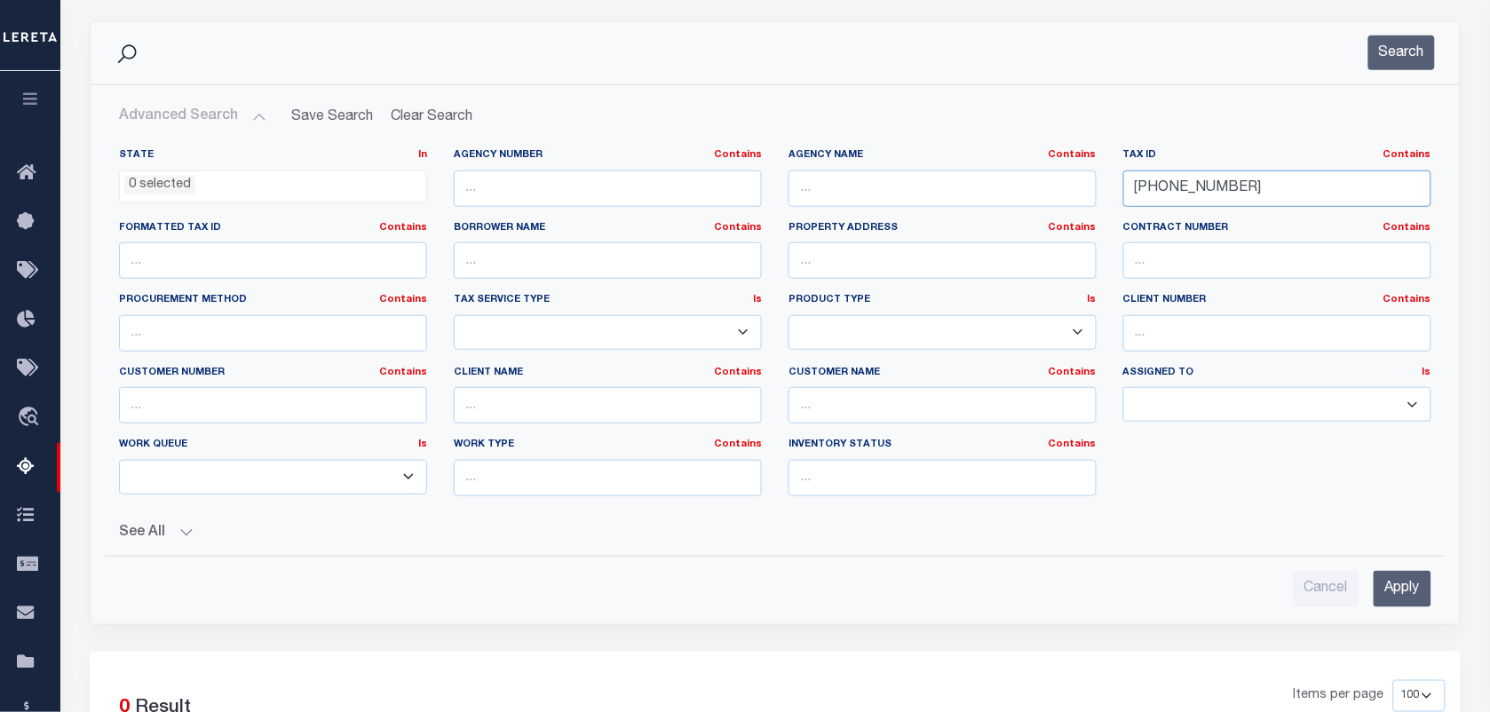
click at [1239, 185] on input "[PHONE_NUMBER]" at bounding box center [1277, 188] width 308 height 36
click at [1413, 49] on button "Search" at bounding box center [1401, 53] width 67 height 35
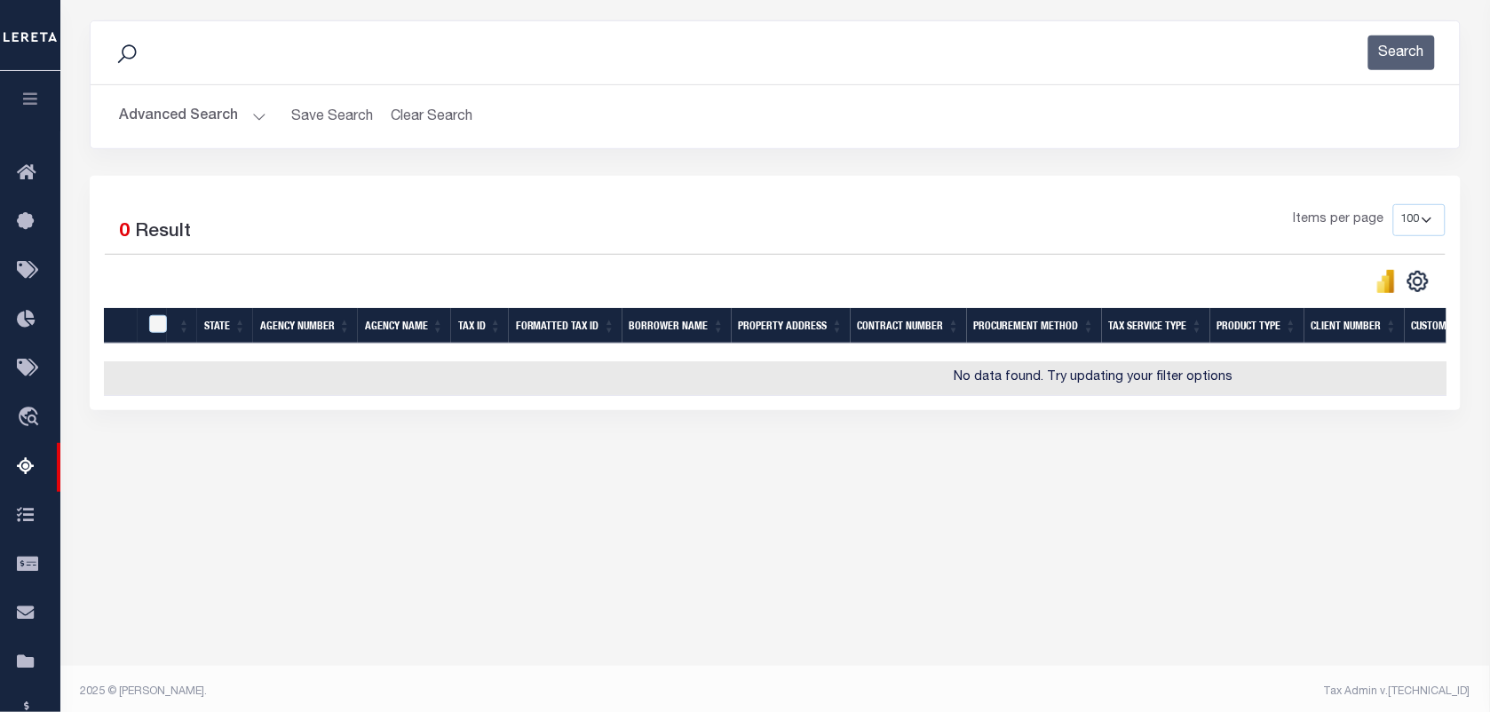
click at [232, 120] on button "Advanced Search" at bounding box center [192, 116] width 147 height 35
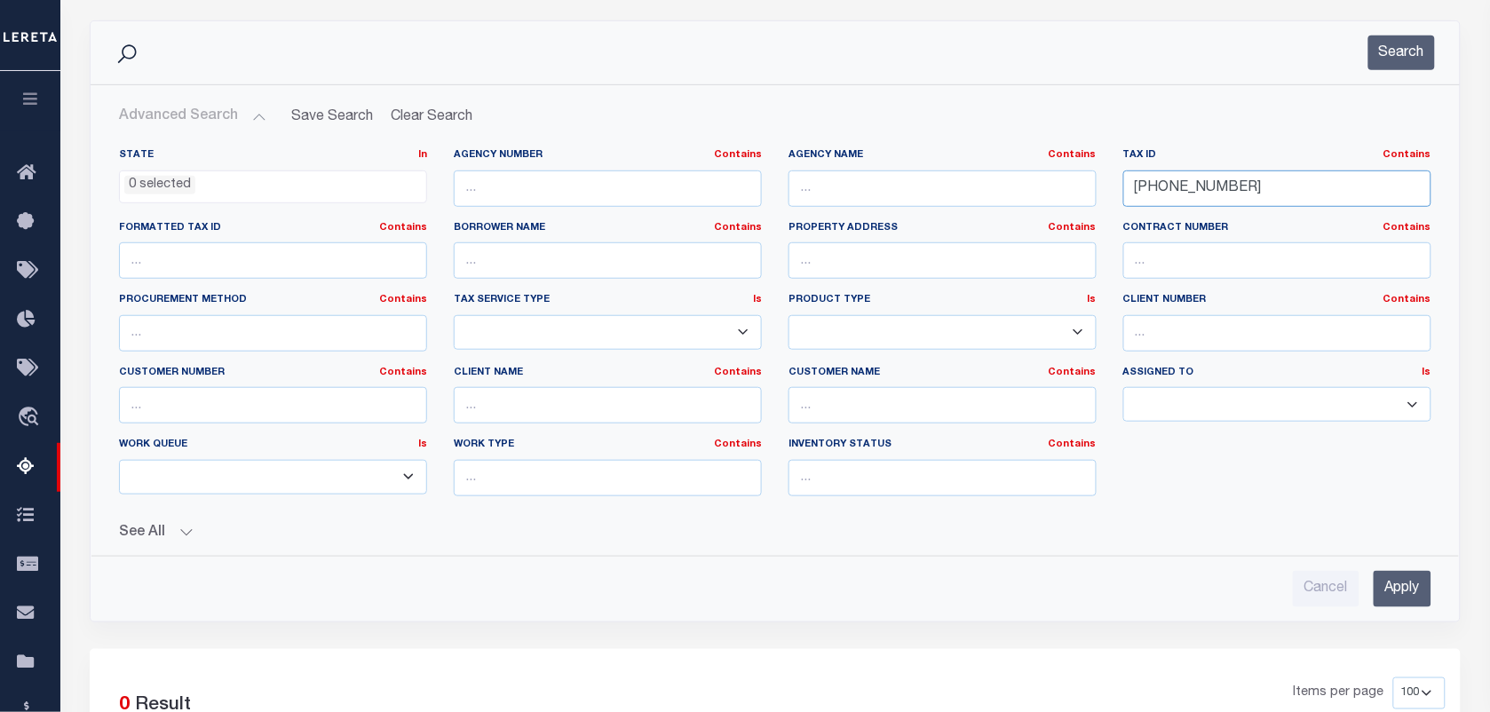
click at [1252, 188] on input "[PHONE_NUMBER]" at bounding box center [1277, 188] width 308 height 36
paste input "2"
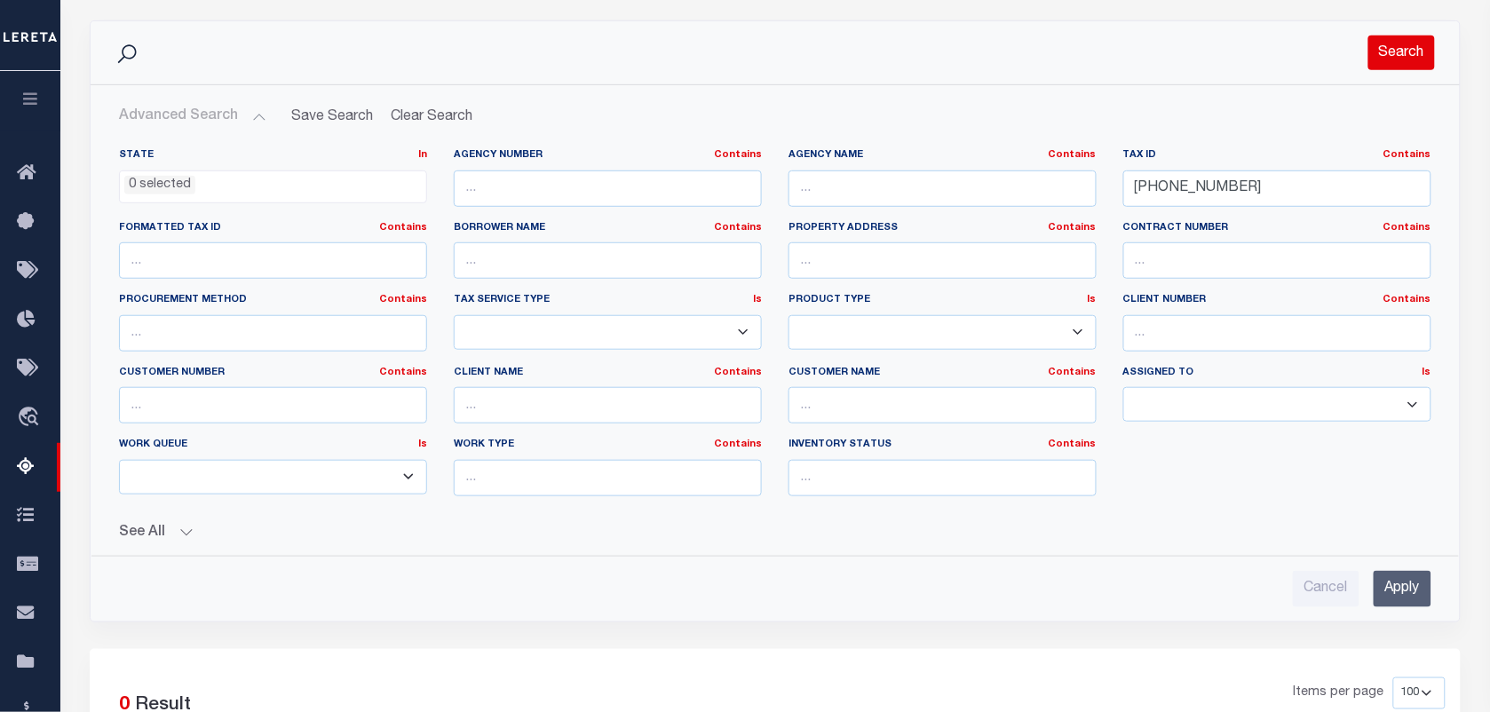
click at [1398, 59] on button "Search" at bounding box center [1401, 53] width 67 height 35
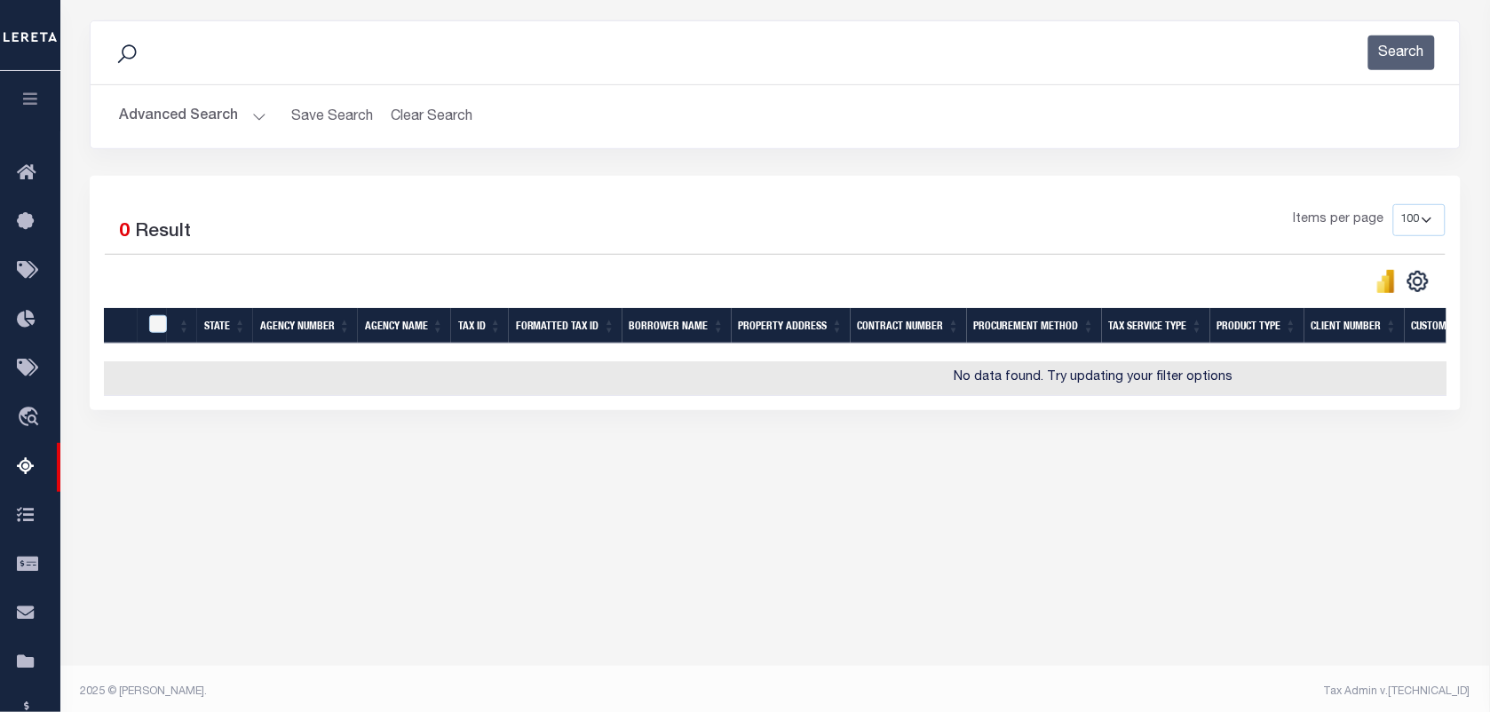
click at [202, 121] on button "Advanced Search" at bounding box center [192, 116] width 147 height 35
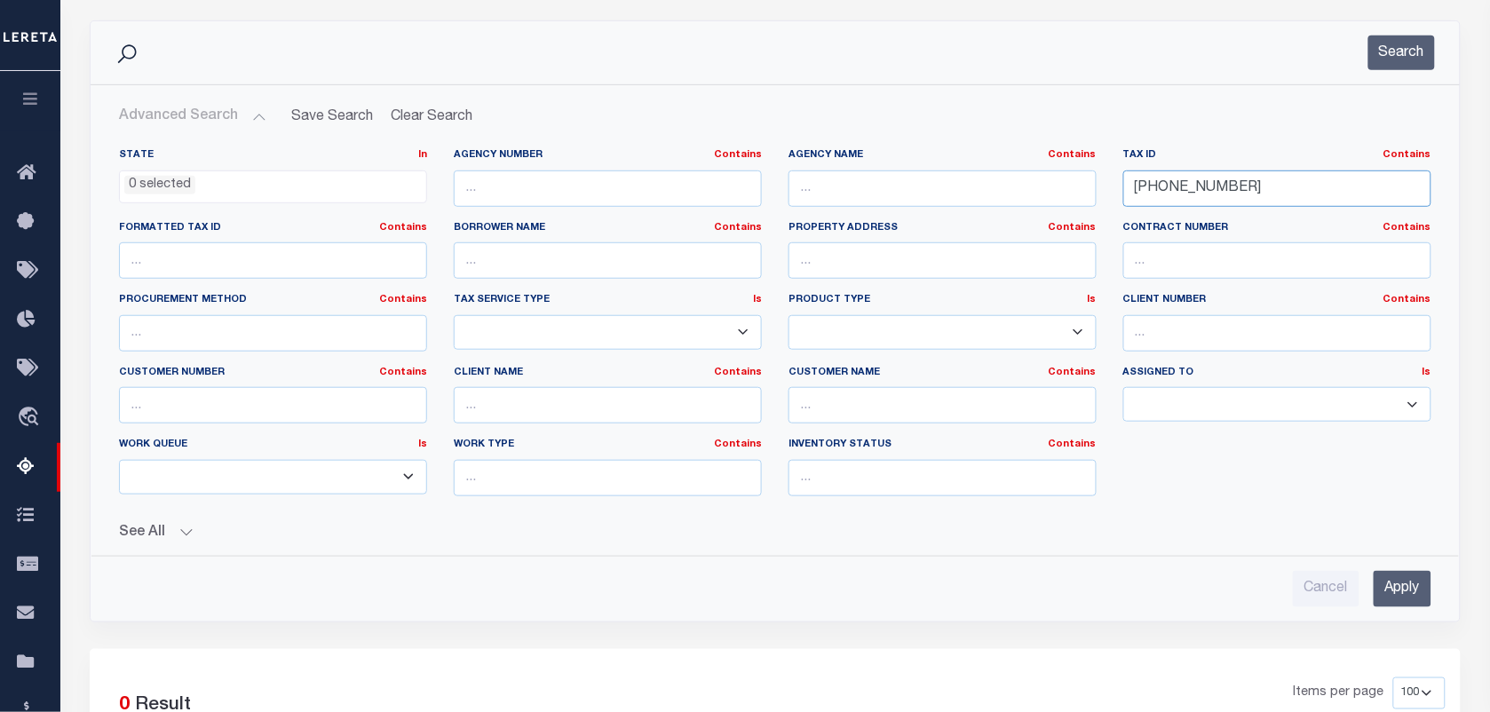
click at [1234, 187] on input "[PHONE_NUMBER]" at bounding box center [1277, 188] width 308 height 36
click at [1407, 42] on button "Search" at bounding box center [1401, 53] width 67 height 35
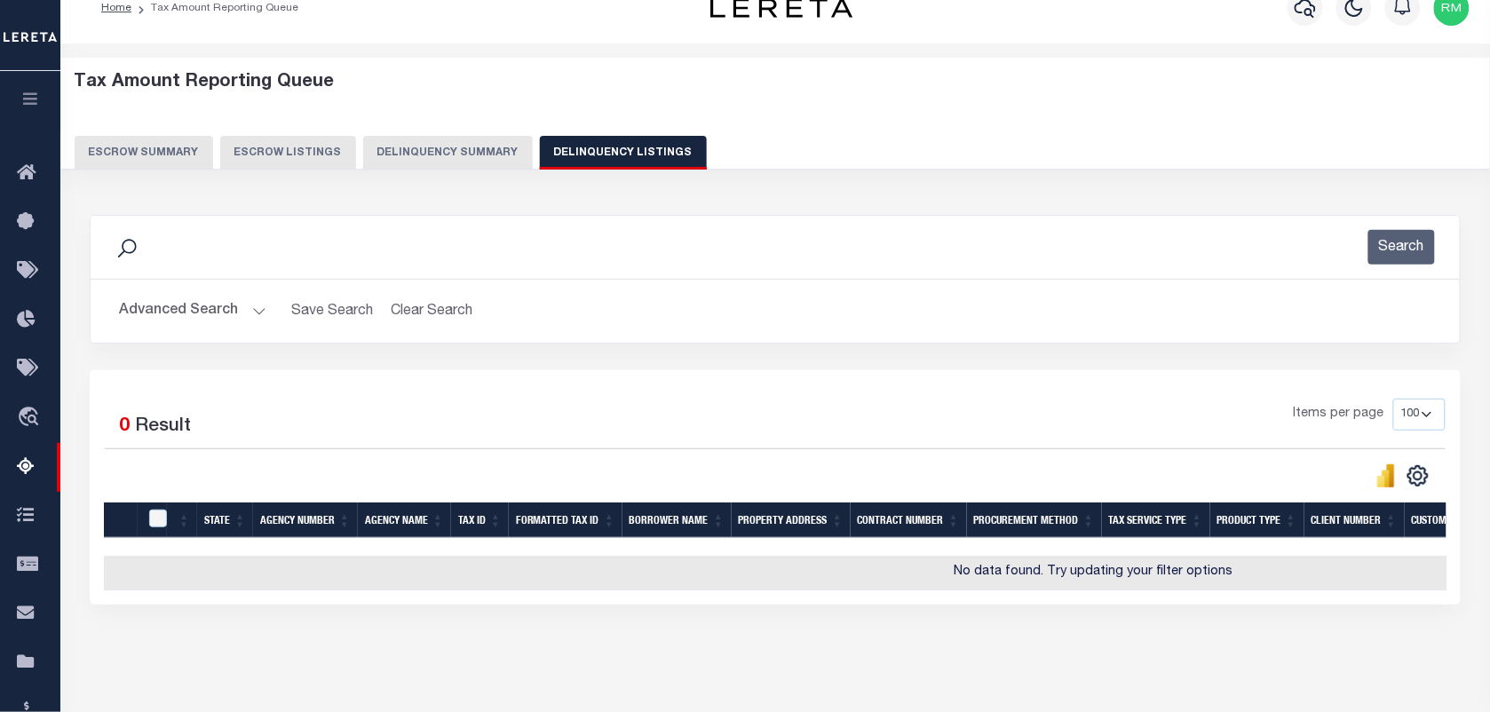
scroll to position [0, 0]
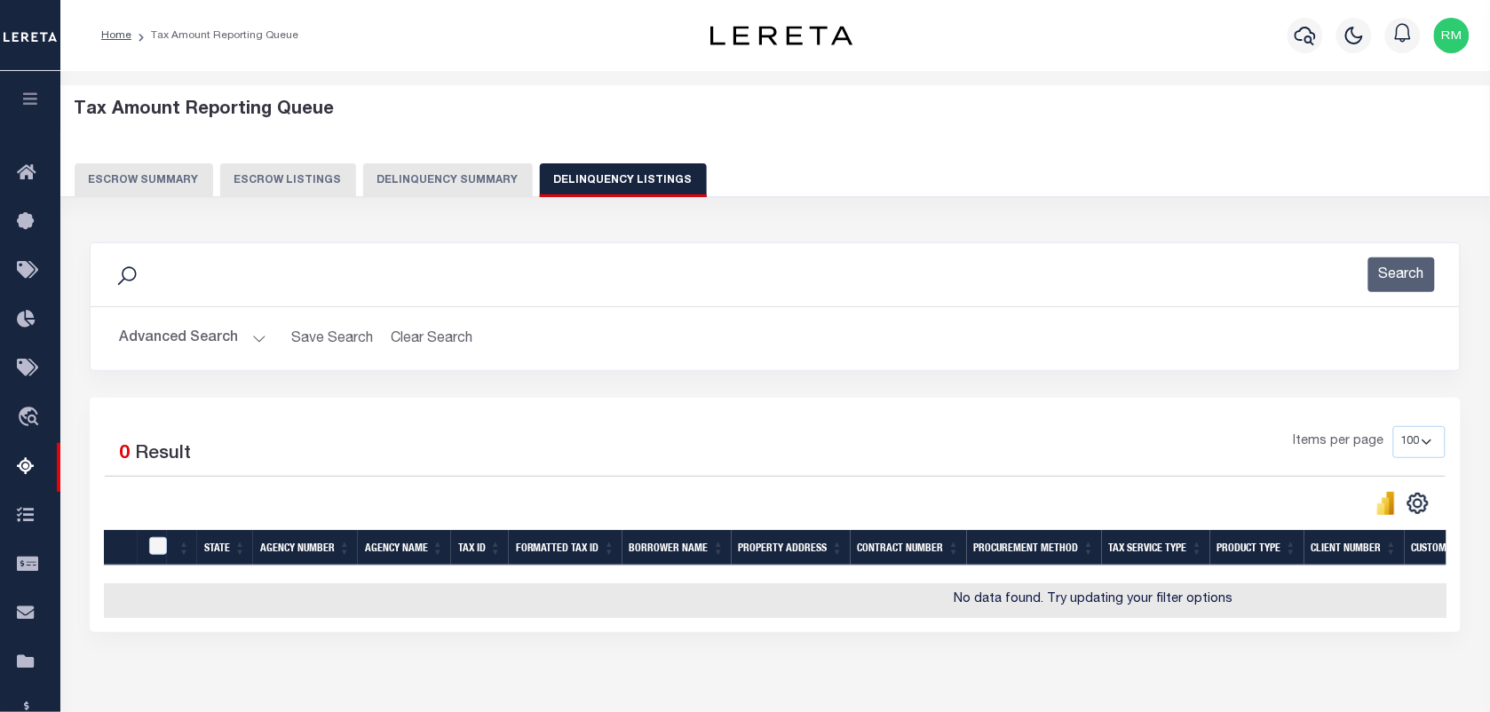
click at [224, 340] on button "Advanced Search" at bounding box center [192, 338] width 147 height 35
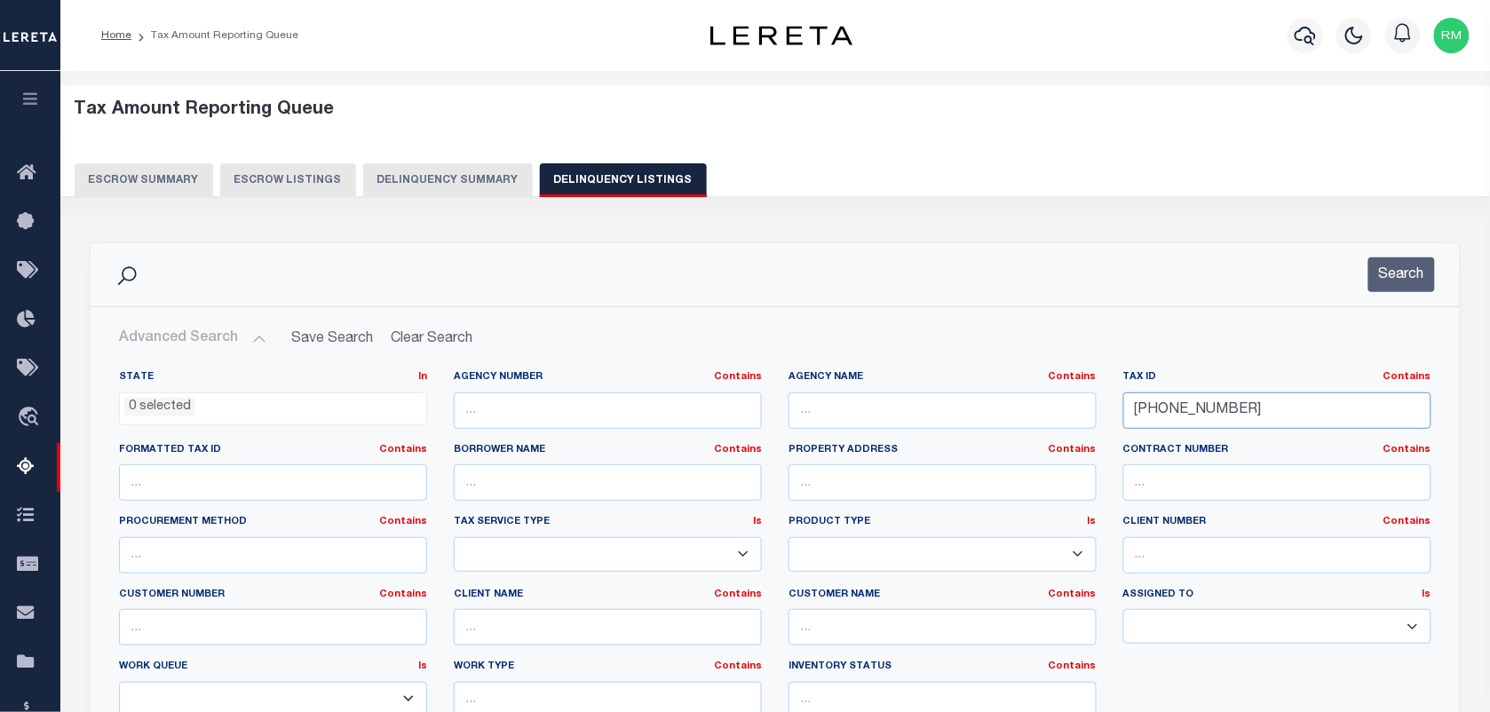
click at [1246, 411] on input "[PHONE_NUMBER]" at bounding box center [1277, 410] width 308 height 36
click at [1396, 273] on button "Search" at bounding box center [1401, 274] width 67 height 35
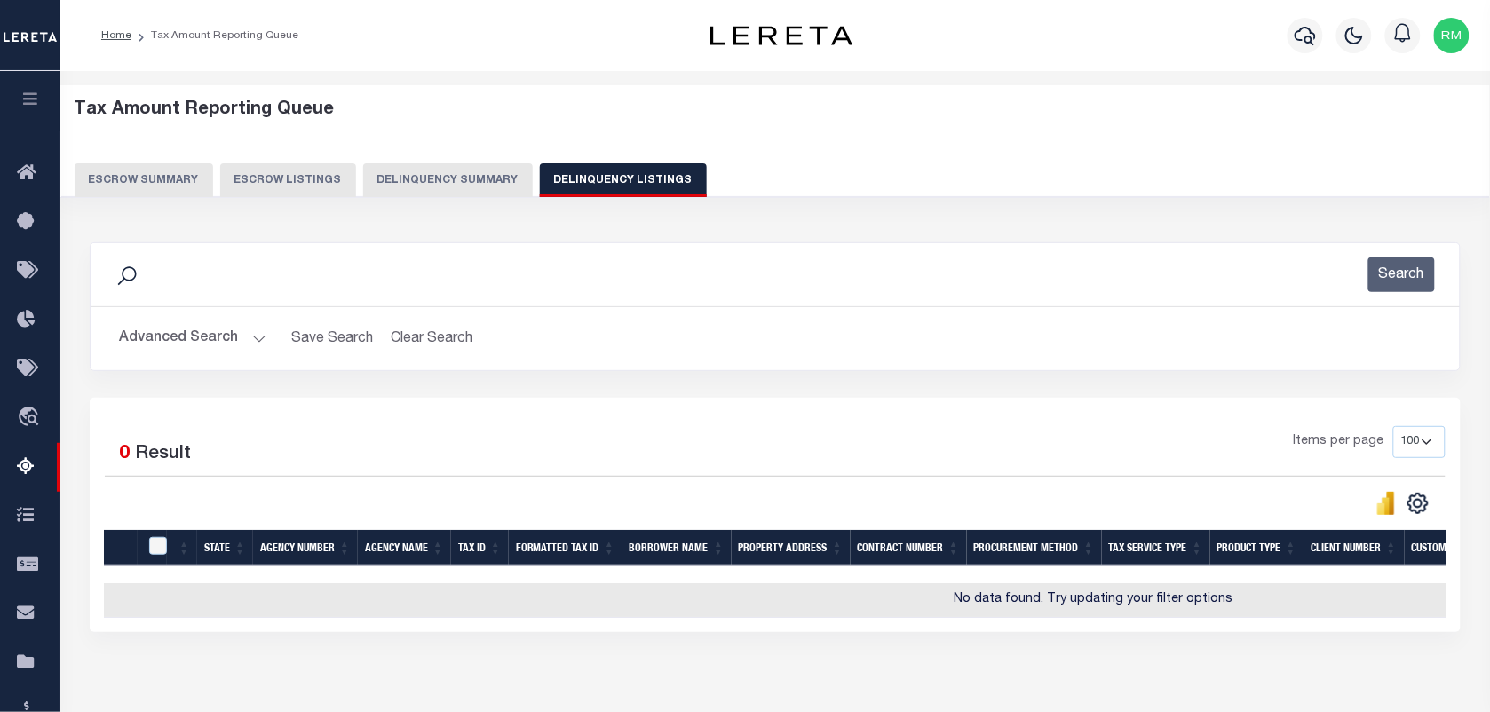
click at [206, 348] on button "Advanced Search" at bounding box center [192, 338] width 147 height 35
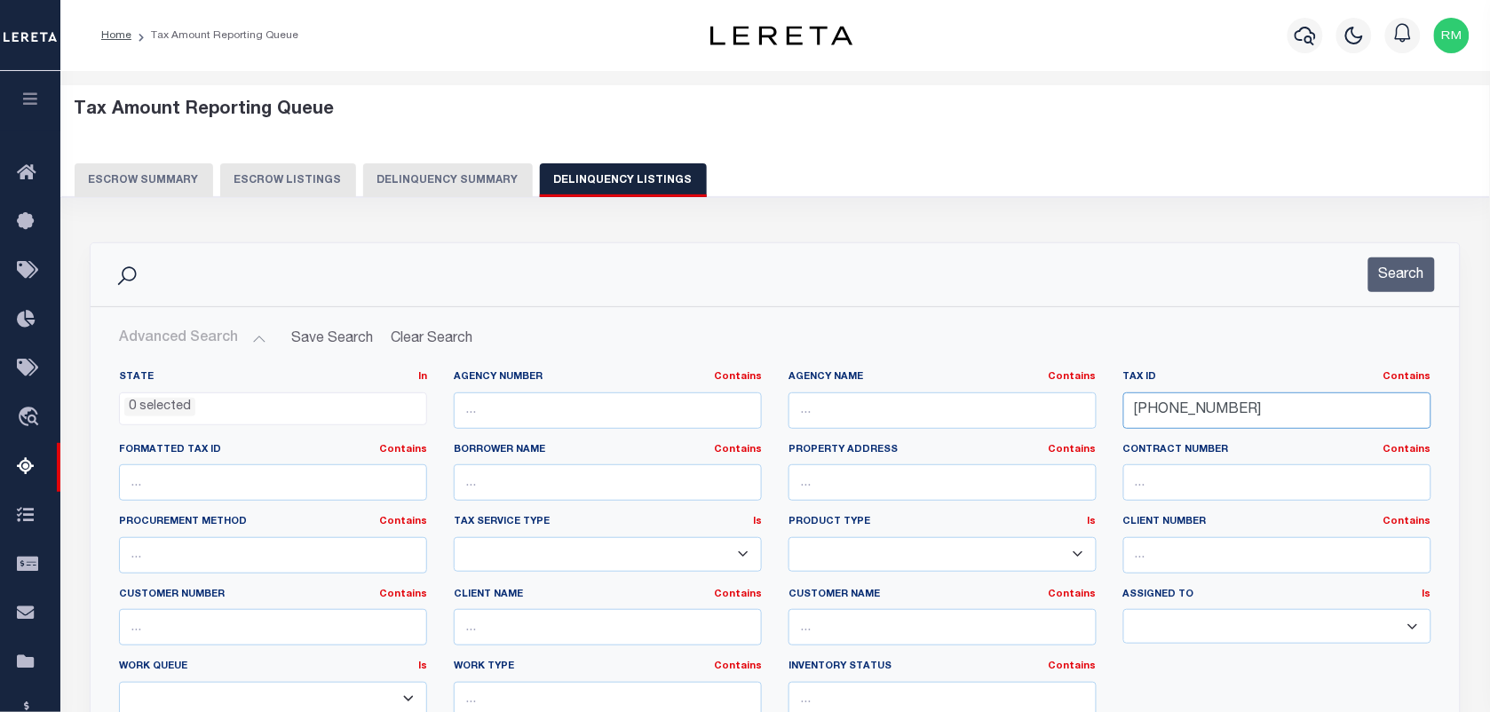
click at [1240, 408] on input "[PHONE_NUMBER]" at bounding box center [1277, 410] width 308 height 36
paste input "[PHONE_NUMBER]"
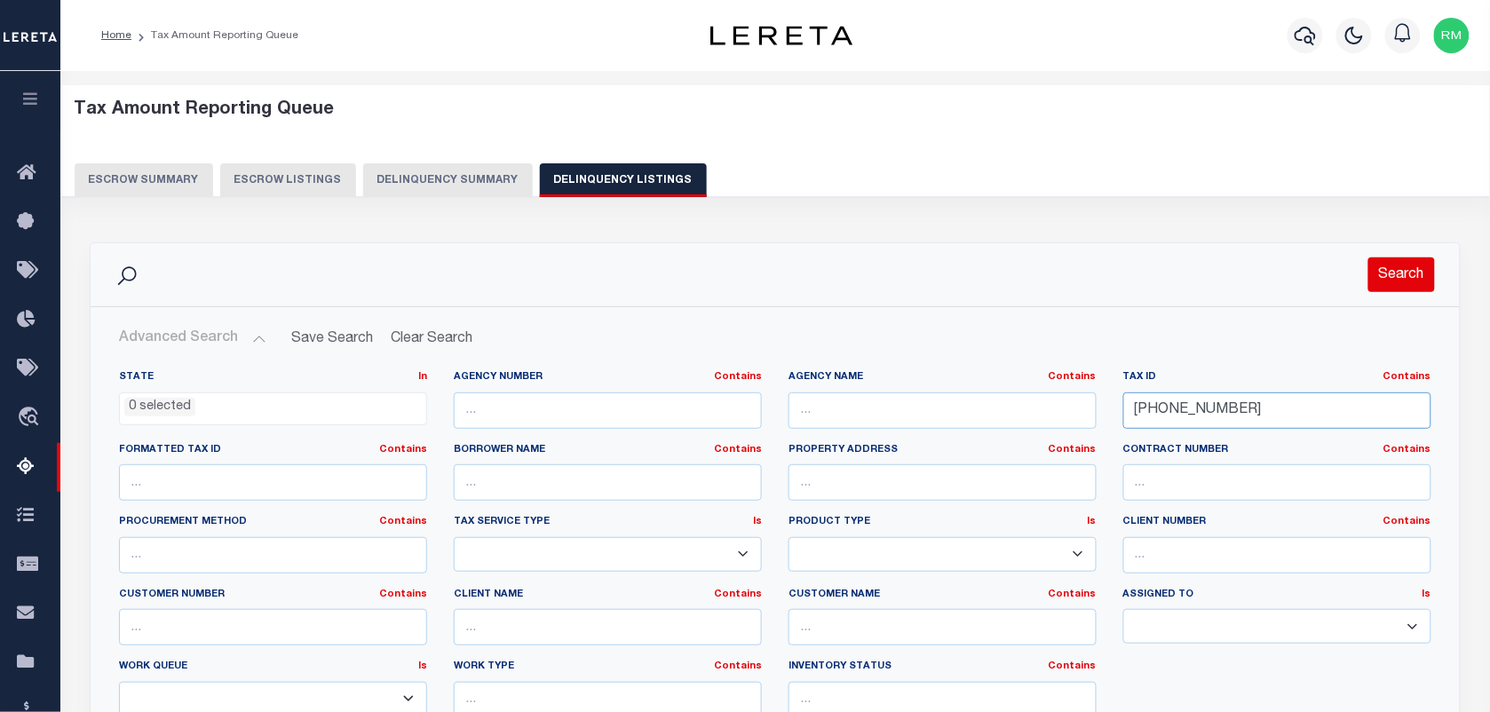
type input "[PHONE_NUMBER]"
click at [1408, 266] on button "Search" at bounding box center [1401, 274] width 67 height 35
